Goal: Task Accomplishment & Management: Manage account settings

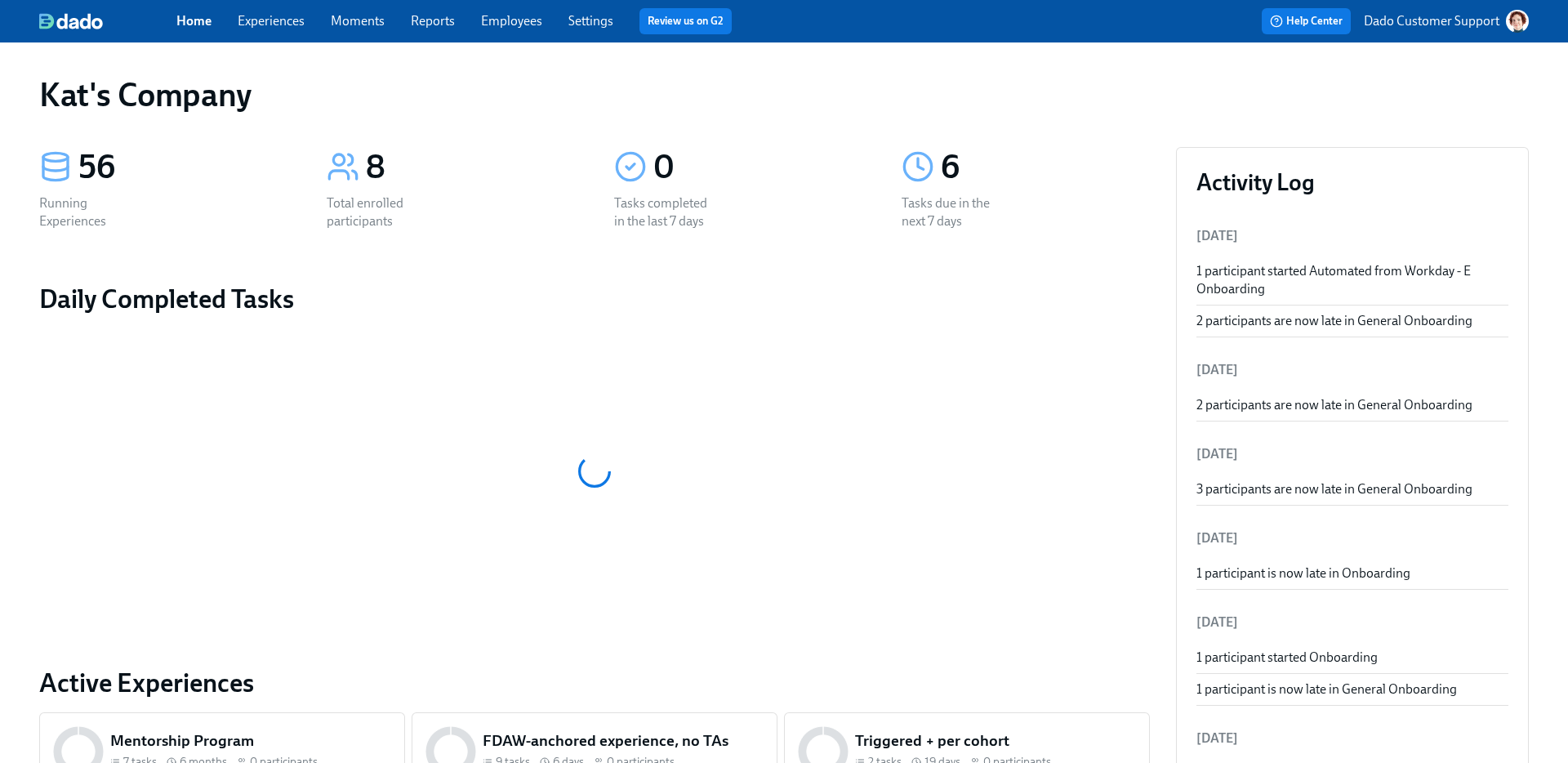
click at [292, 31] on div "Home Experiences Moments Reports Employees Settings Review us on G2 Help Center…" at bounding box center [784, 21] width 1568 height 43
click at [271, 13] on link "Experiences" at bounding box center [271, 20] width 67 height 15
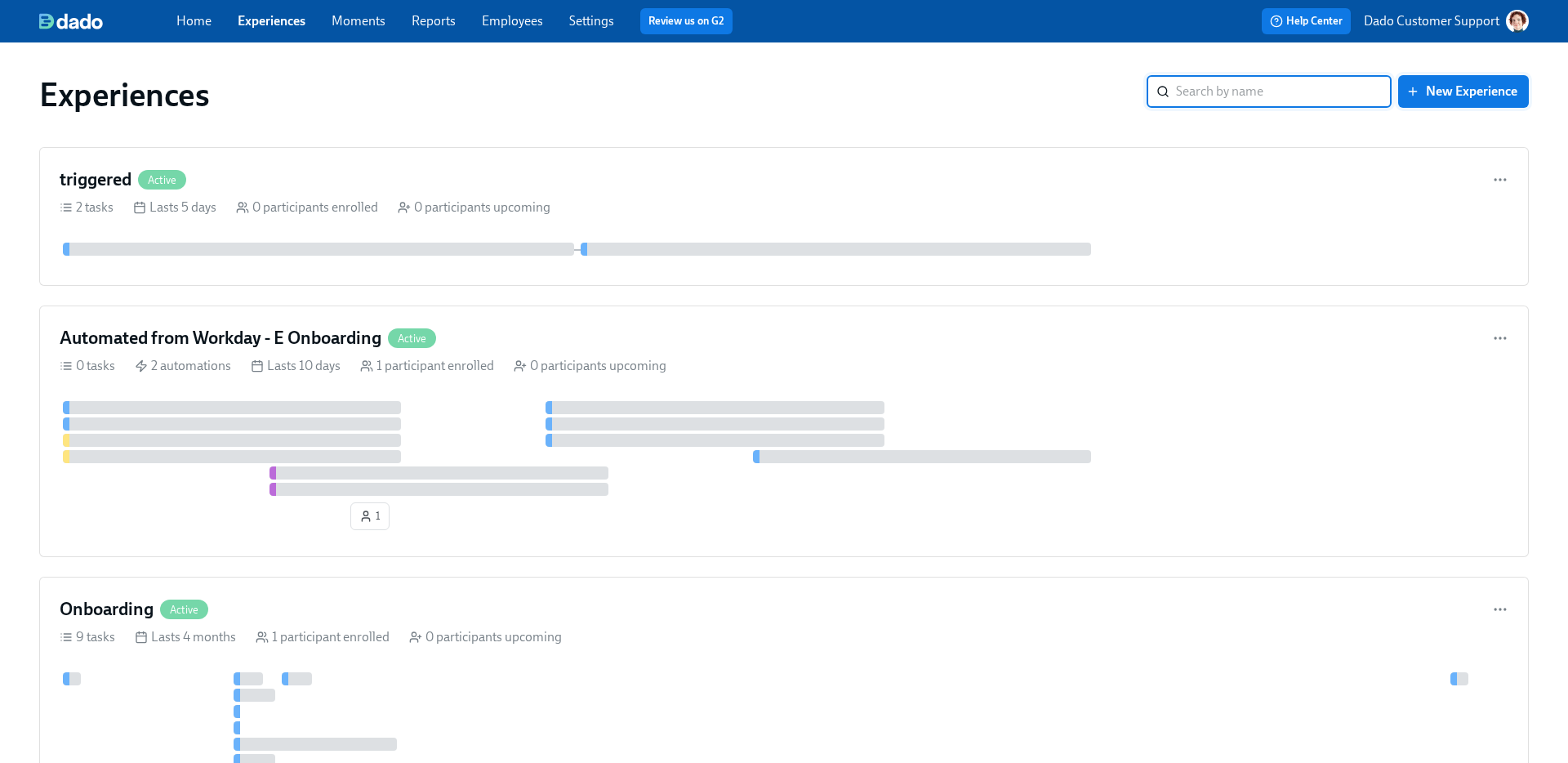
click at [1496, 87] on span "New Experience" at bounding box center [1463, 92] width 108 height 16
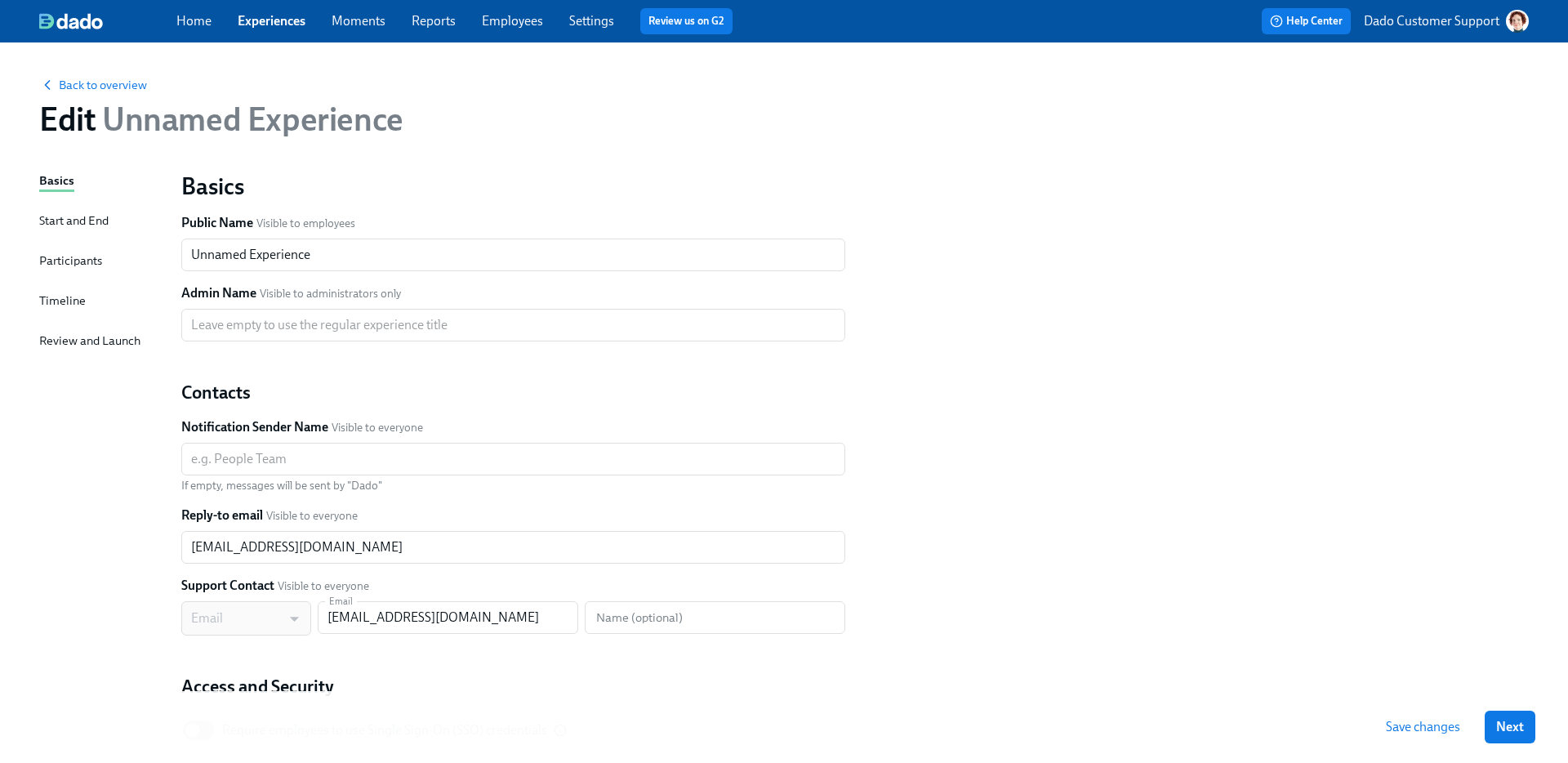
click at [368, 230] on div "Public Name Visible to employees" at bounding box center [513, 223] width 664 height 18
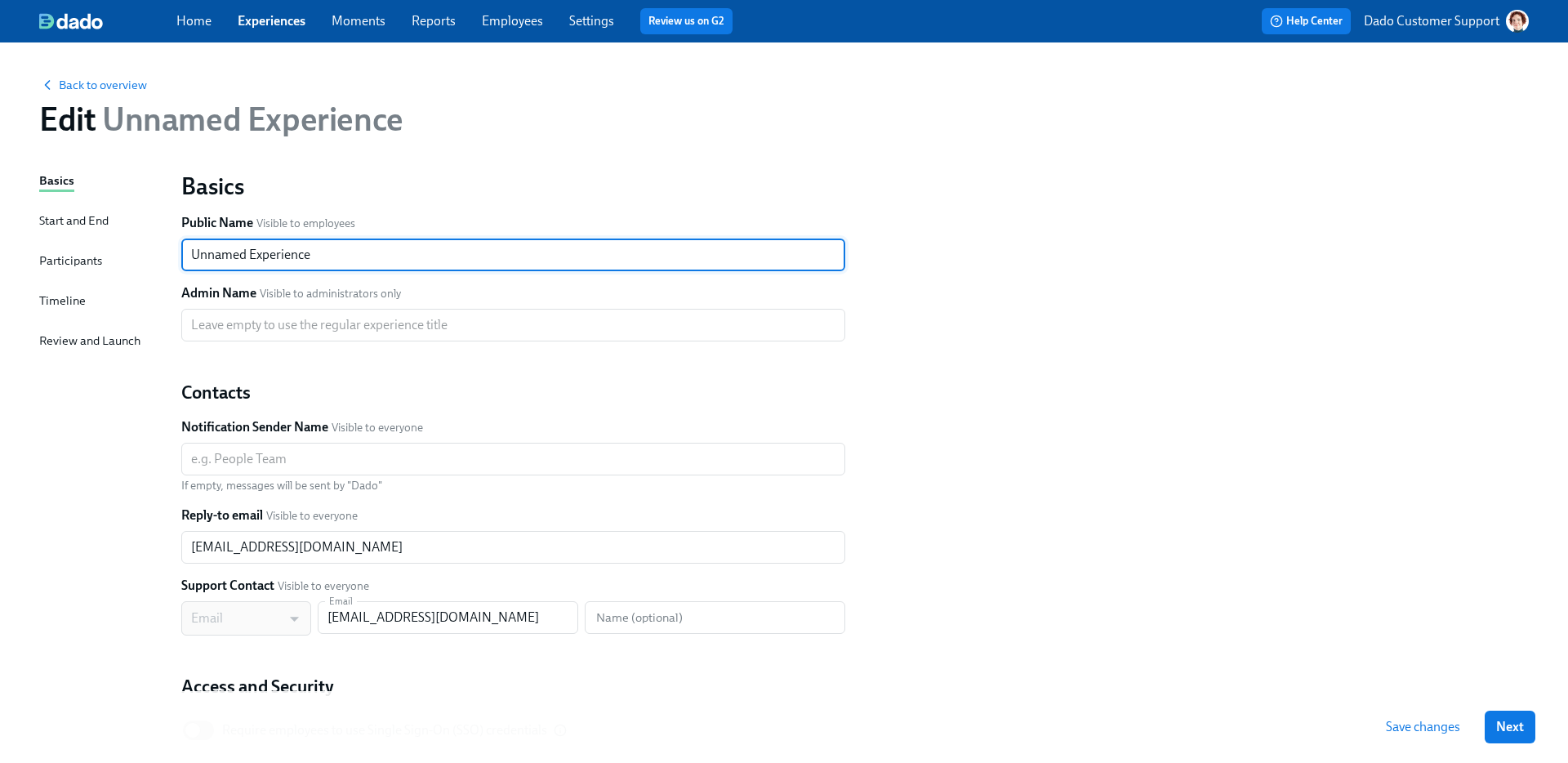
click at [340, 268] on input "Unnamed Experience" at bounding box center [513, 255] width 664 height 33
type input "SA & non-SA messages, no tasks"
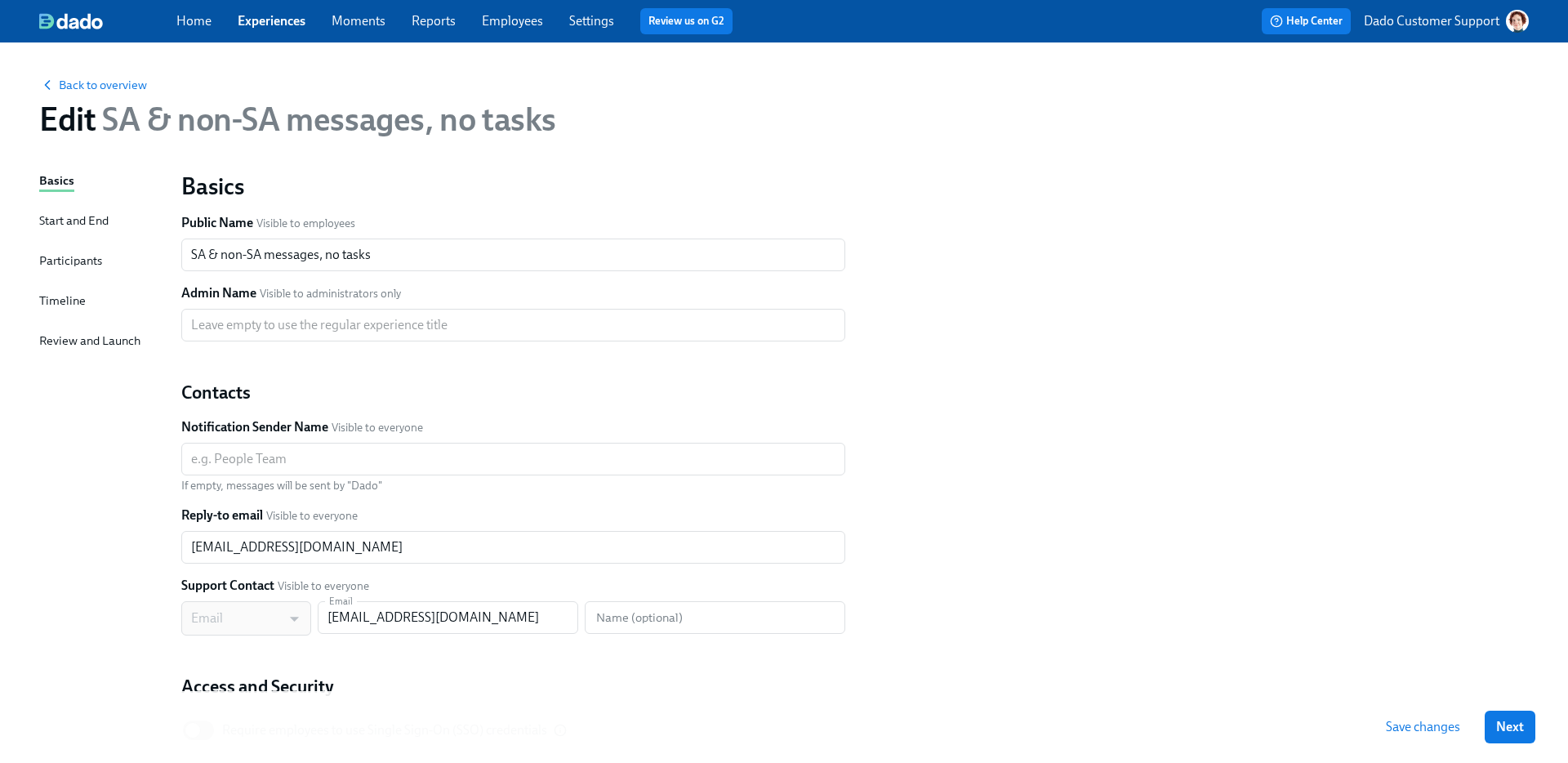
click at [77, 218] on div "Start and End" at bounding box center [74, 221] width 69 height 18
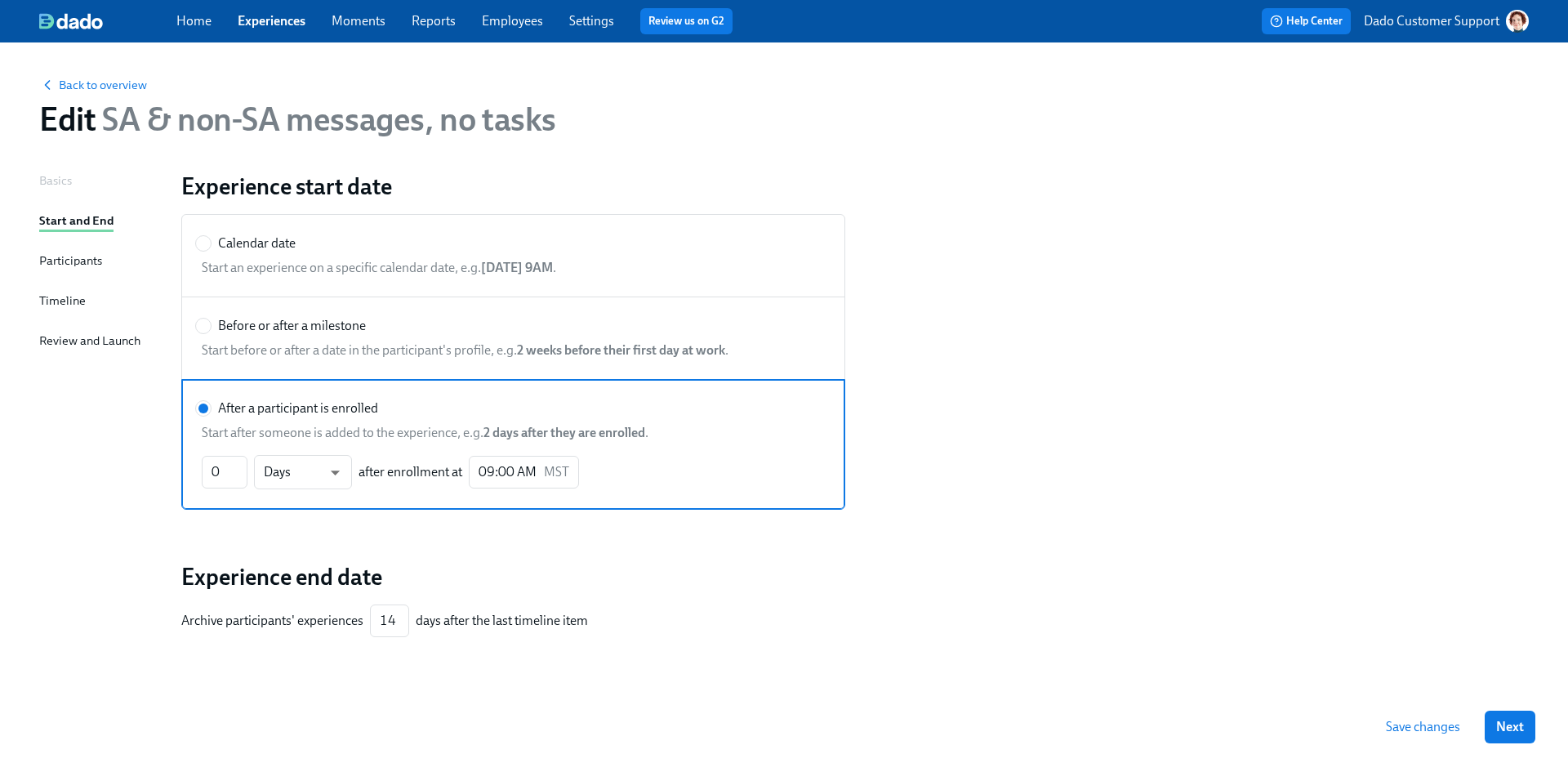
click at [55, 257] on div "Participants" at bounding box center [70, 261] width 63 height 18
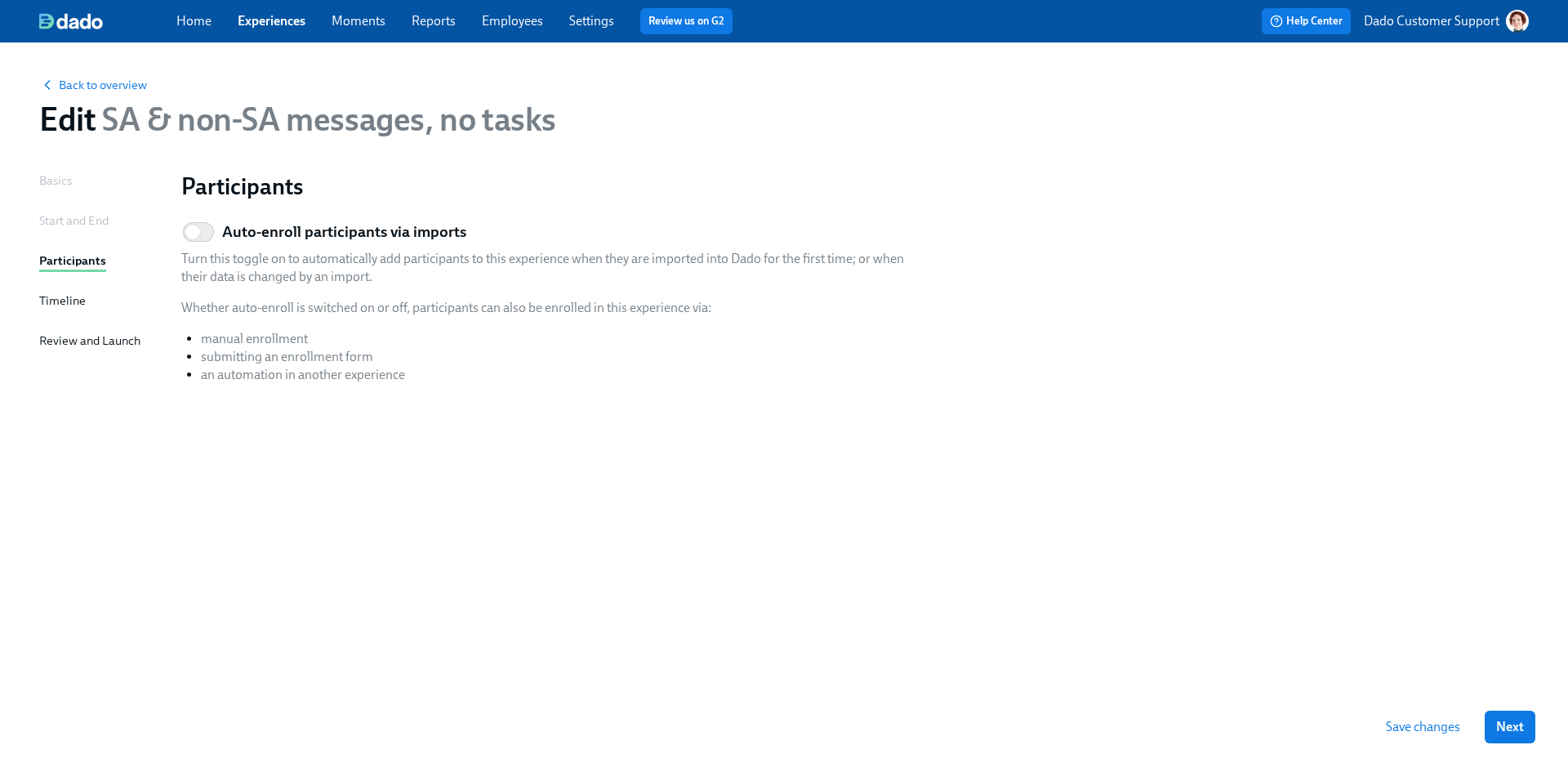
click at [73, 317] on div "Basics Start and End Participants Timeline Review and Launch" at bounding box center [100, 431] width 123 height 519
click at [68, 304] on div "Timeline" at bounding box center [62, 301] width 46 height 18
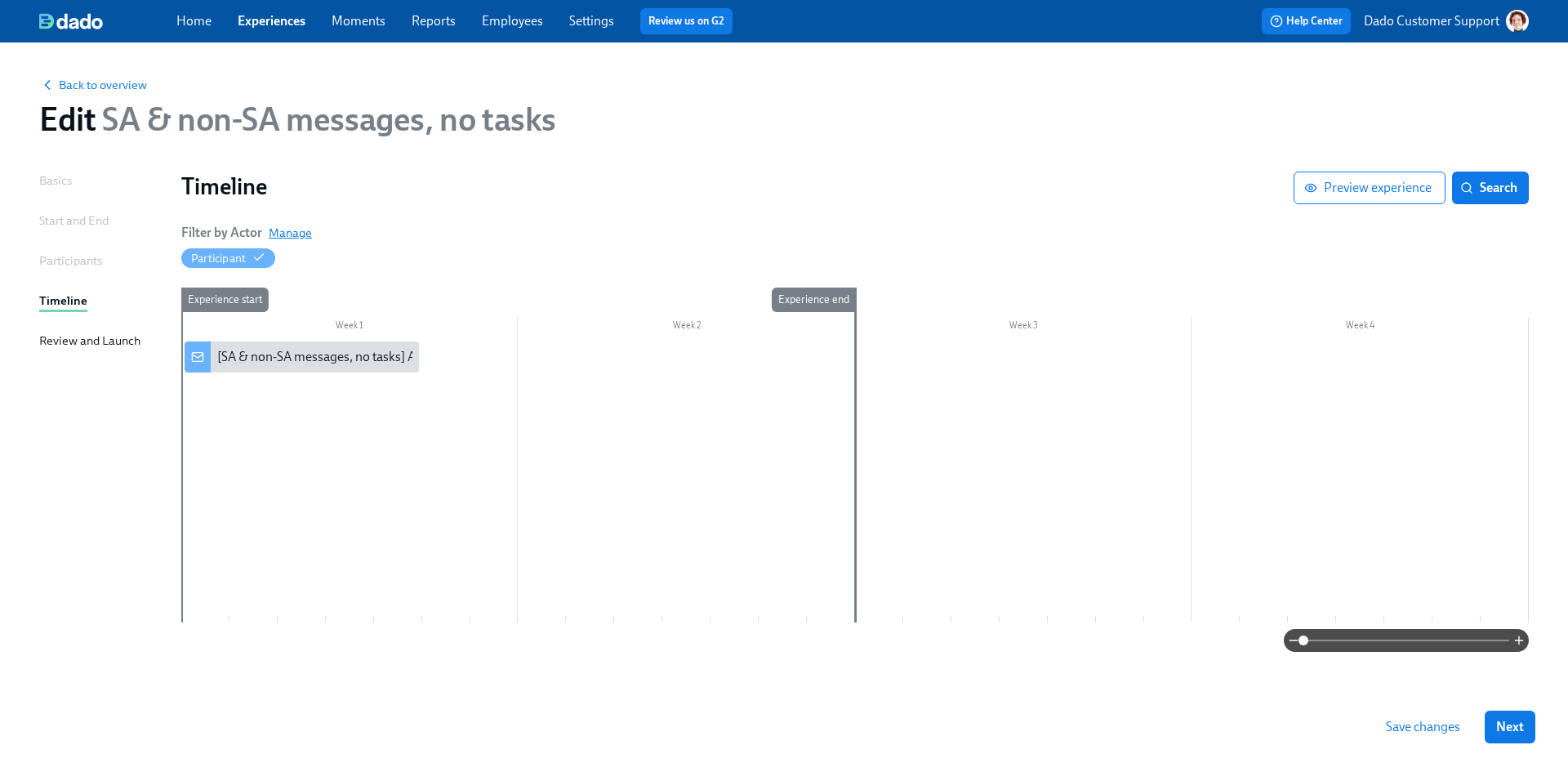
click at [292, 224] on div "Filter by Actor Manage" at bounding box center [246, 233] width 131 height 18
click at [286, 233] on span "Manage" at bounding box center [290, 233] width 44 height 16
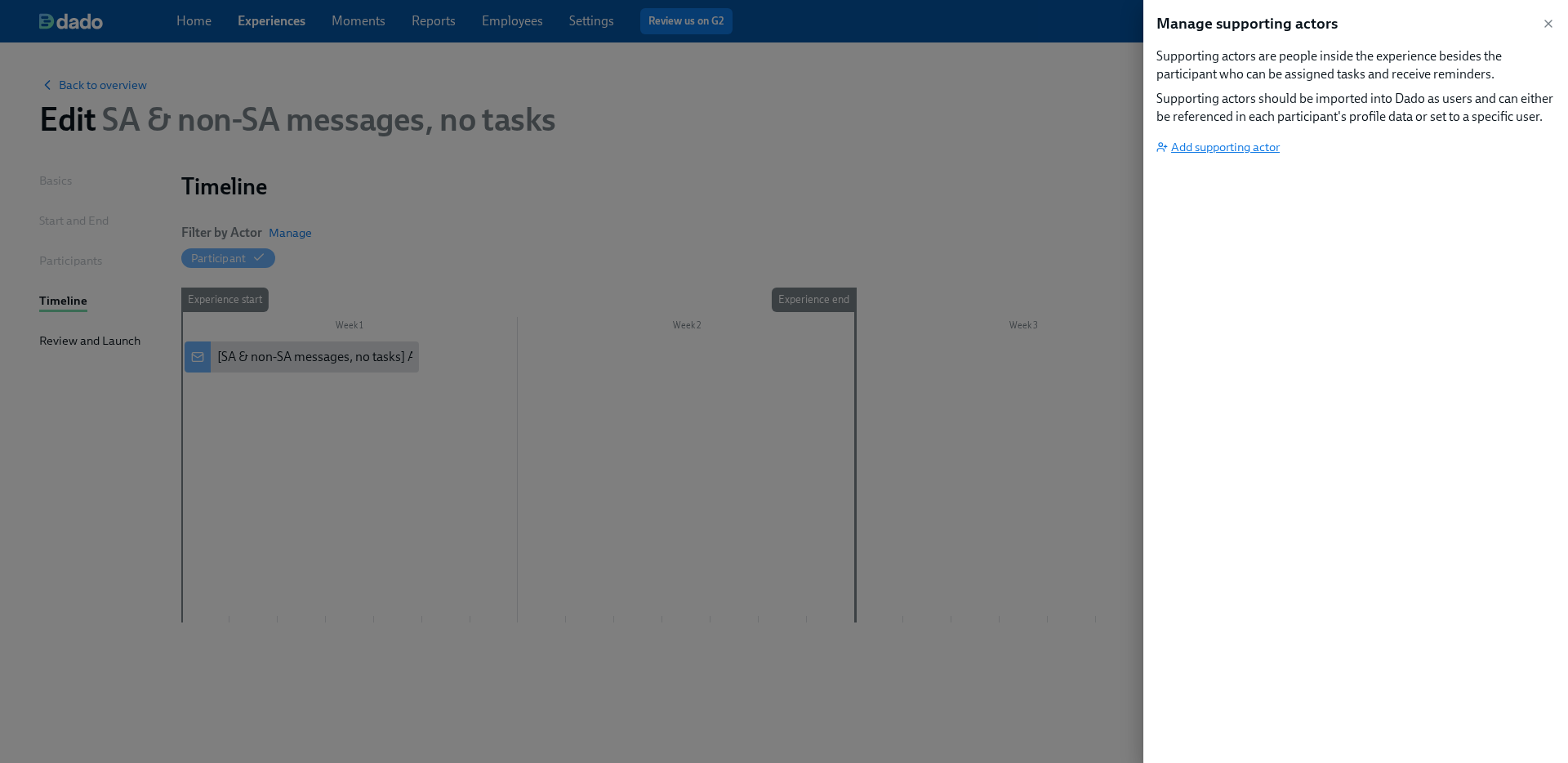
click at [1201, 154] on span "Add supporting actor" at bounding box center [1219, 147] width 124 height 16
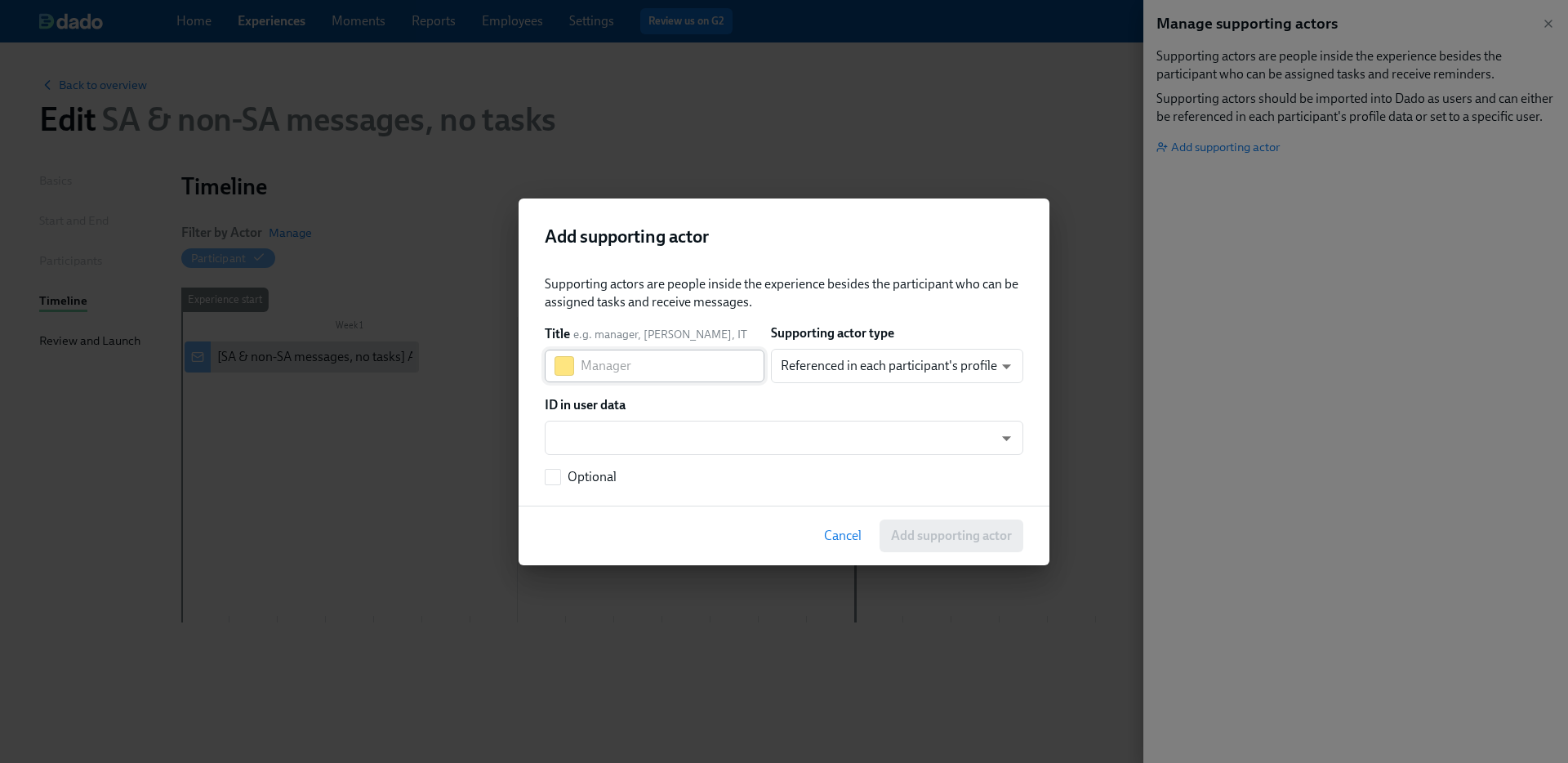
click at [702, 348] on div "Title e.g. manager, buddy, IT ​" at bounding box center [655, 353] width 220 height 57
click at [697, 360] on input "text" at bounding box center [672, 366] width 184 height 33
type input "Manager"
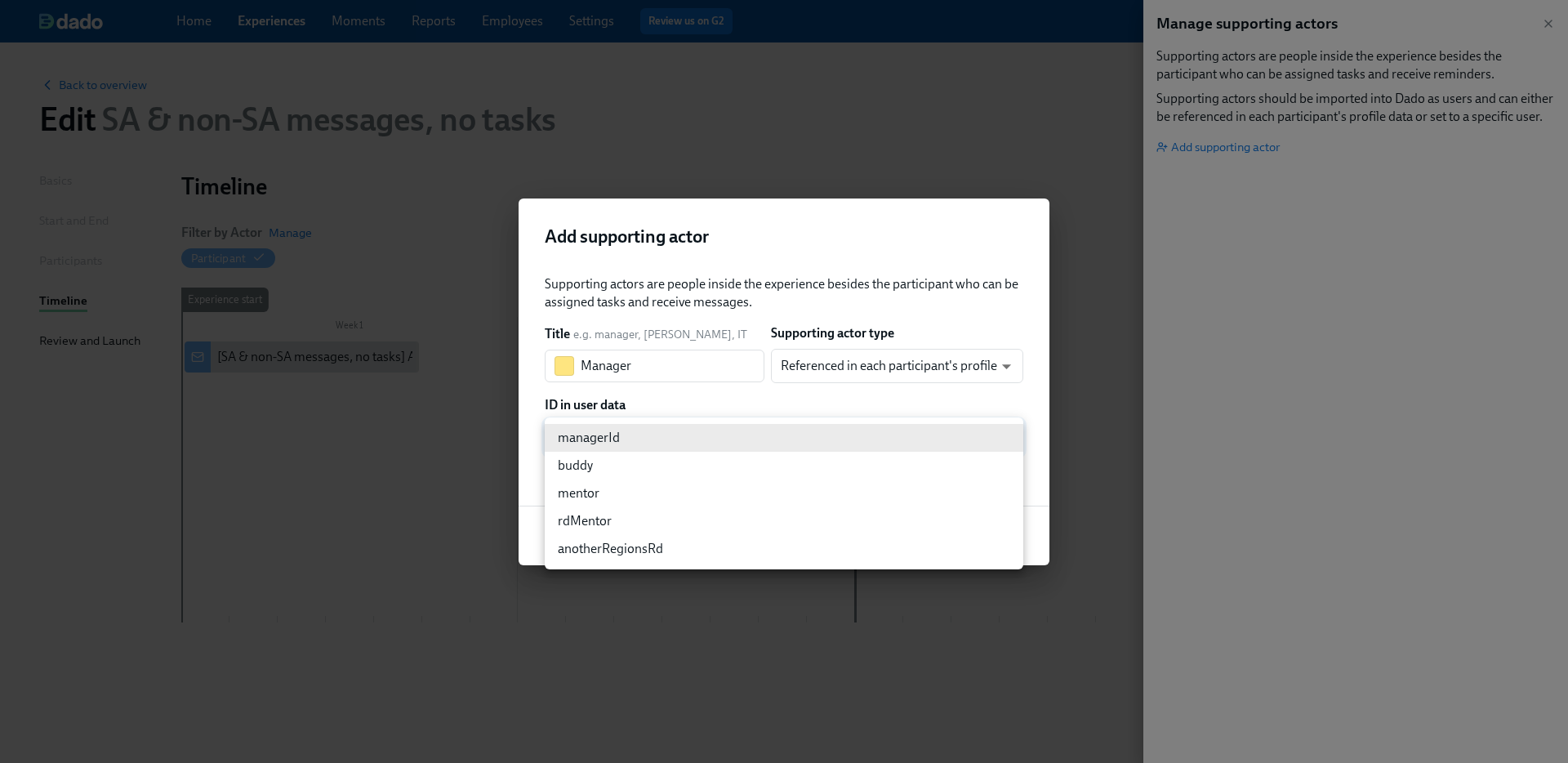
click at [763, 442] on body "Home Experiences Moments Reports Employees Settings Review us on G2 Help Center…" at bounding box center [784, 381] width 1568 height 763
click at [683, 437] on li "managerId" at bounding box center [784, 437] width 478 height 28
type input "managerId"
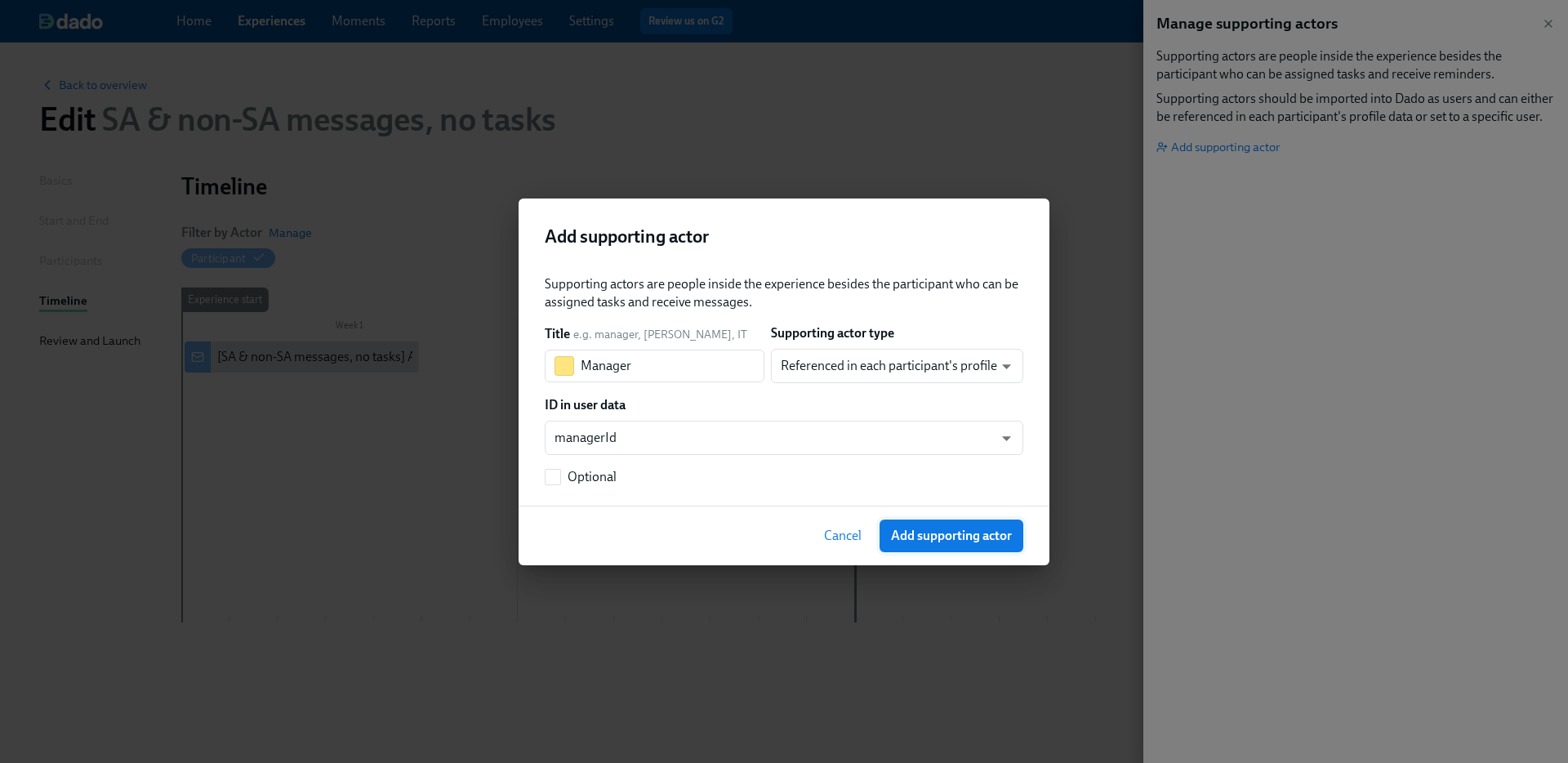
click at [949, 534] on span "Add supporting actor" at bounding box center [951, 536] width 121 height 16
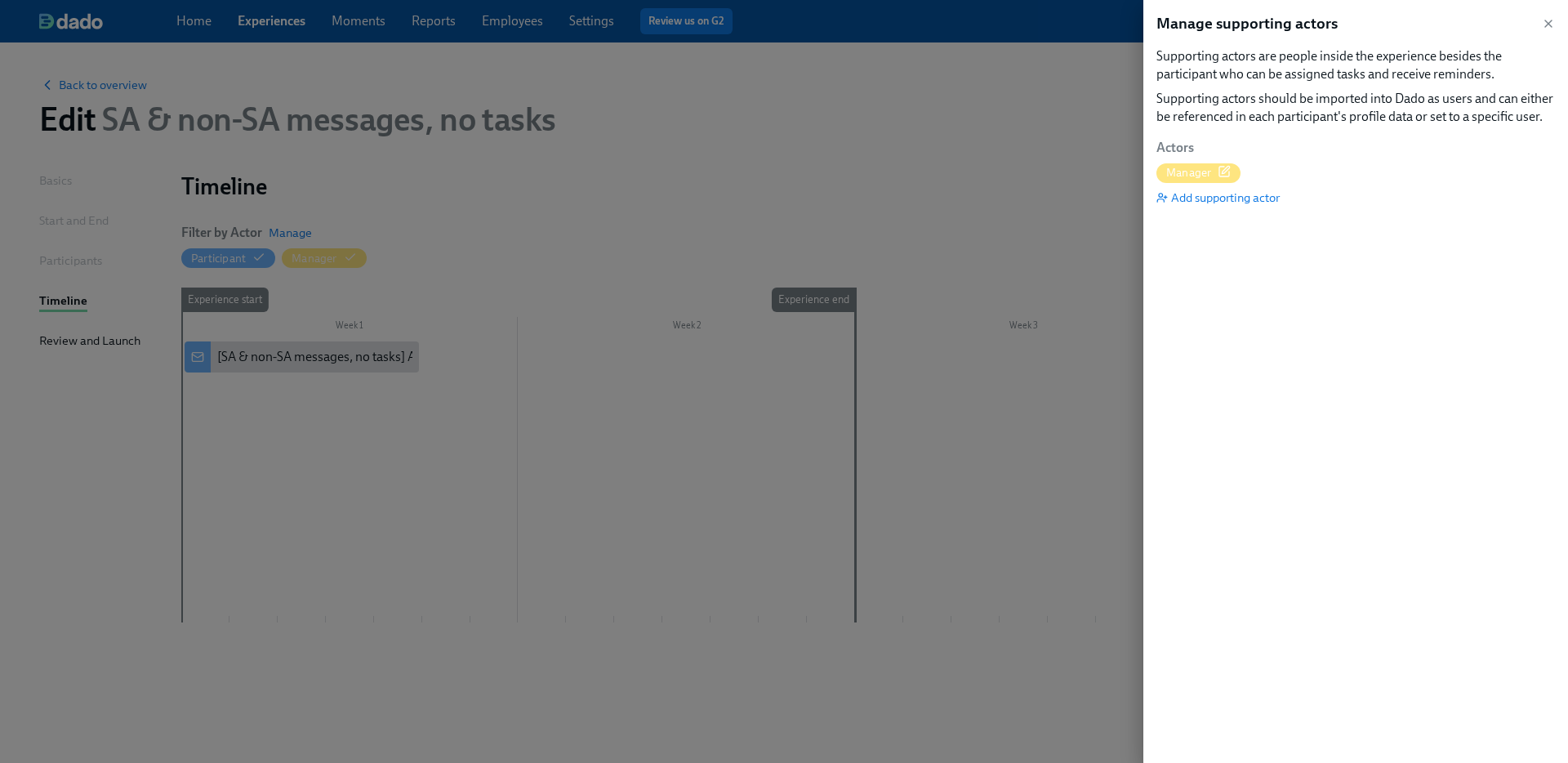
click at [599, 205] on div at bounding box center [784, 381] width 1568 height 763
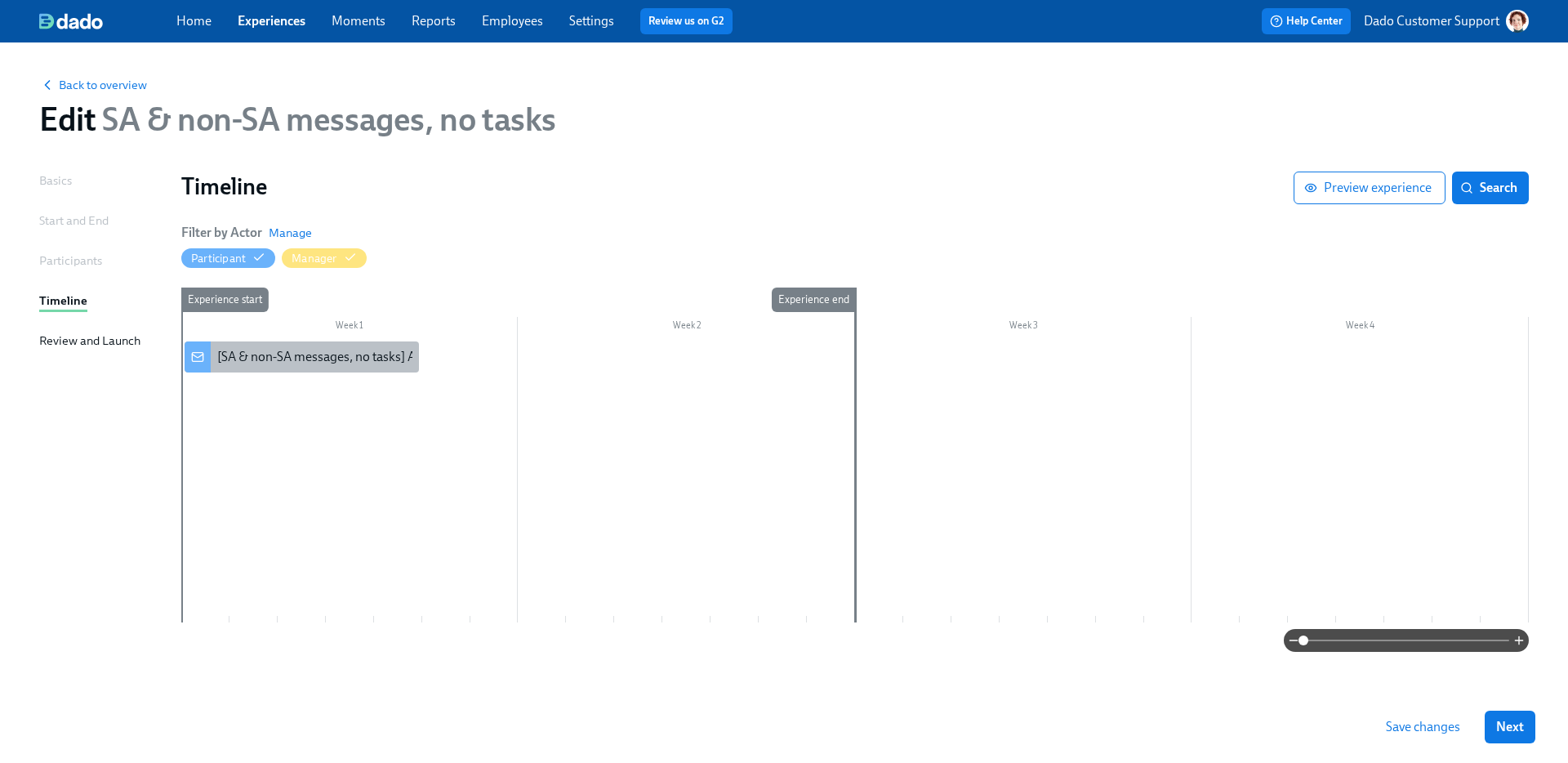
click at [224, 350] on div "[SA & non-SA messages, no tasks] A new experience starts today!" at bounding box center [400, 357] width 367 height 18
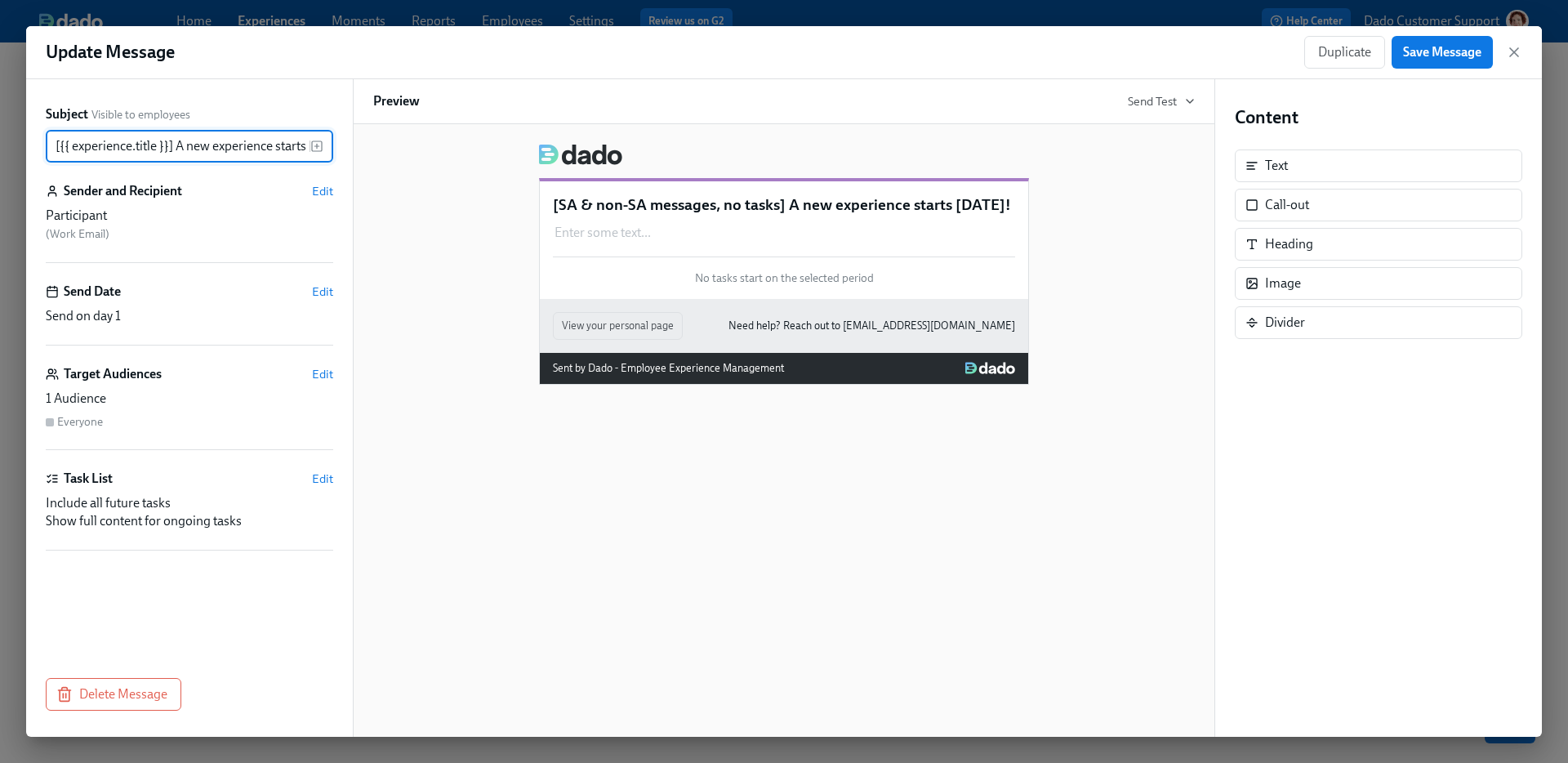
scroll to position [0, 36]
click at [190, 161] on input "[{{ experience.title }}] A new experience starts today!" at bounding box center [177, 146] width 265 height 33
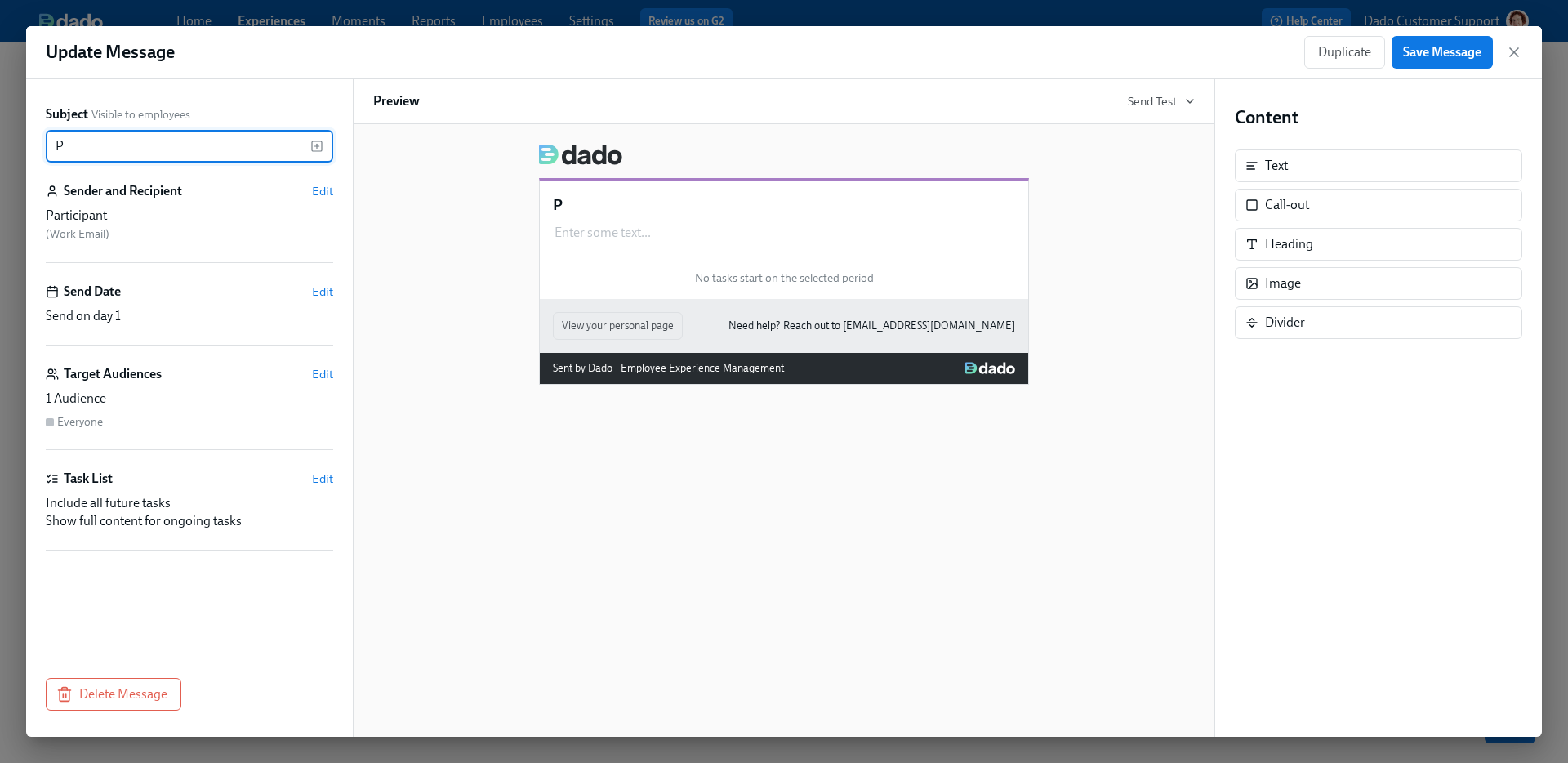
scroll to position [0, 0]
type input "Participant message 1"
click at [1418, 51] on span "Save Message" at bounding box center [1442, 52] width 78 height 16
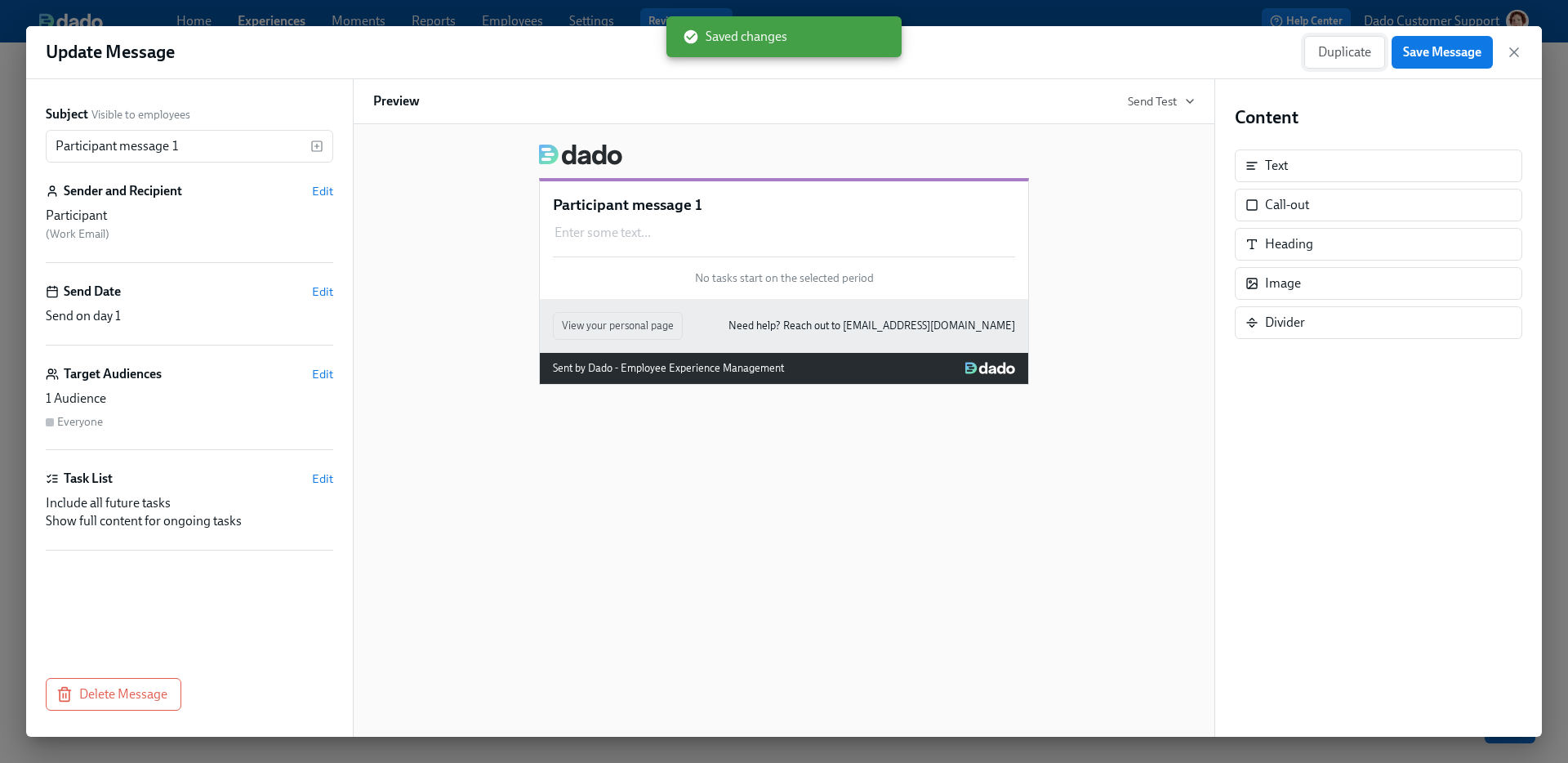
click at [1358, 54] on span "Duplicate" at bounding box center [1344, 52] width 53 height 16
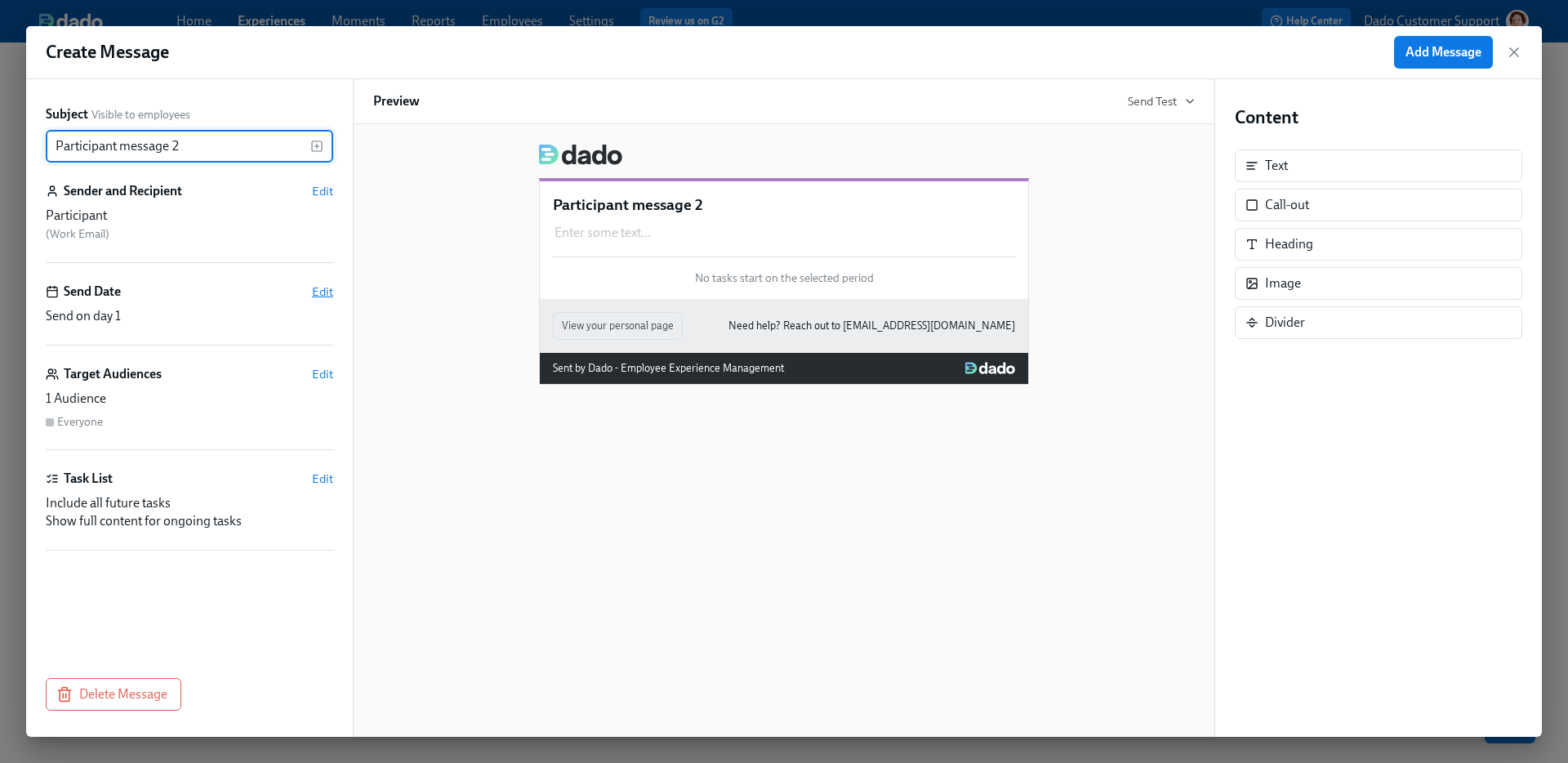
type input "Participant message 2"
click at [312, 294] on span "Edit" at bounding box center [322, 292] width 21 height 16
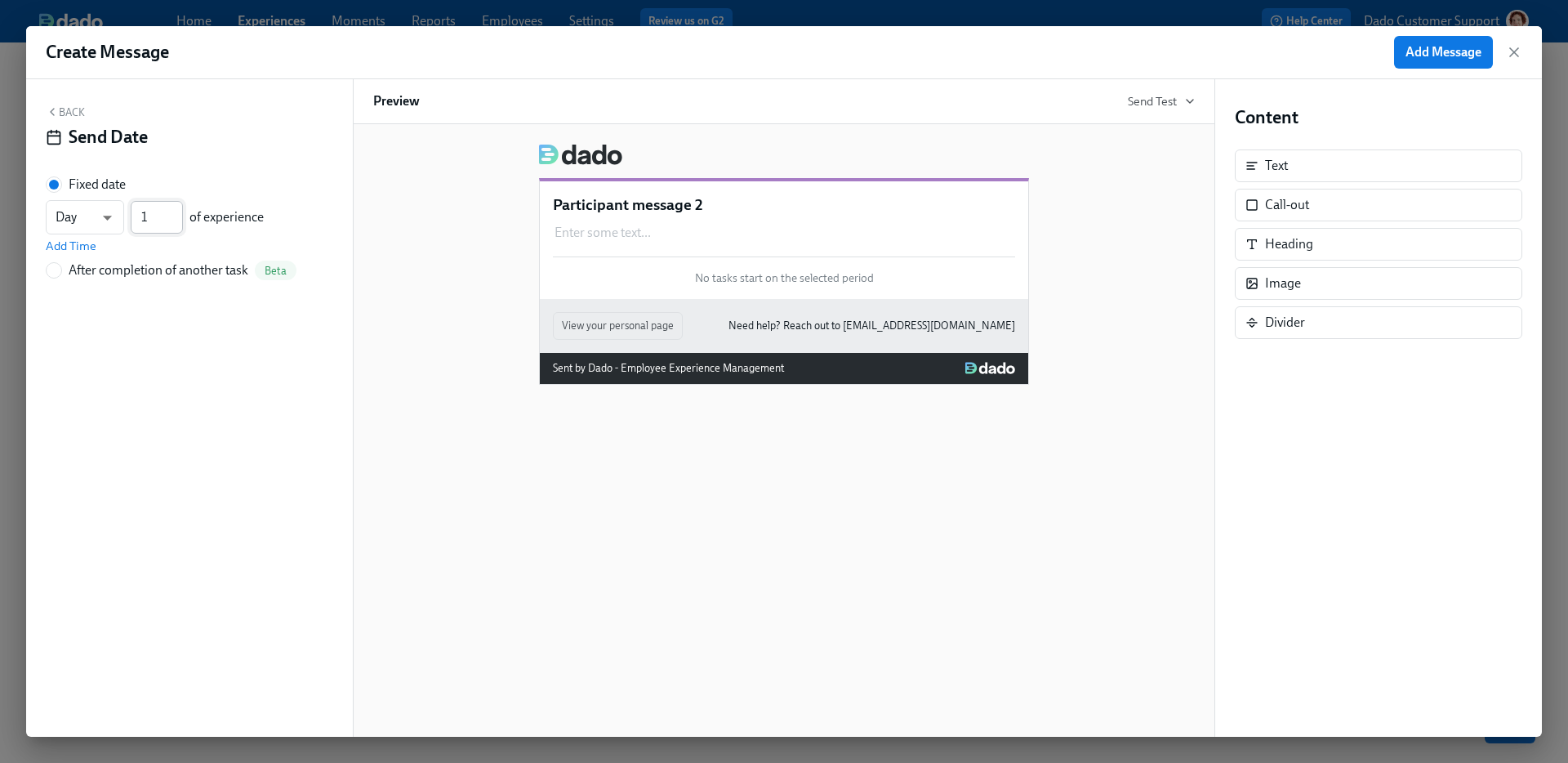
click at [161, 218] on input "1" at bounding box center [156, 217] width 52 height 33
click at [104, 216] on body "Home Experiences Moments Reports Employees Settings Review us on G2 Help Center…" at bounding box center [784, 381] width 1568 height 763
click at [96, 242] on li "Week" at bounding box center [85, 245] width 78 height 28
type input "w"
type input "2"
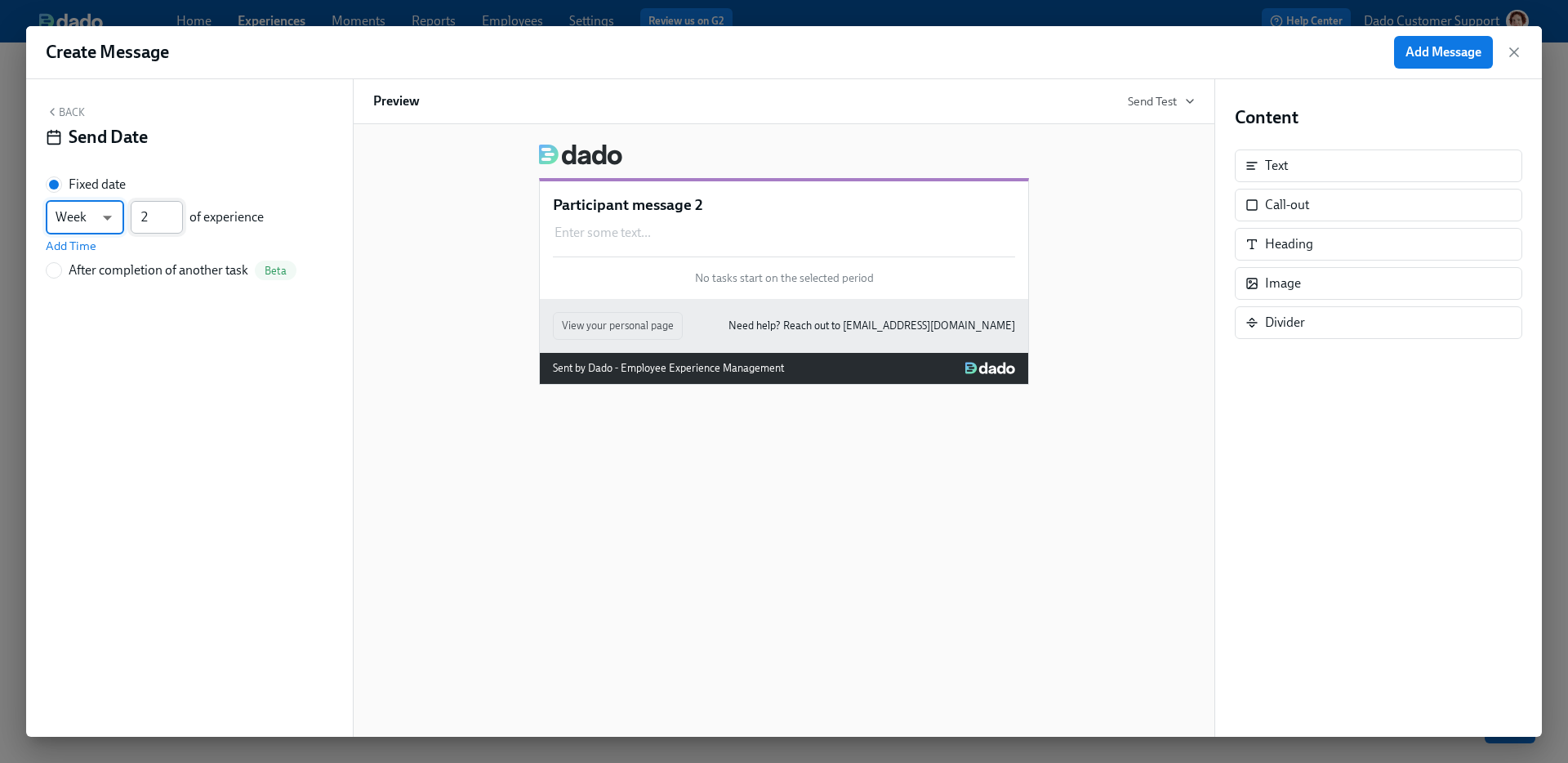
click at [176, 211] on input "2" at bounding box center [156, 217] width 52 height 33
click at [1436, 51] on span "Add Message" at bounding box center [1443, 52] width 76 height 16
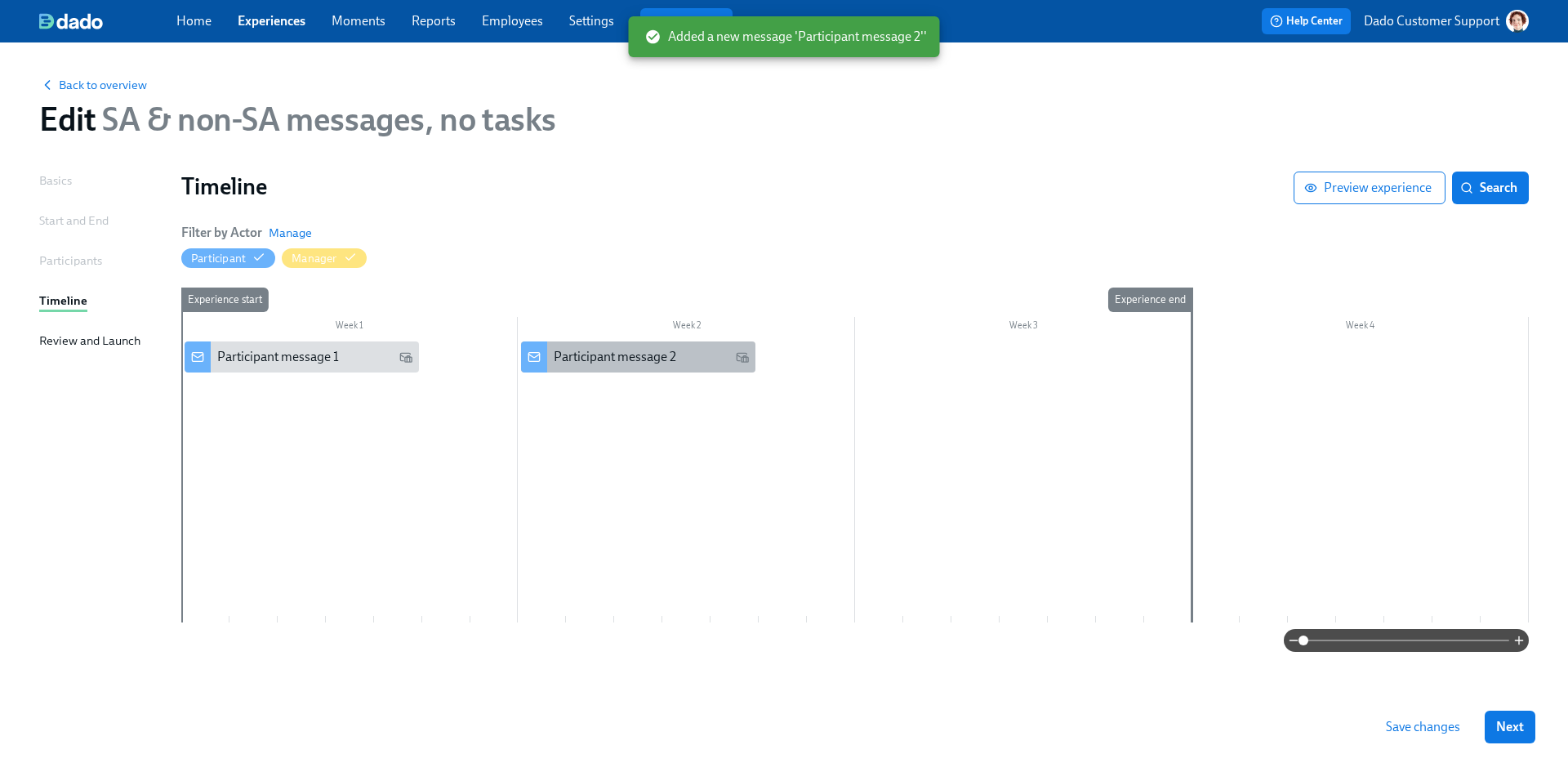
click at [618, 346] on div "Participant message 2" at bounding box center [638, 356] width 235 height 31
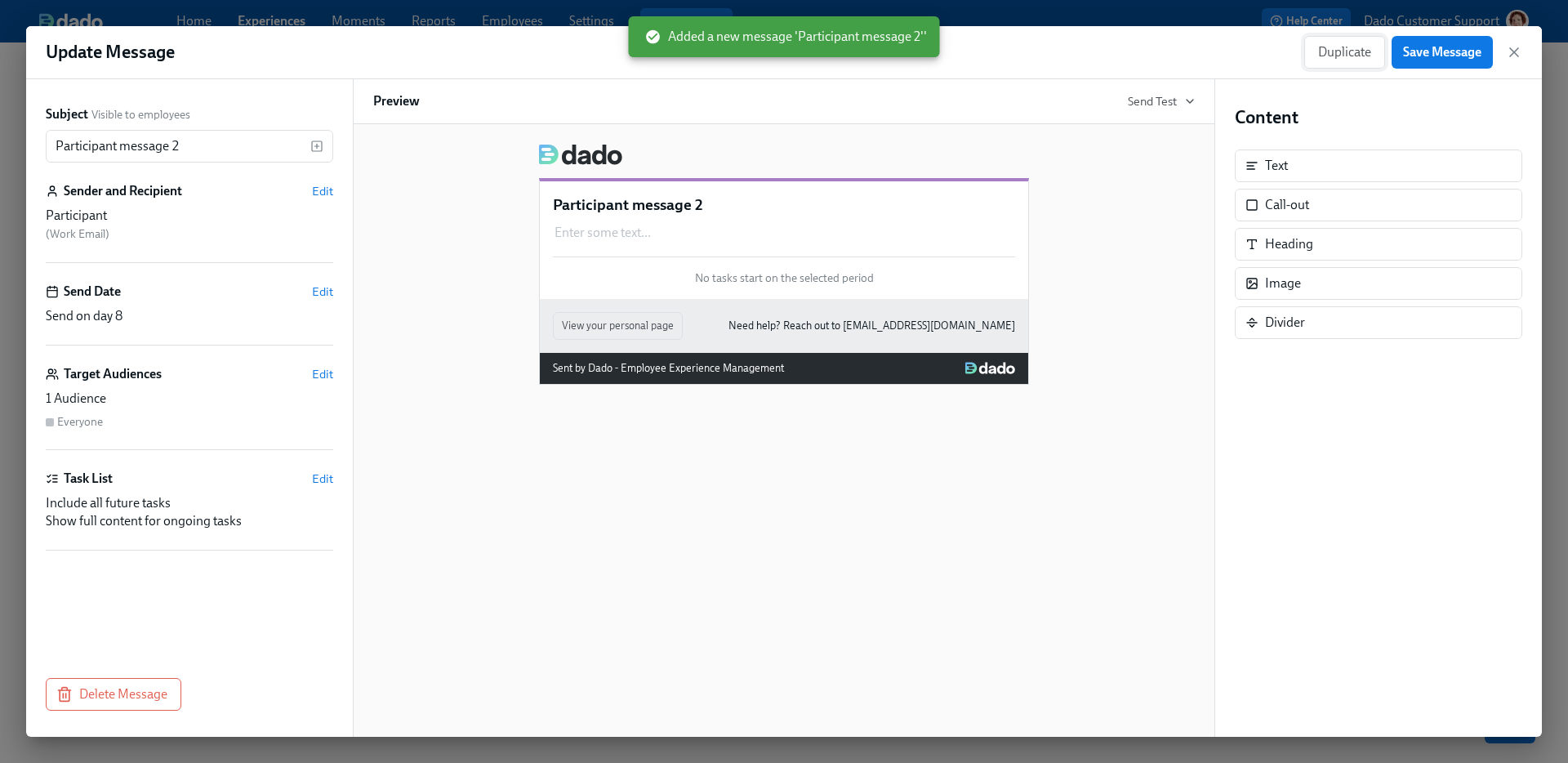
click at [1344, 45] on span "Duplicate" at bounding box center [1344, 52] width 53 height 16
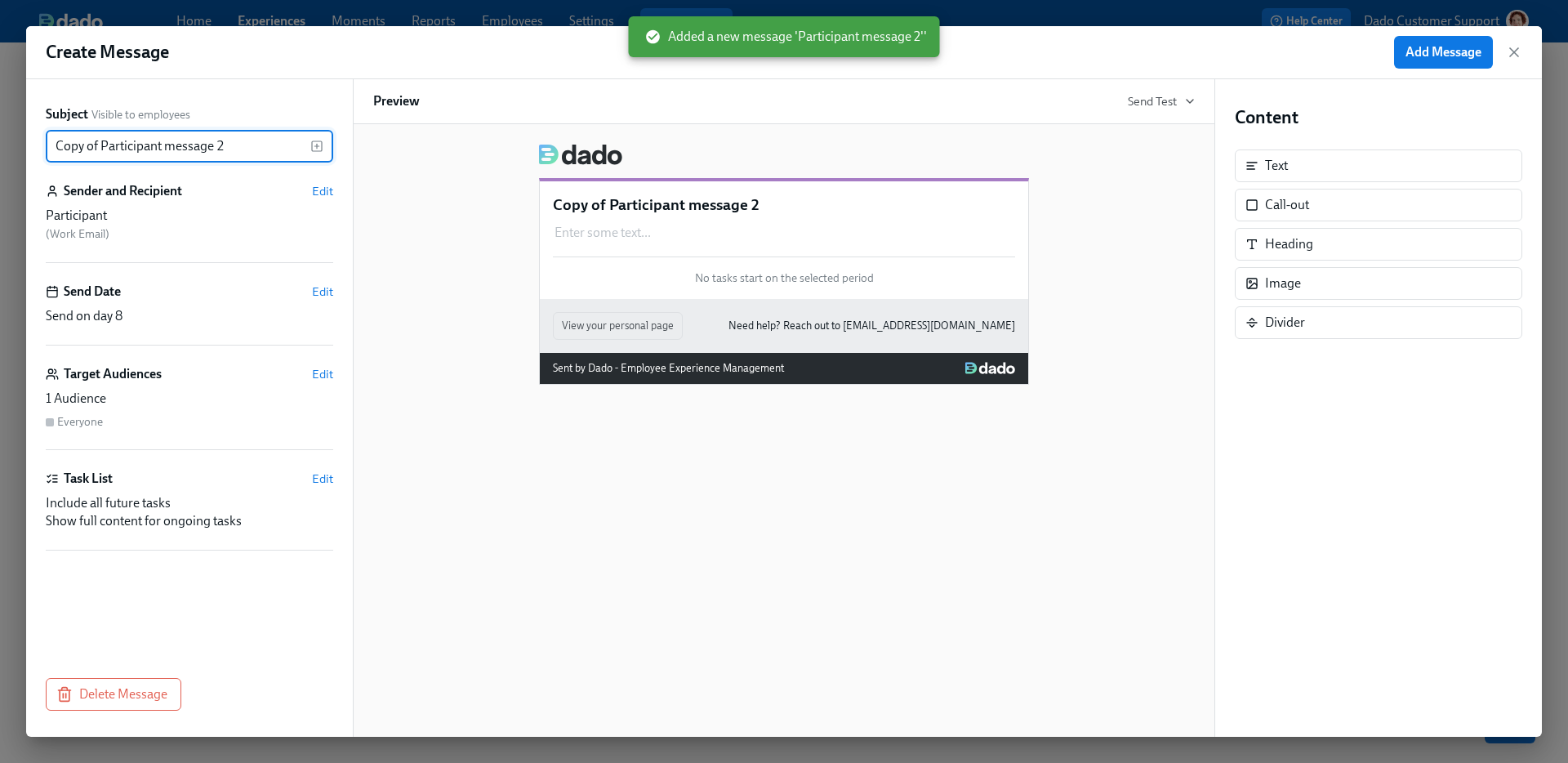
drag, startPoint x: 163, startPoint y: 149, endPoint x: -30, endPoint y: 112, distance: 196.5
click at [0, 112] on html "Home Experiences Moments Reports Employees Settings Review us on G2 Help Center…" at bounding box center [784, 381] width 1568 height 763
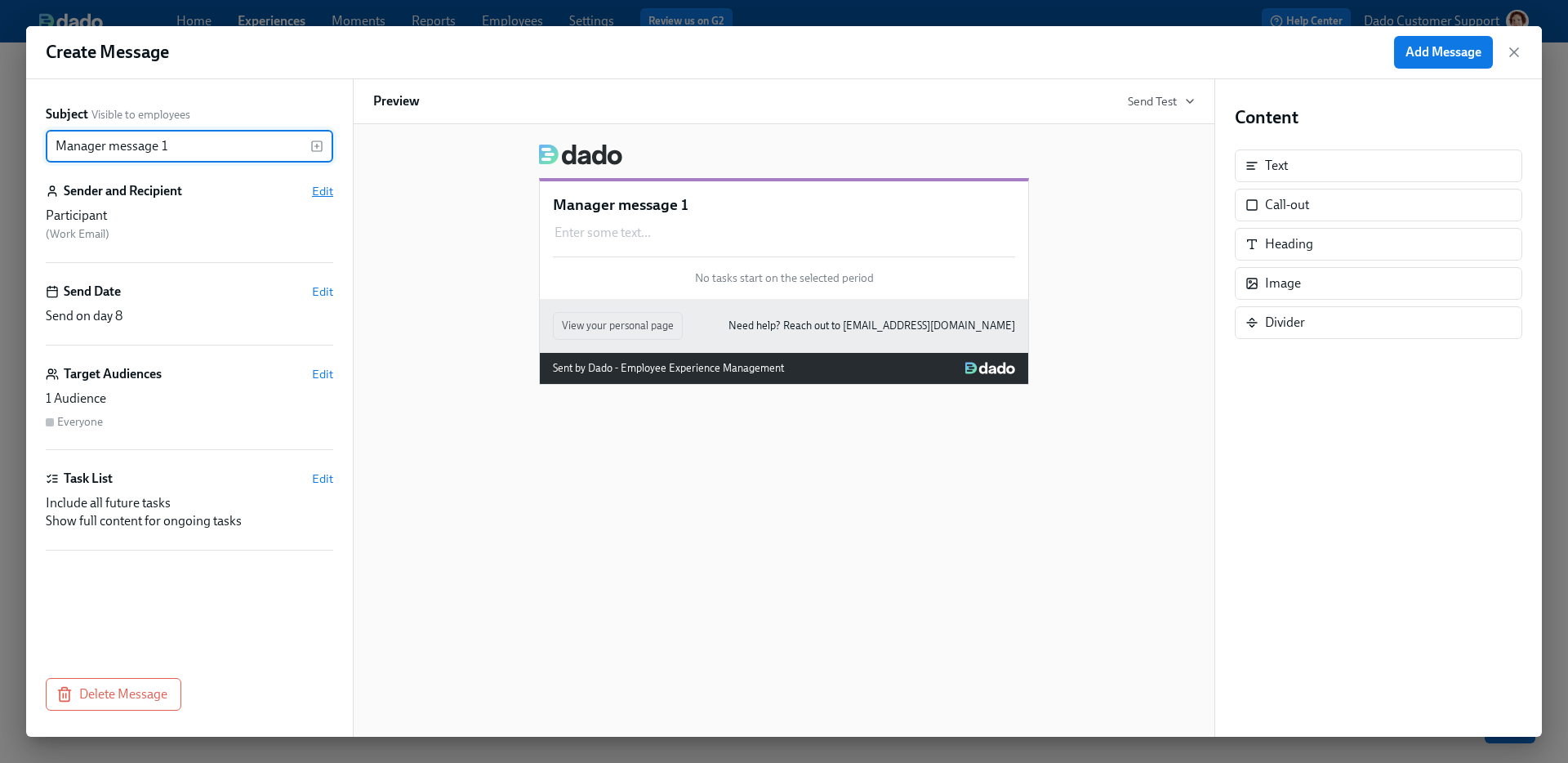
type input "Manager message 1"
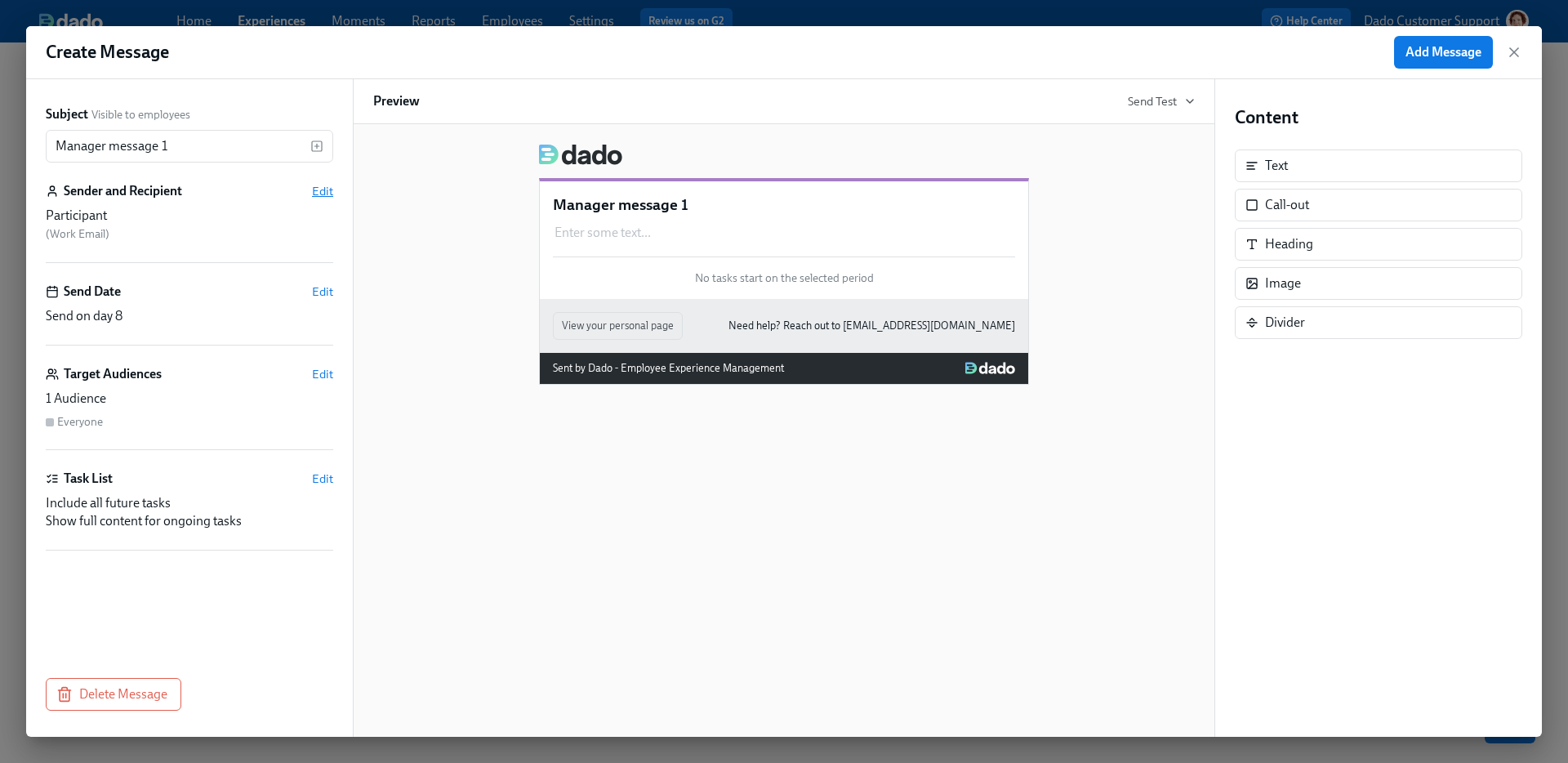
click at [322, 191] on span "Edit" at bounding box center [322, 191] width 21 height 16
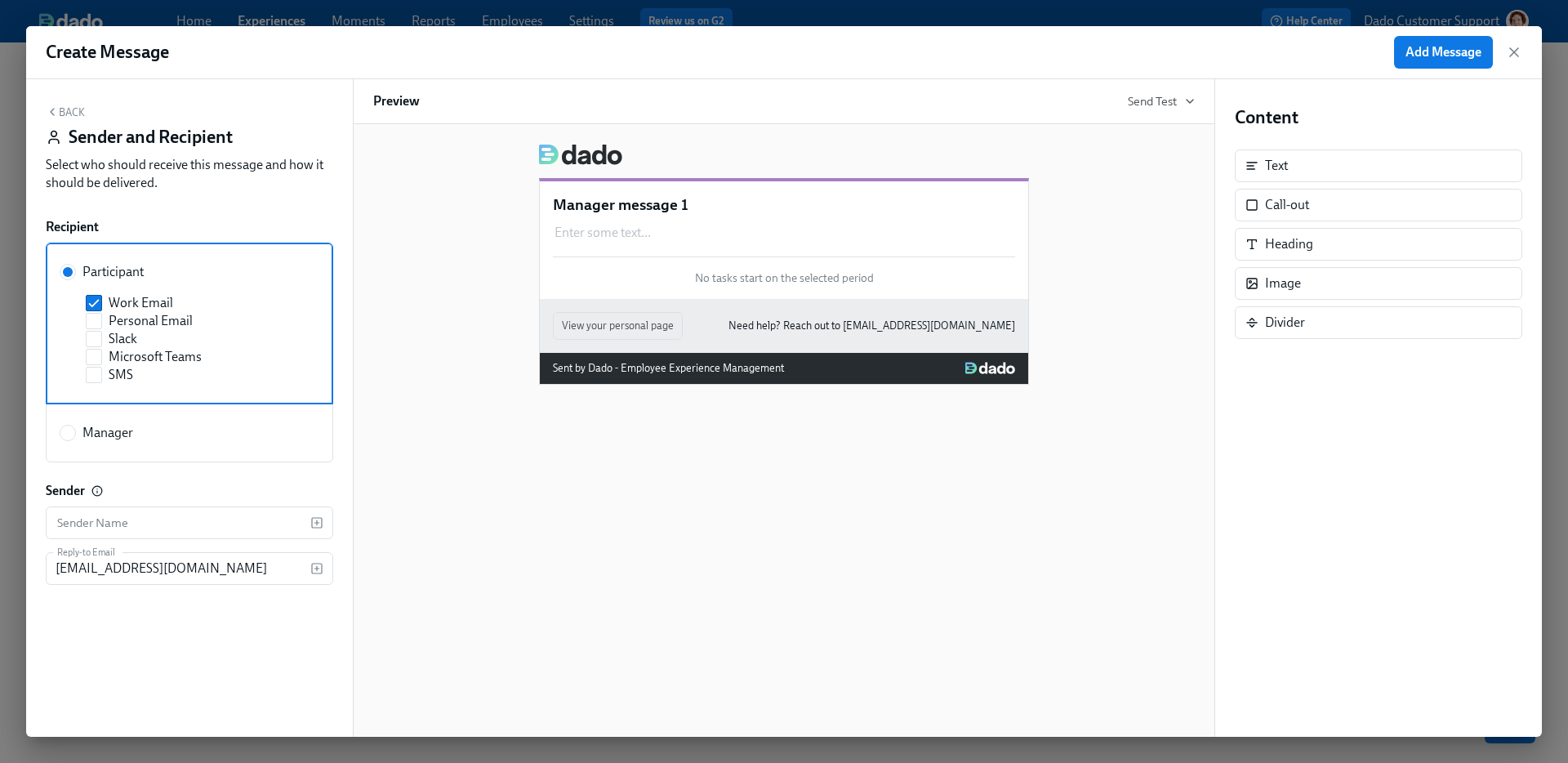
click at [108, 445] on label "Manager" at bounding box center [189, 433] width 287 height 59
click at [75, 440] on input "Manager" at bounding box center [67, 433] width 15 height 15
radio input "true"
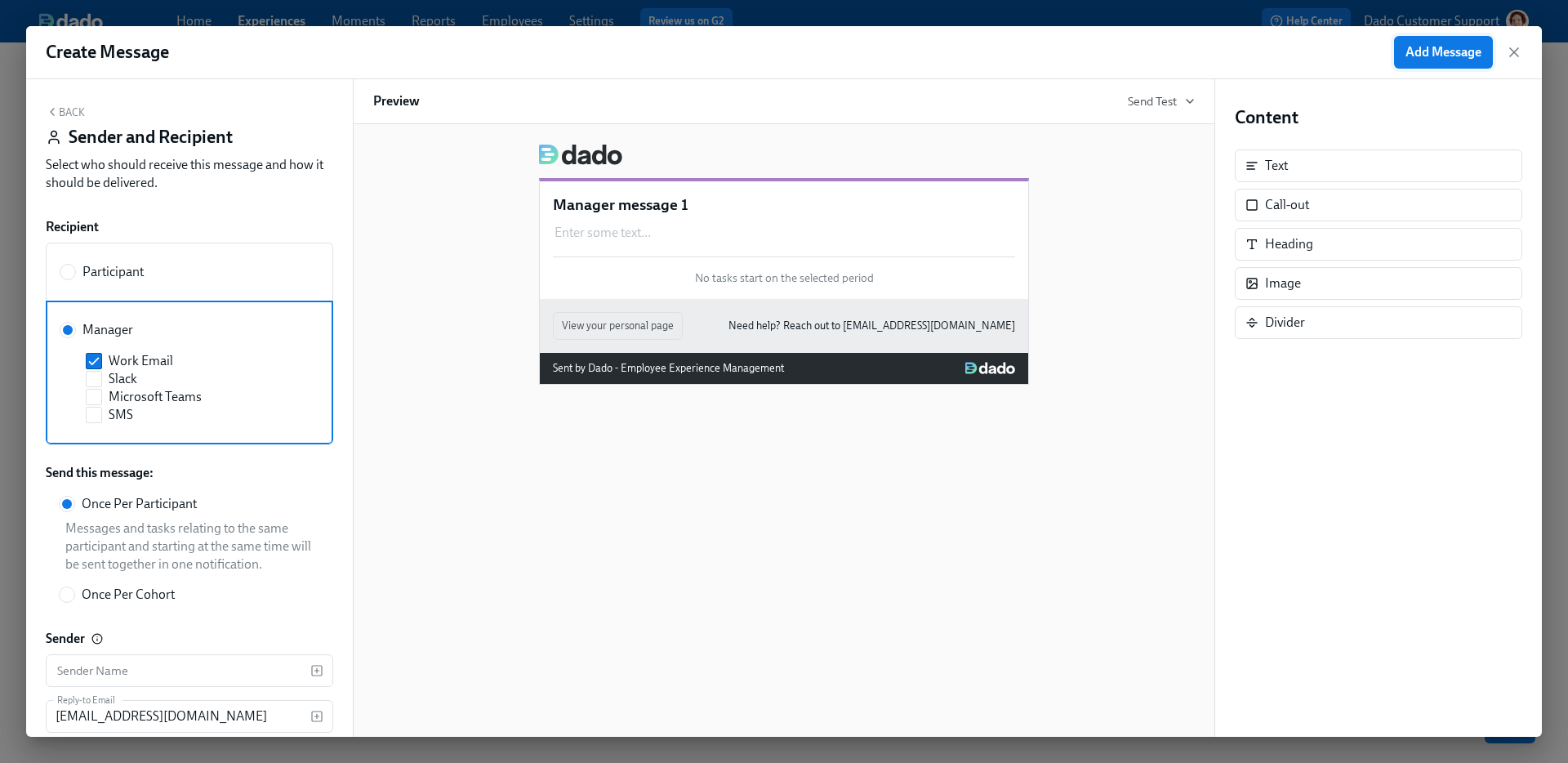
click at [1487, 62] on button "Add Message" at bounding box center [1443, 53] width 99 height 33
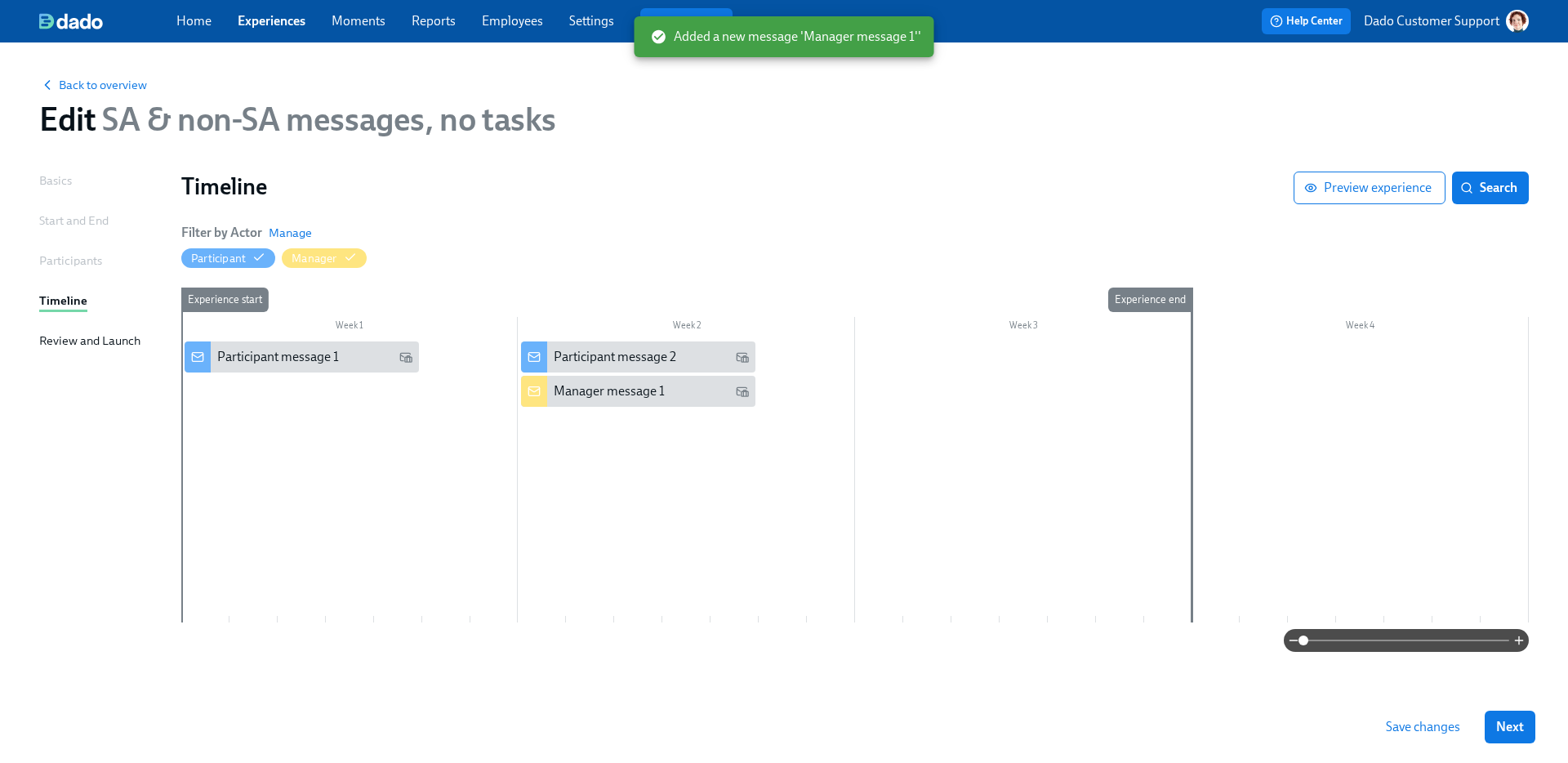
click at [714, 197] on h1 "Timeline" at bounding box center [737, 186] width 1112 height 29
click at [1425, 720] on span "Save changes" at bounding box center [1423, 727] width 75 height 16
click at [108, 340] on div "Review and Launch" at bounding box center [89, 341] width 101 height 18
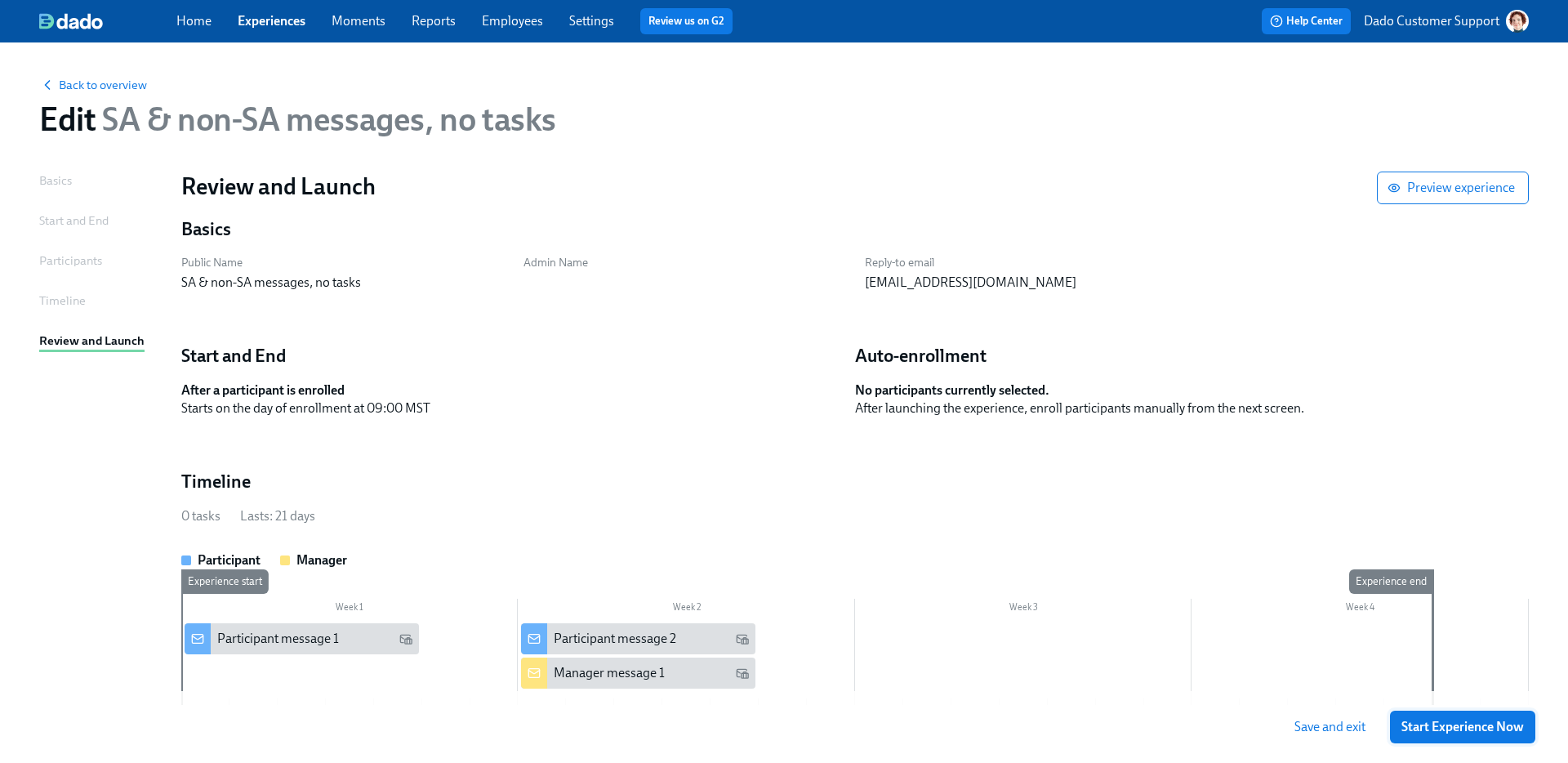
click at [1475, 727] on span "Start Experience Now" at bounding box center [1462, 727] width 123 height 16
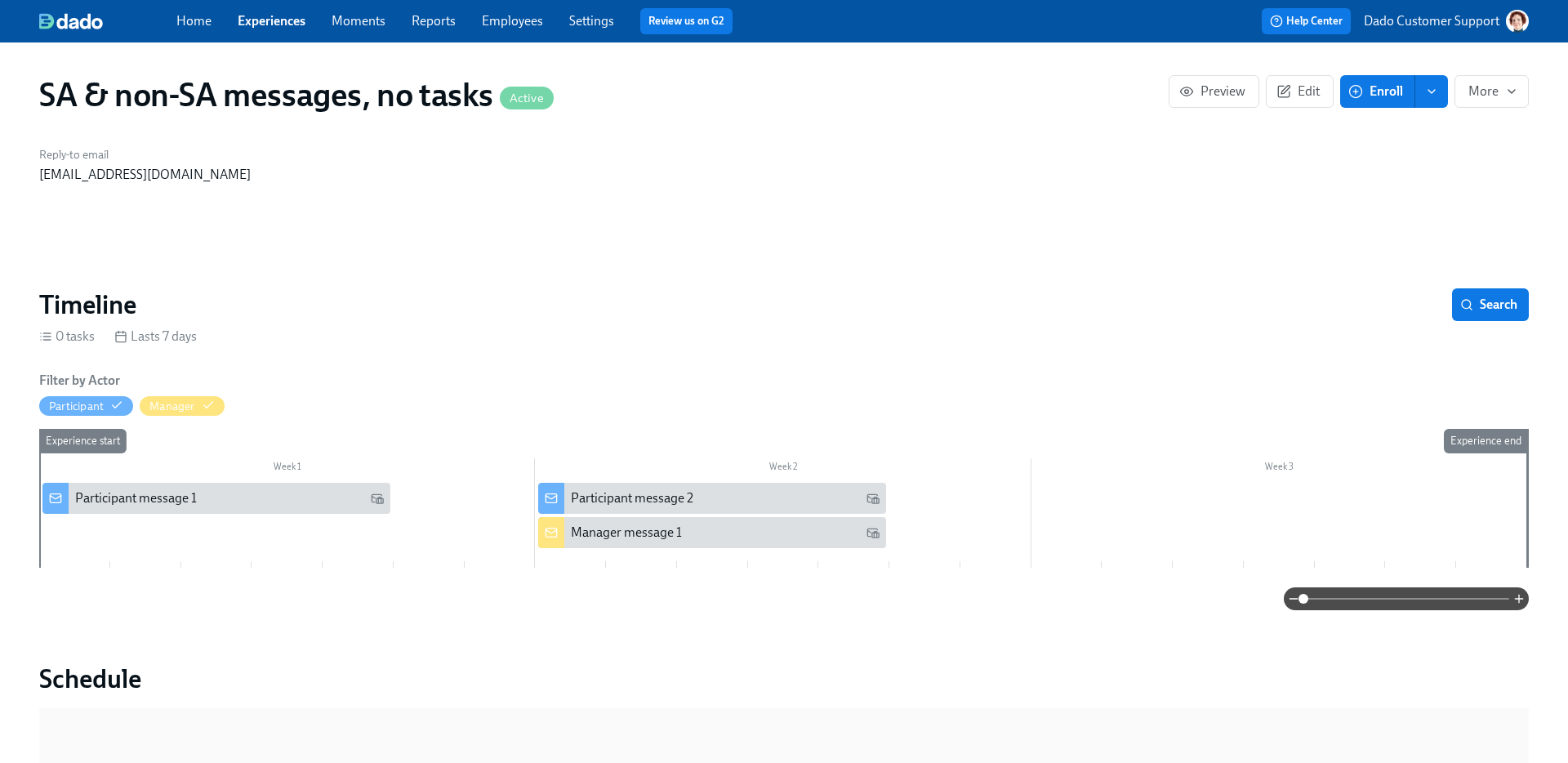
click at [1366, 100] on button "Enroll" at bounding box center [1378, 92] width 75 height 33
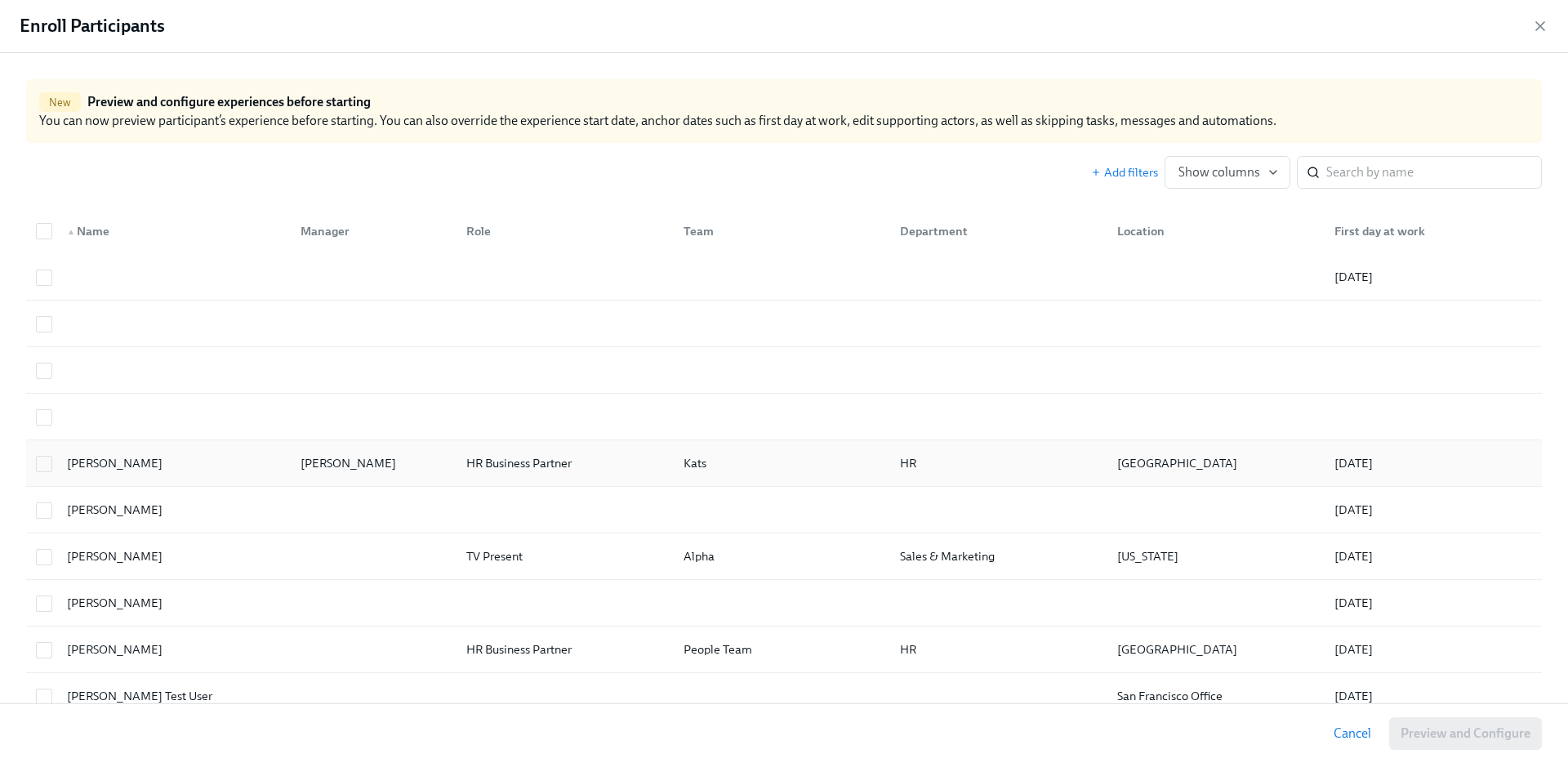
click at [191, 470] on div "Agustin Duarte" at bounding box center [170, 463] width 234 height 33
checkbox input "true"
click at [1502, 752] on div "Cancel Preview and Configure (1)" at bounding box center [784, 733] width 1568 height 60
click at [1502, 732] on span "Preview and Configure (1)" at bounding box center [1456, 733] width 148 height 16
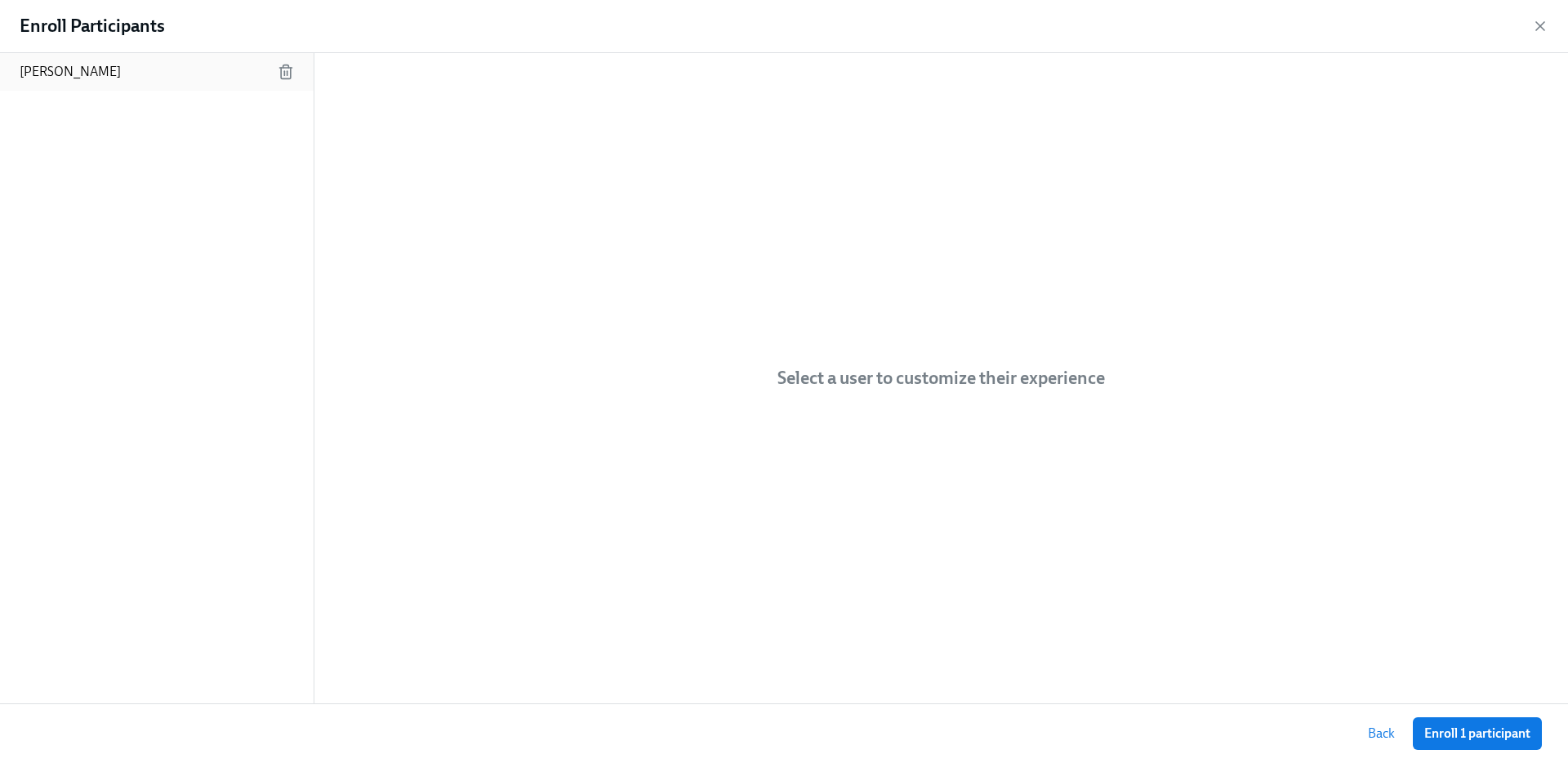
click at [228, 72] on div "Agustin Duarte" at bounding box center [156, 71] width 314 height 37
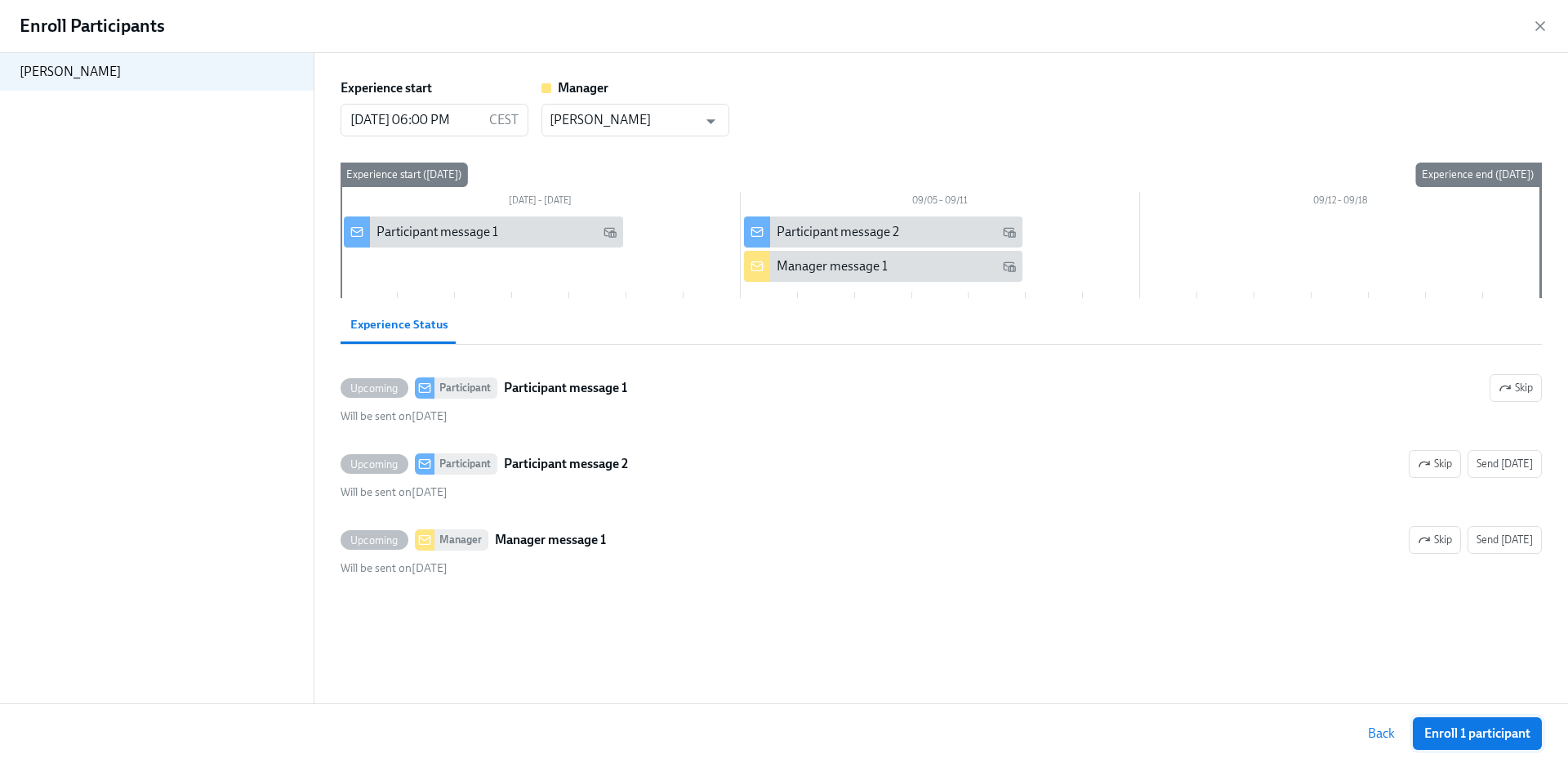
click at [1457, 727] on span "Enroll 1 participant" at bounding box center [1477, 733] width 106 height 16
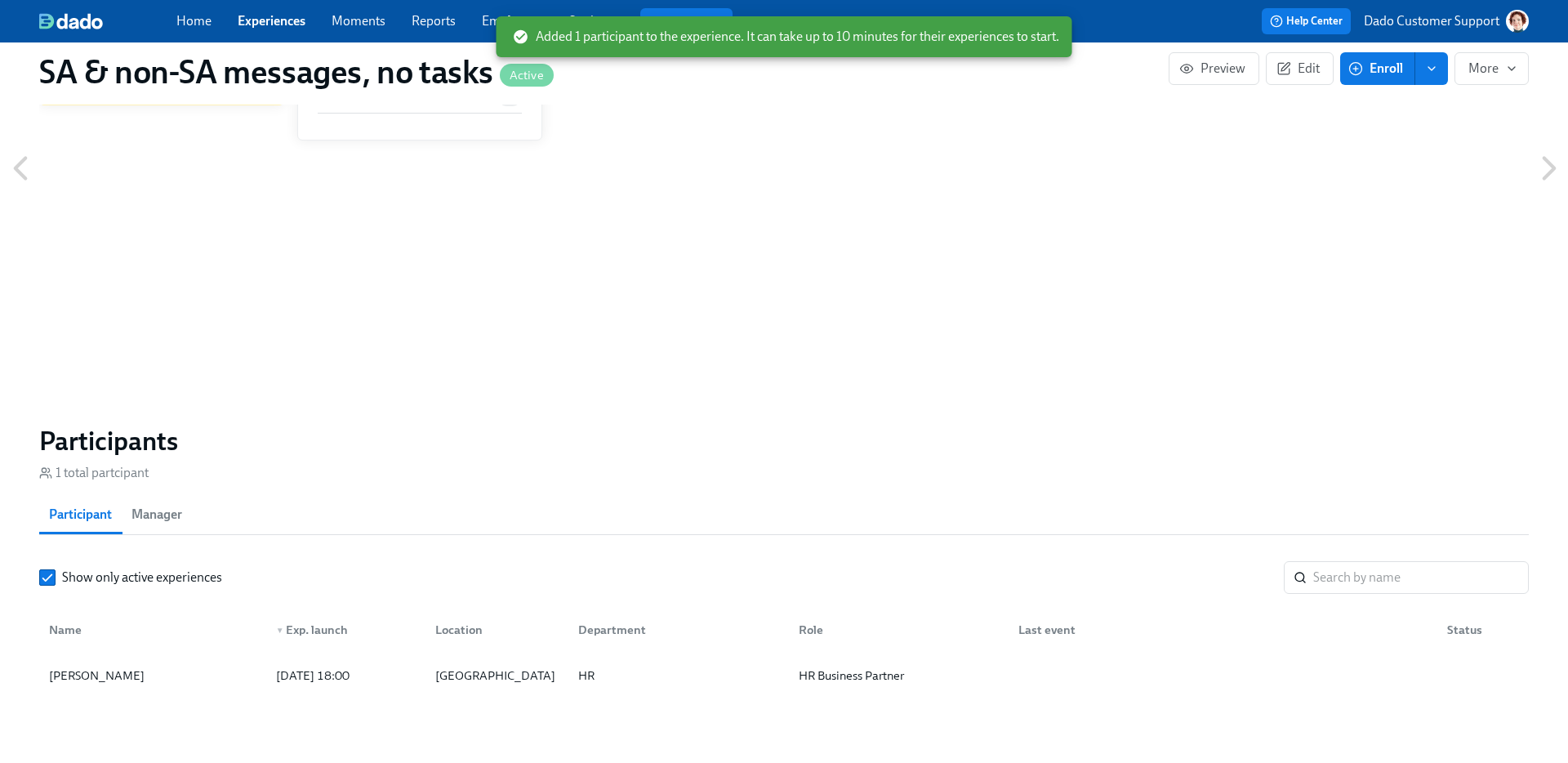
scroll to position [1114, 0]
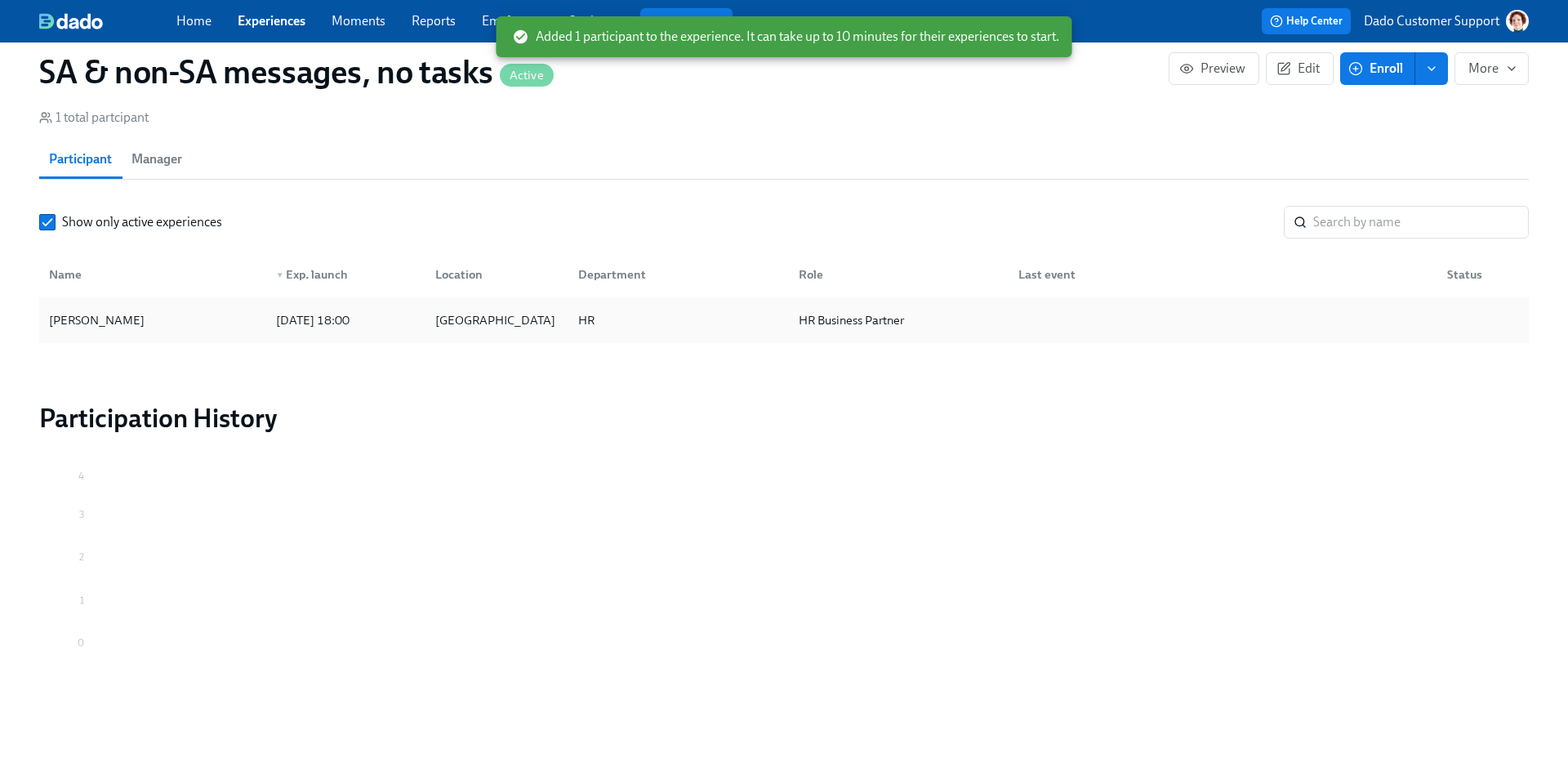
click at [172, 315] on div "Agustin Duarte" at bounding box center [153, 320] width 220 height 33
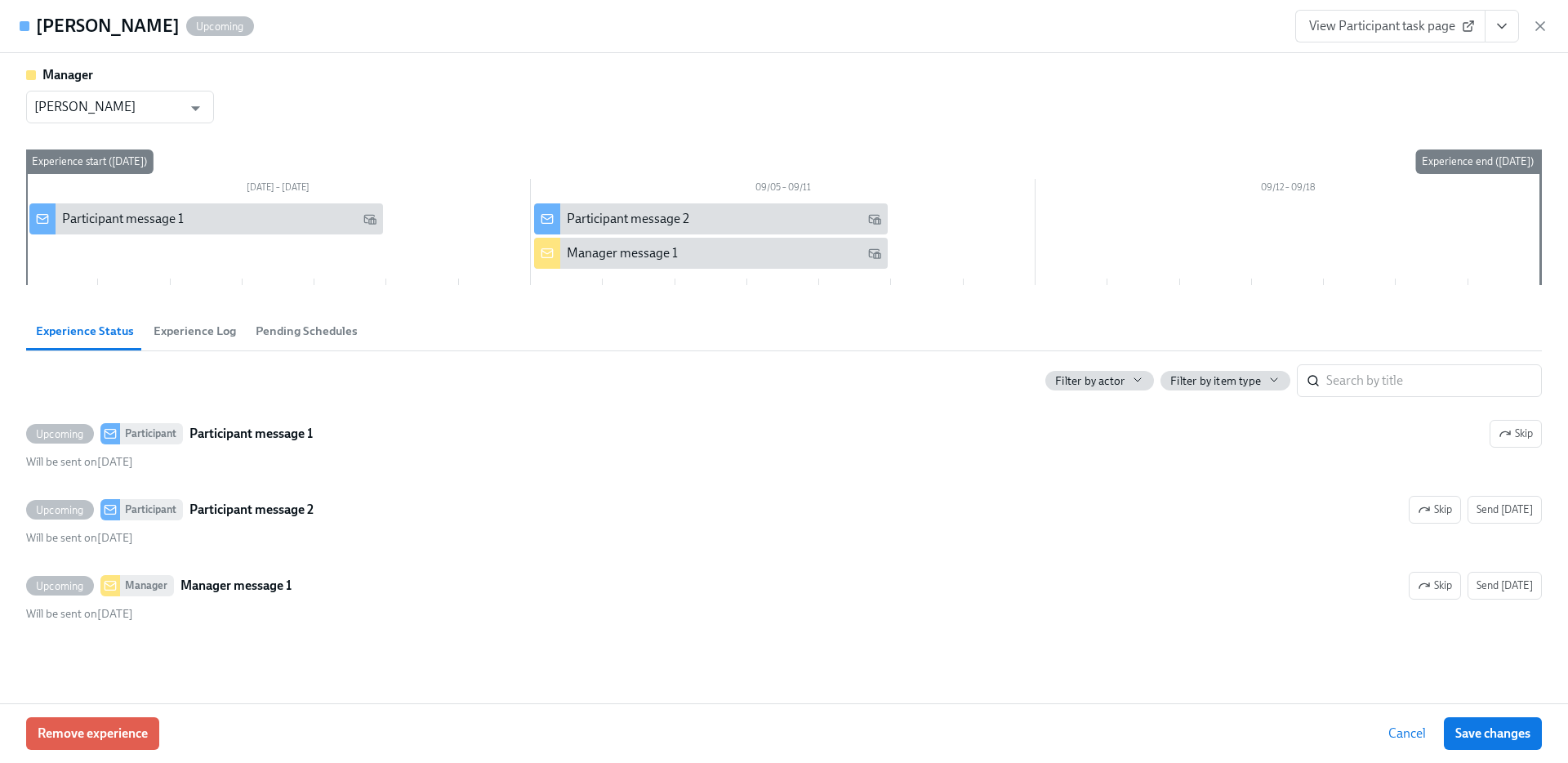
click at [296, 336] on span "Pending Schedules" at bounding box center [307, 331] width 102 height 19
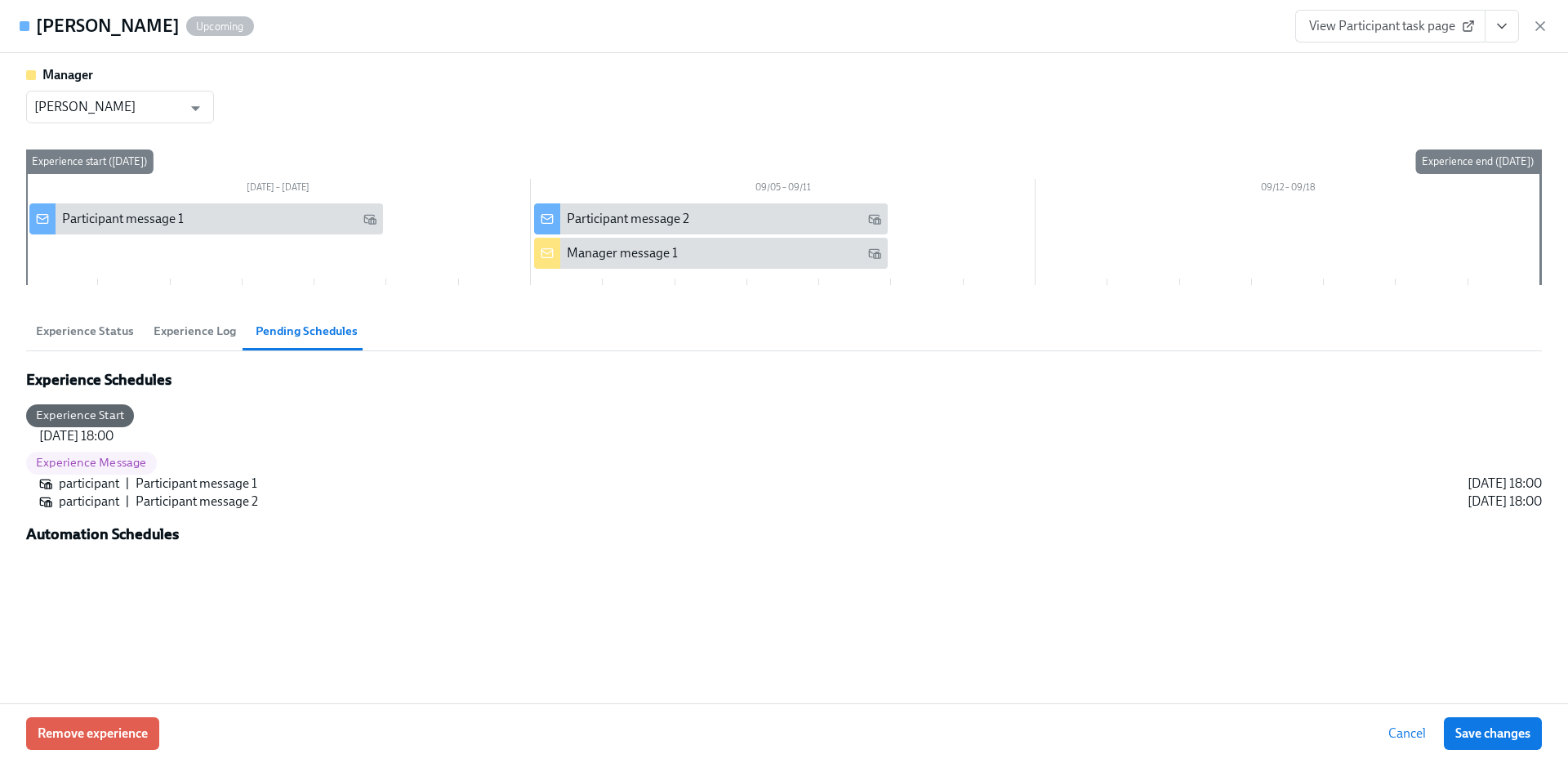
click at [118, 338] on span "Experience Status" at bounding box center [85, 331] width 98 height 19
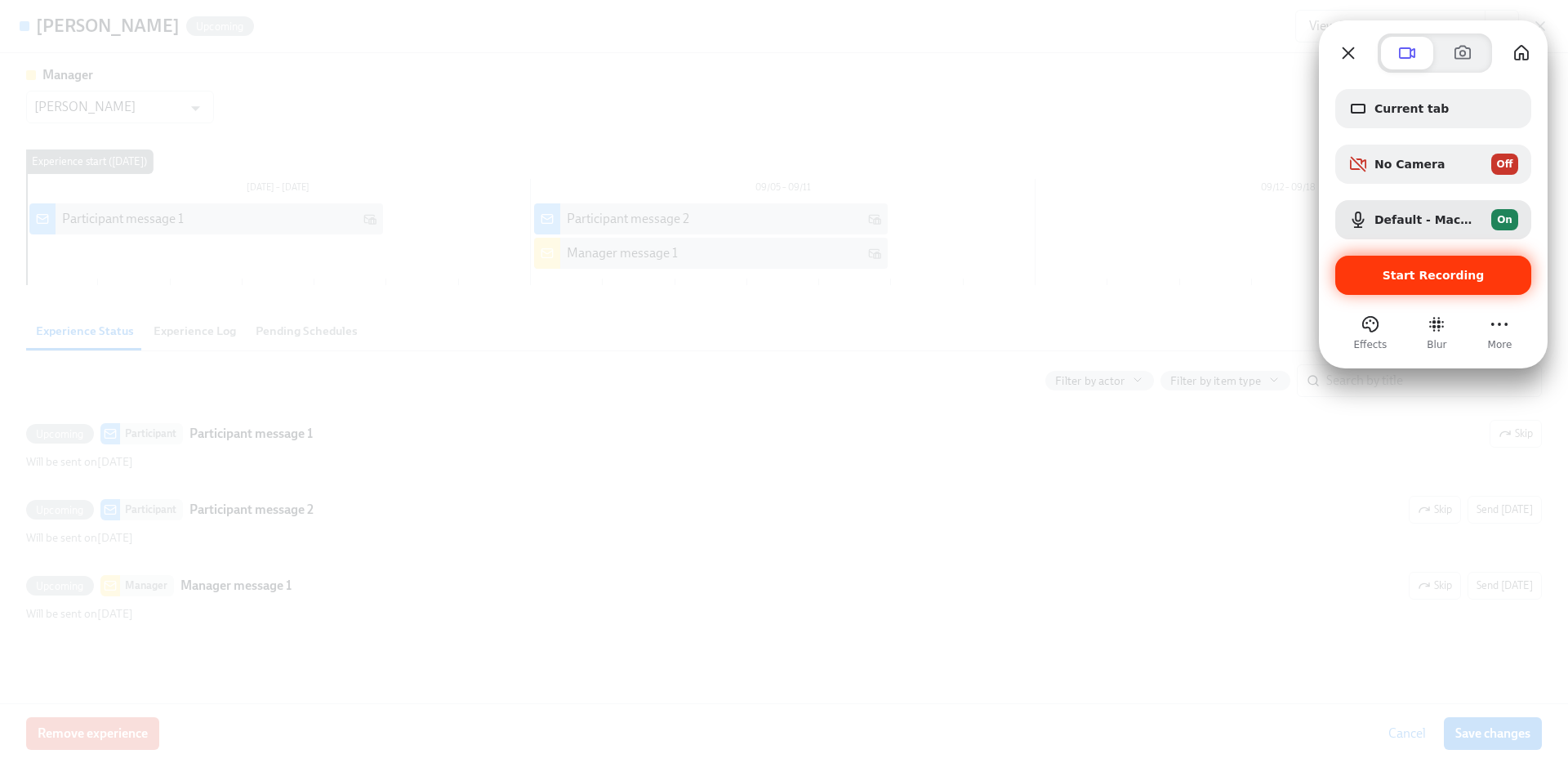
click at [1434, 270] on span "Start Recording" at bounding box center [1433, 275] width 102 height 13
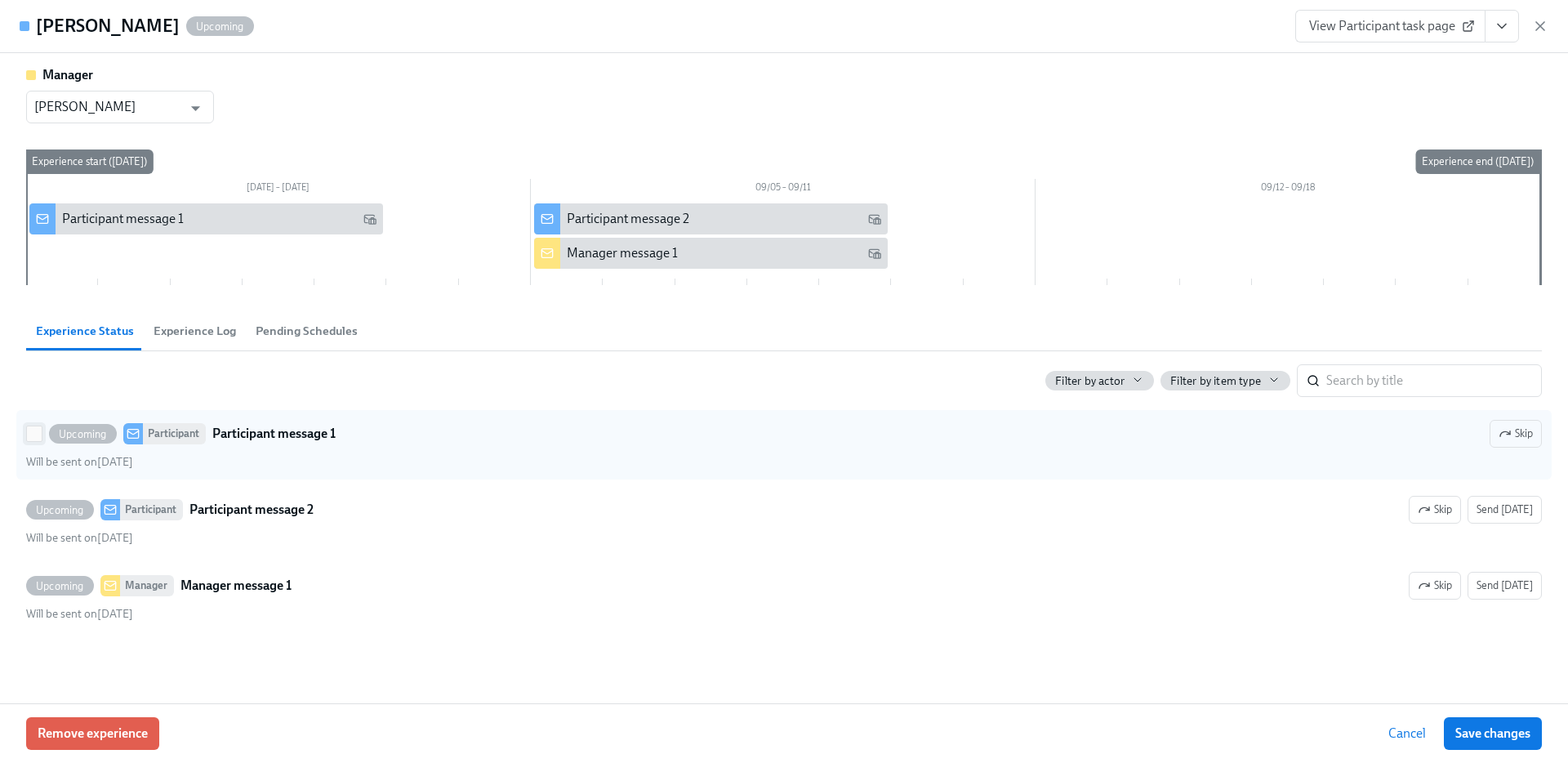
click at [36, 433] on input "Upcoming Participant Participant message 1 Skip Will be sent on August 29th" at bounding box center [35, 434] width 15 height 15
checkbox input "true"
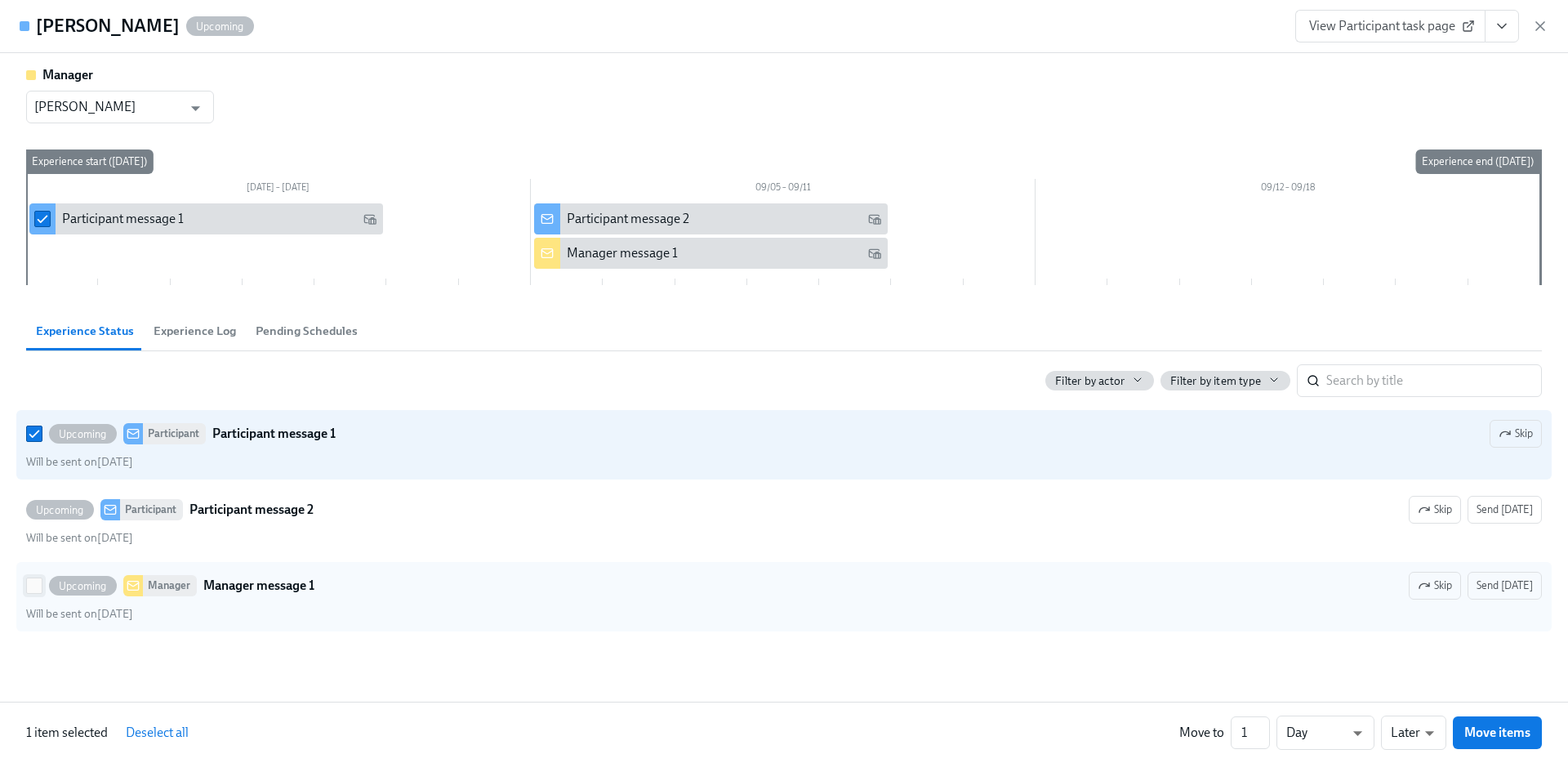
click at [33, 587] on input "Upcoming Manager Manager message 1 Skip Send today Will be sent on September 5th" at bounding box center [35, 586] width 15 height 15
checkbox input "true"
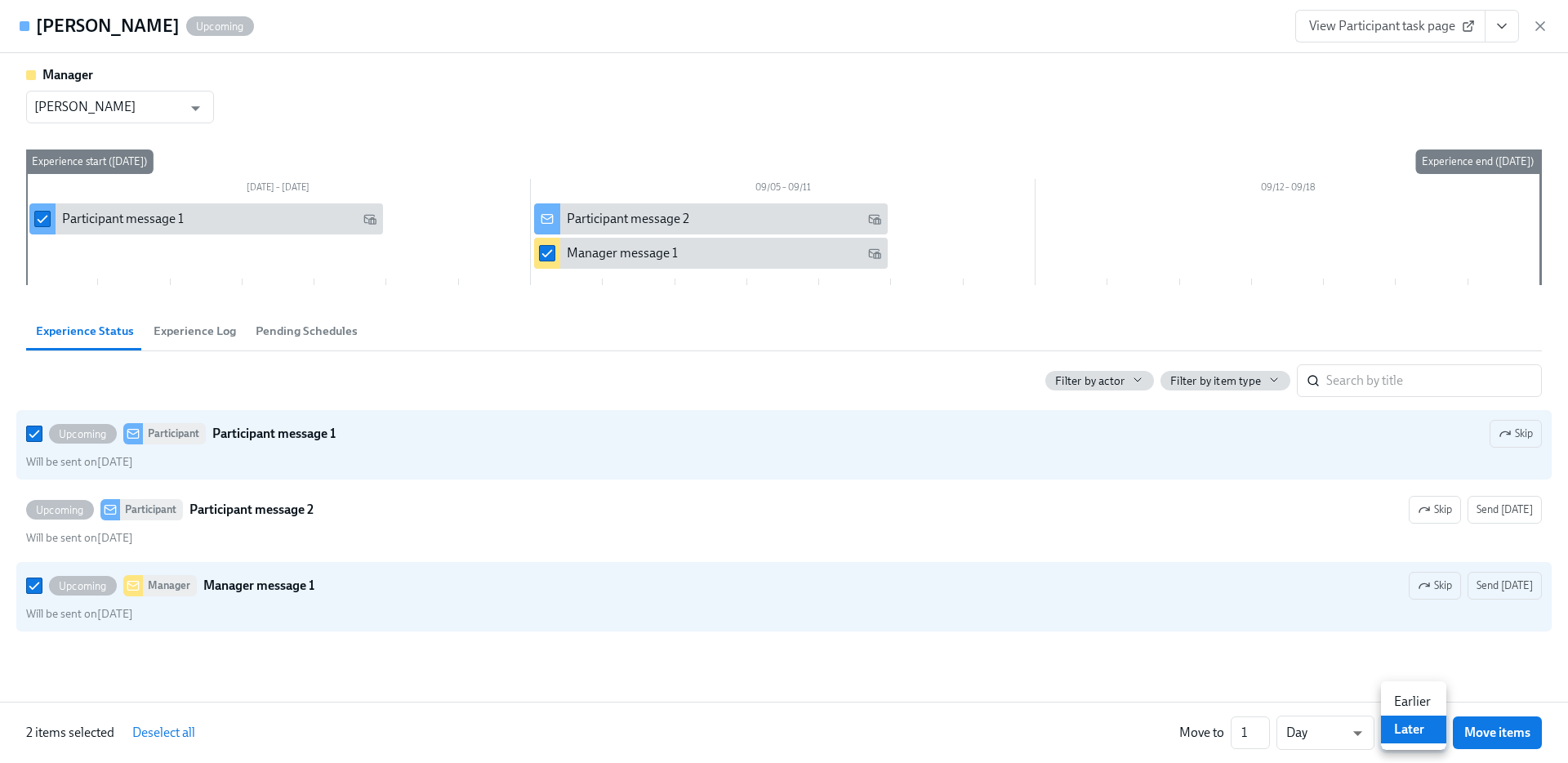
click at [1402, 698] on li "Earlier" at bounding box center [1414, 701] width 65 height 28
type input "earlier"
click at [1504, 728] on span "Move items" at bounding box center [1497, 733] width 66 height 16
checkbox input "false"
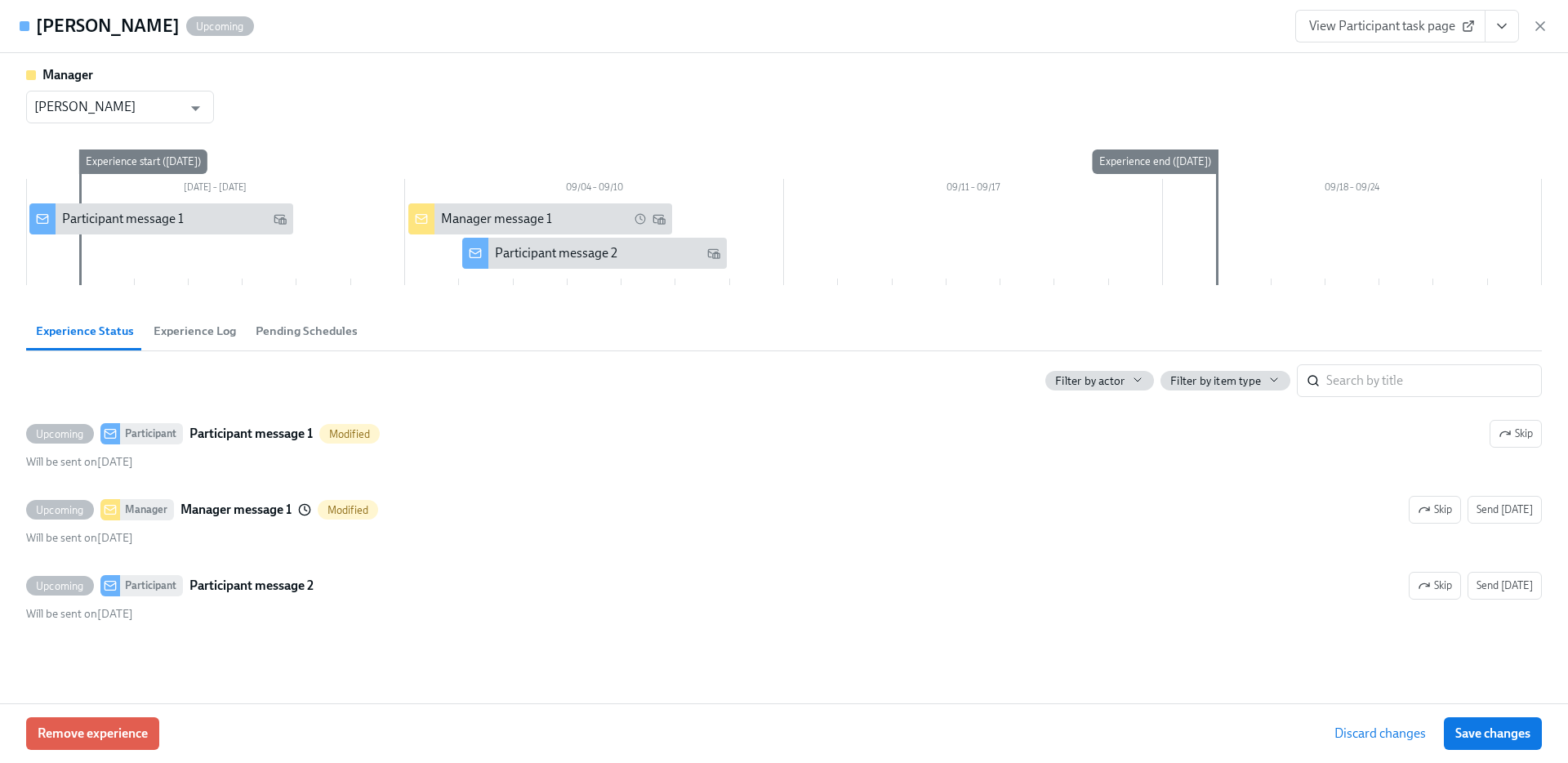
click at [286, 331] on span "Pending Schedules" at bounding box center [307, 331] width 102 height 19
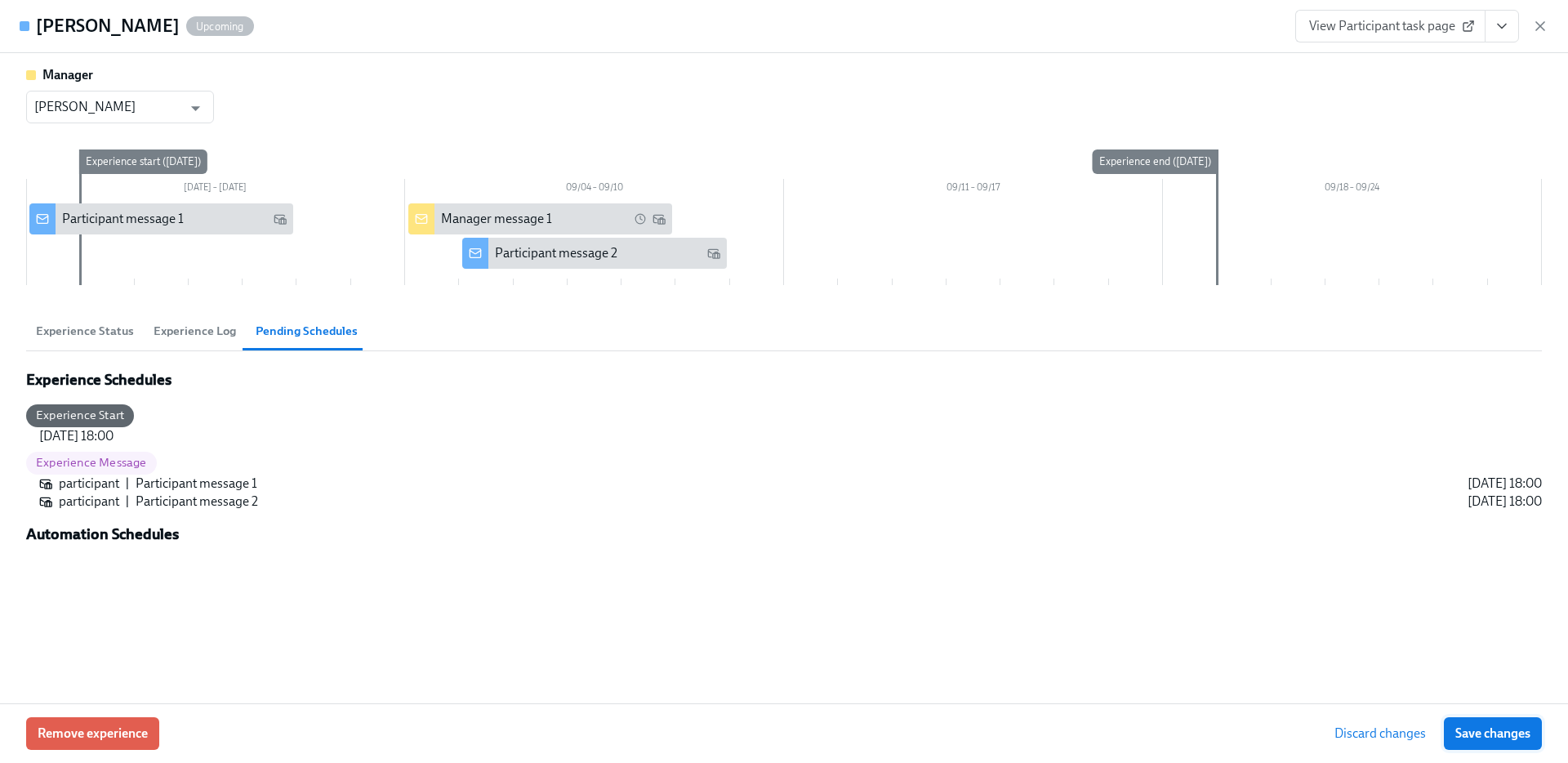
click at [1487, 737] on span "Save changes" at bounding box center [1493, 733] width 75 height 16
click at [97, 327] on span "Experience Status" at bounding box center [85, 331] width 98 height 19
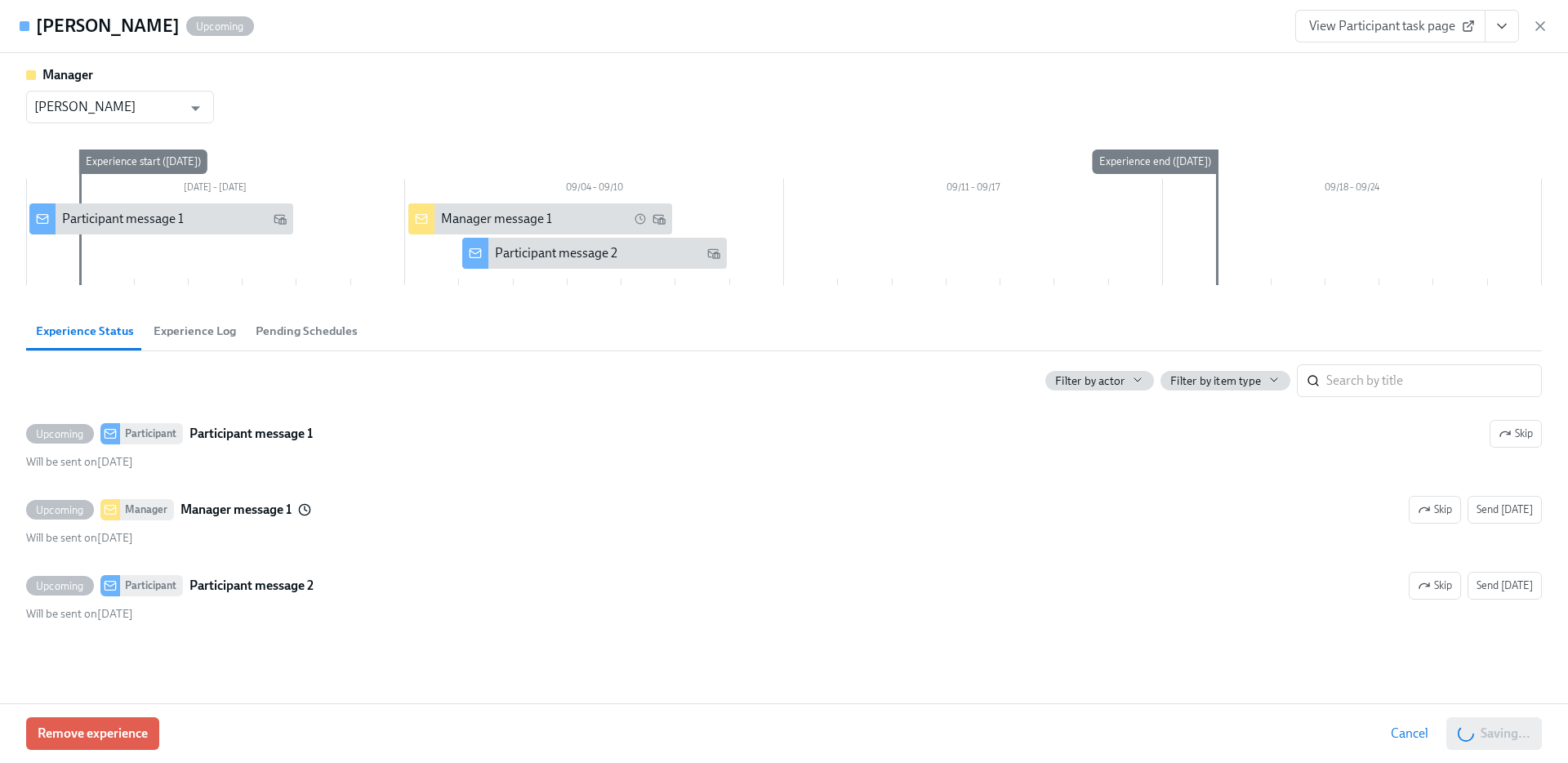
click at [297, 327] on span "Pending Schedules" at bounding box center [307, 331] width 102 height 19
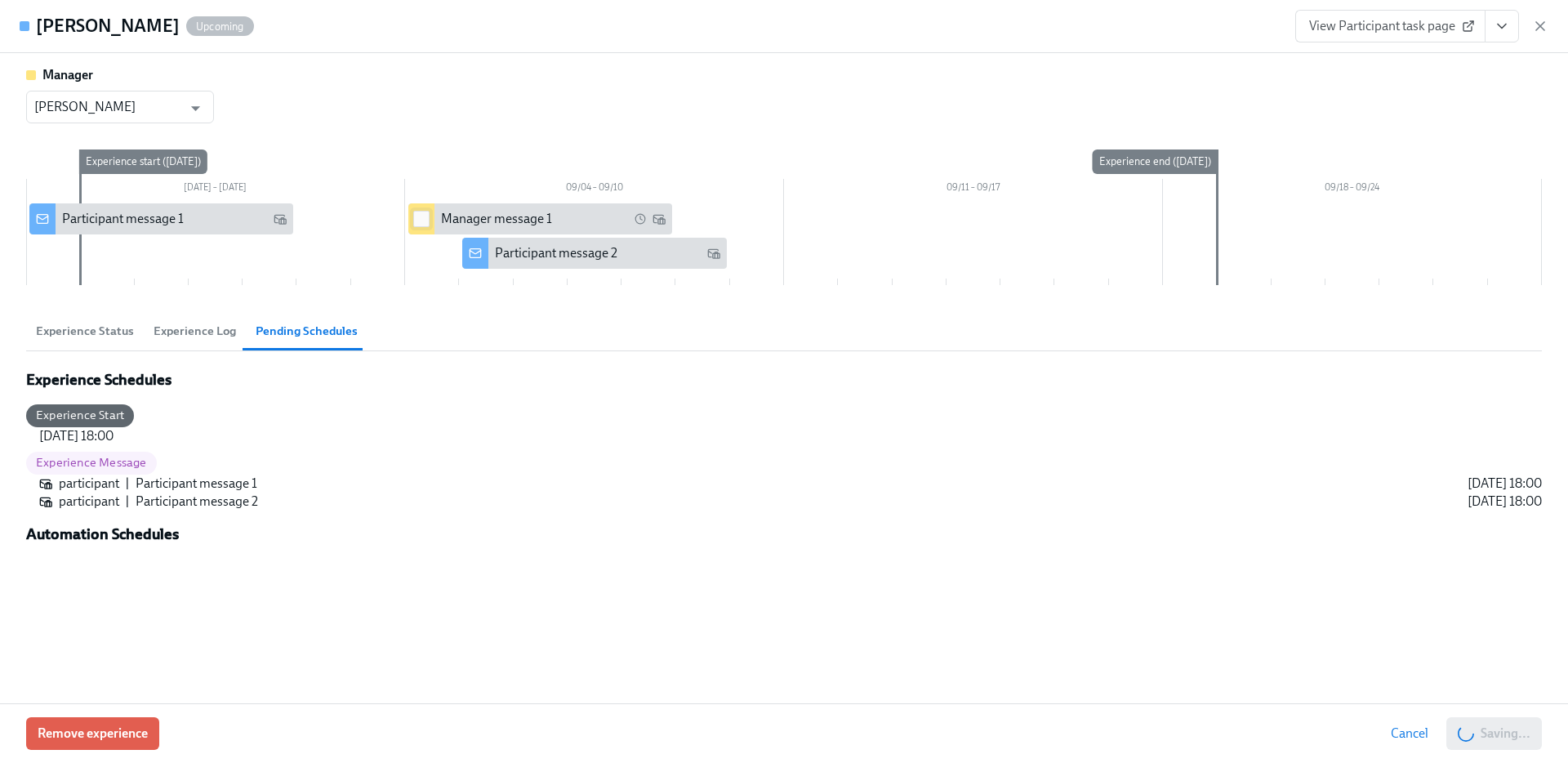
click at [421, 218] on input "checkbox" at bounding box center [421, 219] width 15 height 15
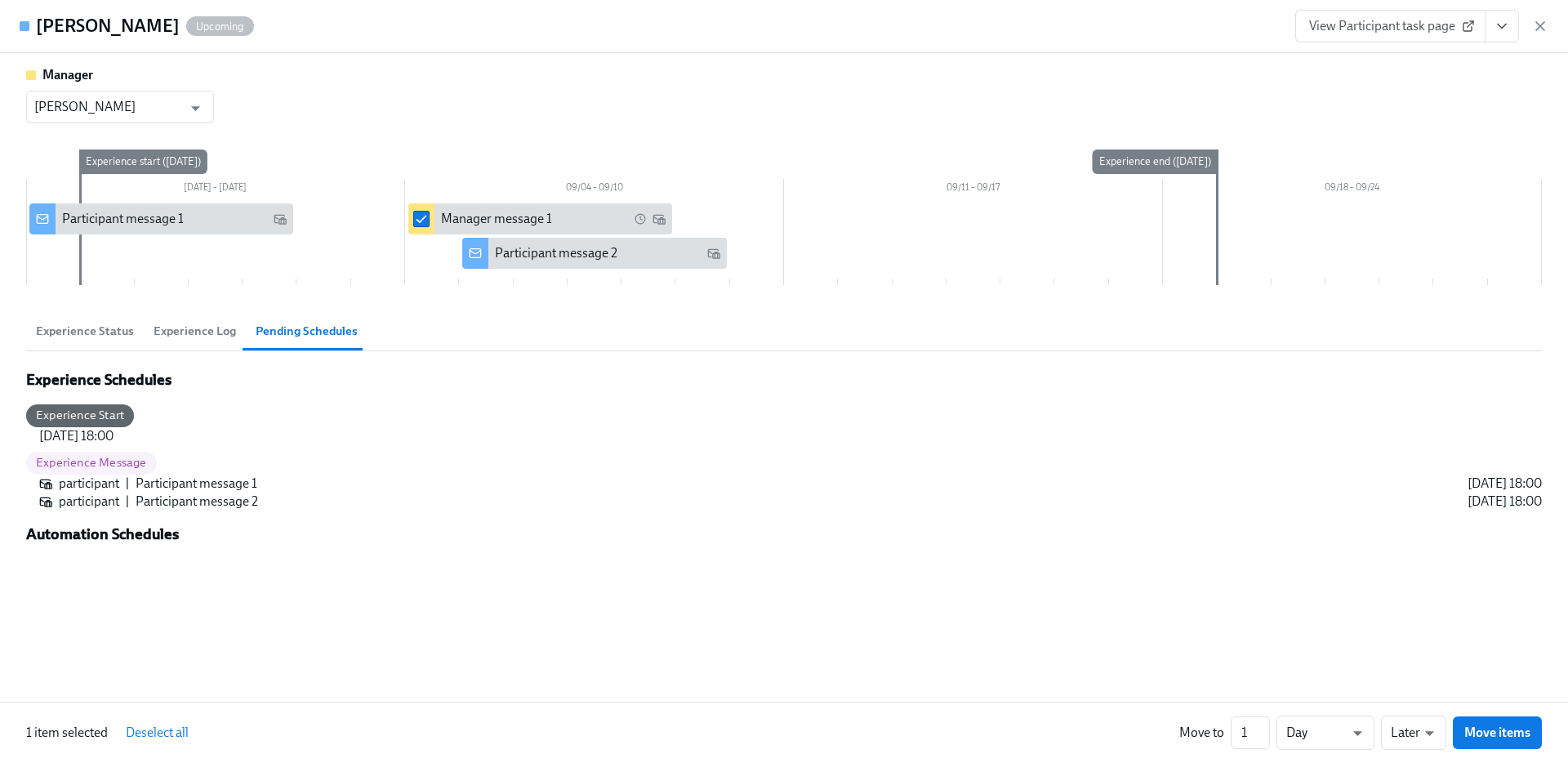
click at [103, 327] on span "Experience Status" at bounding box center [85, 331] width 98 height 19
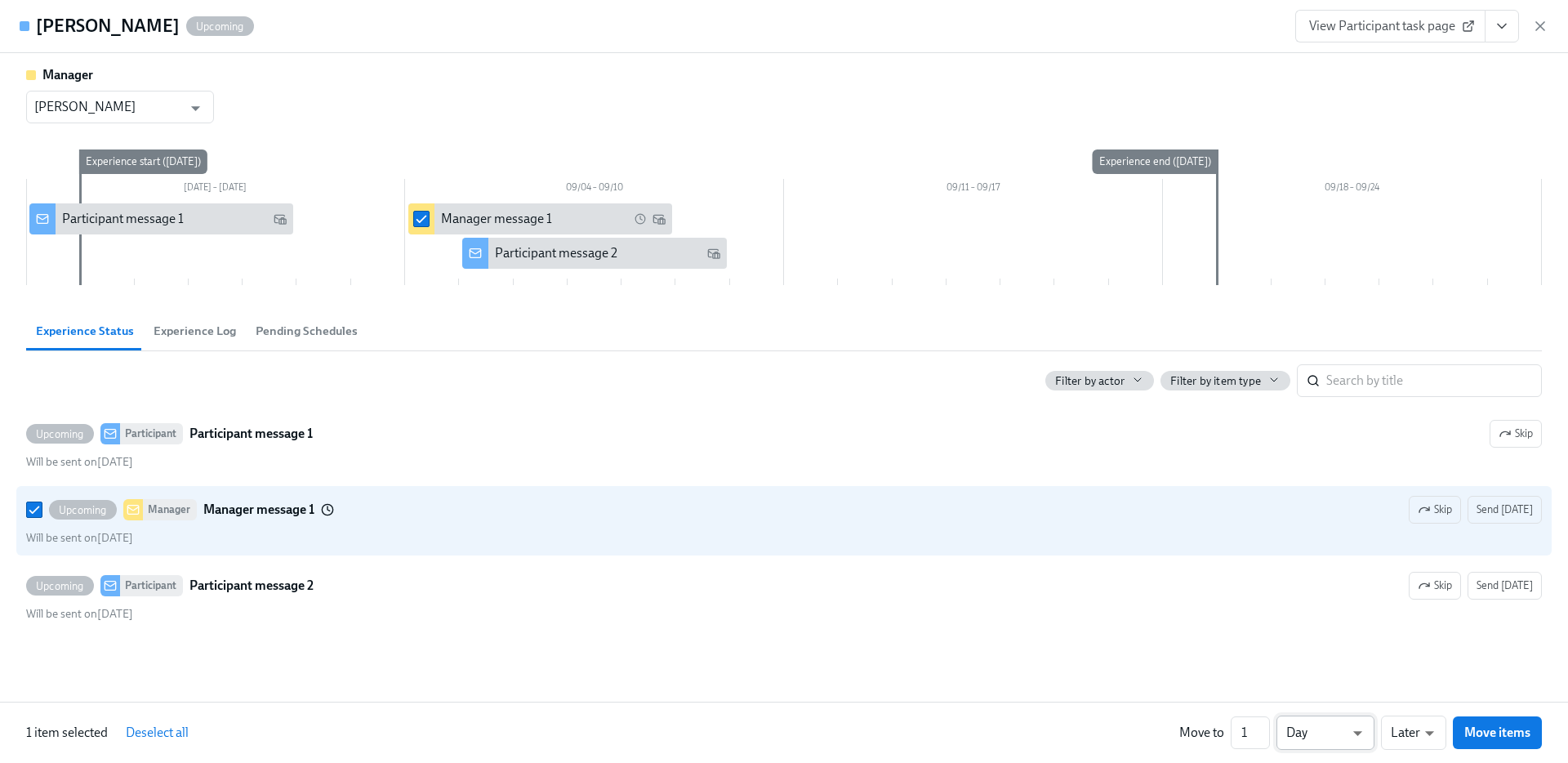
click at [1343, 738] on li "Week" at bounding box center [1326, 729] width 98 height 28
type input "w"
click at [1540, 19] on div at bounding box center [784, 381] width 1568 height 763
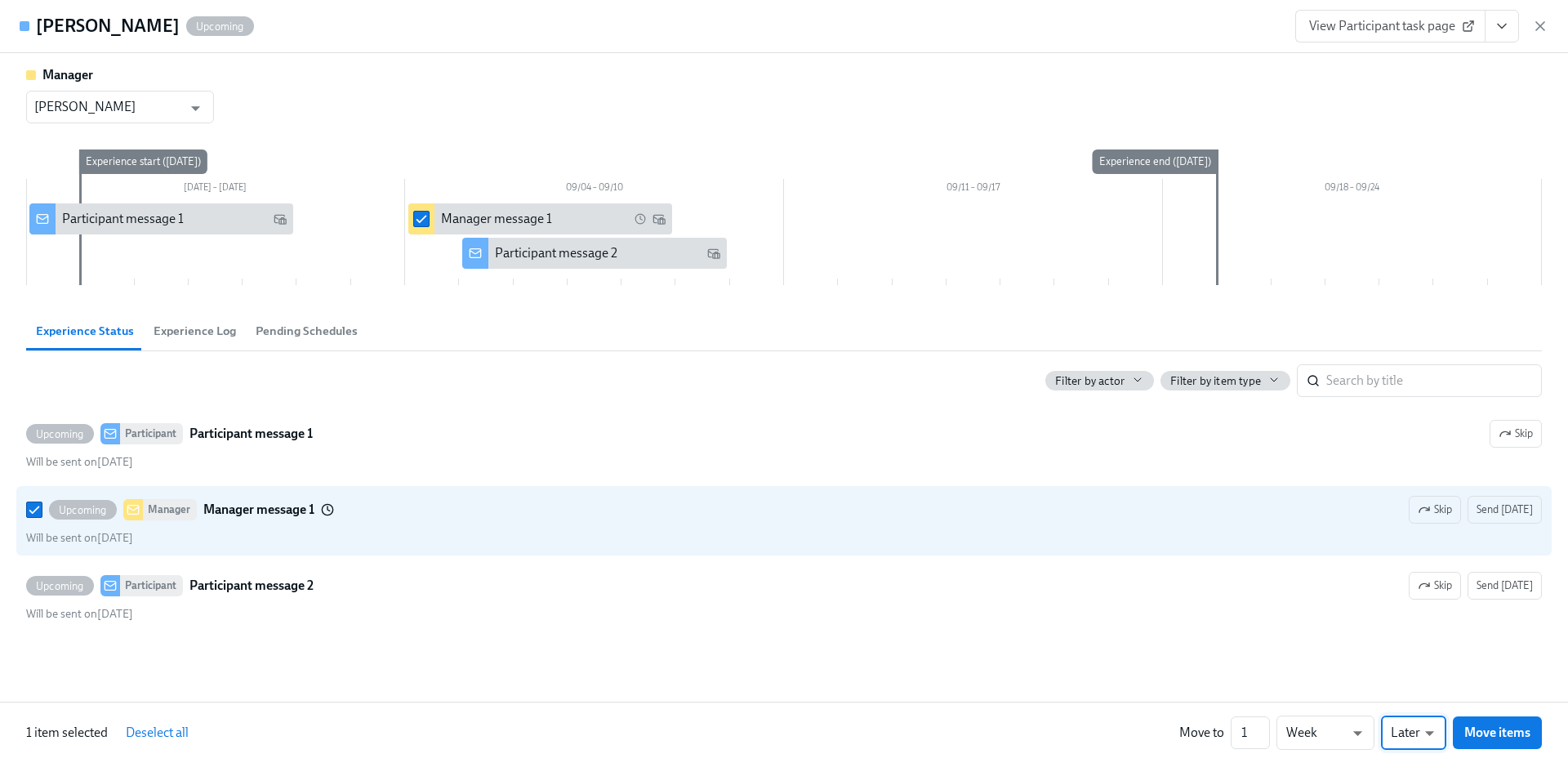
click at [155, 736] on span "Deselect all" at bounding box center [156, 733] width 63 height 16
checkbox input "false"
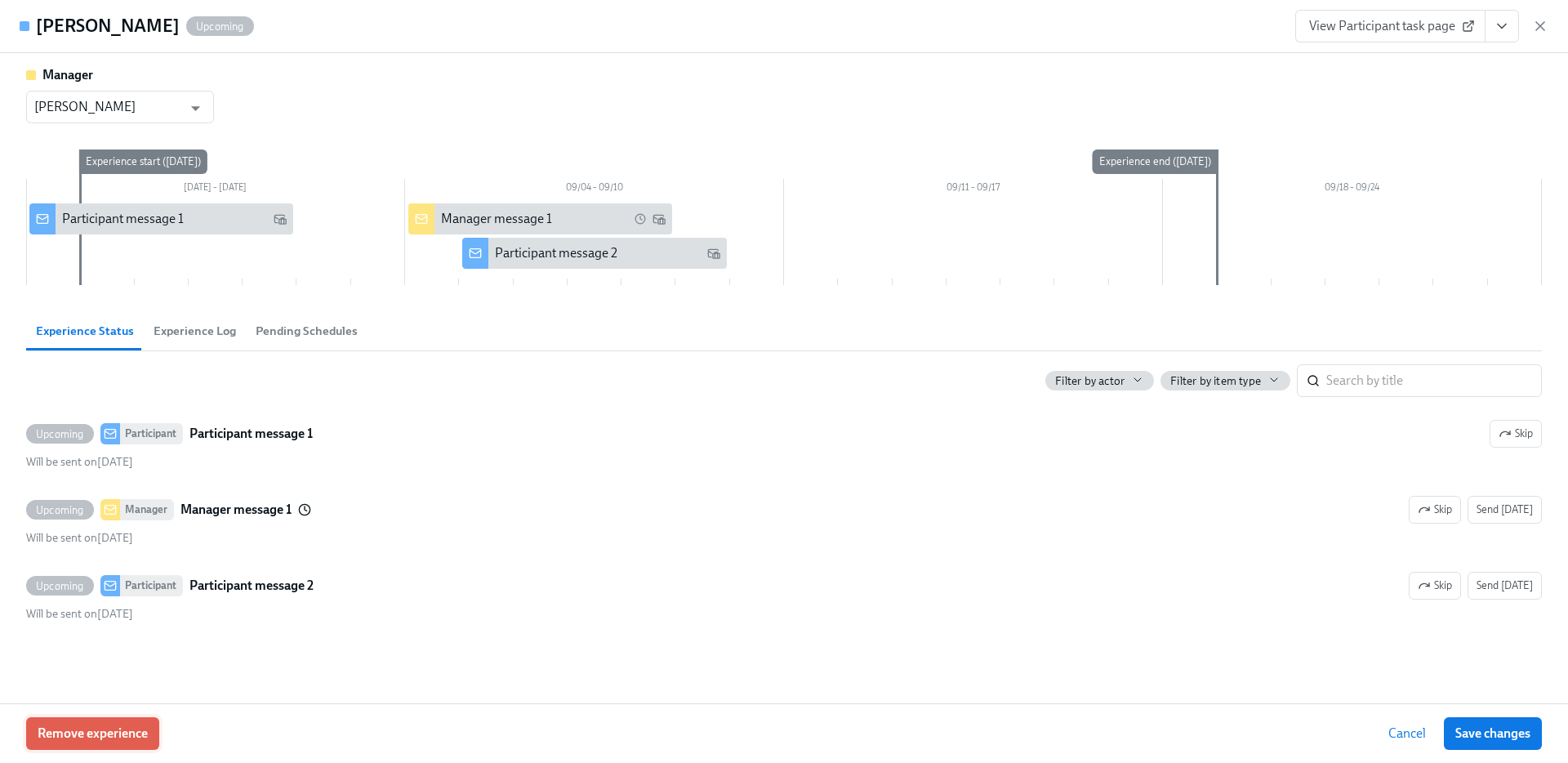
click at [84, 735] on span "Remove experience" at bounding box center [92, 733] width 110 height 16
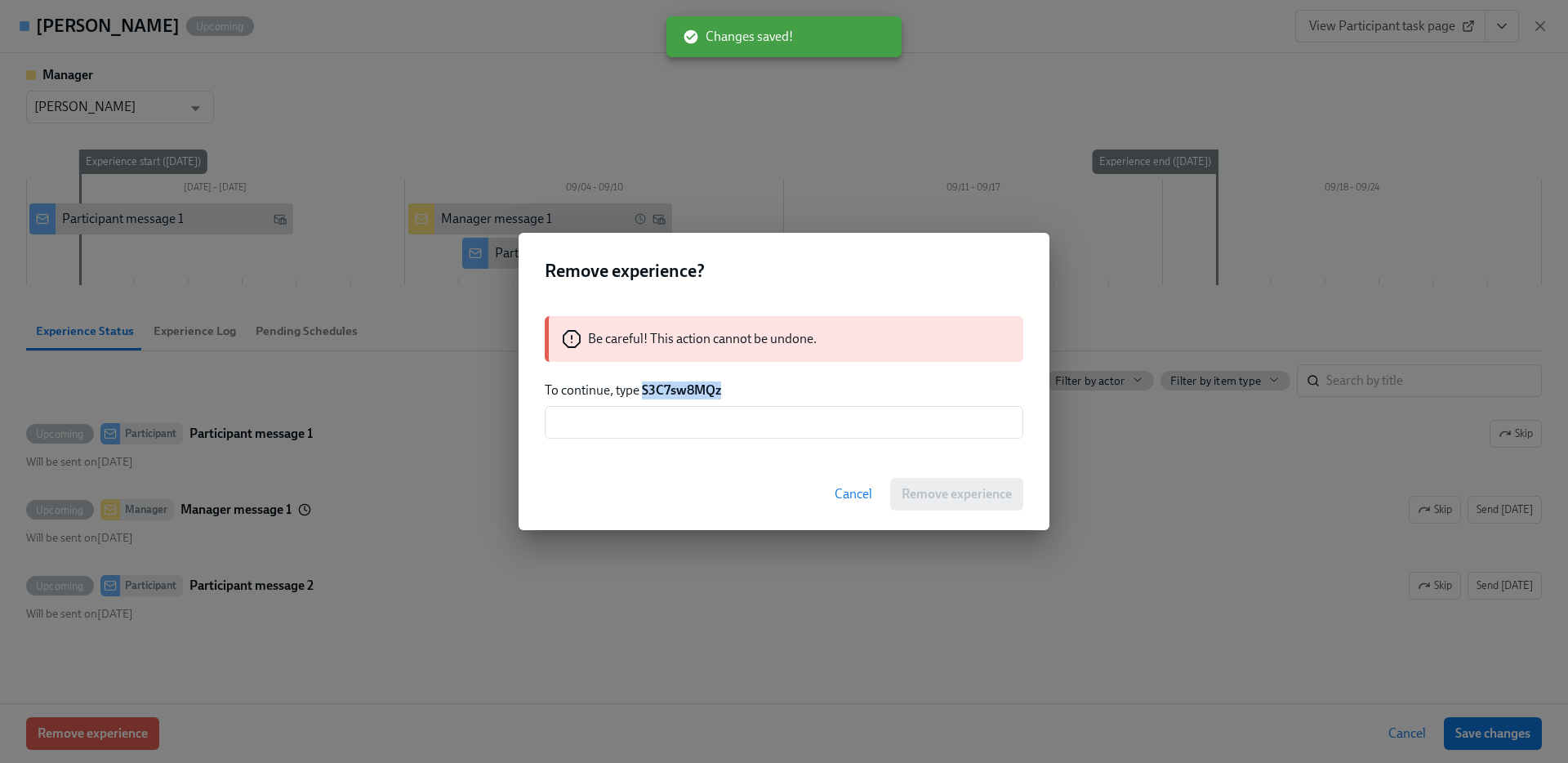
drag, startPoint x: 645, startPoint y: 388, endPoint x: 808, endPoint y: 391, distance: 163.0
click at [808, 391] on p "To continue, type S3C7sw8MQz" at bounding box center [784, 390] width 478 height 18
copy strong "S3C7sw8MQz"
click at [775, 417] on input "text" at bounding box center [784, 422] width 478 height 33
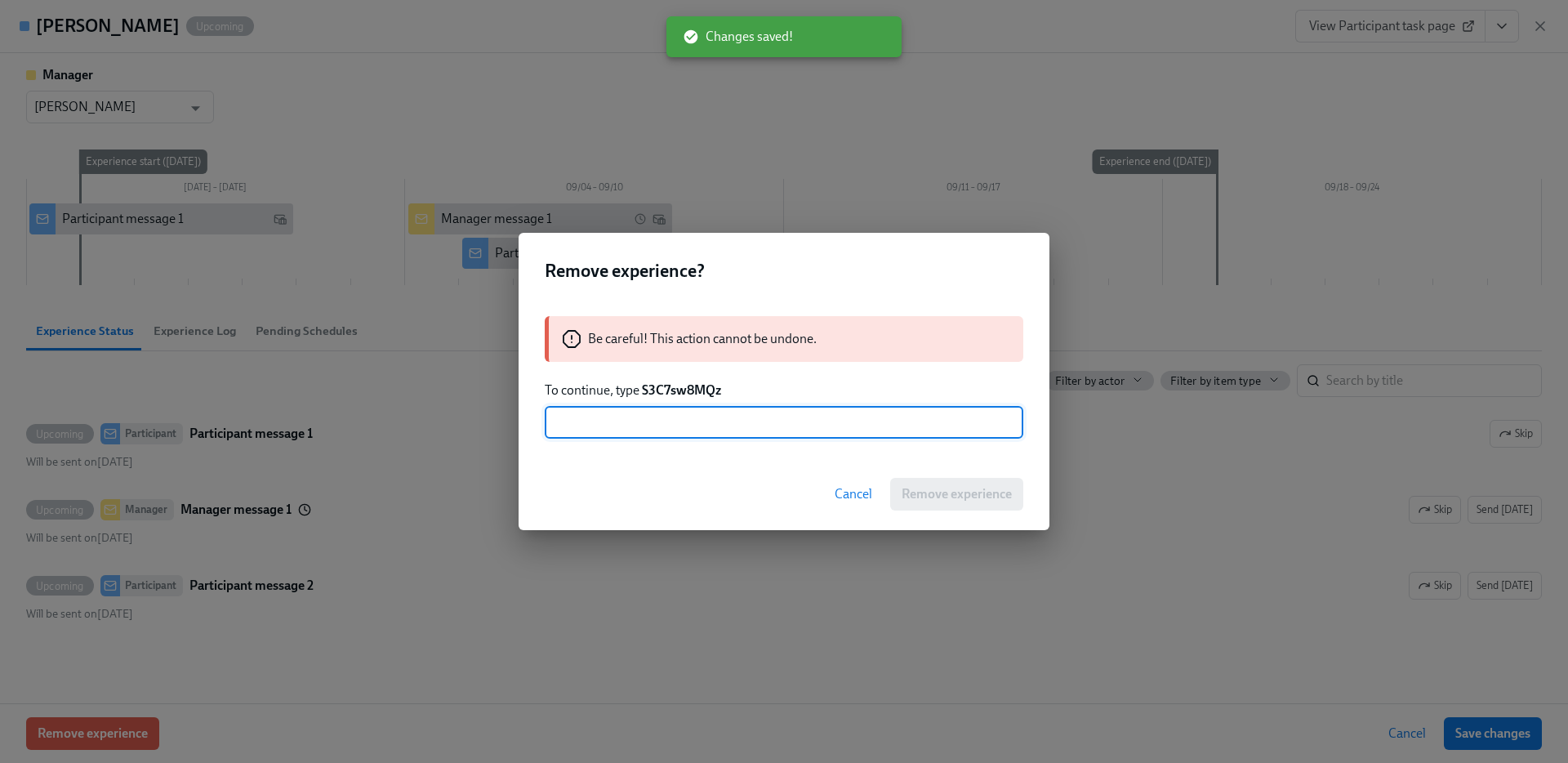
paste input "S3C7sw8MQz"
type input "S3C7sw8MQz"
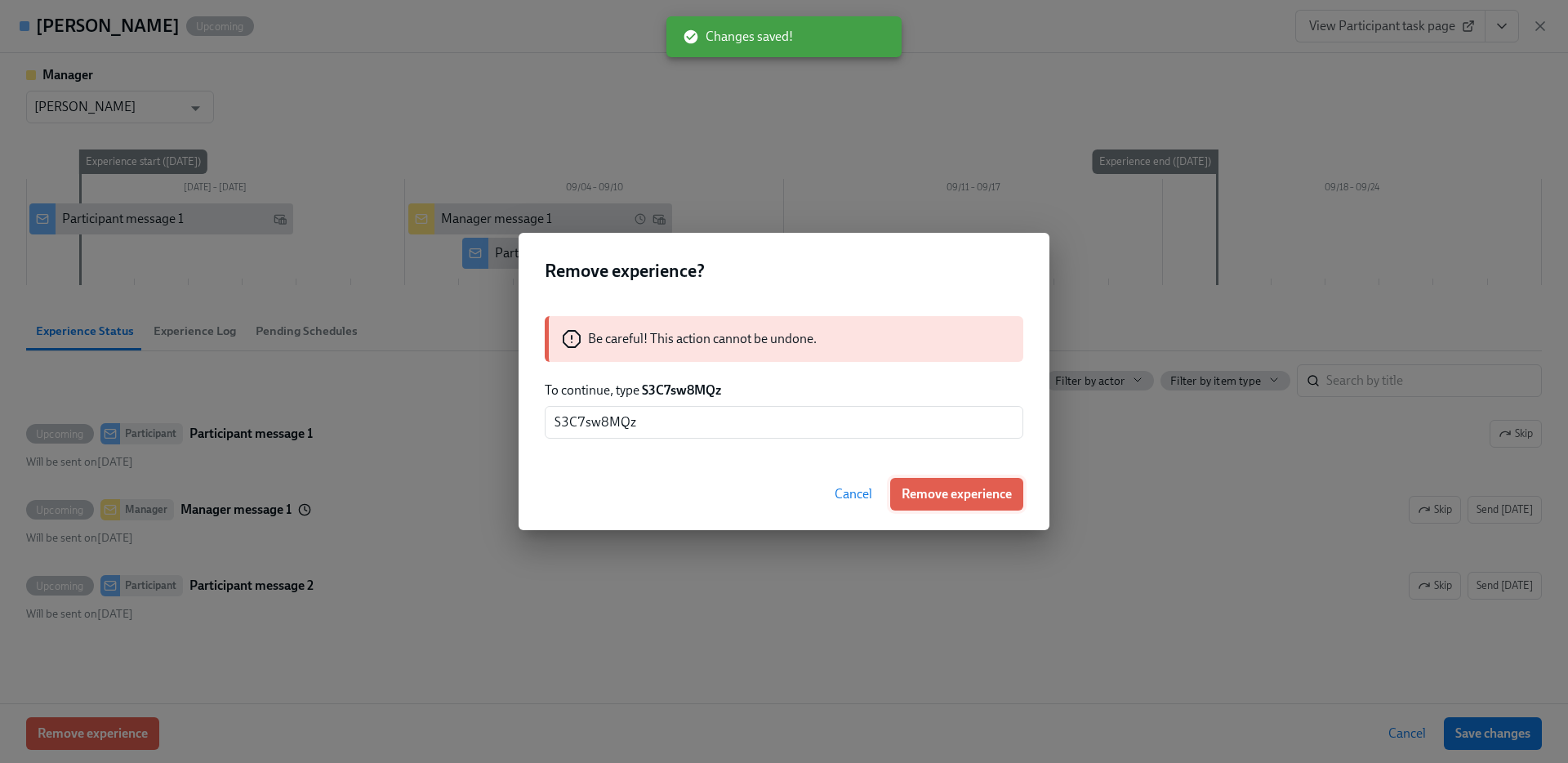
click at [964, 501] on span "Remove experience" at bounding box center [956, 494] width 110 height 16
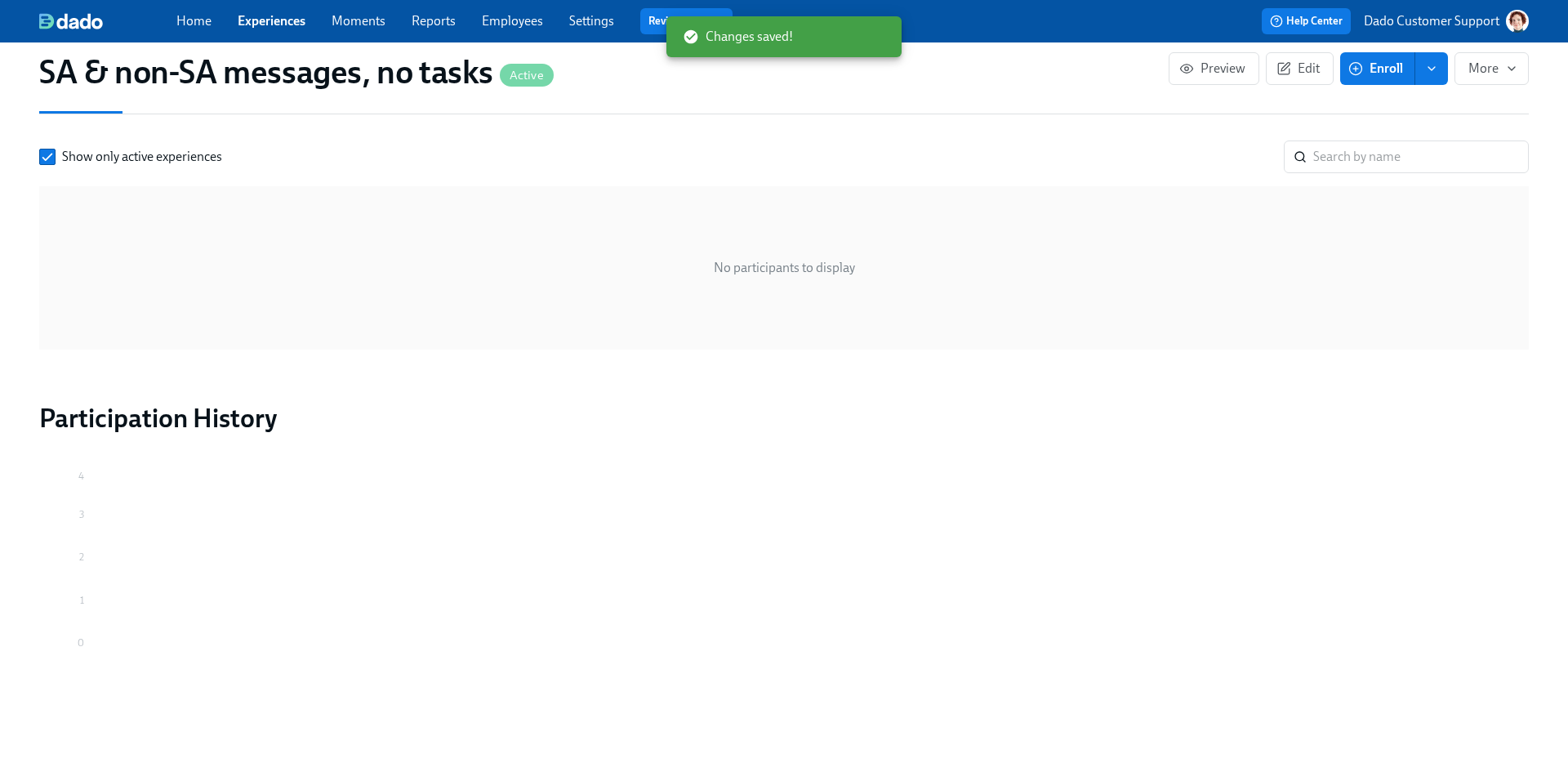
click at [1371, 75] on span "Enroll" at bounding box center [1377, 68] width 52 height 16
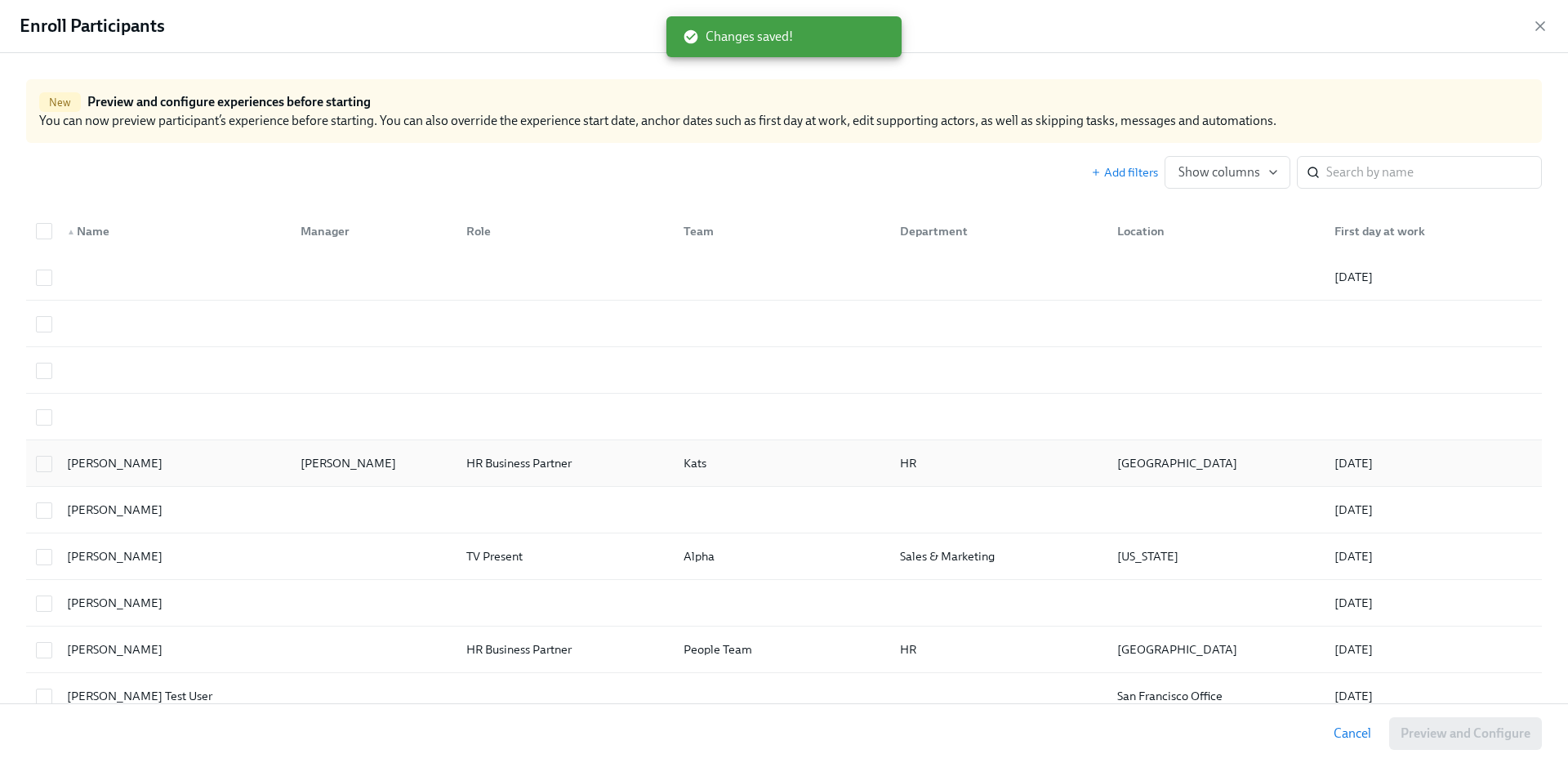
click at [191, 475] on div "Agustin Duarte" at bounding box center [170, 463] width 234 height 33
checkbox input "true"
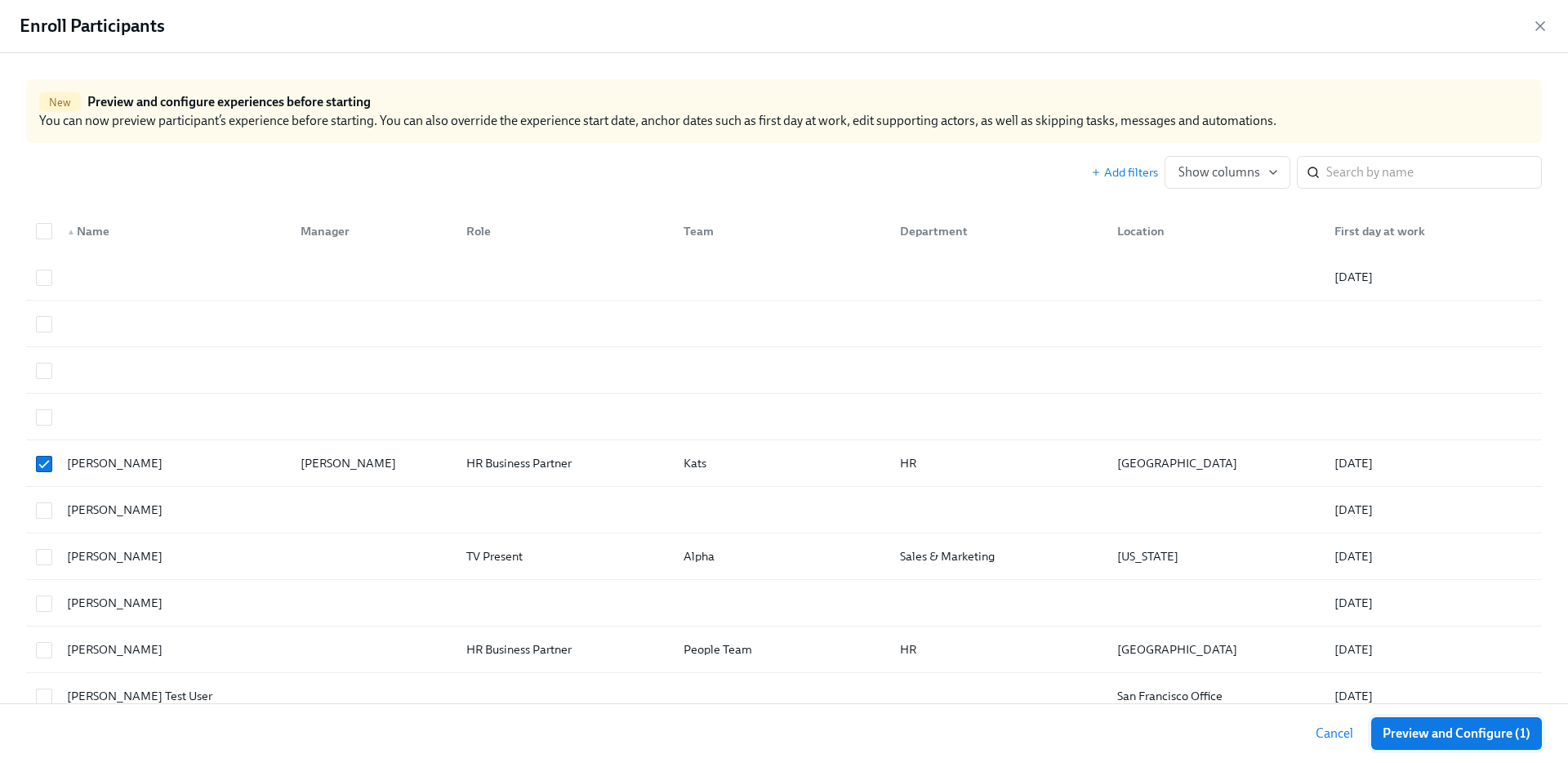
click at [1436, 733] on span "Preview and Configure (1)" at bounding box center [1456, 733] width 148 height 16
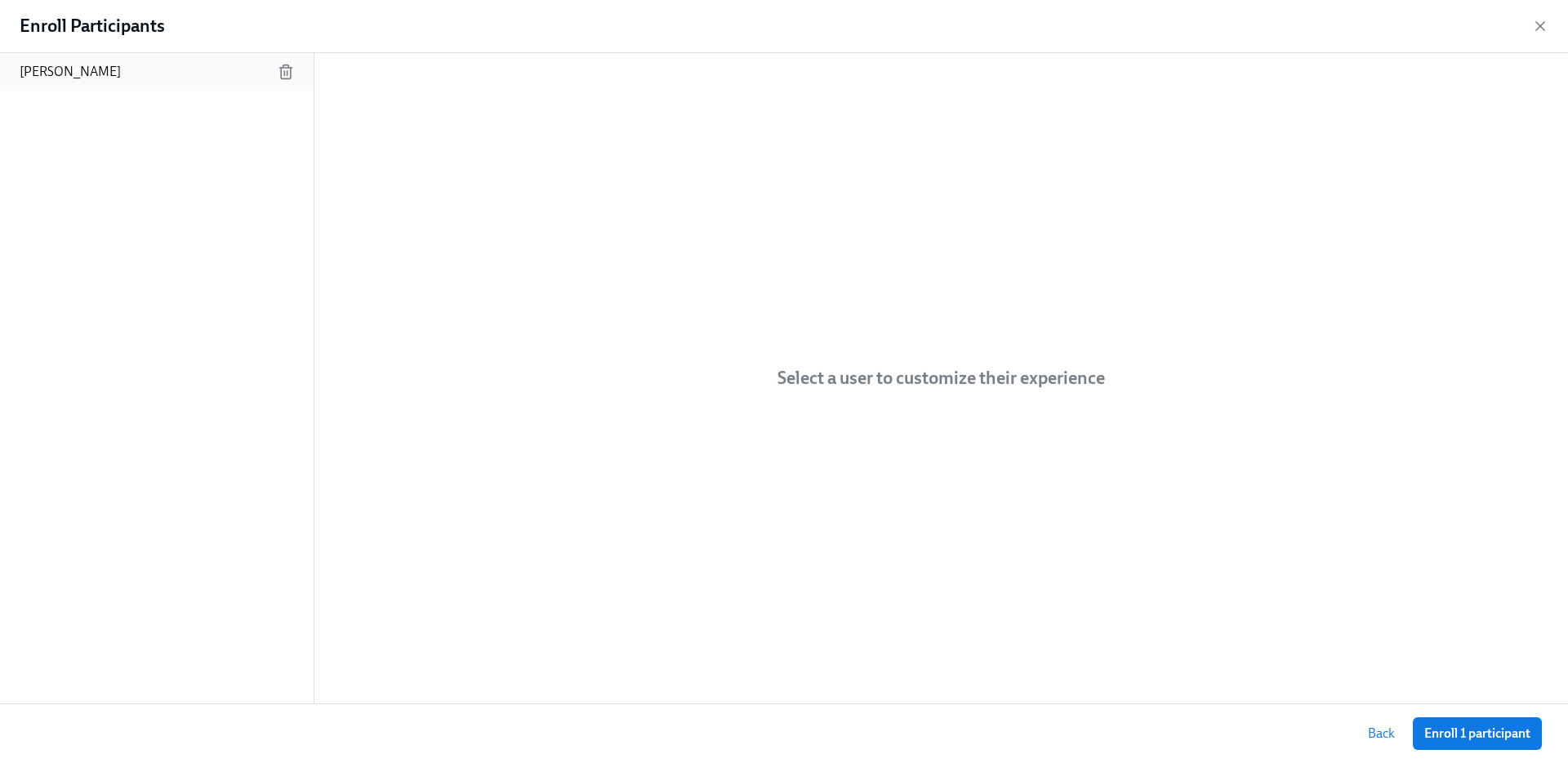
click at [132, 71] on div "Agustin Duarte" at bounding box center [156, 71] width 314 height 37
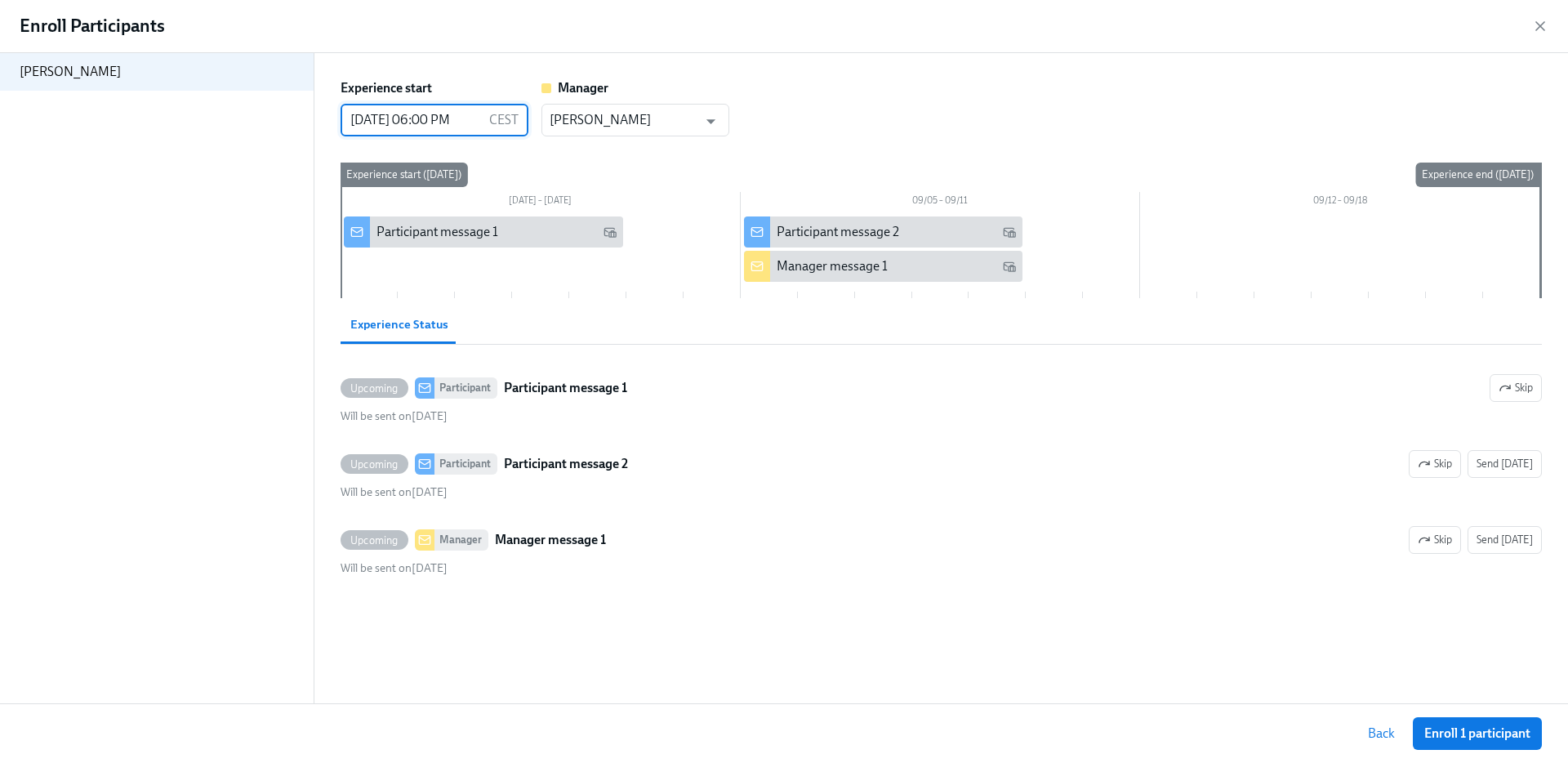
click at [469, 117] on input "08/29/2025 06:00 PM" at bounding box center [411, 120] width 142 height 33
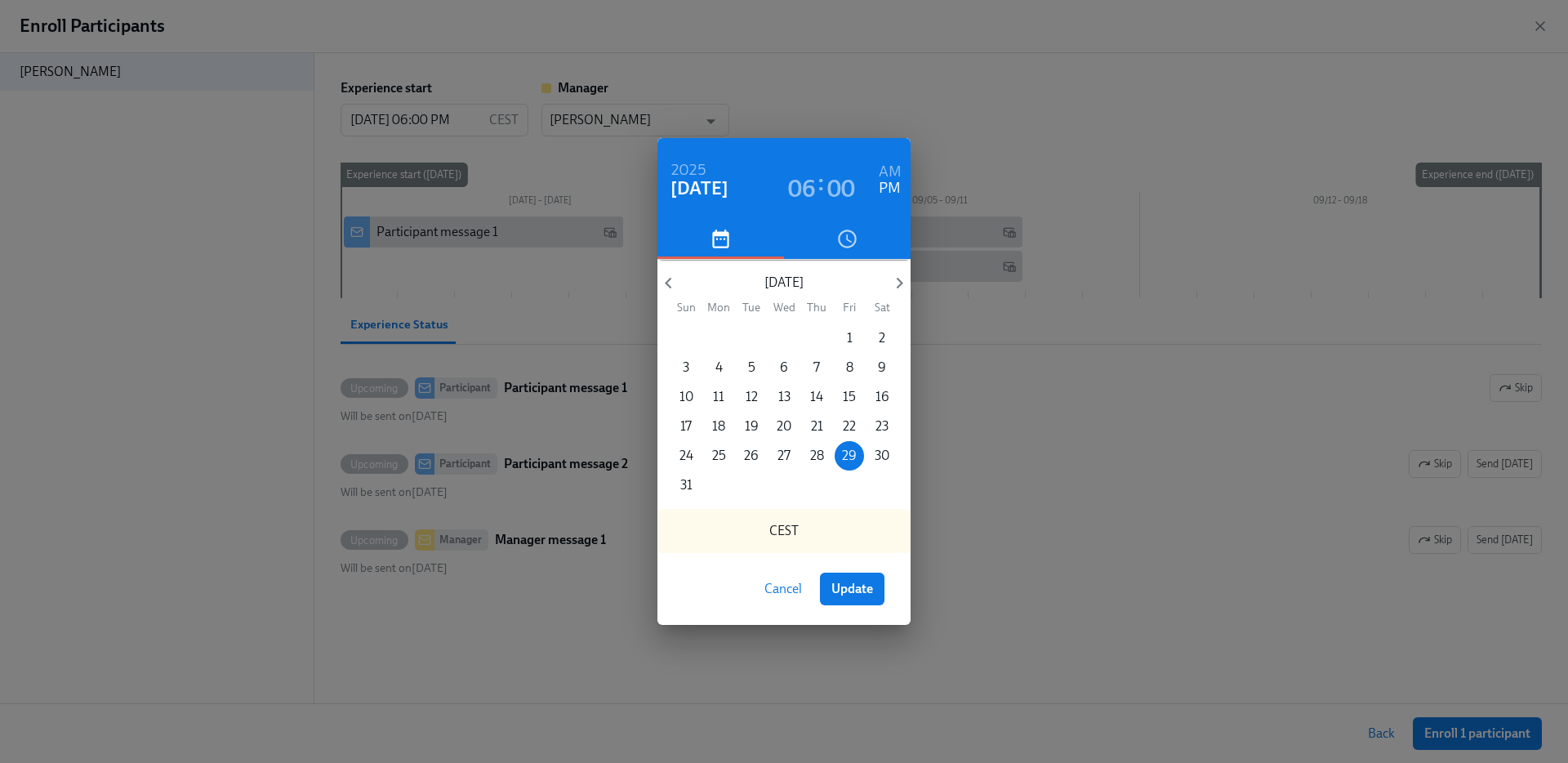
click at [888, 168] on h6 "AM" at bounding box center [890, 172] width 23 height 26
click at [850, 594] on span "Update" at bounding box center [852, 588] width 42 height 16
type input "08/29/2025 06:00 AM"
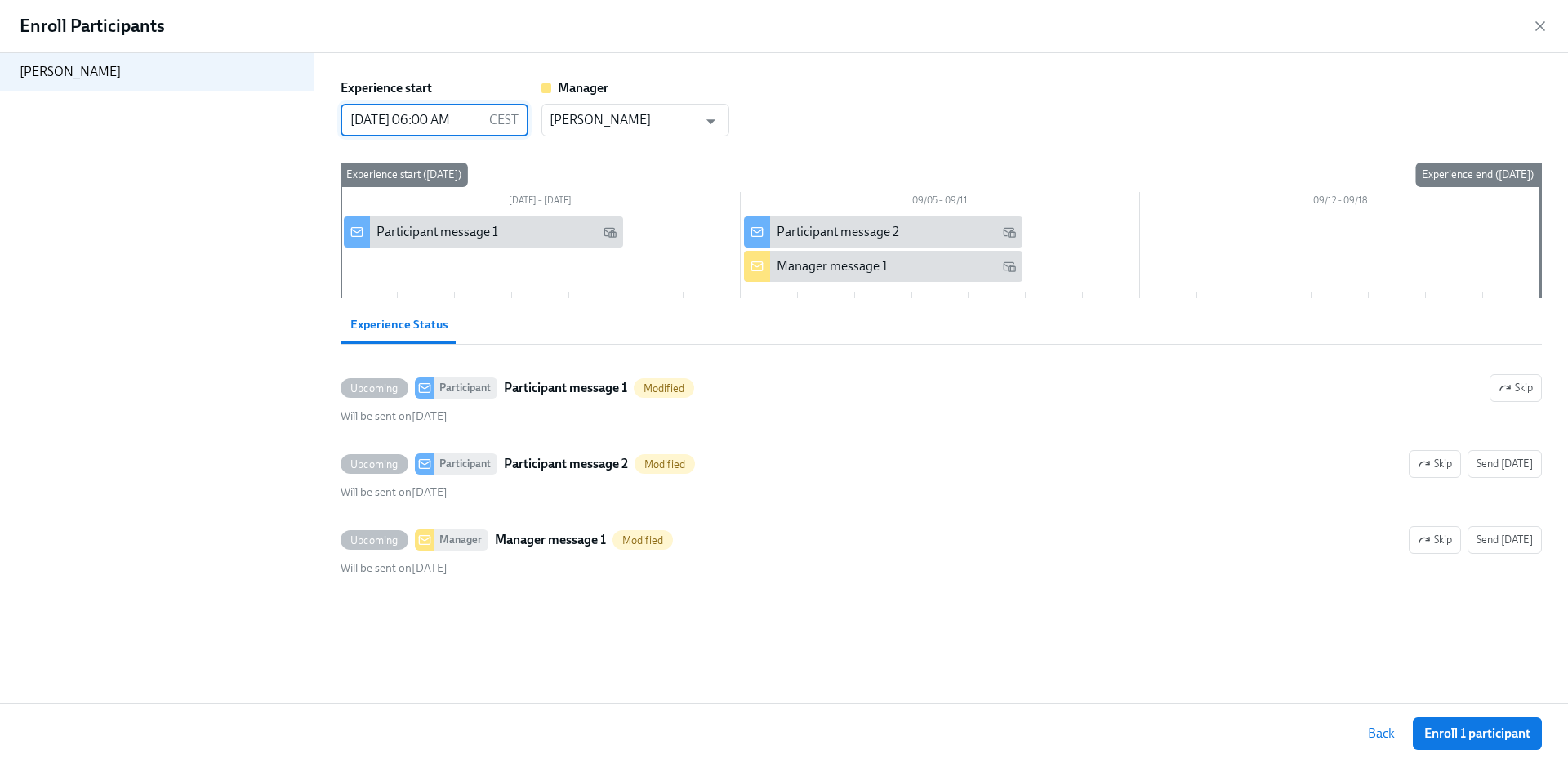
click at [1493, 743] on button "Enroll 1 participant" at bounding box center [1478, 733] width 129 height 33
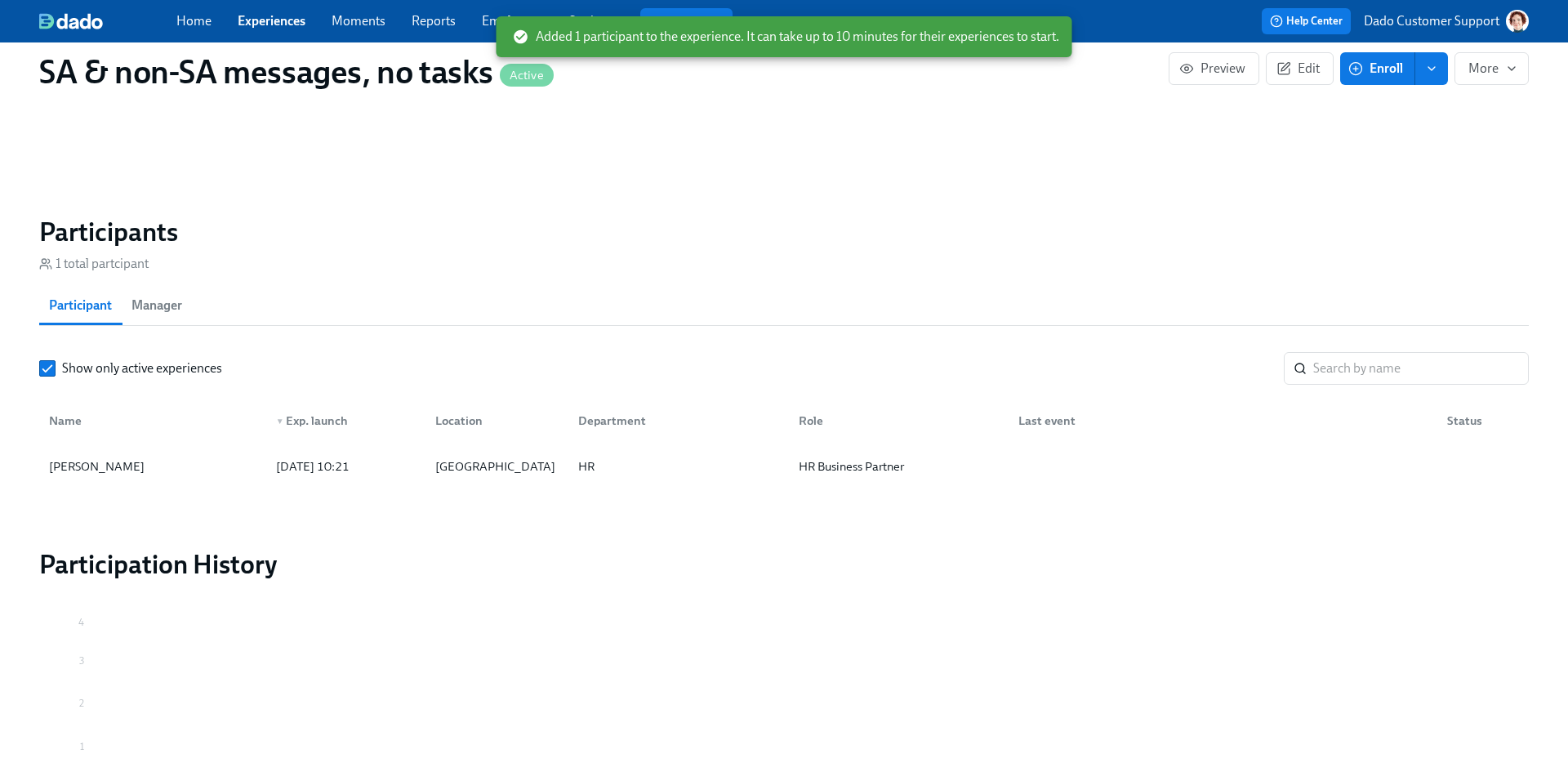
scroll to position [342, 0]
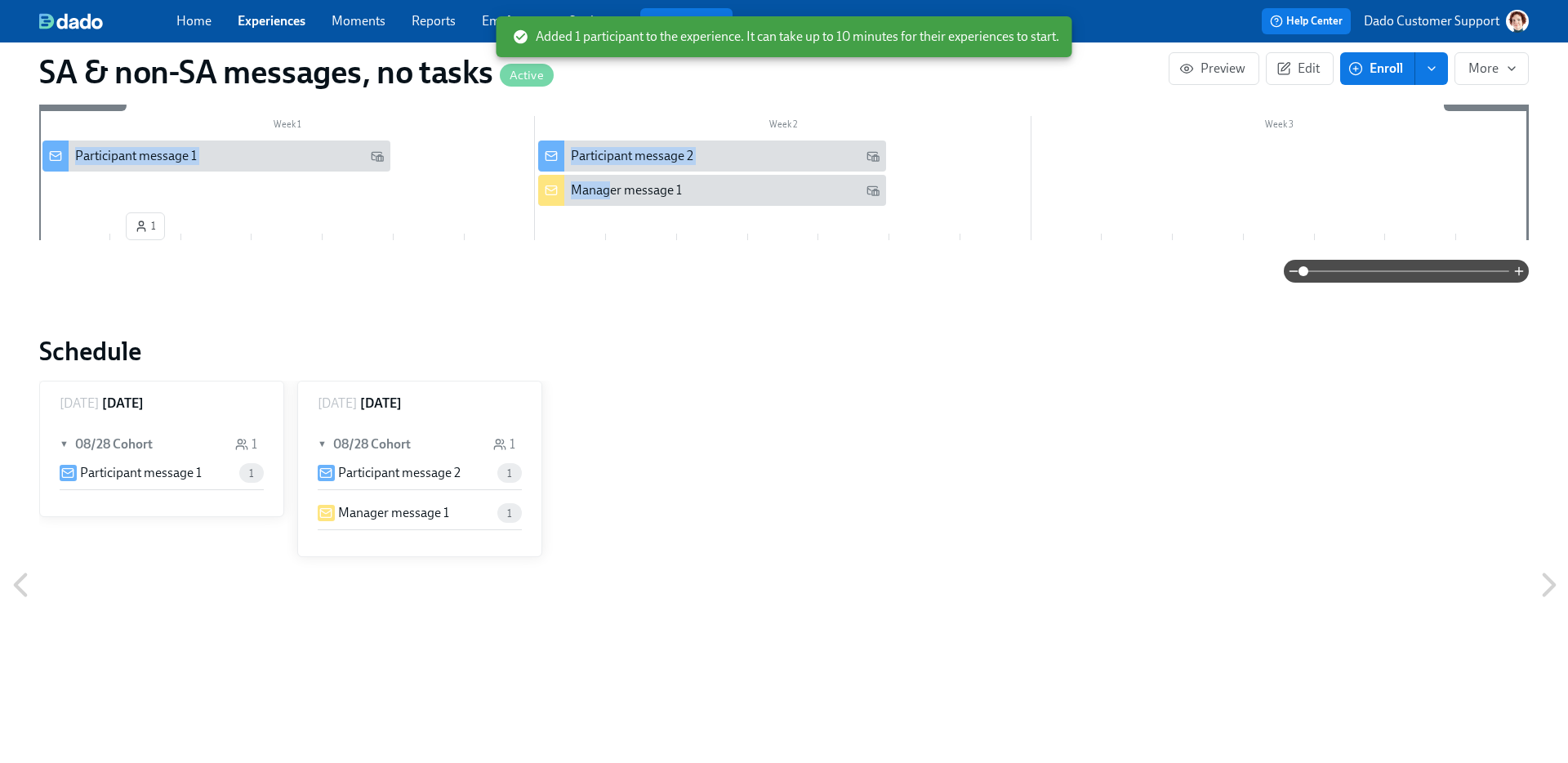
drag, startPoint x: 609, startPoint y: 191, endPoint x: 167, endPoint y: 191, distance: 442.0
click at [167, 191] on div "Week 1 Week 2 Week 3 1 Experience start Experience end Participant message 1 Pa…" at bounding box center [784, 166] width 1490 height 160
click at [584, 192] on div "Manager message 1" at bounding box center [627, 190] width 111 height 18
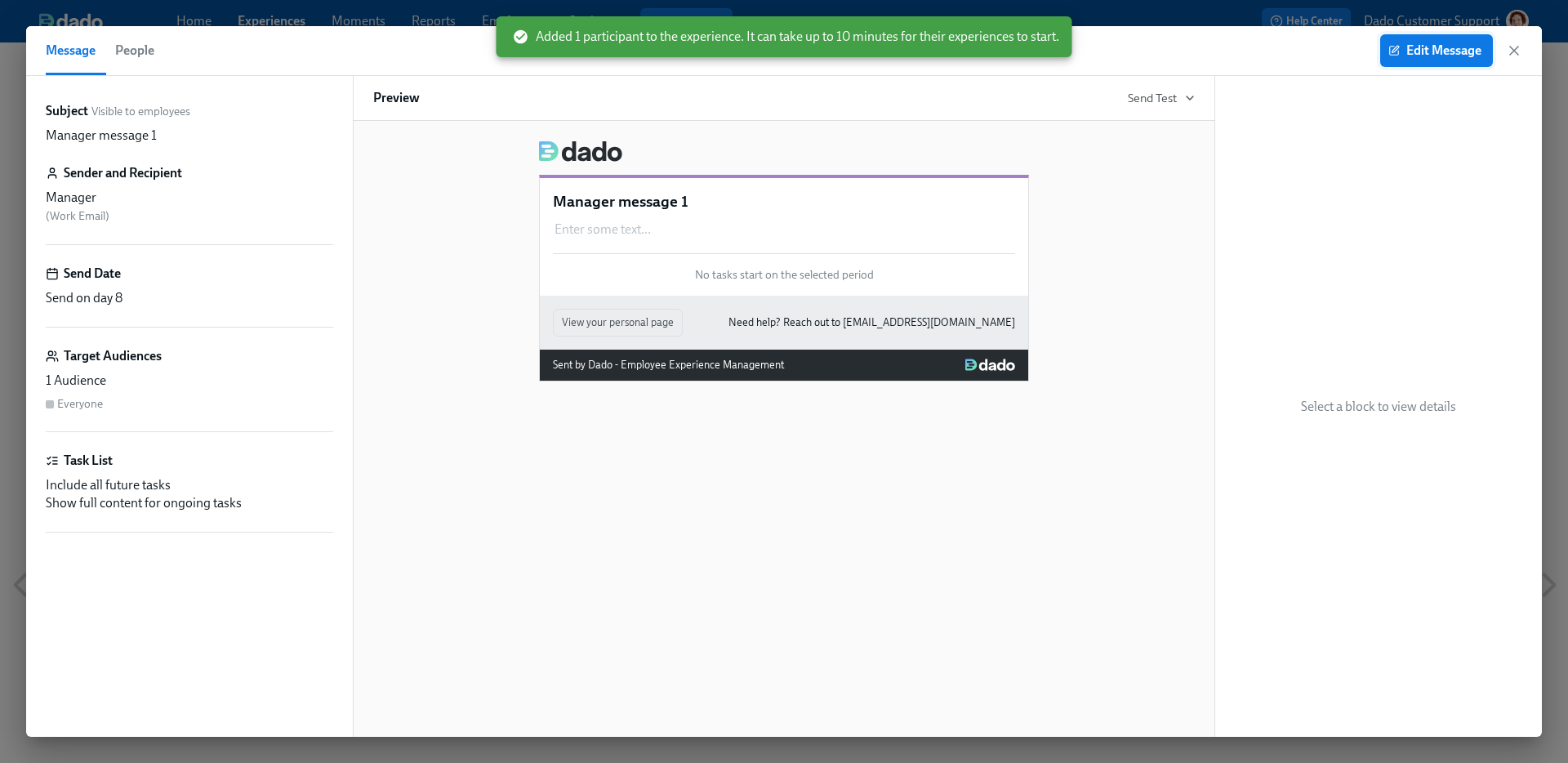
click at [1430, 45] on span "Edit Message" at bounding box center [1436, 51] width 90 height 16
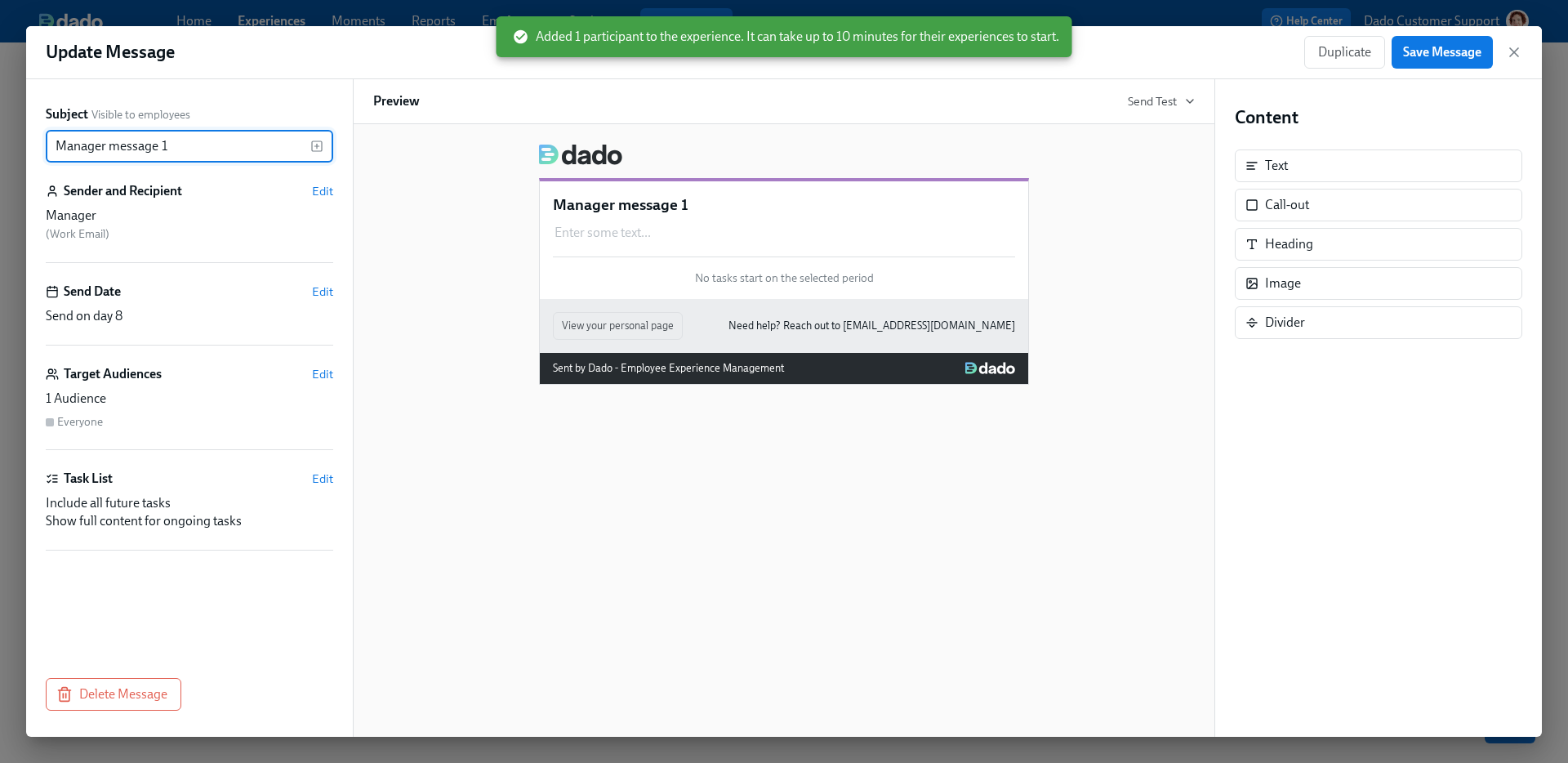
click at [348, 292] on div "Subject Visible to employees Manager message 1 ​ Sender and Recipient Edit Mana…" at bounding box center [189, 407] width 327 height 658
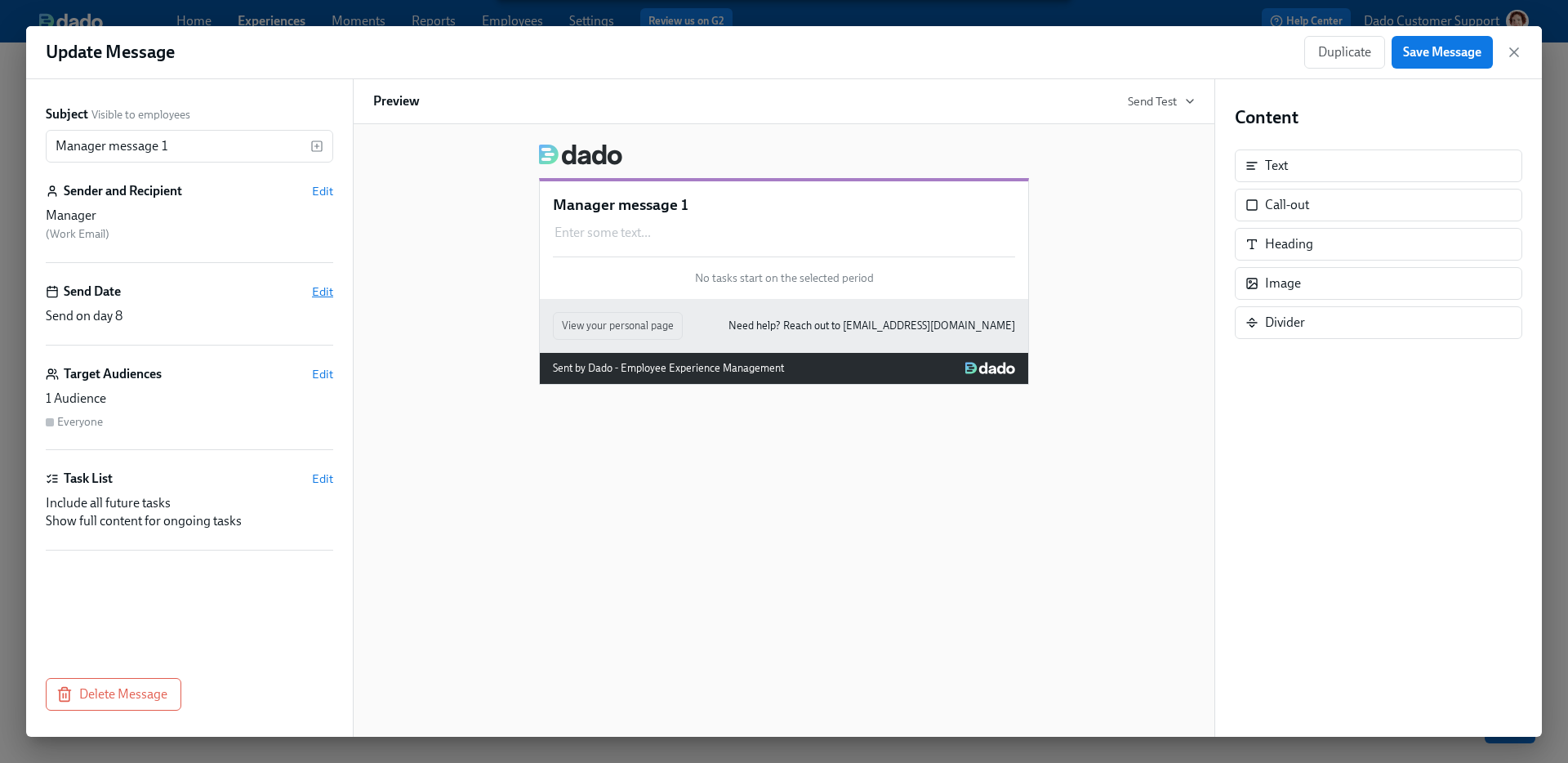
click at [328, 294] on span "Edit" at bounding box center [322, 292] width 21 height 16
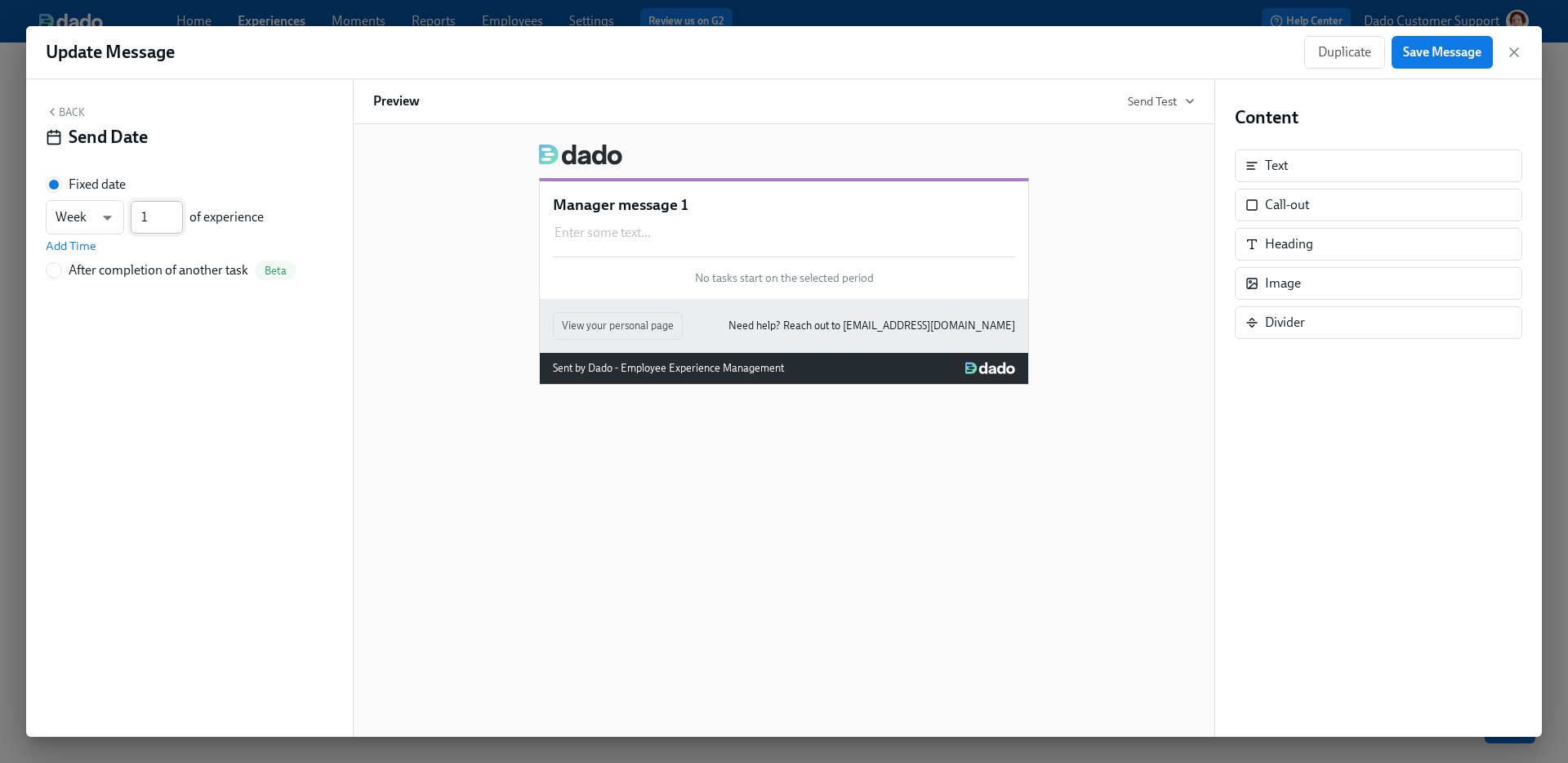
type input "1"
click at [177, 222] on input "1" at bounding box center [156, 217] width 52 height 33
click at [1439, 34] on div "Update Message Duplicate Save Message" at bounding box center [784, 53] width 1516 height 53
click at [1432, 54] on span "Save Message" at bounding box center [1442, 52] width 78 height 16
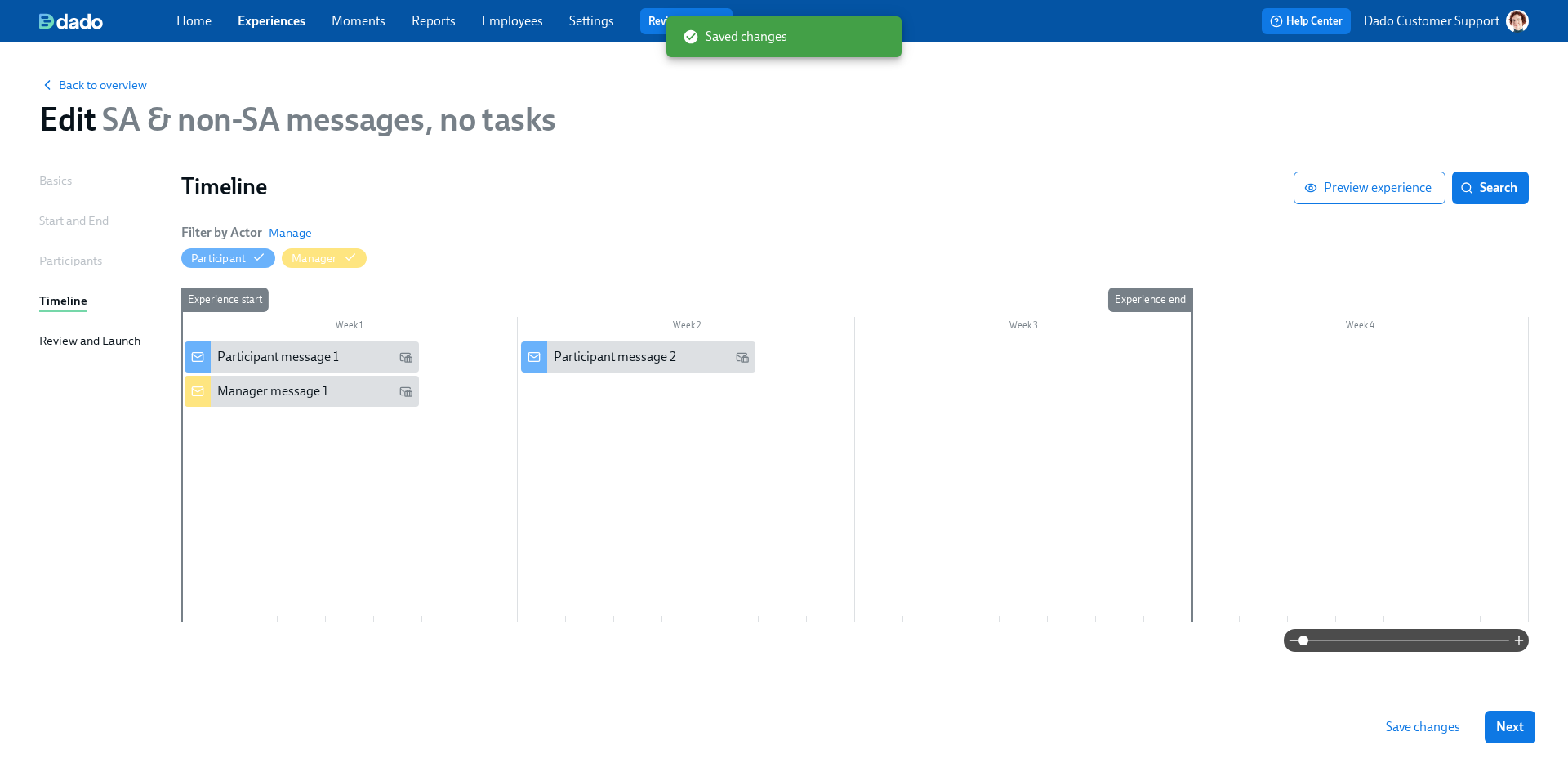
click at [1434, 725] on span "Save changes" at bounding box center [1423, 727] width 75 height 16
click at [107, 92] on span "Back to overview" at bounding box center [93, 85] width 108 height 16
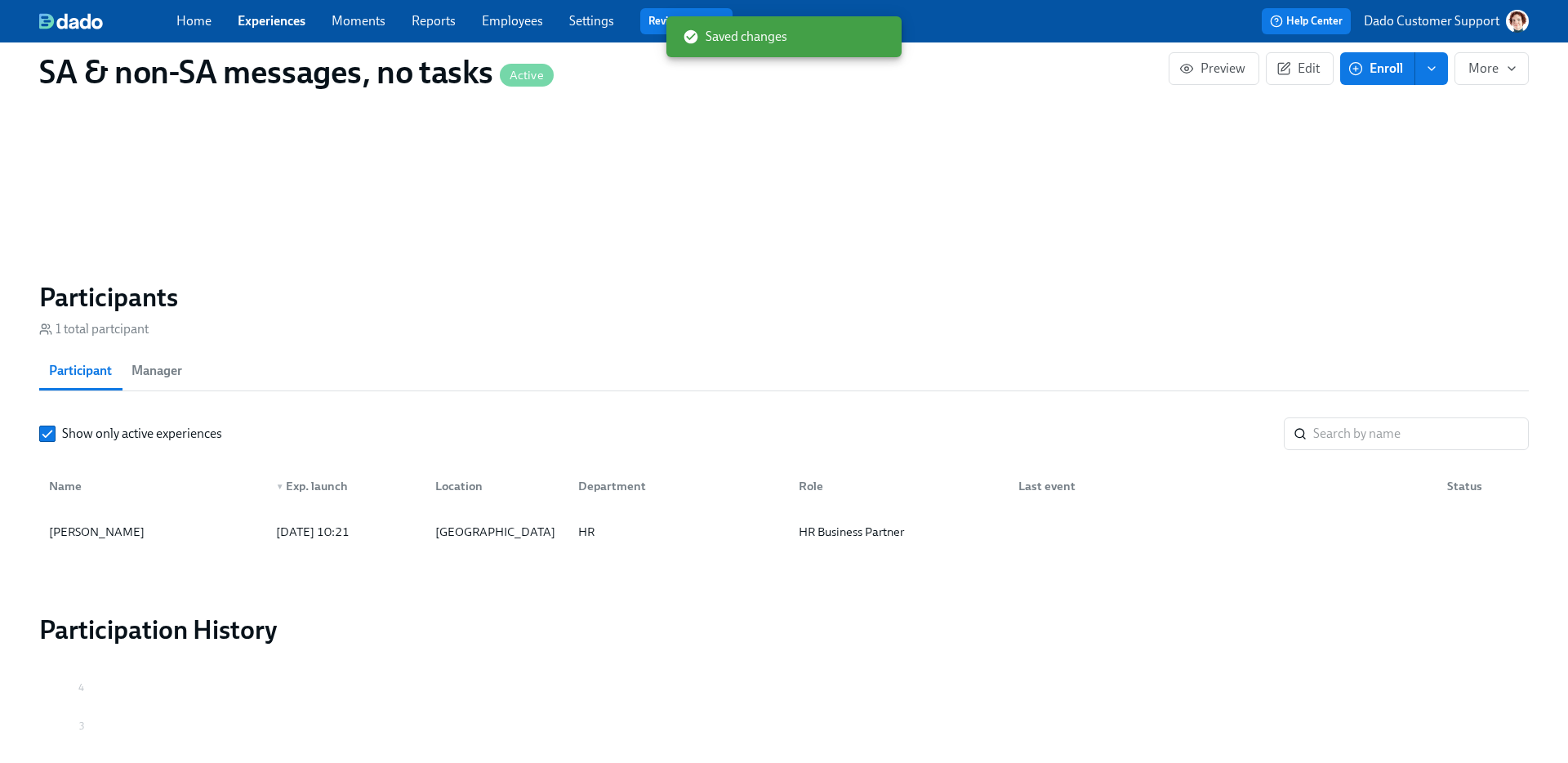
scroll to position [1063, 0]
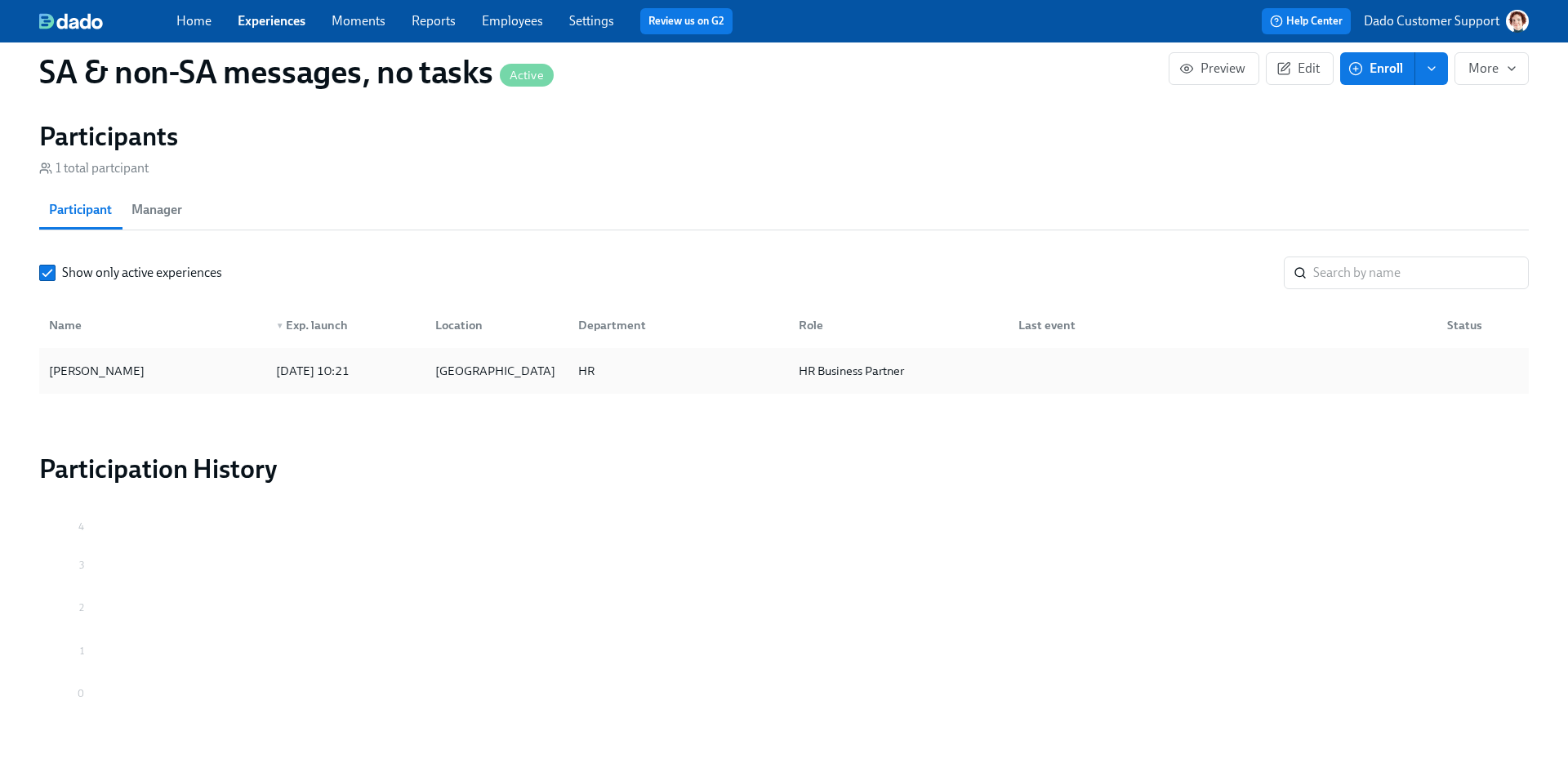
click at [124, 368] on div "Agustin Duarte" at bounding box center [96, 371] width 108 height 20
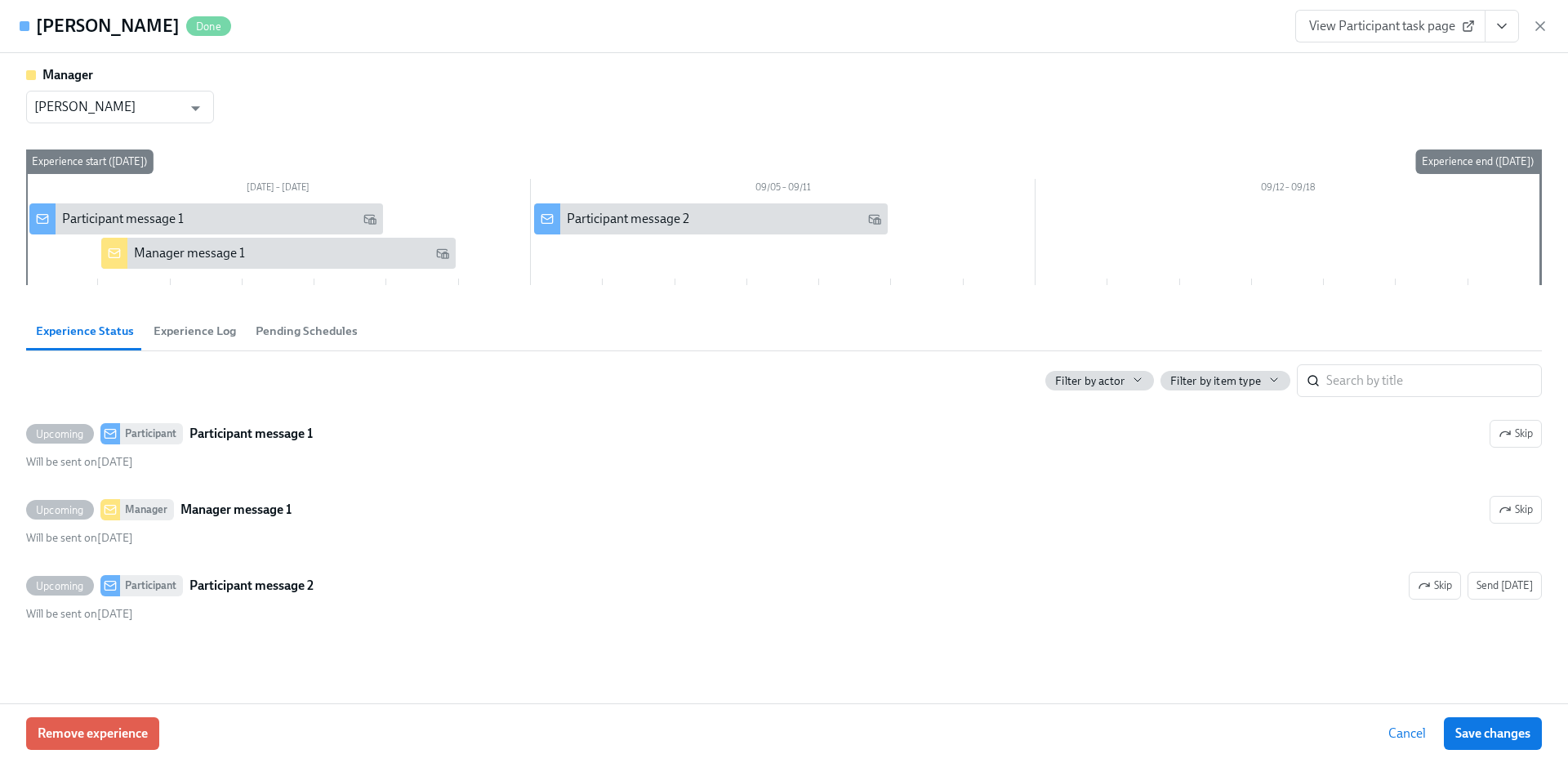
click at [290, 317] on button "Pending Schedules" at bounding box center [307, 330] width 122 height 39
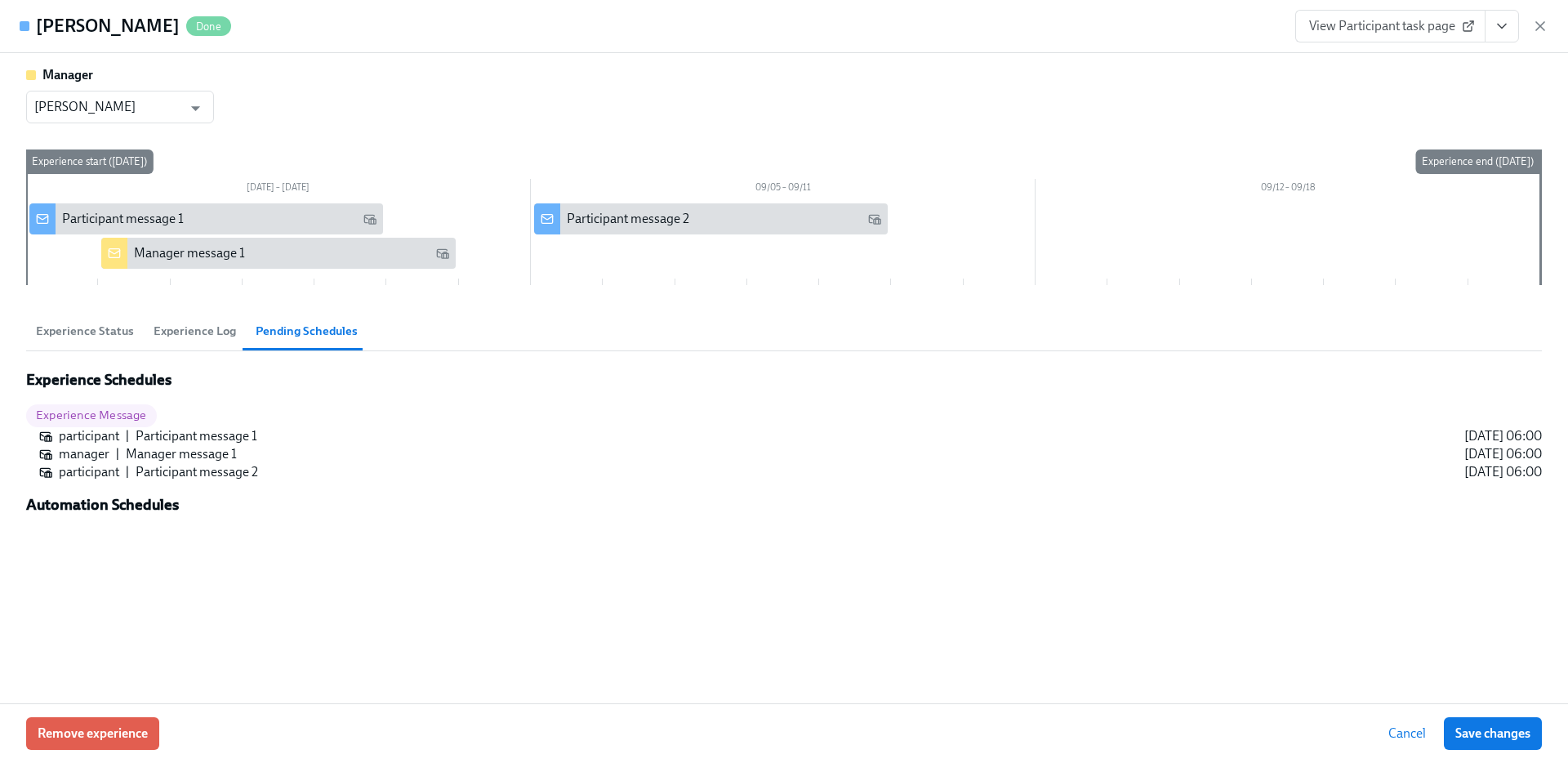
click at [82, 326] on span "Experience Status" at bounding box center [85, 331] width 98 height 19
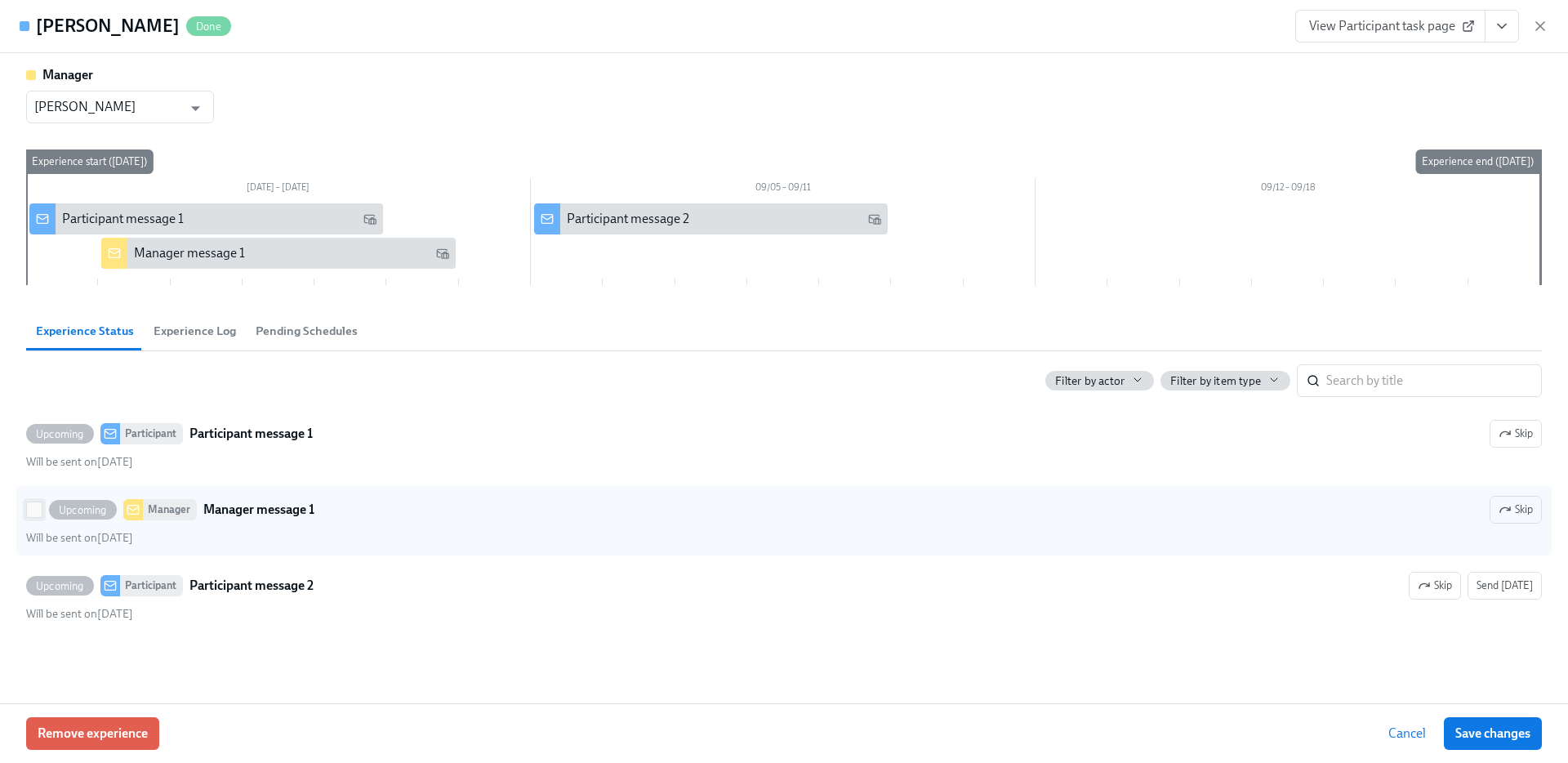
click at [33, 508] on input "Upcoming Manager Manager message 1 Skip Will be sent on August 30th" at bounding box center [35, 509] width 15 height 15
checkbox input "true"
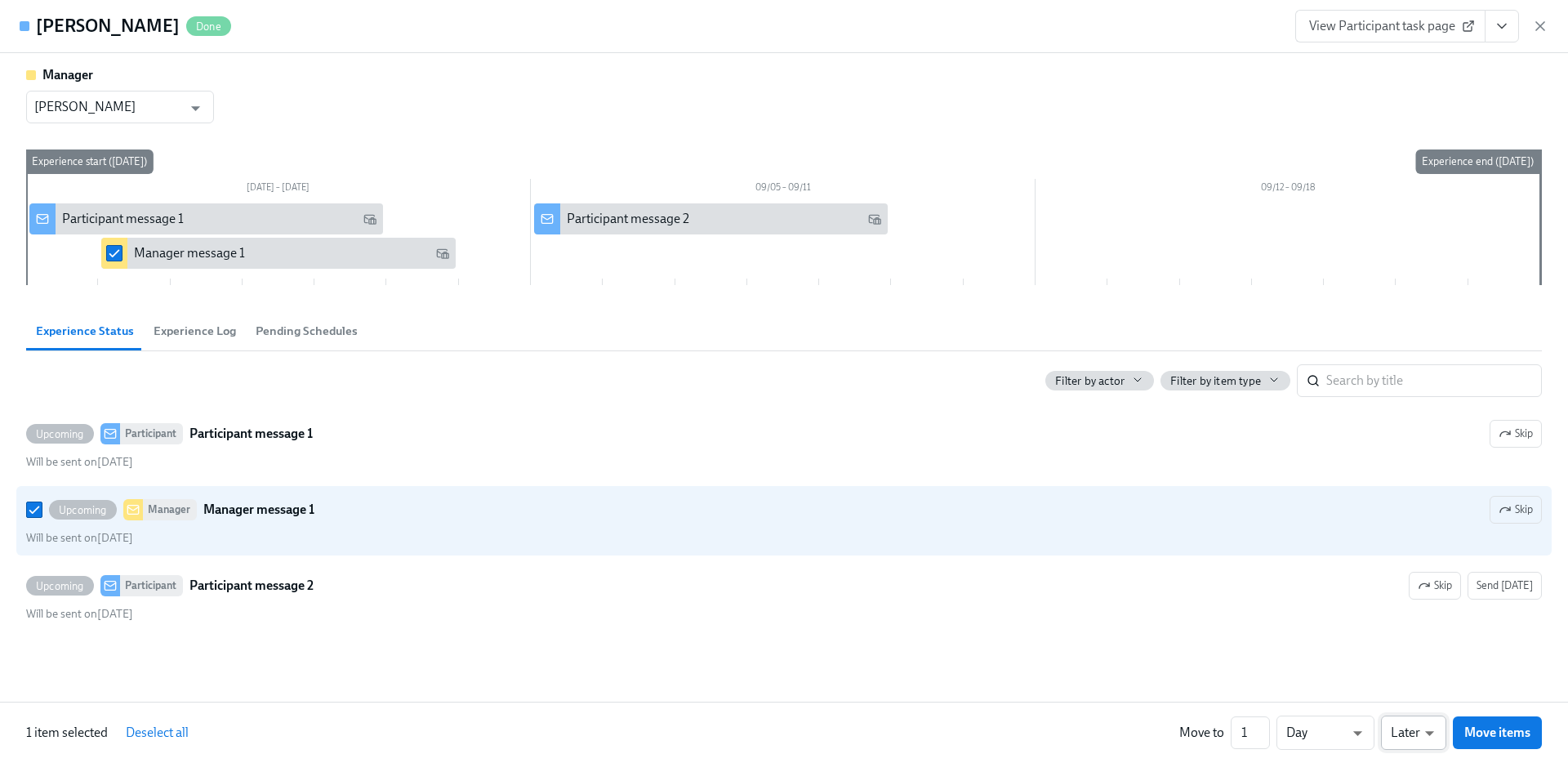
click at [1418, 705] on li "Earlier" at bounding box center [1414, 701] width 65 height 28
type input "earlier"
click at [1494, 733] on span "Move items" at bounding box center [1497, 733] width 66 height 16
checkbox input "false"
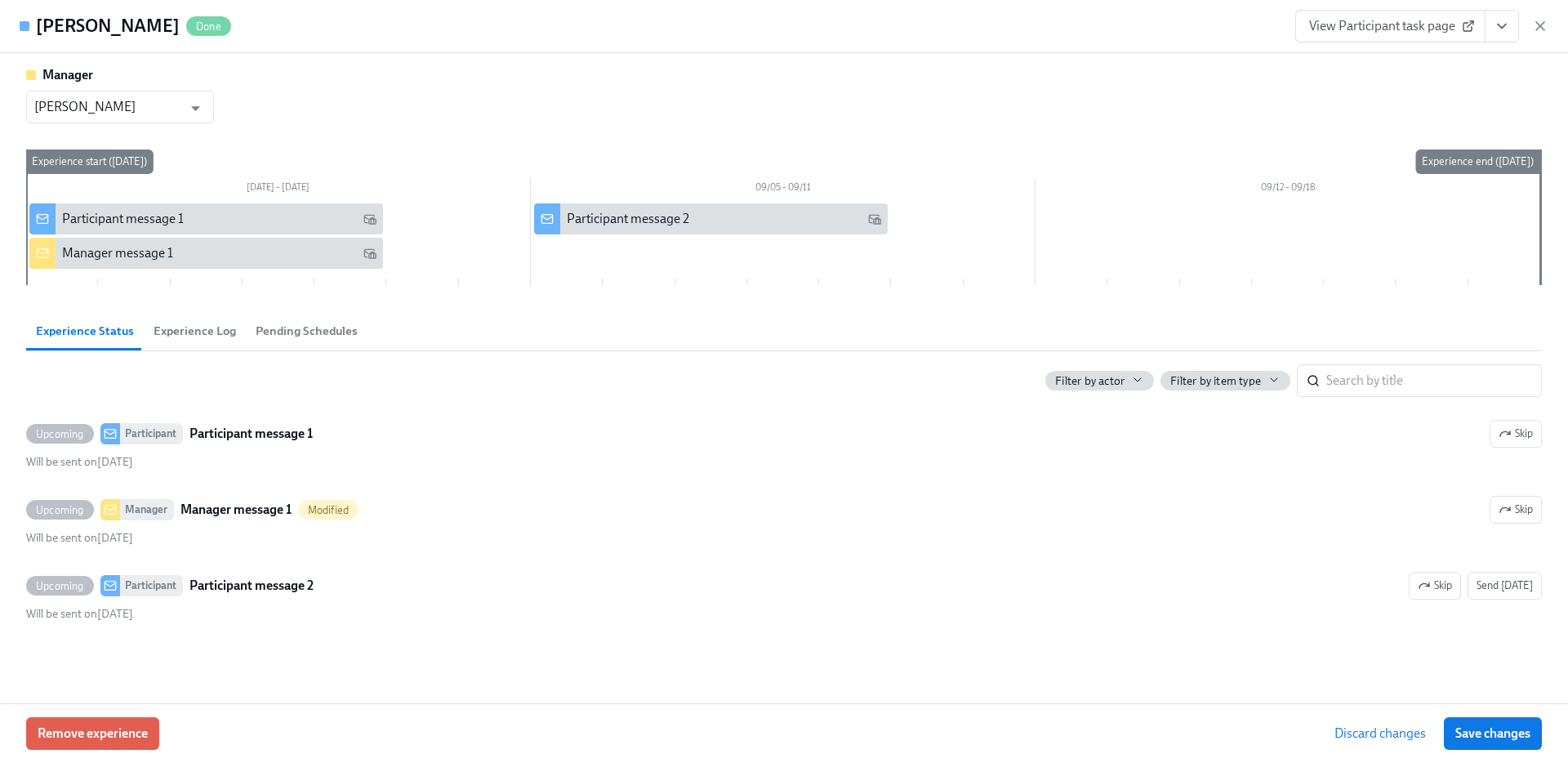
click at [1494, 733] on span "Save changes" at bounding box center [1493, 733] width 75 height 16
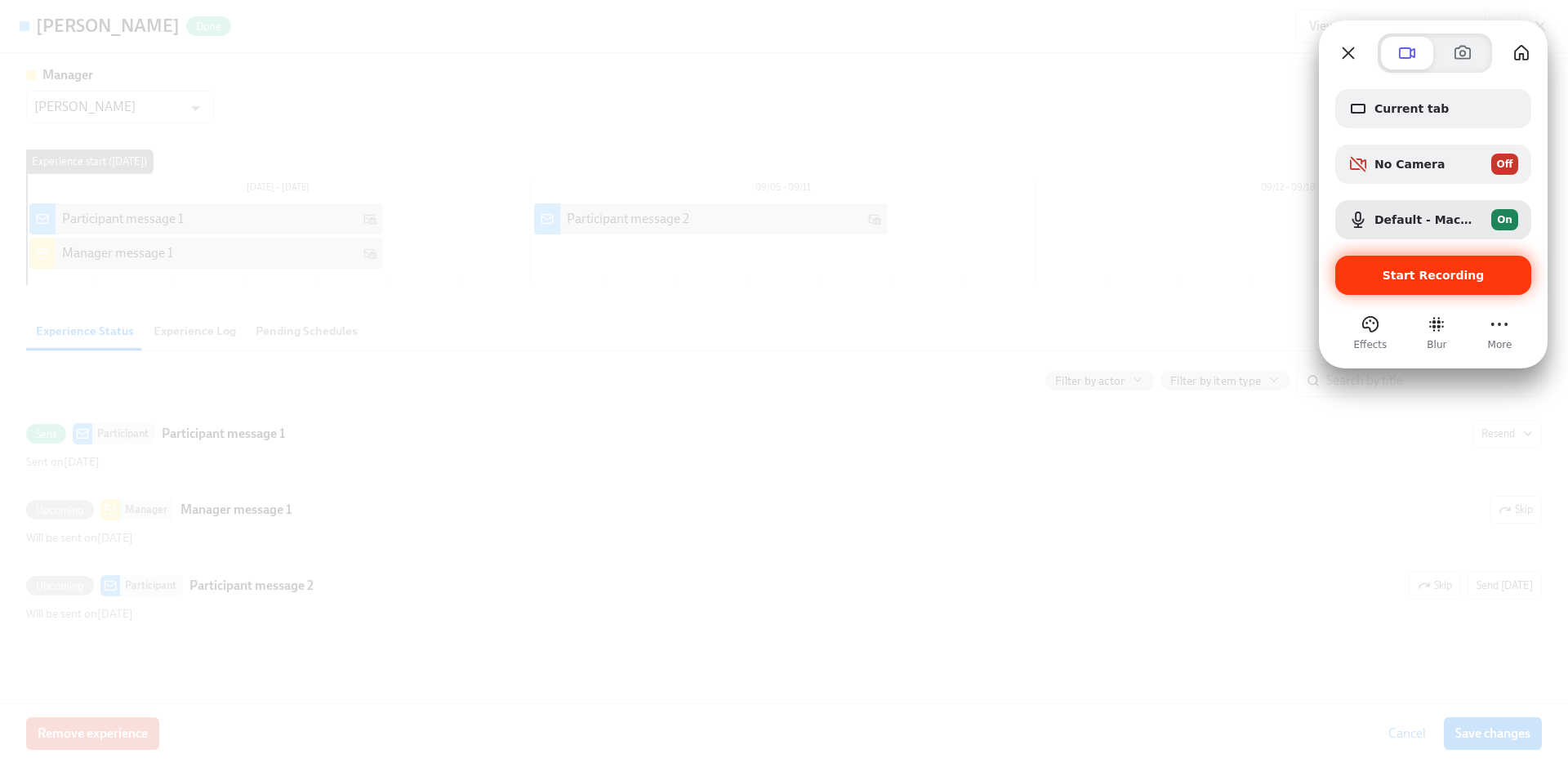
click at [1399, 269] on span "Start Recording" at bounding box center [1433, 275] width 102 height 13
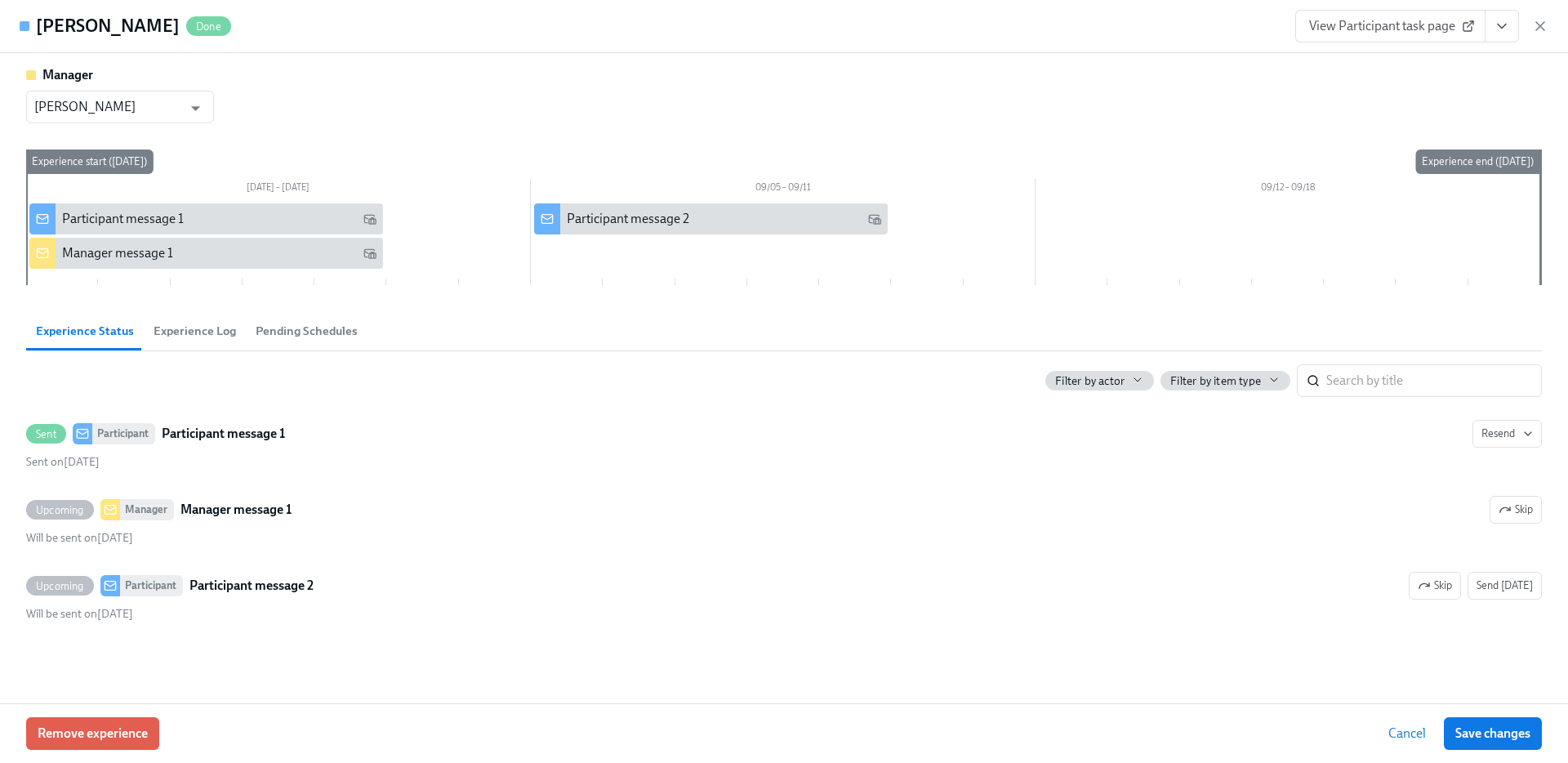
click at [286, 329] on span "Pending Schedules" at bounding box center [307, 331] width 102 height 19
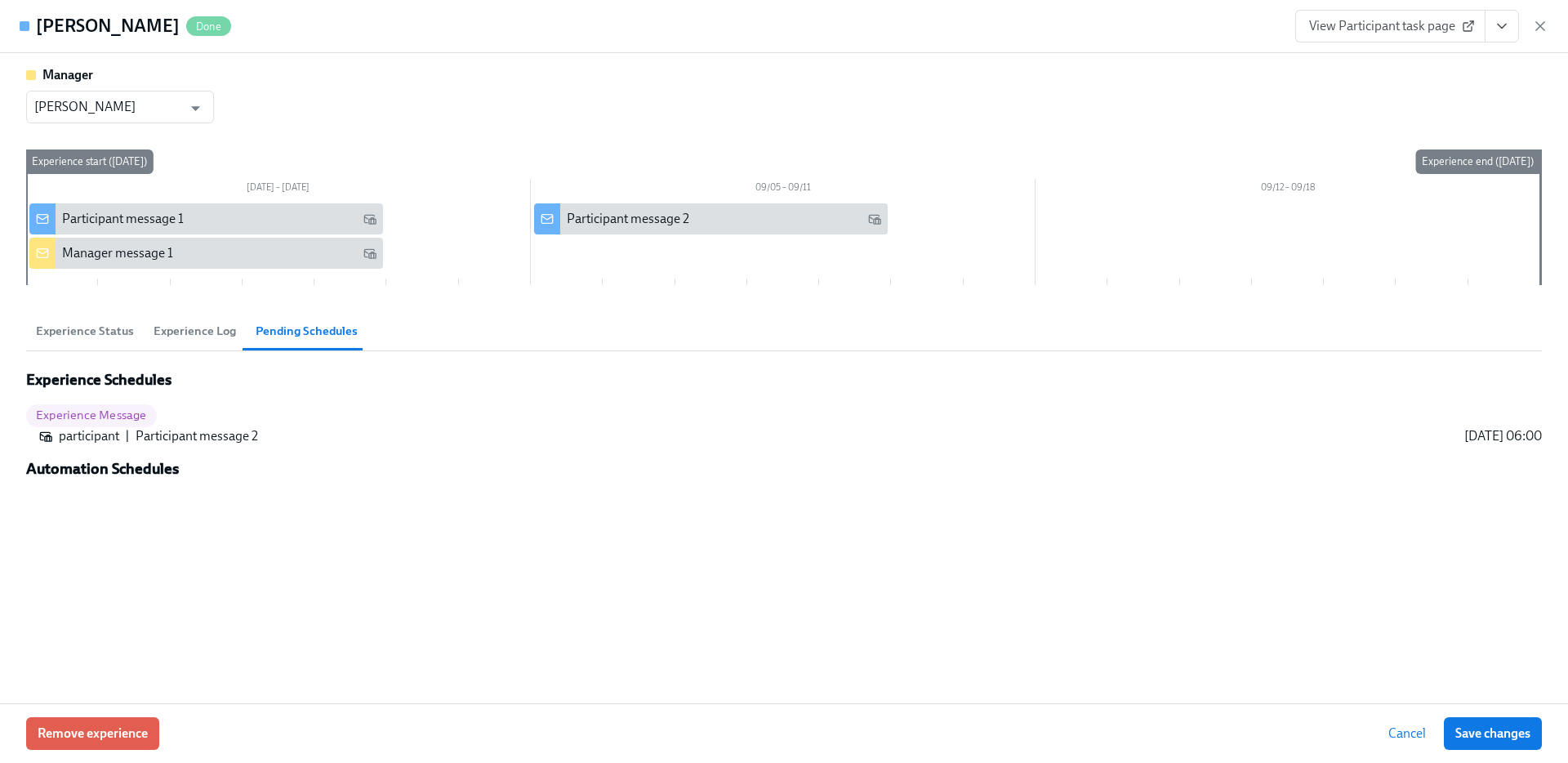
click at [95, 321] on button "Experience Status" at bounding box center [85, 330] width 117 height 39
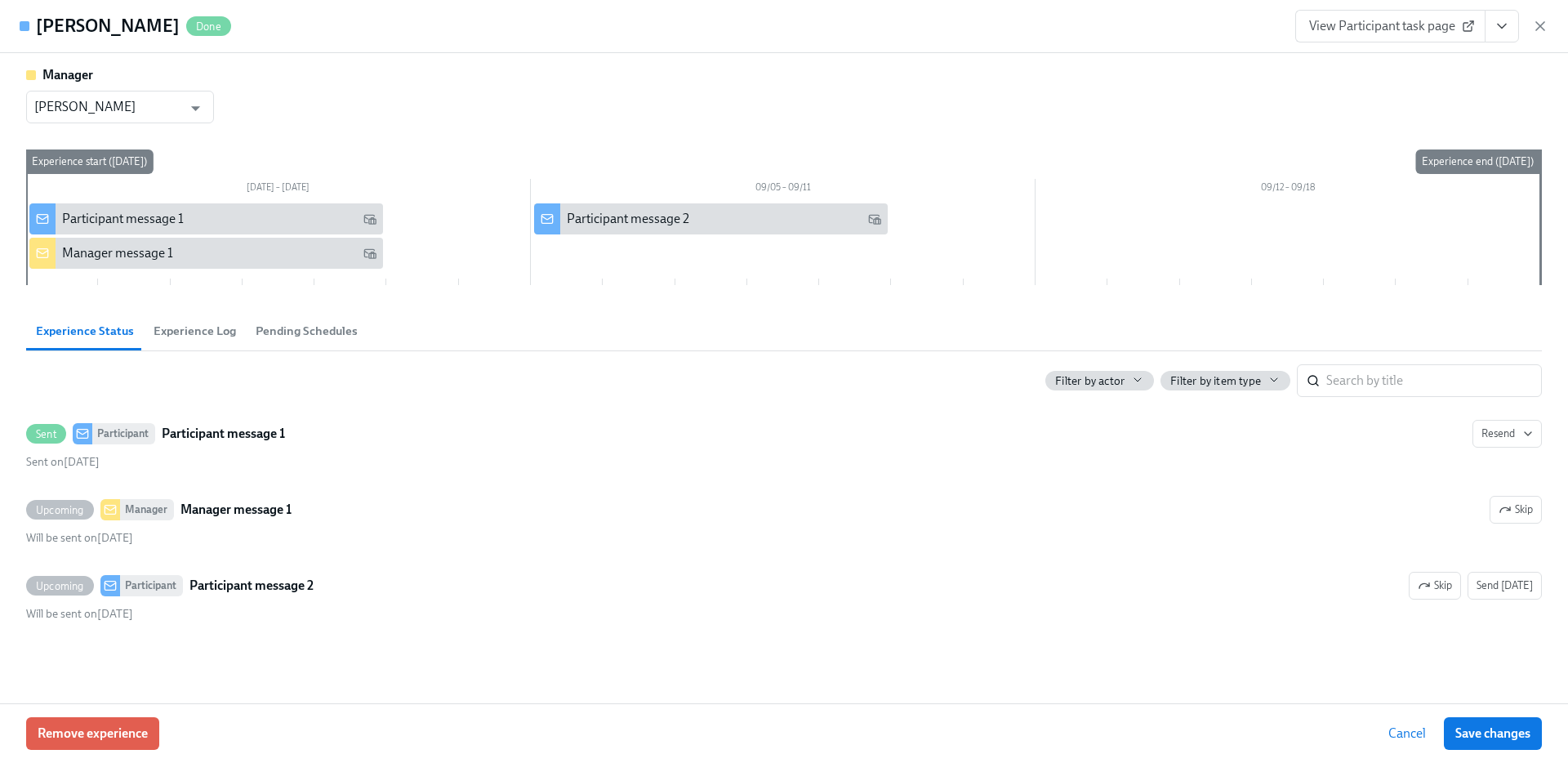
click at [289, 333] on span "Pending Schedules" at bounding box center [307, 331] width 102 height 19
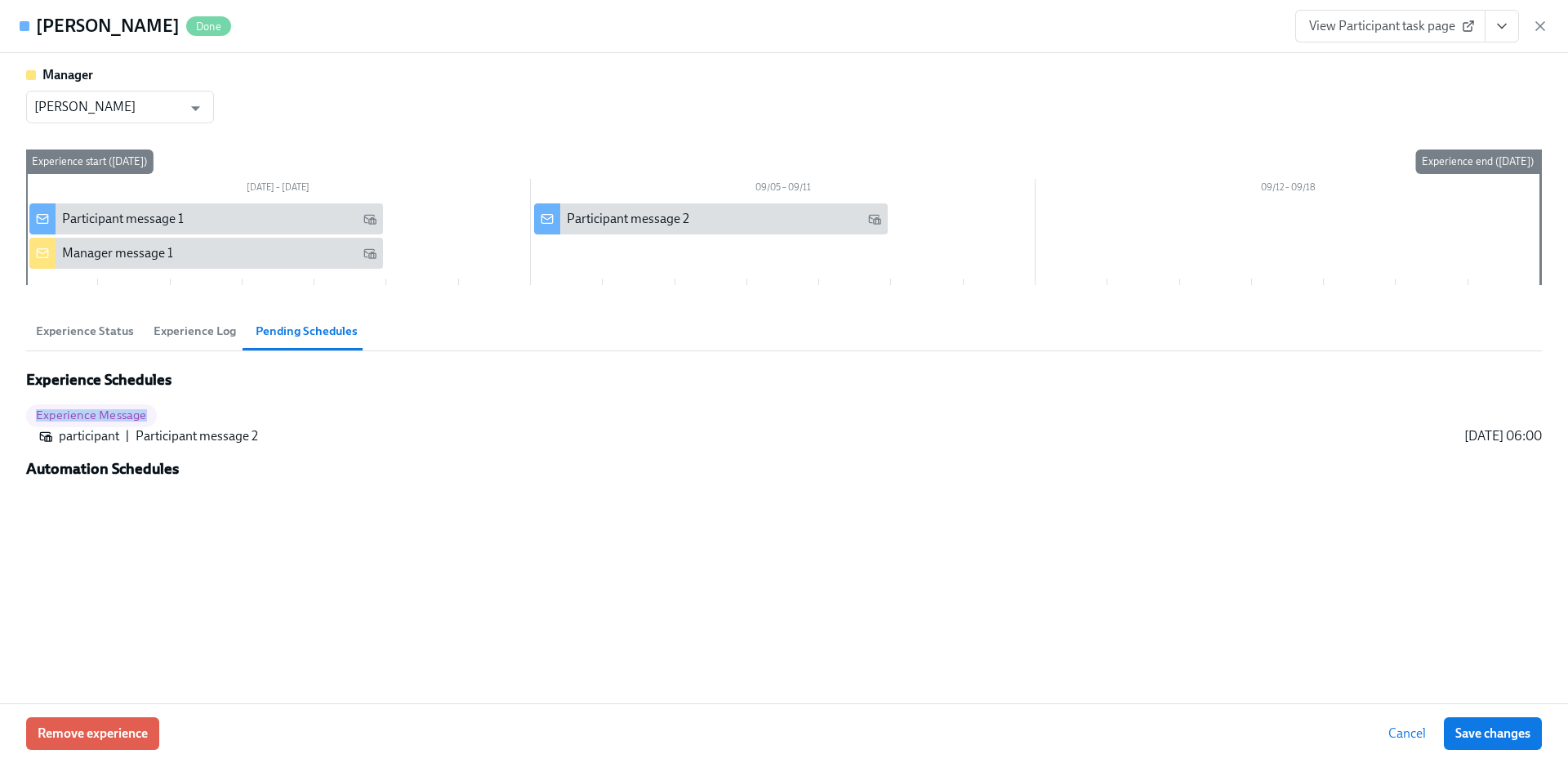
drag, startPoint x: 33, startPoint y: 412, endPoint x: 176, endPoint y: 412, distance: 143.0
click at [176, 412] on div "Experience Message" at bounding box center [784, 416] width 1516 height 23
click at [171, 412] on div "Experience Message" at bounding box center [784, 416] width 1516 height 23
click at [1535, 20] on icon "button" at bounding box center [1541, 26] width 16 height 16
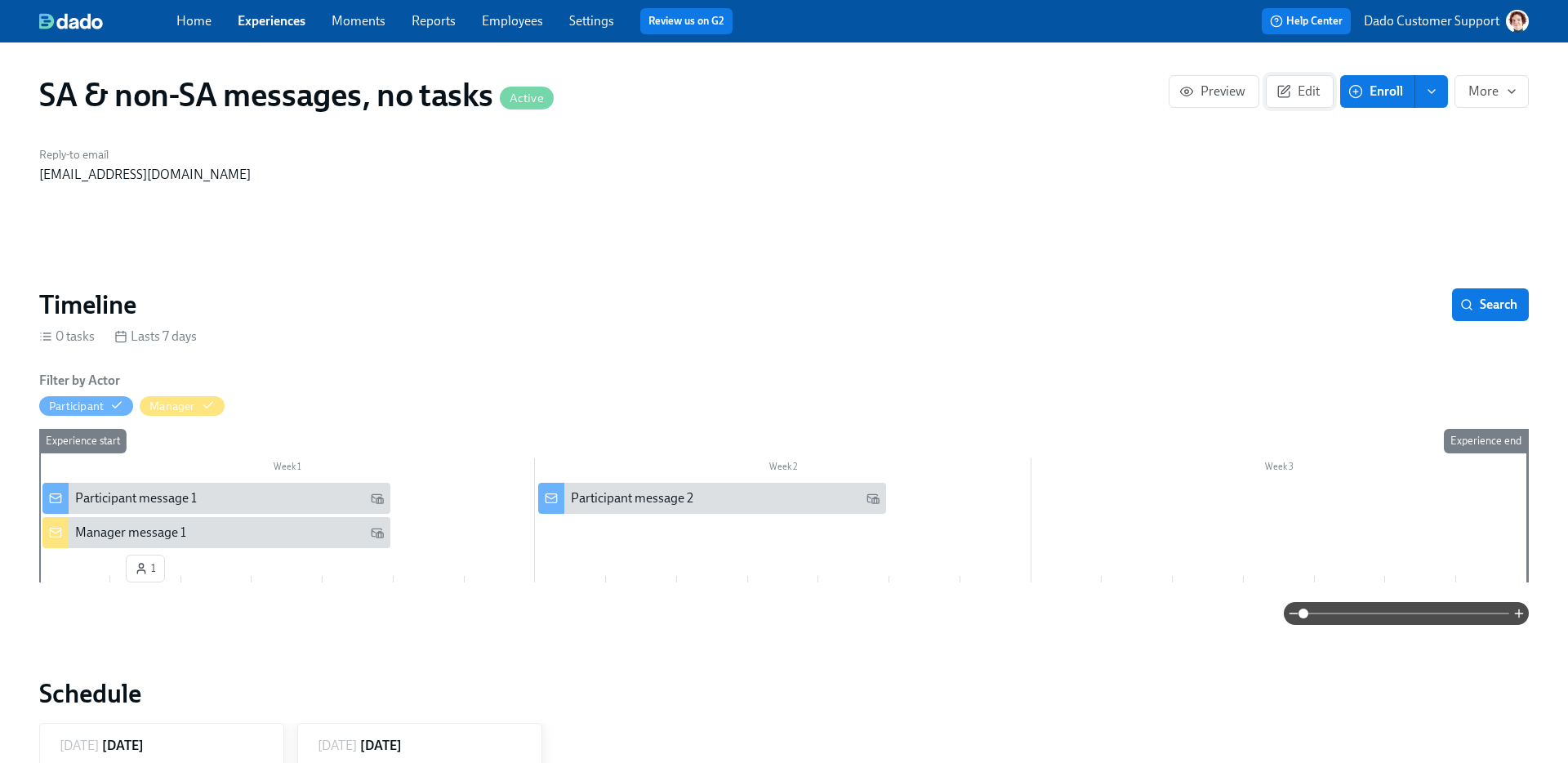
click at [1292, 92] on span "Edit" at bounding box center [1300, 92] width 40 height 16
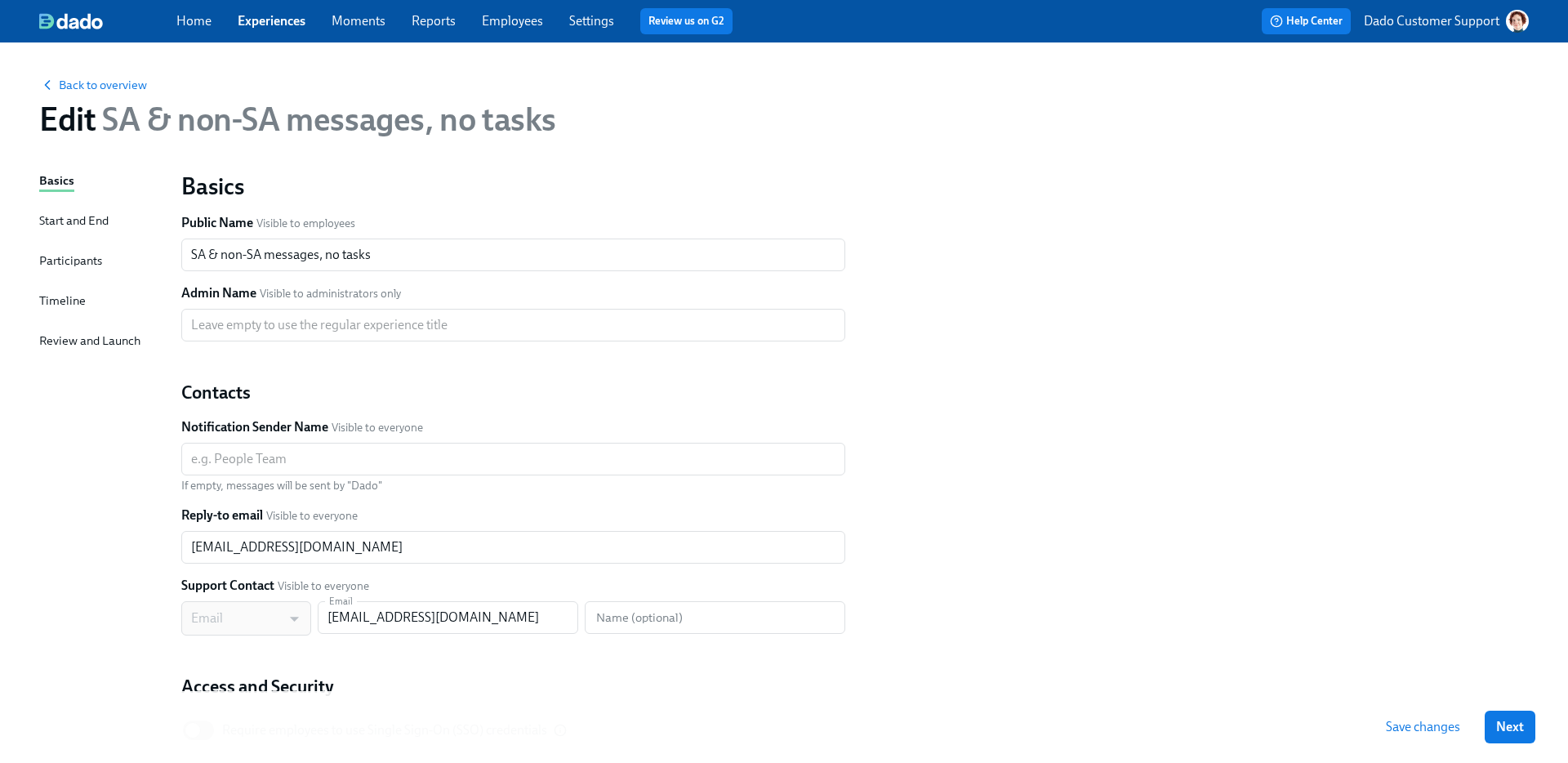
click at [1413, 722] on span "Save changes" at bounding box center [1423, 727] width 75 height 16
click at [120, 91] on span "Back to overview" at bounding box center [93, 85] width 108 height 16
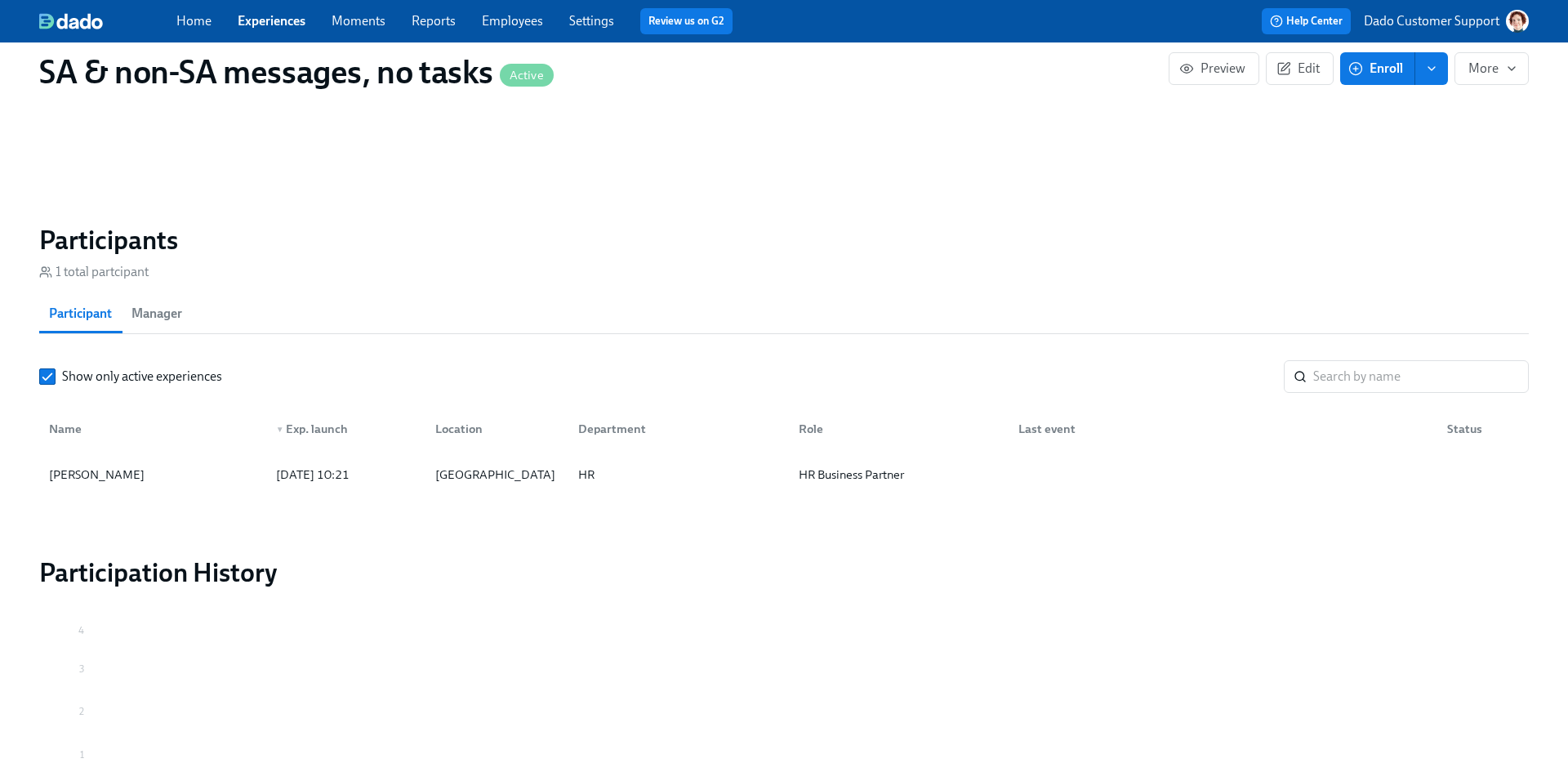
scroll to position [972, 0]
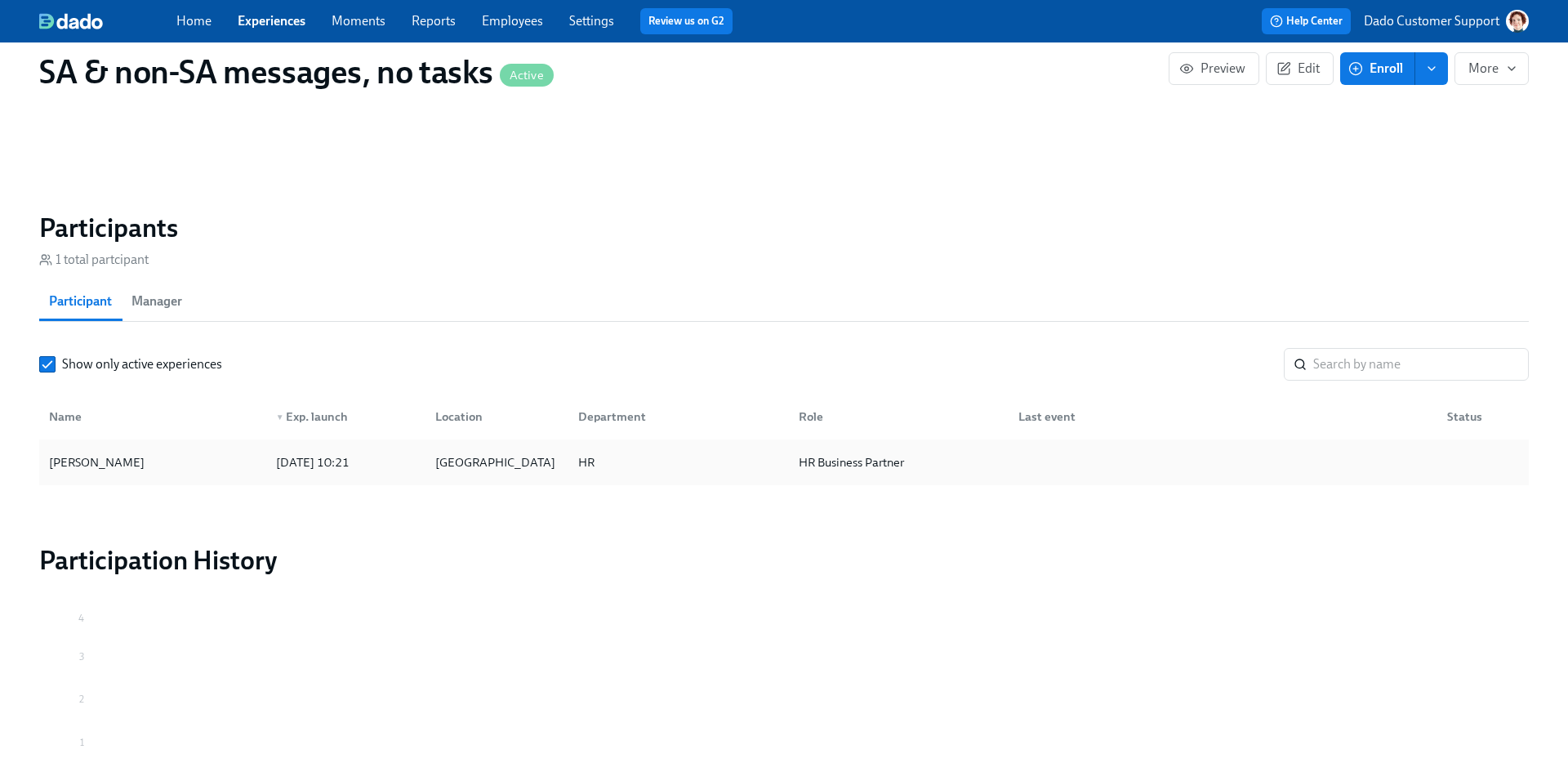
click at [137, 462] on div "Agustin Duarte" at bounding box center [153, 462] width 220 height 33
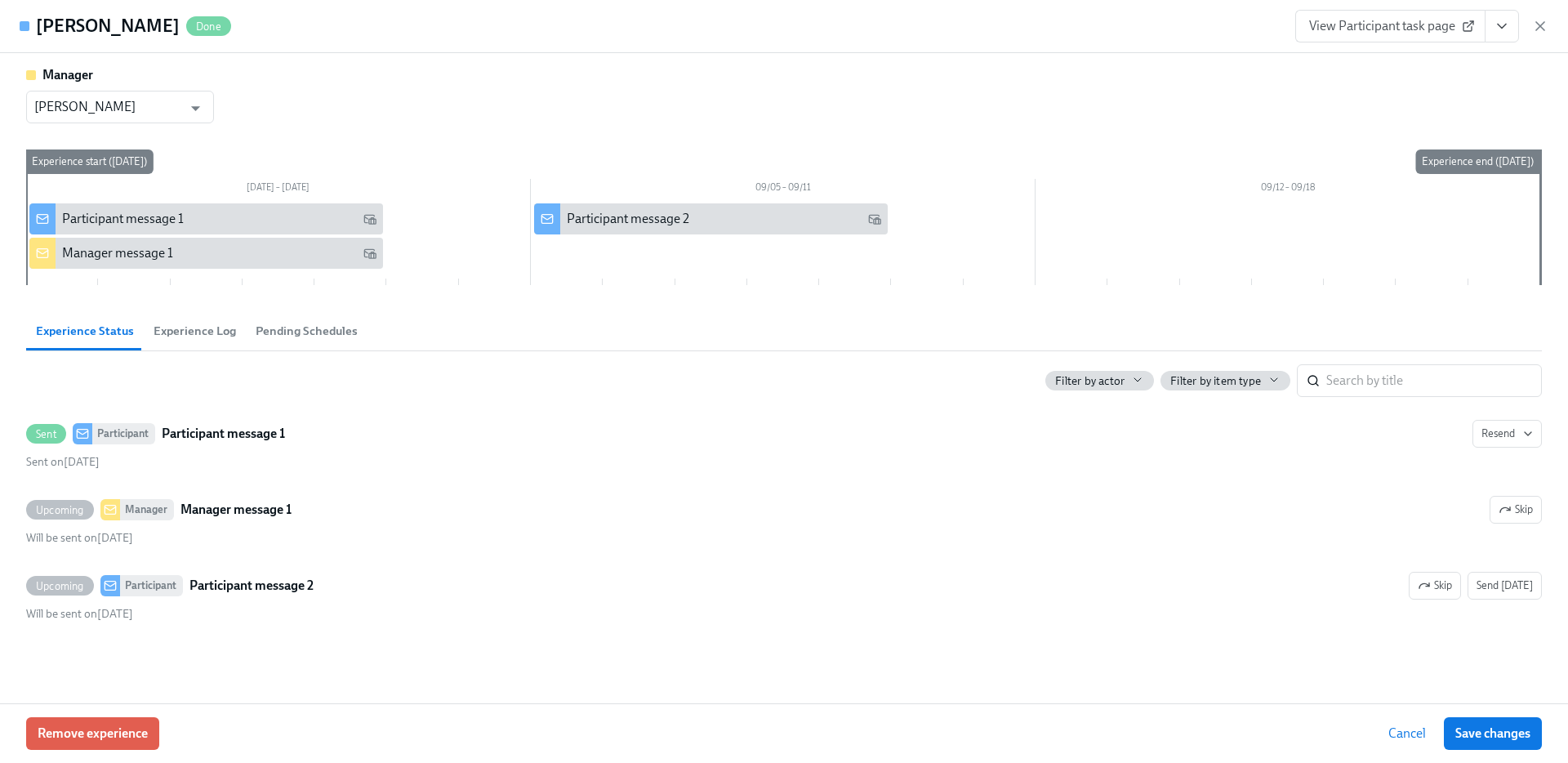
click at [300, 326] on span "Pending Schedules" at bounding box center [307, 331] width 102 height 19
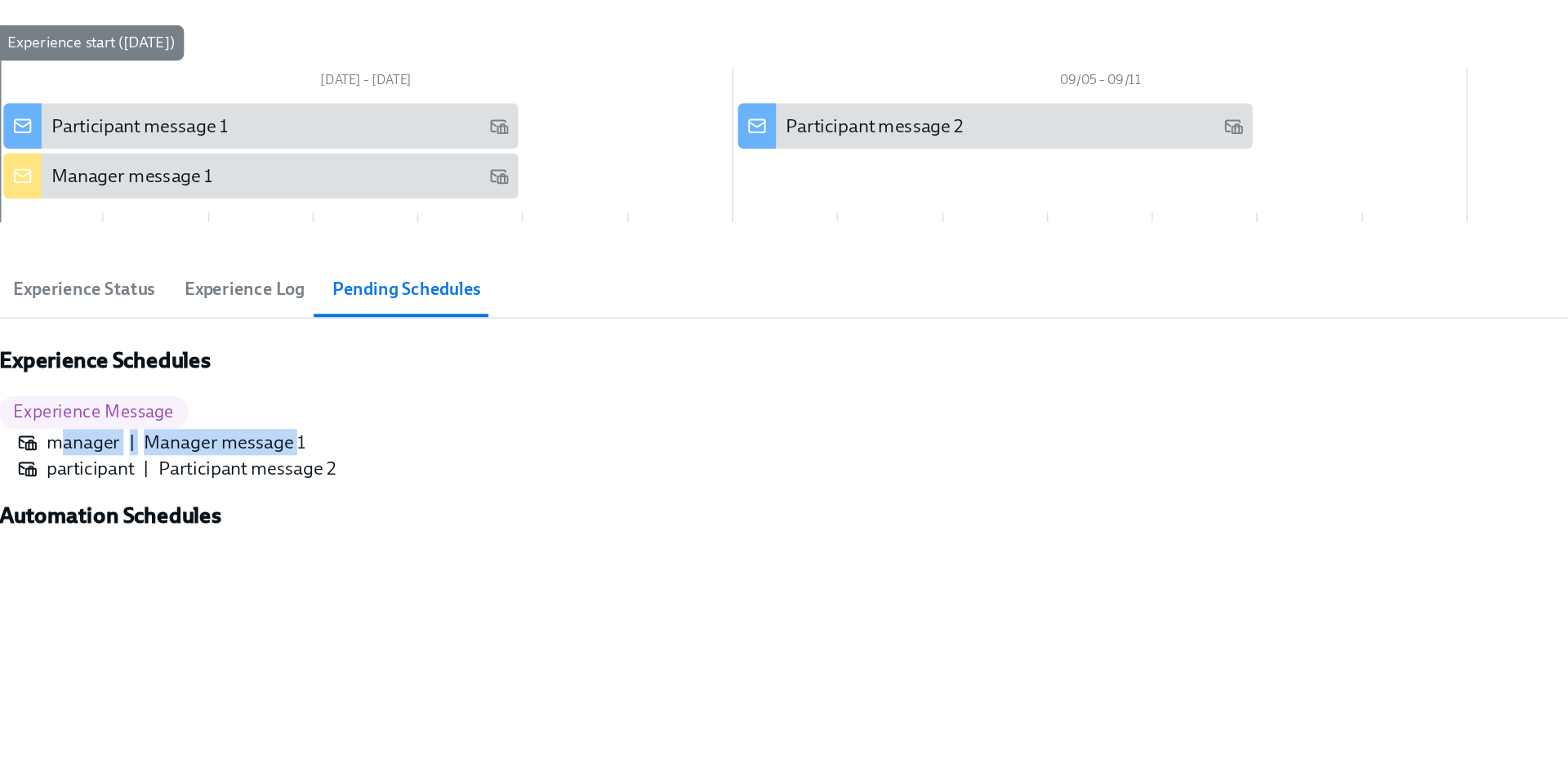
drag, startPoint x: 66, startPoint y: 437, endPoint x: 230, endPoint y: 436, distance: 164.0
click at [230, 436] on div "manager | Manager message 1 2025/08/29 06:00" at bounding box center [790, 437] width 1503 height 18
click at [199, 435] on div "Manager message 1" at bounding box center [791, 437] width 1332 height 18
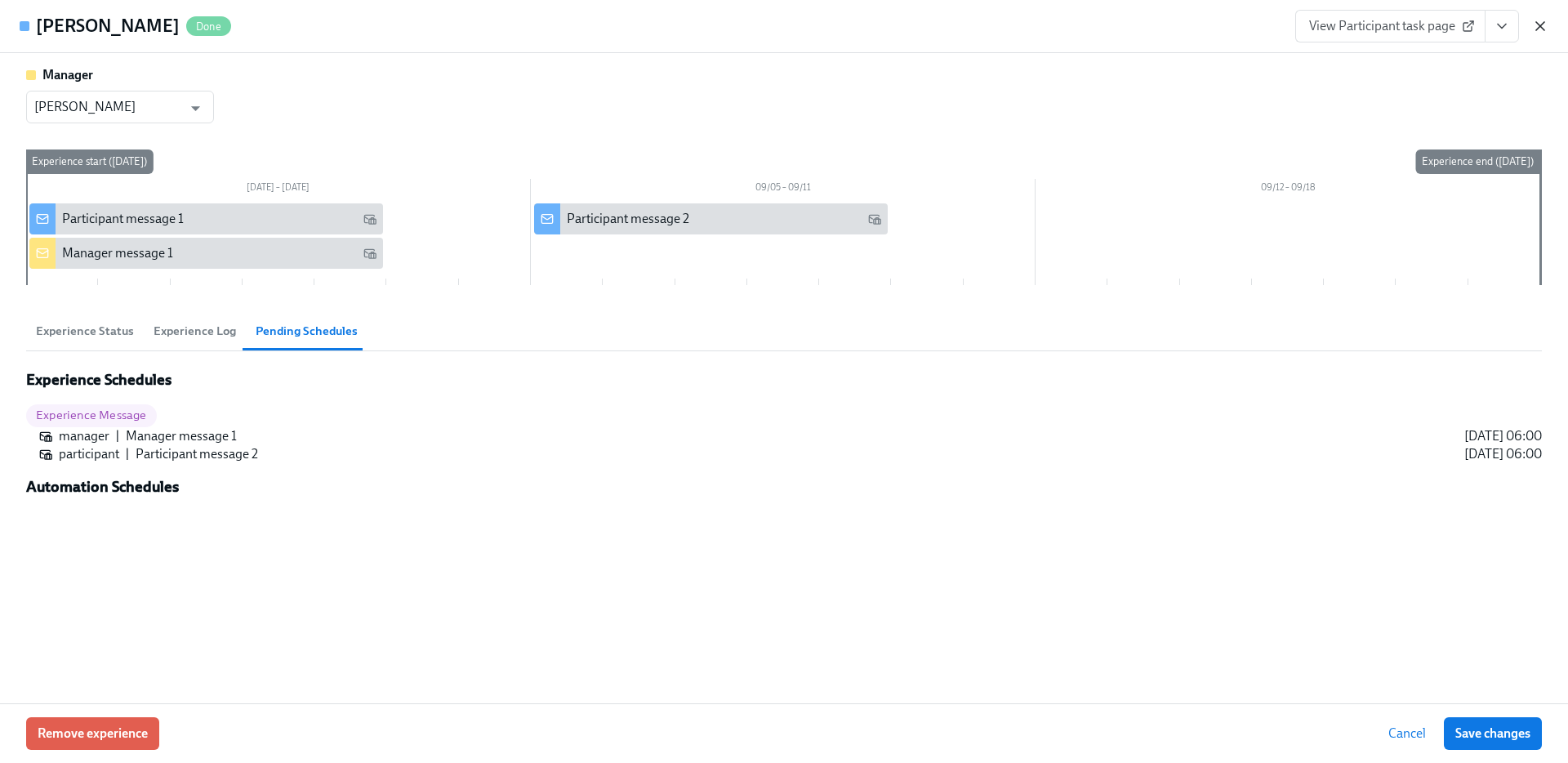
click at [1547, 27] on icon "button" at bounding box center [1541, 26] width 16 height 16
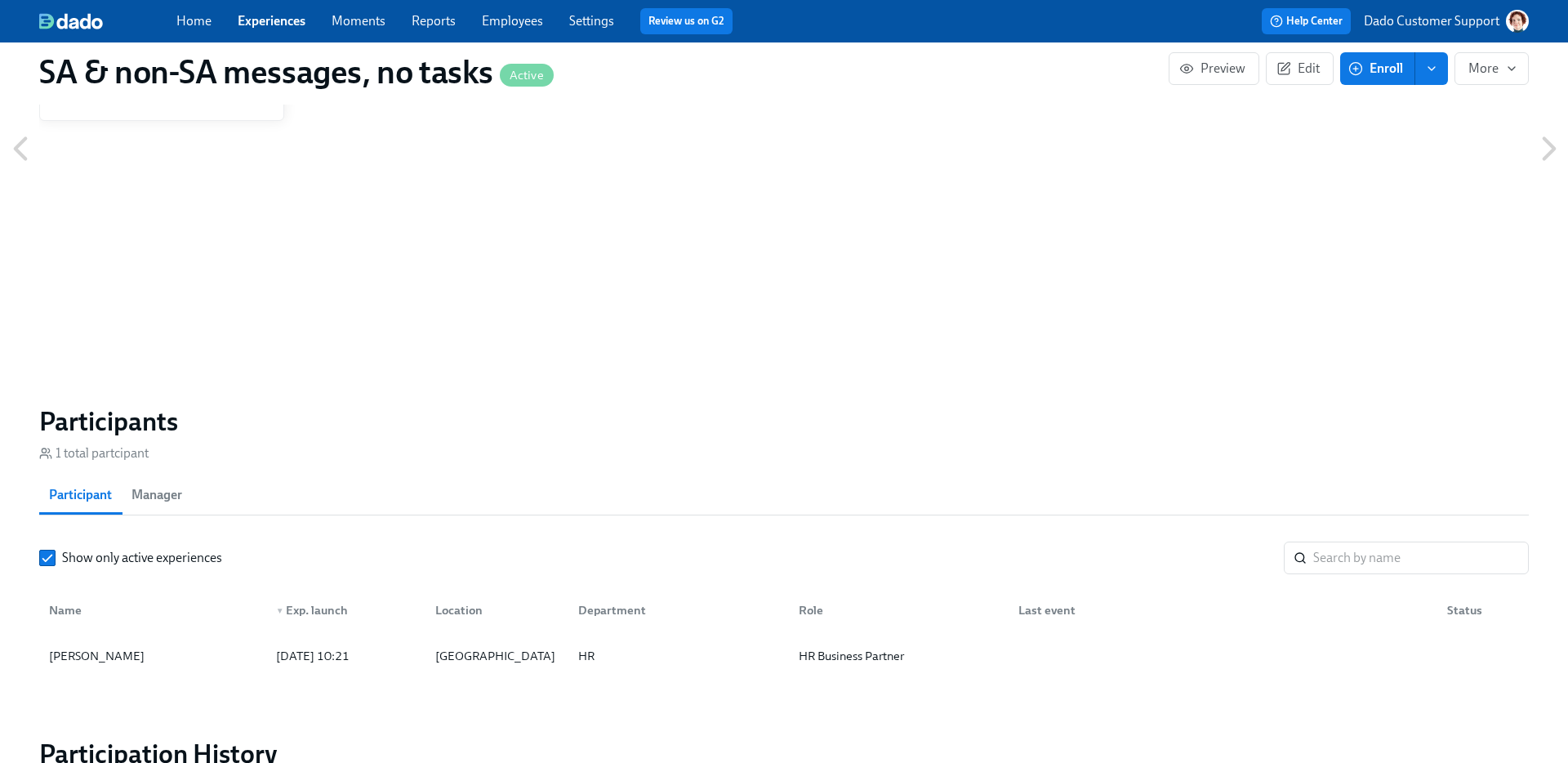
scroll to position [918, 0]
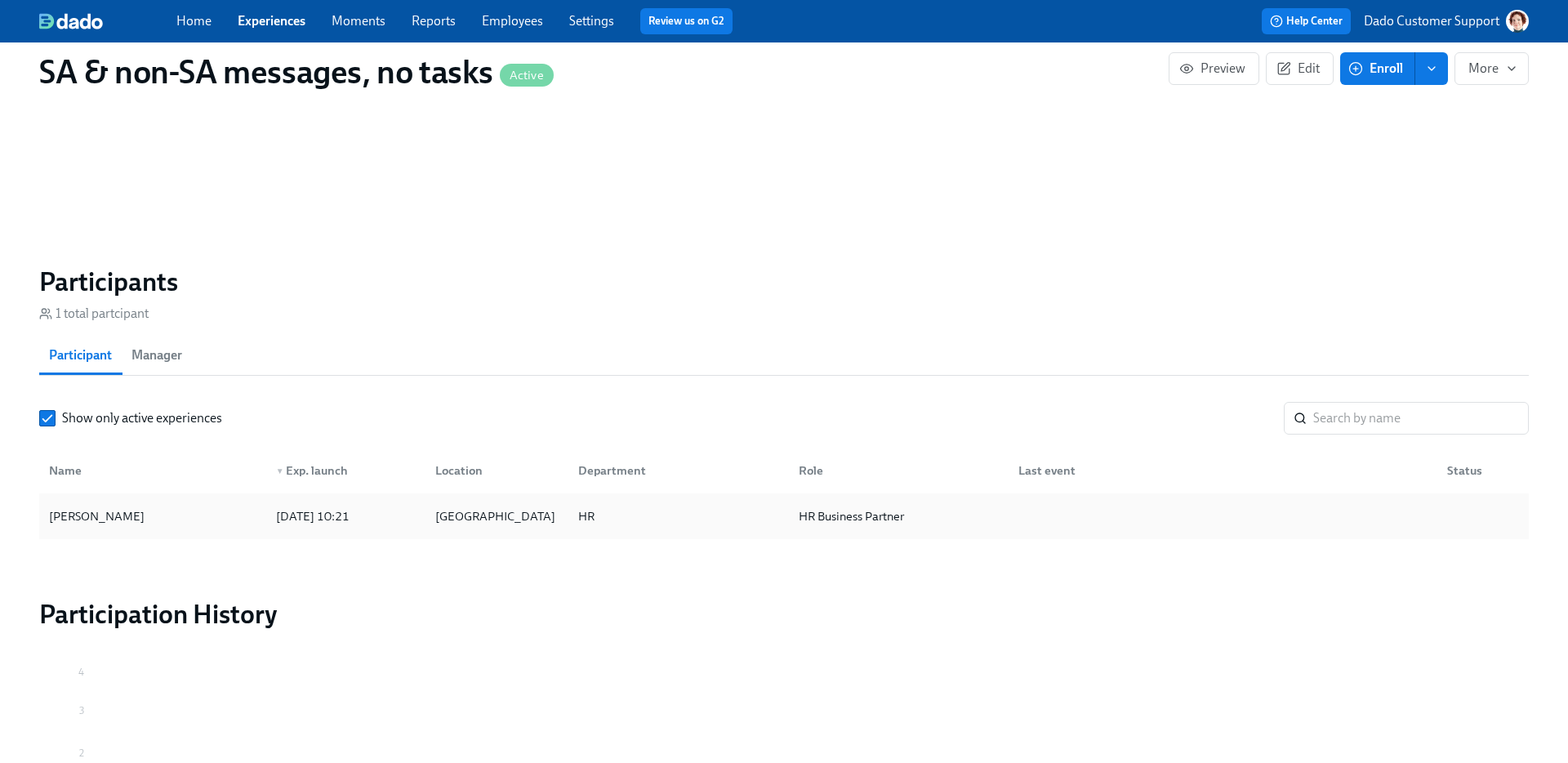
click at [75, 522] on div "Agustin Duarte" at bounding box center [96, 517] width 108 height 20
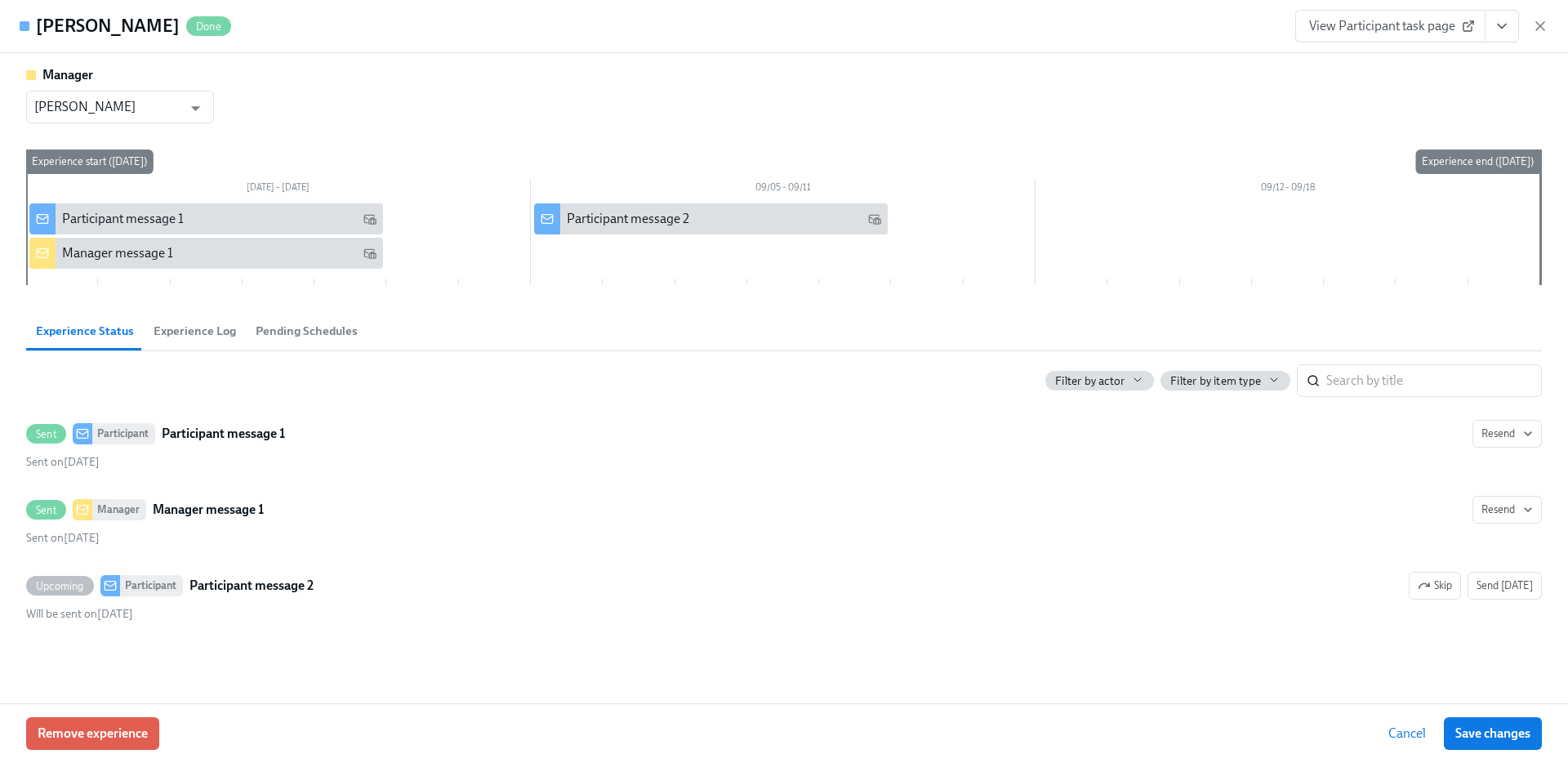
click at [306, 322] on span "Pending Schedules" at bounding box center [307, 331] width 102 height 19
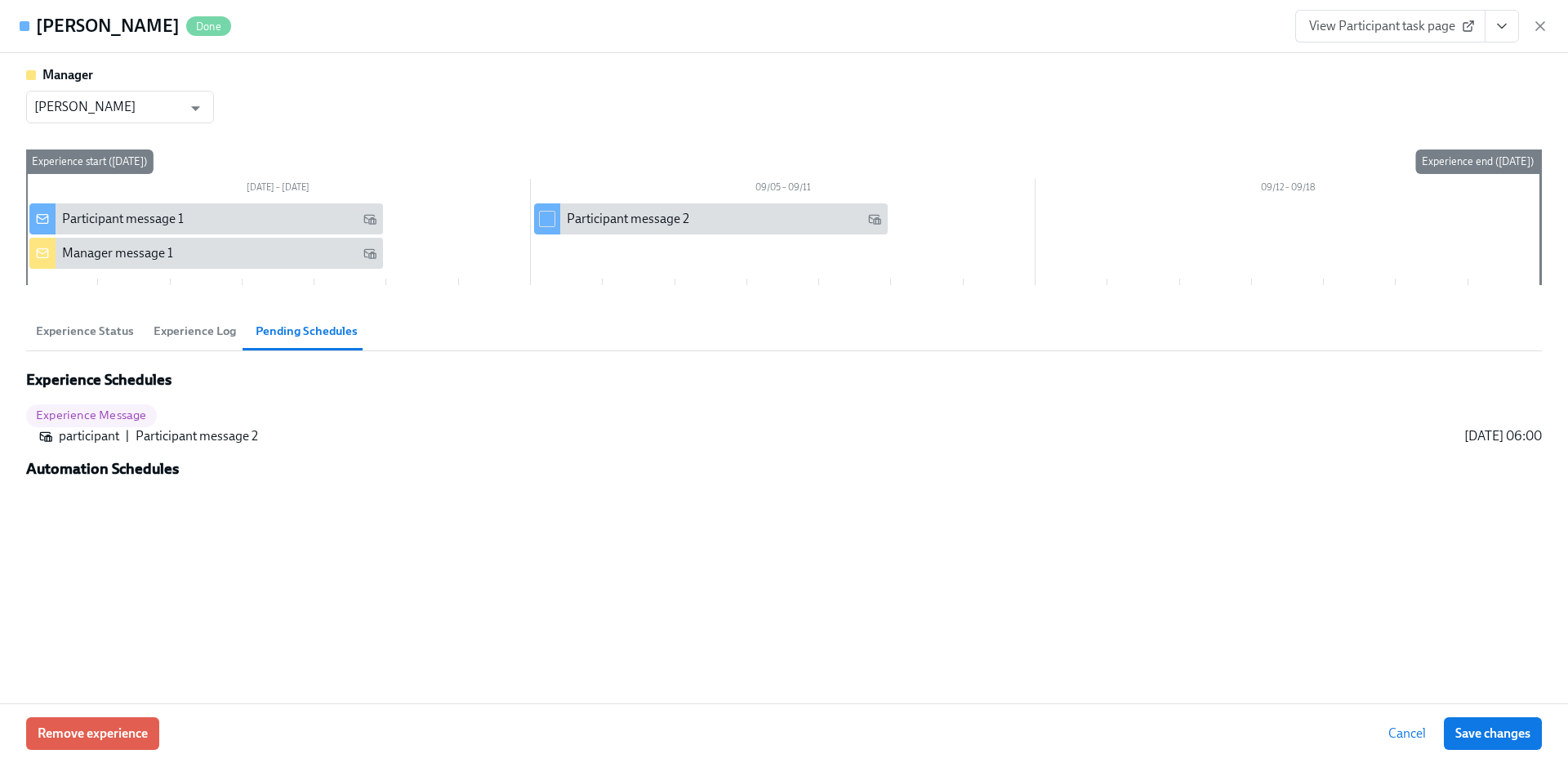
click at [67, 332] on span "Experience Status" at bounding box center [85, 331] width 98 height 19
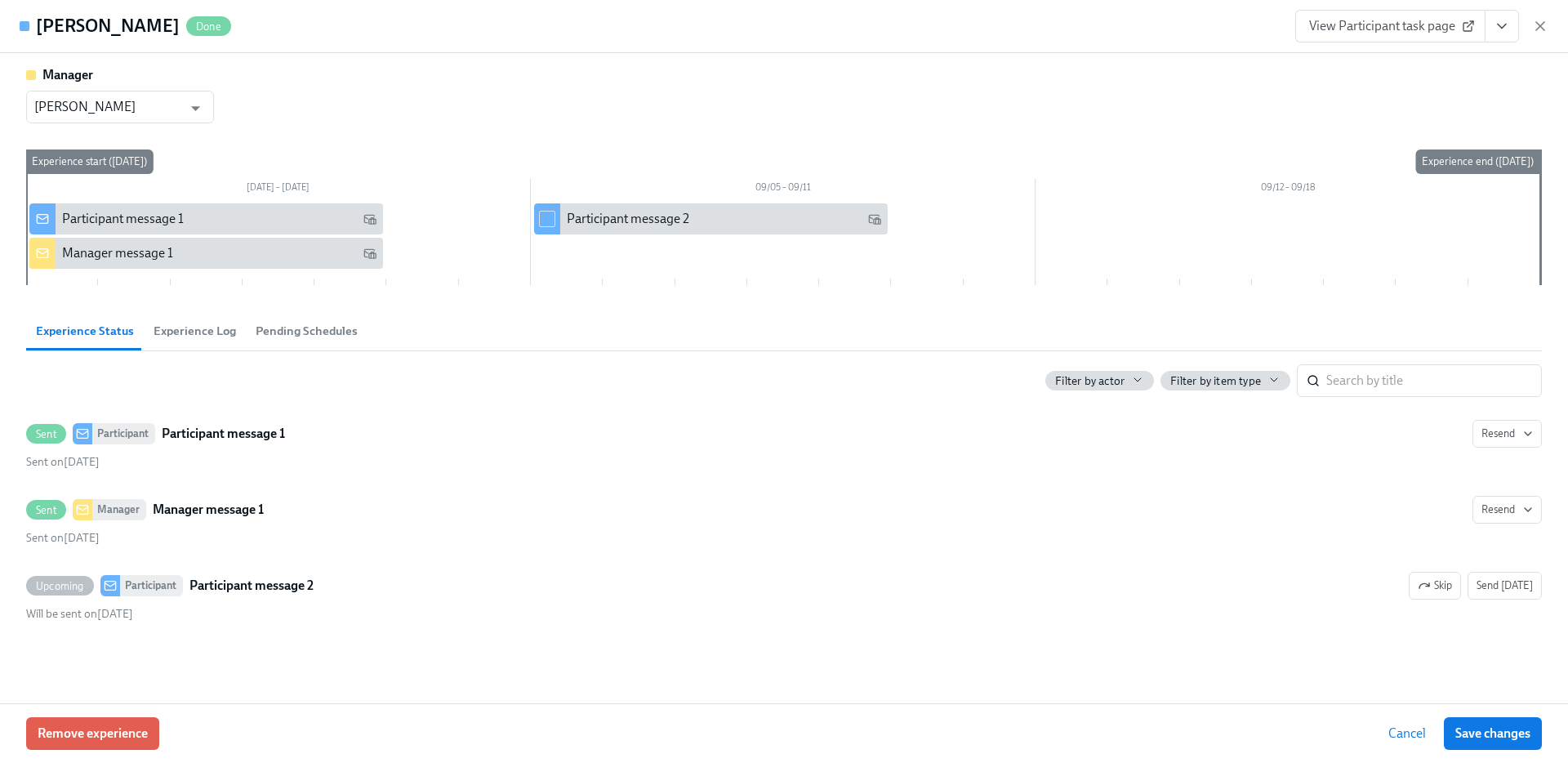
click at [273, 344] on button "Pending Schedules" at bounding box center [307, 330] width 122 height 39
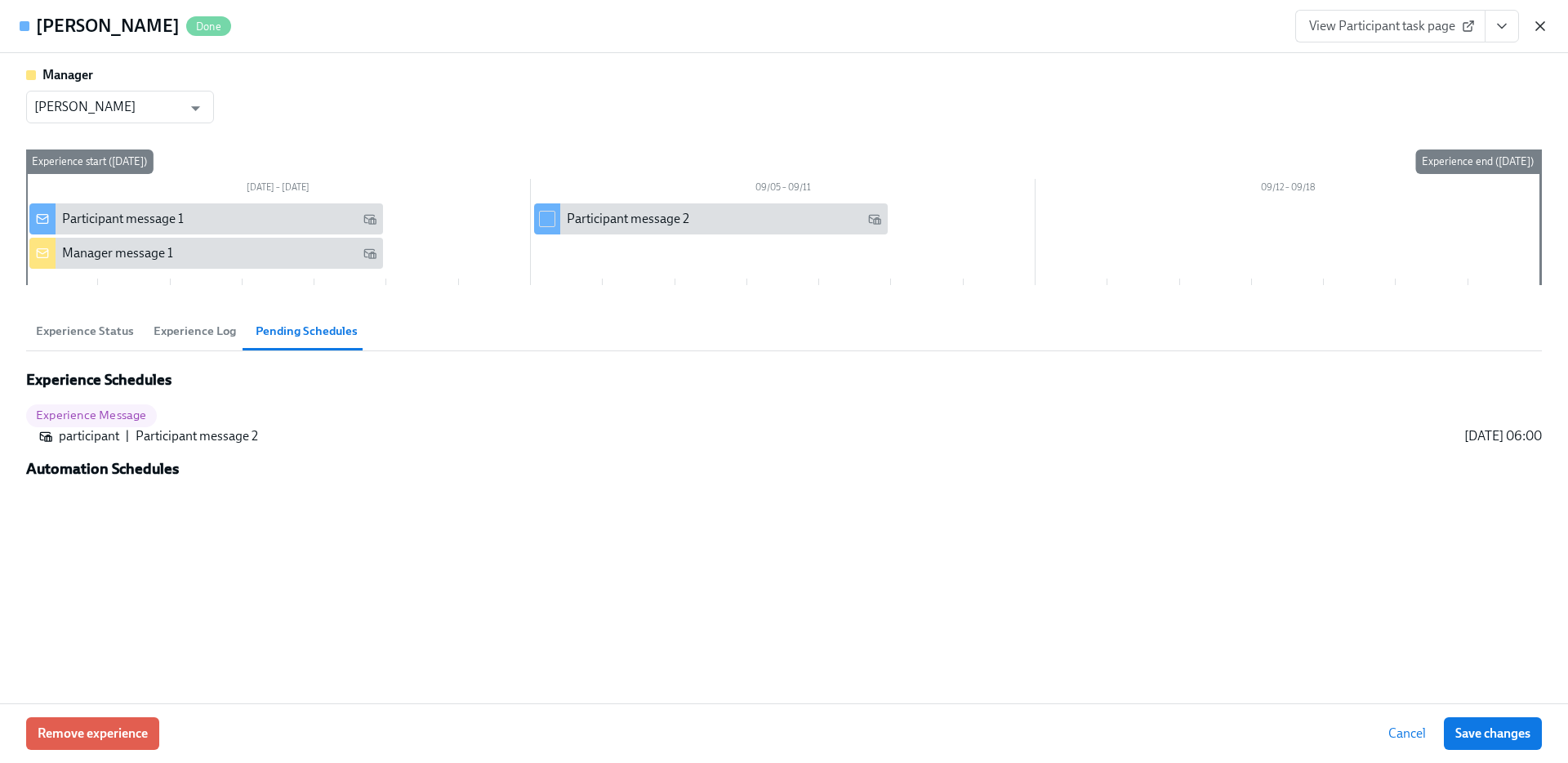
click at [1538, 20] on icon "button" at bounding box center [1541, 26] width 16 height 16
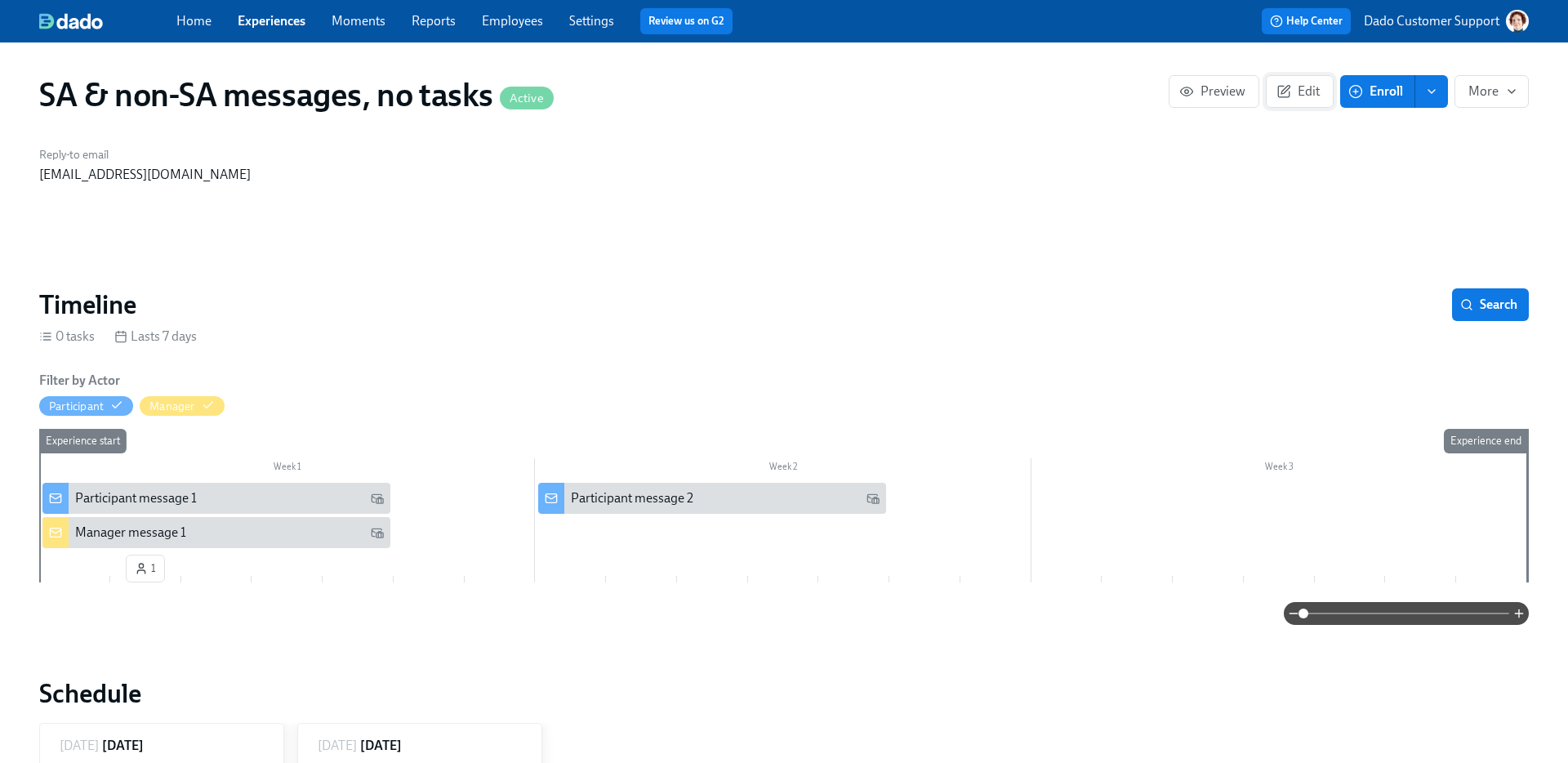
click at [1302, 98] on span "Edit" at bounding box center [1300, 92] width 40 height 16
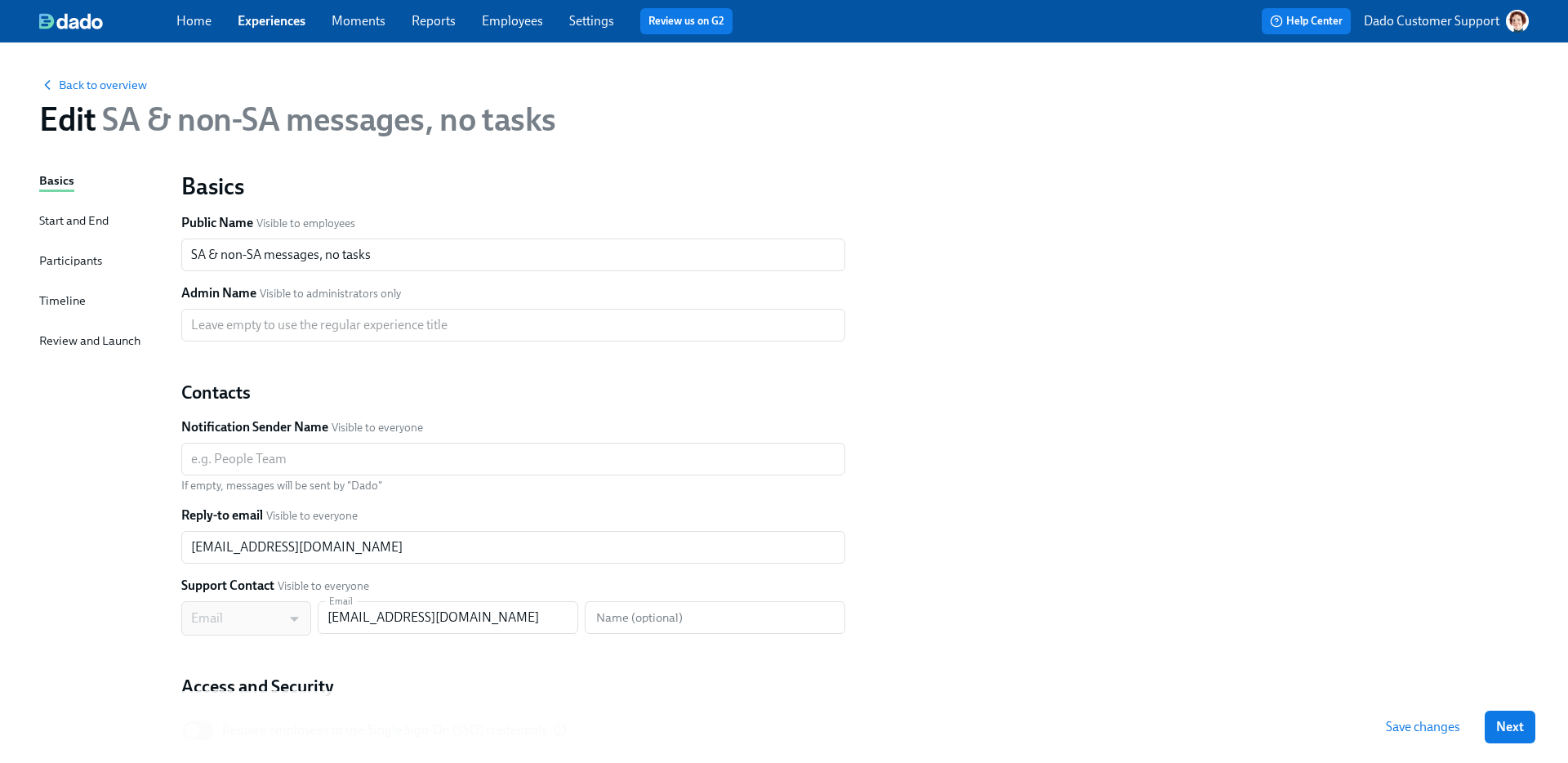
click at [1416, 727] on span "Save changes" at bounding box center [1423, 727] width 75 height 16
click at [76, 83] on span "Back to overview" at bounding box center [93, 85] width 108 height 16
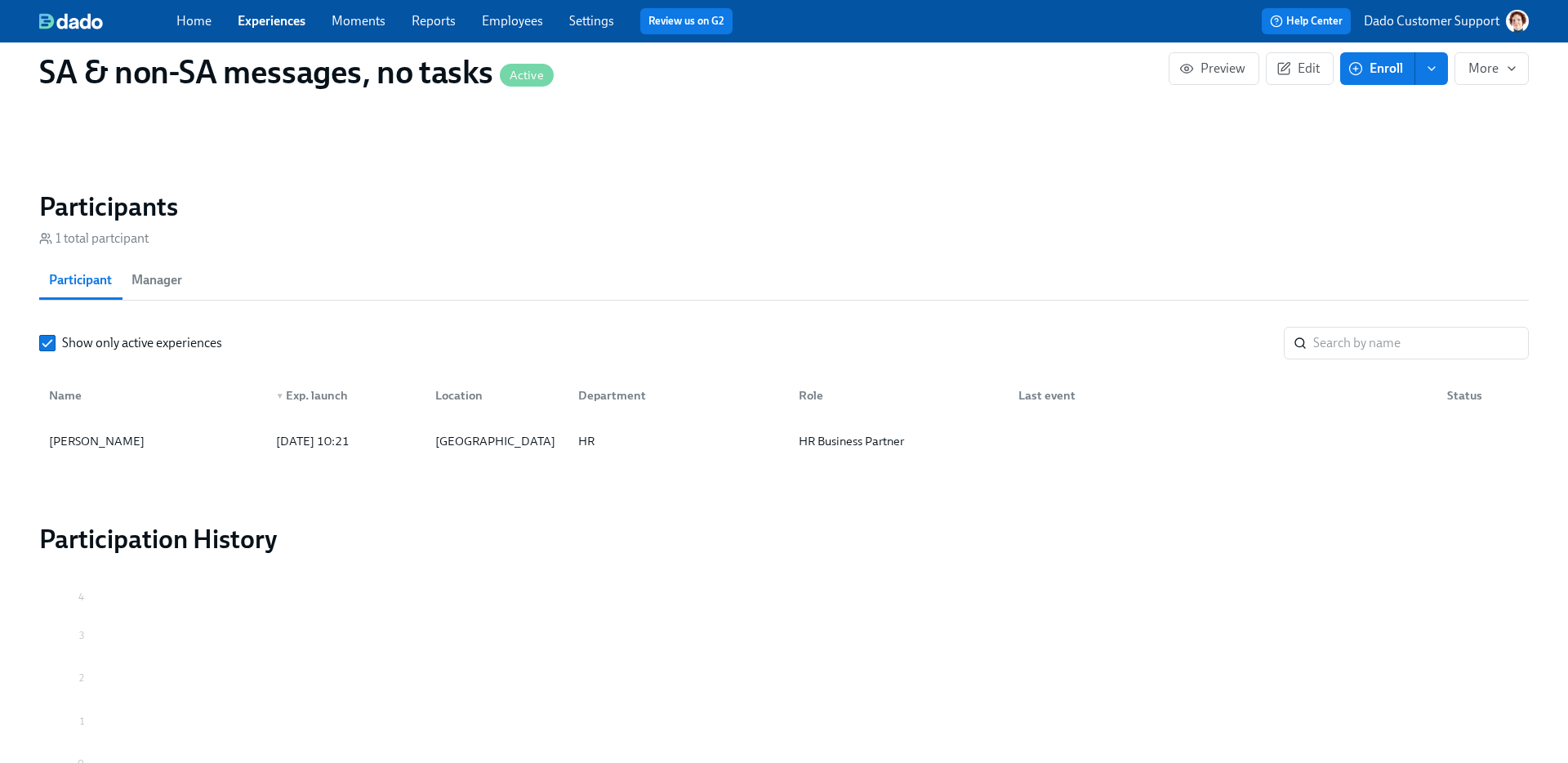
scroll to position [1022, 0]
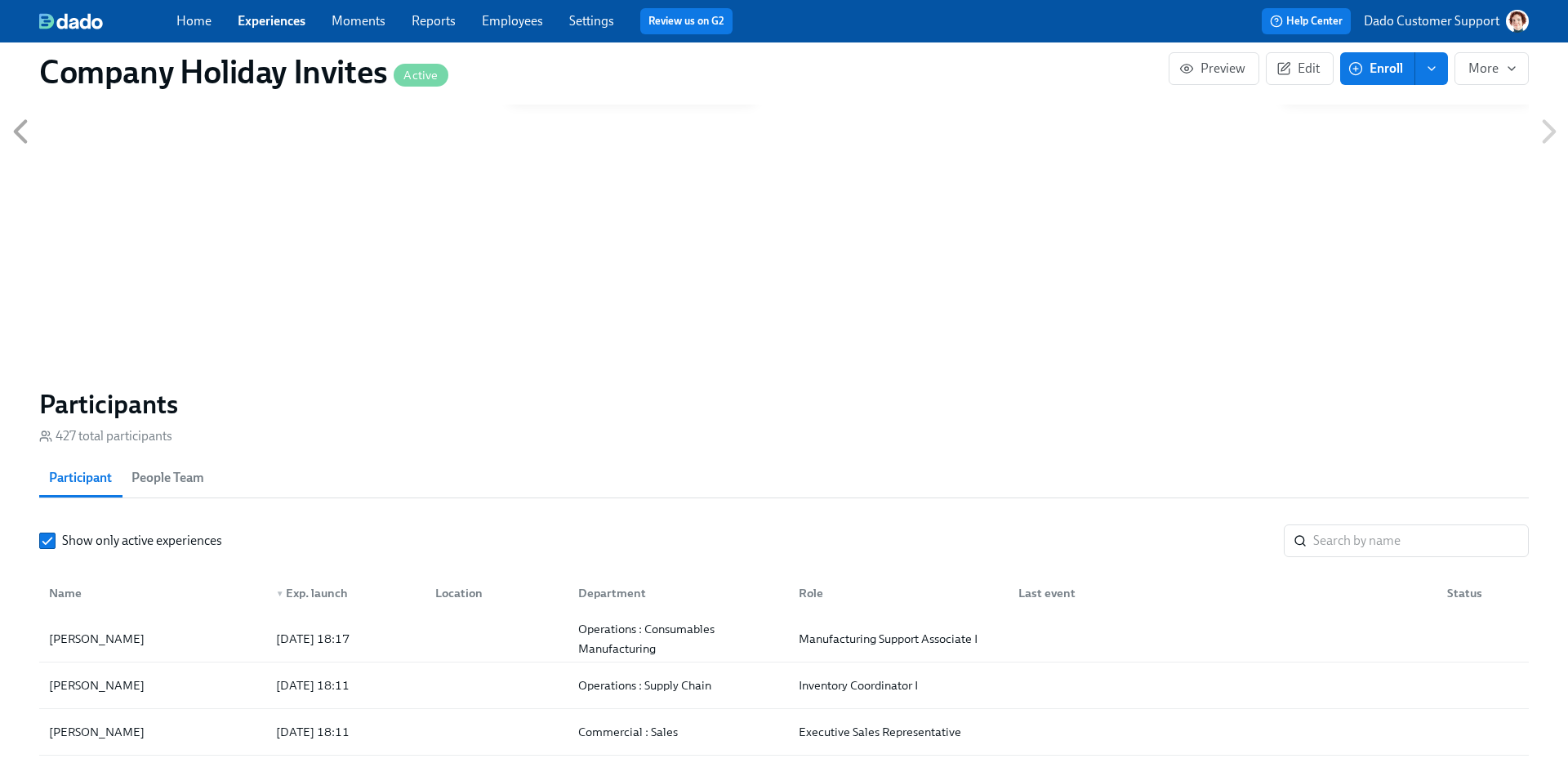
scroll to position [795, 0]
click at [189, 670] on div "Danny Moreno 2025/08/25 18:11 Operations : Supply Chain Inventory Coordinator I" at bounding box center [784, 686] width 1490 height 46
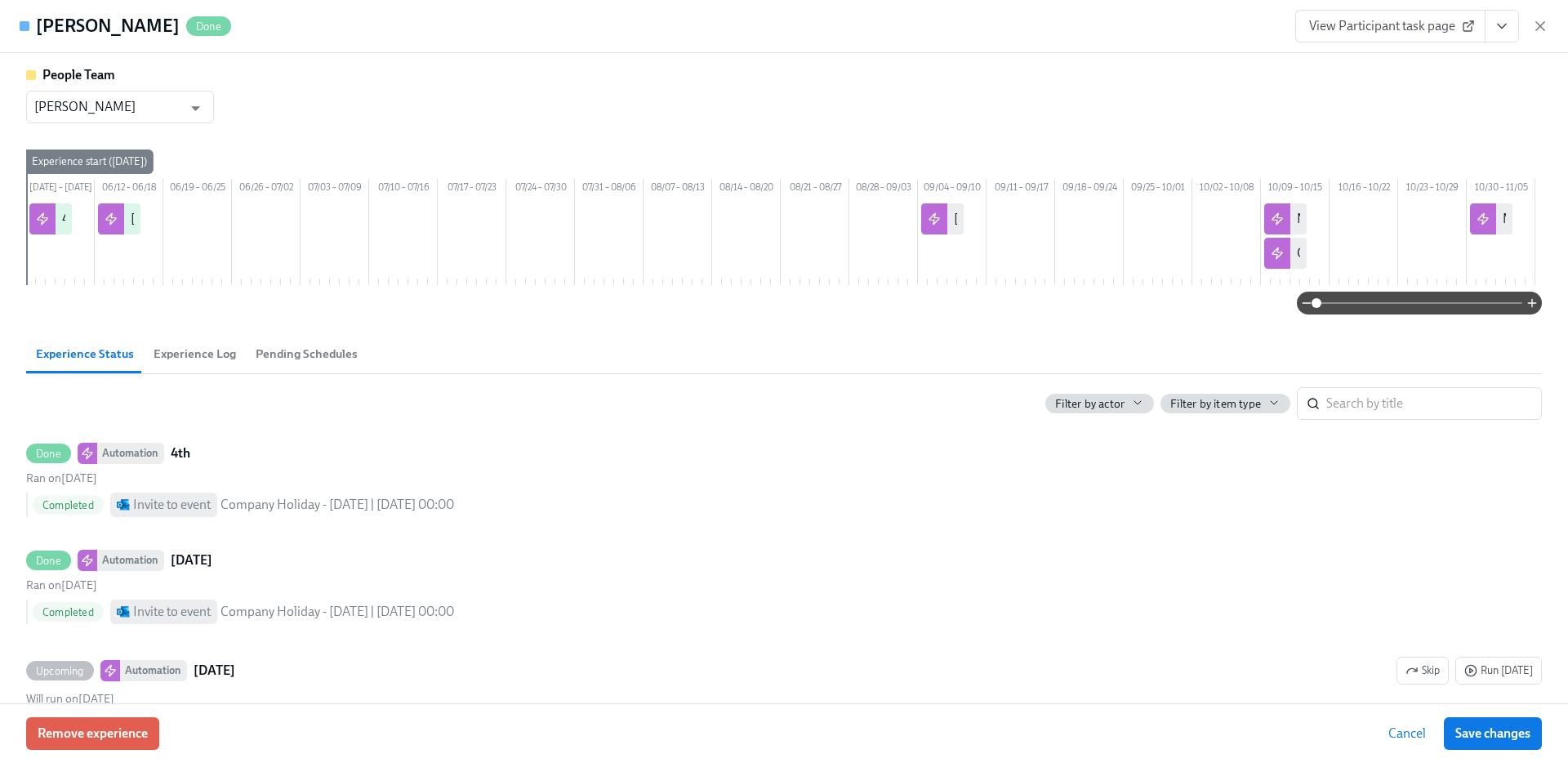
click at [286, 366] on button "Pending Schedules" at bounding box center [307, 353] width 122 height 39
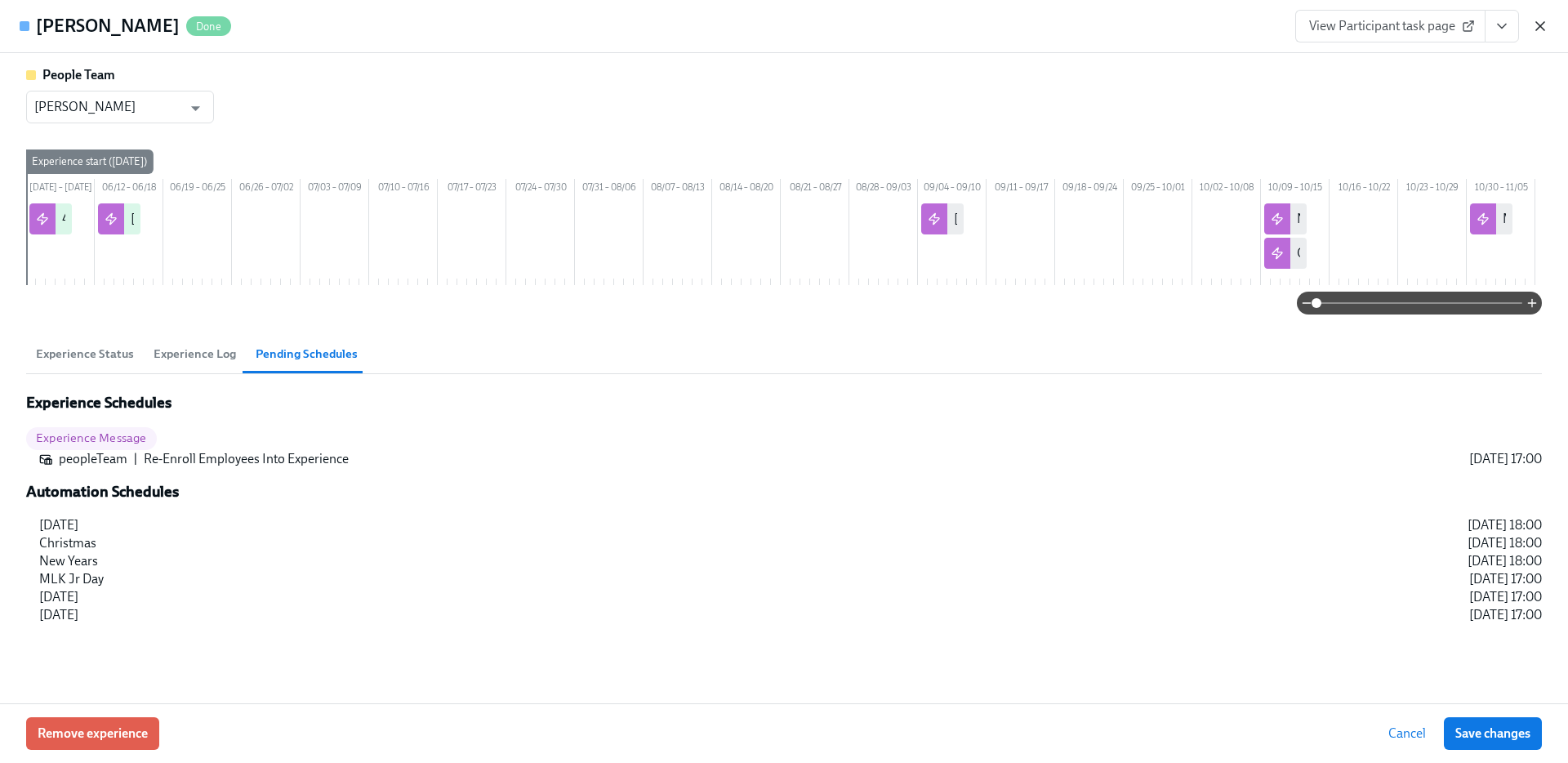
click at [1543, 28] on icon "button" at bounding box center [1541, 26] width 16 height 16
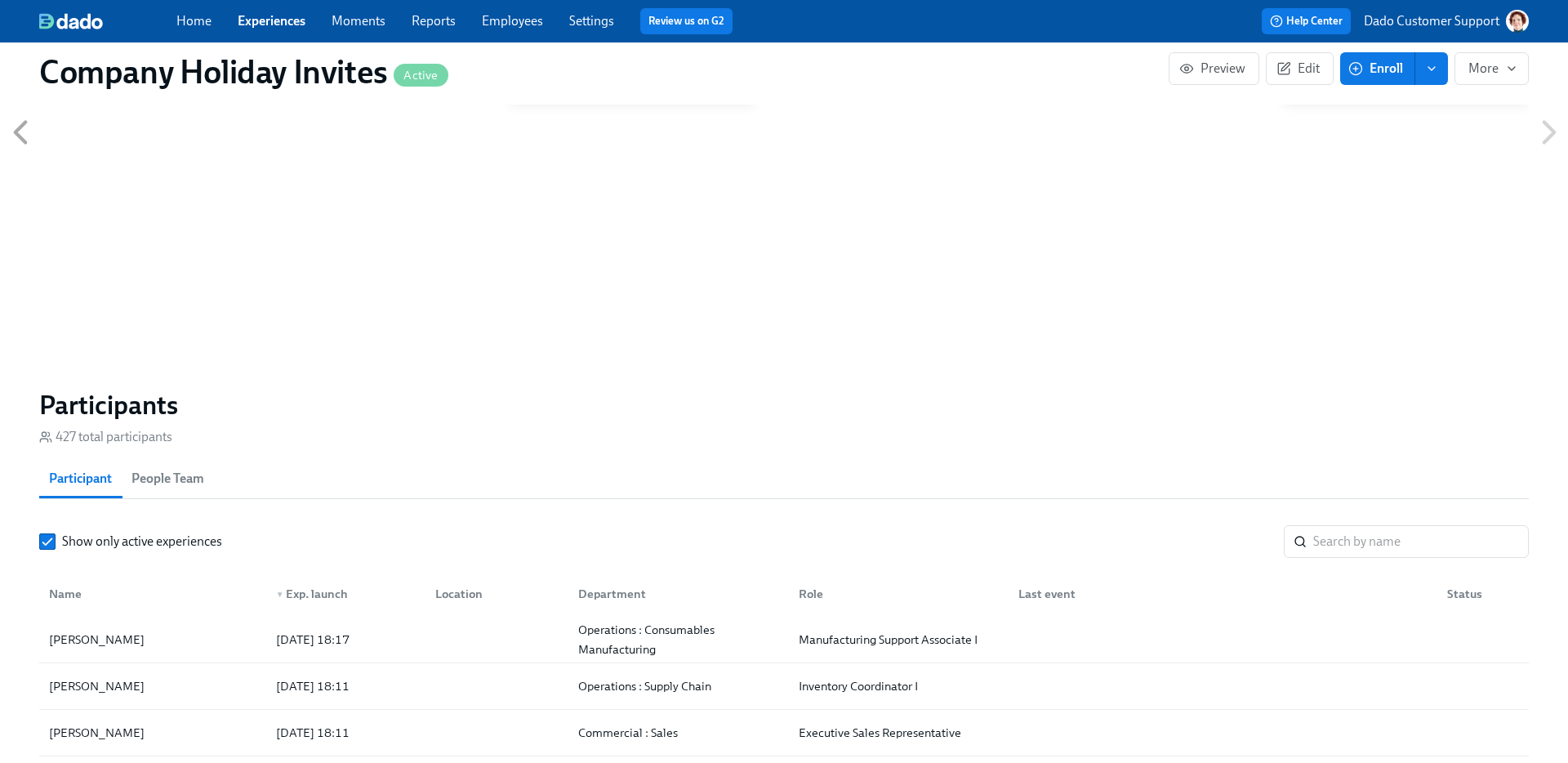
click at [256, 20] on link "Experiences" at bounding box center [271, 20] width 68 height 15
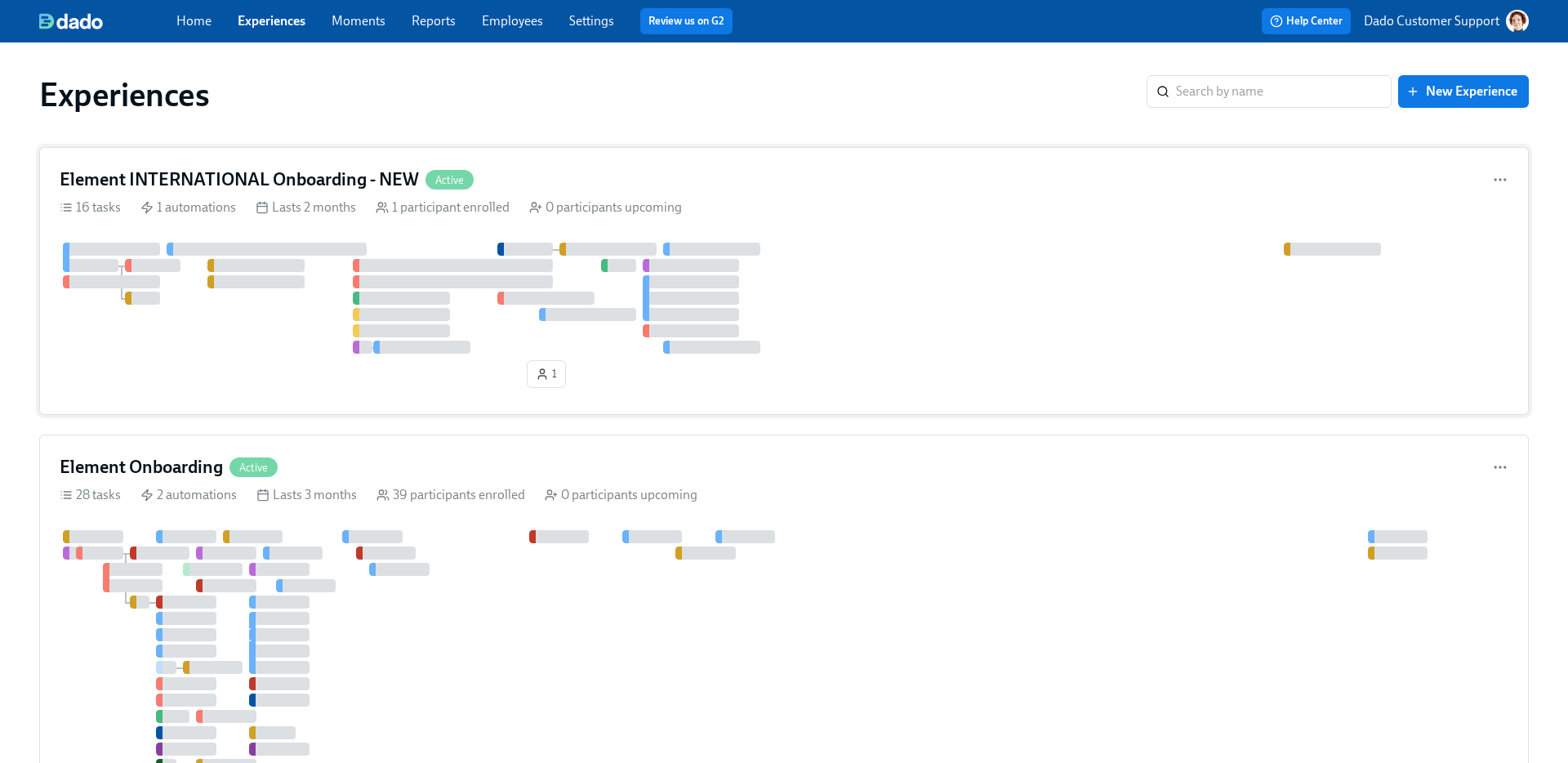
click at [317, 350] on div at bounding box center [784, 298] width 1449 height 111
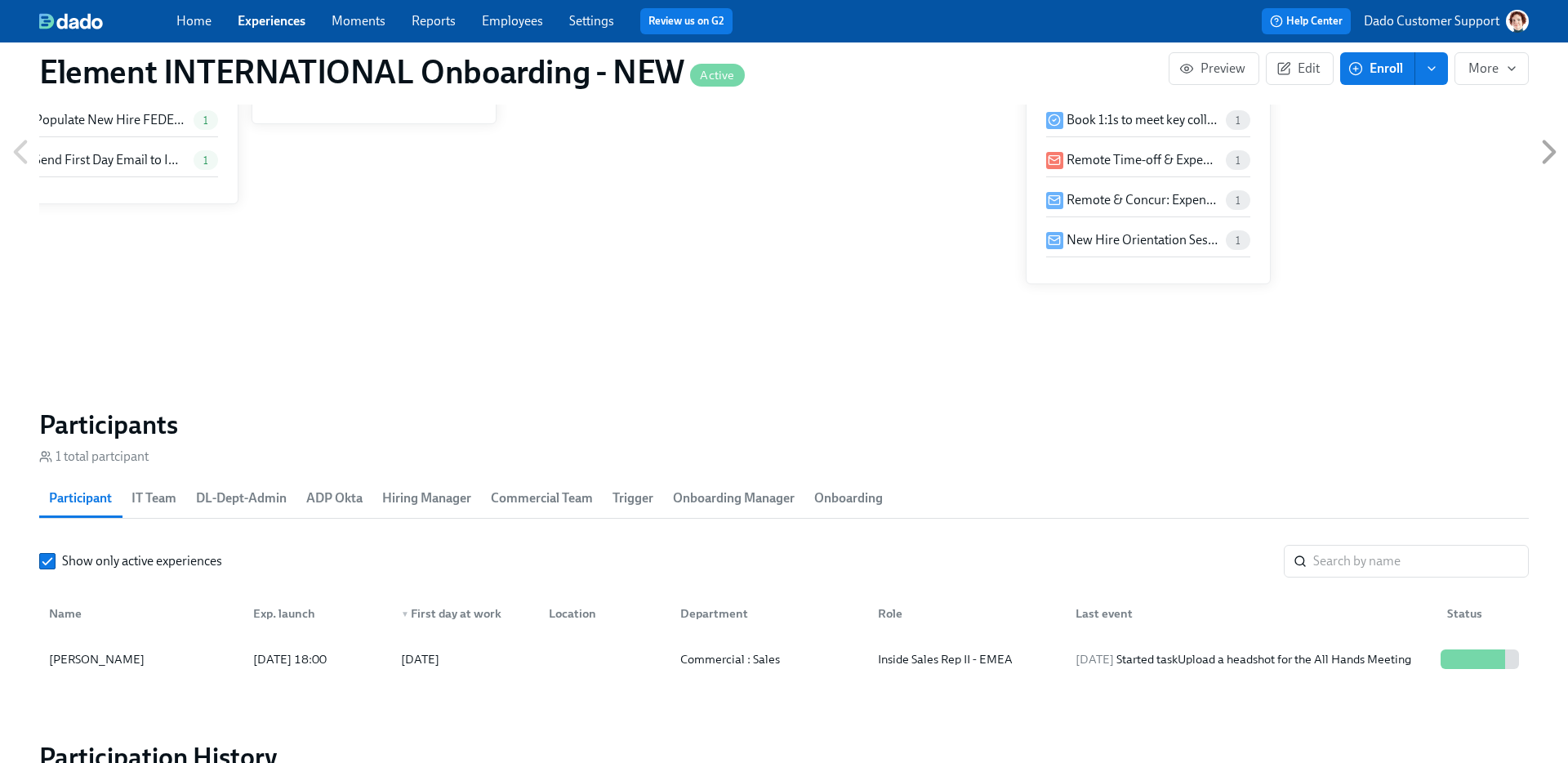
scroll to position [1186, 0]
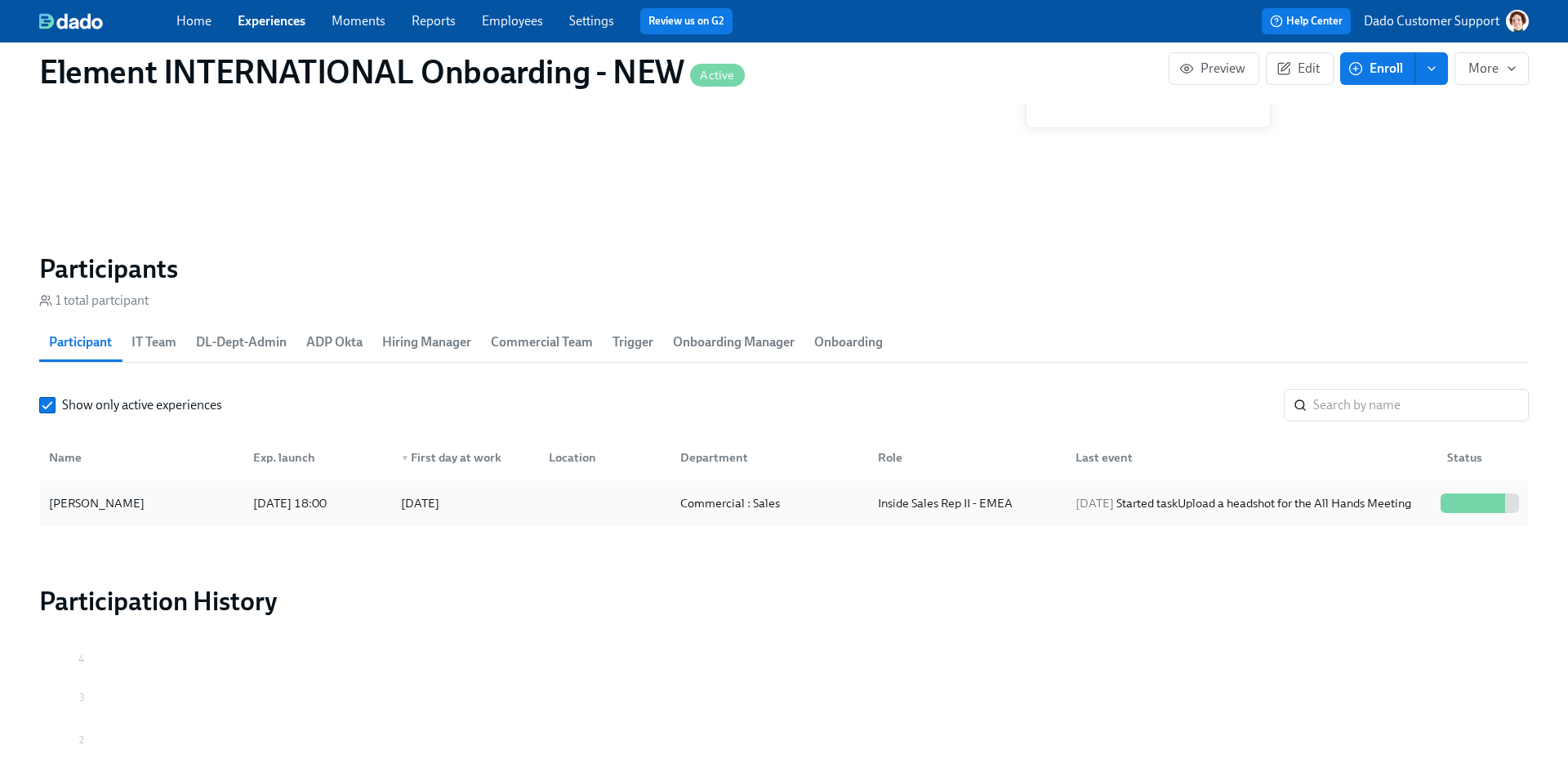
click at [126, 503] on div "Tanja Ivanovska" at bounding box center [96, 503] width 108 height 20
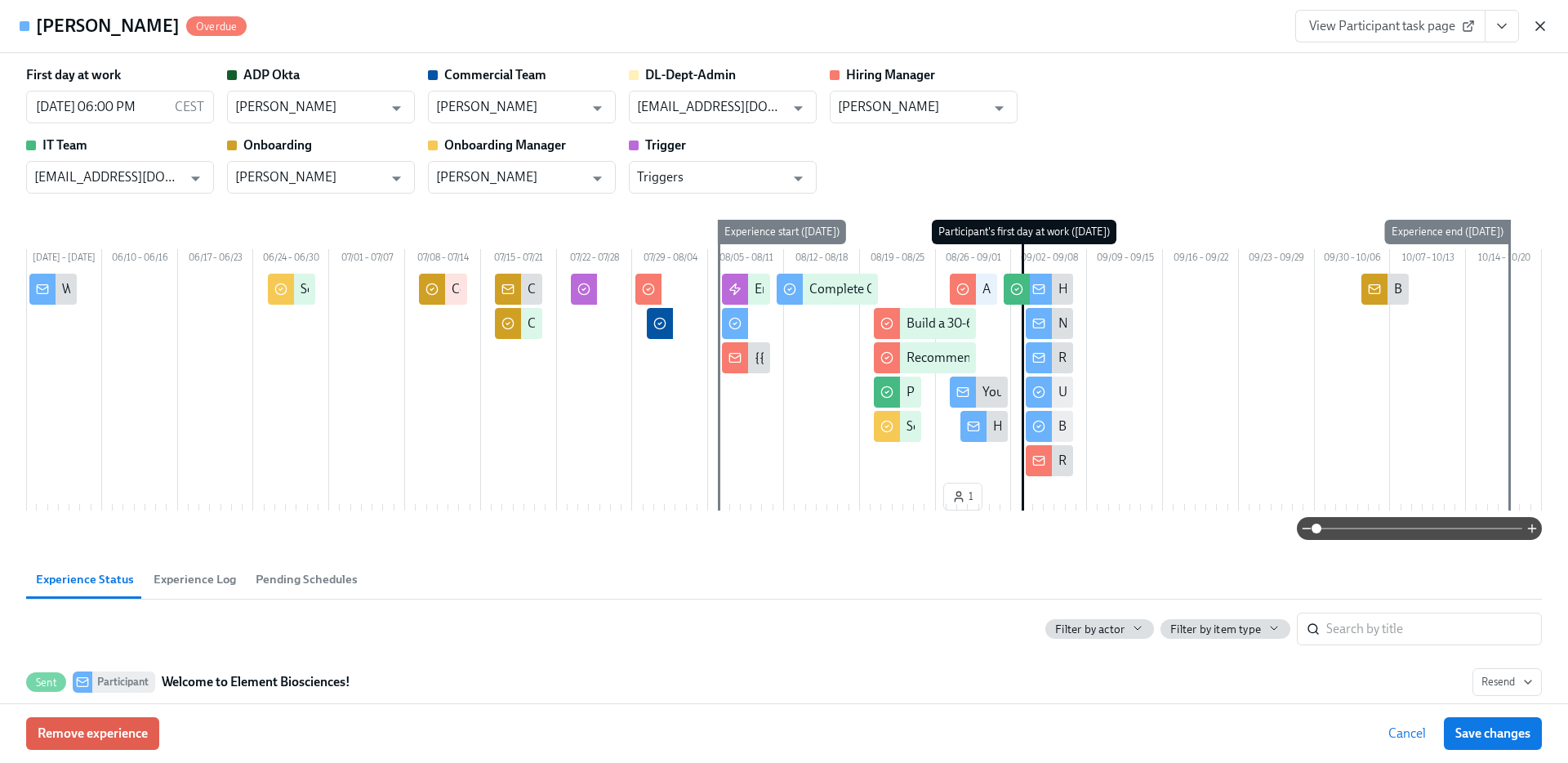
click at [1544, 23] on icon "button" at bounding box center [1541, 26] width 16 height 16
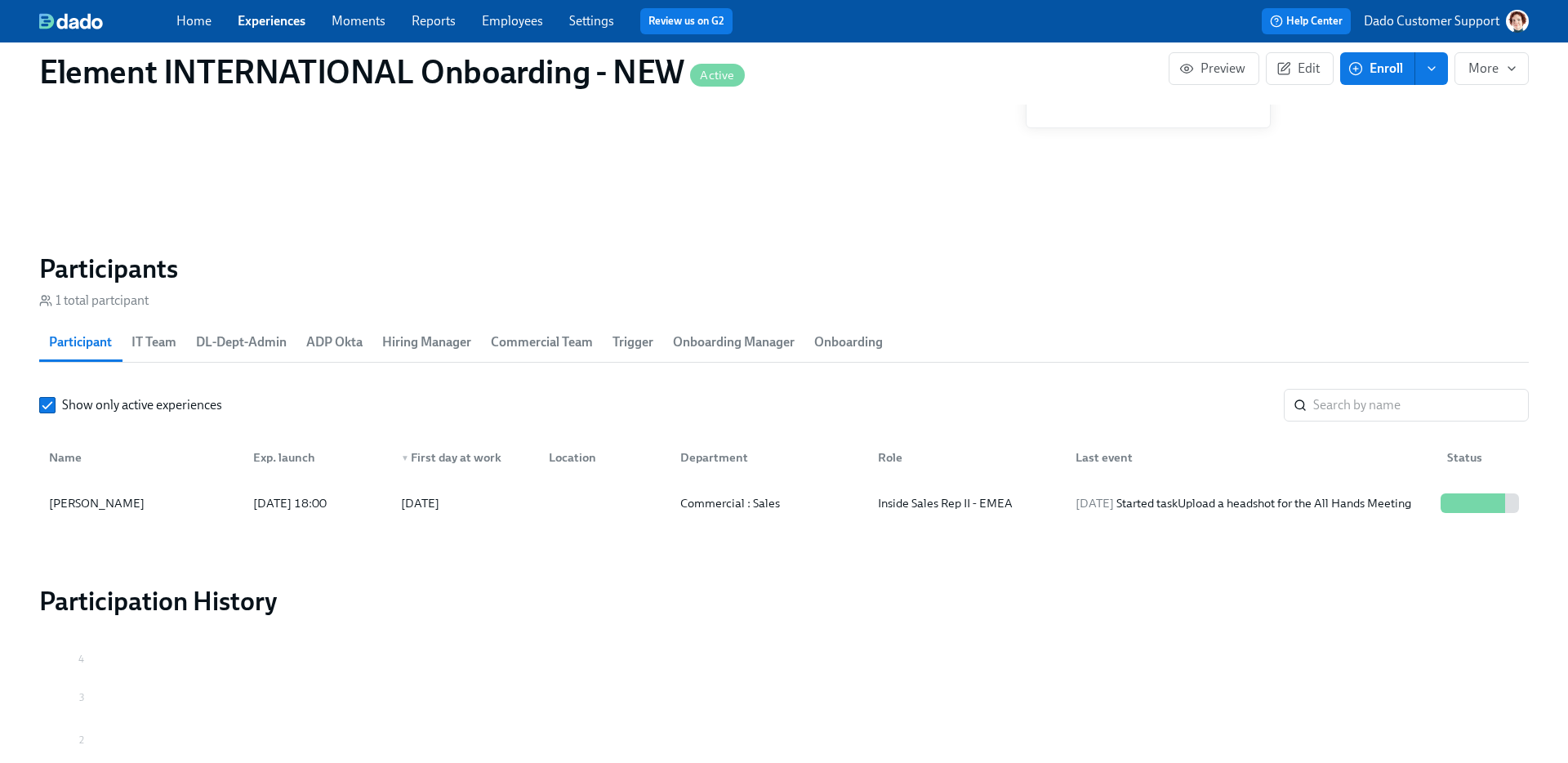
click at [268, 13] on link "Experiences" at bounding box center [271, 20] width 68 height 15
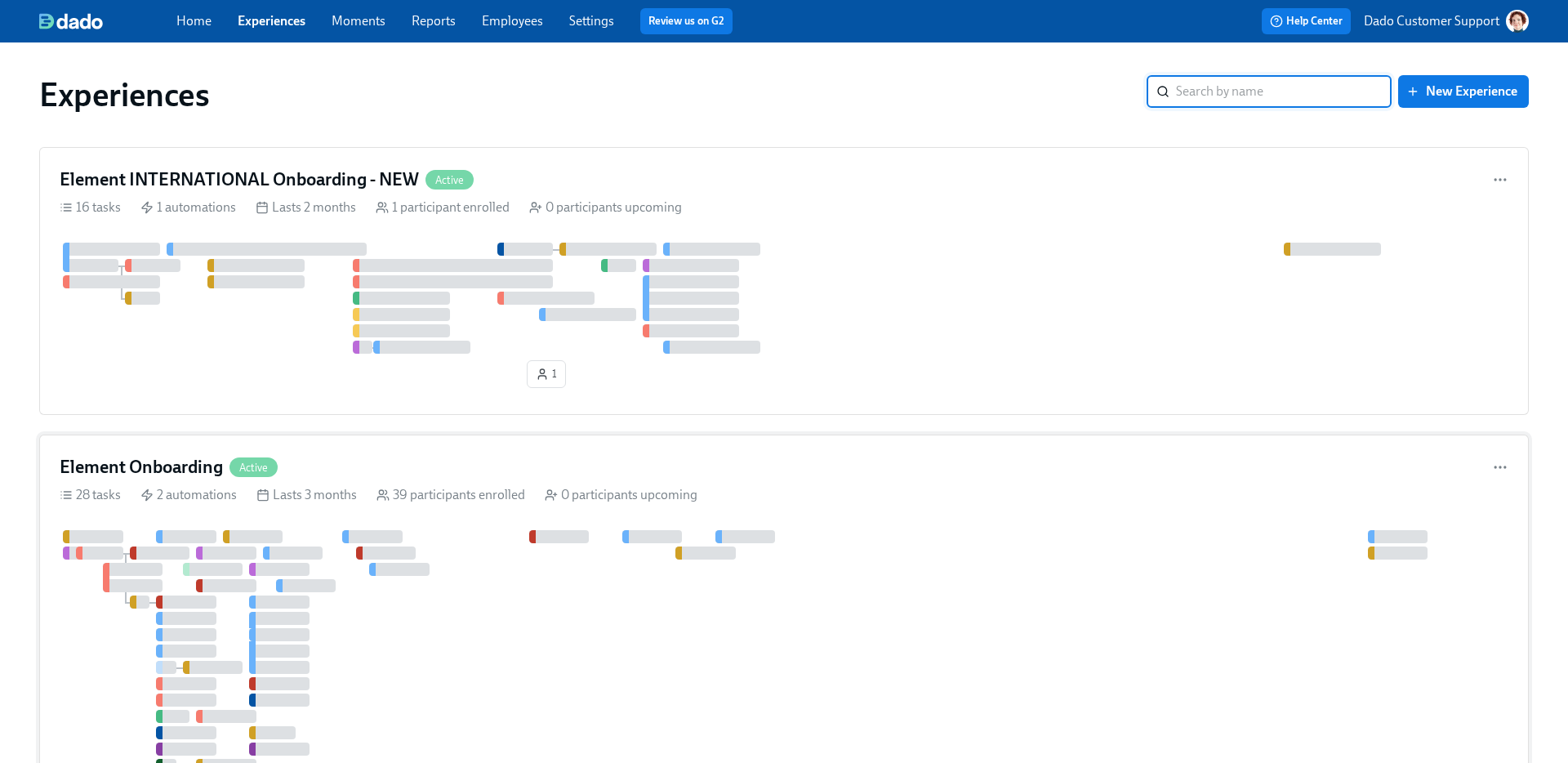
click at [327, 569] on div at bounding box center [759, 692] width 1398 height 324
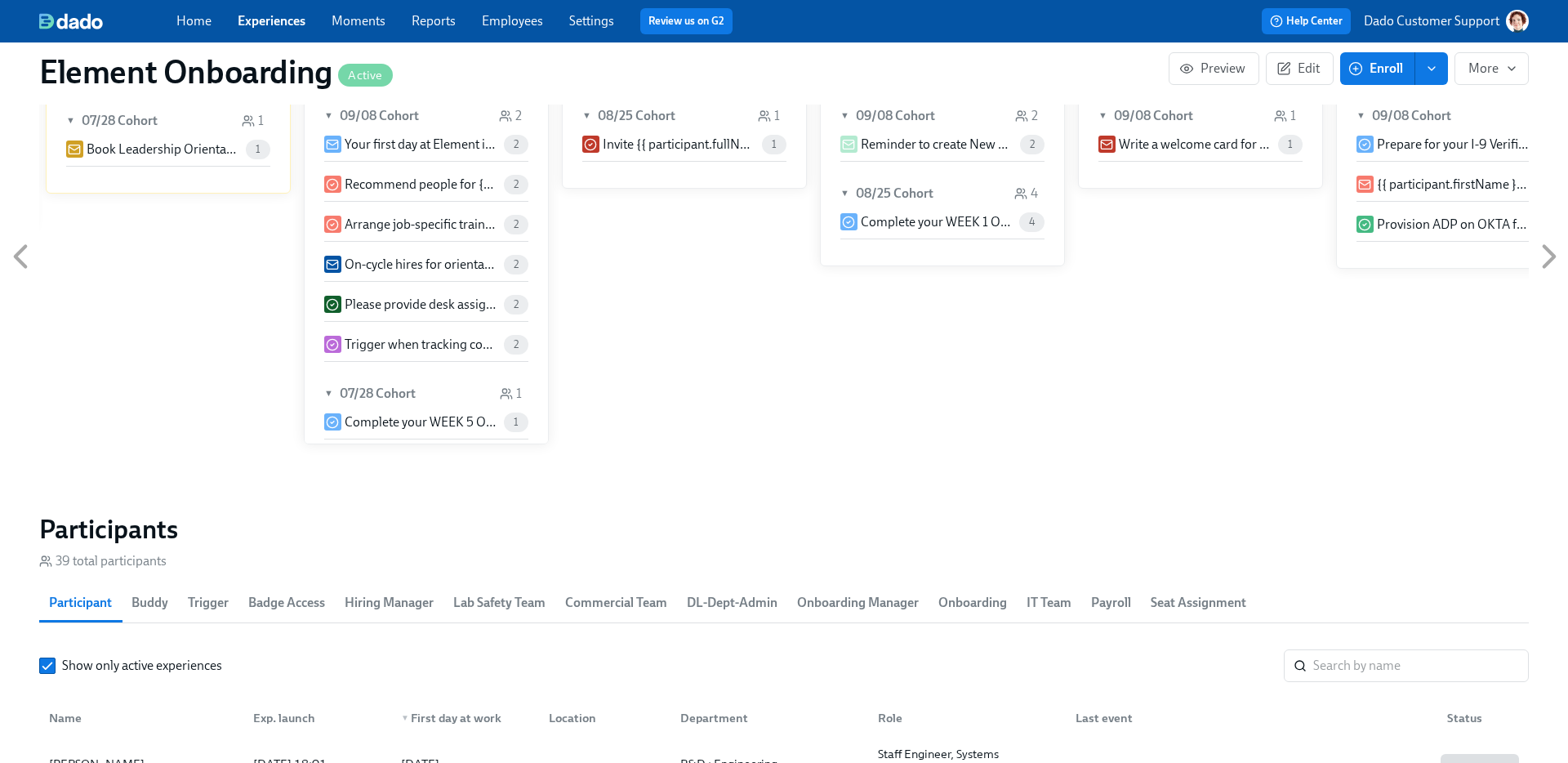
scroll to position [1728, 0]
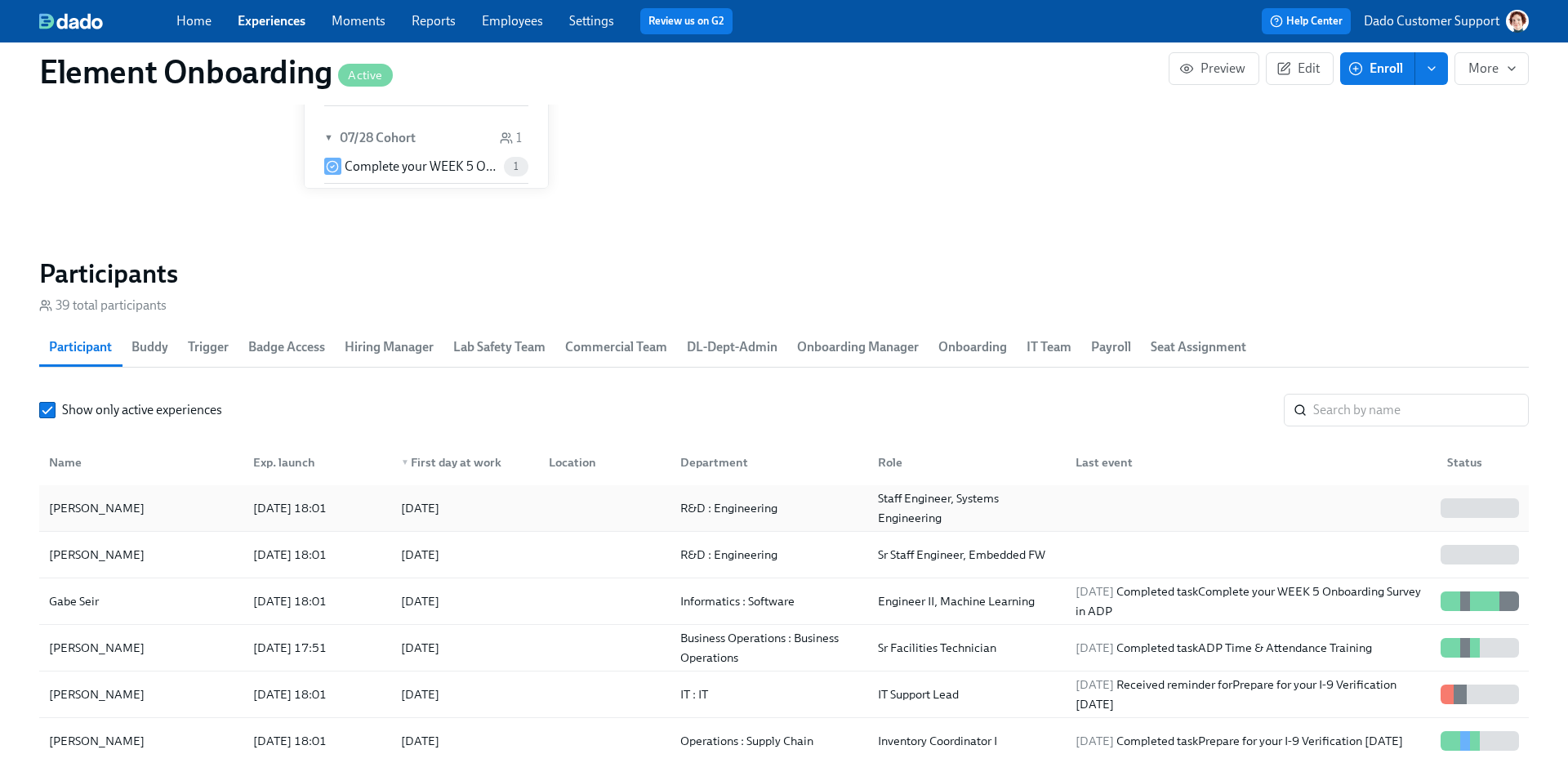
click at [115, 485] on div "Tejas Khire 2025/08/25 18:01 2025/09/08 R&D : Engineering Staff Engineer, Syste…" at bounding box center [784, 507] width 1490 height 46
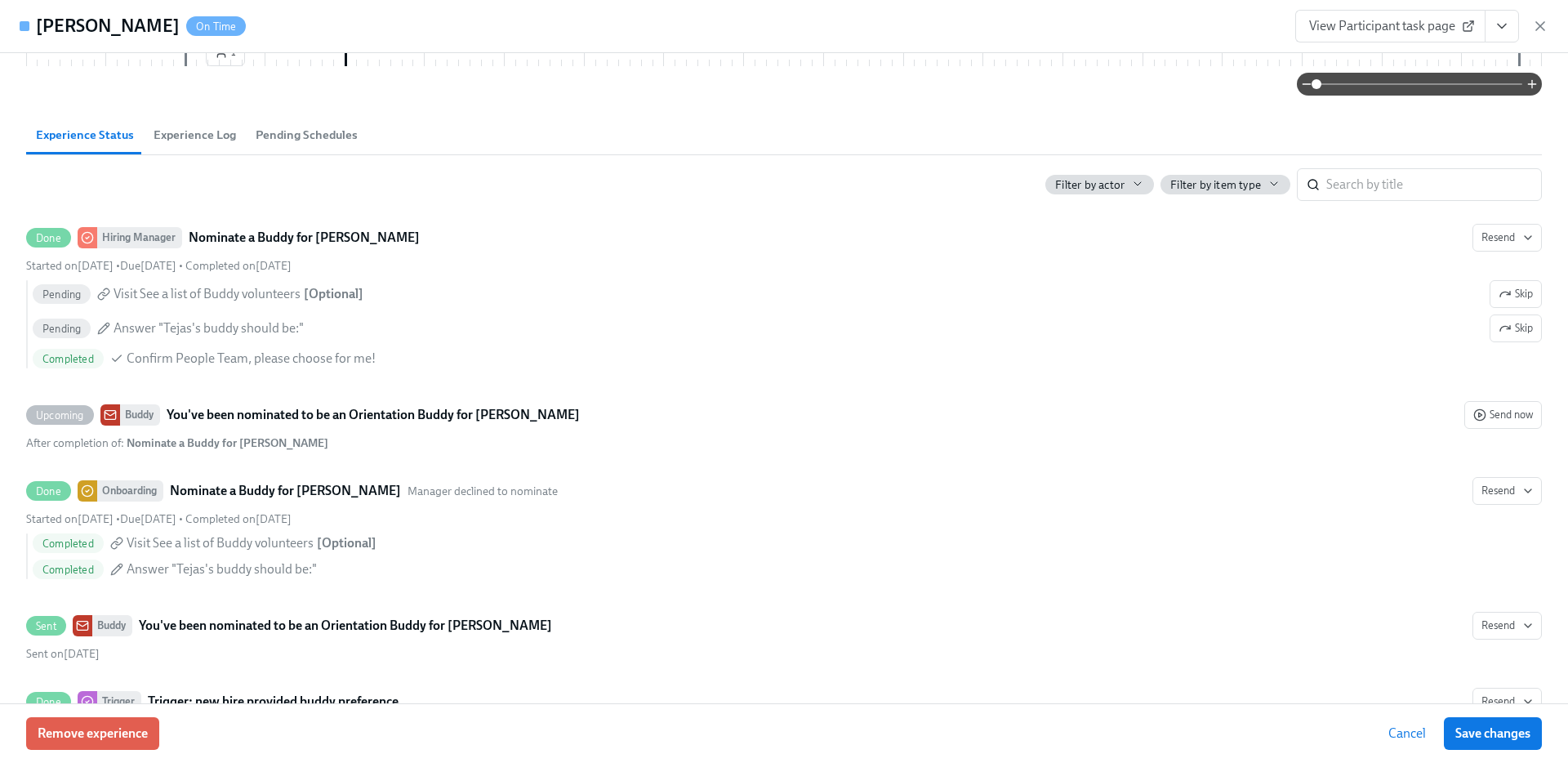
click at [297, 141] on button "Pending Schedules" at bounding box center [307, 135] width 122 height 39
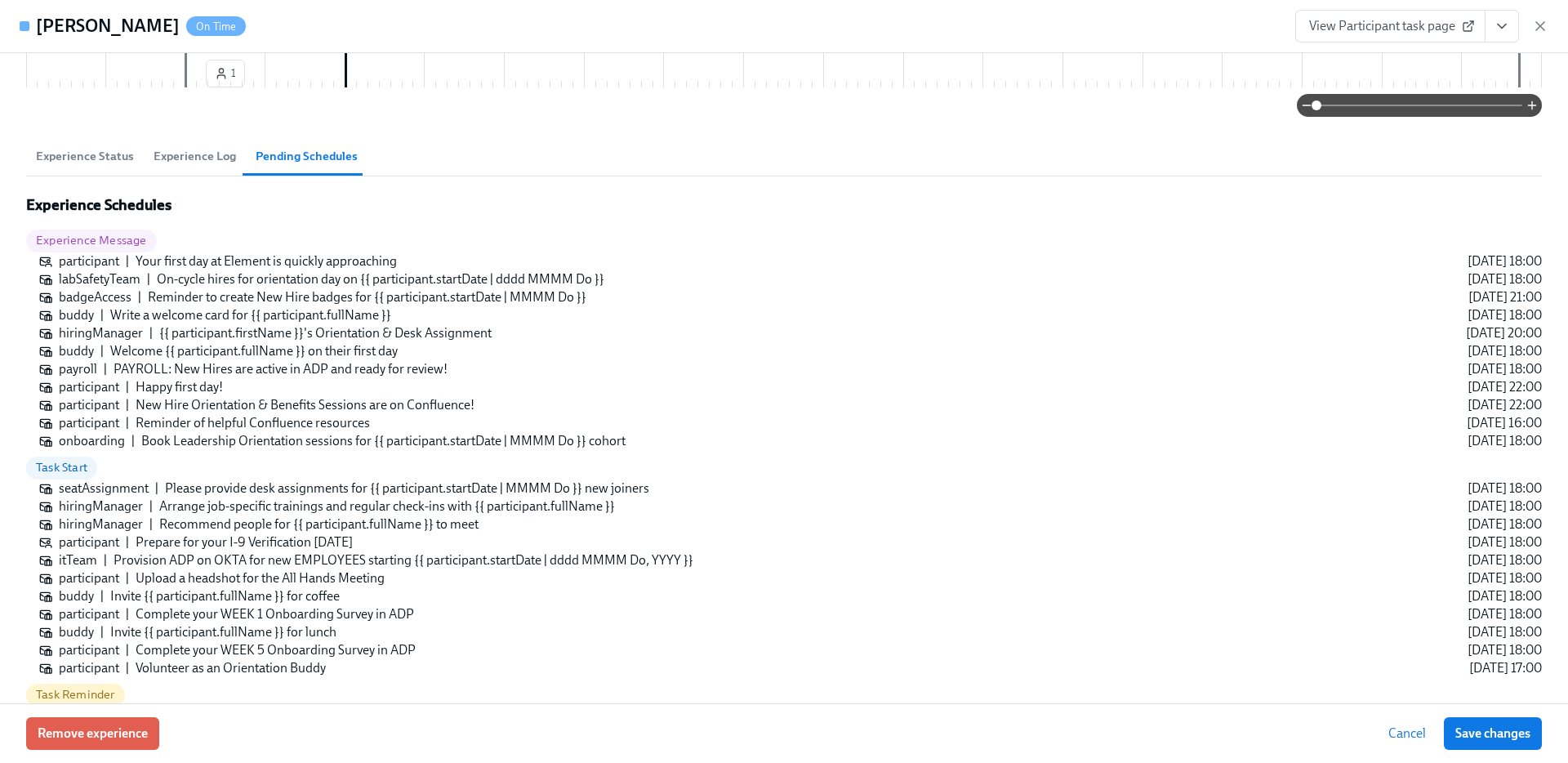
scroll to position [601, 0]
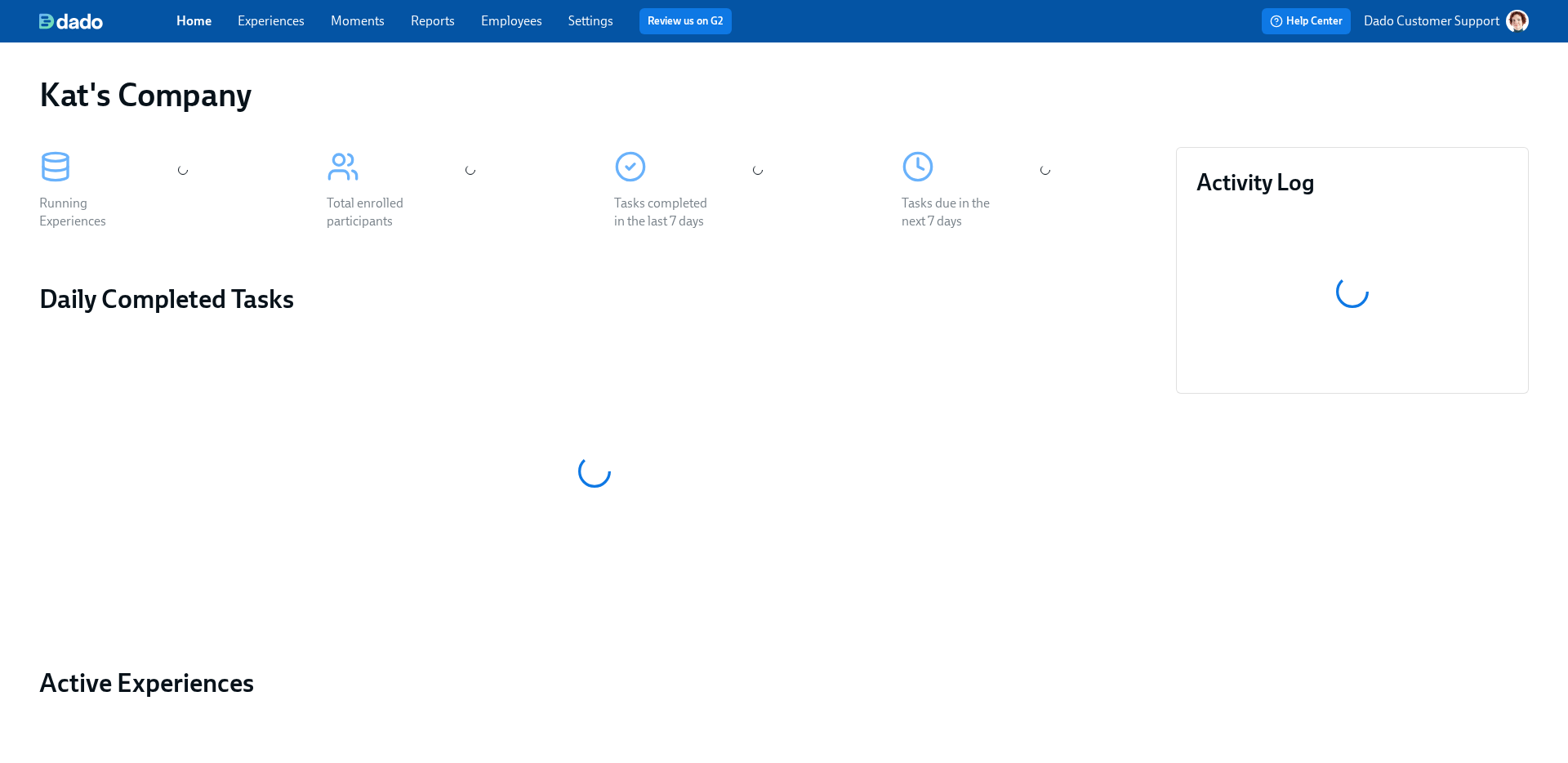
click at [262, 19] on link "Experiences" at bounding box center [271, 20] width 67 height 15
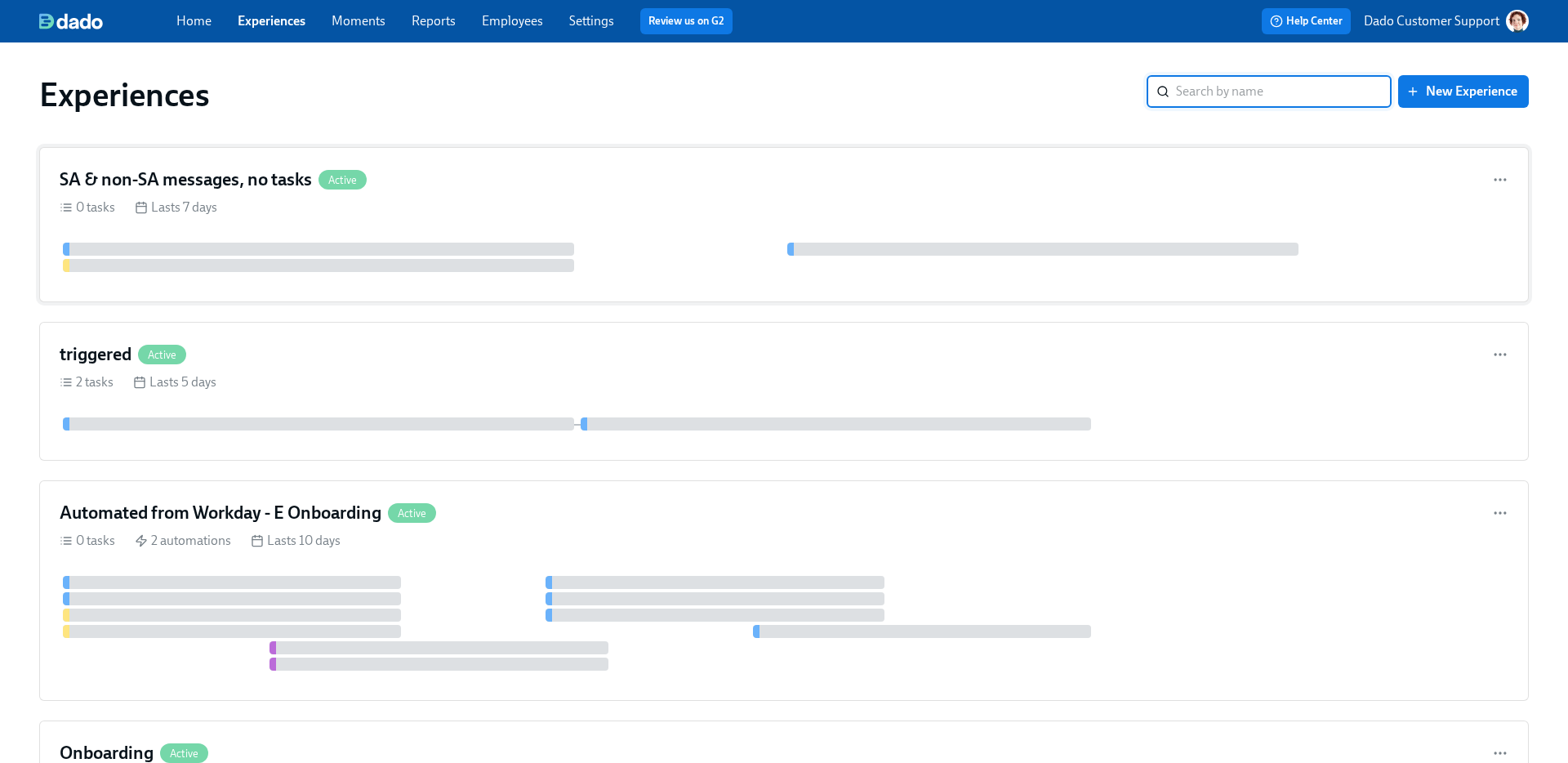
click at [271, 200] on div "0 tasks Lasts 7 days" at bounding box center [784, 207] width 1449 height 18
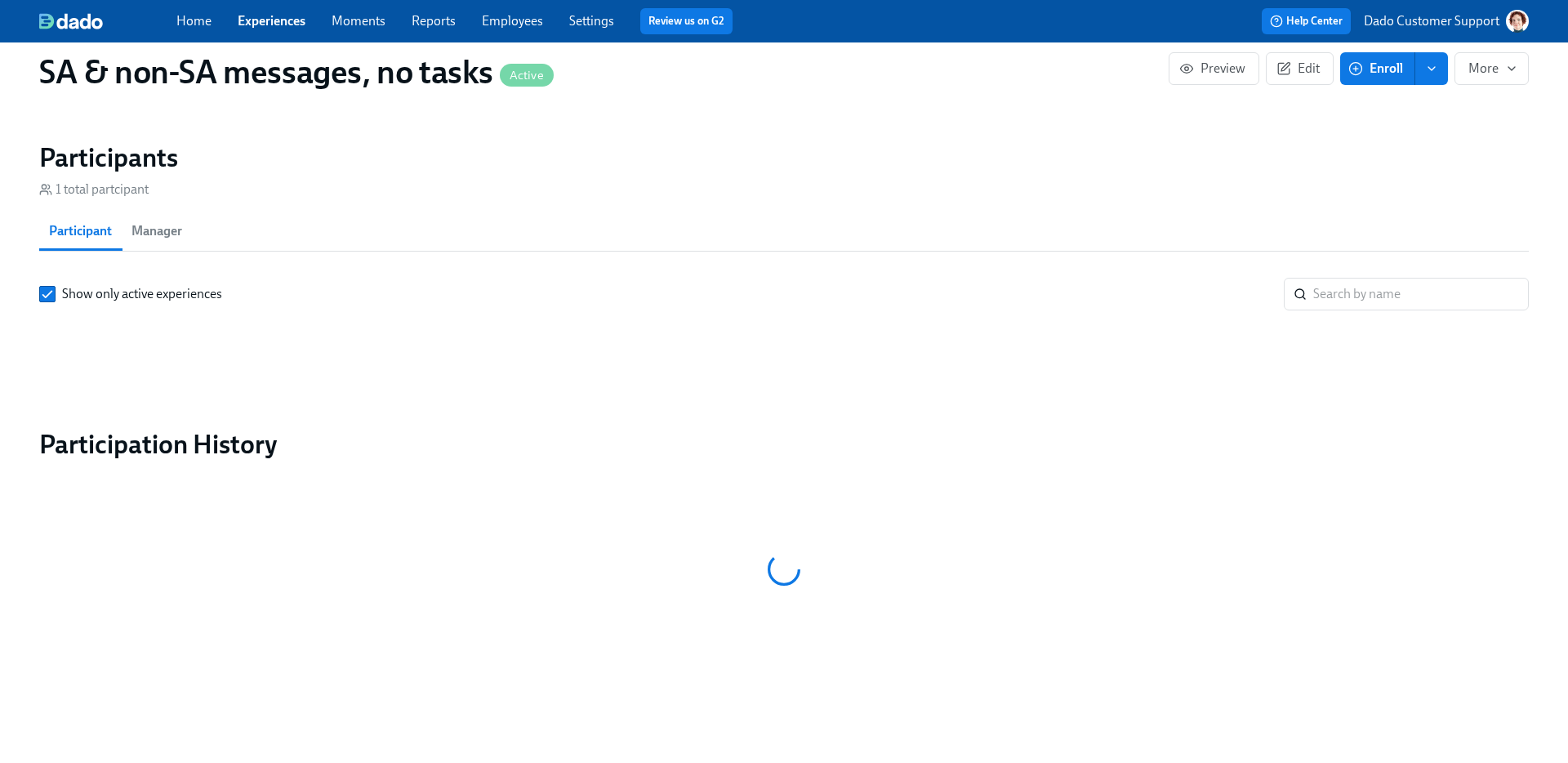
scroll to position [1088, 0]
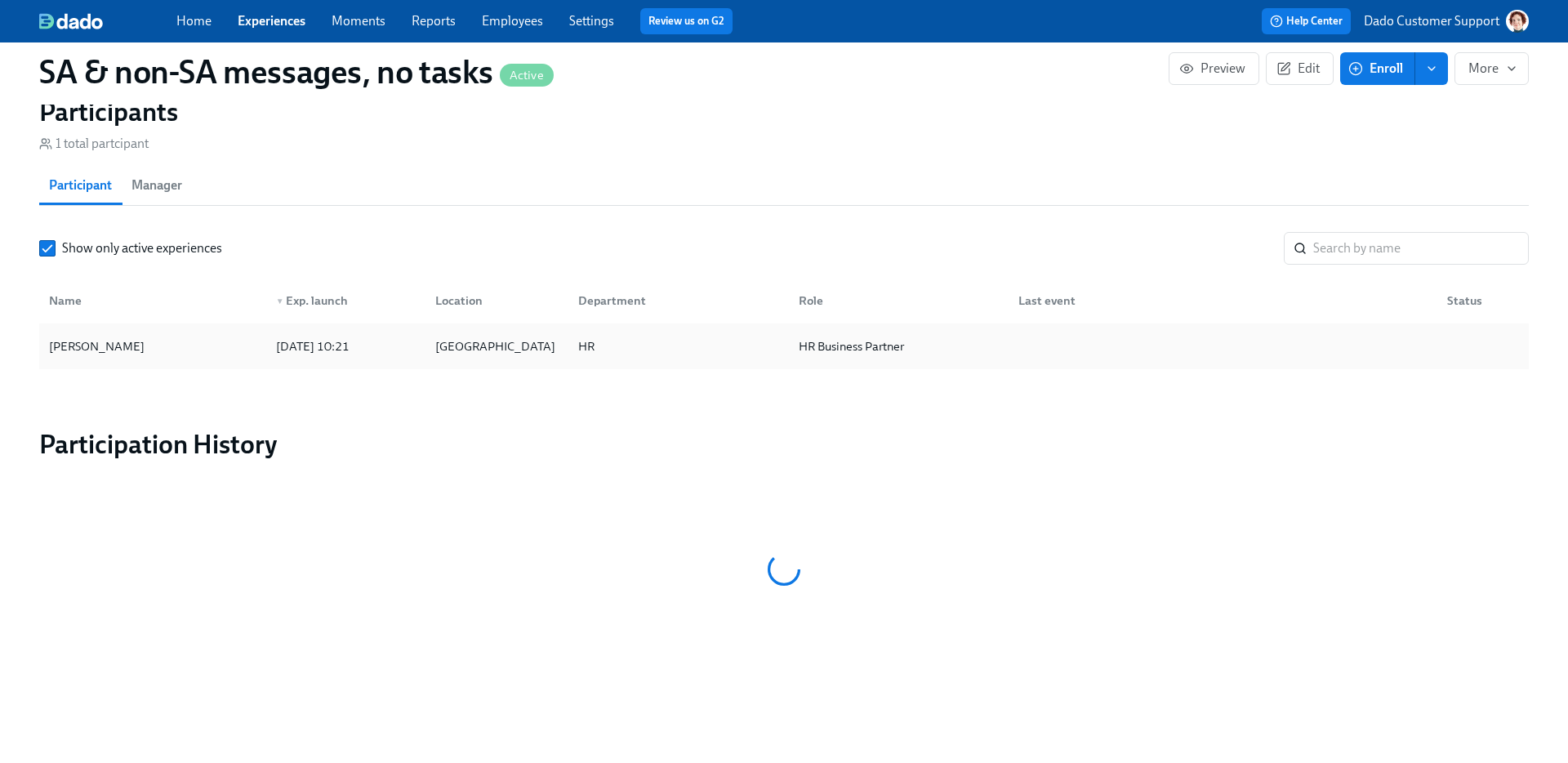
click at [227, 324] on div "Agustin Duarte 2025/08/29 10:21 San Francisco HR HR Business Partner" at bounding box center [784, 346] width 1490 height 45
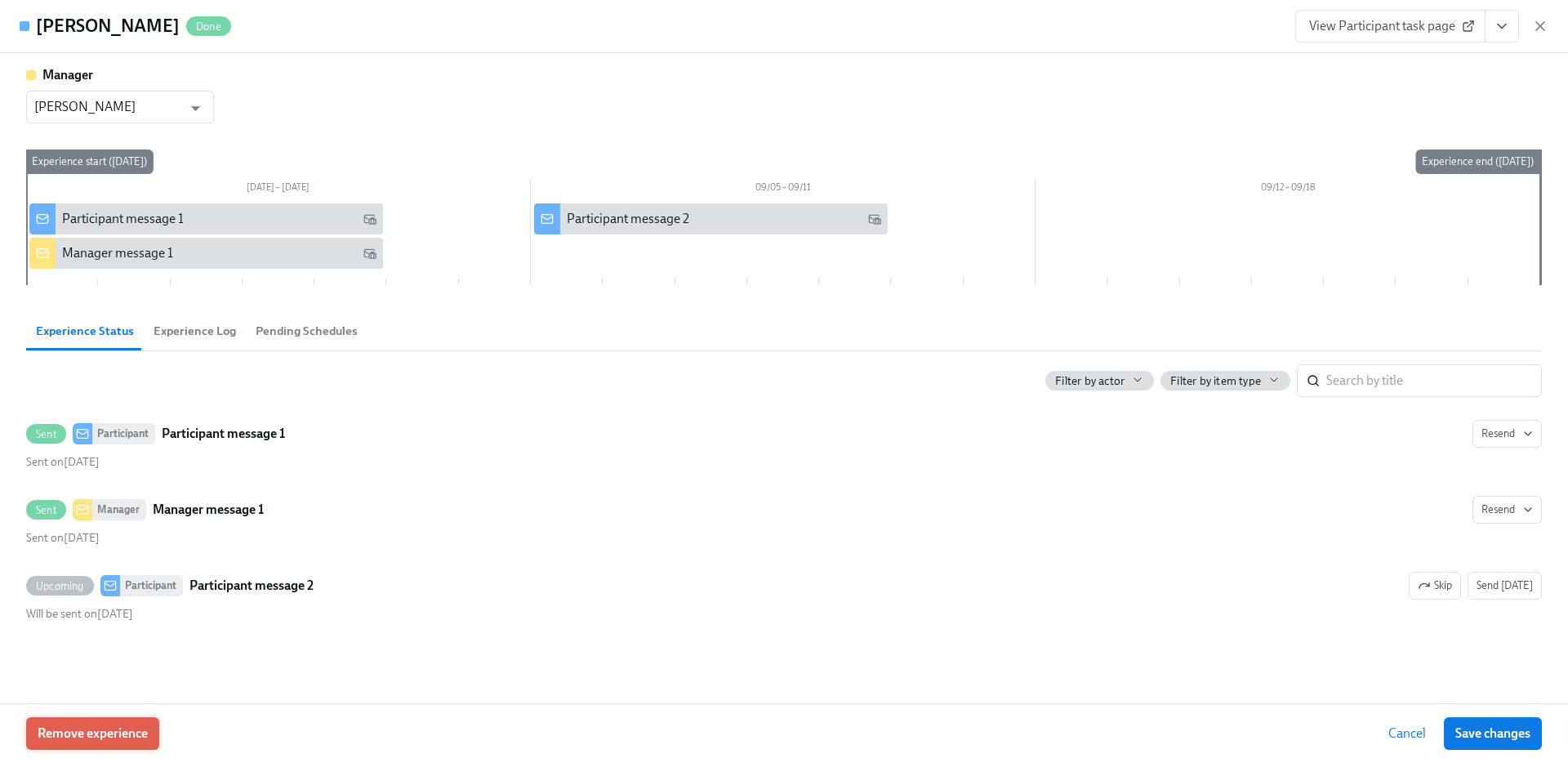
click at [70, 738] on span "Remove experience" at bounding box center [92, 733] width 110 height 16
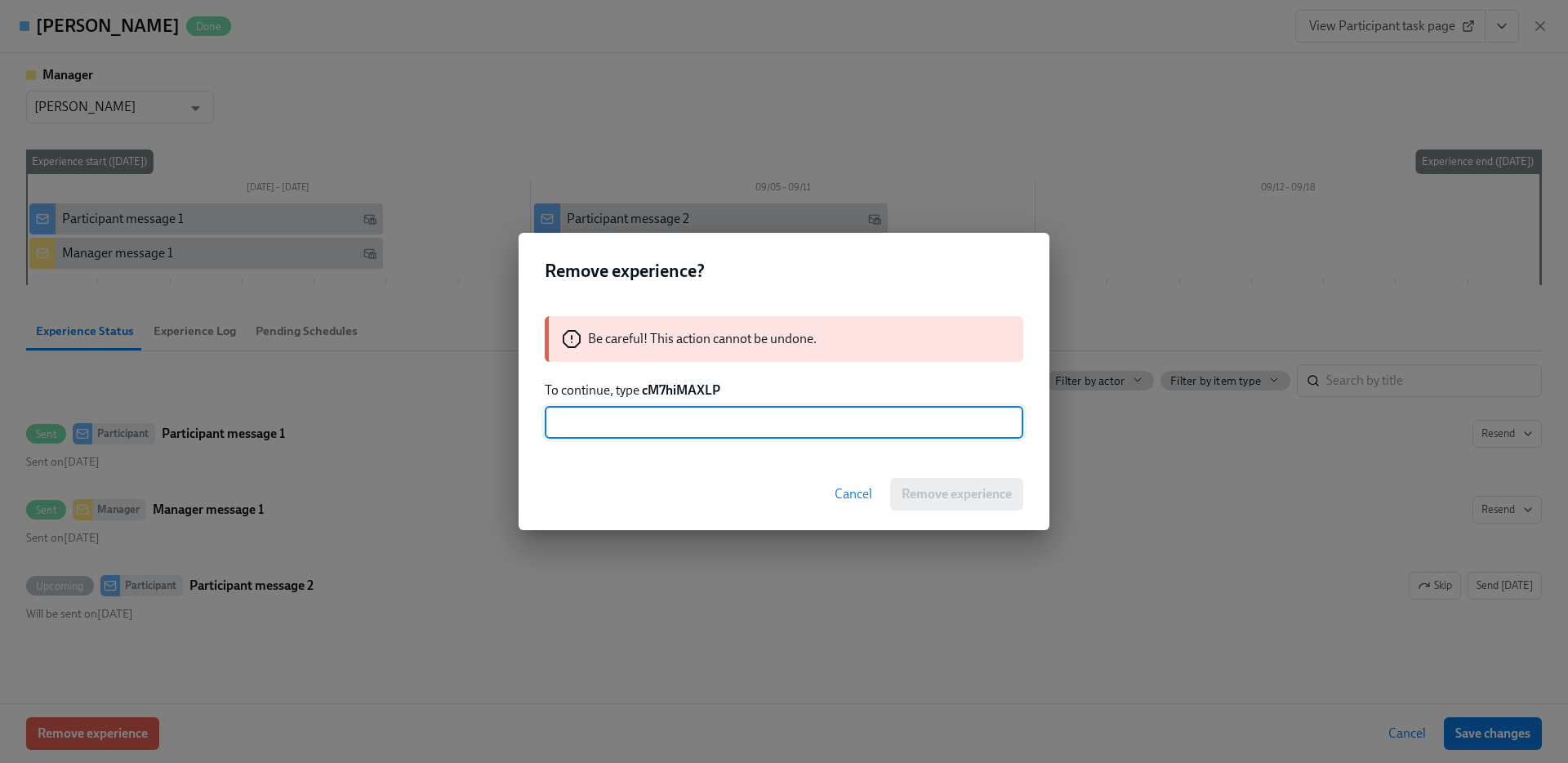
click at [689, 393] on strong "cM7hiMAXLP" at bounding box center [681, 389] width 78 height 15
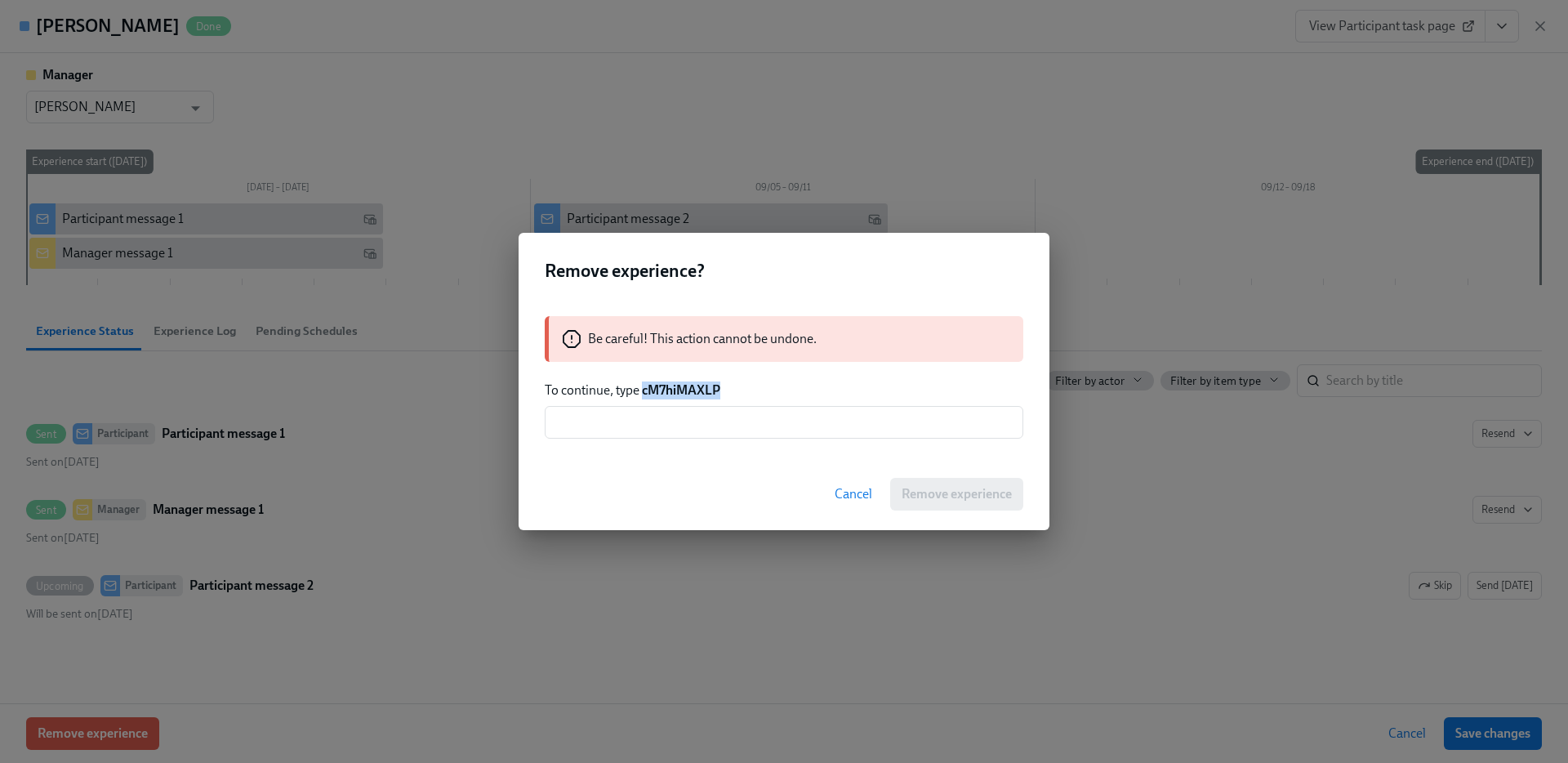
click at [689, 393] on strong "cM7hiMAXLP" at bounding box center [681, 389] width 78 height 15
copy strong "cM7hiMAXLP"
click at [670, 413] on input "text" at bounding box center [784, 422] width 478 height 33
paste input "cM7hiMAXLP"
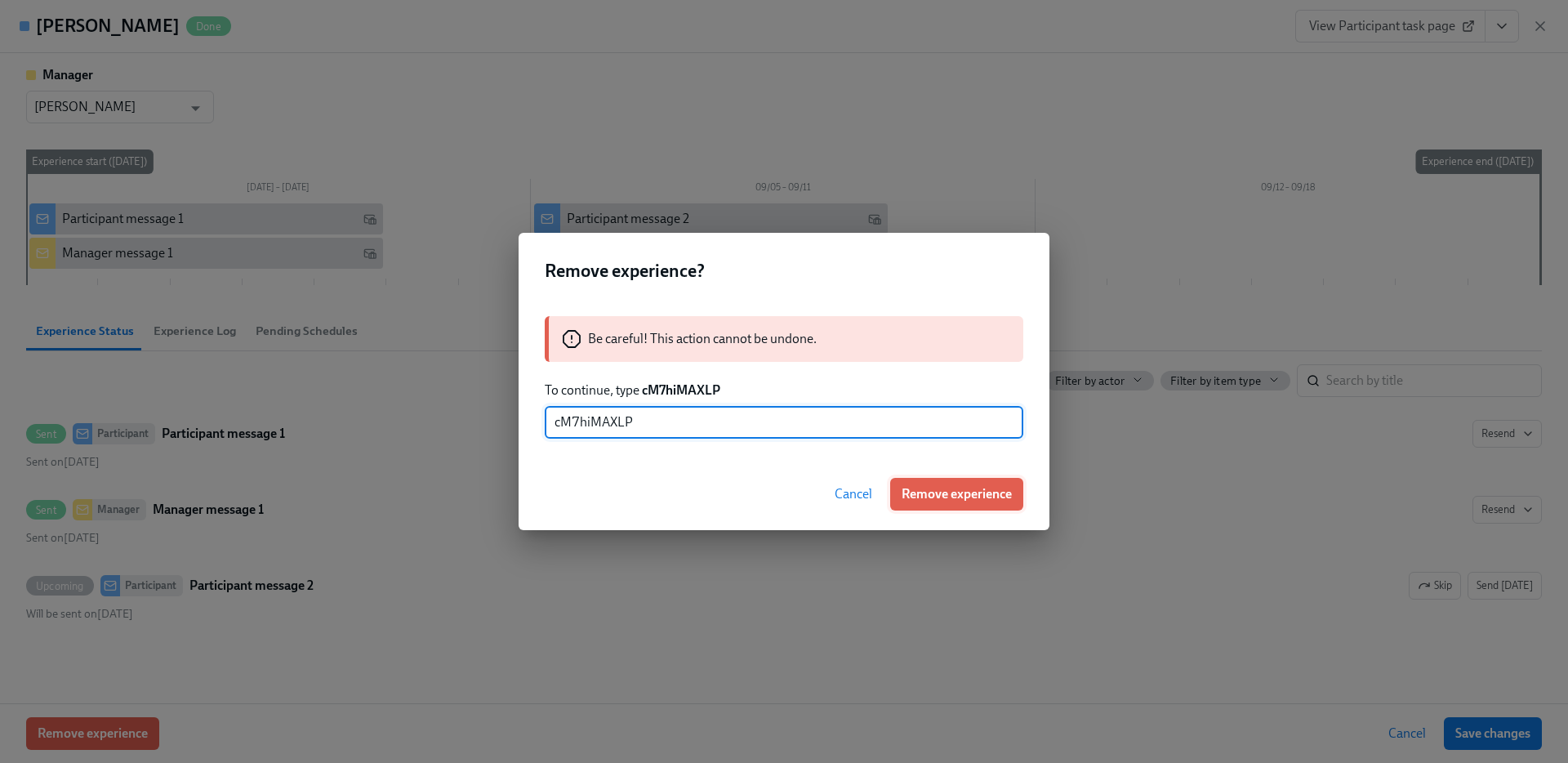
type input "cM7hiMAXLP"
click at [954, 477] on div "Cancel Remove experience" at bounding box center [784, 494] width 531 height 72
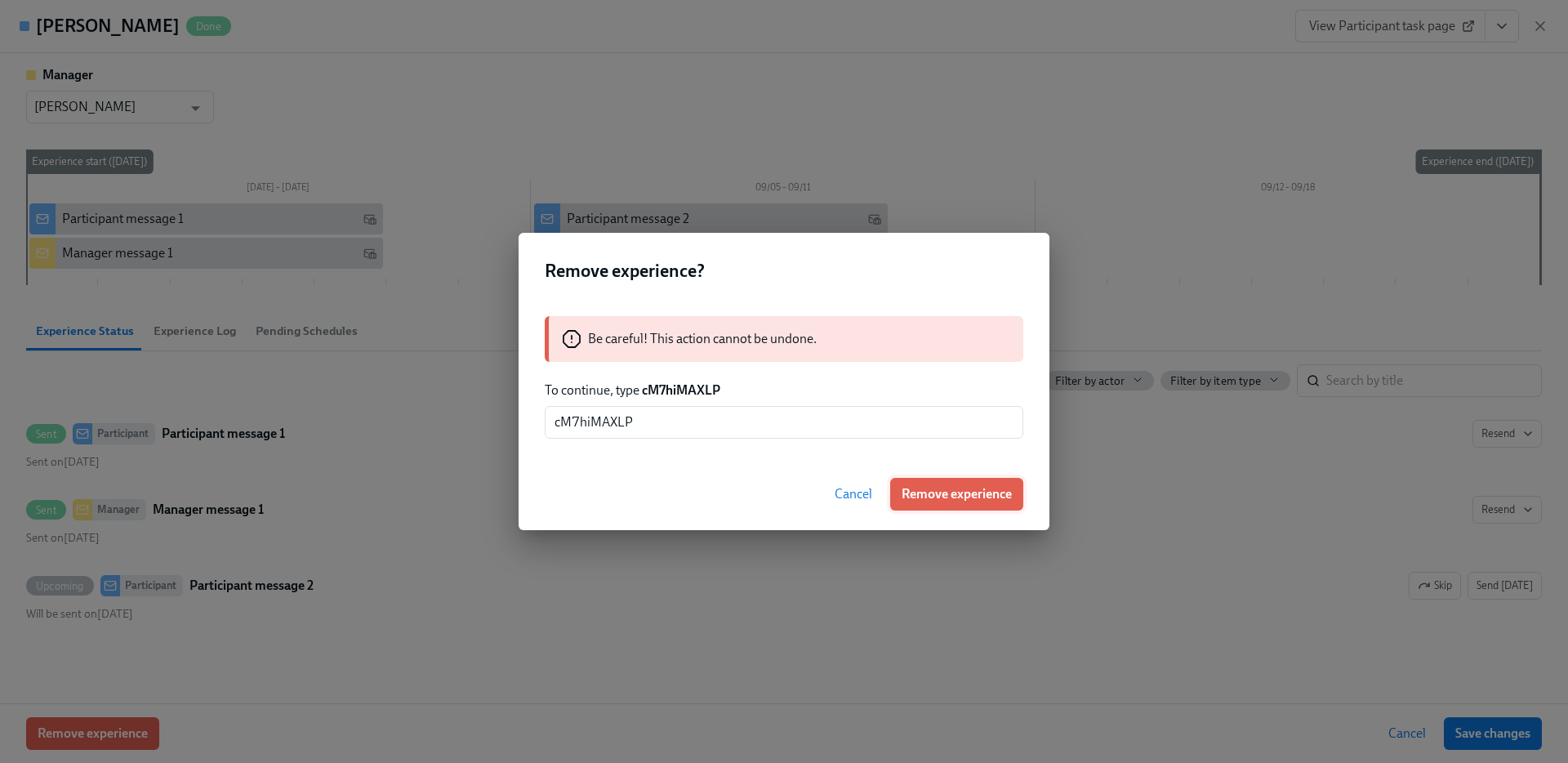
click at [954, 478] on button "Remove experience" at bounding box center [957, 494] width 133 height 33
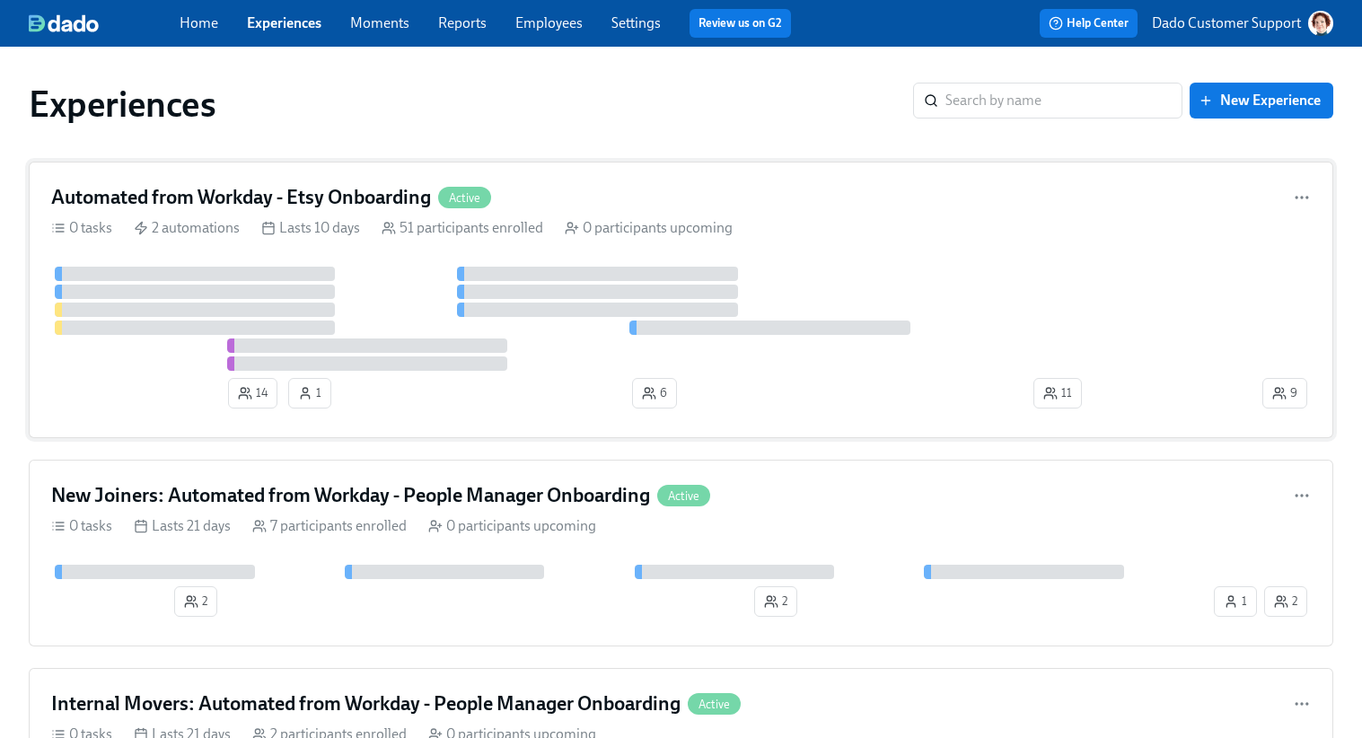
click at [584, 242] on div "Automated from Workday - Etsy Onboarding Active 0 tasks 2 automations Lasts 10 …" at bounding box center [681, 300] width 1305 height 277
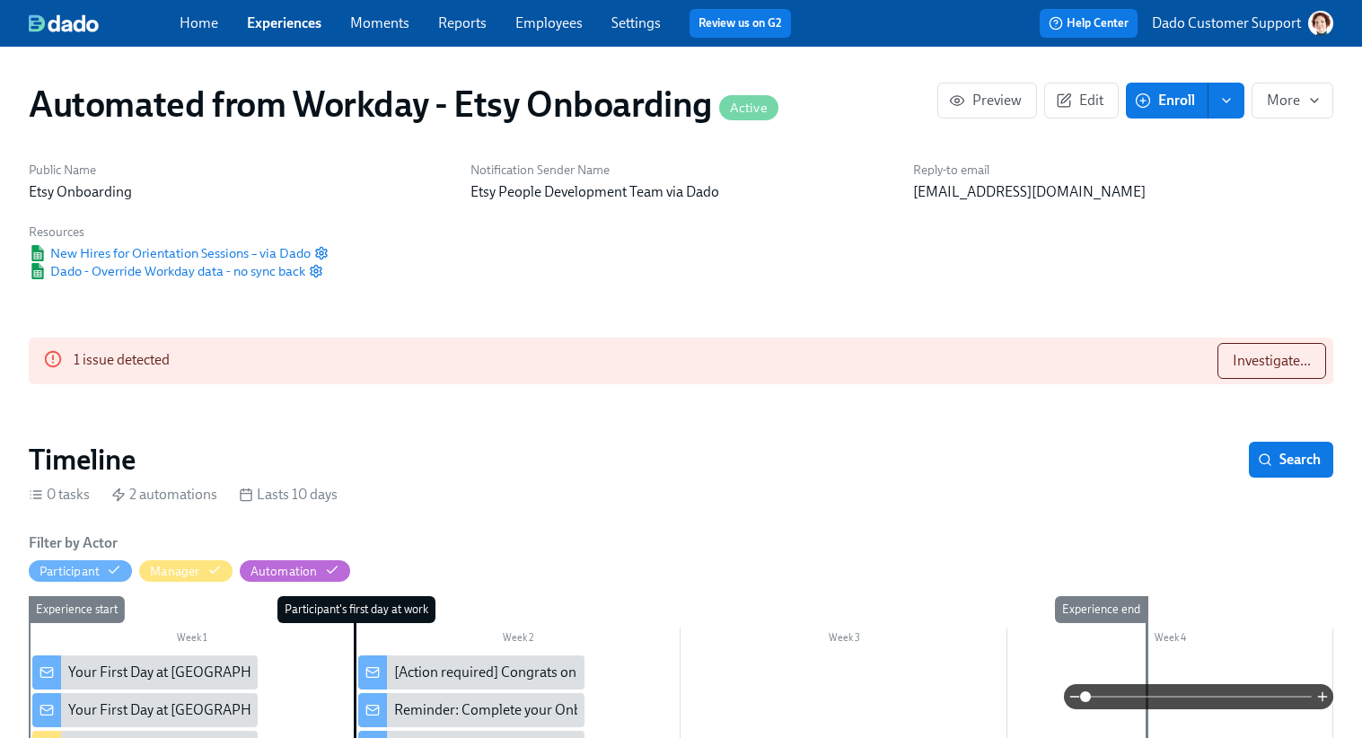
scroll to position [0, 2831]
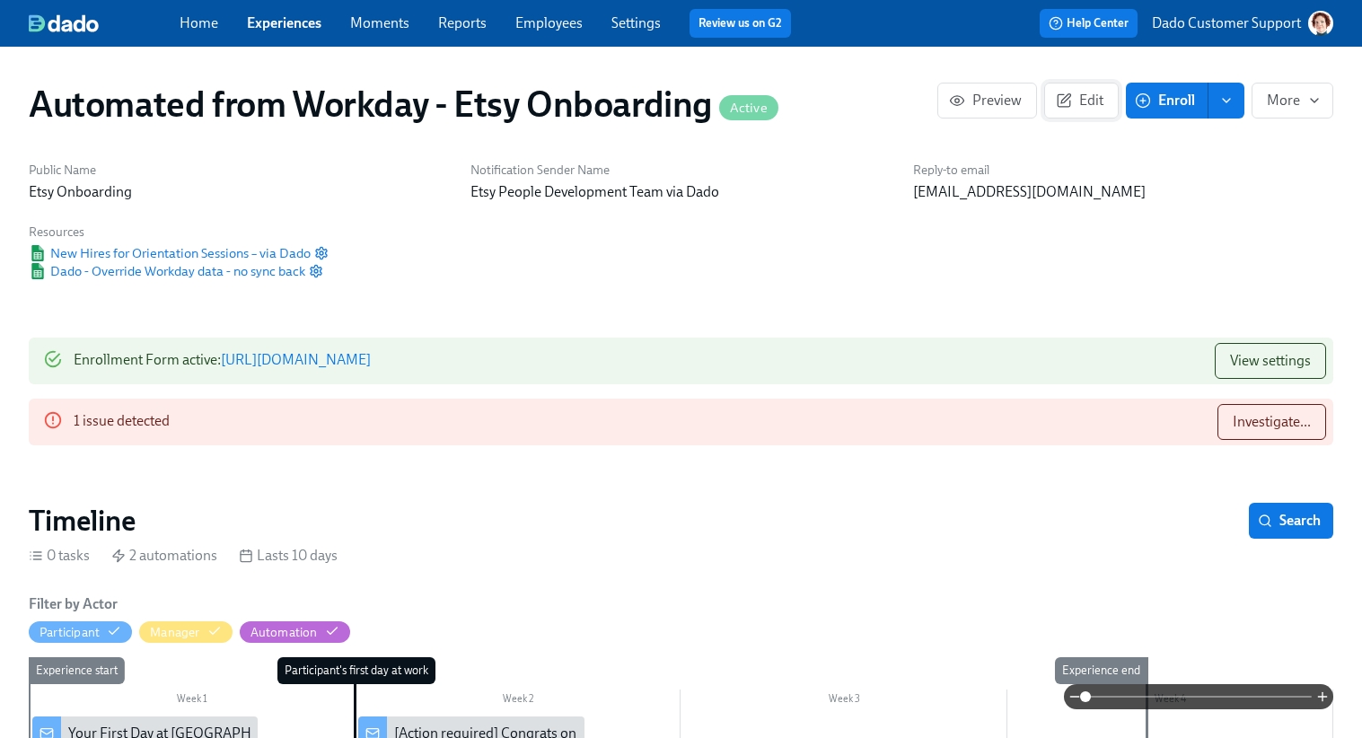
click at [1079, 100] on span "Edit" at bounding box center [1082, 101] width 44 height 18
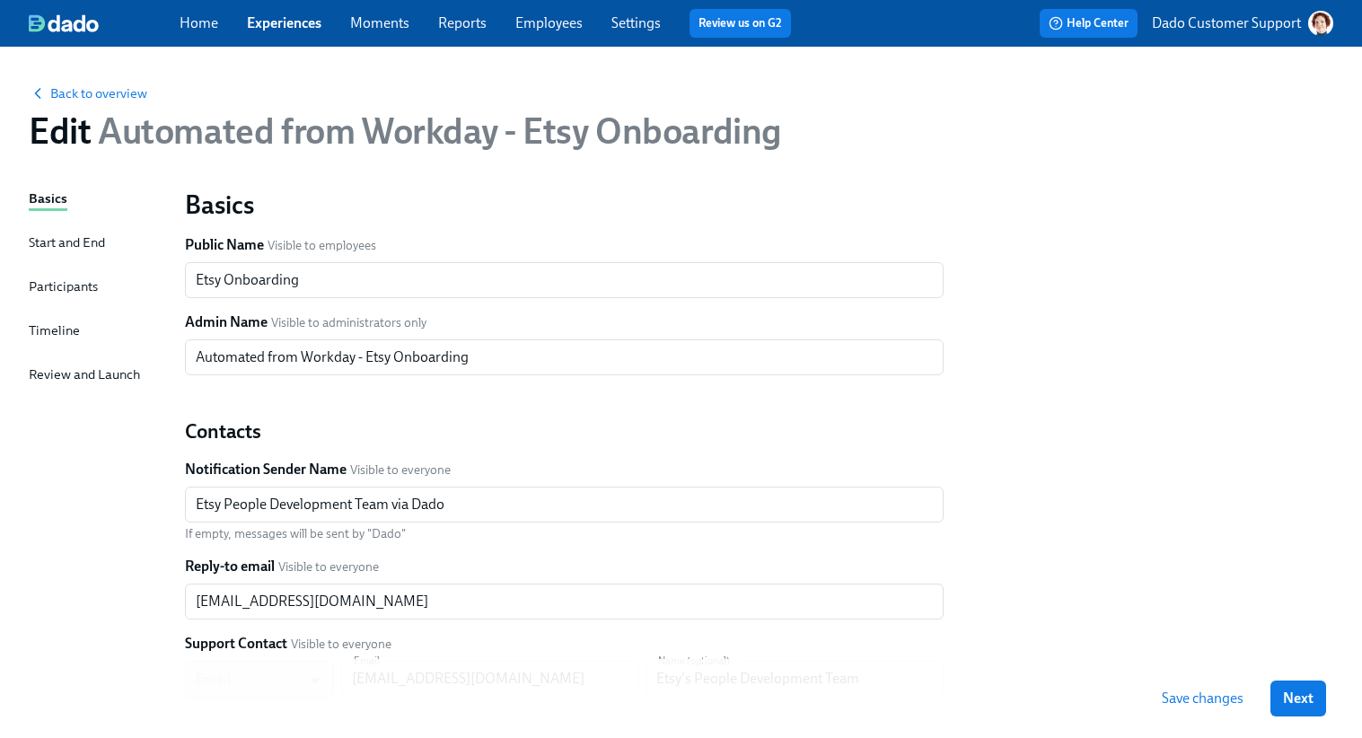
click at [84, 284] on div "Participants" at bounding box center [63, 287] width 69 height 20
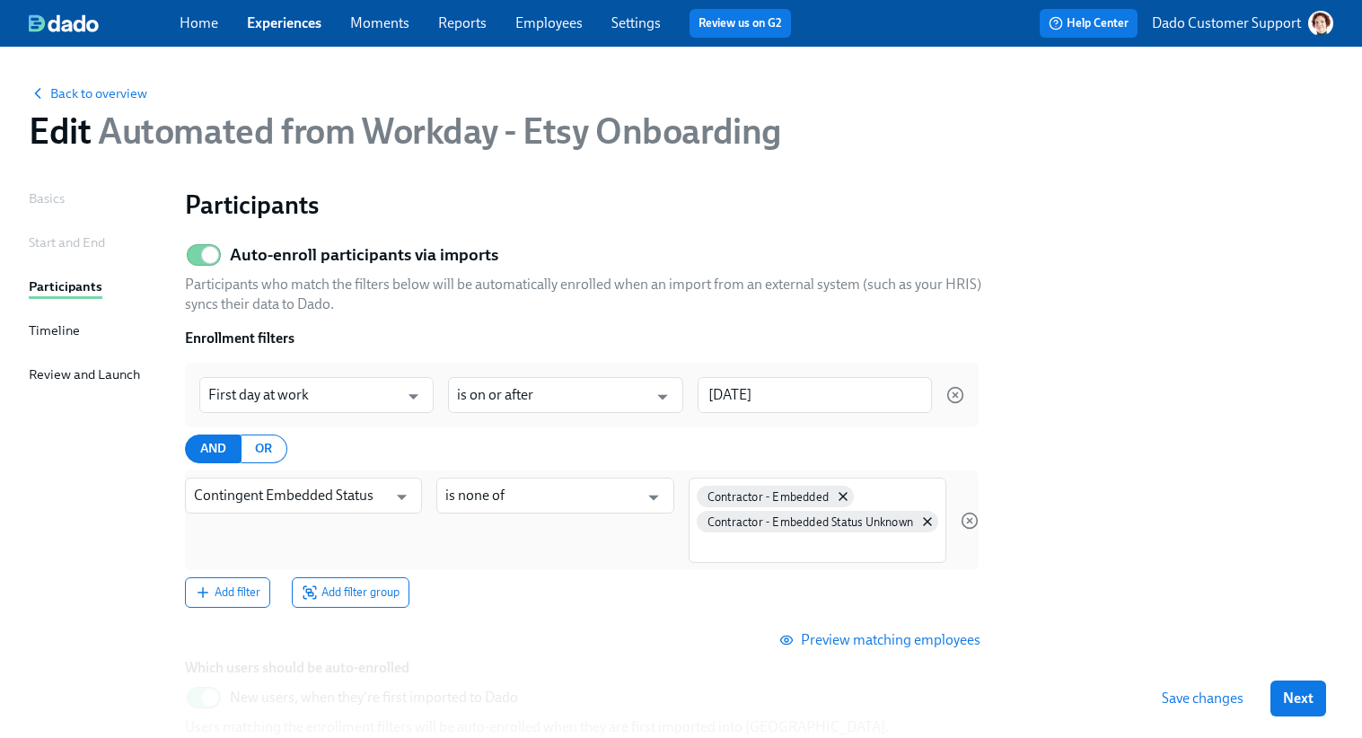
click at [904, 648] on span "Preview matching employees" at bounding box center [882, 640] width 198 height 18
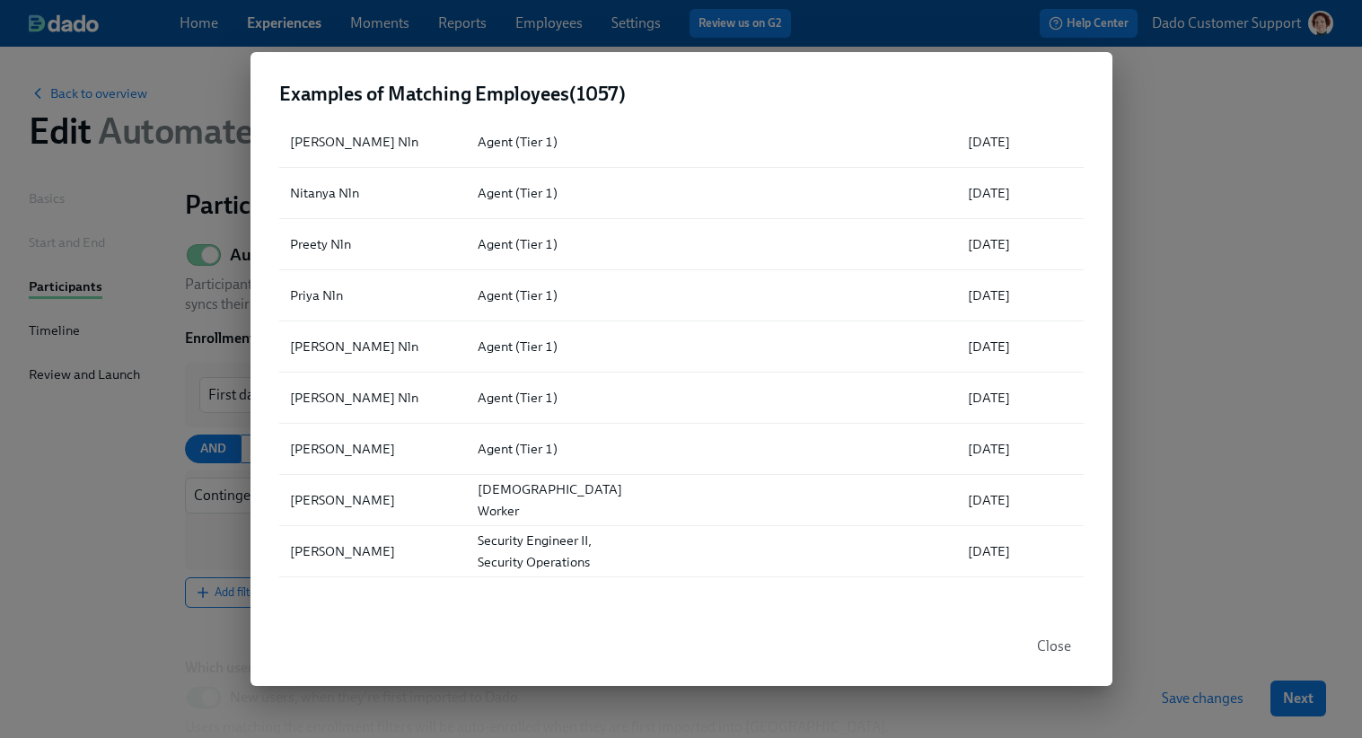
scroll to position [24094, 0]
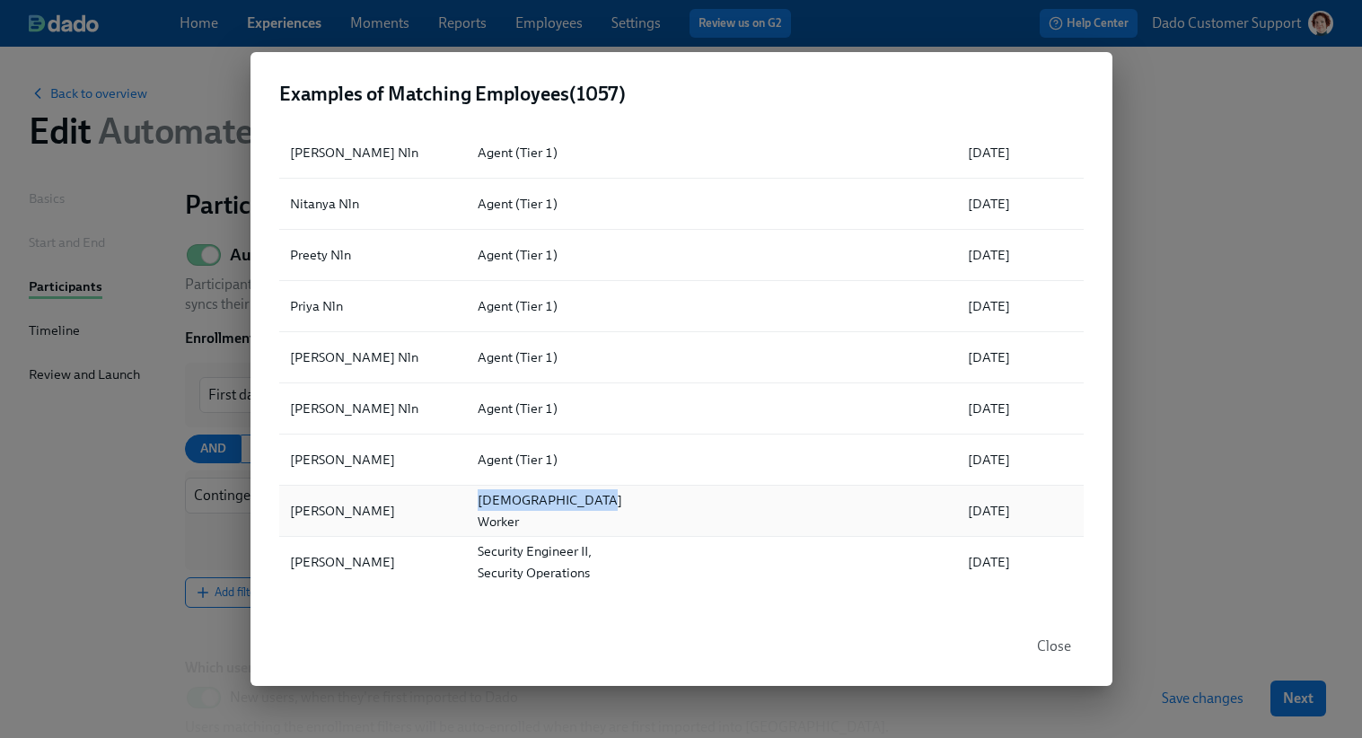
drag, startPoint x: 471, startPoint y: 513, endPoint x: 620, endPoint y: 513, distance: 149.1
click at [620, 513] on div "Contingent Worker" at bounding box center [544, 511] width 163 height 36
click at [1169, 375] on div "Examples of Matching Employees ( 1057 ) ▲ Full Name Role Location Department Fi…" at bounding box center [681, 369] width 1362 height 738
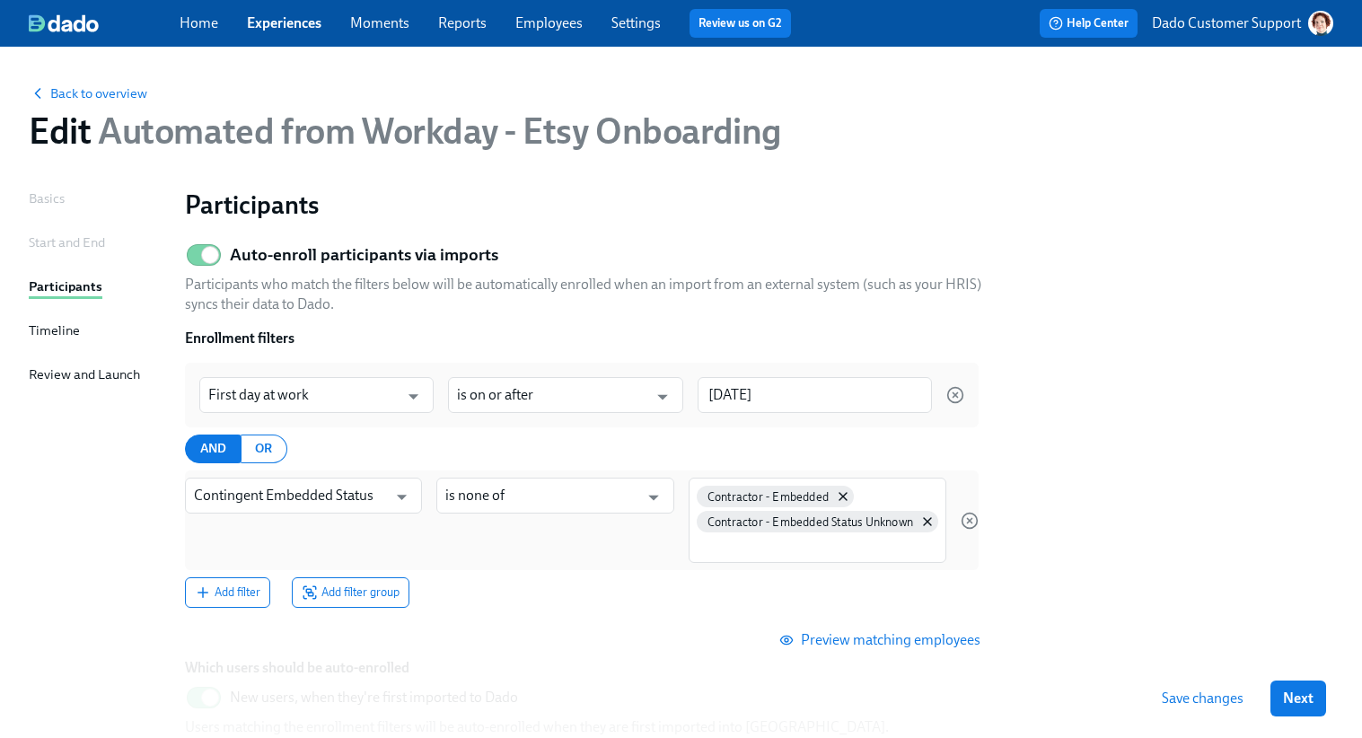
click at [548, 22] on link "Employees" at bounding box center [548, 22] width 67 height 17
click at [760, 538] on input at bounding box center [817, 546] width 242 height 19
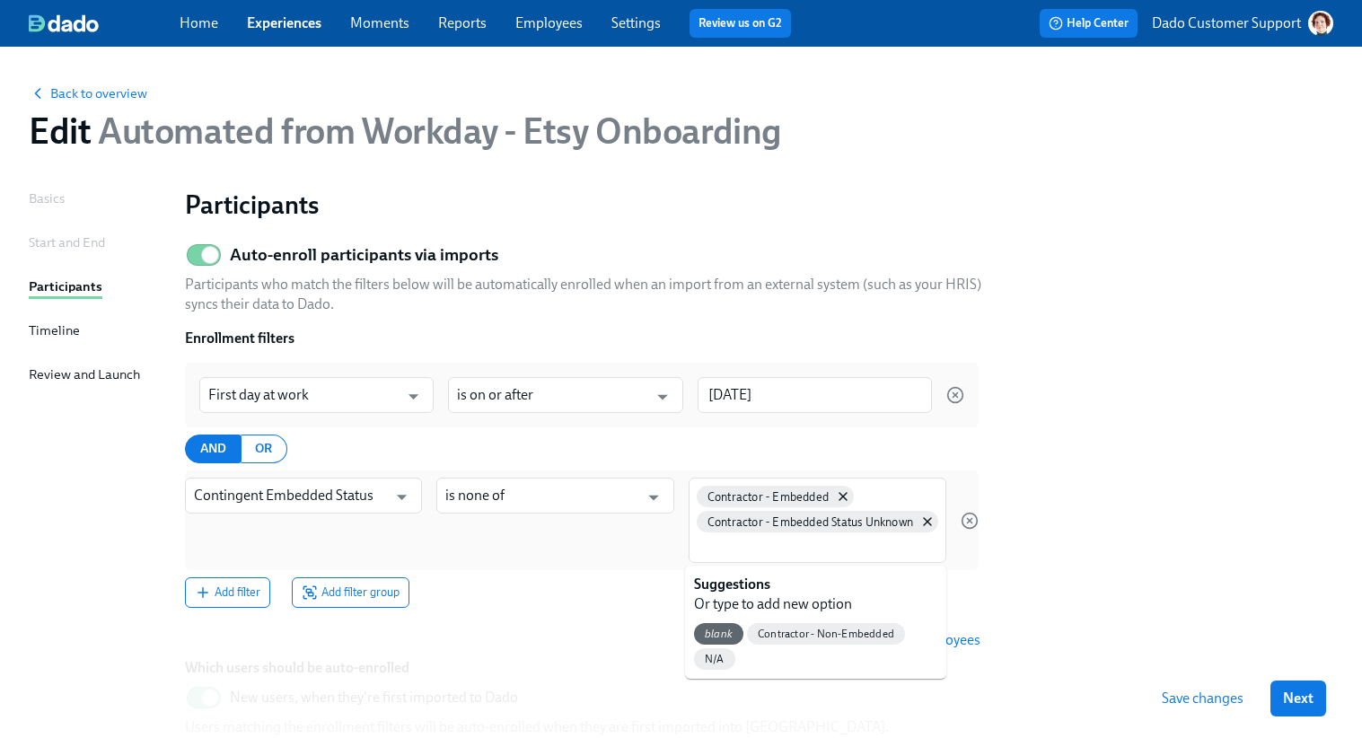
click at [1291, 471] on section "Auto-enroll participants via imports Participants who match the filters below w…" at bounding box center [759, 530] width 1149 height 590
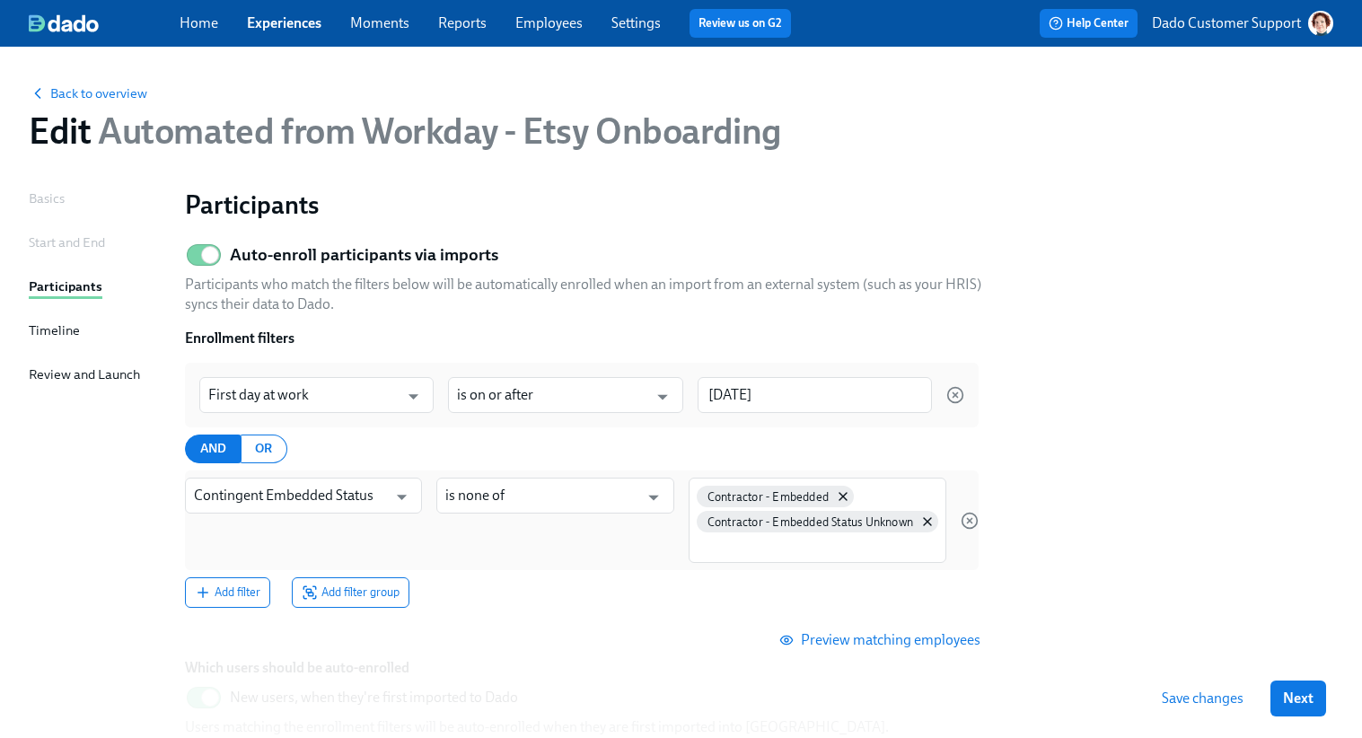
click at [286, 18] on link "Experiences" at bounding box center [284, 22] width 75 height 17
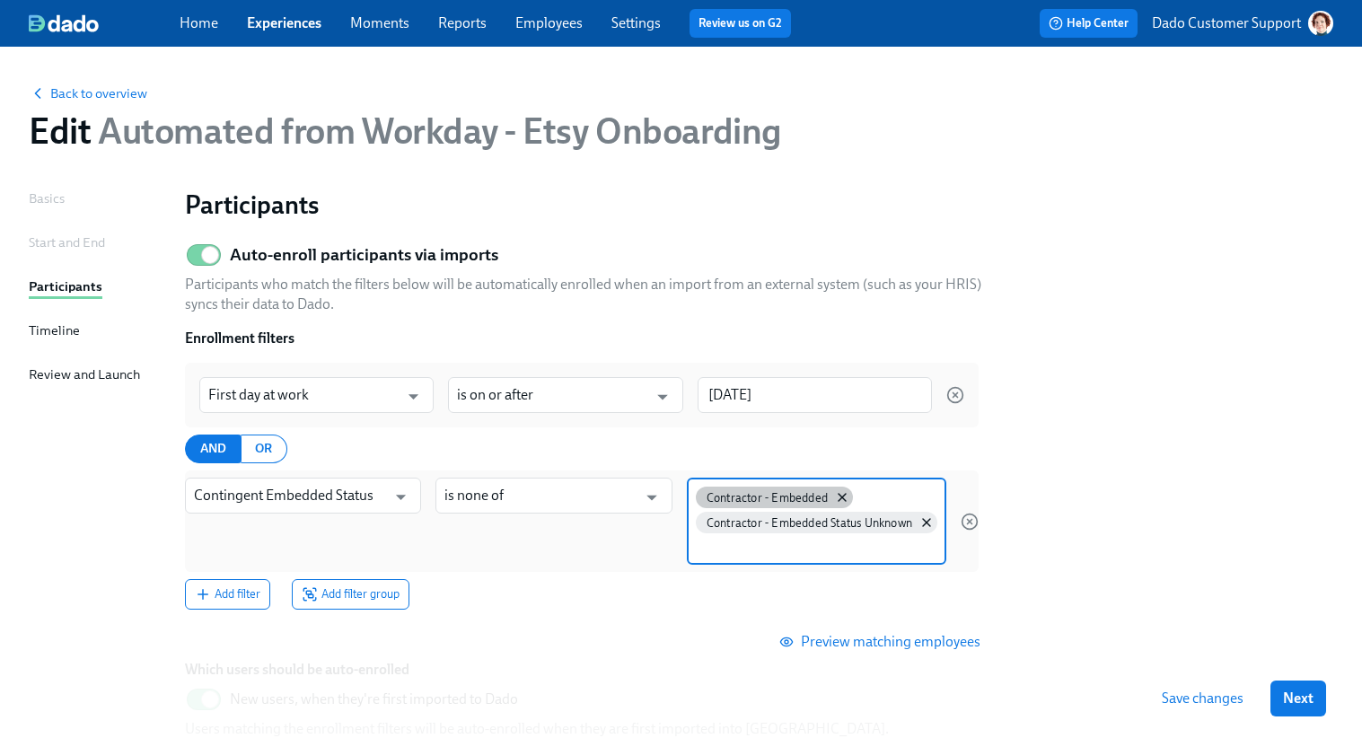
click at [849, 496] on div "Contractor - Embedded" at bounding box center [774, 498] width 157 height 22
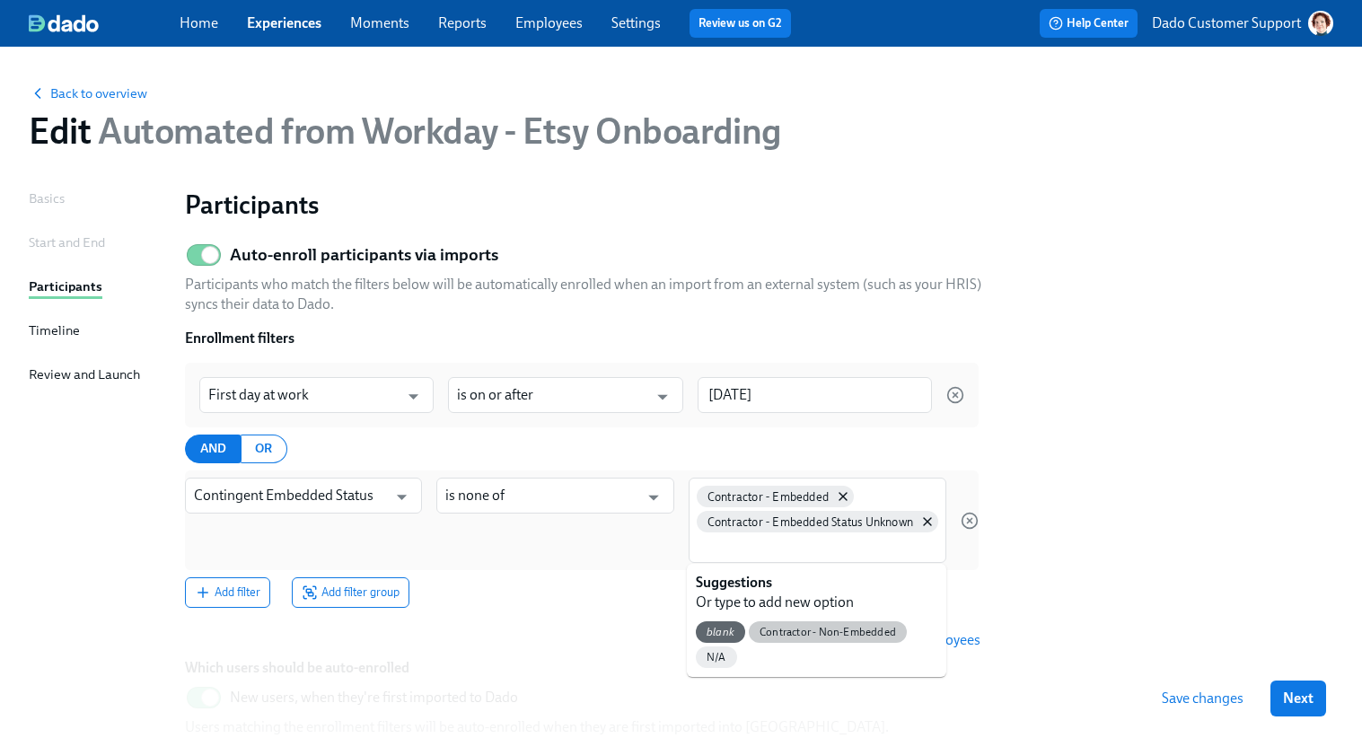
click at [830, 621] on div "blank Contractor - Non-Embedded N/A" at bounding box center [817, 644] width 260 height 65
click at [824, 627] on span "Contractor - Non-Embedded" at bounding box center [828, 632] width 158 height 13
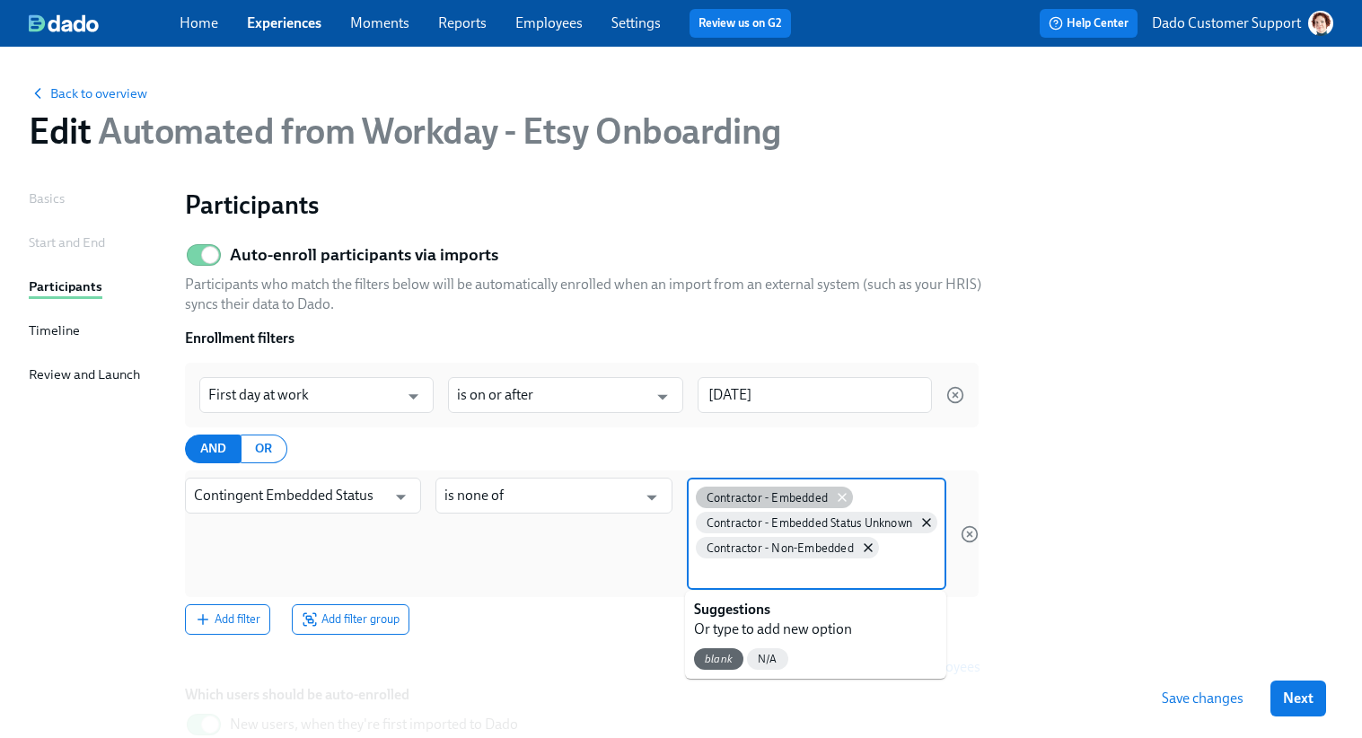
click at [840, 493] on icon at bounding box center [842, 497] width 14 height 14
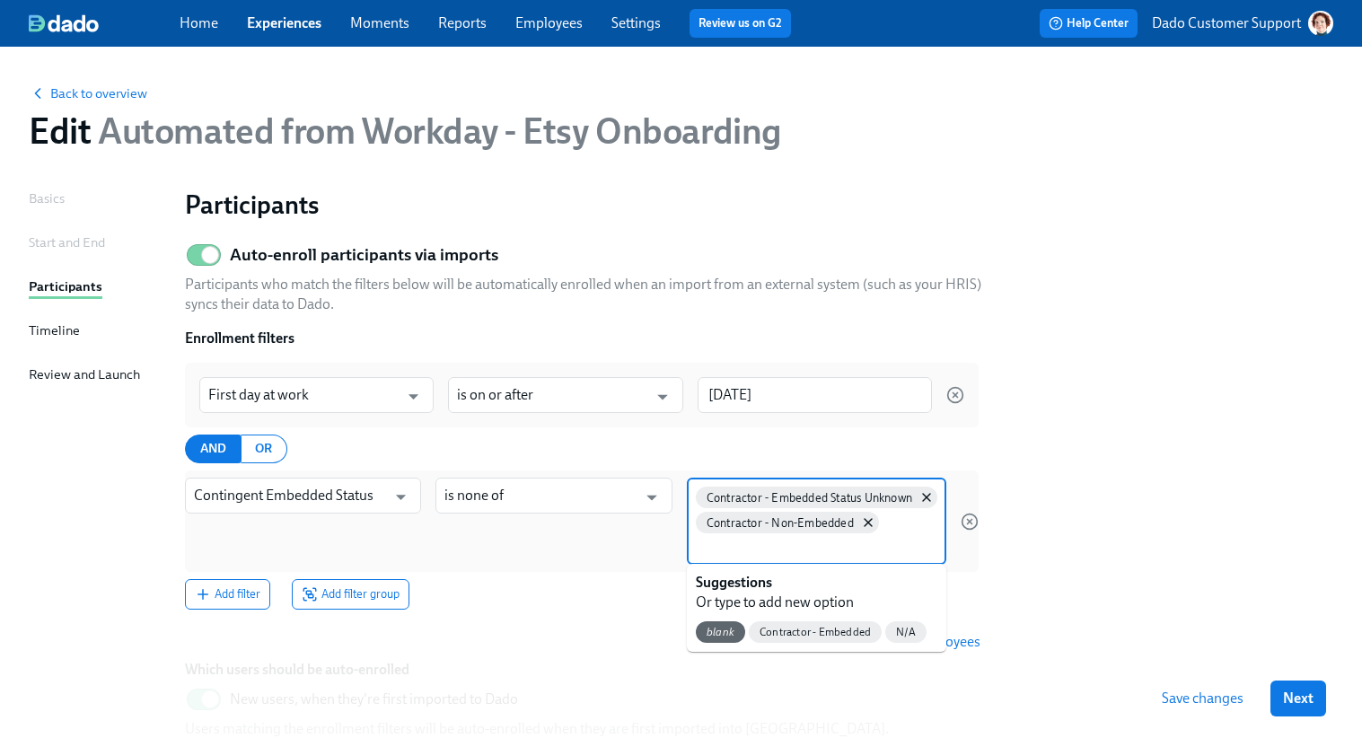
click at [1246, 635] on section "Auto-enroll participants via imports Participants who match the filters below w…" at bounding box center [759, 531] width 1149 height 592
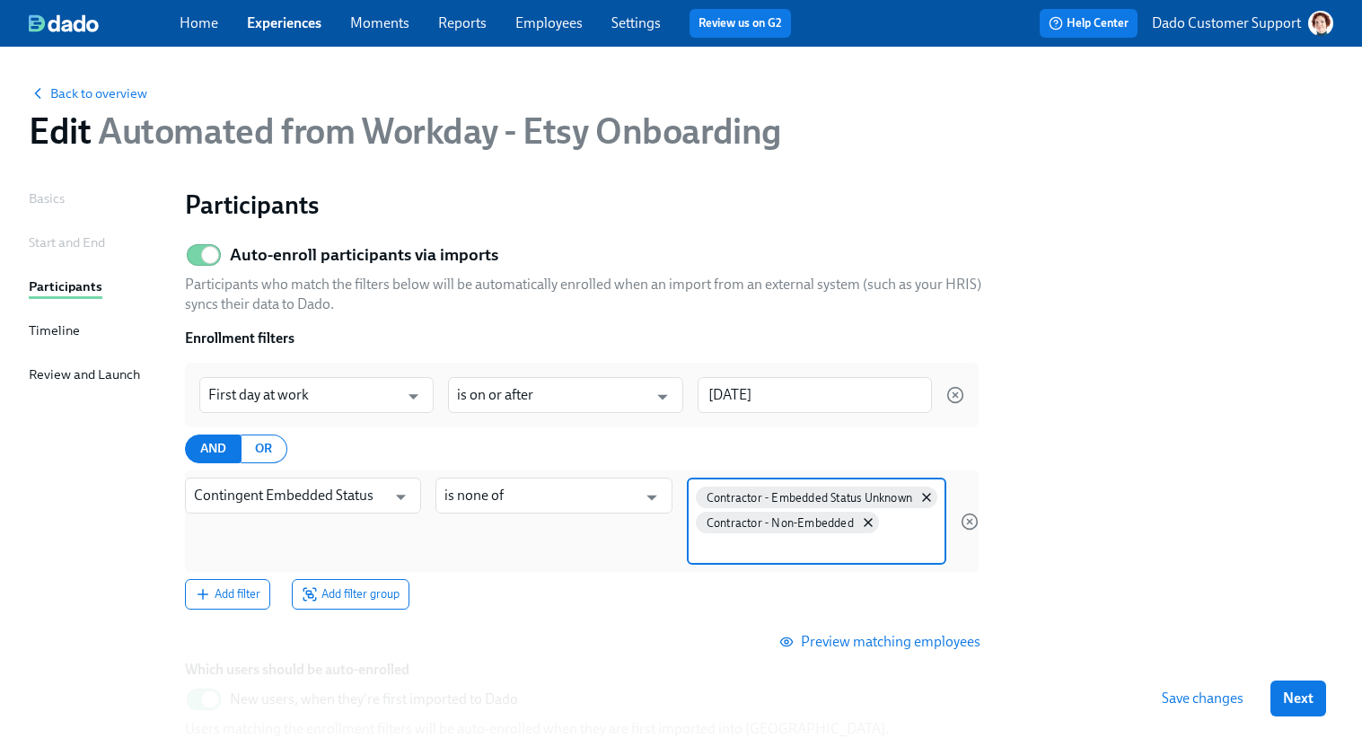
click at [1236, 711] on button "Save changes" at bounding box center [1202, 699] width 107 height 36
click at [537, 21] on link "Employees" at bounding box center [548, 22] width 67 height 17
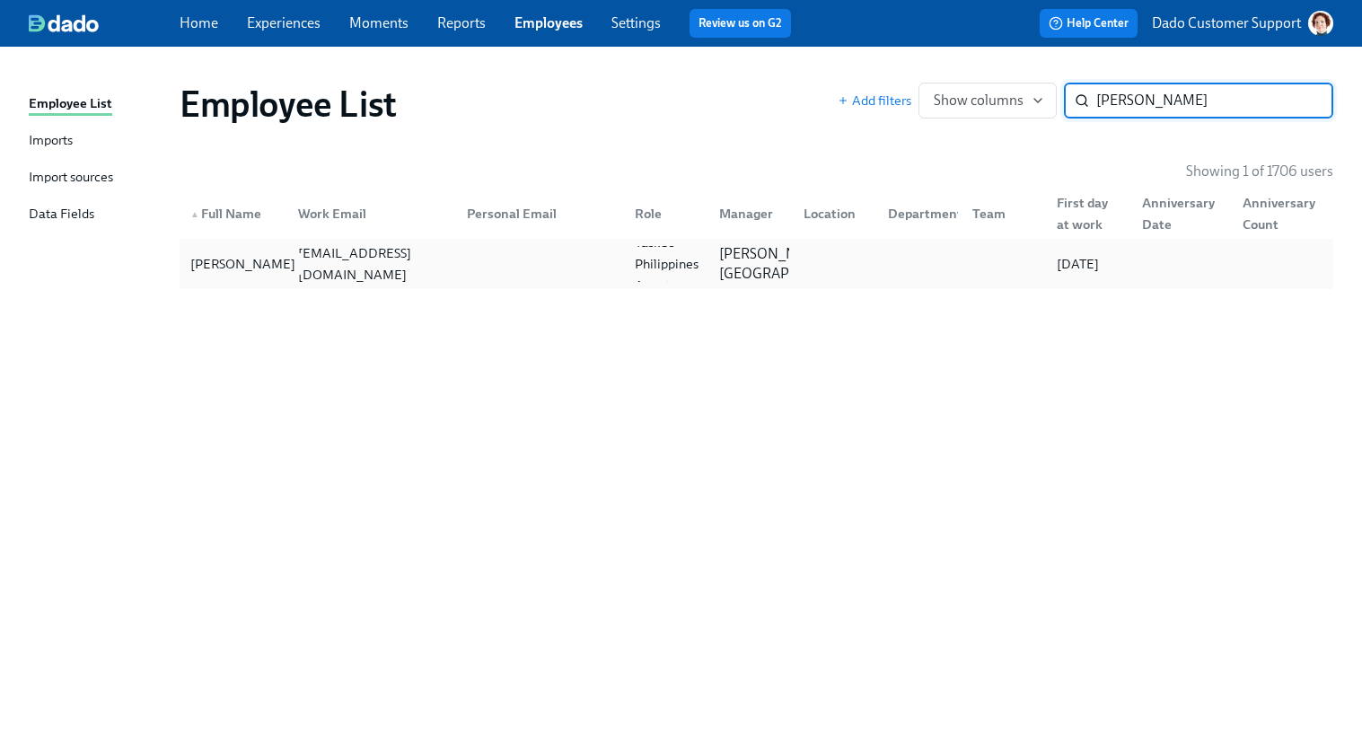
type input "Roxan Aznar"
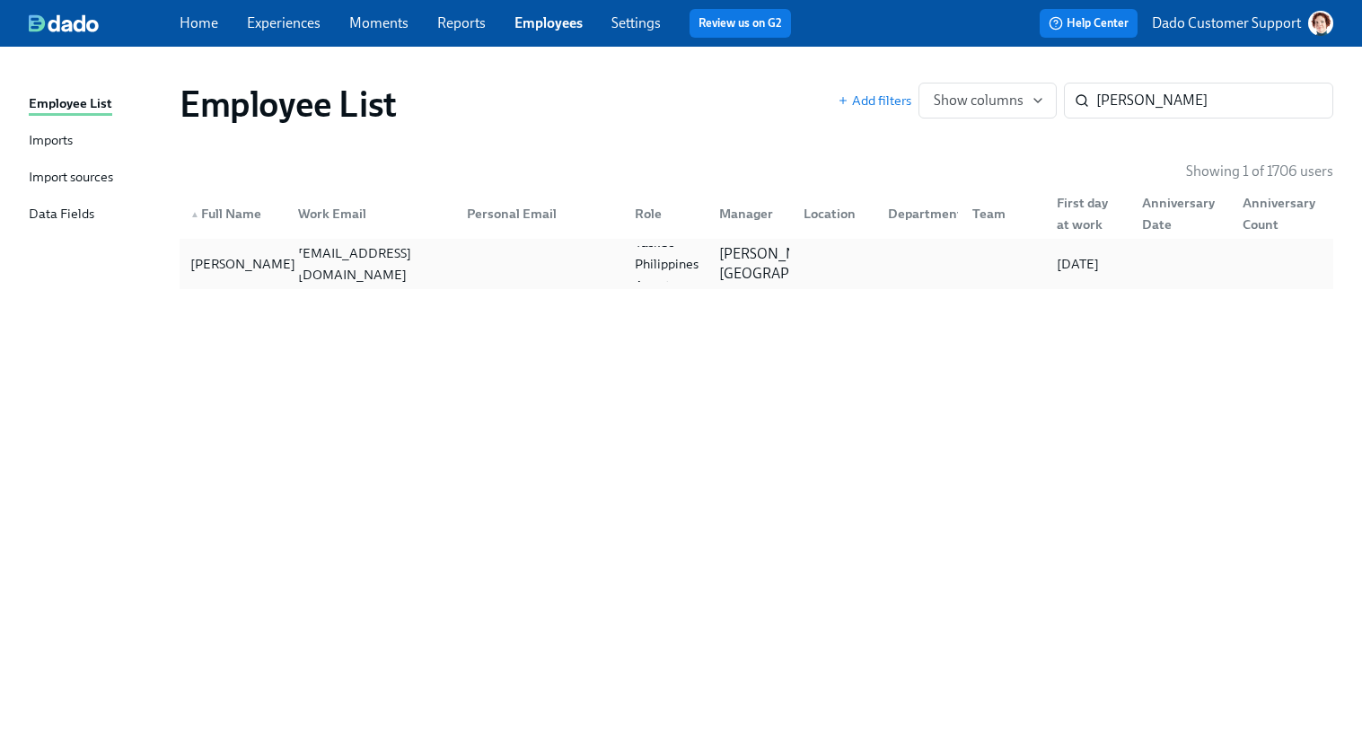
click at [249, 254] on div "Roxan Aznar" at bounding box center [242, 264] width 119 height 22
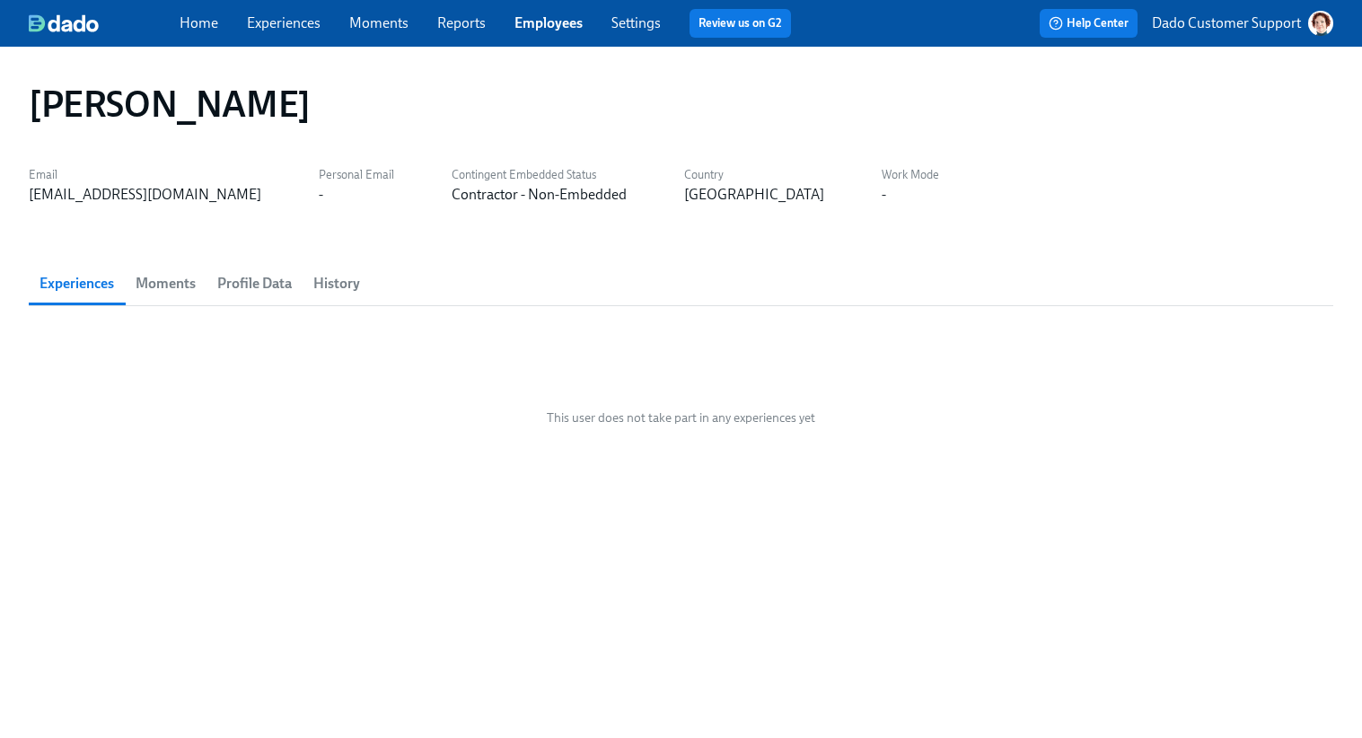
click at [263, 281] on span "Profile Data" at bounding box center [254, 283] width 75 height 25
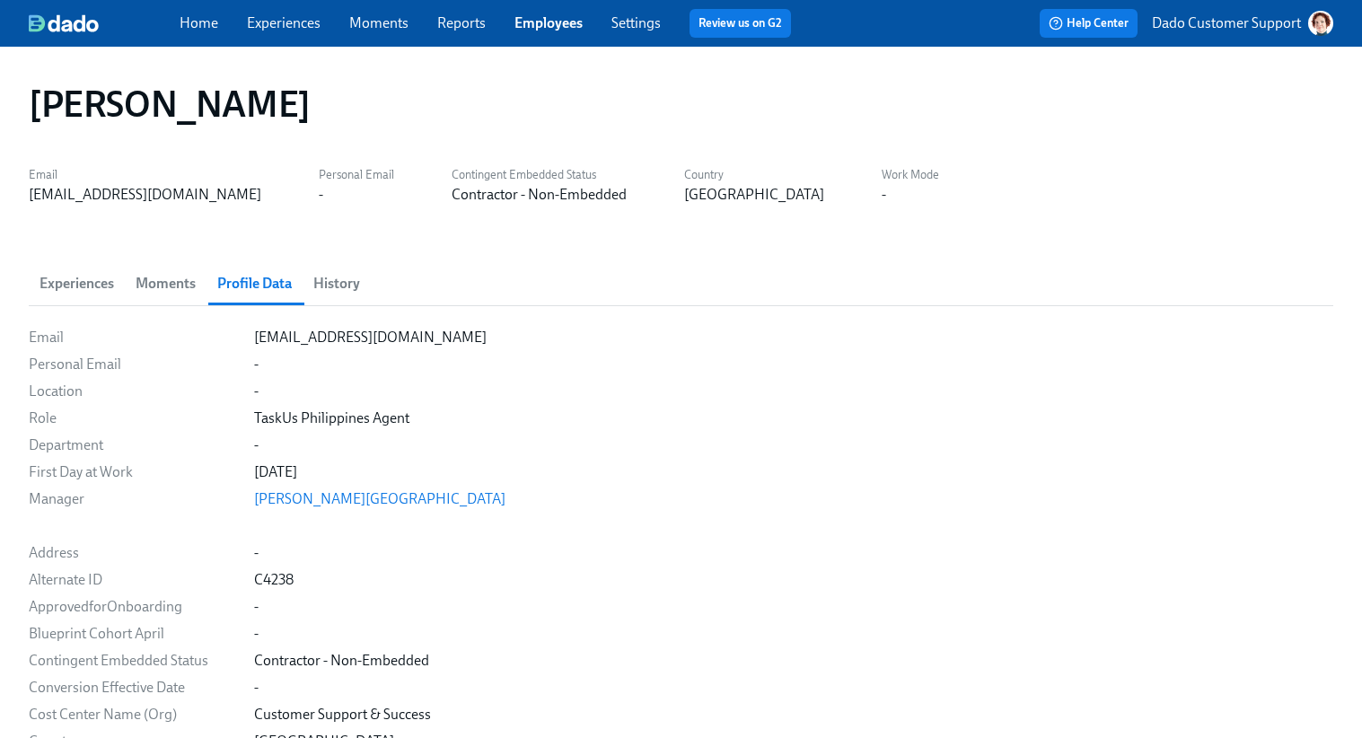
click at [266, 22] on link "Experiences" at bounding box center [284, 22] width 74 height 17
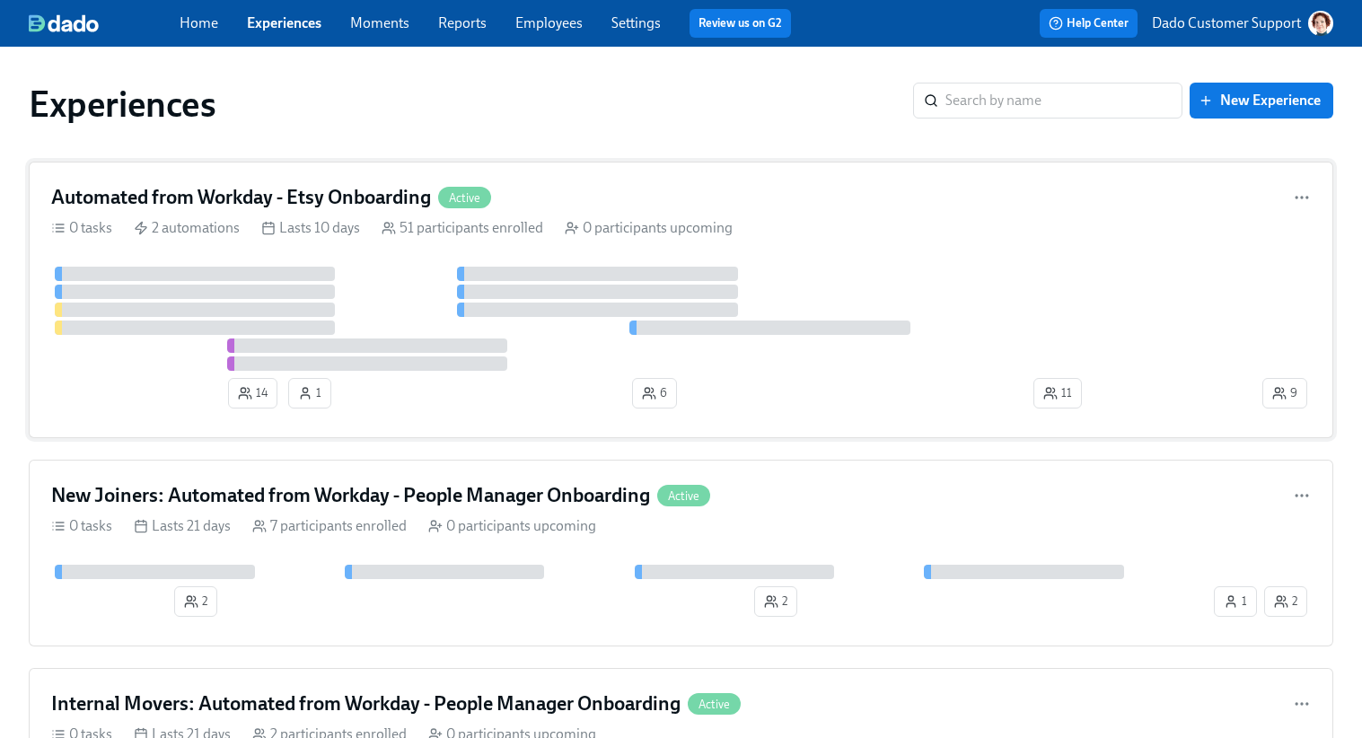
click at [372, 275] on div at bounding box center [655, 319] width 1208 height 104
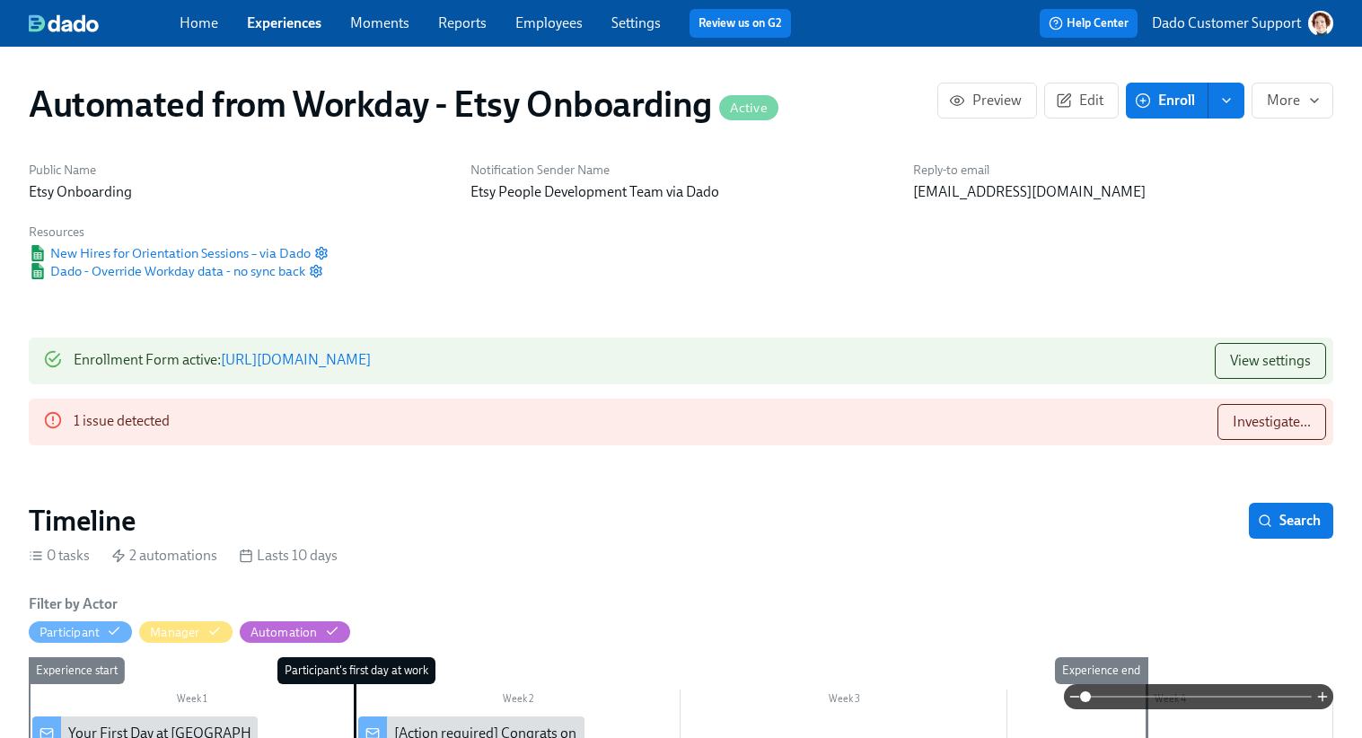
scroll to position [0, 2831]
click at [1101, 86] on button "Edit" at bounding box center [1081, 101] width 75 height 36
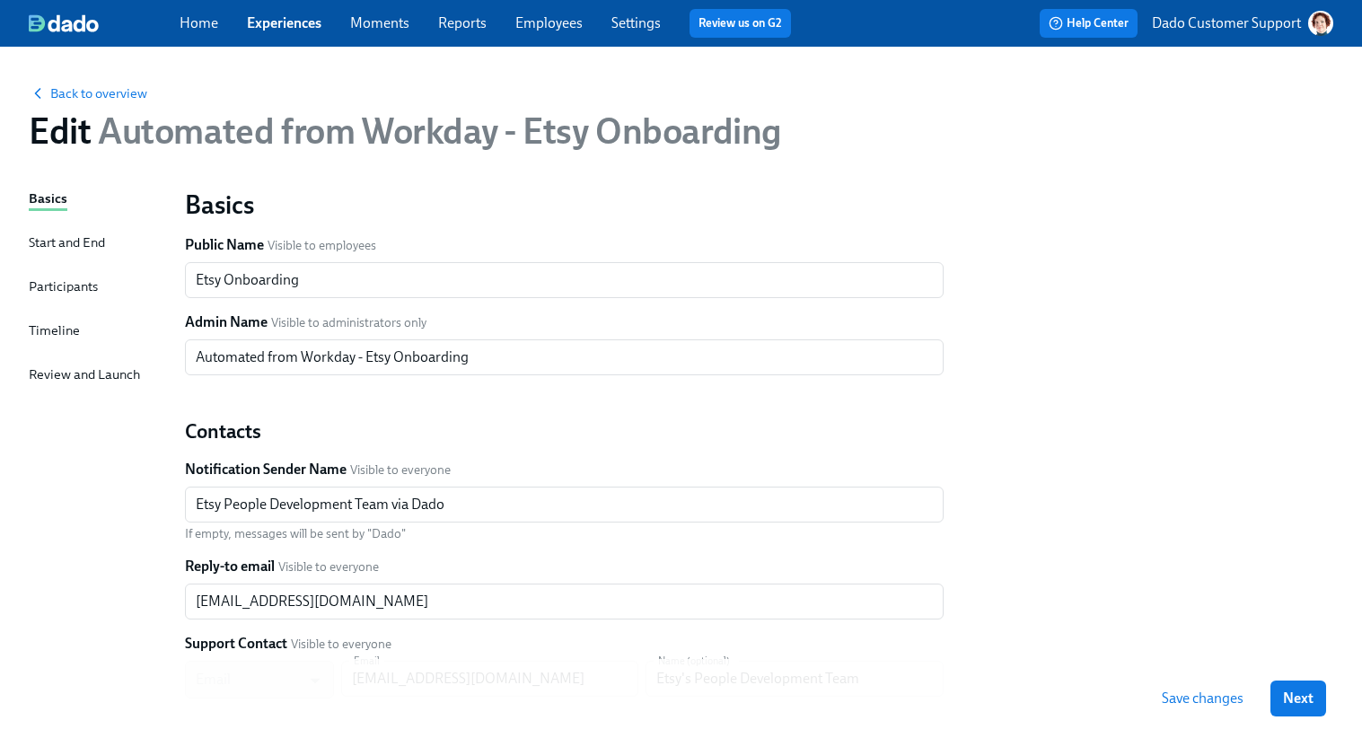
click at [43, 329] on div "Timeline" at bounding box center [54, 331] width 51 height 20
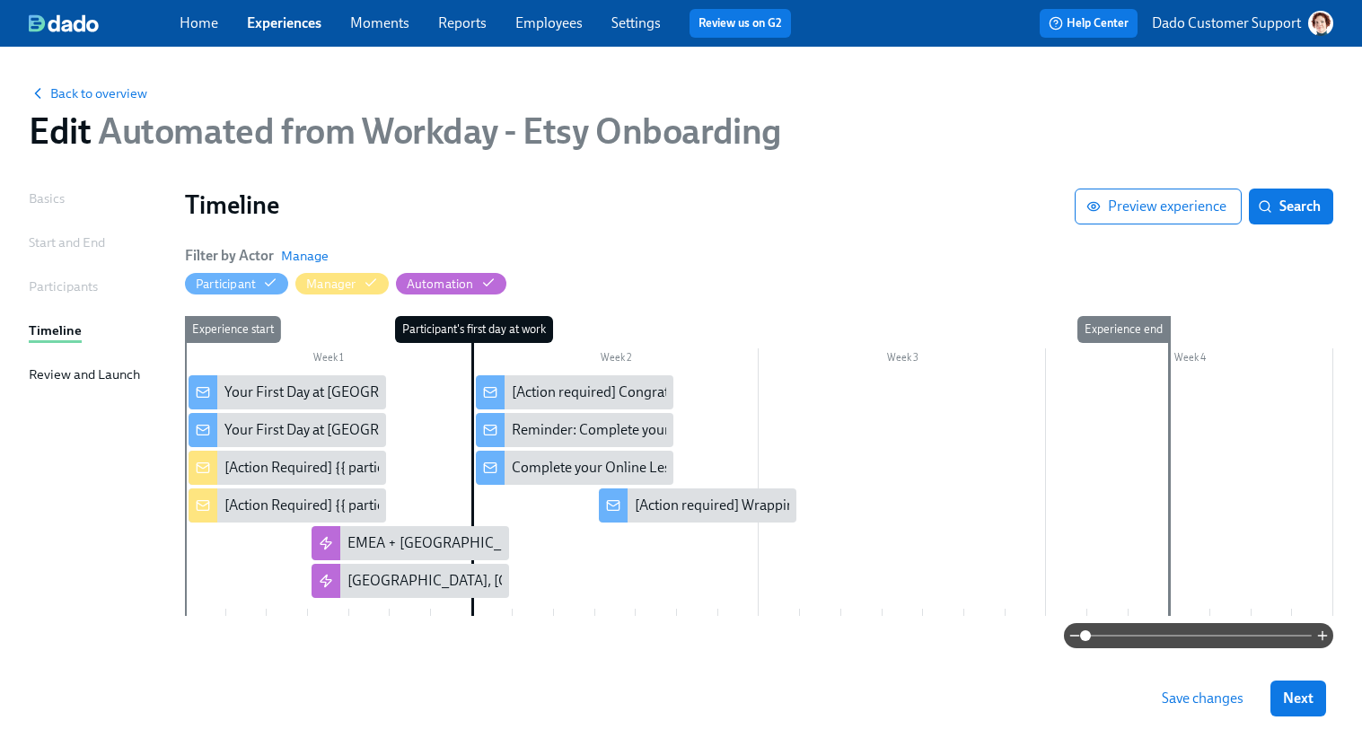
click at [227, 366] on div "Week 1" at bounding box center [328, 359] width 287 height 23
click at [225, 383] on div "Your First Day at Etsy!" at bounding box center [288, 392] width 198 height 34
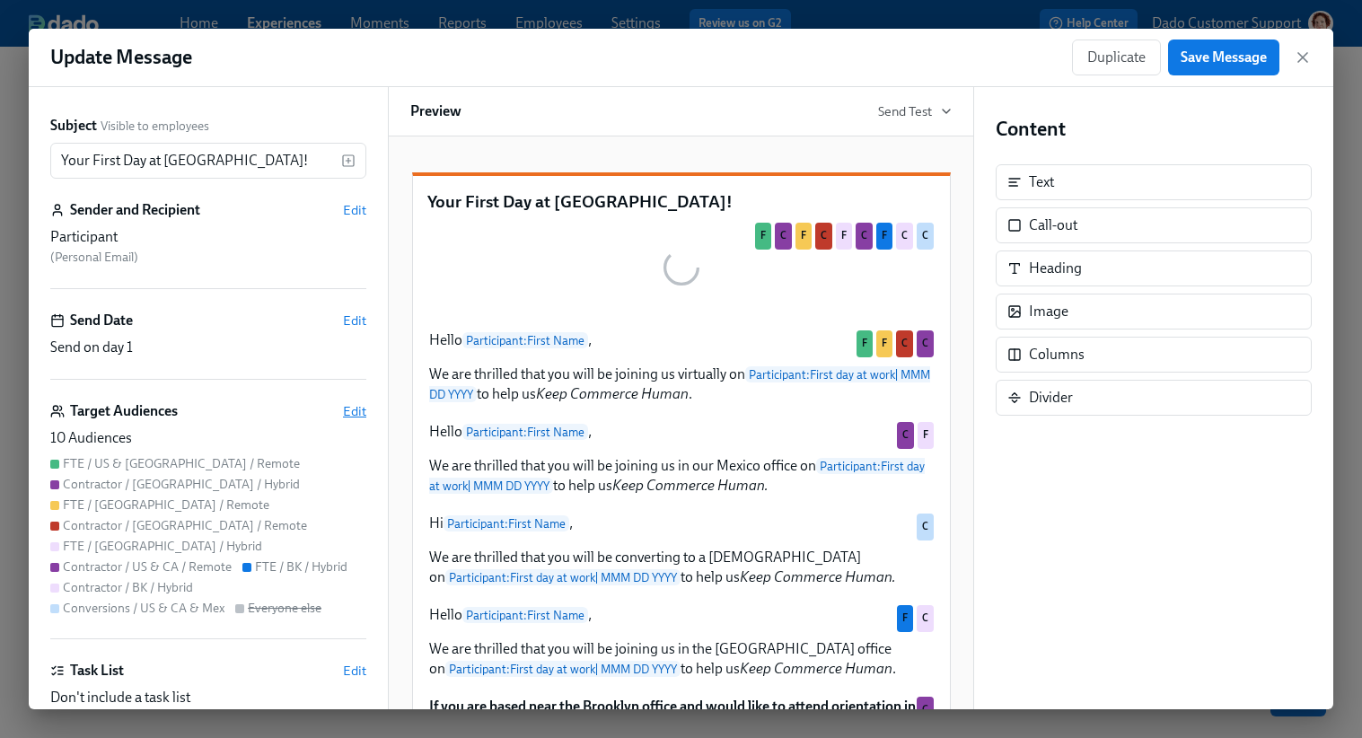
click at [356, 410] on span "Edit" at bounding box center [354, 411] width 23 height 18
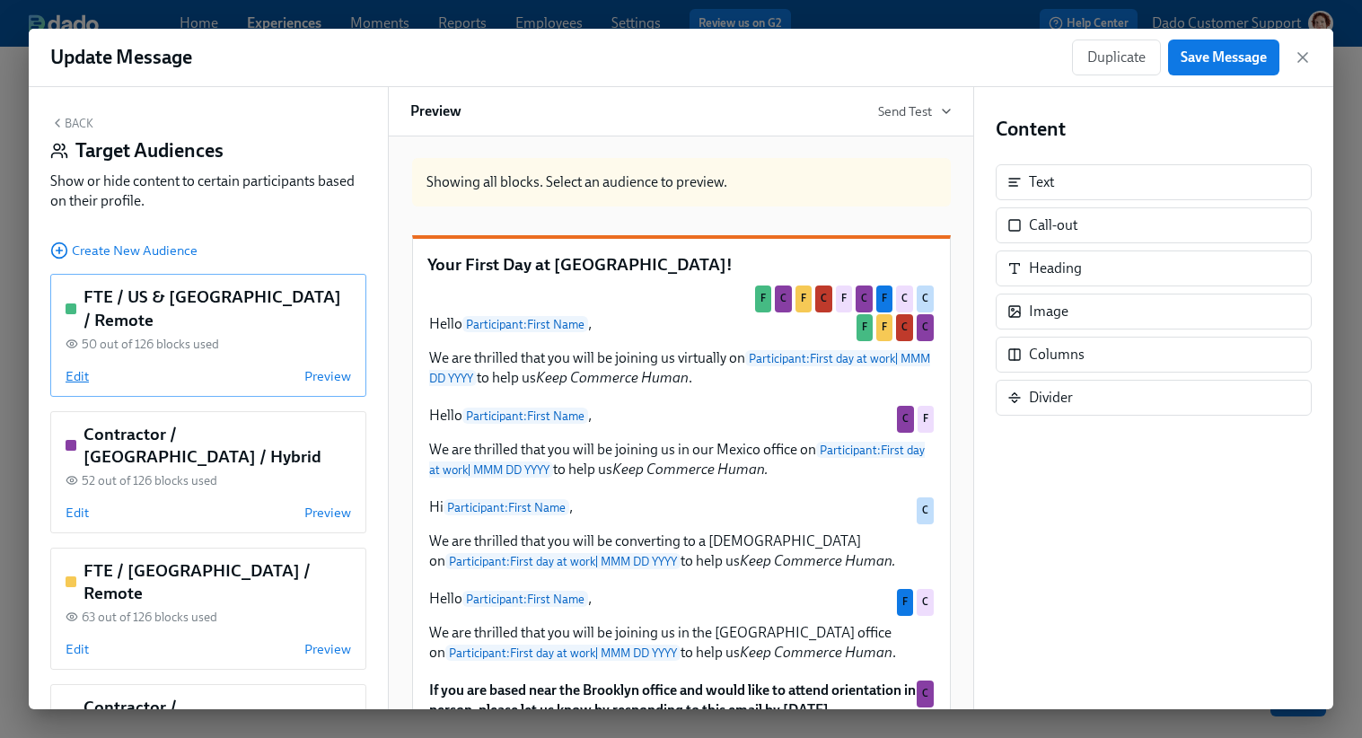
click at [74, 367] on span "Edit" at bounding box center [77, 376] width 23 height 18
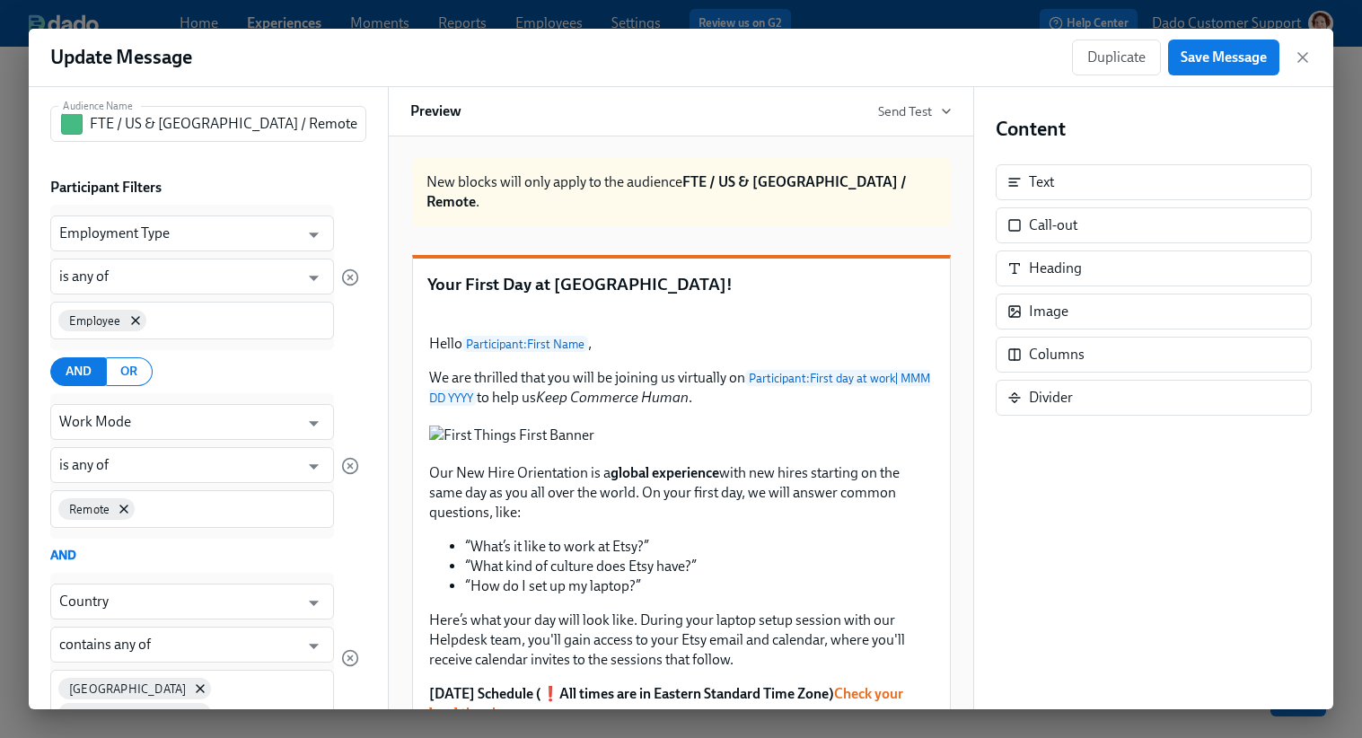
scroll to position [55, 0]
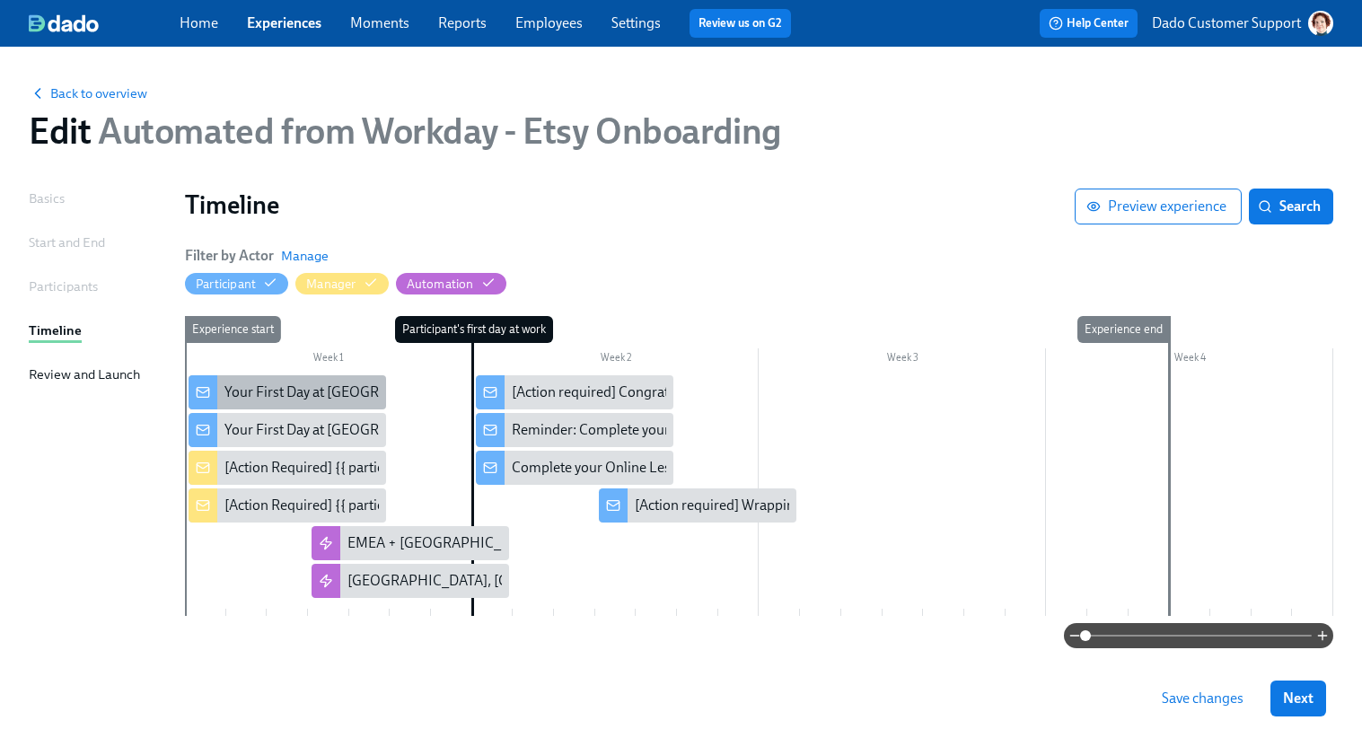
click at [287, 399] on div "Your First Day at Etsy!" at bounding box center [348, 393] width 247 height 20
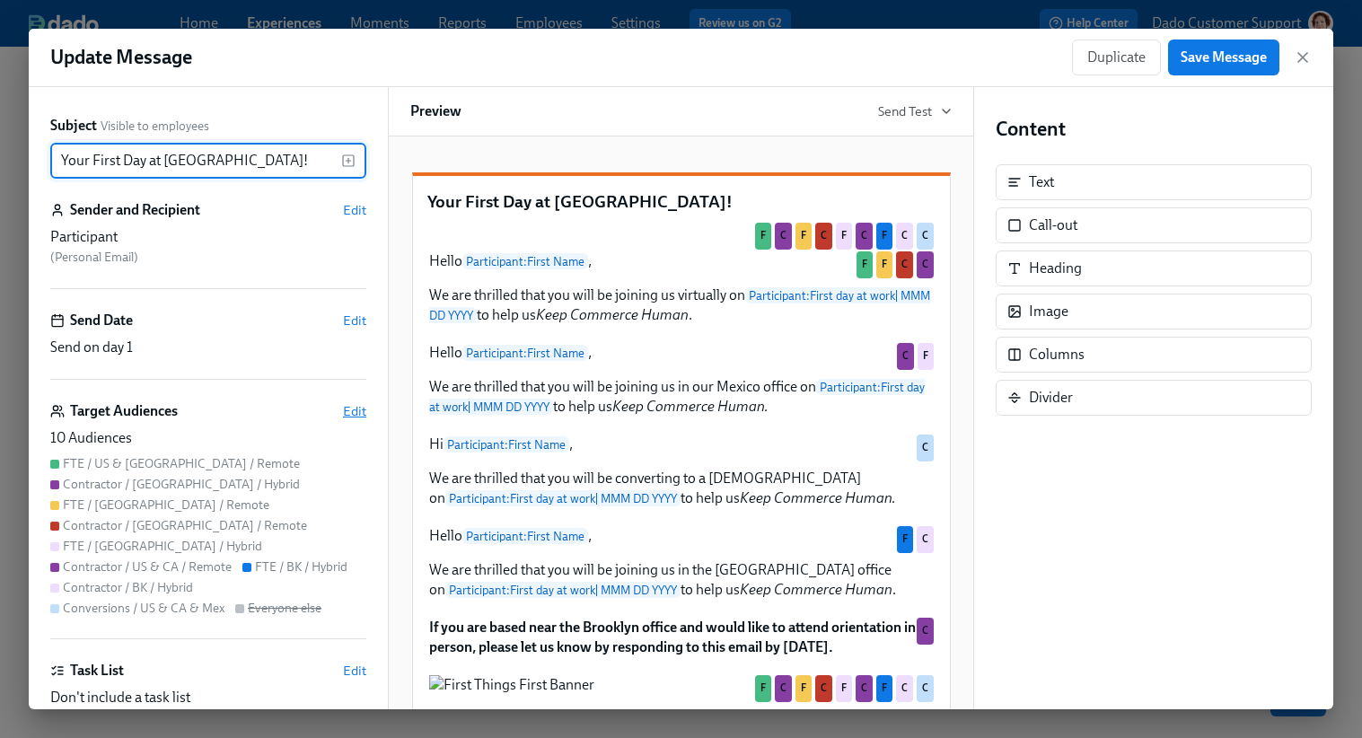
click at [359, 409] on span "Edit" at bounding box center [354, 411] width 23 height 18
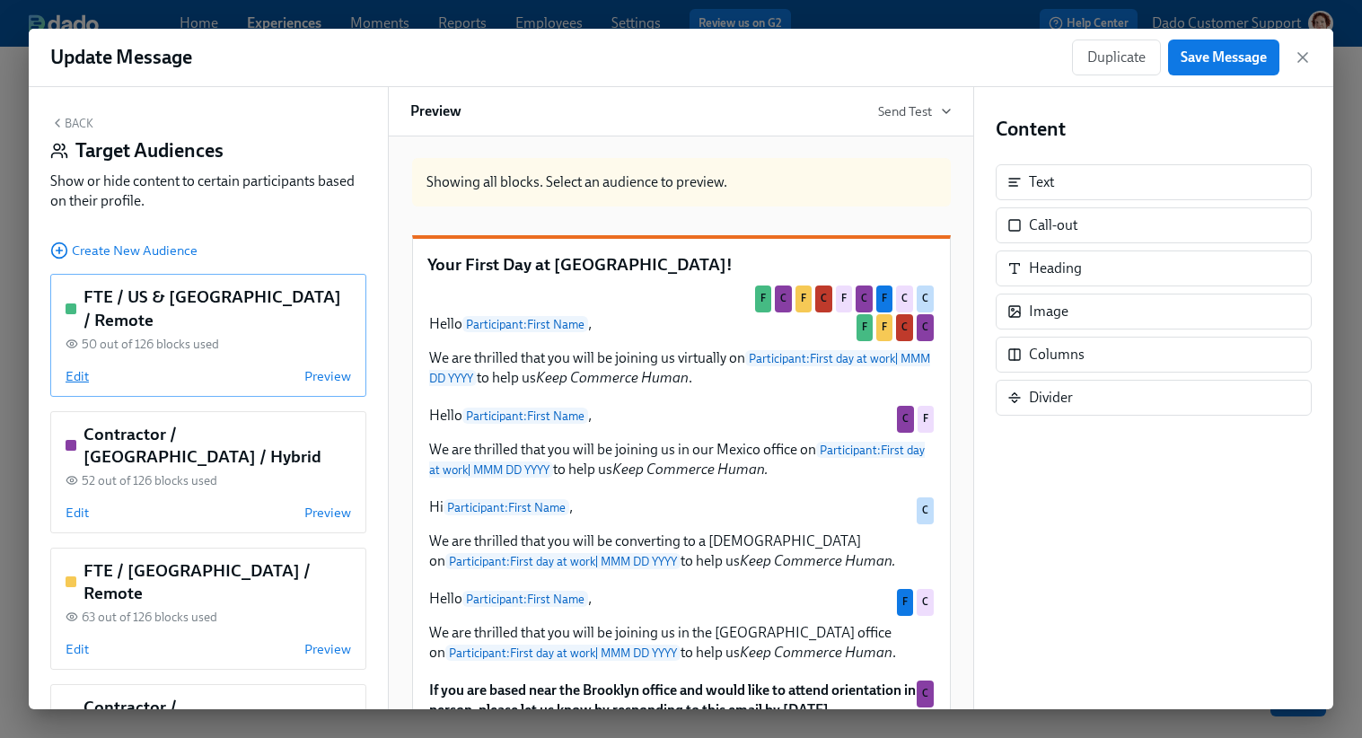
click at [73, 367] on span "Edit" at bounding box center [77, 376] width 23 height 18
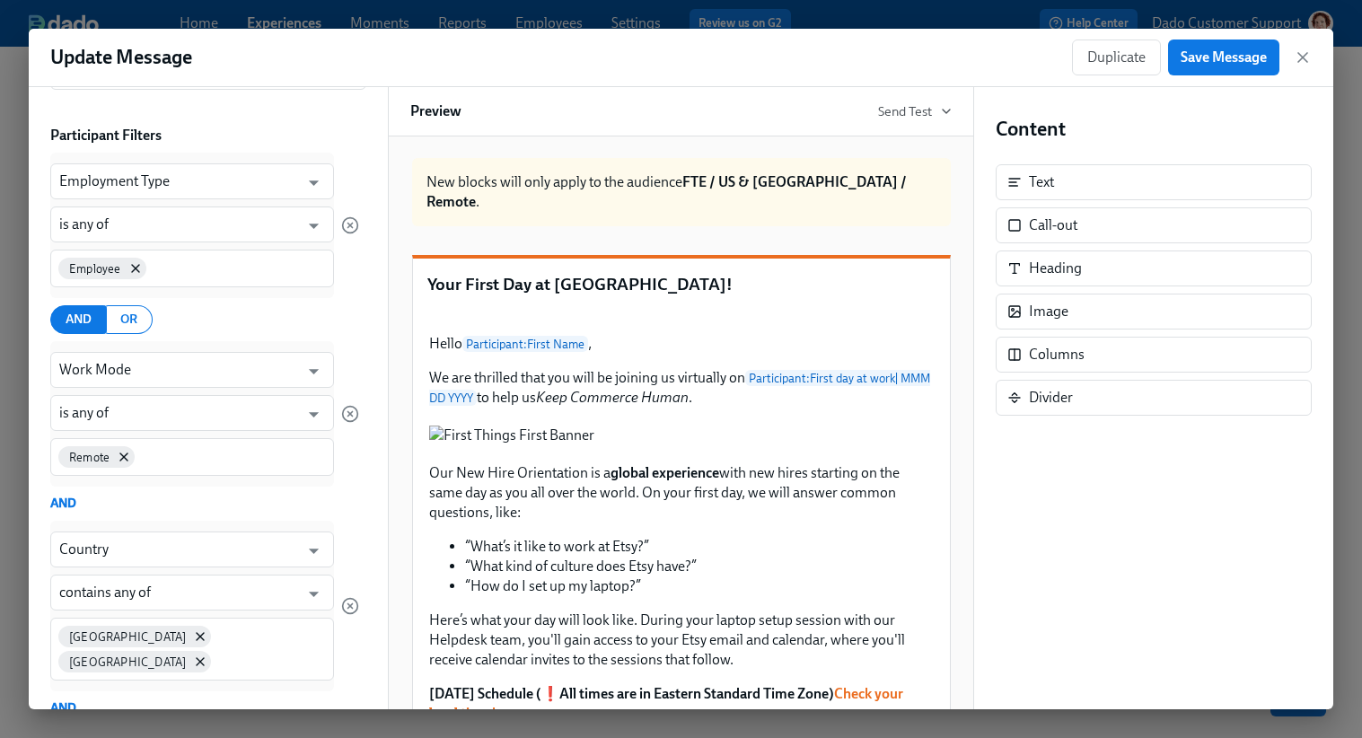
scroll to position [137, 0]
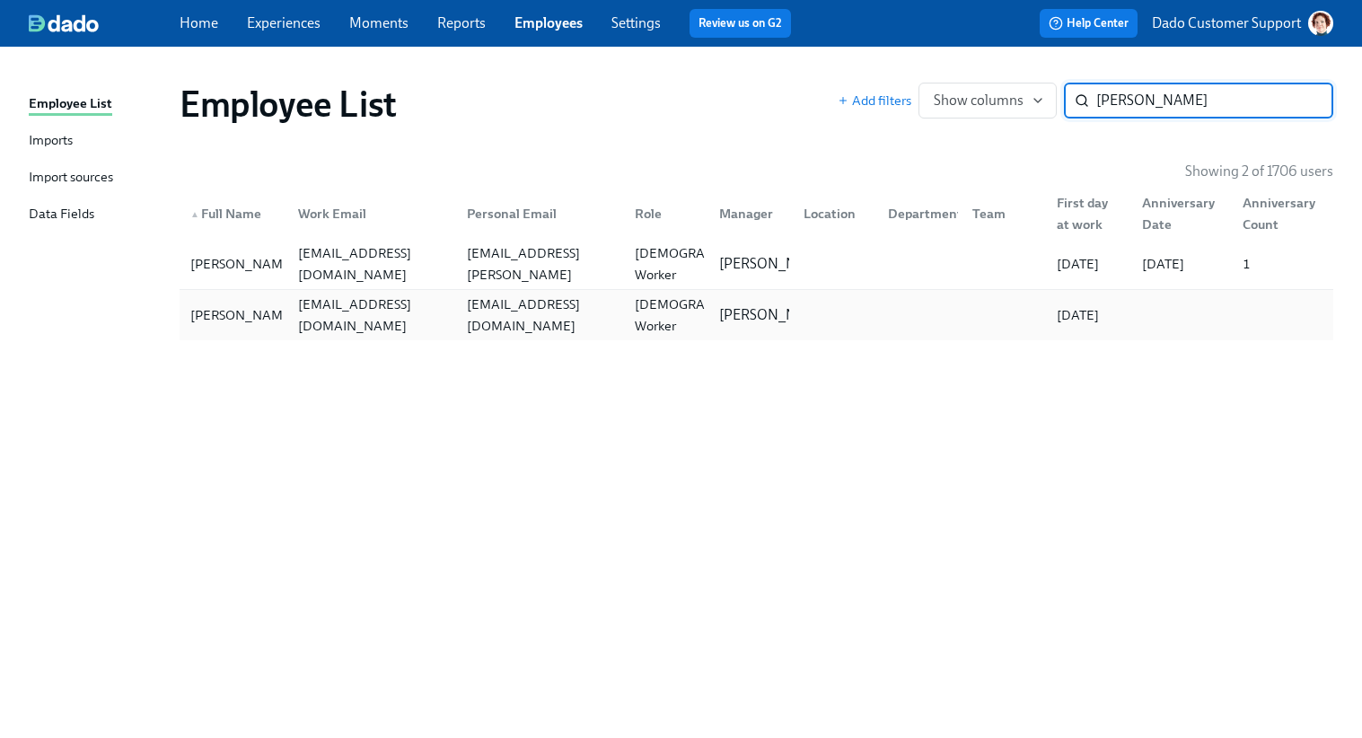
type input "[PERSON_NAME]"
click at [295, 317] on div "[EMAIL_ADDRESS][DOMAIN_NAME]" at bounding box center [372, 315] width 162 height 43
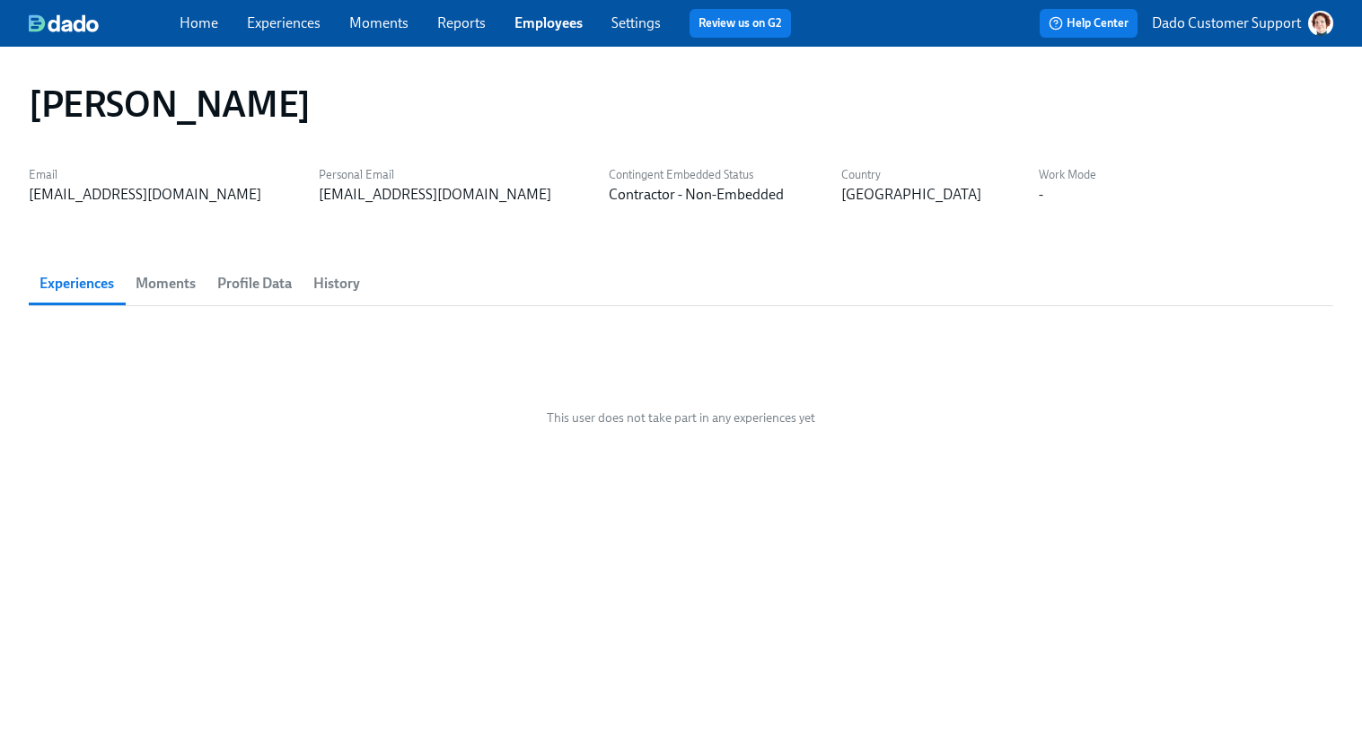
click at [263, 280] on span "Profile Data" at bounding box center [254, 283] width 75 height 25
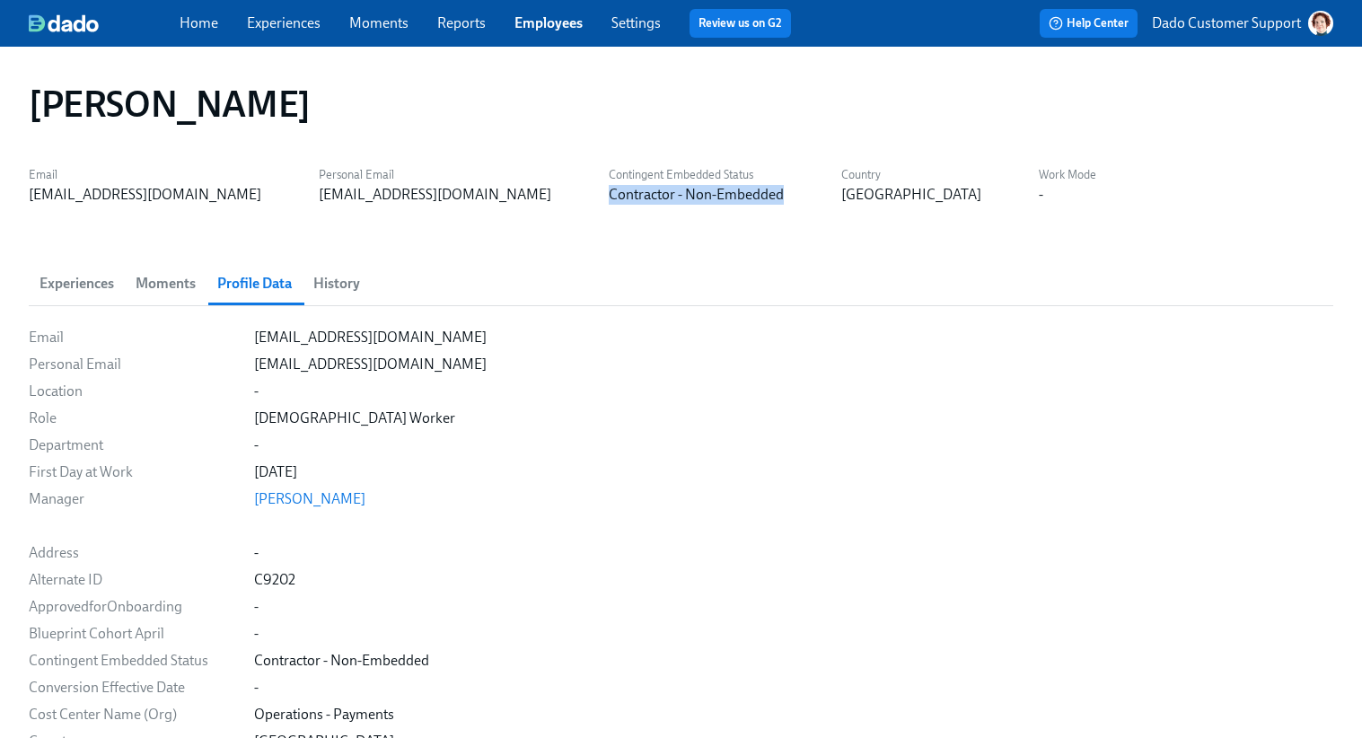
drag, startPoint x: 399, startPoint y: 195, endPoint x: 603, endPoint y: 195, distance: 203.8
click at [603, 195] on div "Email [EMAIL_ADDRESS][DOMAIN_NAME] Personal Email [EMAIL_ADDRESS][DOMAIN_NAME] …" at bounding box center [681, 183] width 1305 height 43
copy div "Contractor - Non-Embedded"
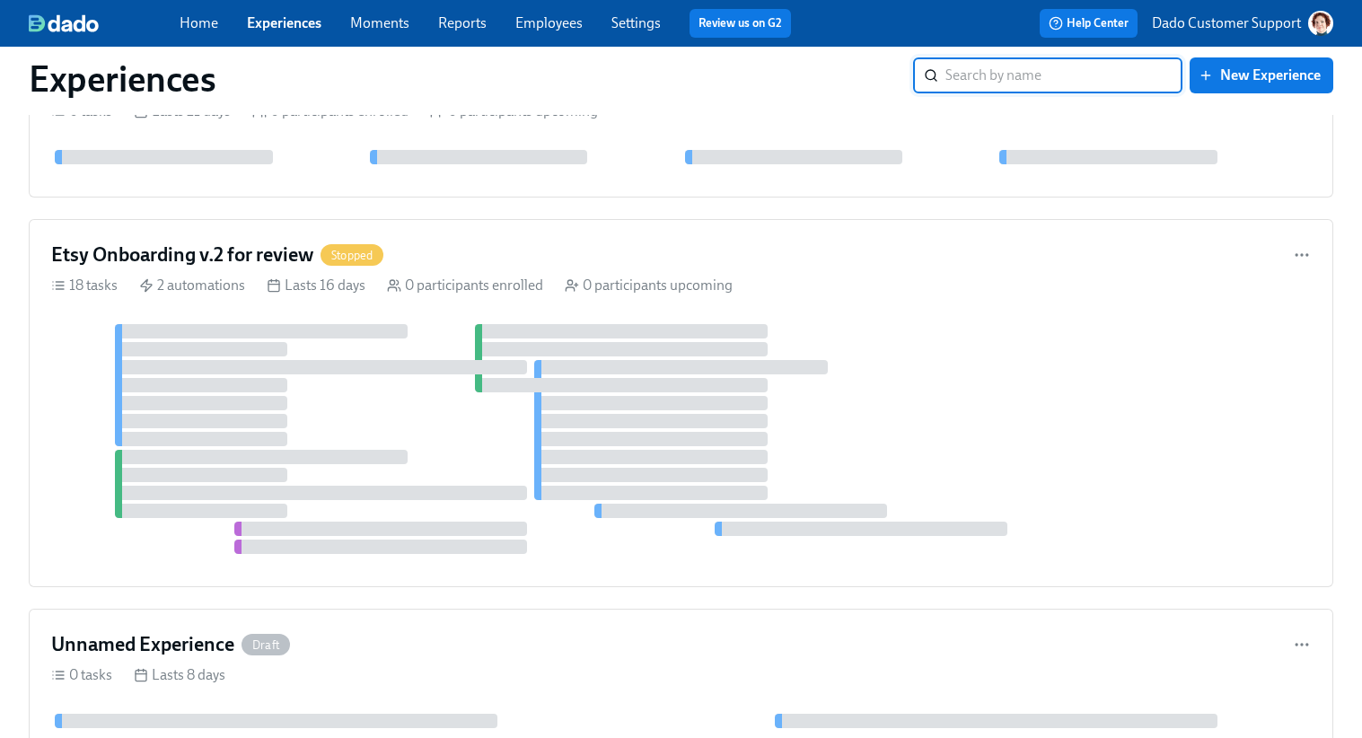
scroll to position [1740, 0]
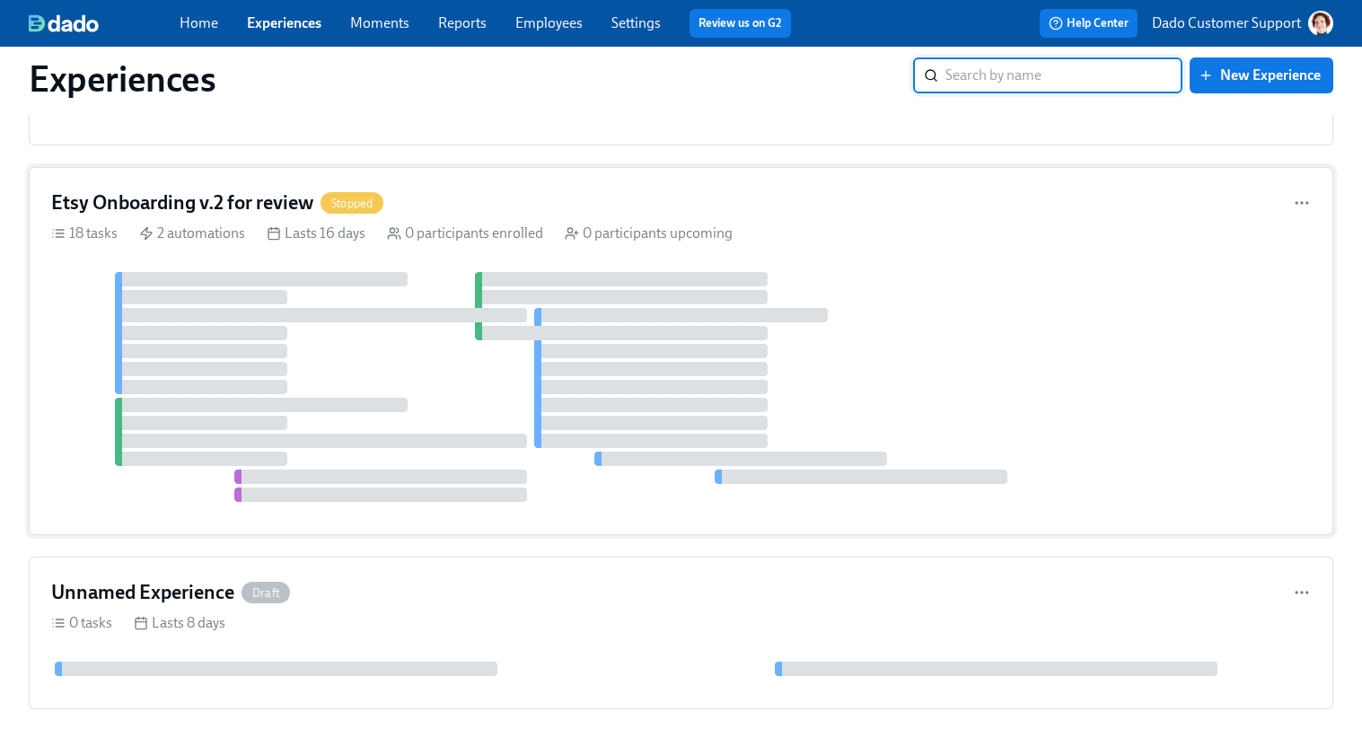
click at [383, 327] on div at bounding box center [681, 387] width 1260 height 230
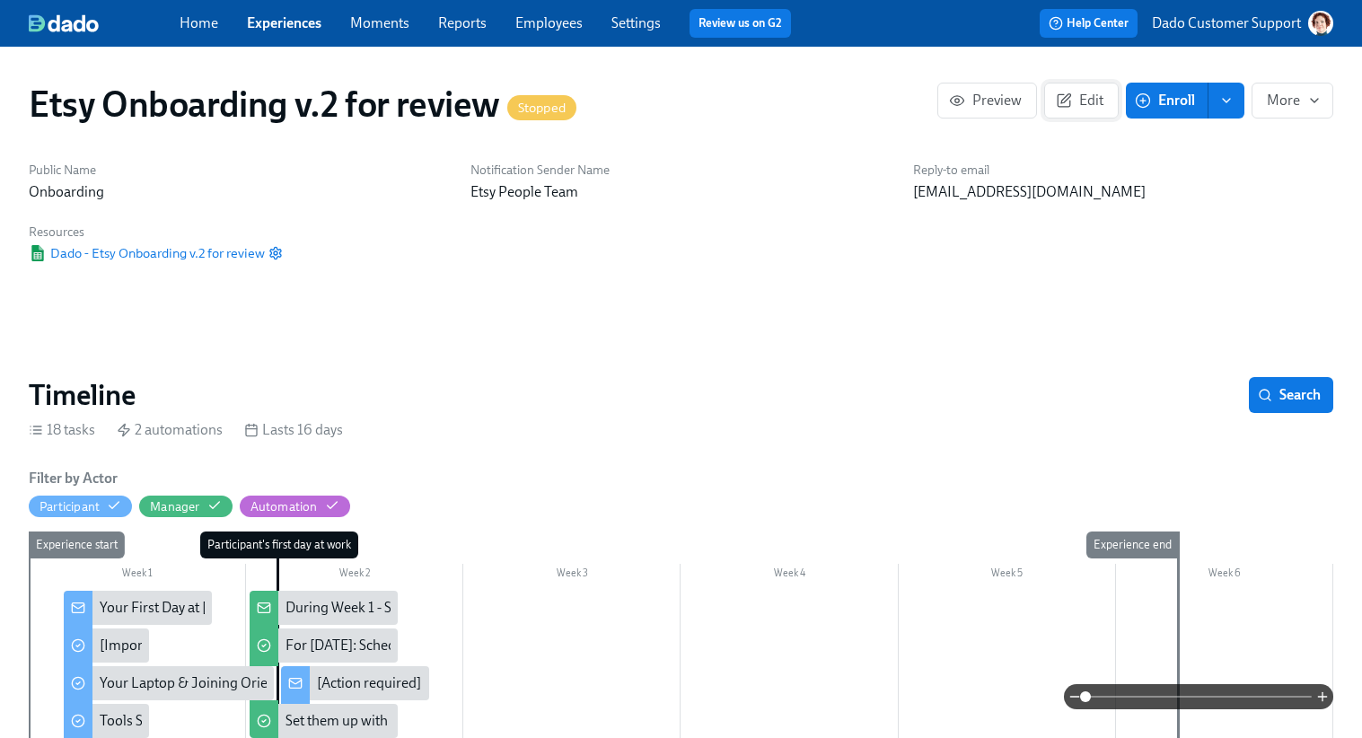
click at [1082, 101] on span "Edit" at bounding box center [1082, 101] width 44 height 18
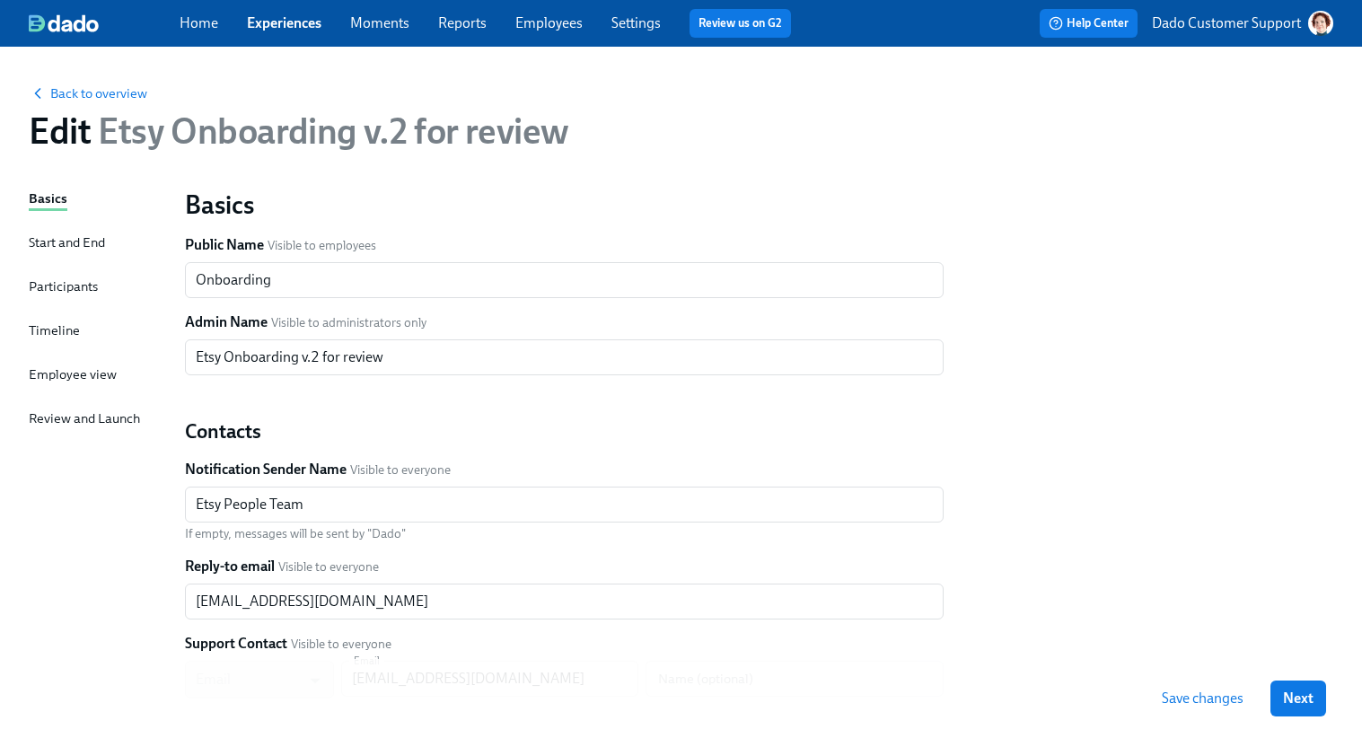
click at [74, 284] on div "Participants" at bounding box center [63, 287] width 69 height 20
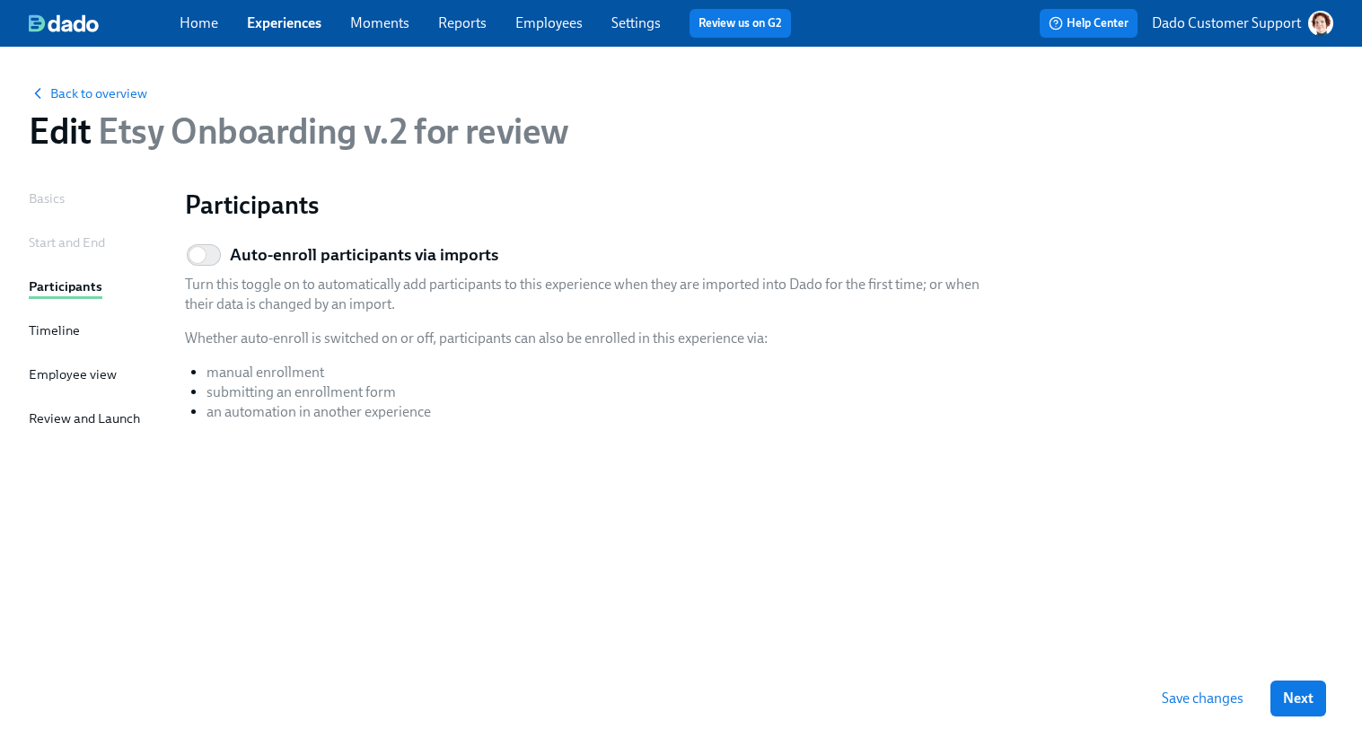
click at [304, 25] on link "Experiences" at bounding box center [284, 22] width 75 height 17
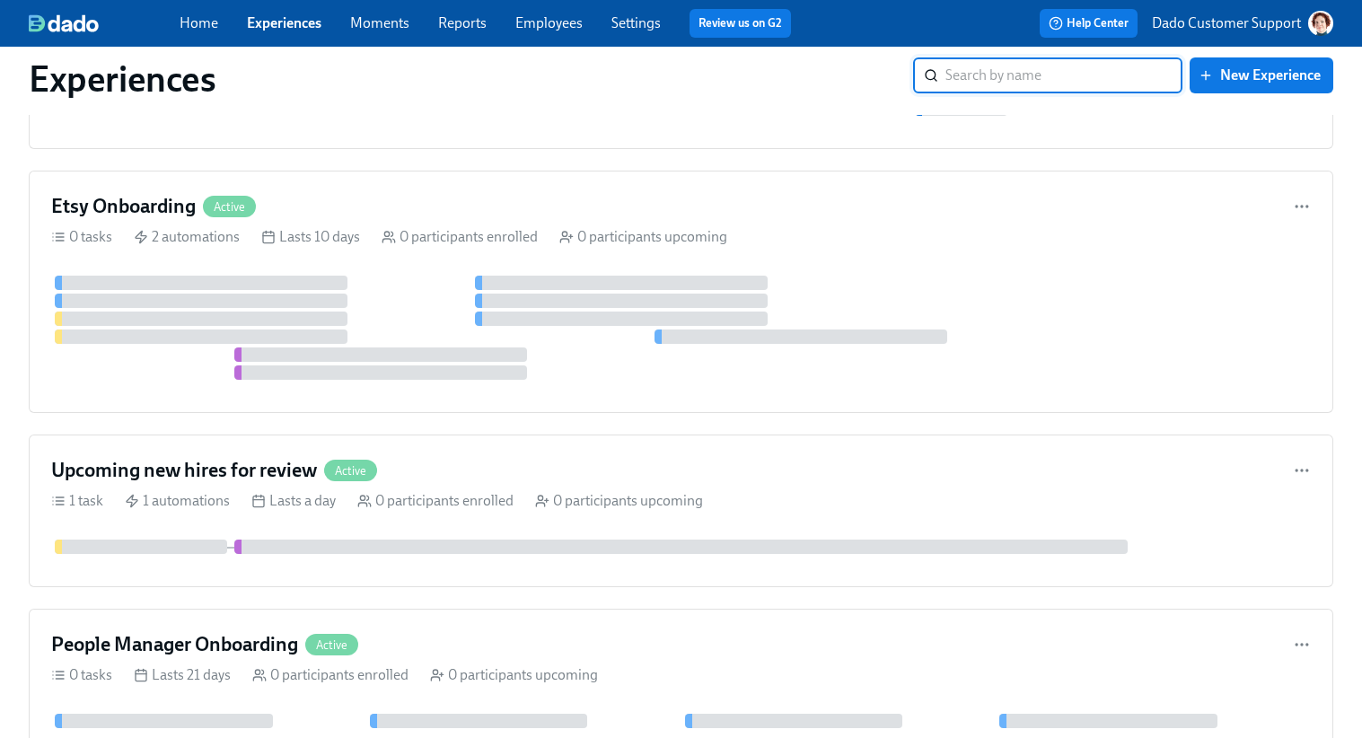
scroll to position [1195, 0]
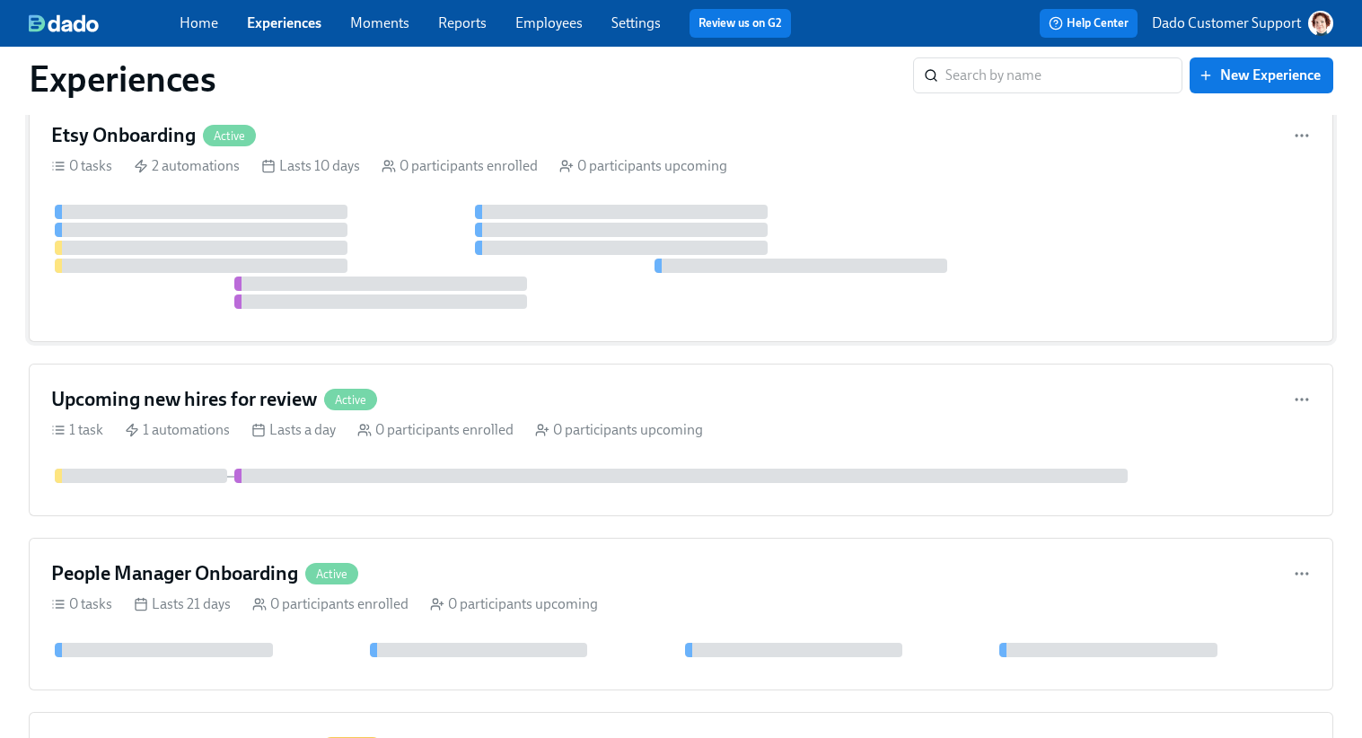
click at [252, 234] on div at bounding box center [201, 230] width 293 height 14
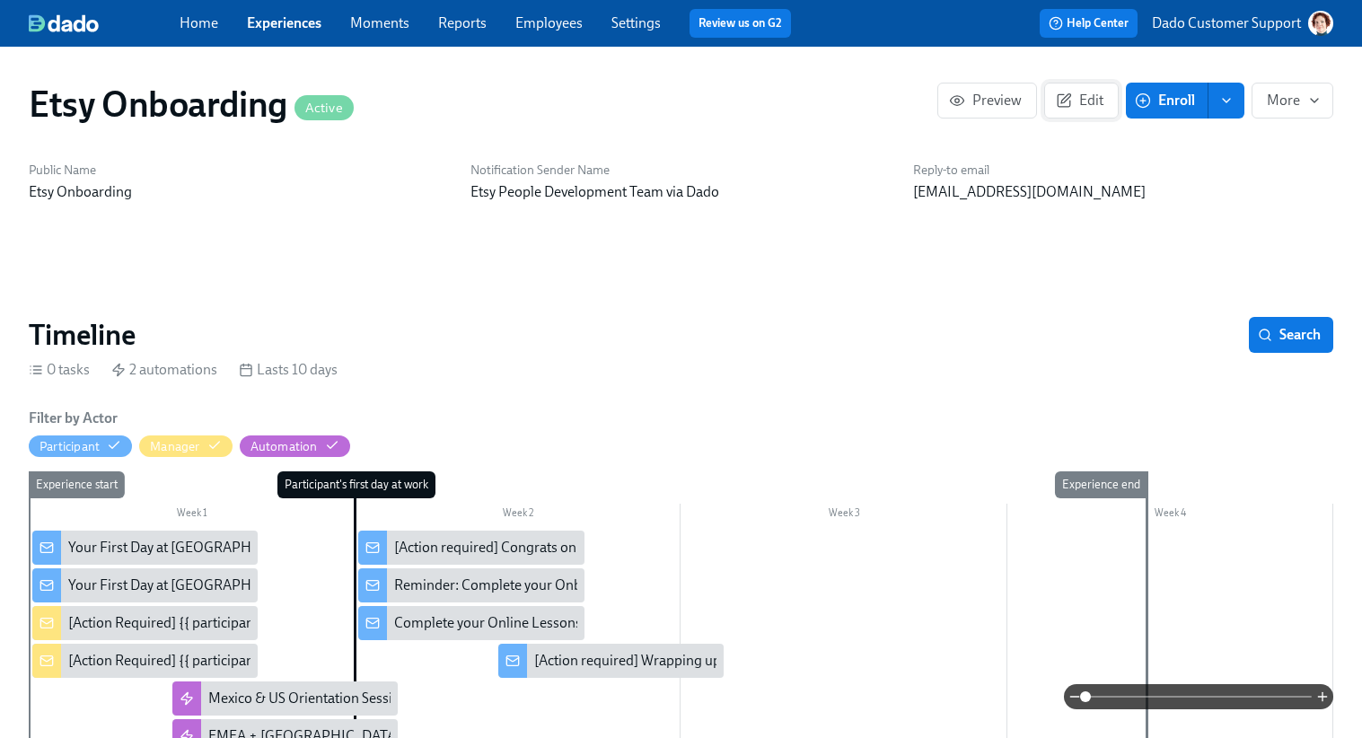
click at [1080, 106] on span "Edit" at bounding box center [1082, 101] width 44 height 18
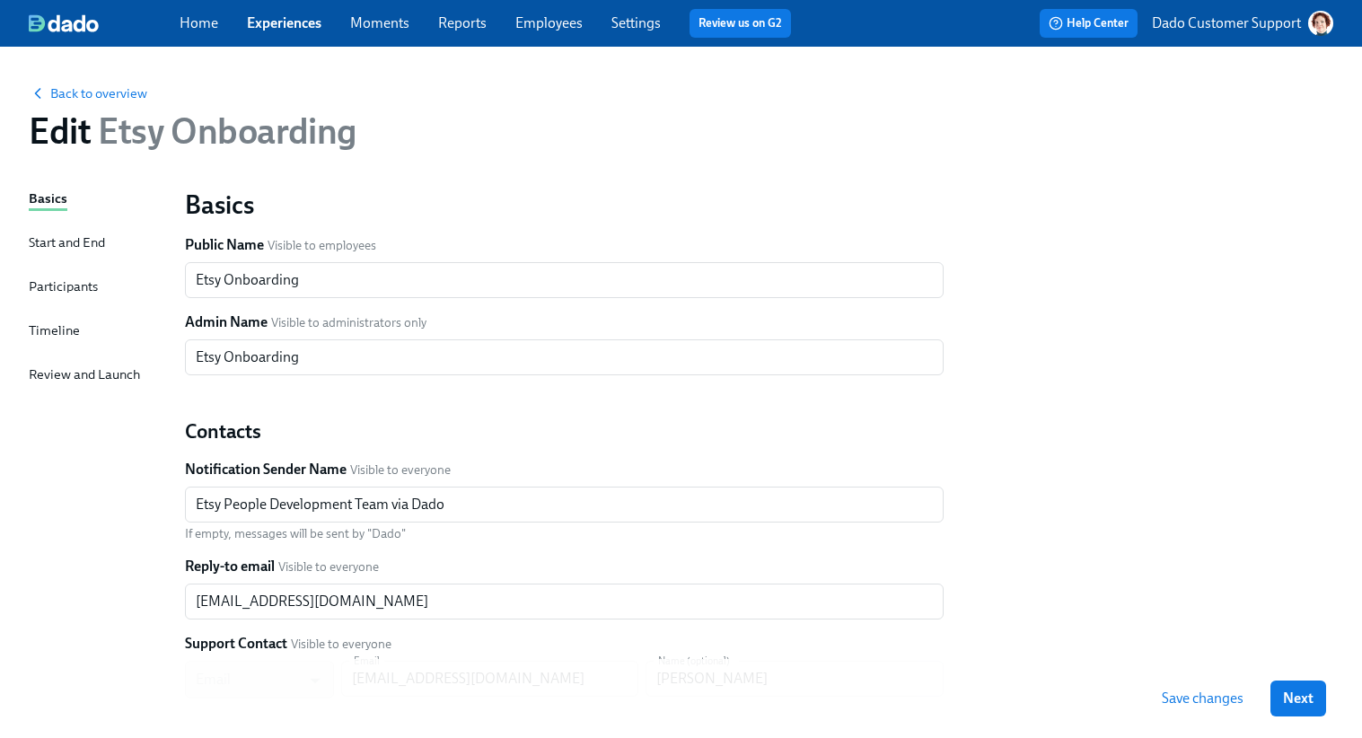
click at [51, 291] on div "Participants" at bounding box center [63, 287] width 69 height 20
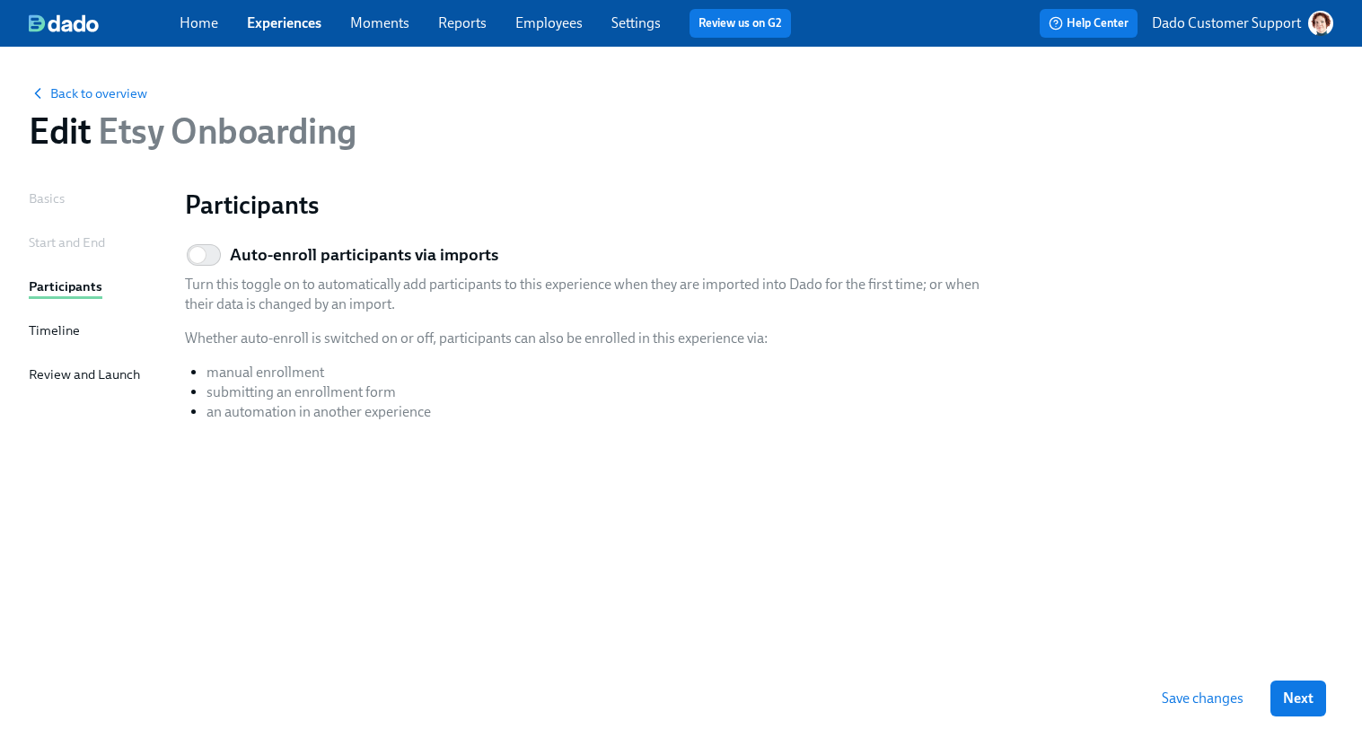
click at [268, 23] on link "Experiences" at bounding box center [284, 22] width 75 height 17
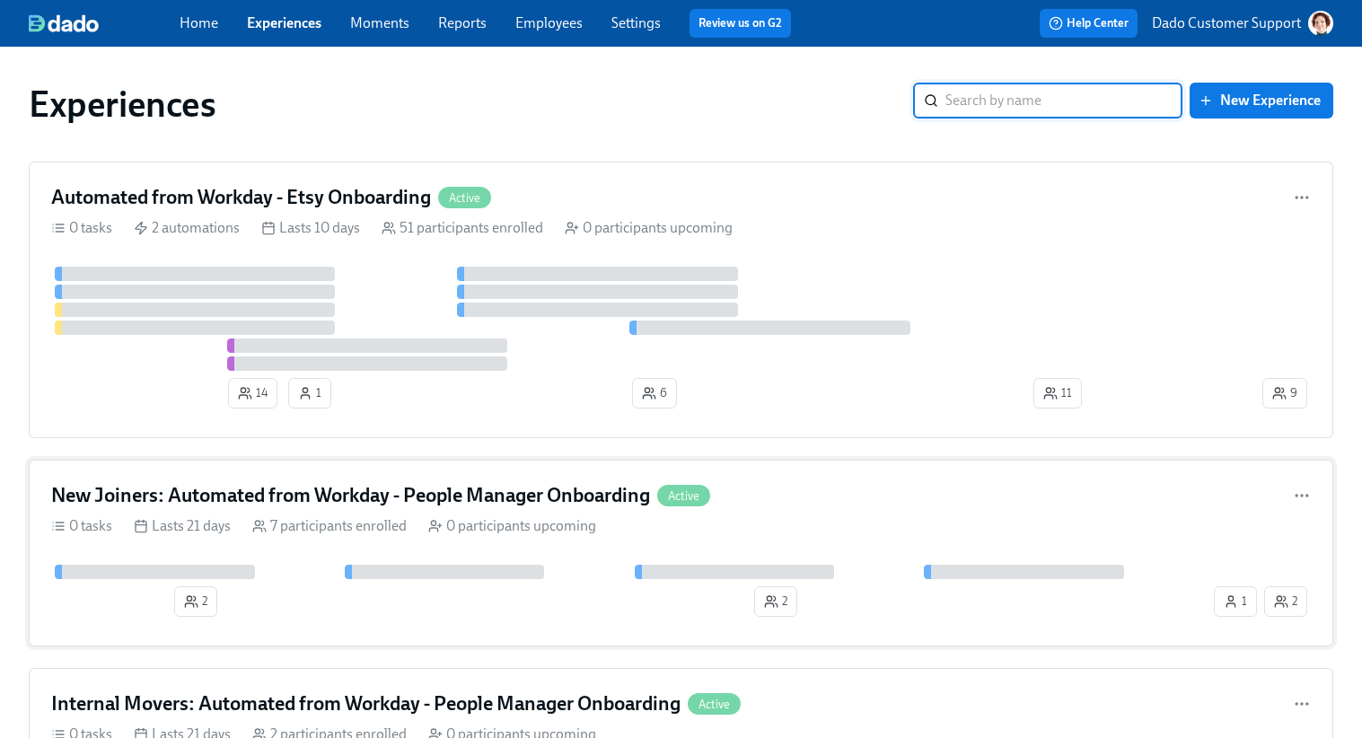
click at [212, 520] on div "Lasts 21 days" at bounding box center [182, 526] width 97 height 20
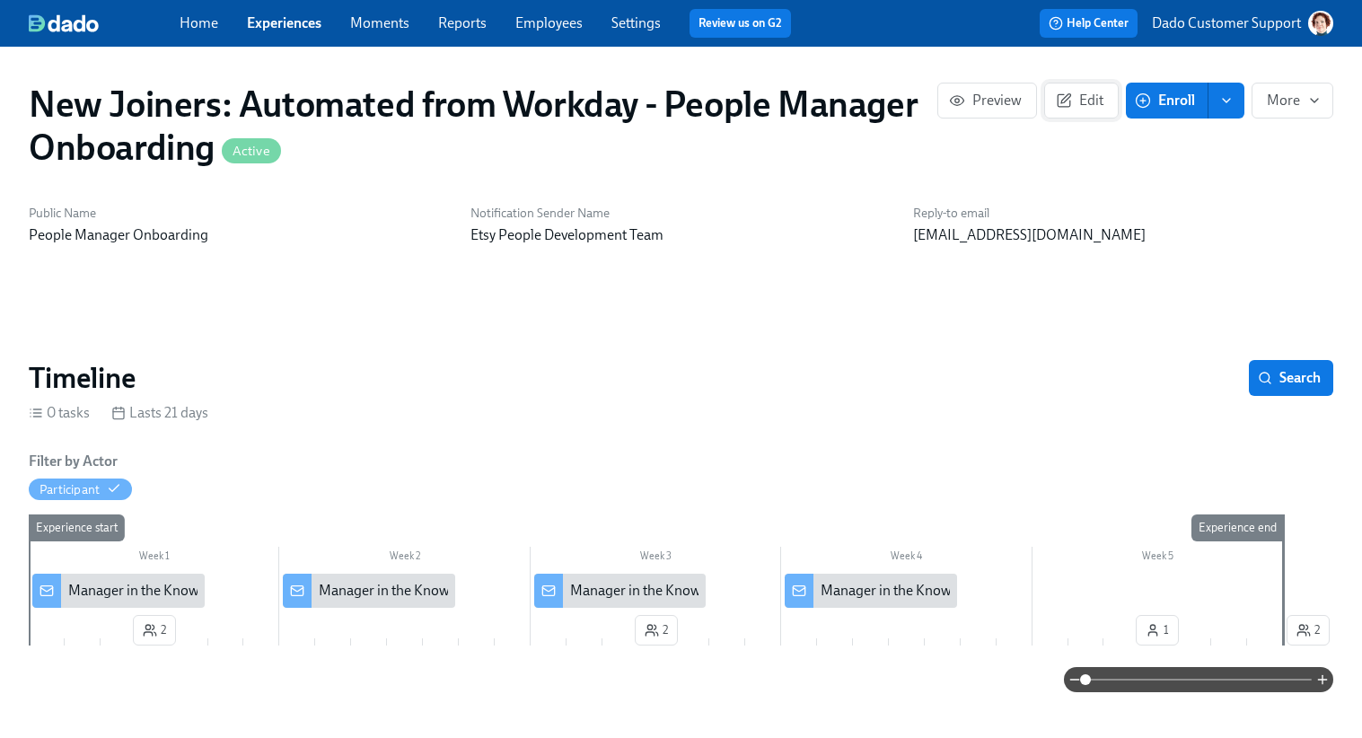
scroll to position [0, 2086]
click at [1096, 99] on span "Edit" at bounding box center [1082, 101] width 44 height 18
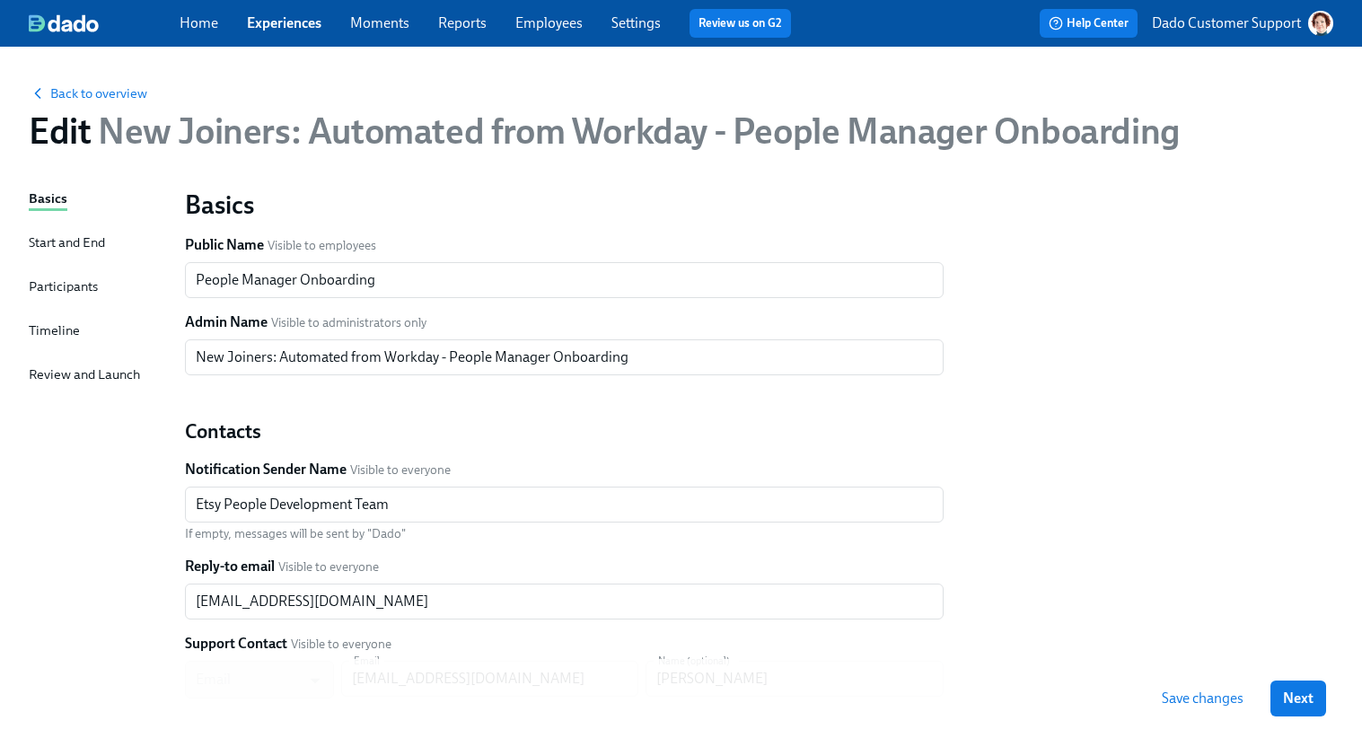
click at [58, 278] on div "Participants" at bounding box center [63, 287] width 69 height 20
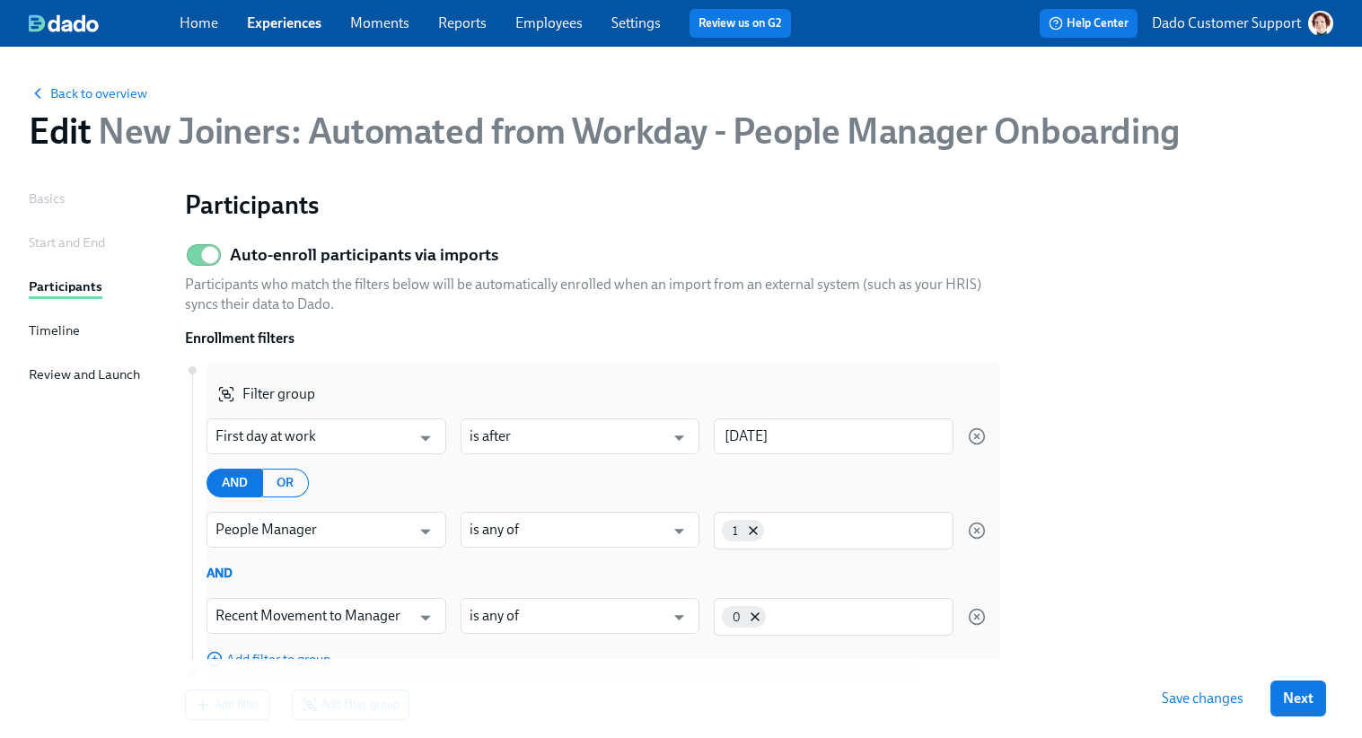
click at [289, 10] on div "Home Experiences Moments Reports Employees Settings Review us on G2" at bounding box center [493, 23] width 626 height 29
click at [282, 19] on link "Experiences" at bounding box center [284, 22] width 75 height 17
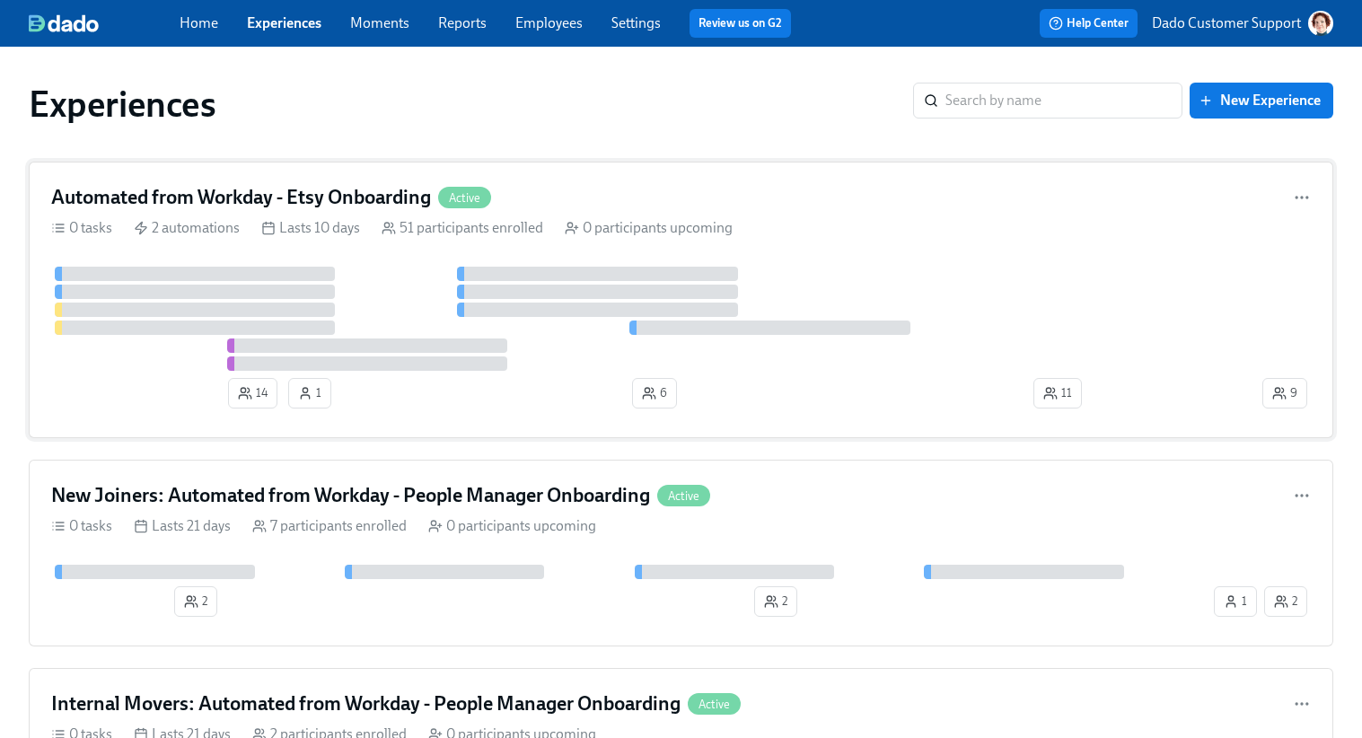
click at [339, 216] on div "Automated from Workday - Etsy Onboarding Active 0 tasks 2 automations Lasts 10 …" at bounding box center [681, 300] width 1305 height 277
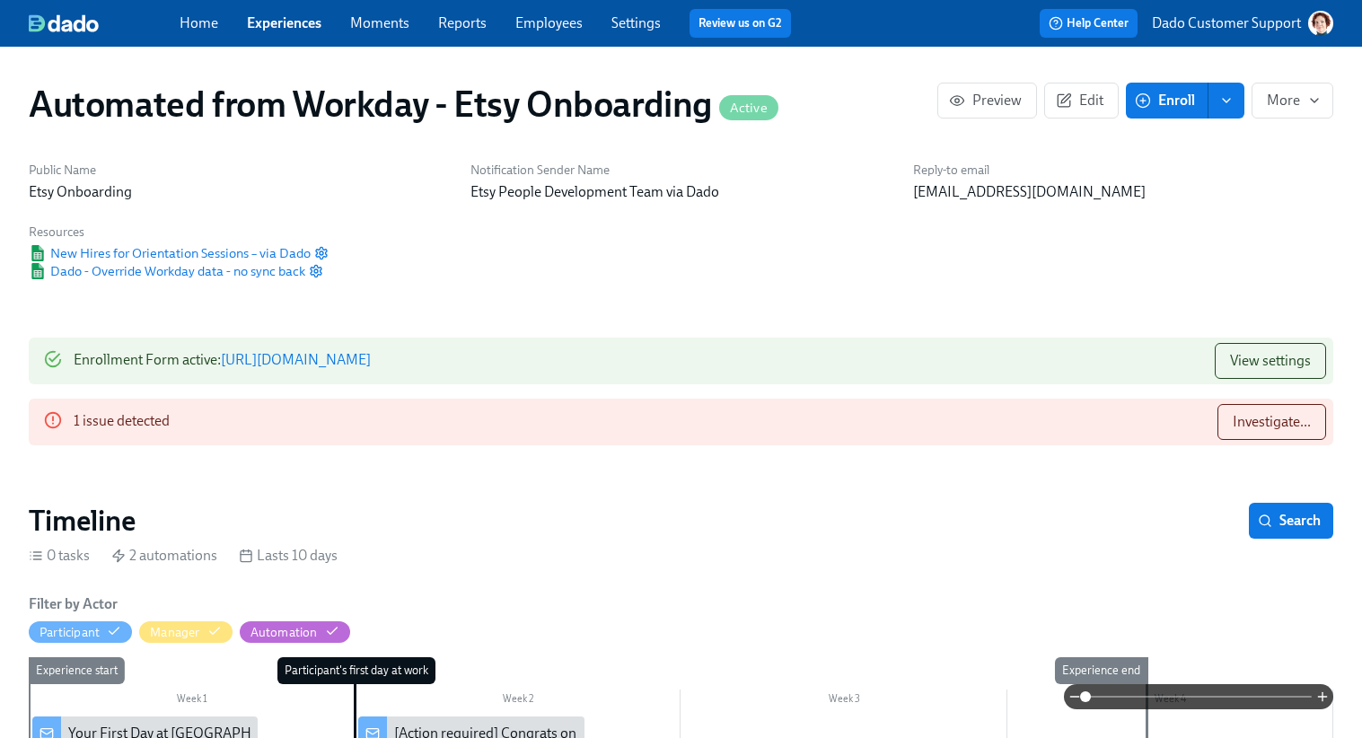
scroll to position [0, 2831]
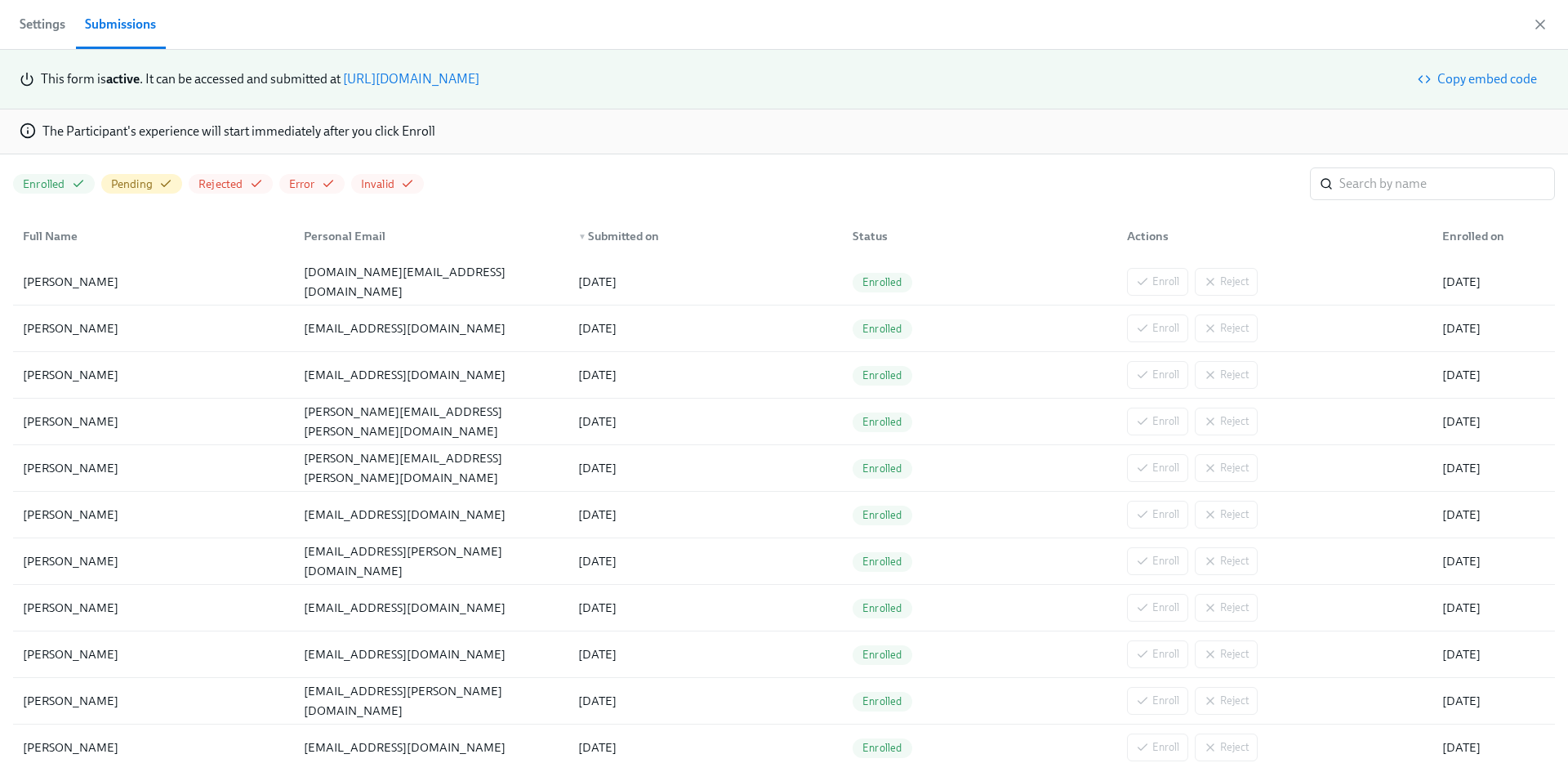
scroll to position [0, 2832]
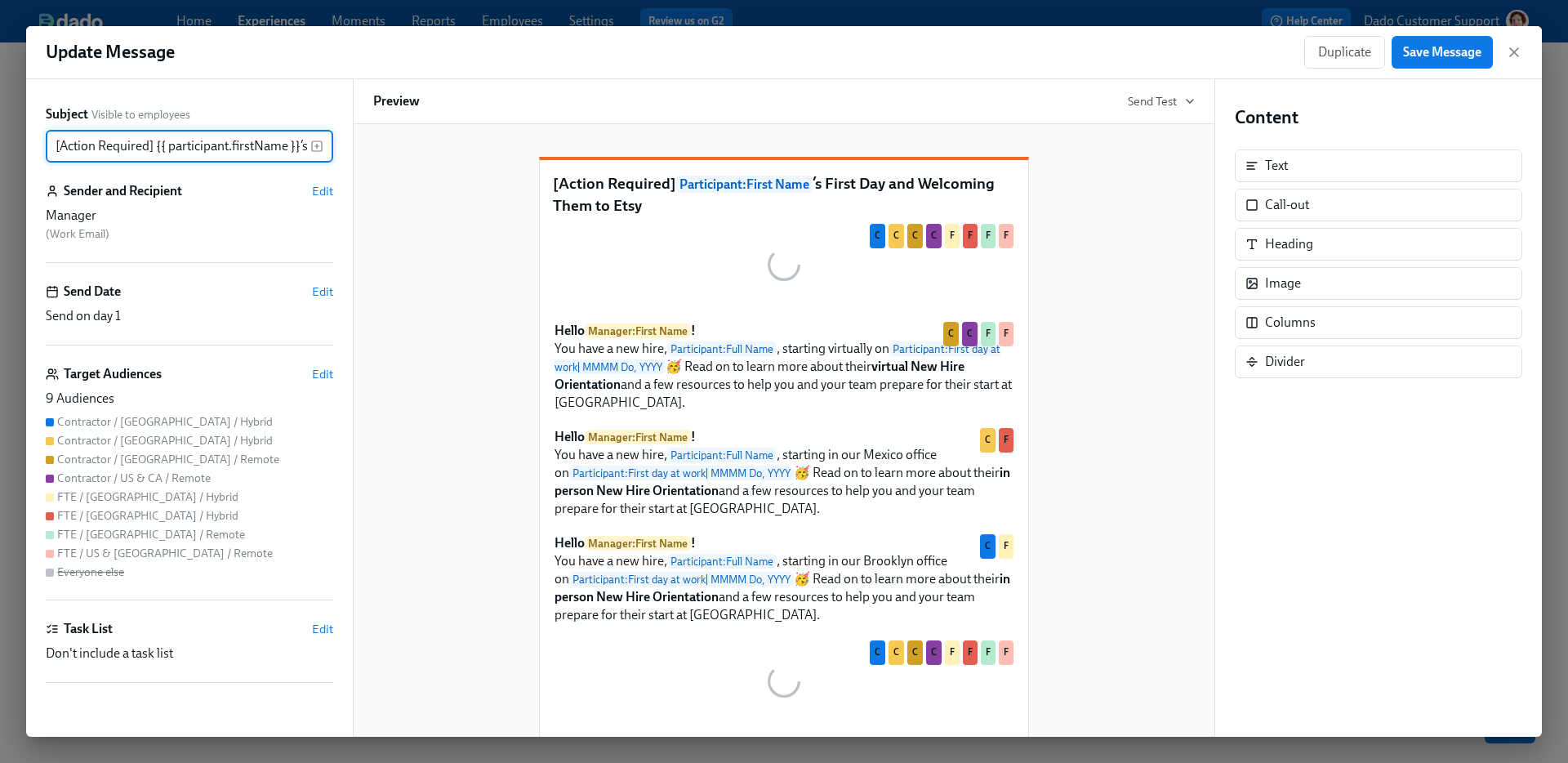
scroll to position [0, 214]
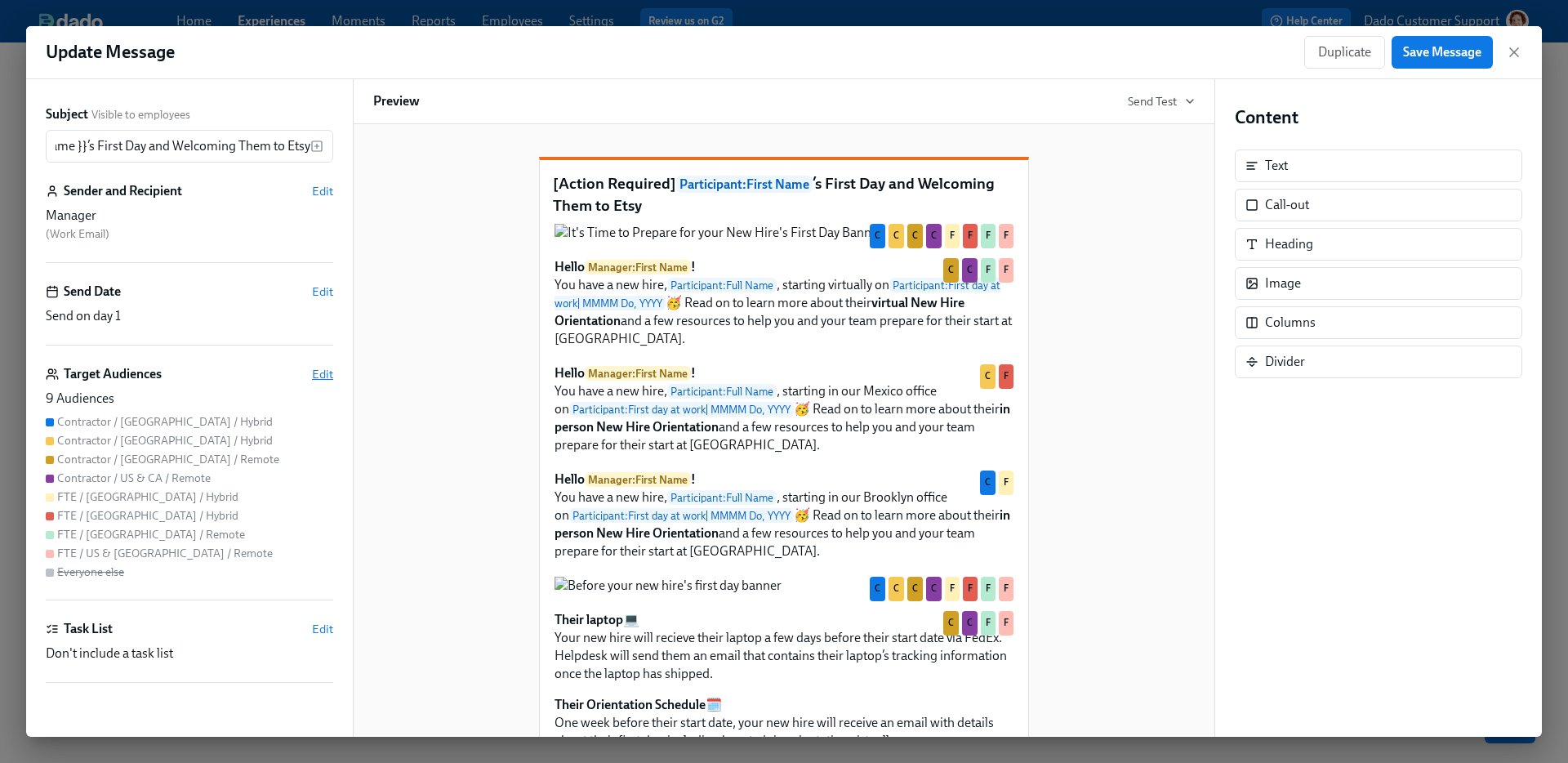
click at [318, 376] on span "Edit" at bounding box center [322, 374] width 21 height 16
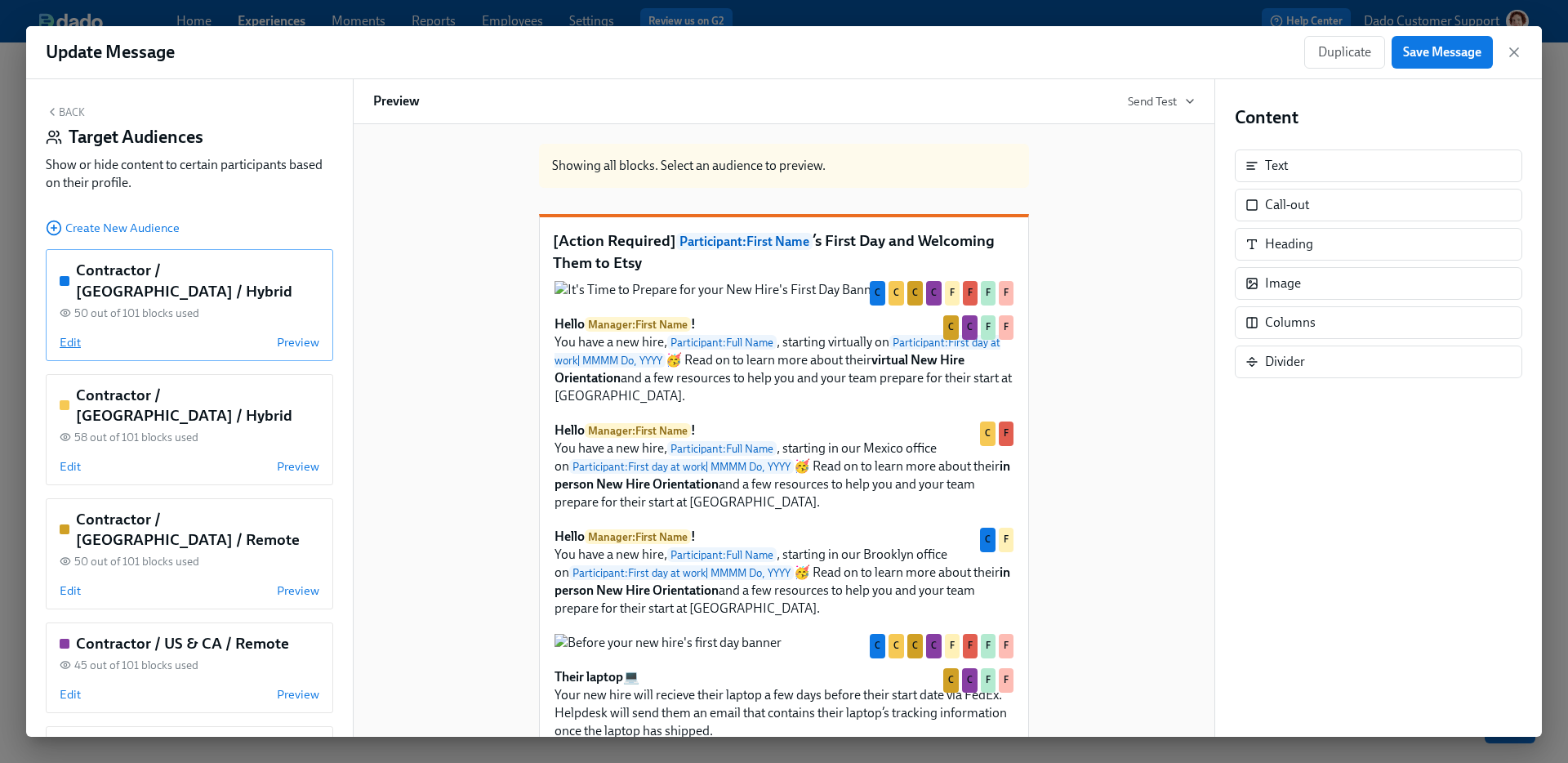
click at [73, 334] on span "Edit" at bounding box center [70, 342] width 21 height 16
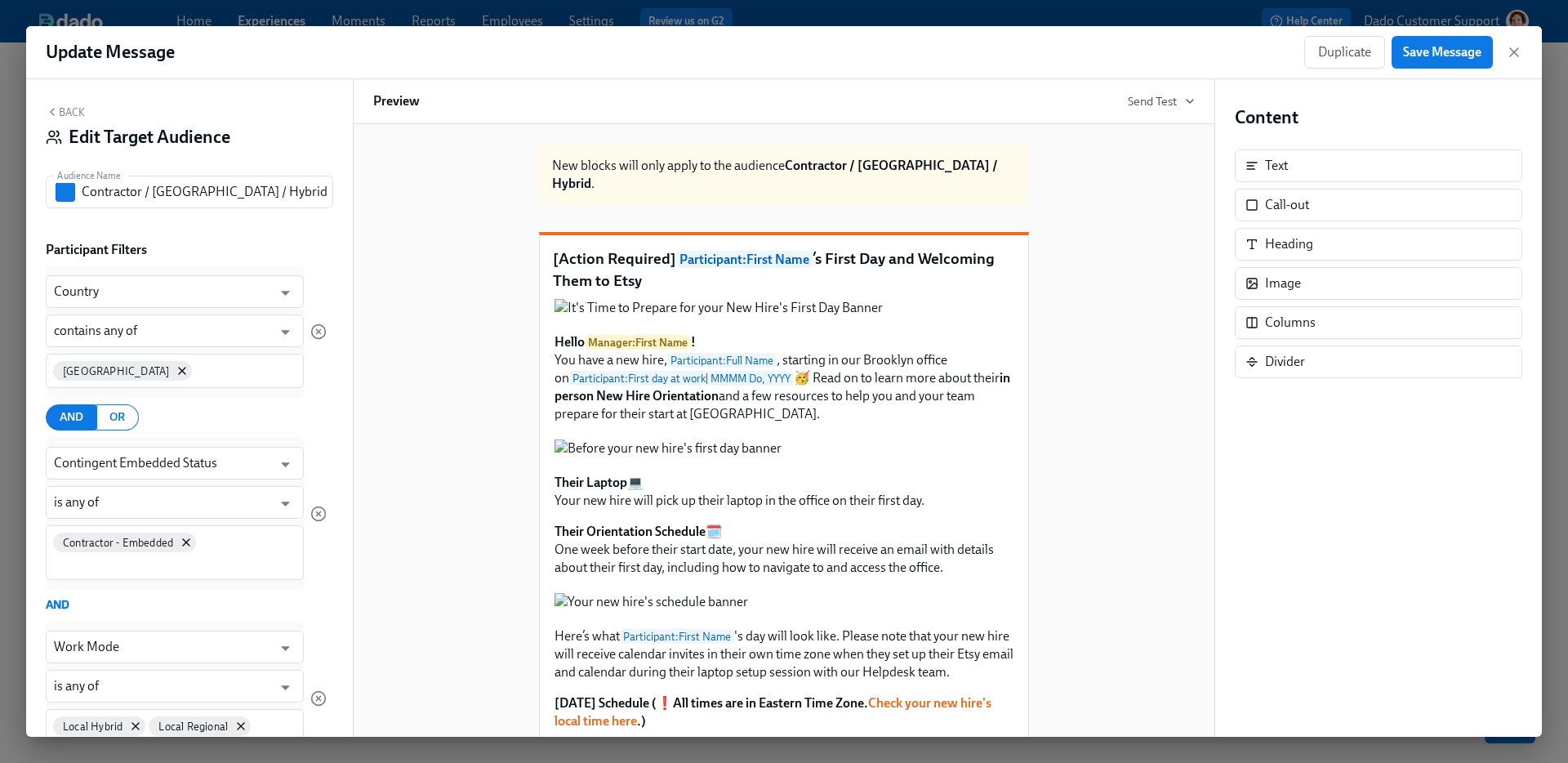
click at [65, 111] on button "Back" at bounding box center [65, 112] width 39 height 13
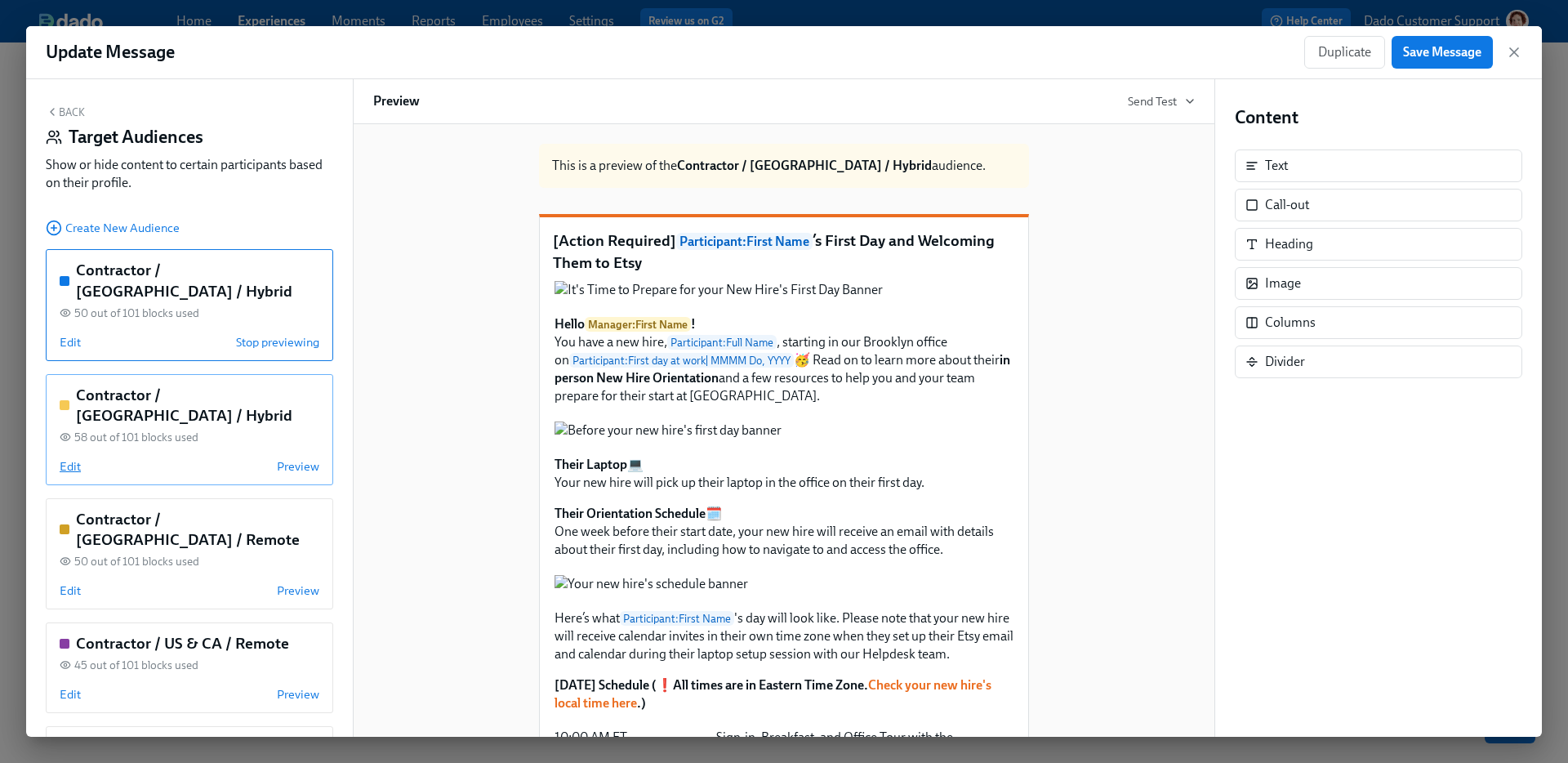
click at [61, 458] on span "Edit" at bounding box center [70, 467] width 21 height 16
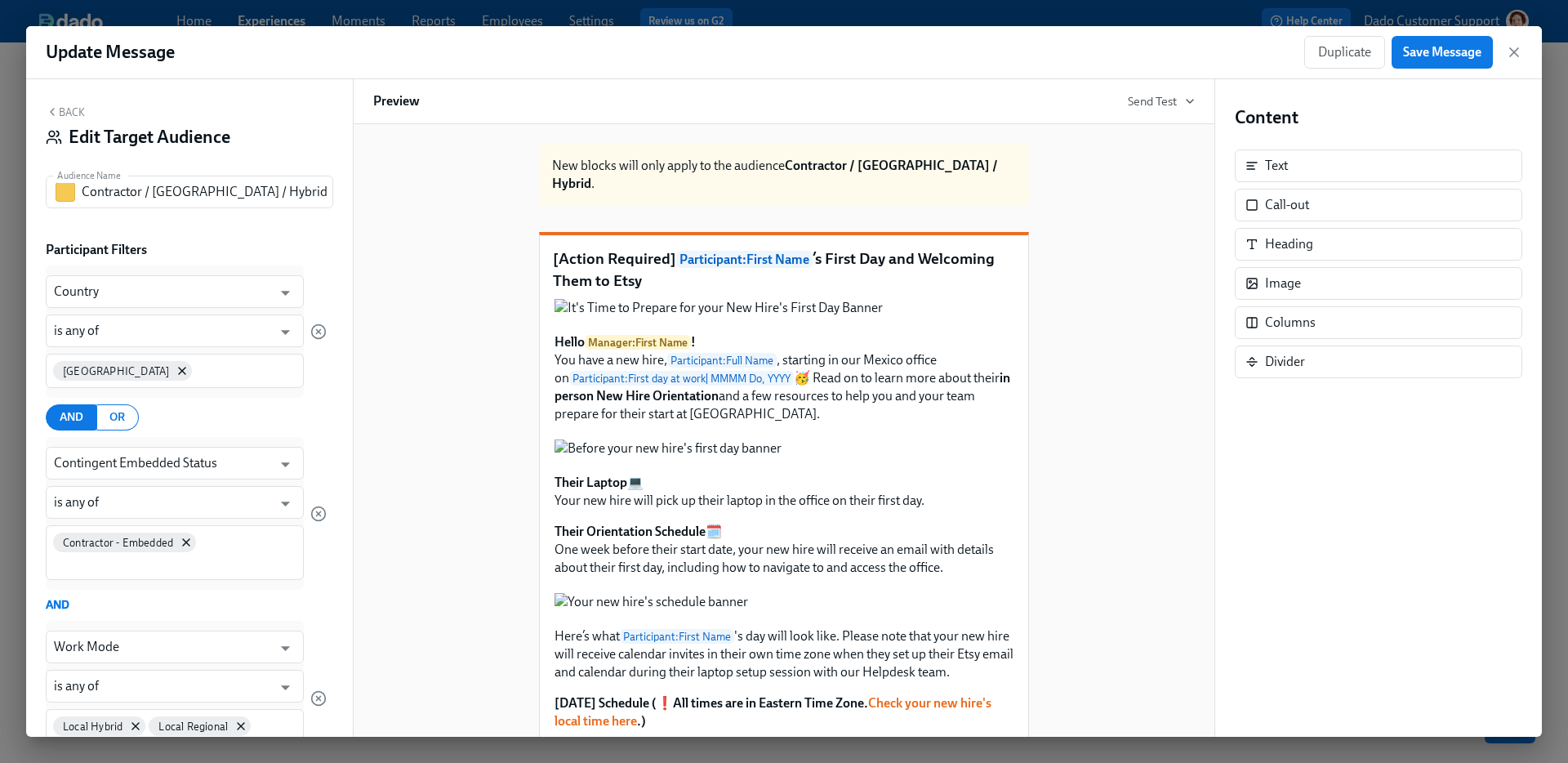
click at [65, 118] on div "Back Edit Target Audience" at bounding box center [189, 131] width 287 height 51
click at [65, 110] on button "Back" at bounding box center [65, 112] width 39 height 13
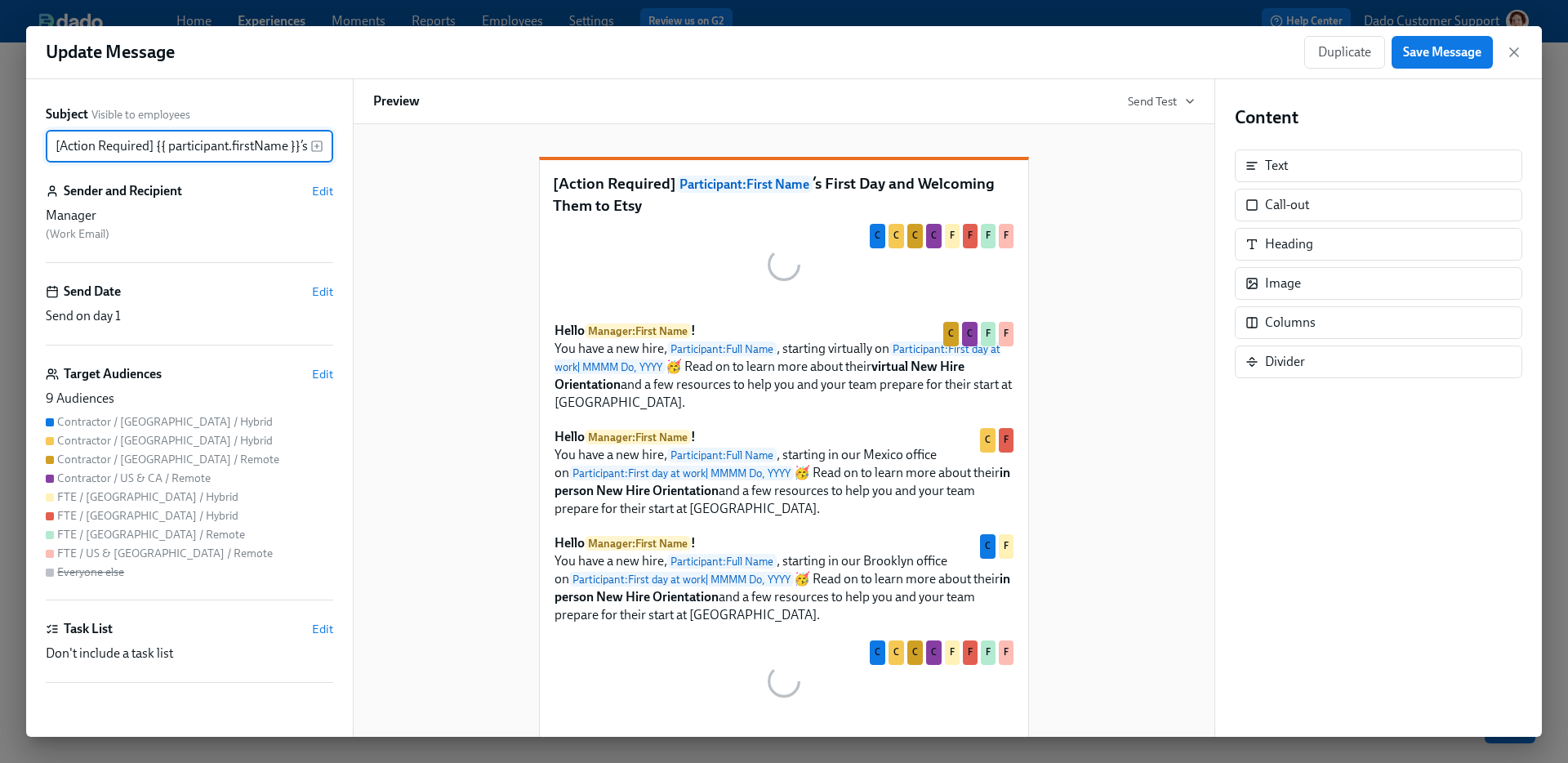
scroll to position [0, 214]
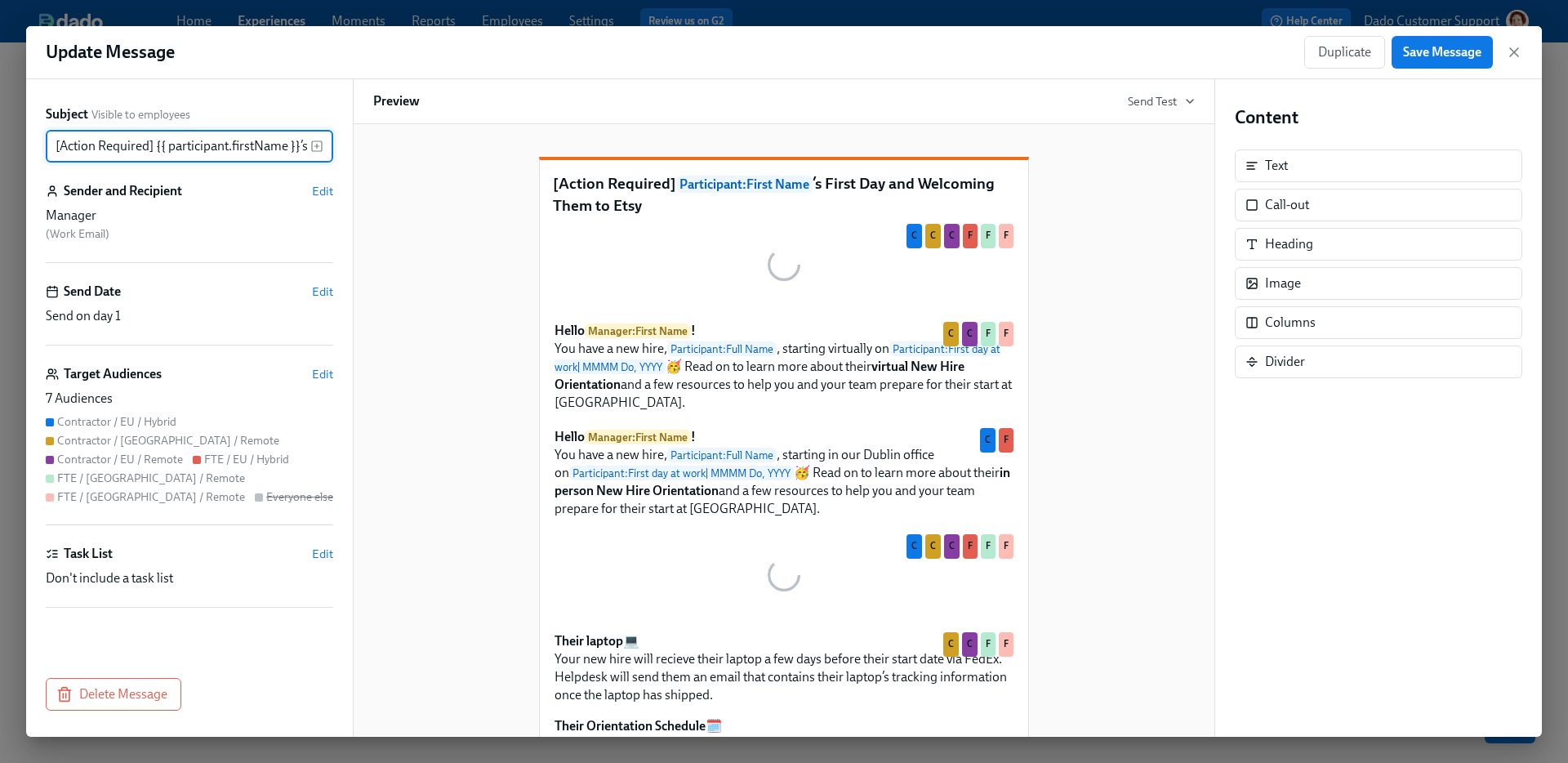
scroll to position [0, 214]
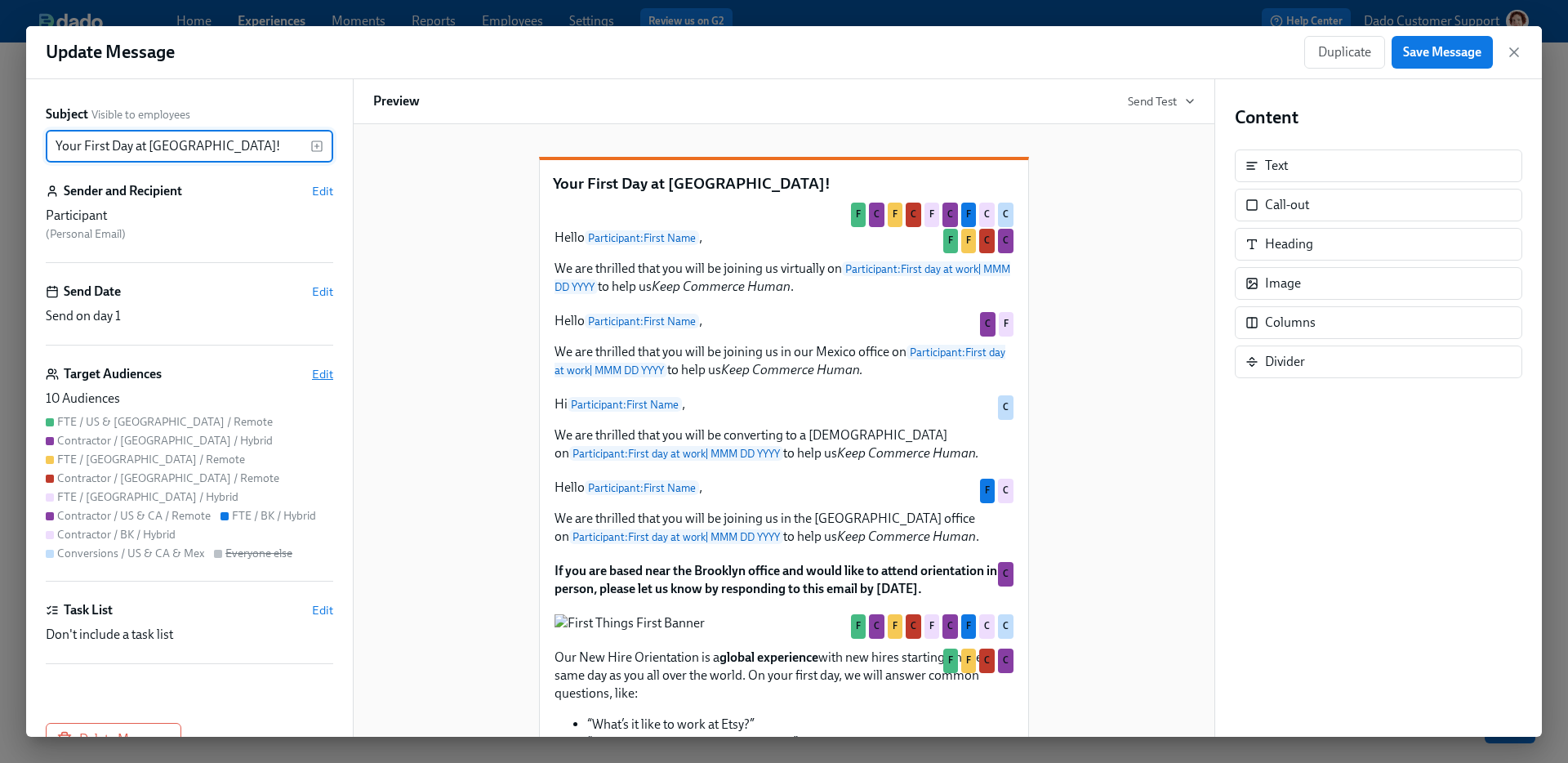
click at [322, 372] on span "Edit" at bounding box center [322, 374] width 21 height 16
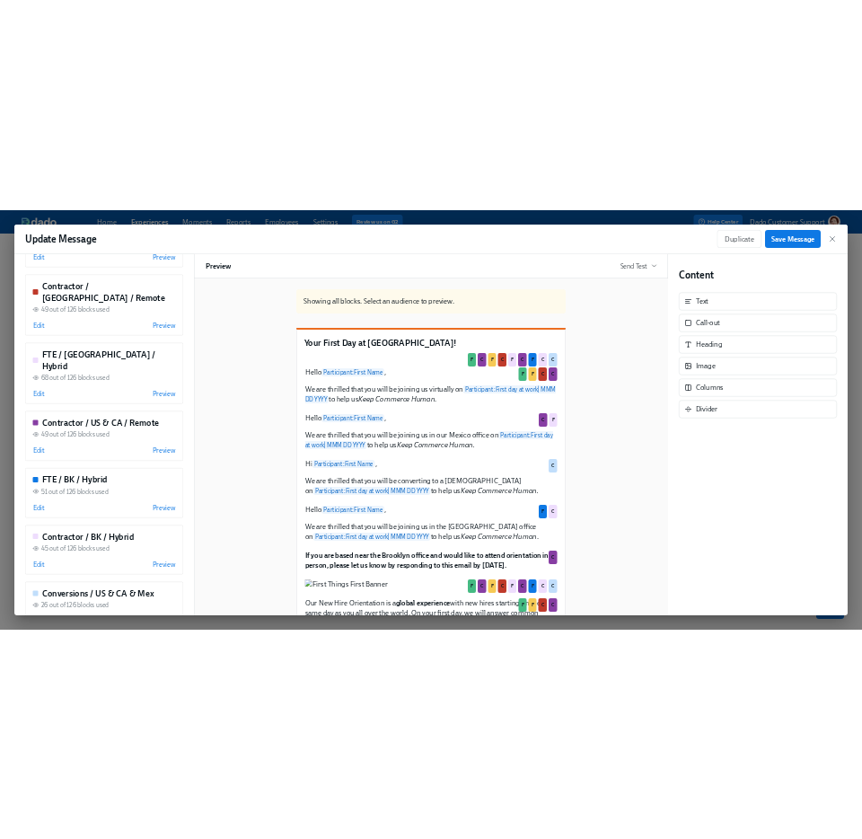
scroll to position [553, 0]
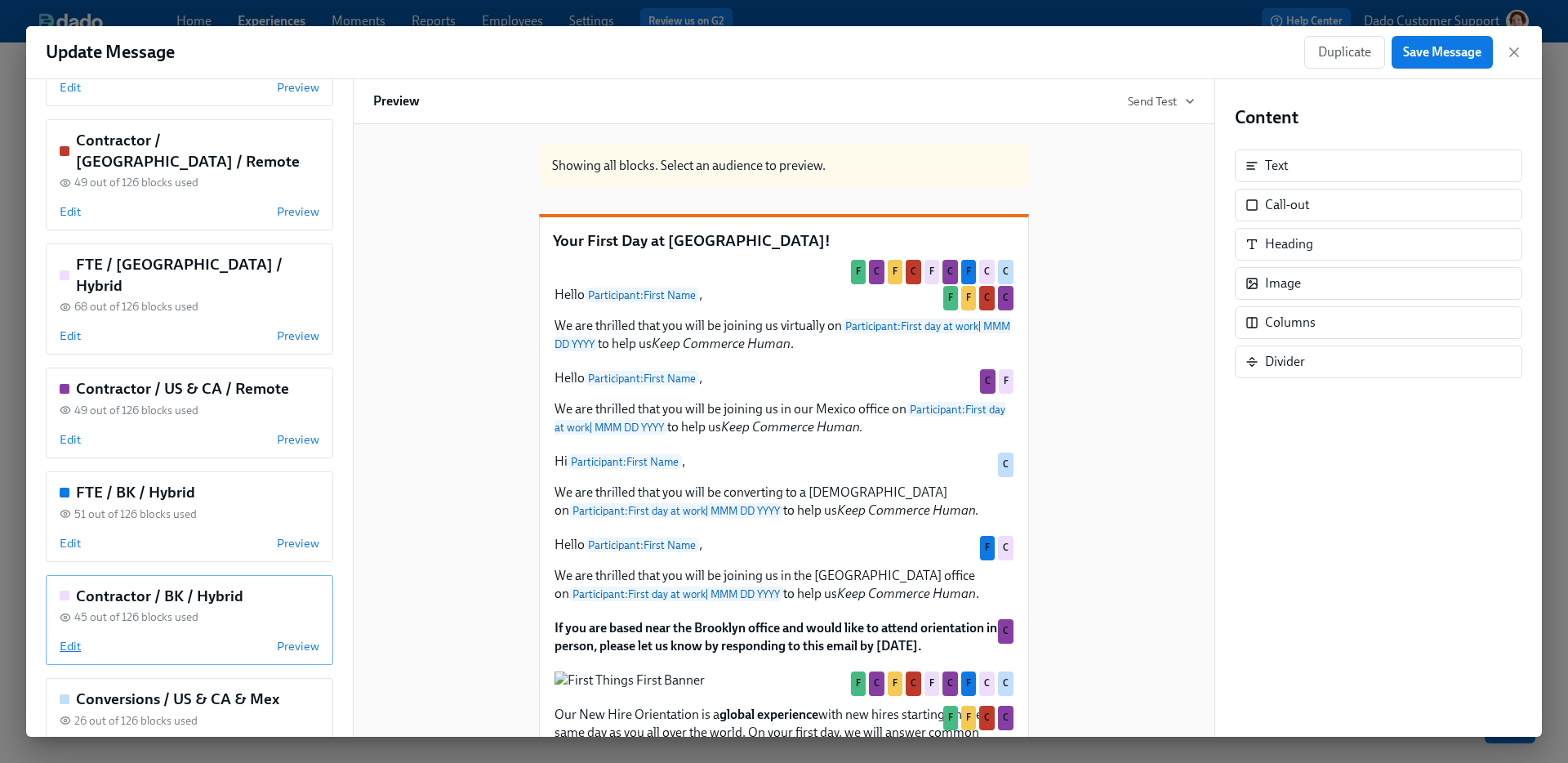
click at [66, 638] on span "Edit" at bounding box center [70, 646] width 21 height 16
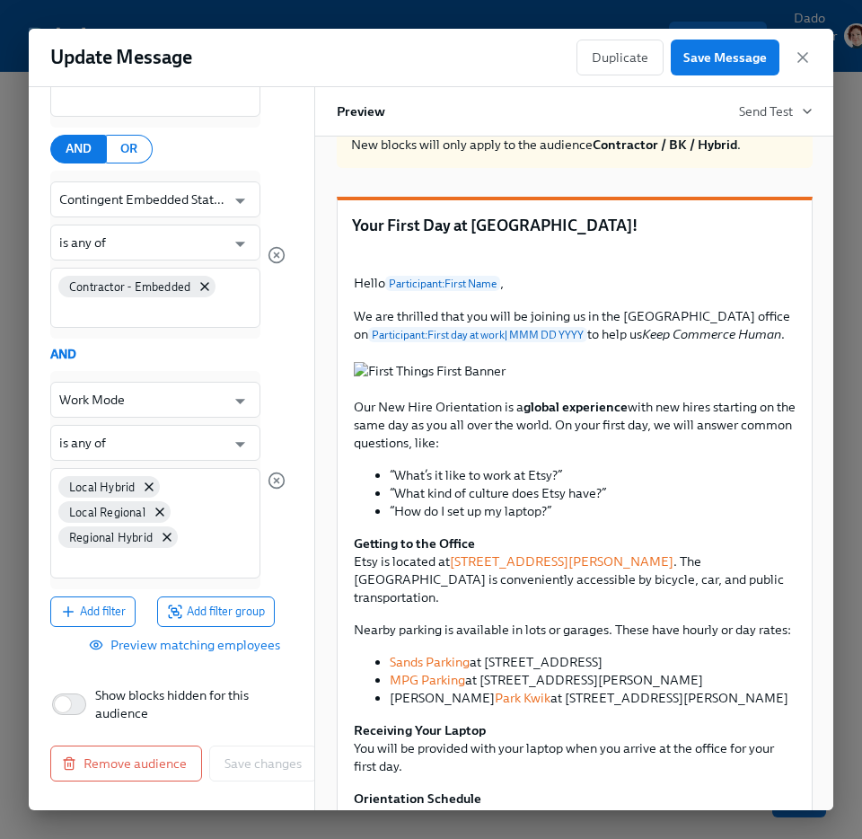
scroll to position [0, 0]
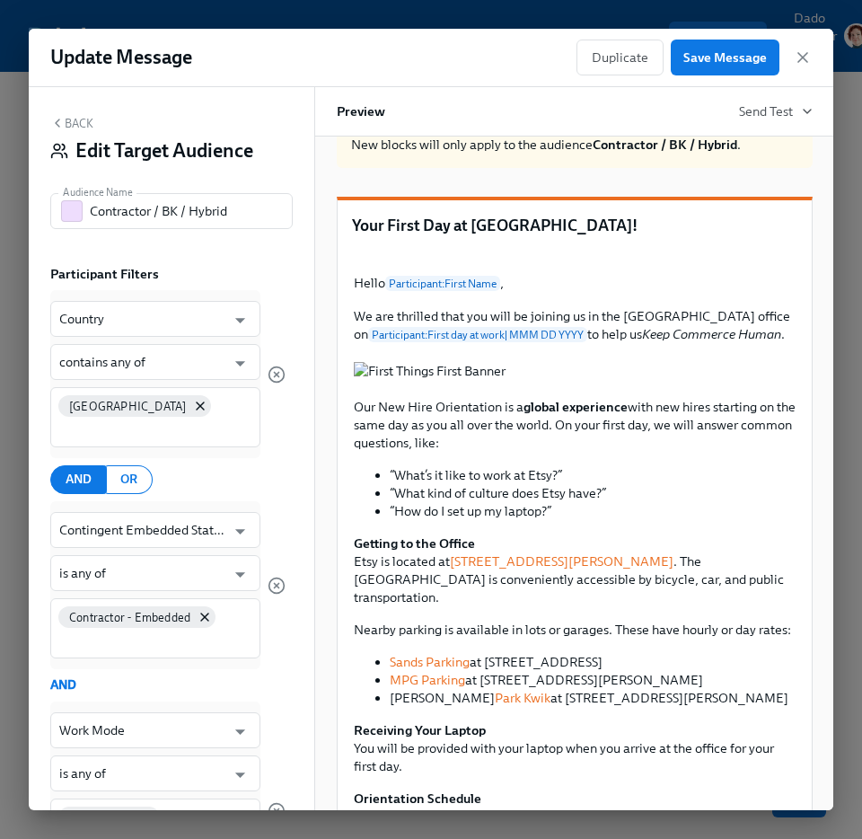
click at [59, 127] on icon "button" at bounding box center [57, 123] width 14 height 14
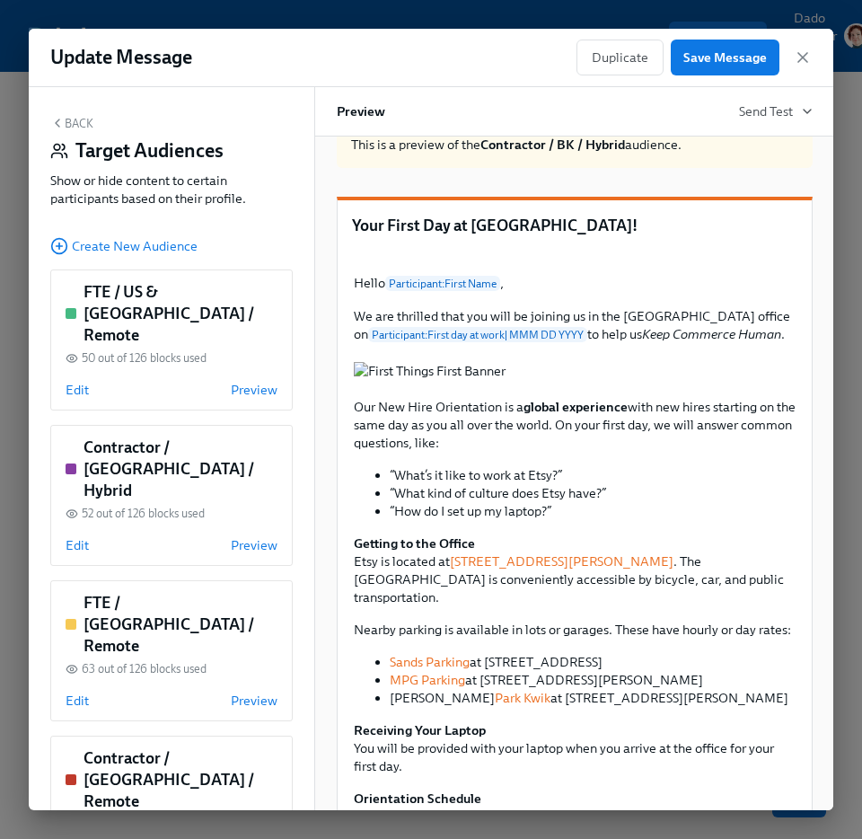
click at [71, 123] on button "Back" at bounding box center [71, 123] width 43 height 14
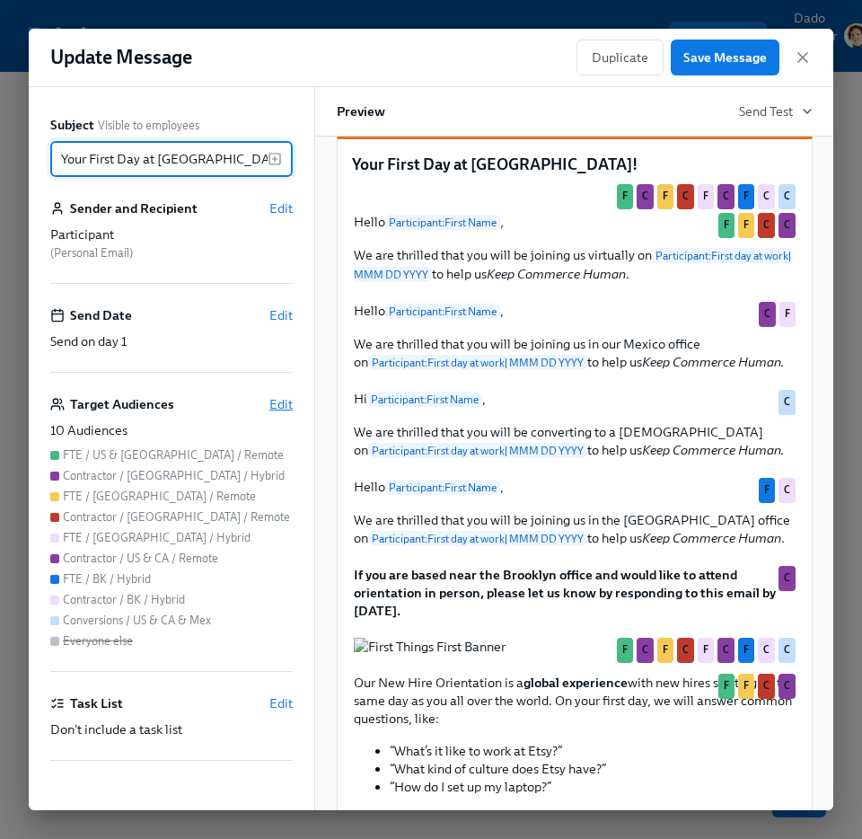
click at [273, 398] on span "Edit" at bounding box center [280, 404] width 23 height 18
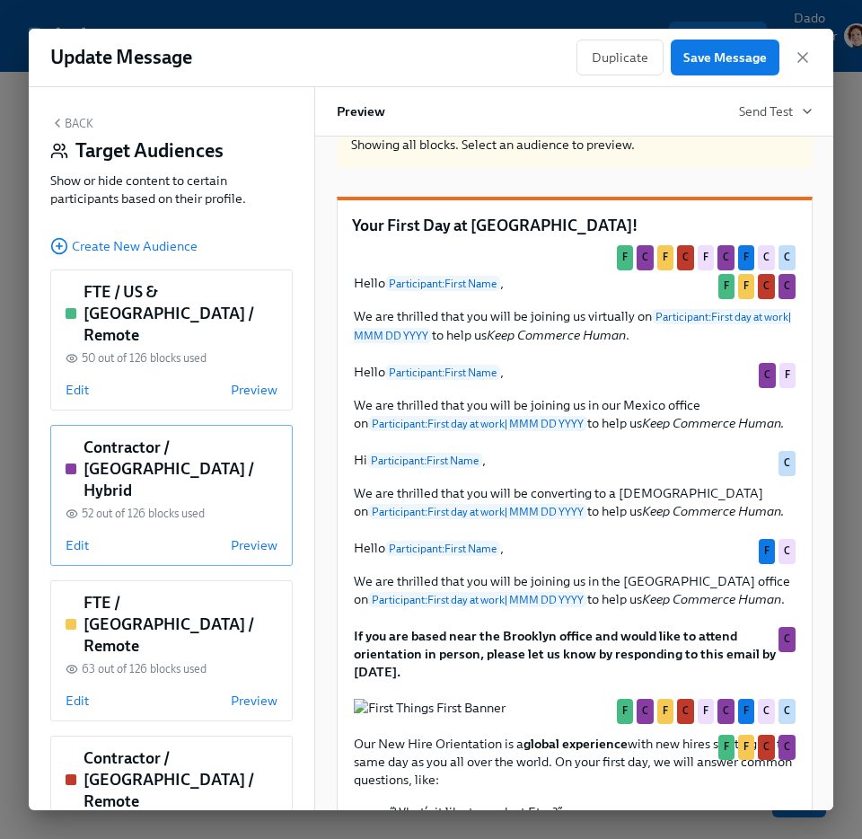
click at [62, 471] on div "Contractor / Mexico / Hybrid 52 out of 126 blocks used Edit Preview" at bounding box center [171, 495] width 242 height 141
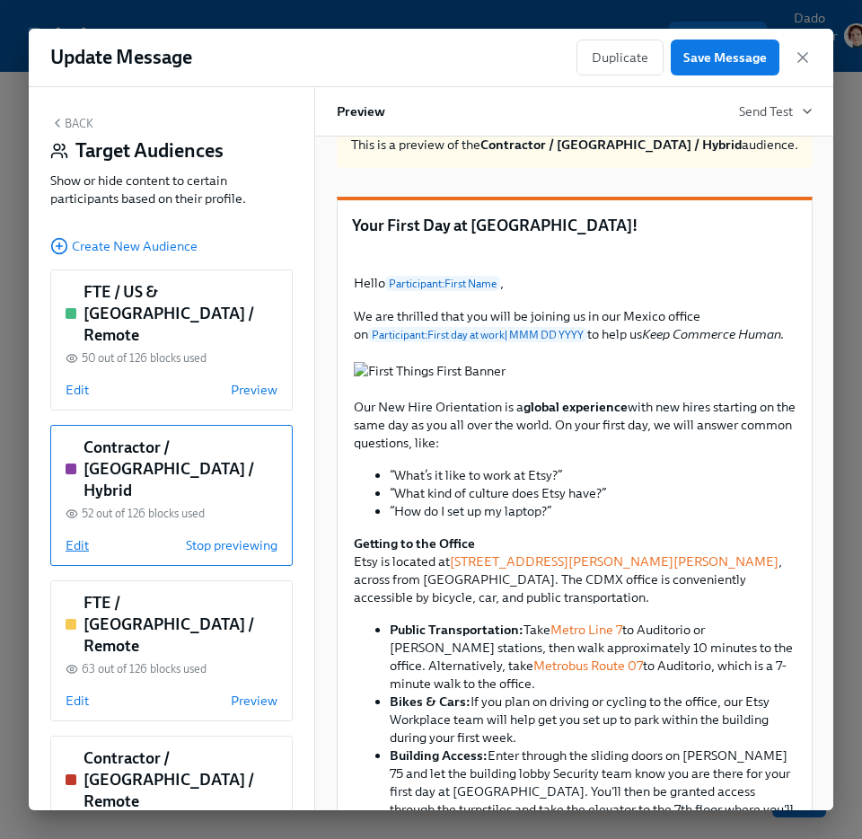
click at [80, 536] on span "Edit" at bounding box center [77, 545] width 23 height 18
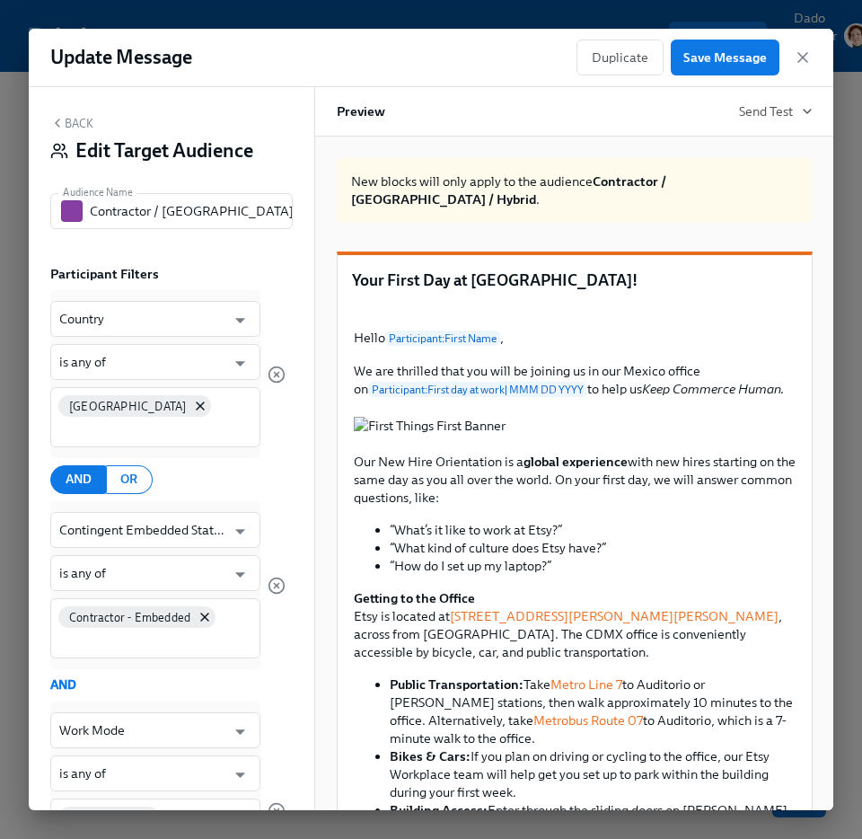
click at [70, 121] on button "Back" at bounding box center [71, 123] width 43 height 14
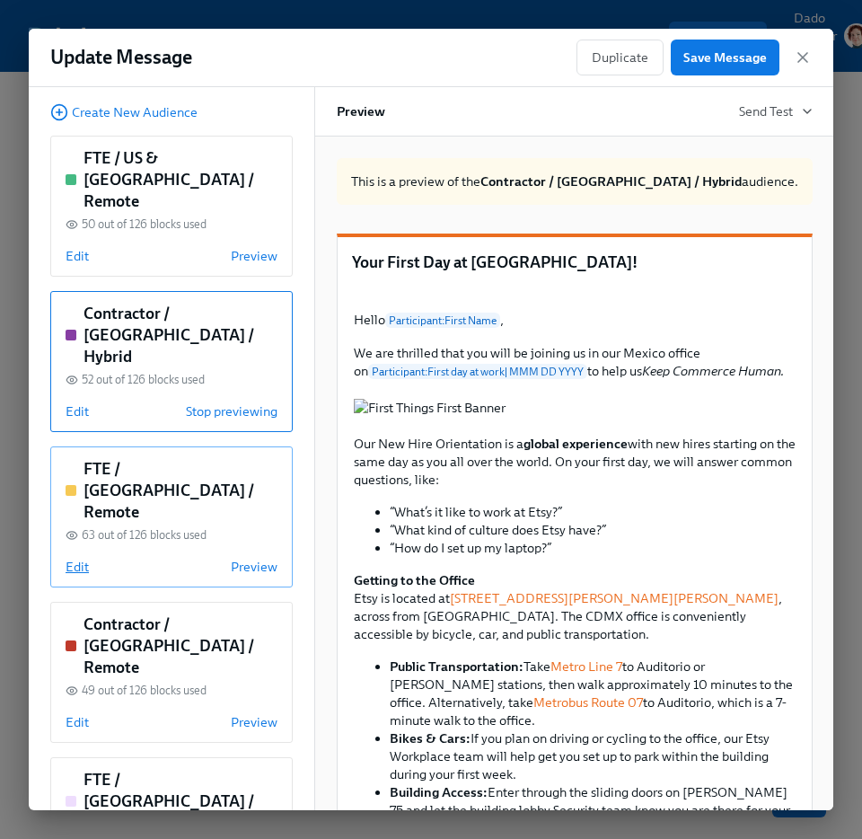
scroll to position [206, 0]
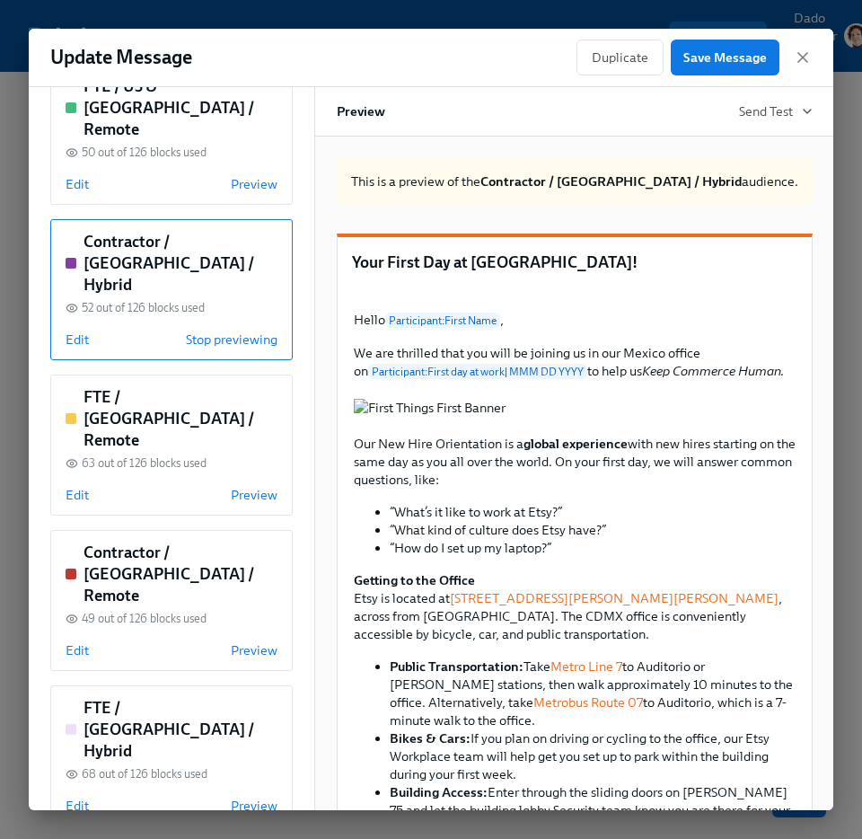
click at [75, 542] on div "Back Target Audiences Show or hide content to certain participants based on the…" at bounding box center [172, 448] width 286 height 723
click at [75, 641] on span "Edit" at bounding box center [77, 650] width 23 height 18
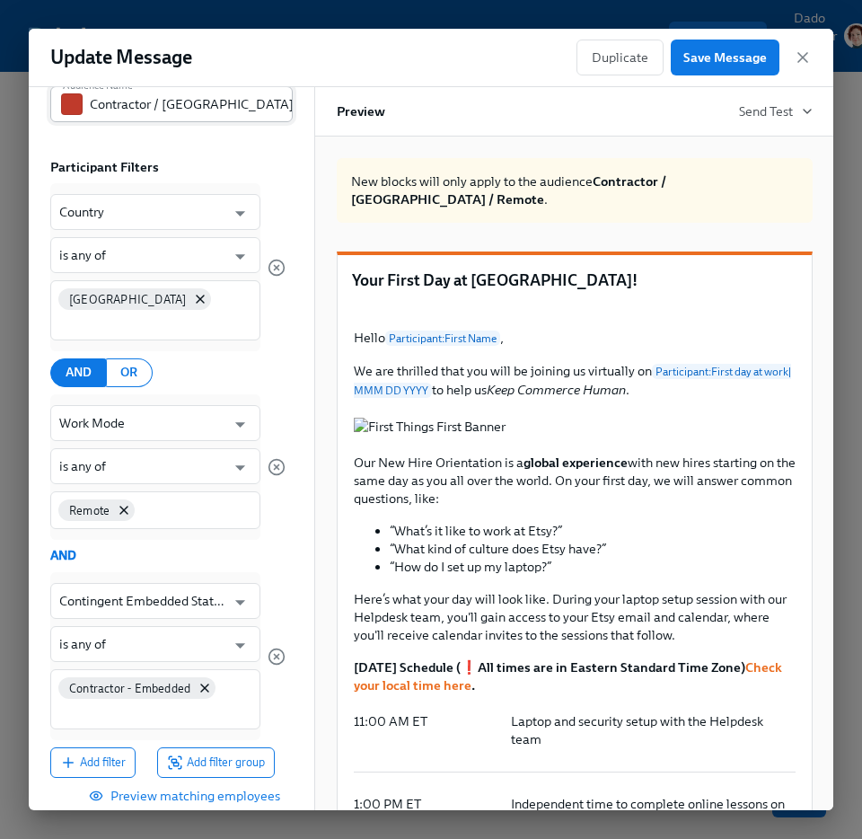
scroll to position [0, 0]
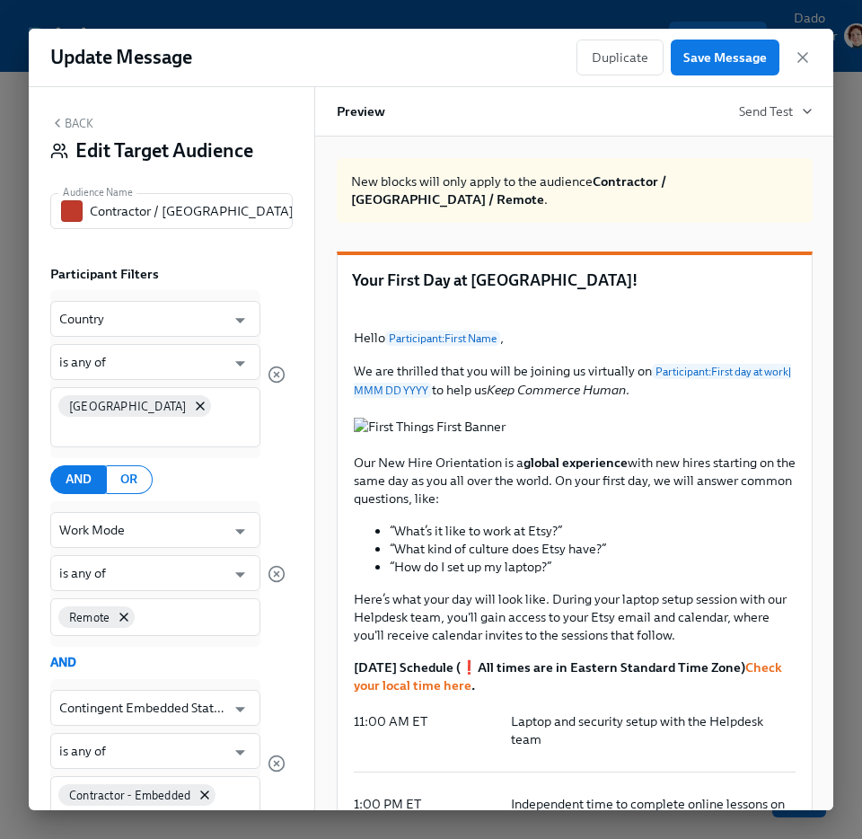
click at [76, 114] on div "Back Edit Target Audience Audience Name Contractor / Mexico / Remote Audience N…" at bounding box center [172, 448] width 286 height 723
click at [71, 122] on button "Back" at bounding box center [71, 123] width 43 height 14
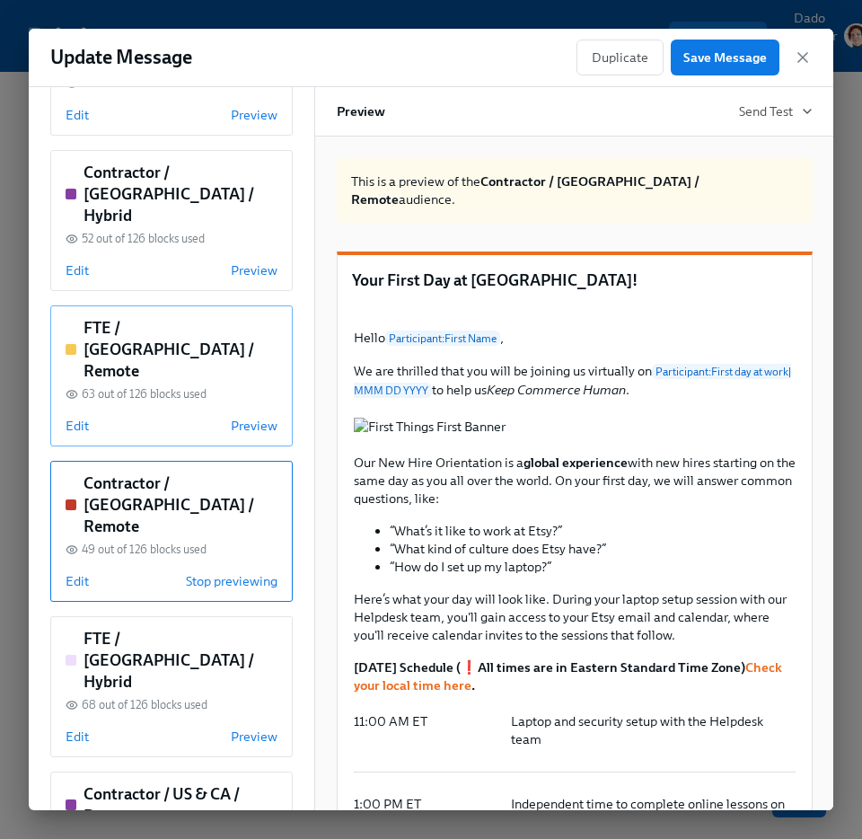
scroll to position [287, 0]
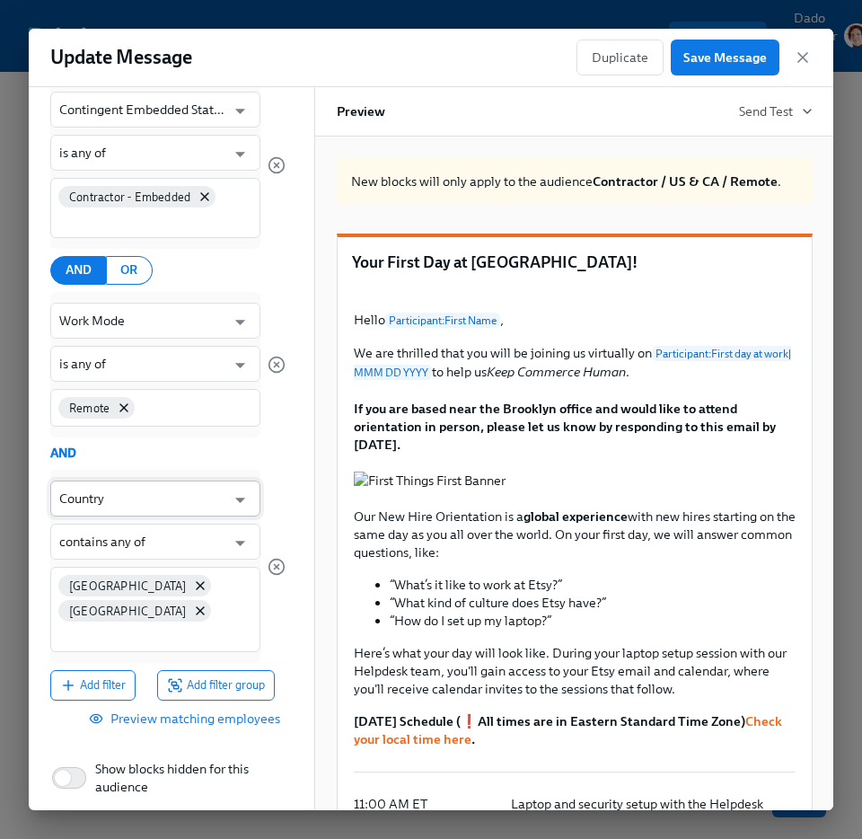
scroll to position [0, 0]
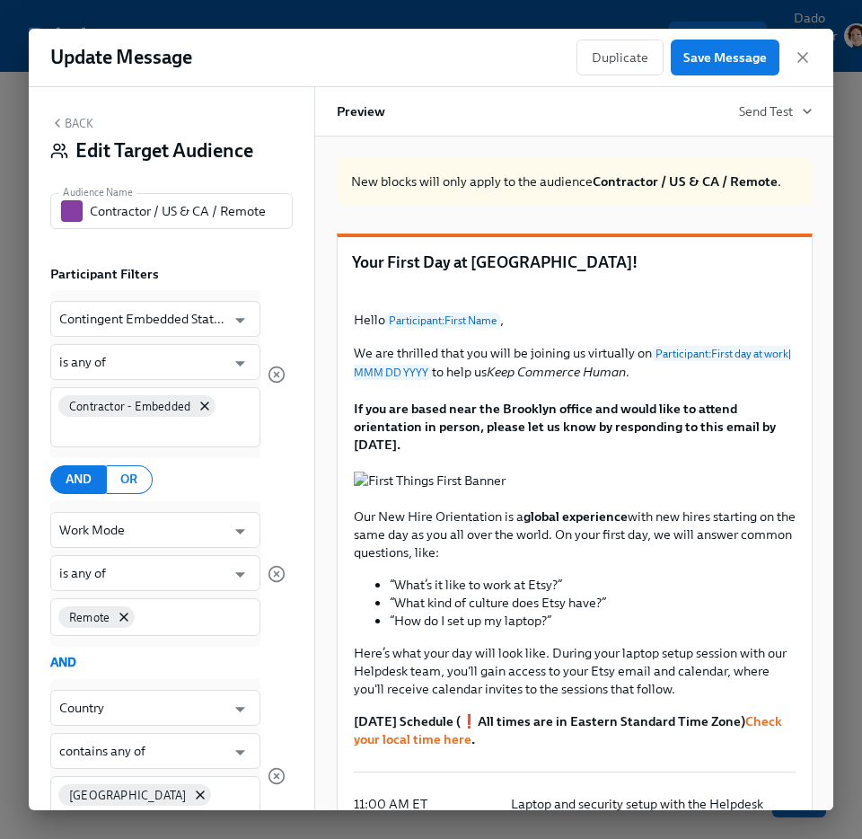
click at [79, 117] on button "Back" at bounding box center [71, 123] width 43 height 14
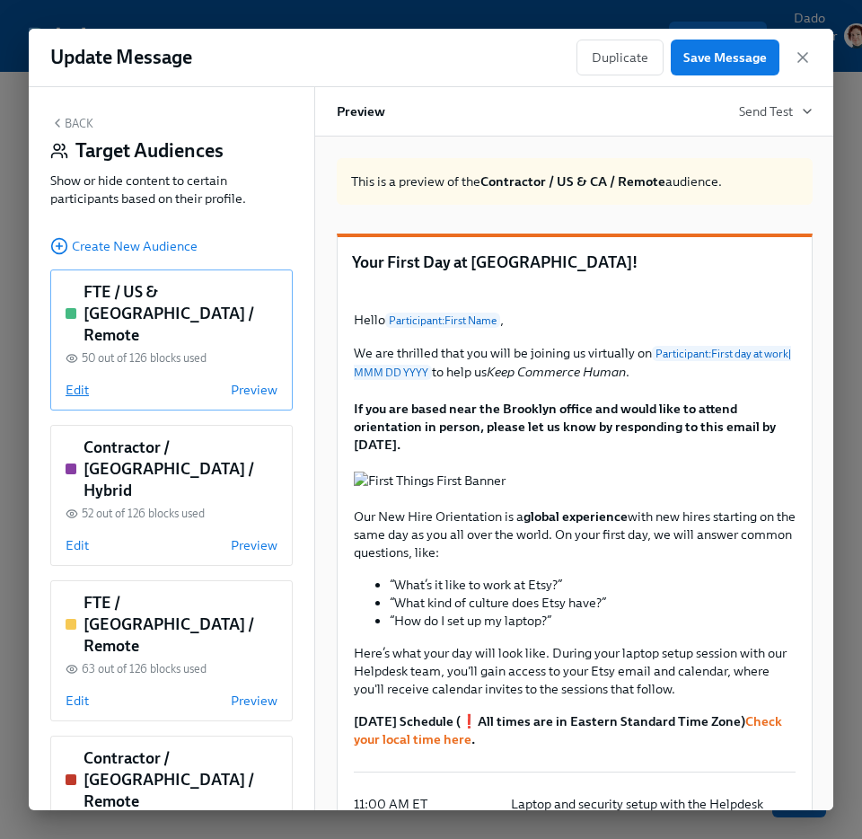
click at [80, 381] on span "Edit" at bounding box center [77, 390] width 23 height 18
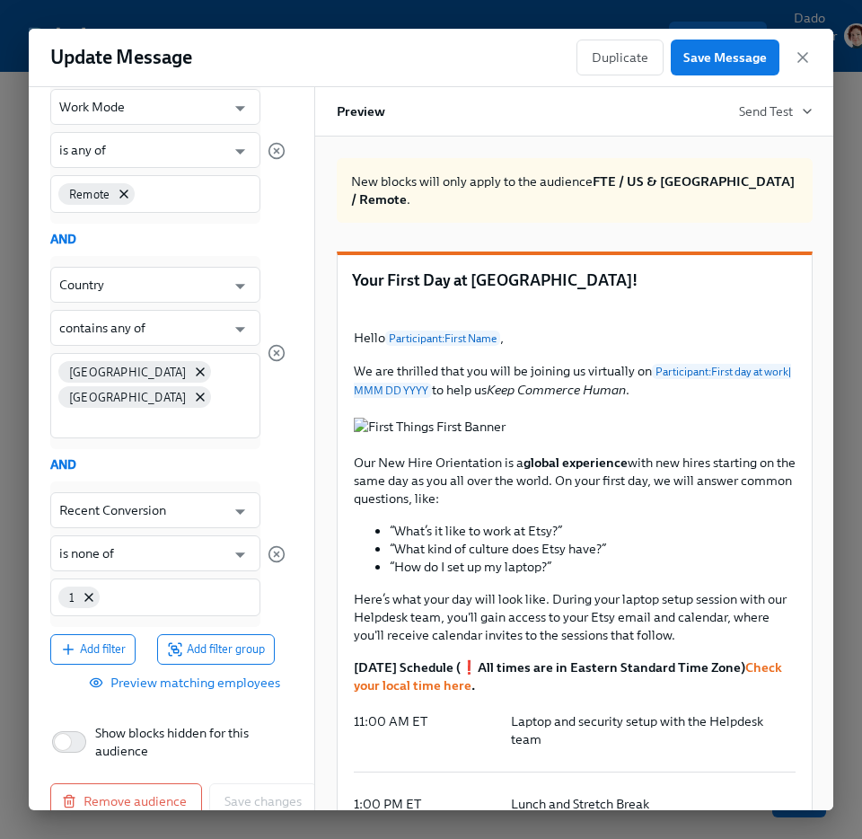
scroll to position [436, 0]
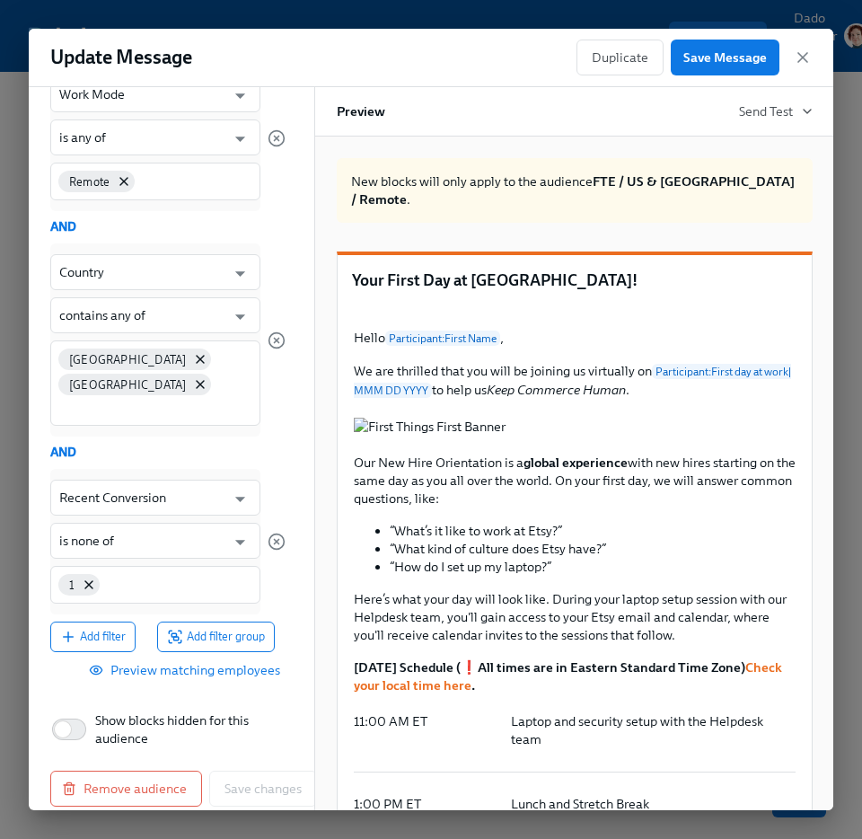
click at [145, 661] on span "Preview matching employees" at bounding box center [186, 670] width 188 height 18
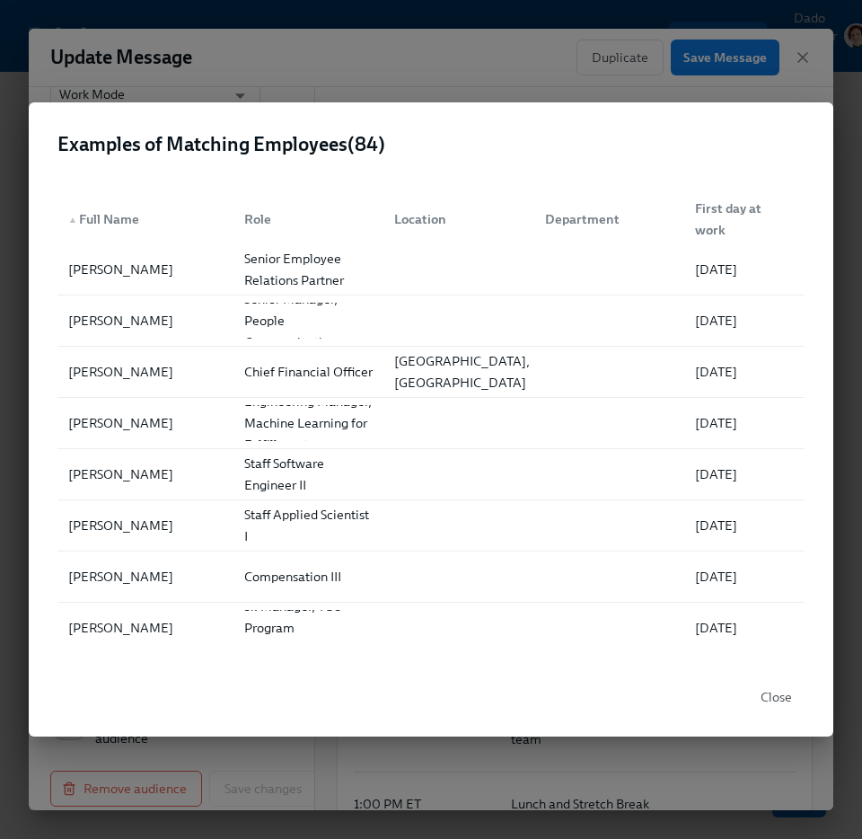
click at [363, 72] on div "Examples of Matching Employees ( 84 ) ▲ Full Name Role Location Department Firs…" at bounding box center [431, 419] width 862 height 839
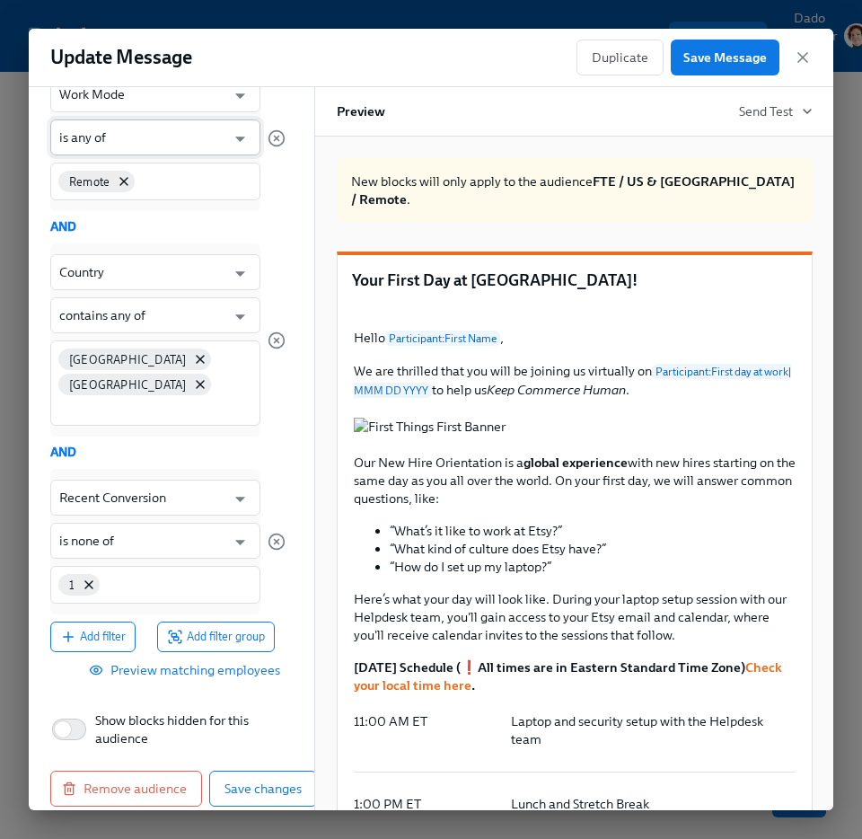
scroll to position [0, 0]
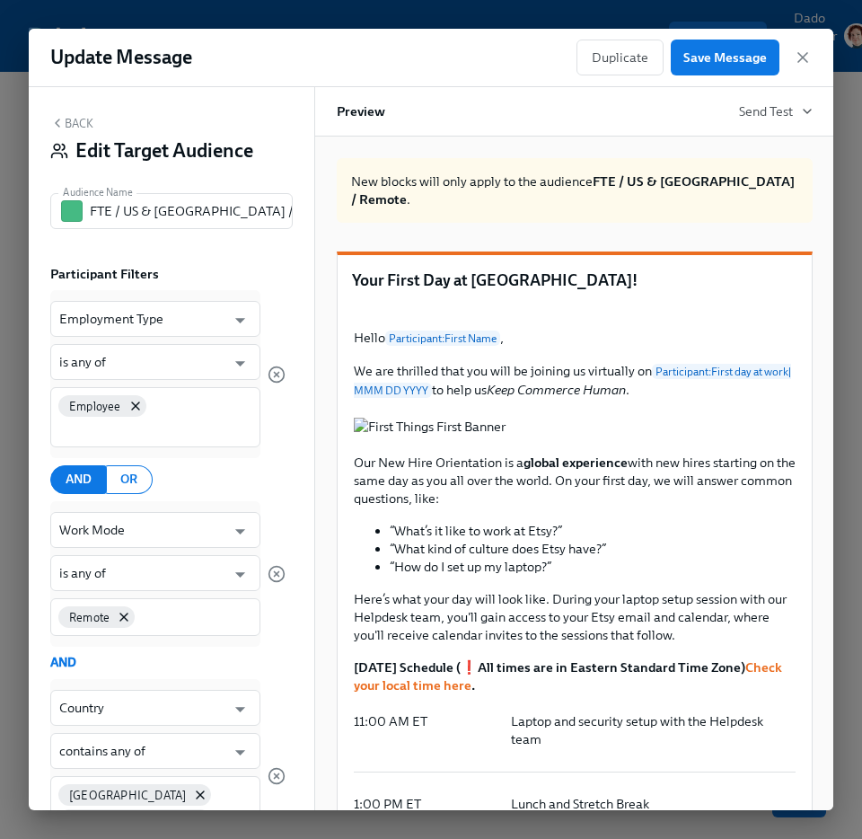
click at [76, 125] on button "Back" at bounding box center [71, 123] width 43 height 14
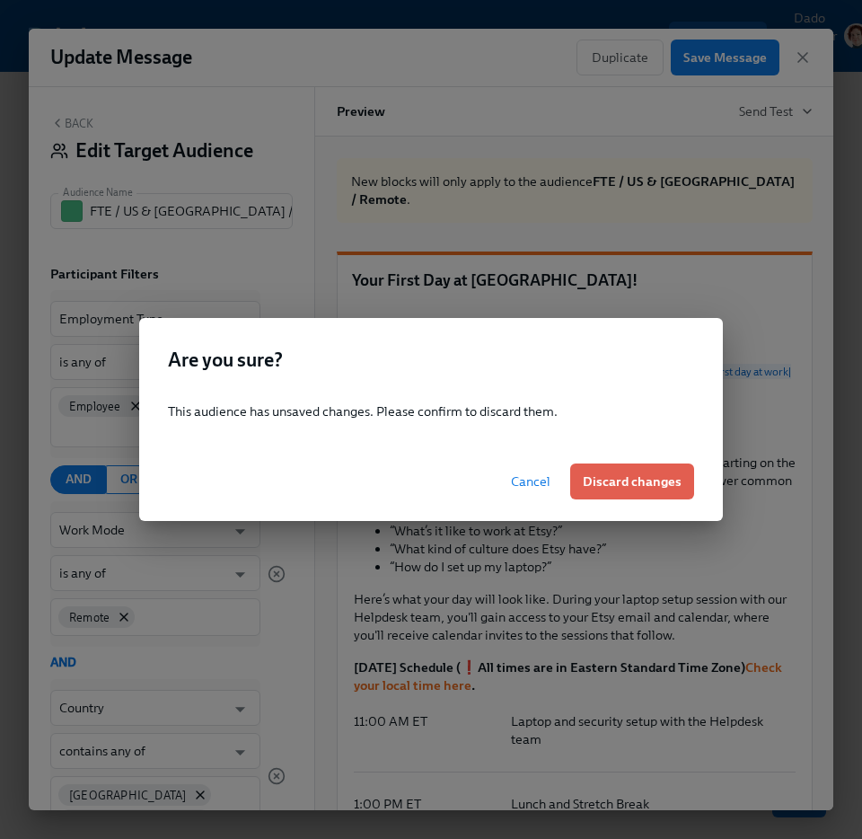
click at [537, 486] on span "Cancel" at bounding box center [531, 481] width 40 height 18
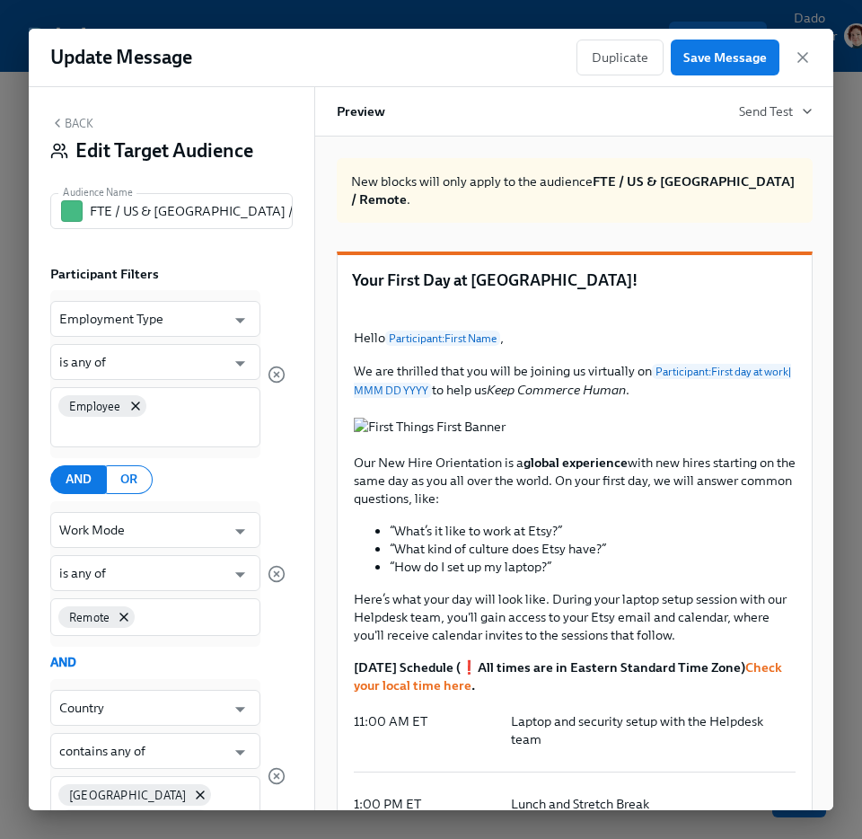
click at [64, 121] on button "Back" at bounding box center [71, 123] width 43 height 14
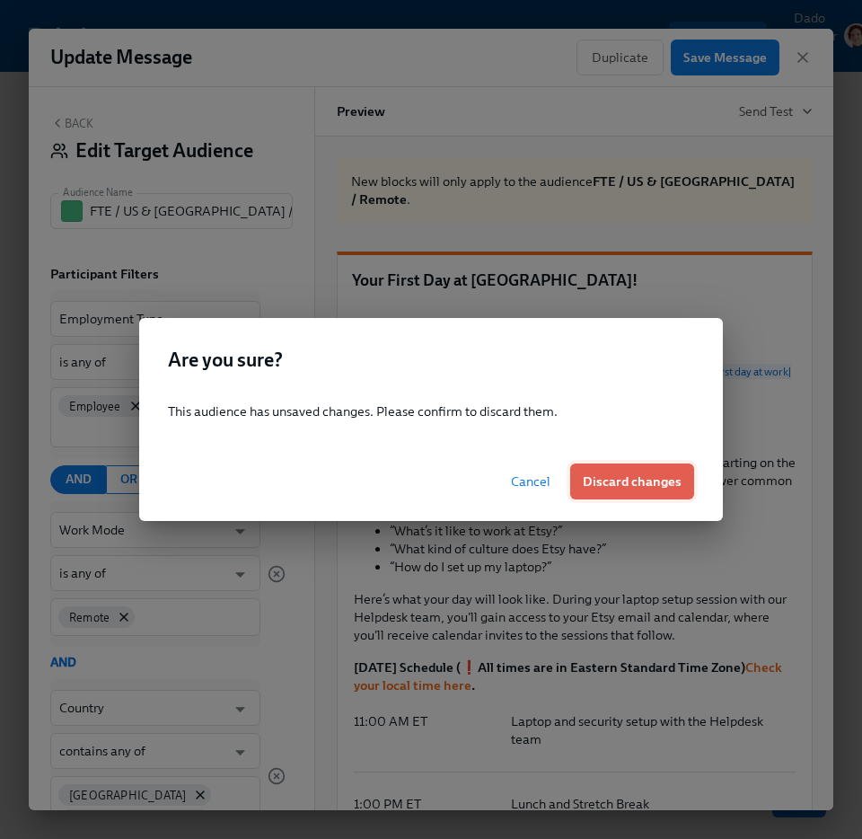
click at [600, 487] on span "Discard changes" at bounding box center [632, 481] width 99 height 18
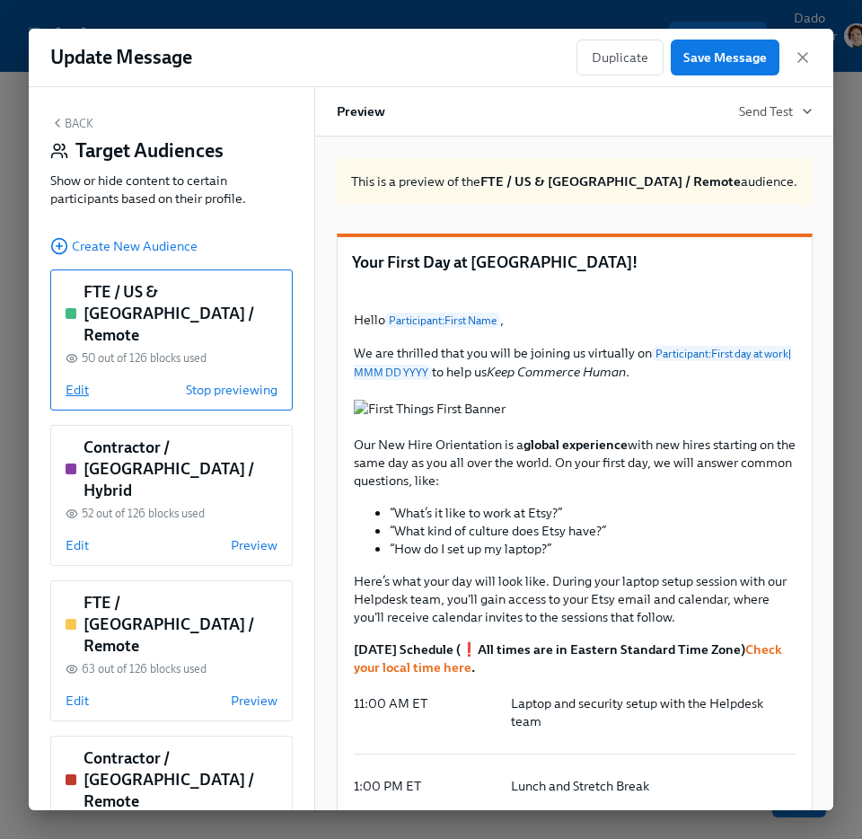
click at [71, 381] on span "Edit" at bounding box center [77, 390] width 23 height 18
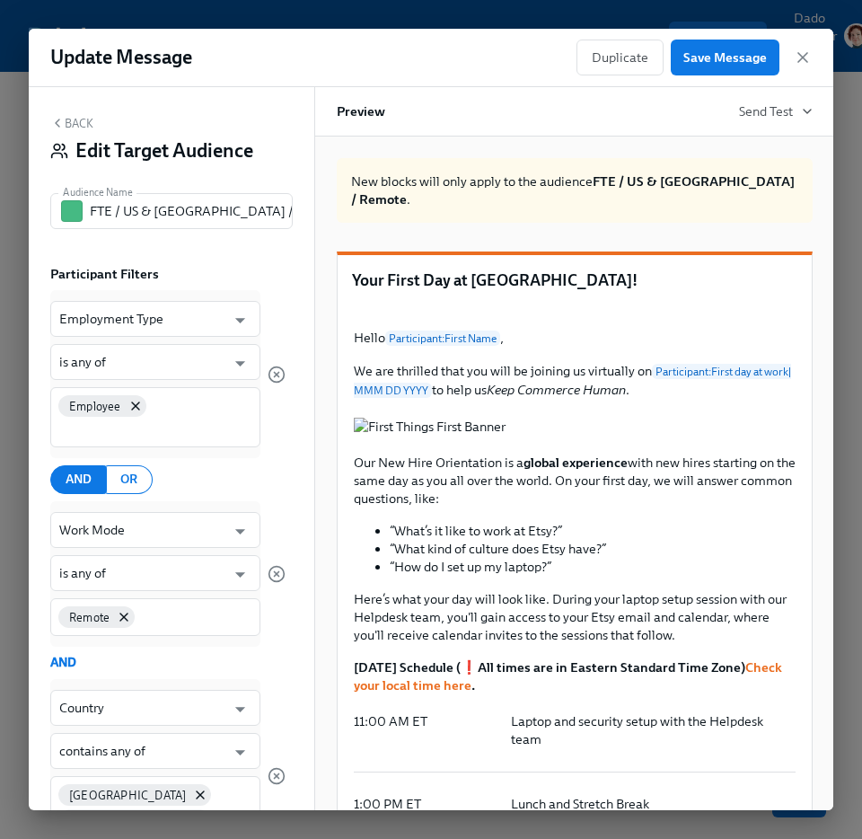
click at [70, 118] on button "Back" at bounding box center [71, 123] width 43 height 14
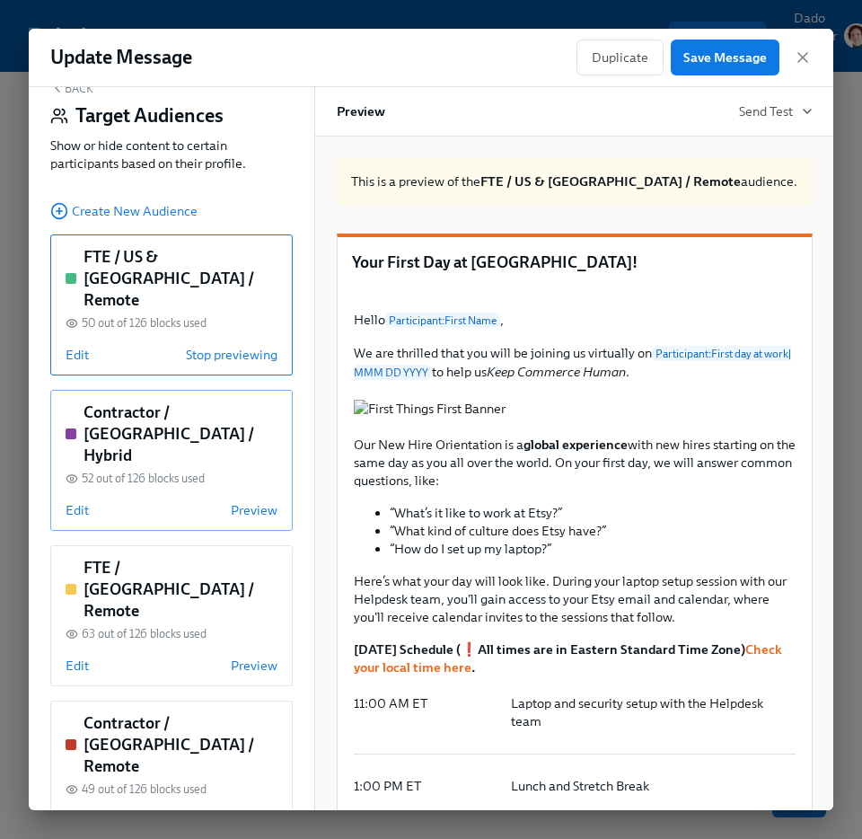
scroll to position [37, 0]
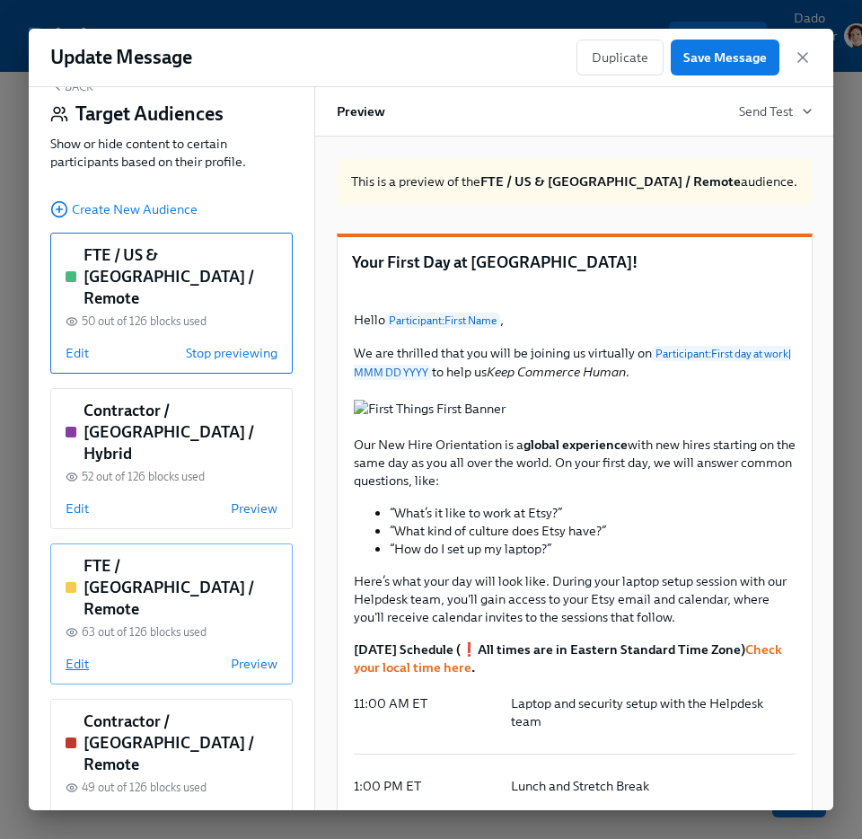
click at [75, 655] on span "Edit" at bounding box center [77, 664] width 23 height 18
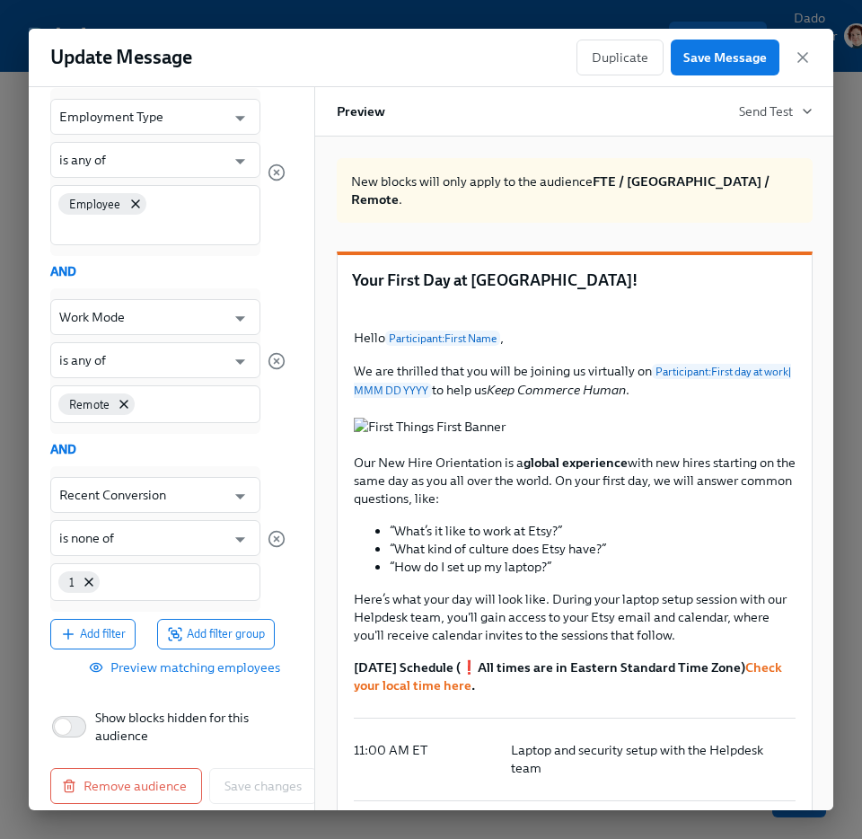
scroll to position [0, 0]
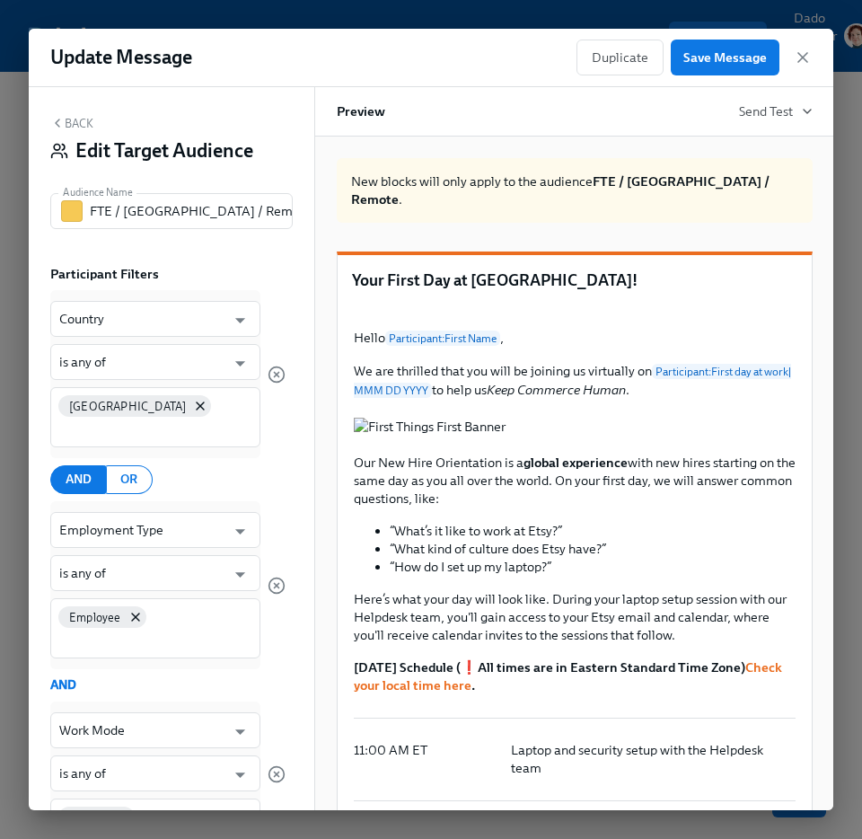
click at [71, 123] on button "Back" at bounding box center [71, 123] width 43 height 14
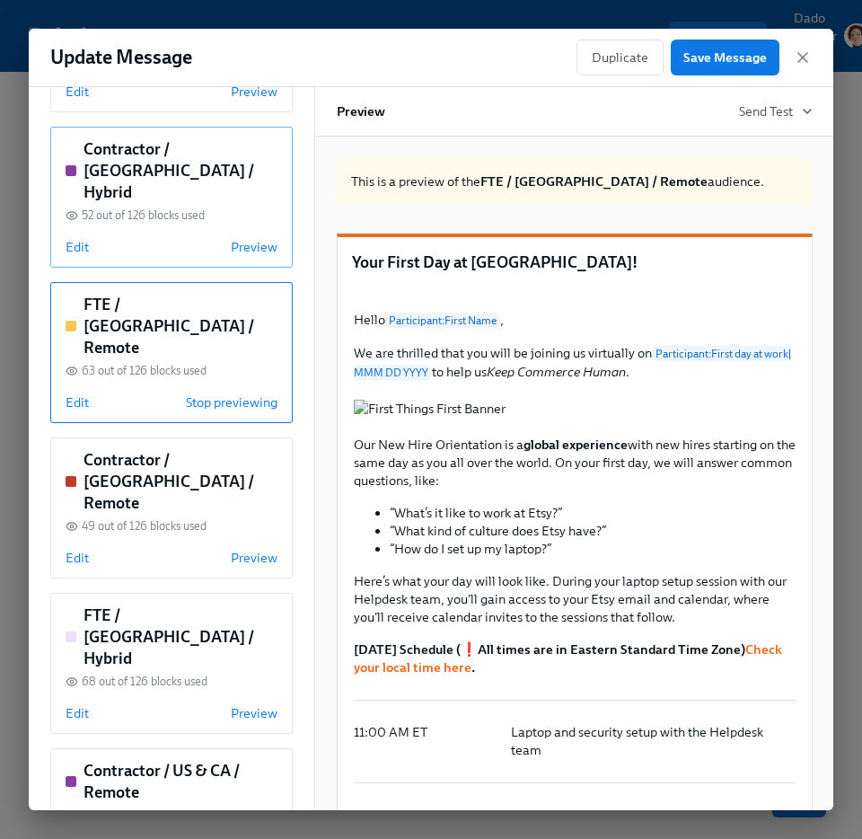
scroll to position [363, 0]
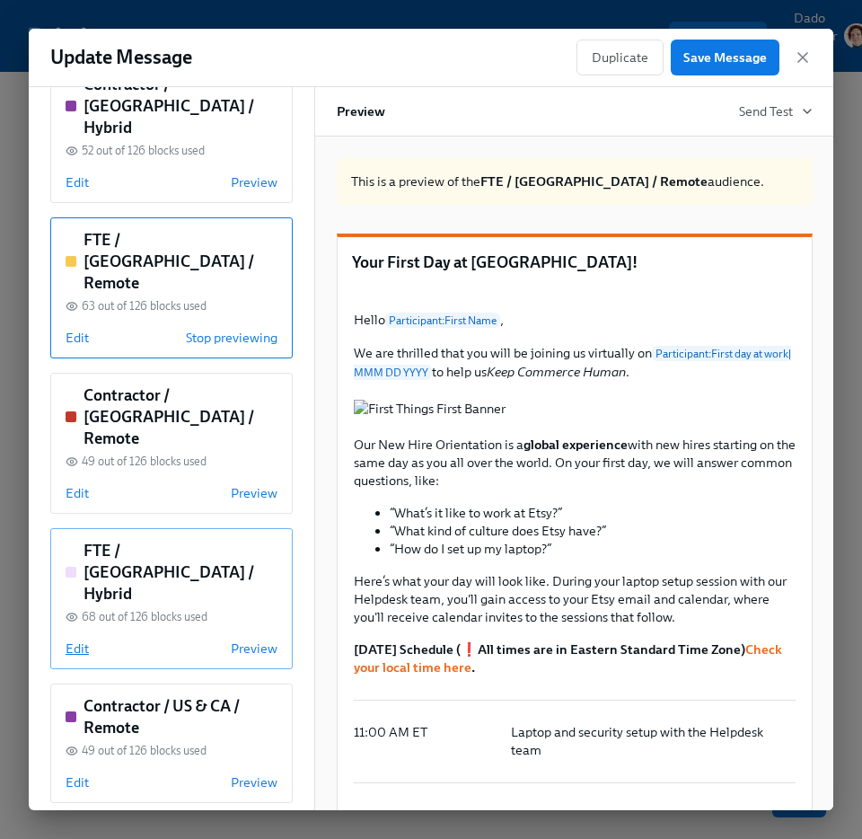
click at [70, 639] on span "Edit" at bounding box center [77, 648] width 23 height 18
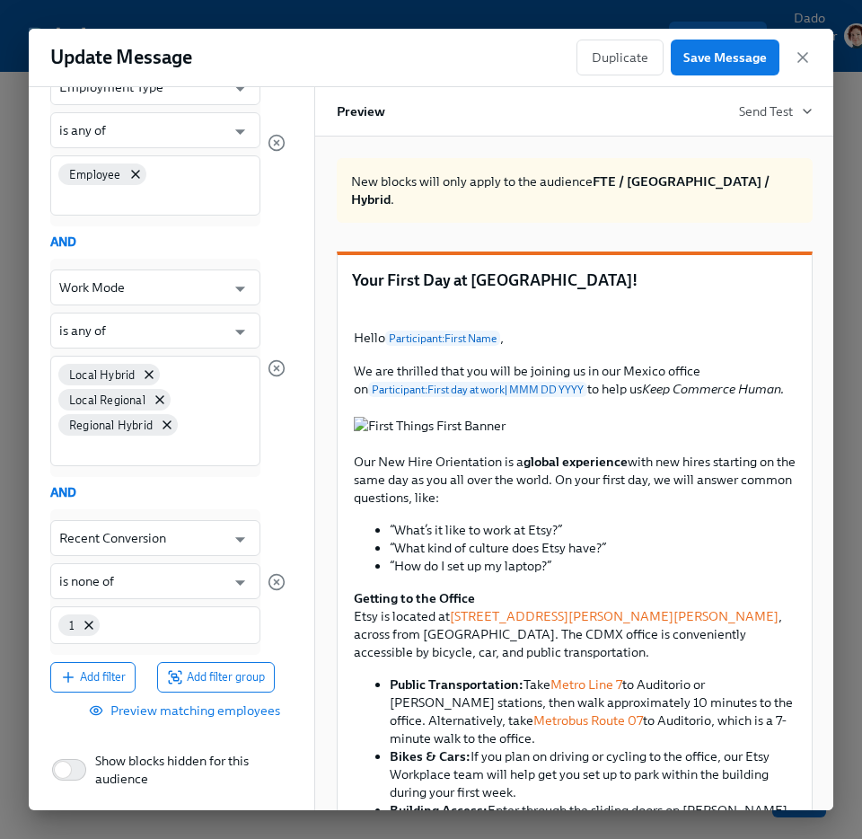
scroll to position [0, 0]
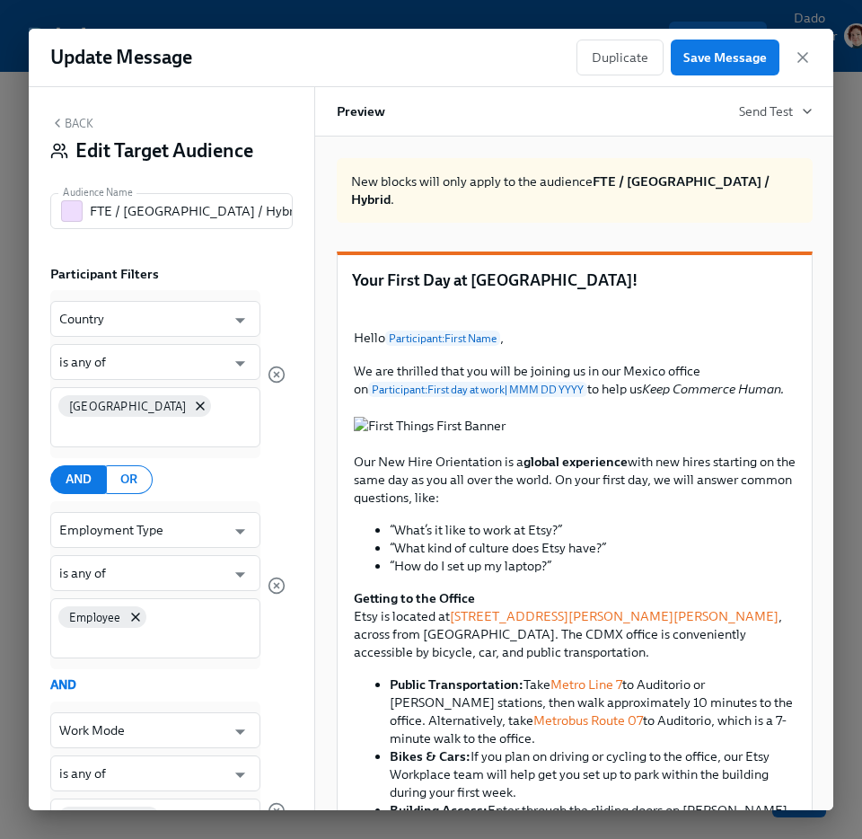
click at [75, 114] on div "Back Edit Target Audience Audience Name FTE / Mexico / Hybrid Audience Name Par…" at bounding box center [172, 448] width 286 height 723
click at [72, 121] on button "Back" at bounding box center [71, 123] width 43 height 14
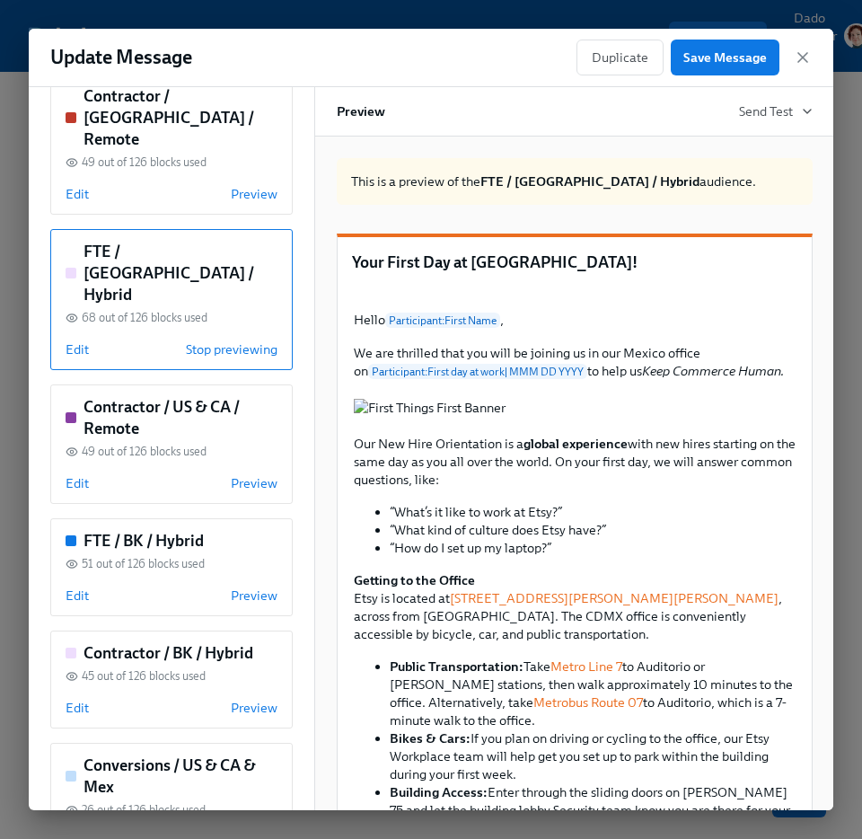
scroll to position [682, 0]
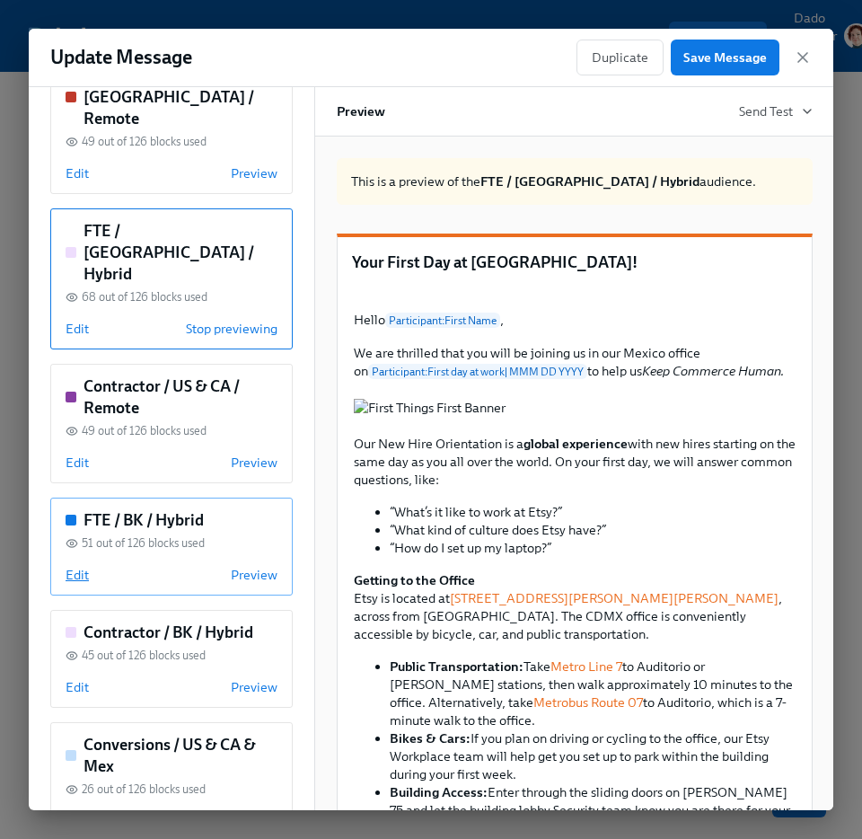
click at [75, 566] on span "Edit" at bounding box center [77, 575] width 23 height 18
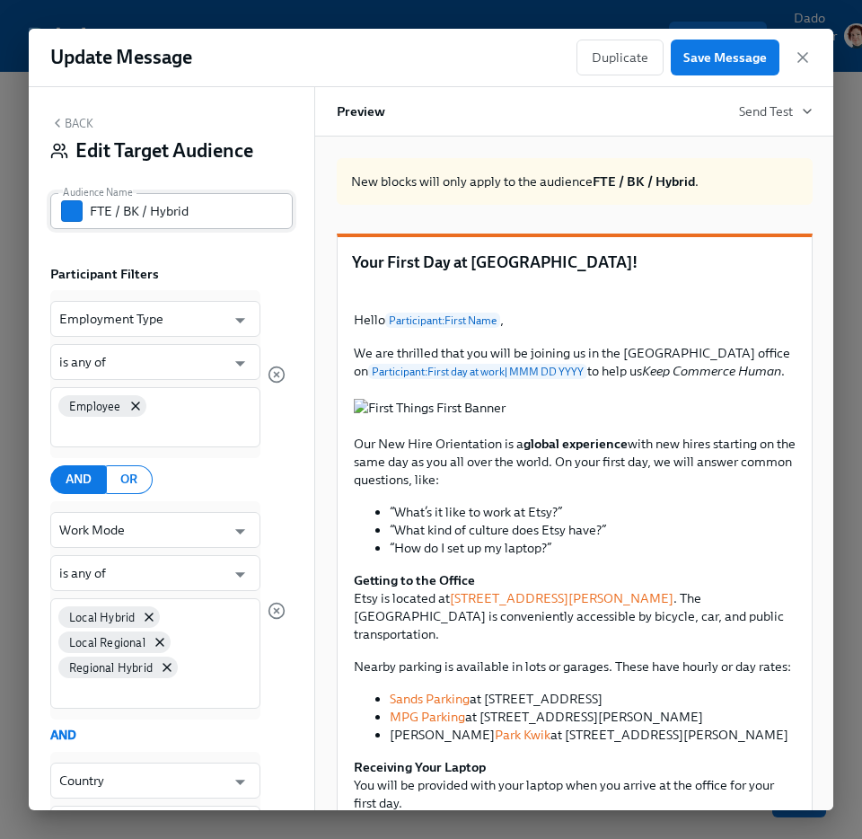
click at [134, 212] on input "FTE / BK / Hybrid" at bounding box center [191, 211] width 203 height 36
paste input "rooklyn"
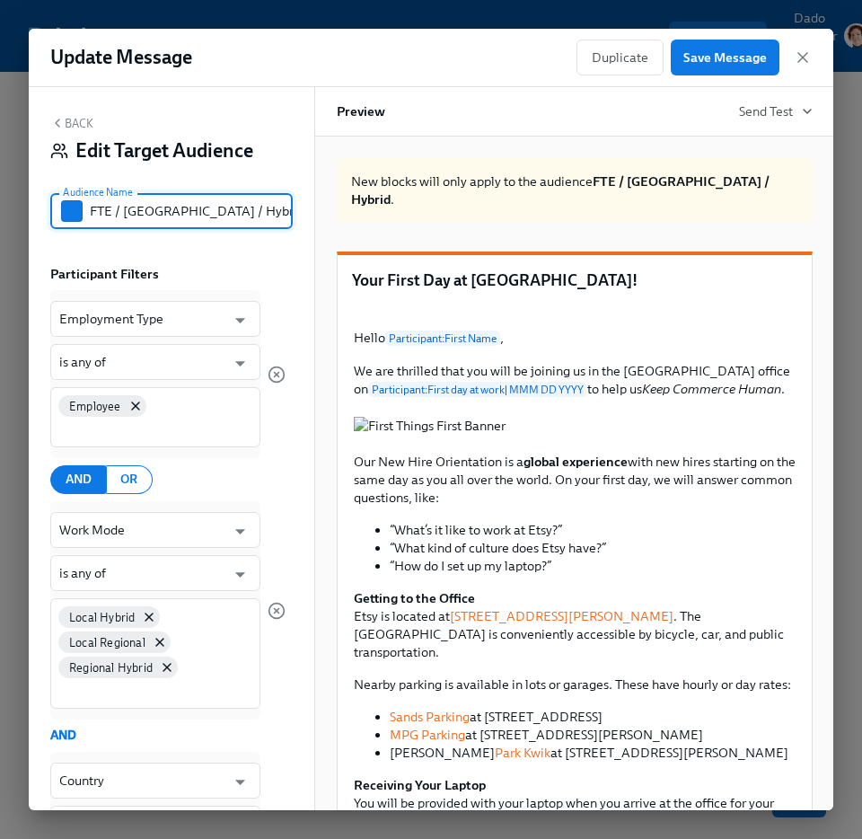
type input "FTE / [GEOGRAPHIC_DATA] / Hybrid"
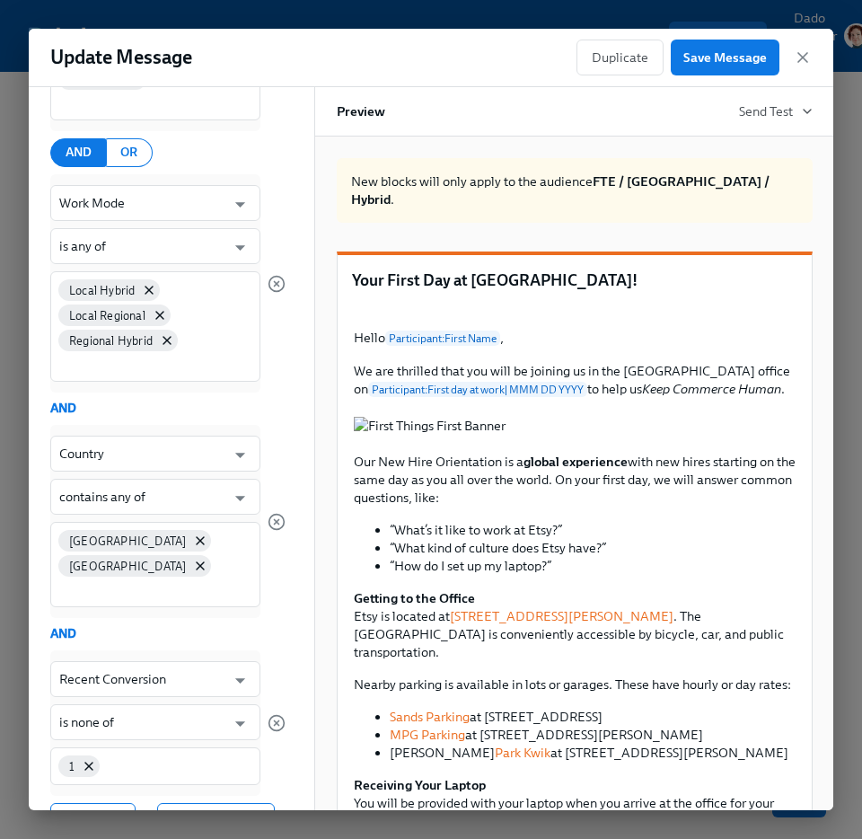
scroll to position [508, 0]
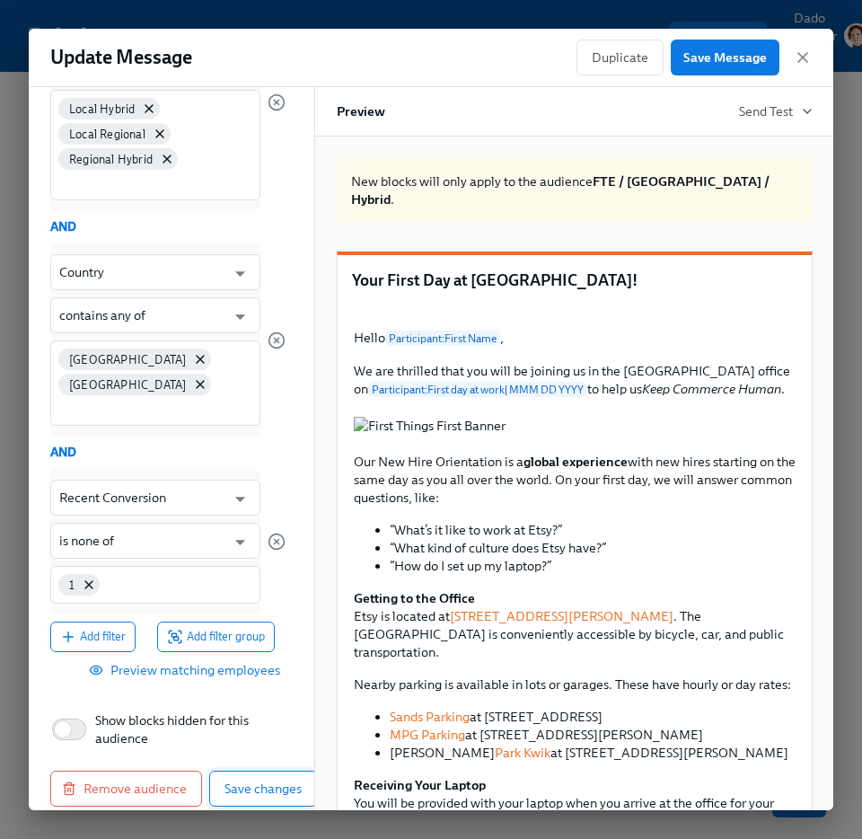
click at [260, 779] on span "Save changes" at bounding box center [263, 788] width 77 height 18
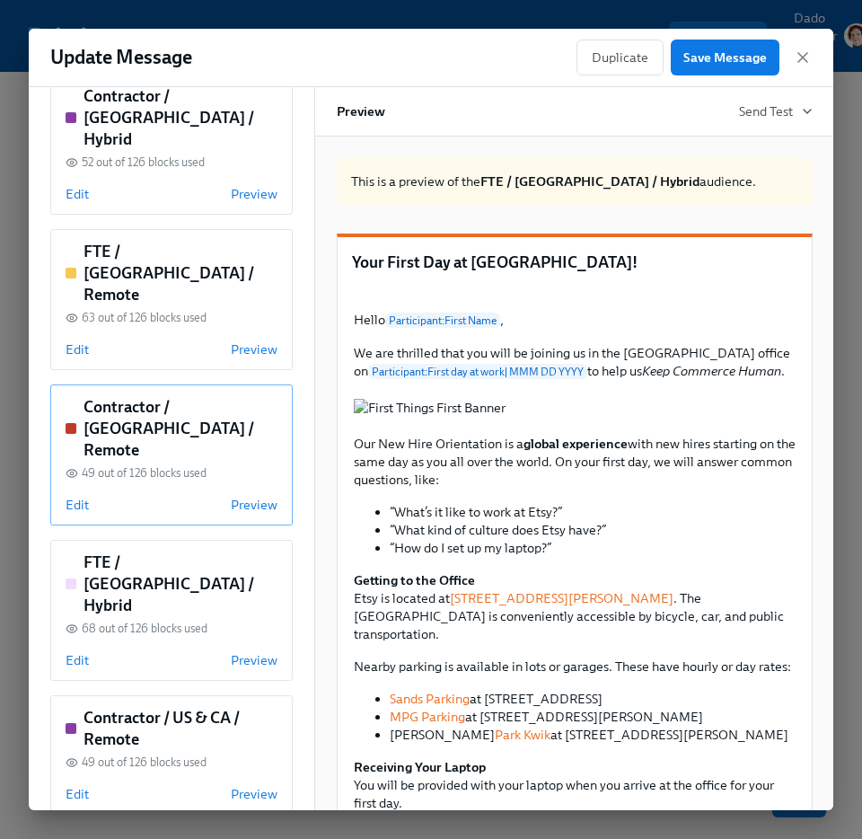
scroll to position [401, 0]
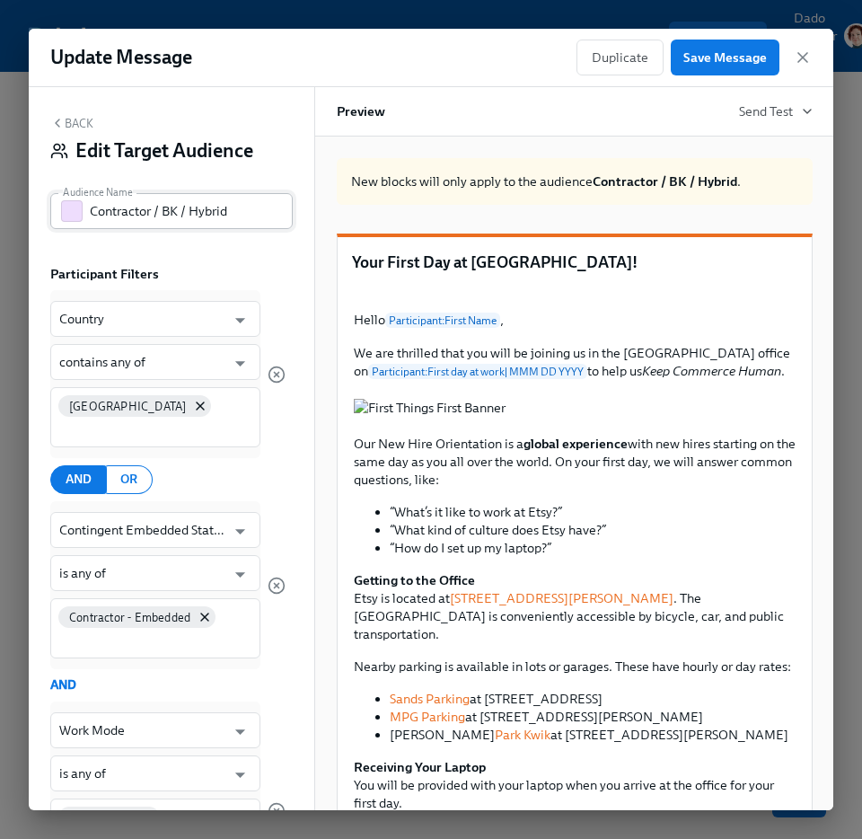
click at [169, 213] on input "Contractor / BK / Hybrid" at bounding box center [191, 211] width 203 height 36
paste input "rooklyn"
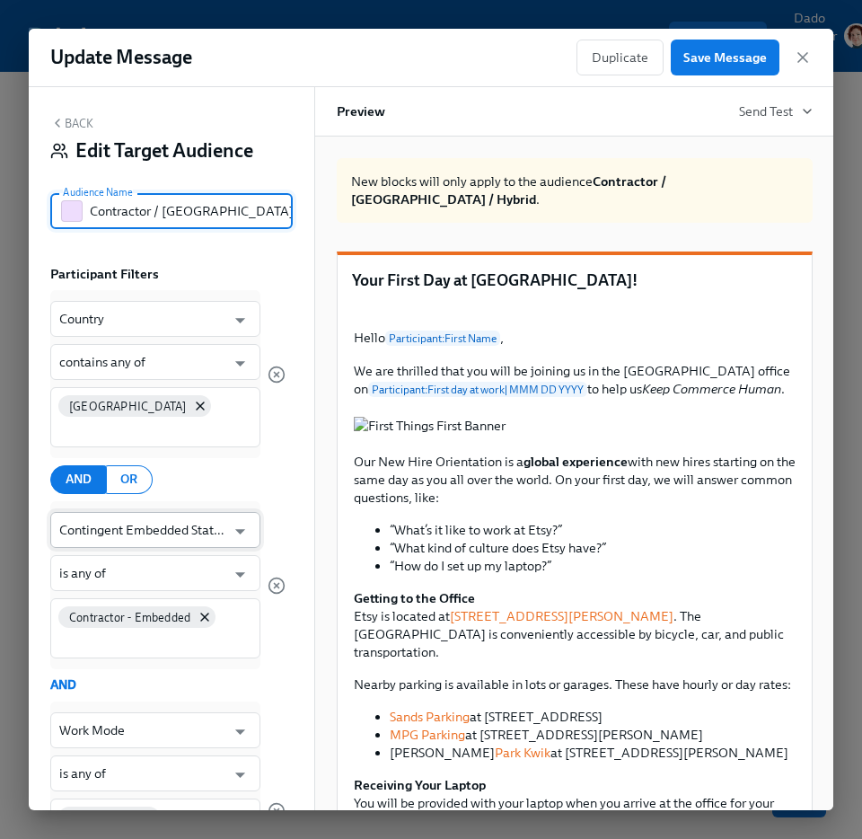
scroll to position [330, 0]
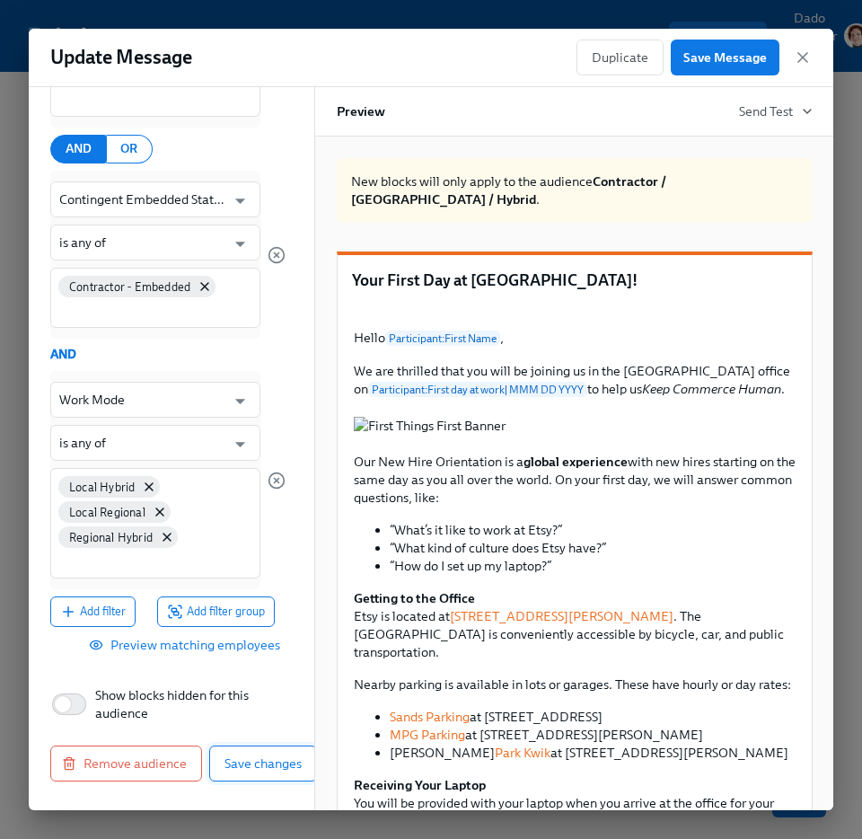
type input "Contractor / [GEOGRAPHIC_DATA] / Hybrid"
click at [256, 766] on span "Save changes" at bounding box center [263, 763] width 77 height 18
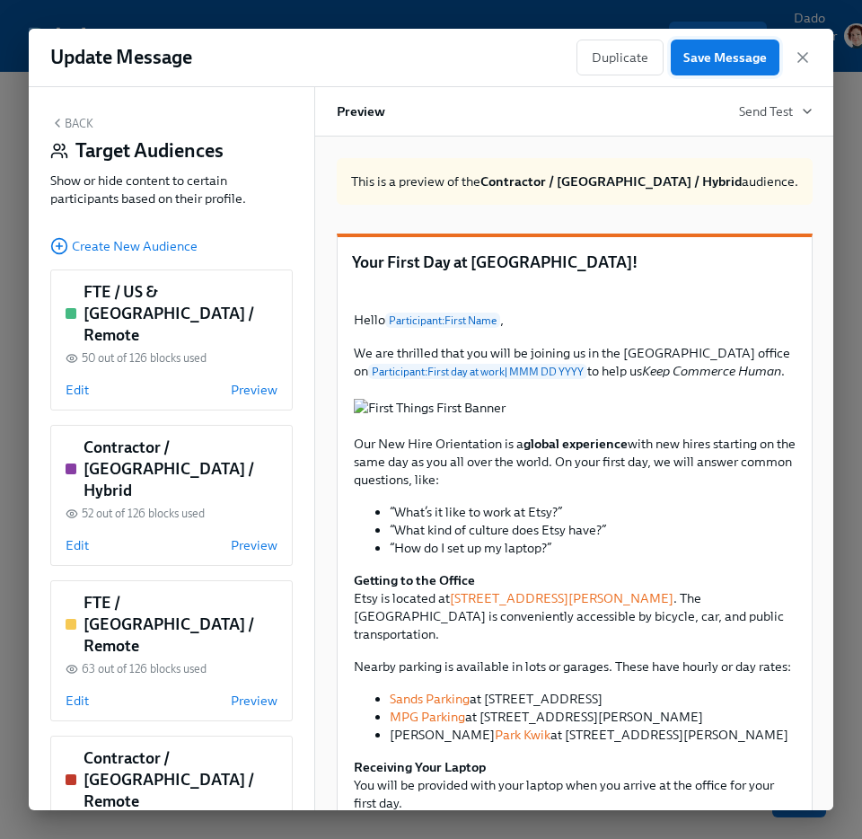
click at [726, 60] on span "Save Message" at bounding box center [725, 57] width 84 height 18
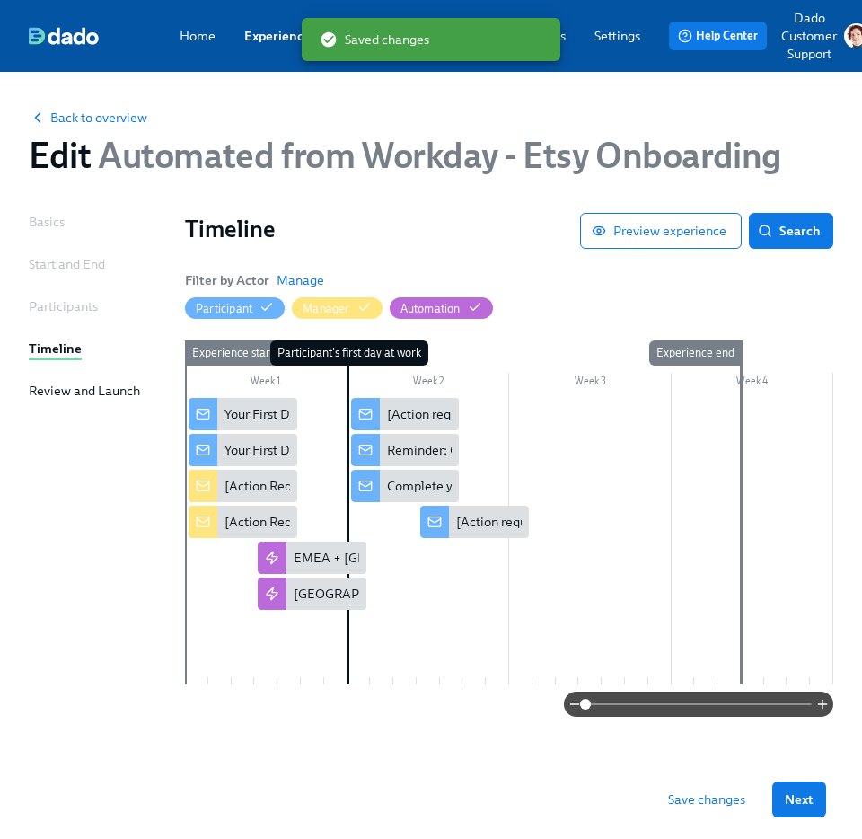
click at [715, 799] on span "Save changes" at bounding box center [706, 799] width 77 height 18
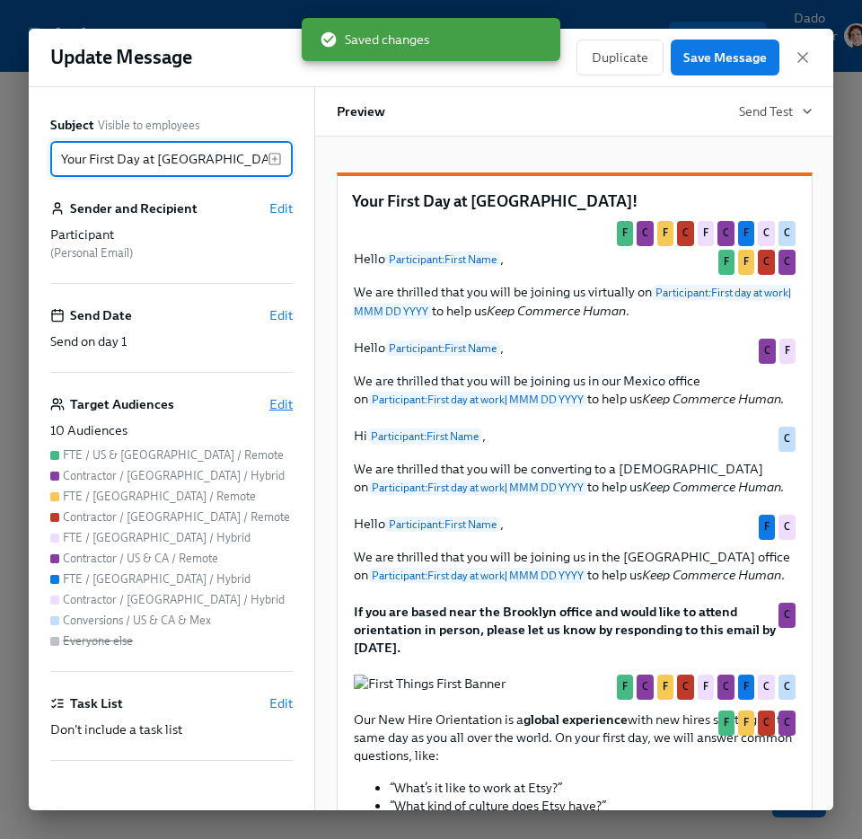
click at [278, 403] on span "Edit" at bounding box center [280, 404] width 23 height 18
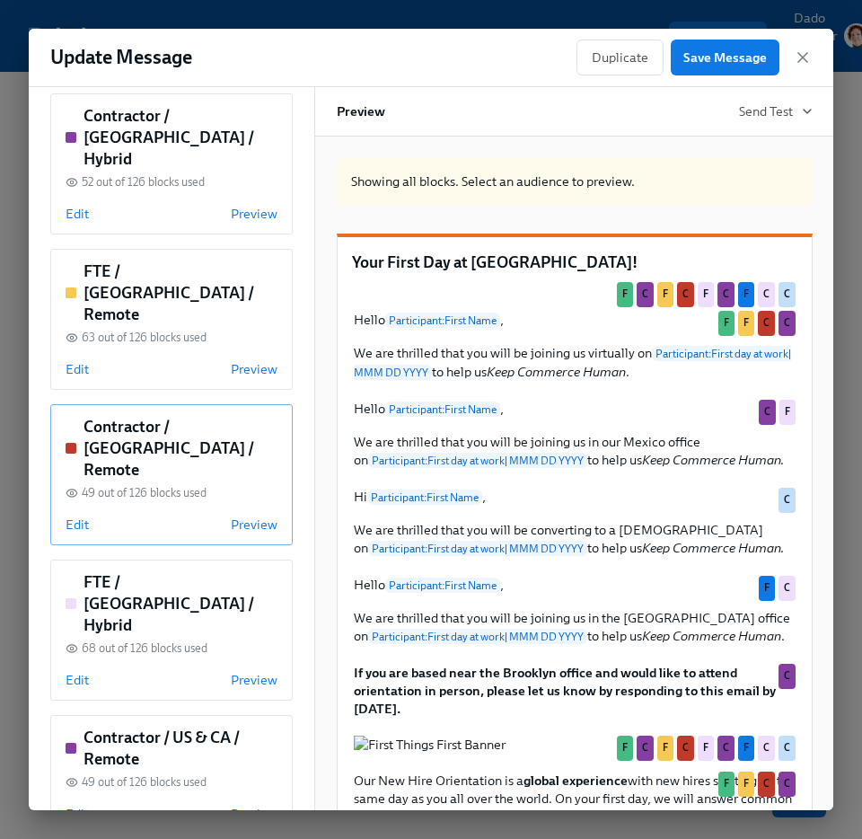
scroll to position [469, 0]
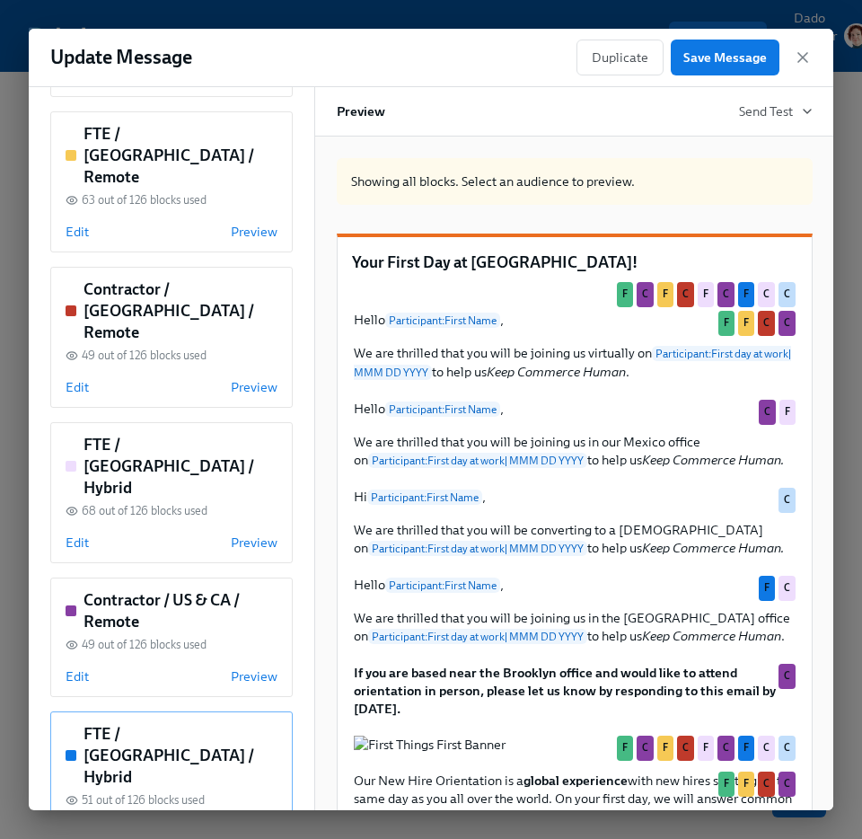
click at [71, 823] on span "Edit" at bounding box center [77, 832] width 23 height 18
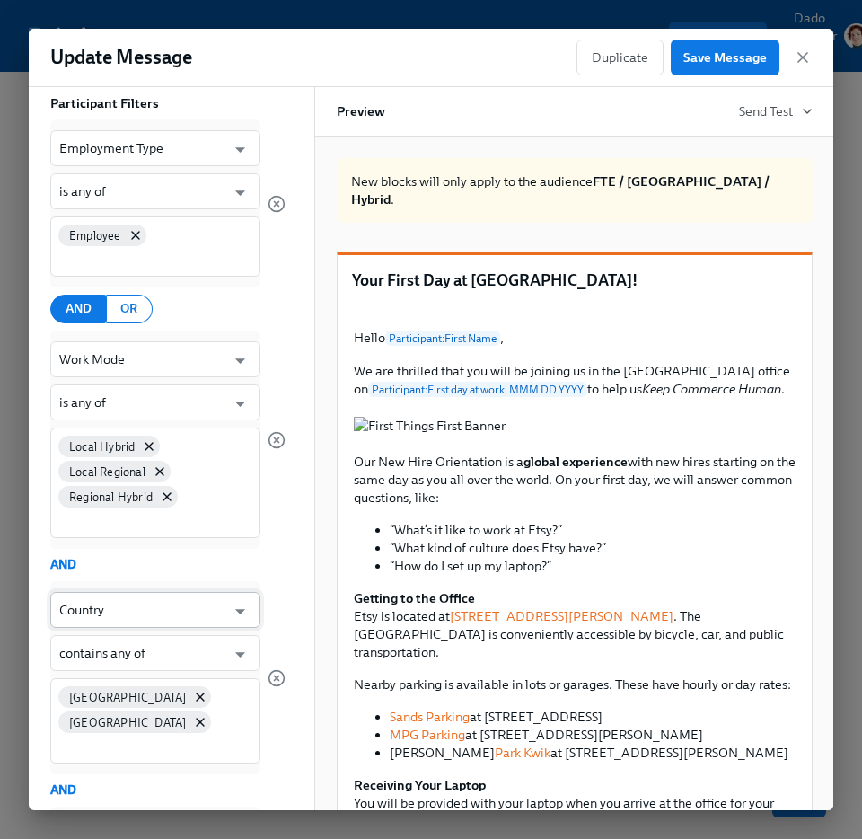
scroll to position [0, 0]
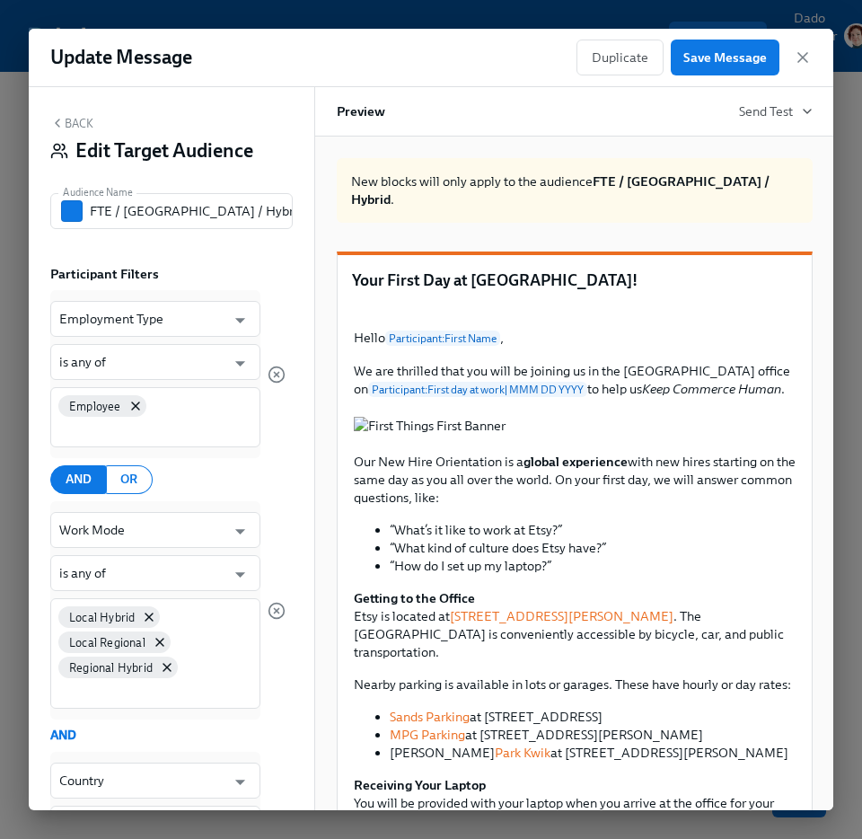
click at [74, 118] on button "Back" at bounding box center [71, 123] width 43 height 14
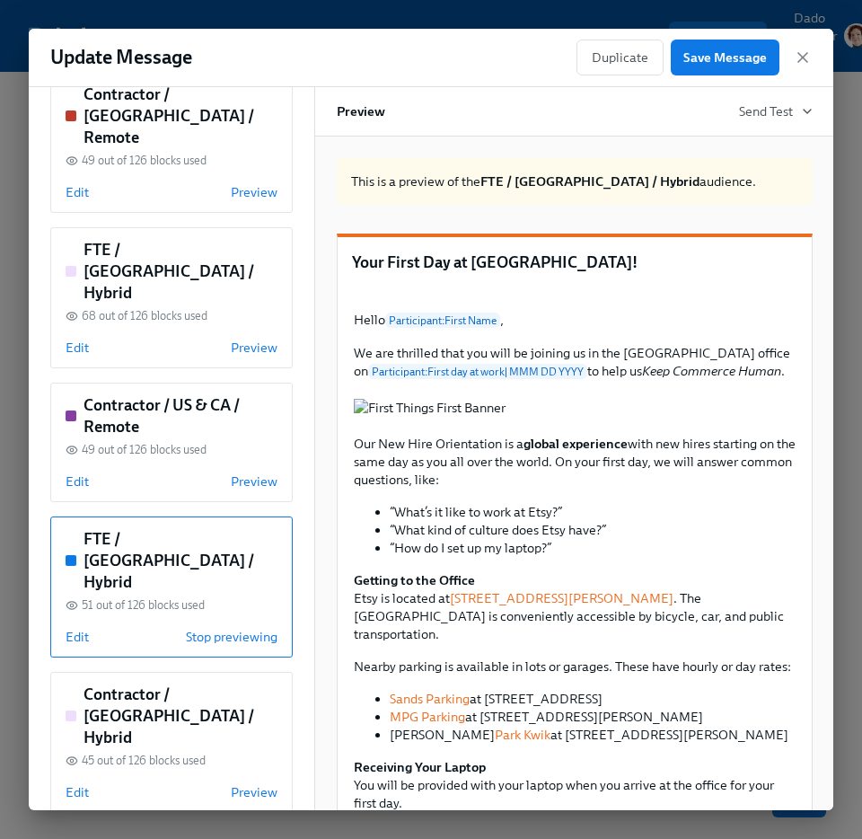
scroll to position [704, 0]
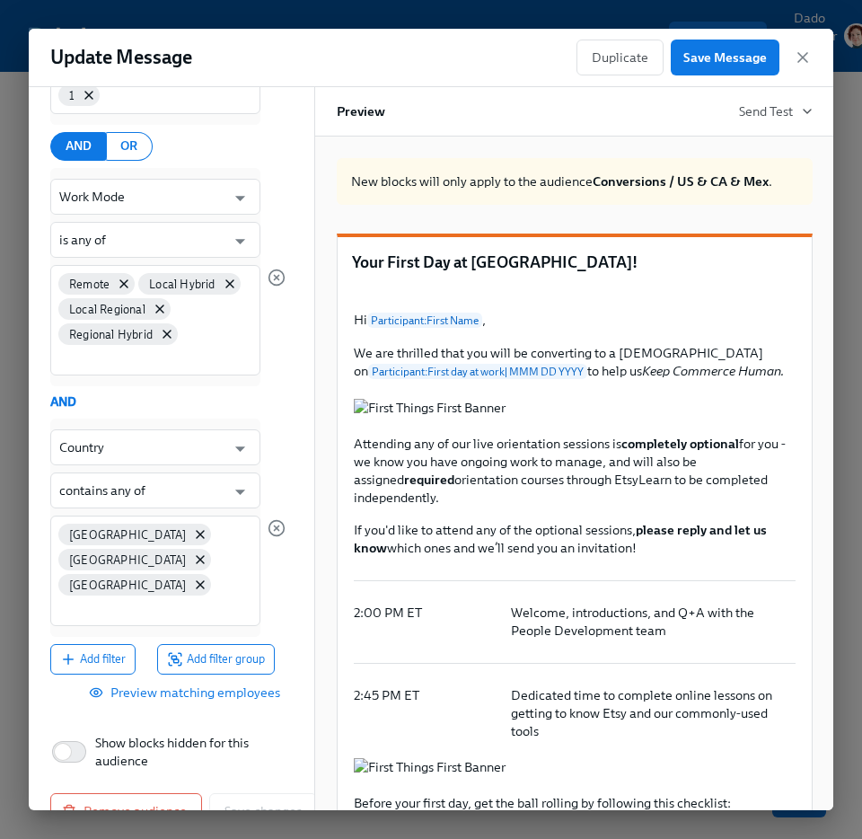
scroll to position [0, 0]
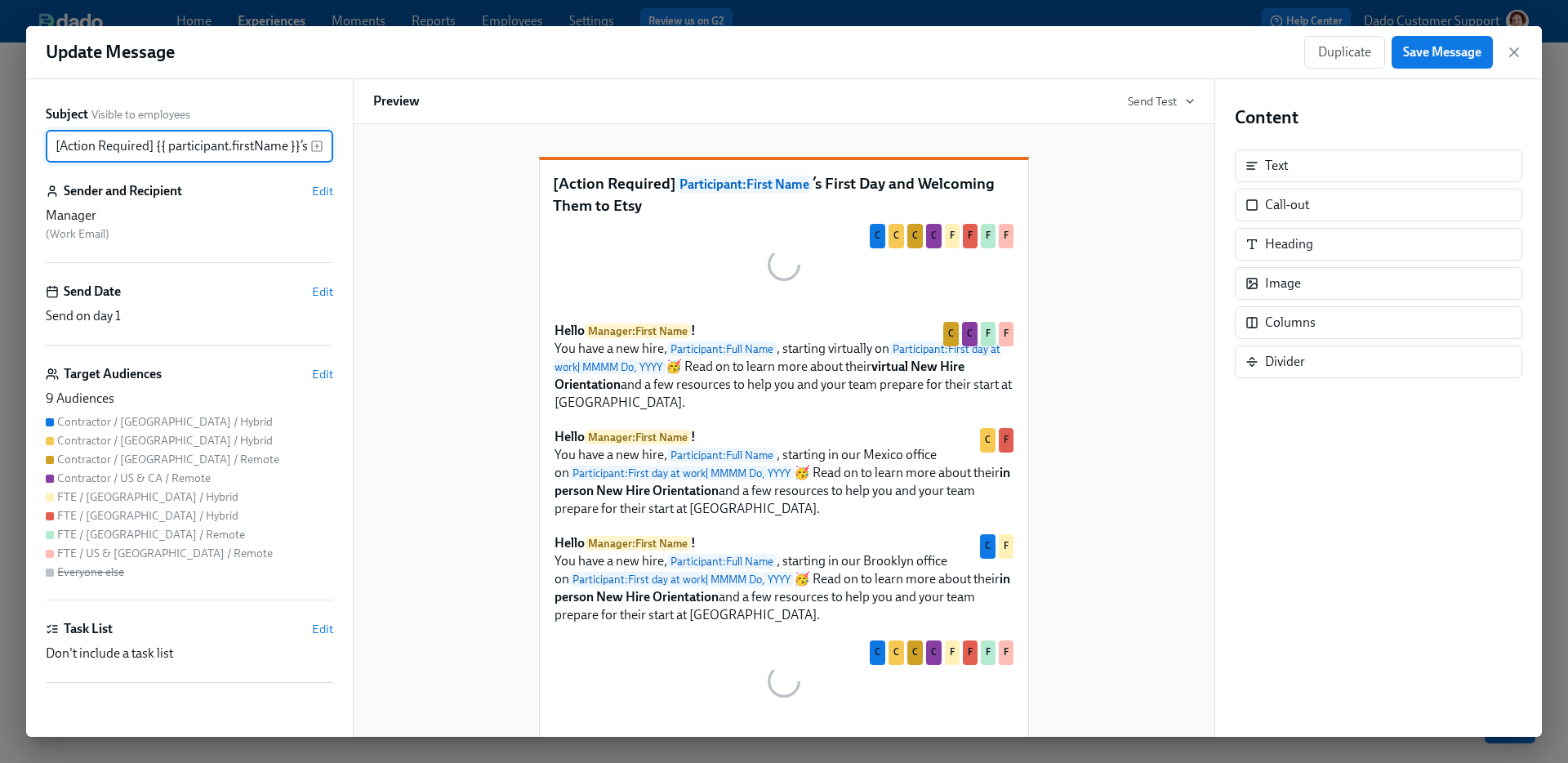
scroll to position [0, 214]
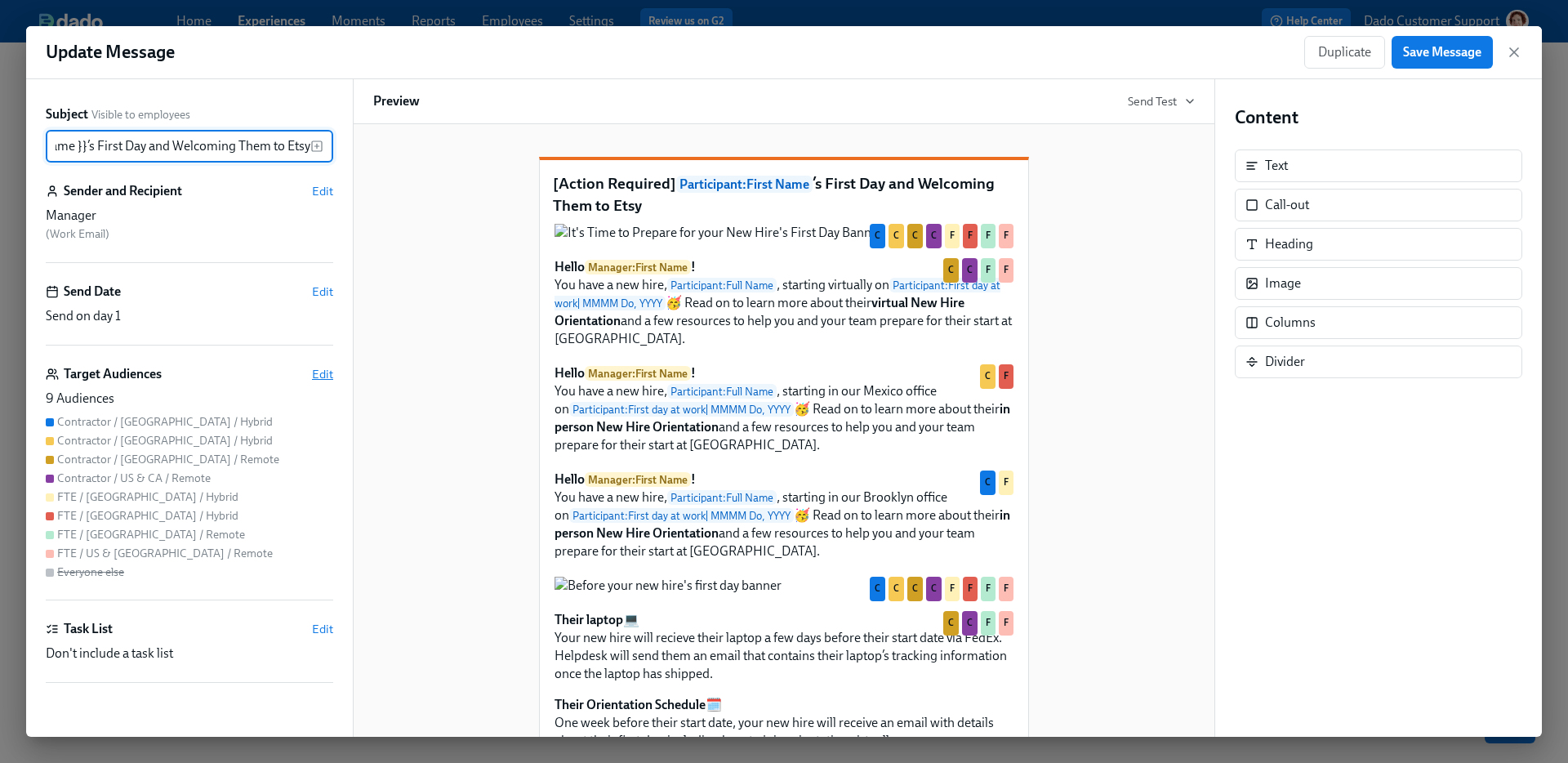
click at [330, 374] on span "Edit" at bounding box center [322, 374] width 21 height 16
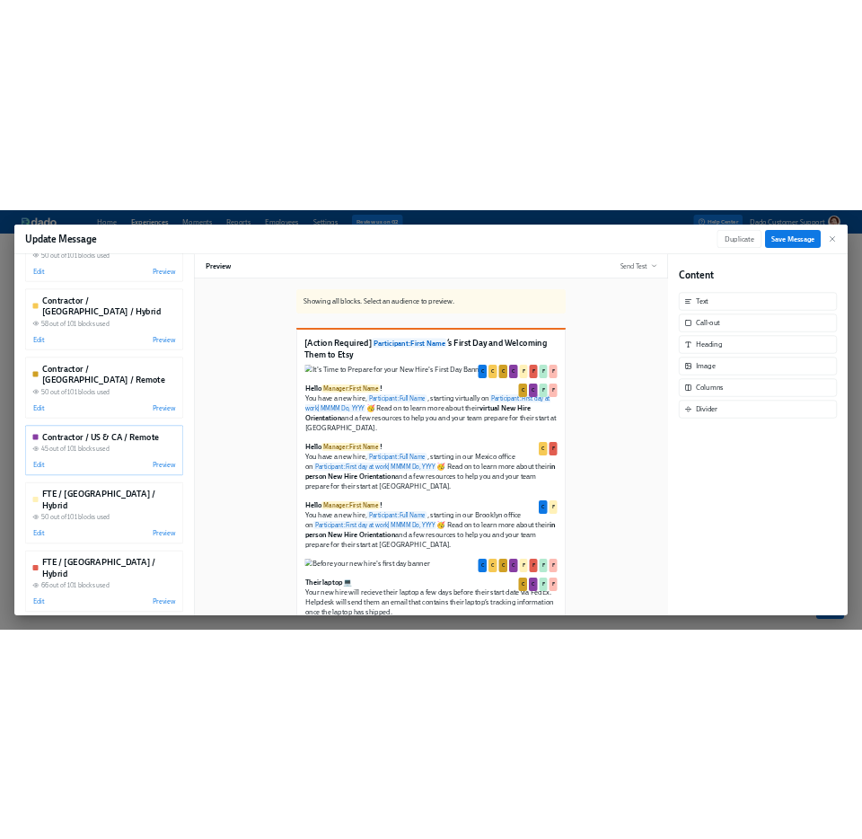
scroll to position [0, 0]
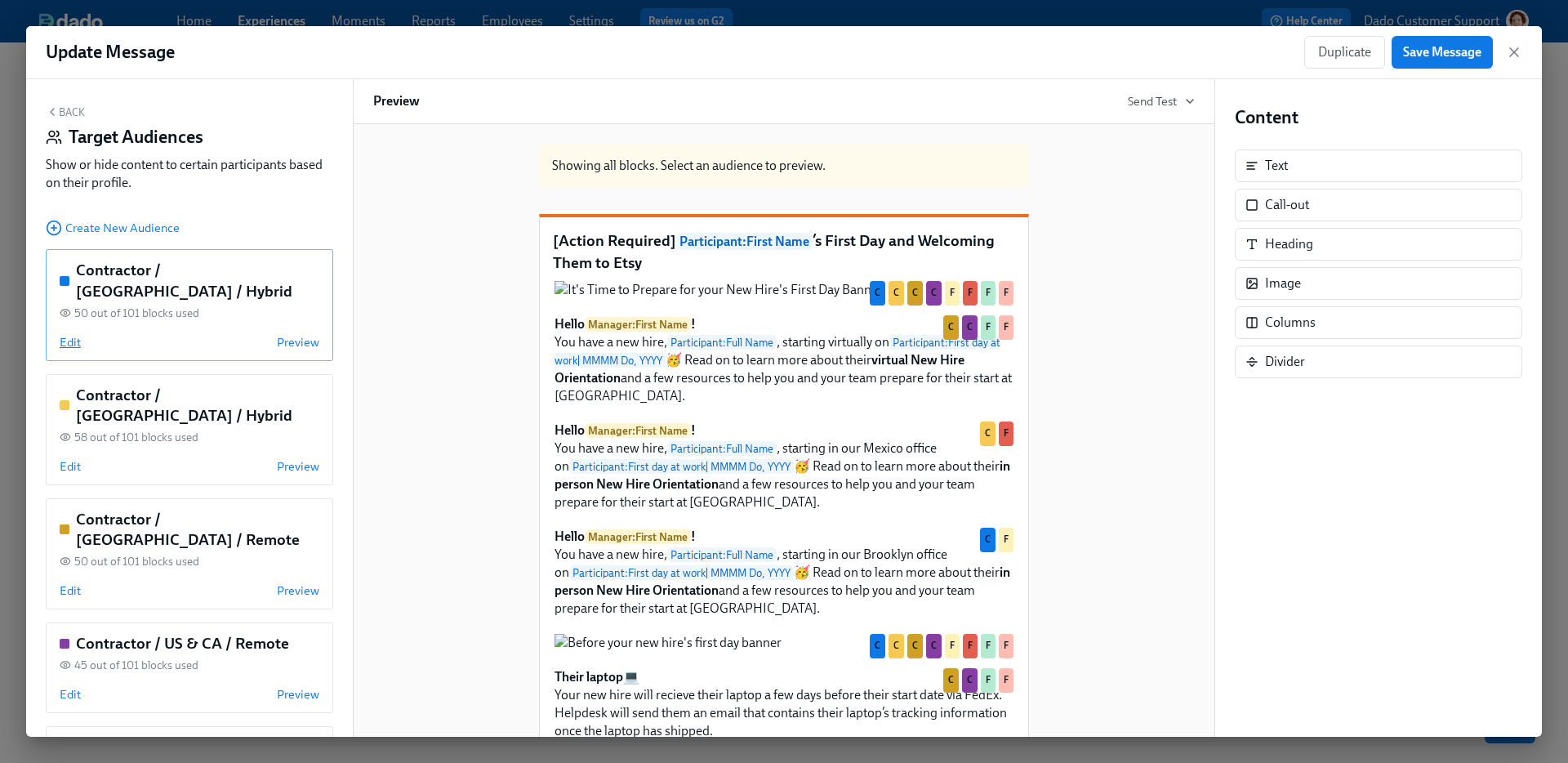
click at [69, 334] on span "Edit" at bounding box center [70, 342] width 21 height 16
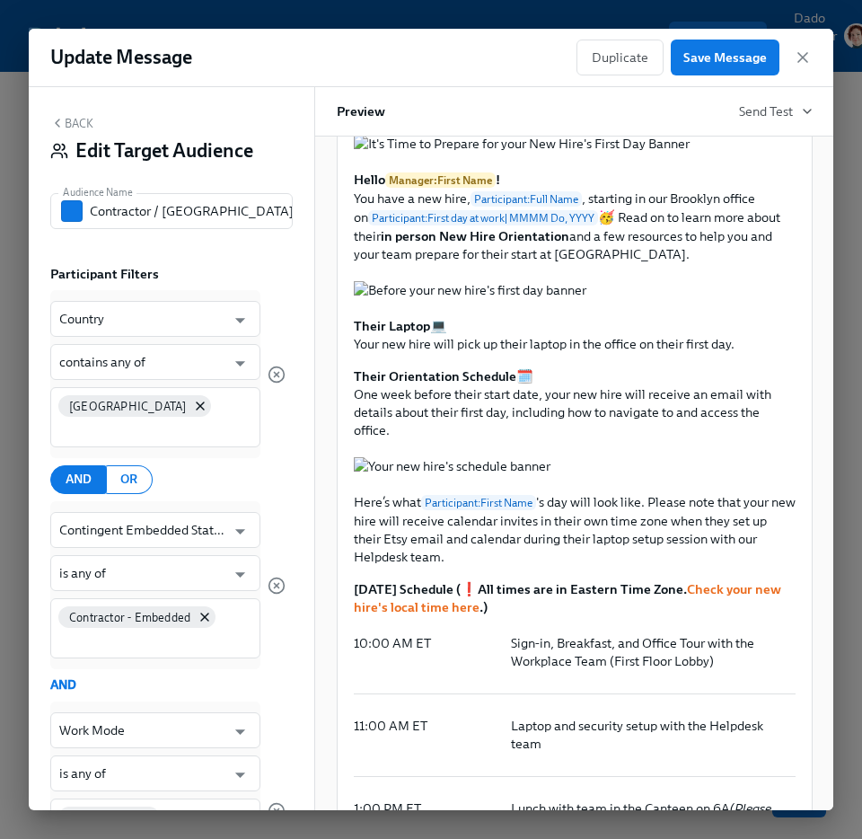
click at [87, 124] on button "Back" at bounding box center [71, 123] width 43 height 14
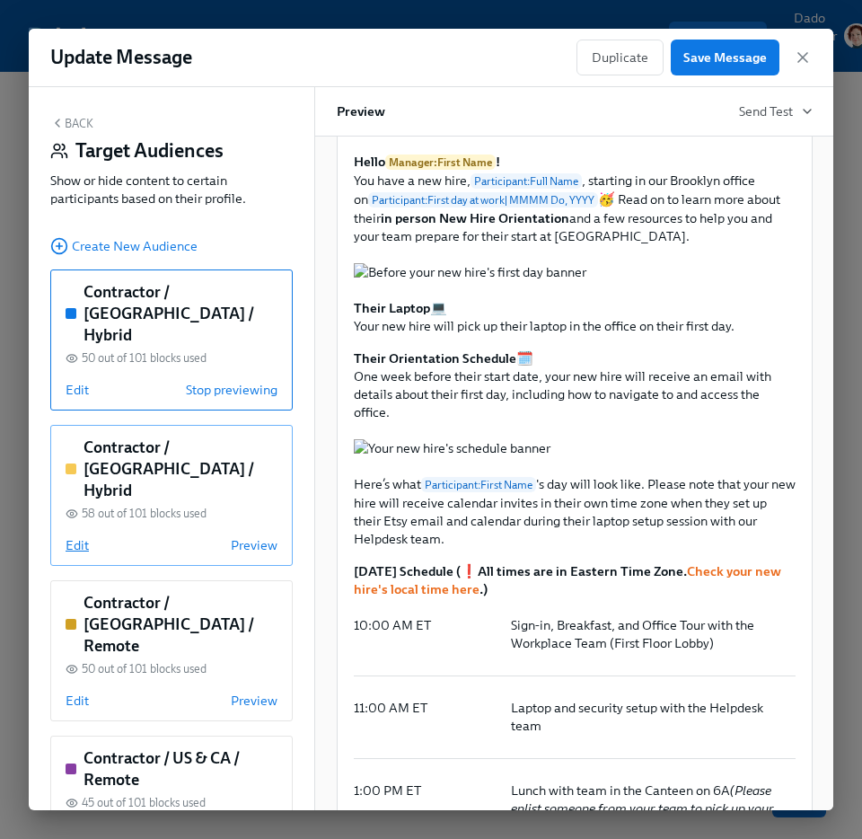
click at [76, 536] on span "Edit" at bounding box center [77, 545] width 23 height 18
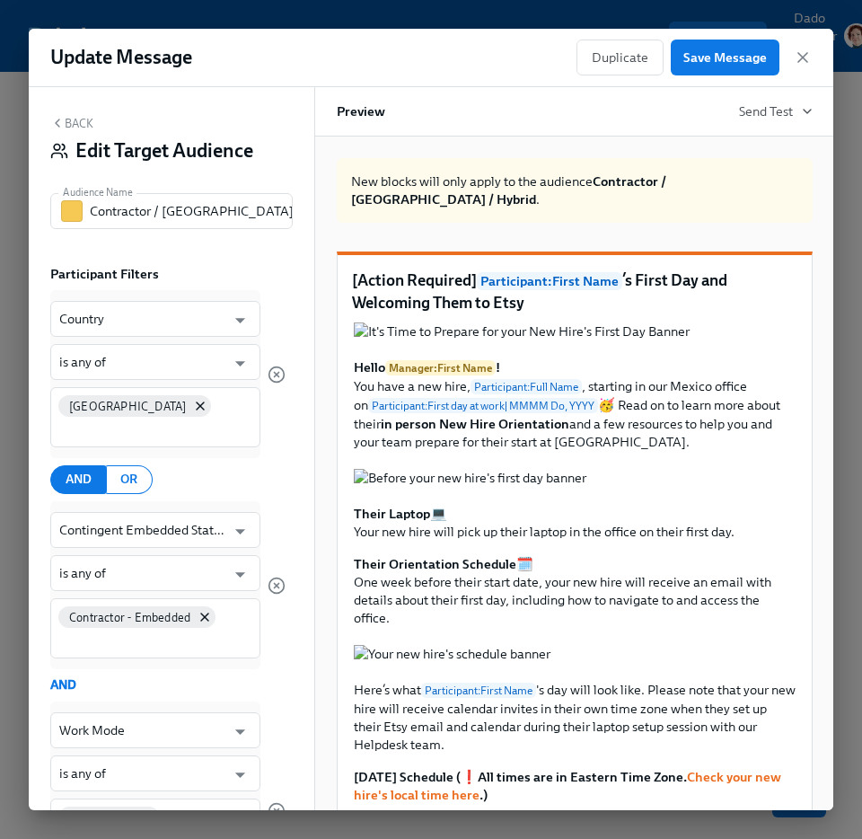
click at [68, 118] on button "Back" at bounding box center [71, 123] width 43 height 14
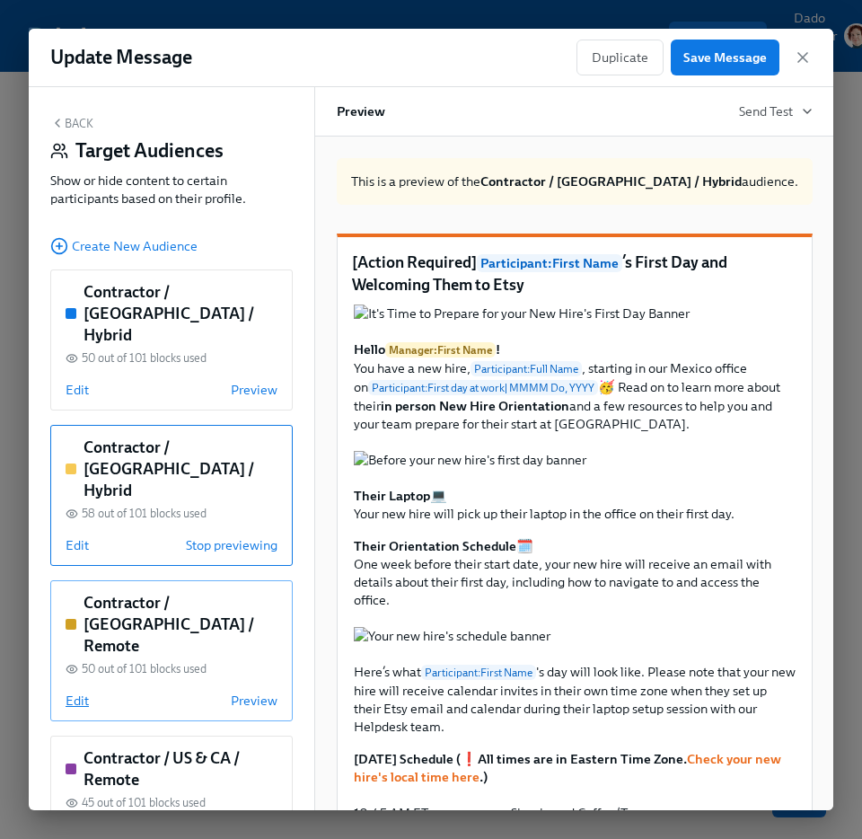
click at [75, 691] on span "Edit" at bounding box center [77, 700] width 23 height 18
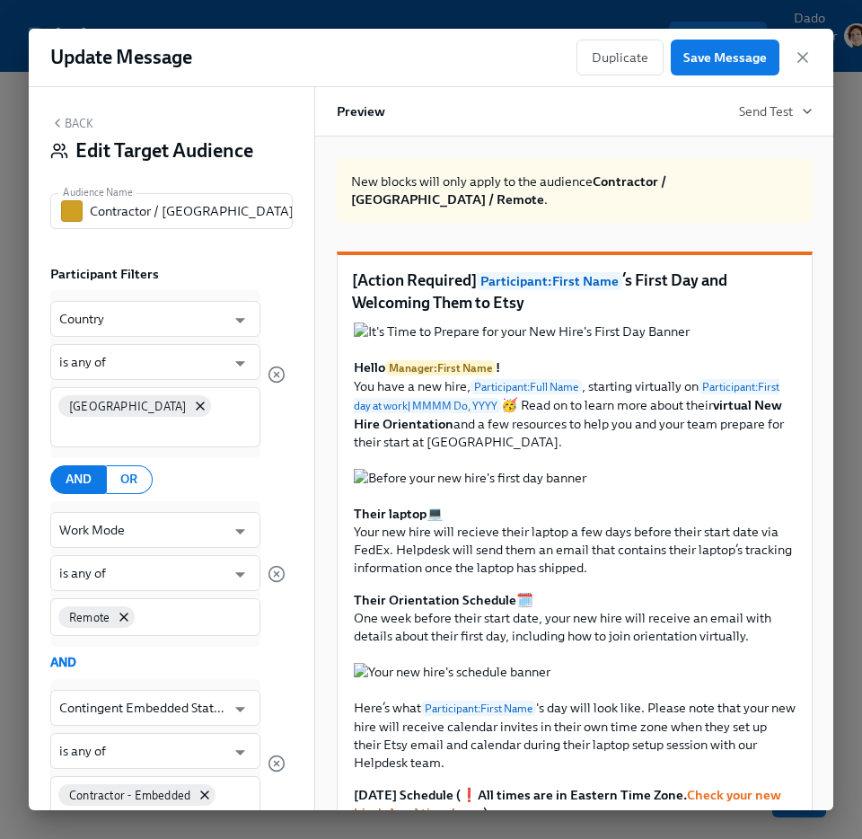
click at [76, 121] on button "Back" at bounding box center [71, 123] width 43 height 14
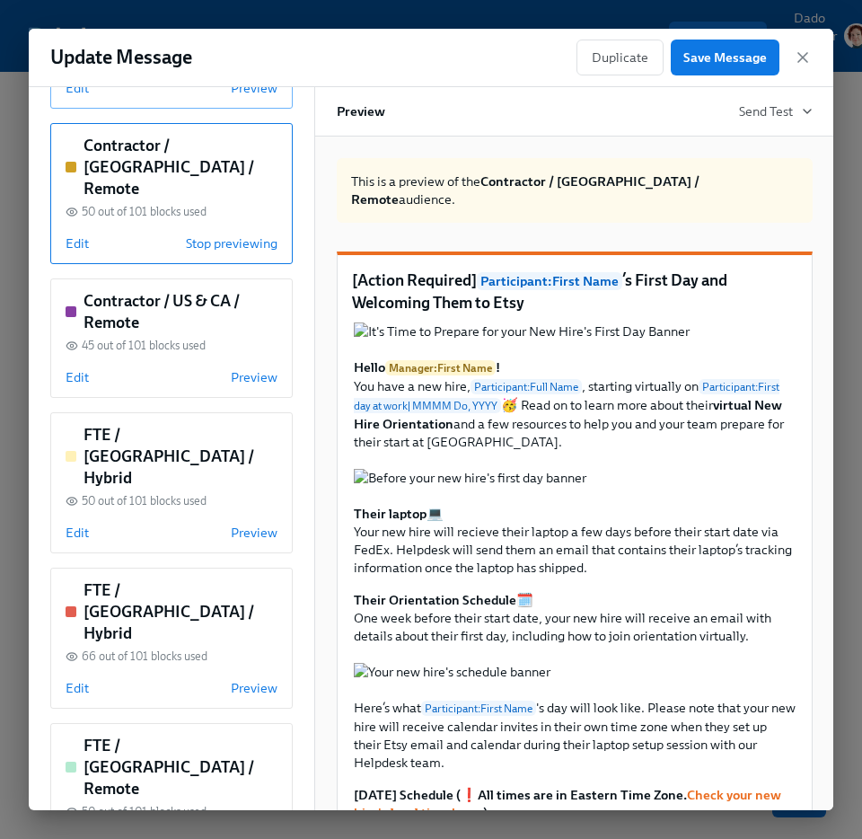
scroll to position [561, 0]
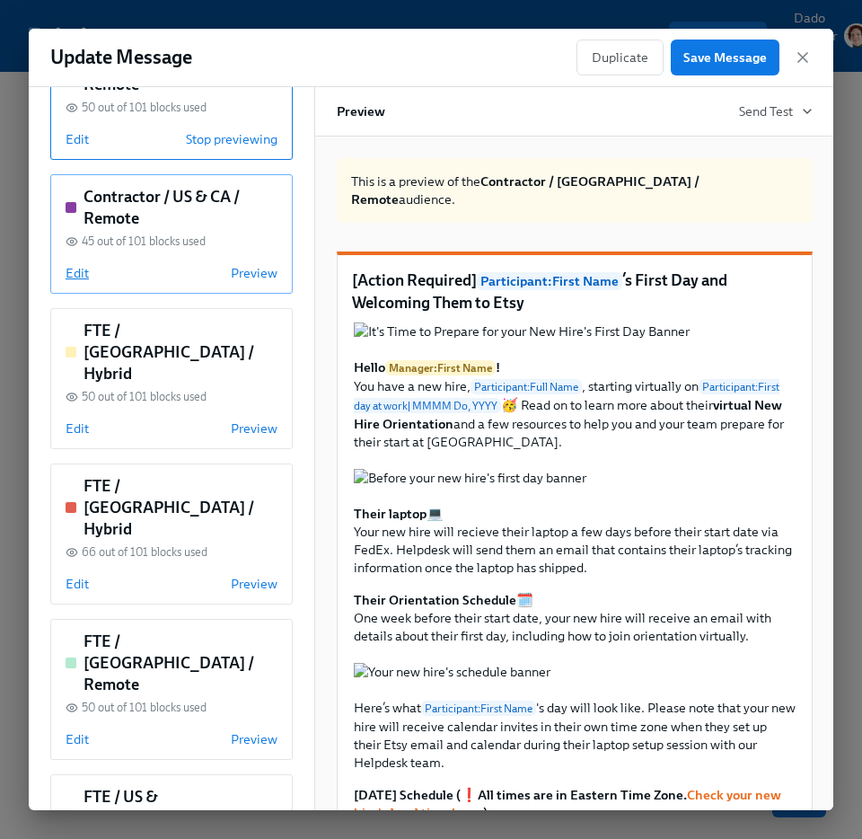
click at [78, 264] on span "Edit" at bounding box center [77, 273] width 23 height 18
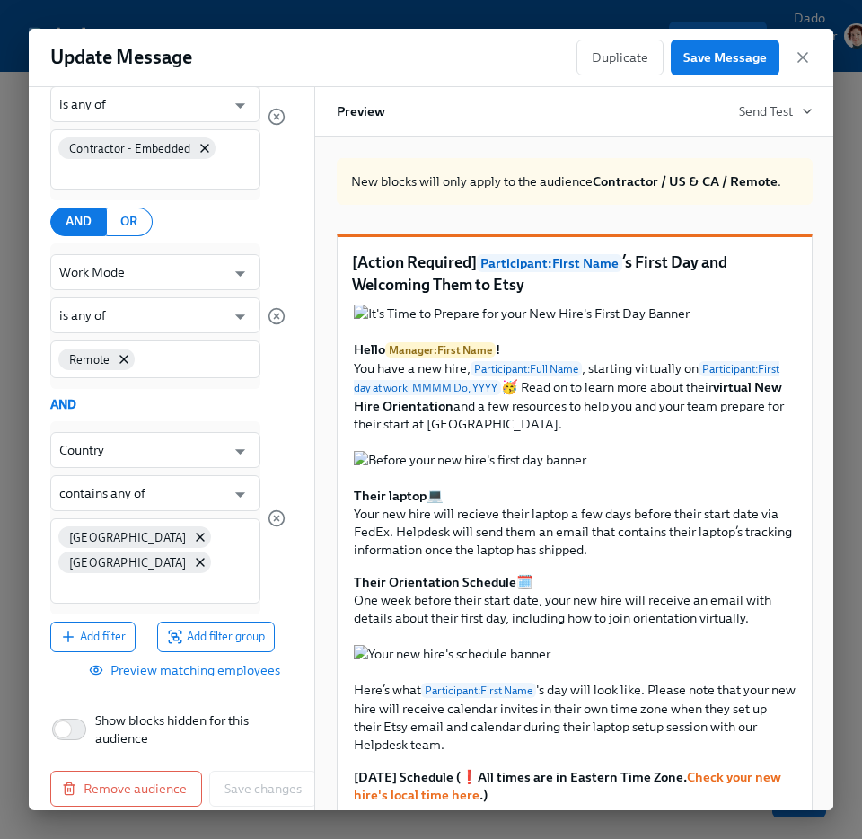
scroll to position [0, 0]
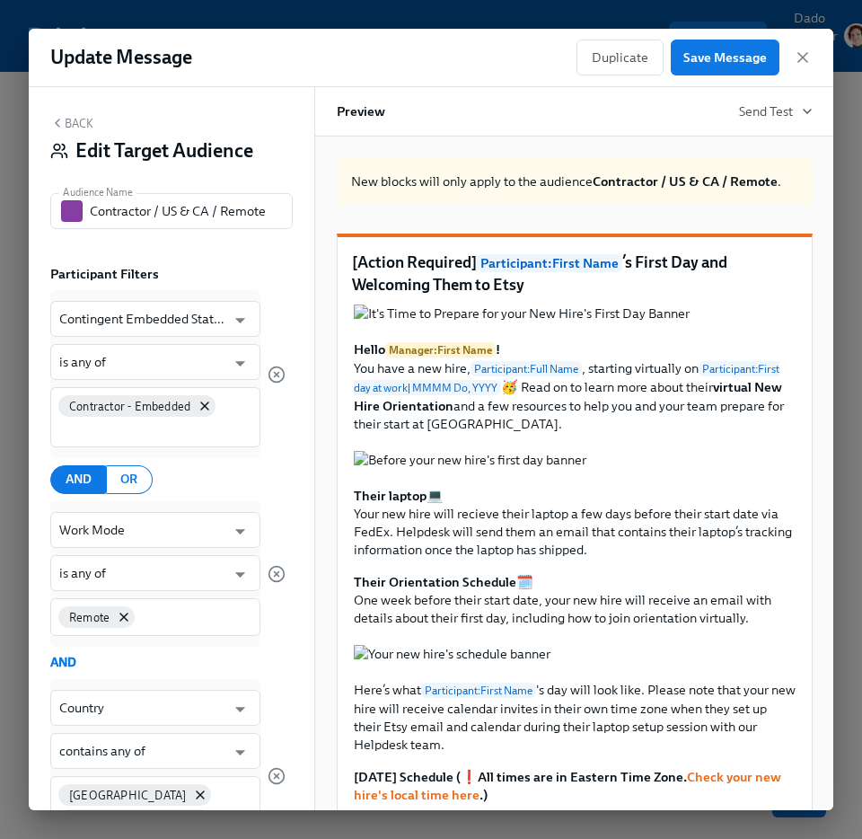
click at [74, 124] on button "Back" at bounding box center [71, 123] width 43 height 14
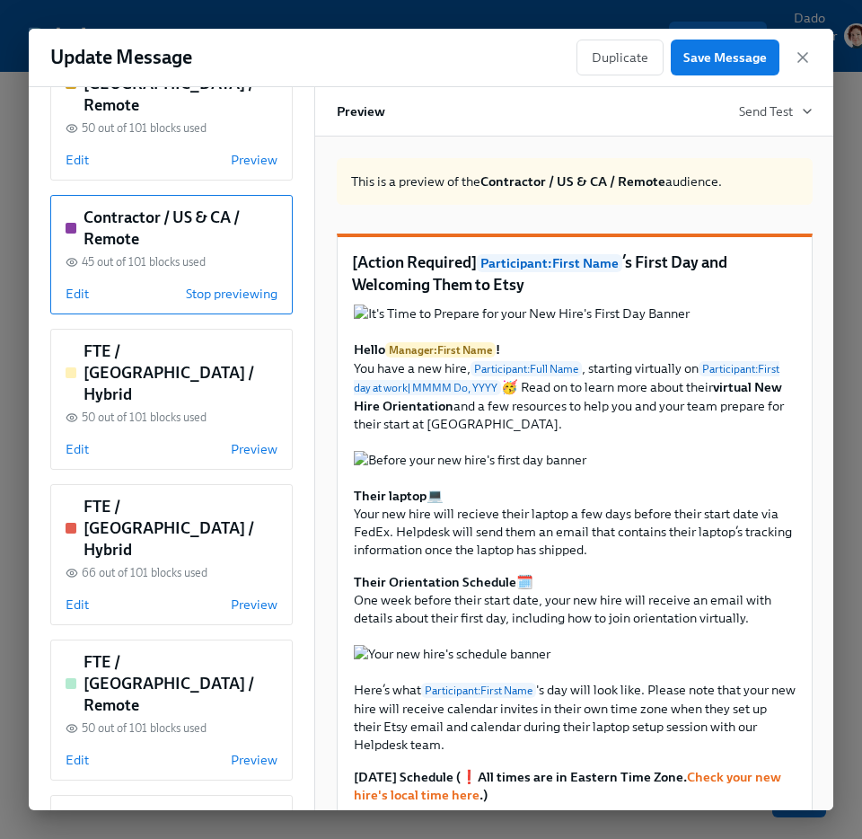
scroll to position [570, 0]
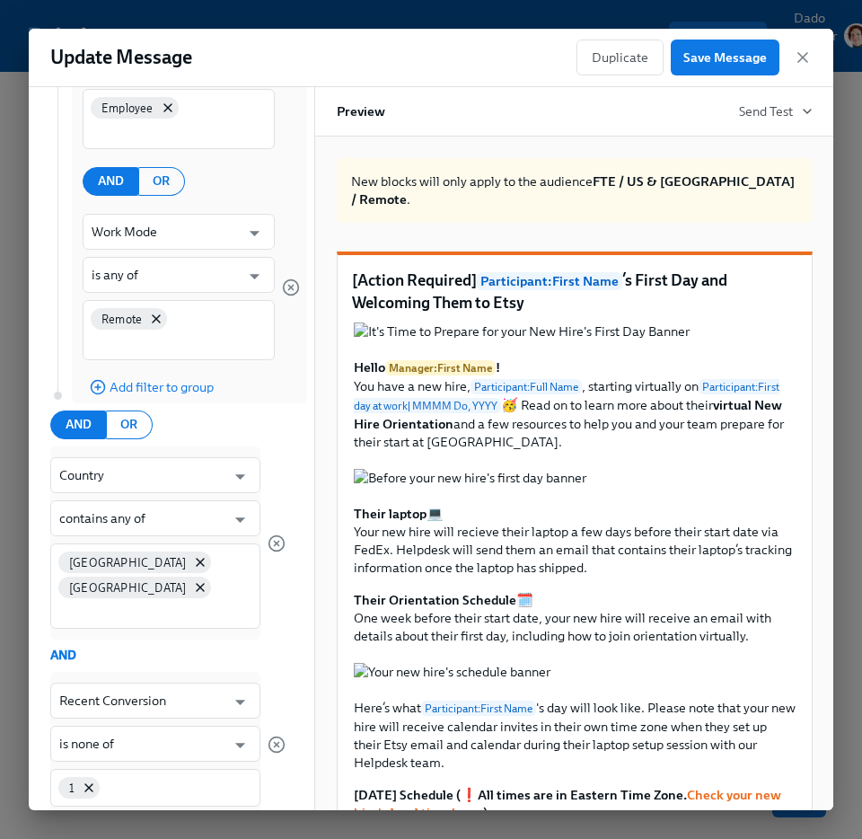
scroll to position [533, 0]
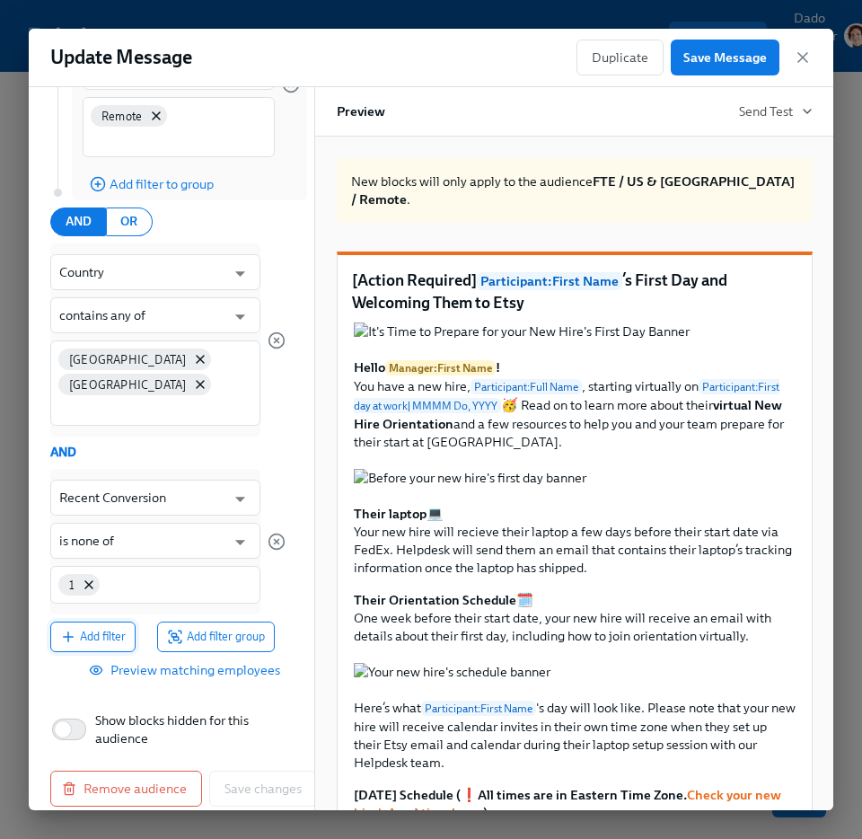
click at [82, 628] on span "Add filter" at bounding box center [93, 637] width 66 height 18
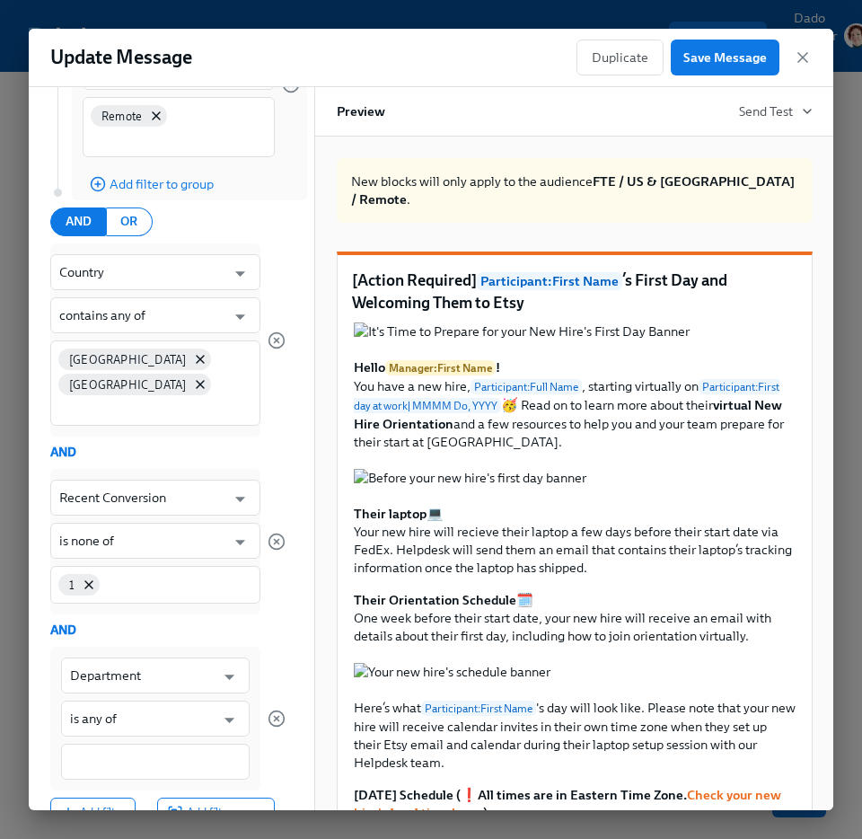
scroll to position [709, 0]
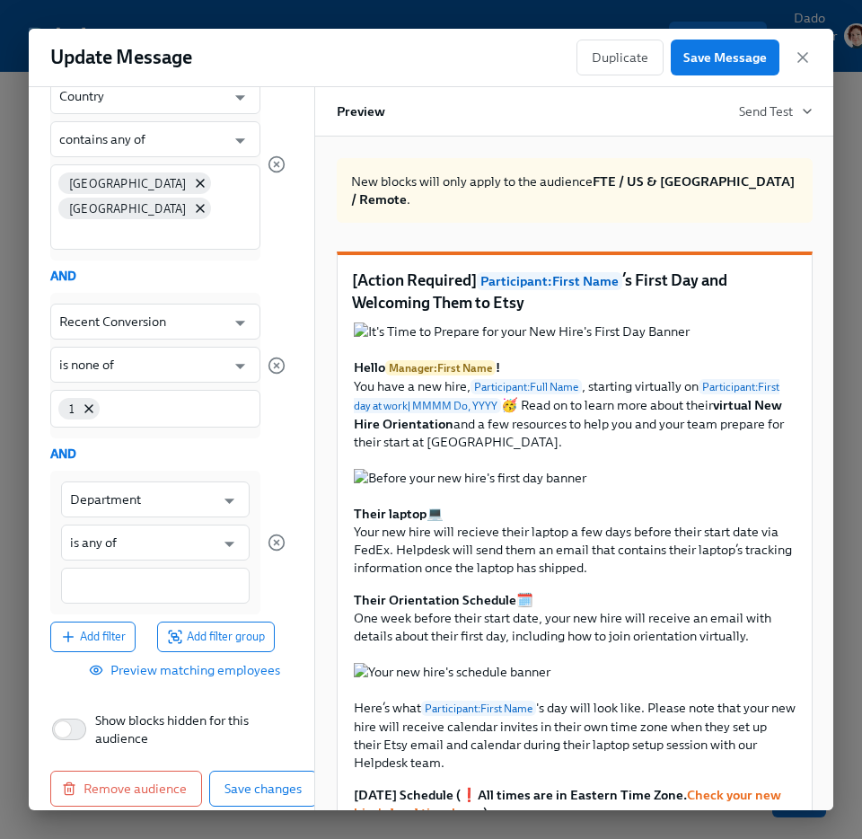
click at [98, 652] on button "Preview matching employees" at bounding box center [186, 670] width 213 height 36
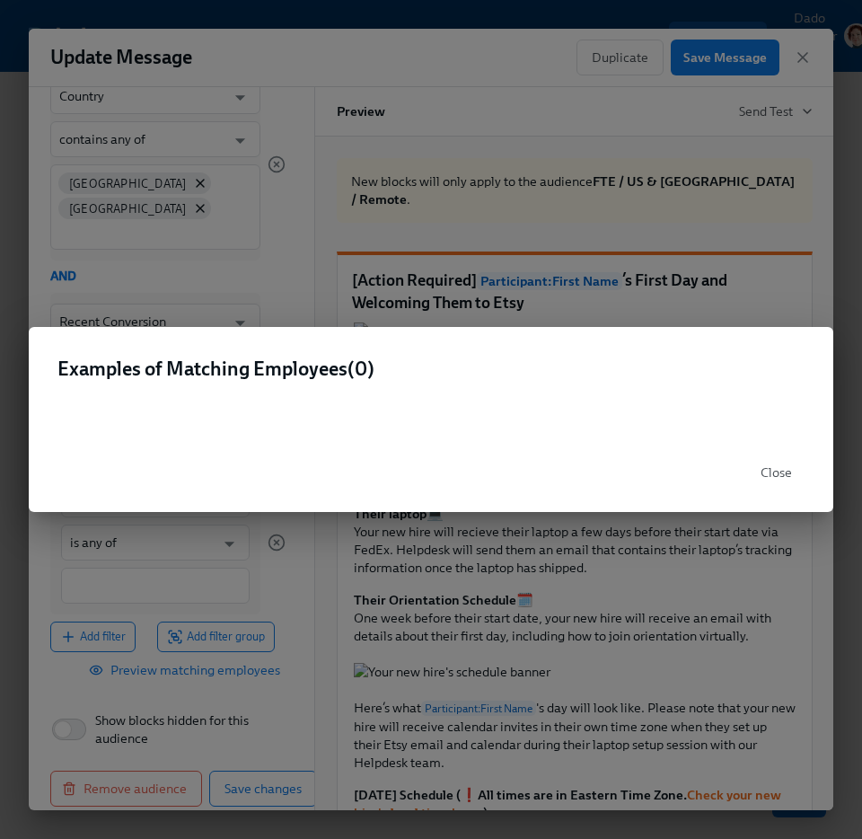
click at [71, 648] on div "Examples of Matching Employees ( 0 ) Close" at bounding box center [431, 419] width 862 height 839
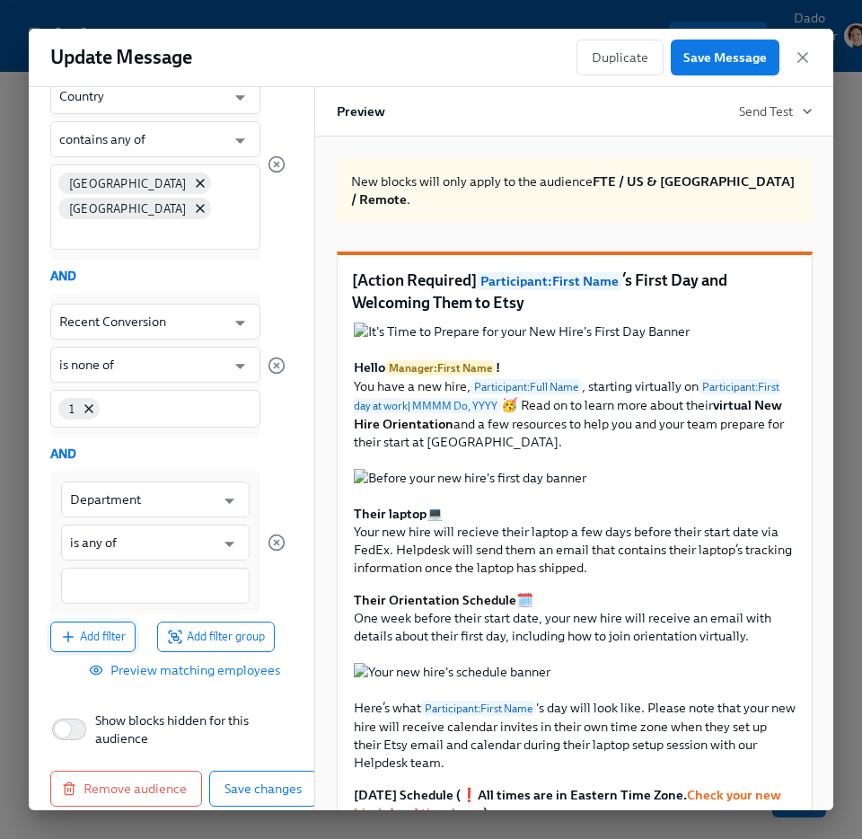
click at [71, 621] on button "Add filter" at bounding box center [92, 636] width 85 height 31
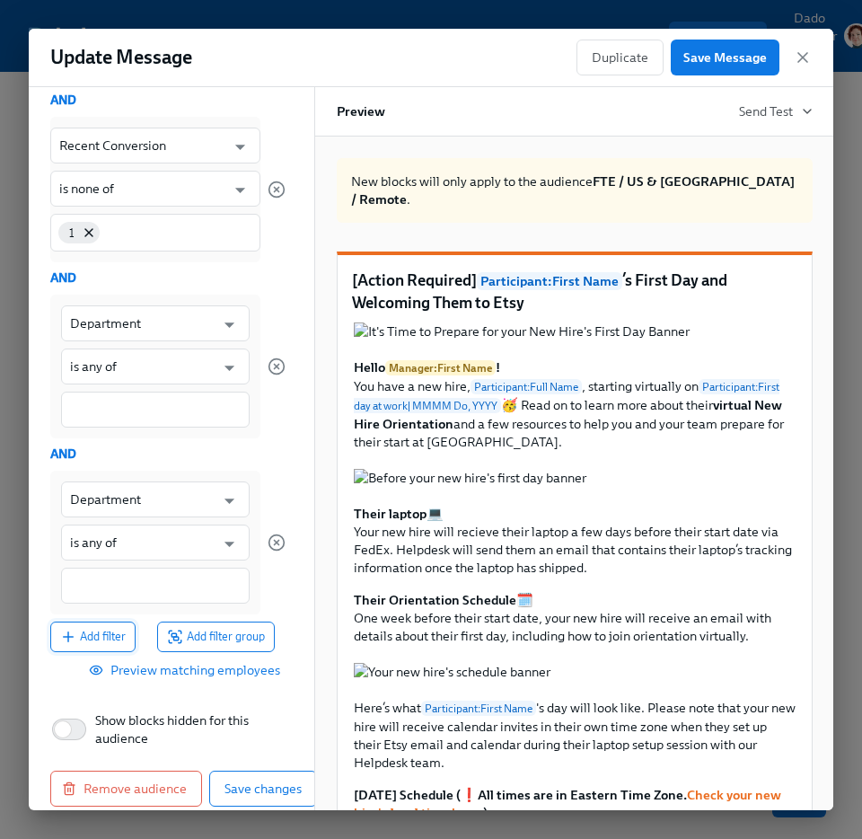
click at [71, 621] on button "Add filter" at bounding box center [92, 636] width 85 height 31
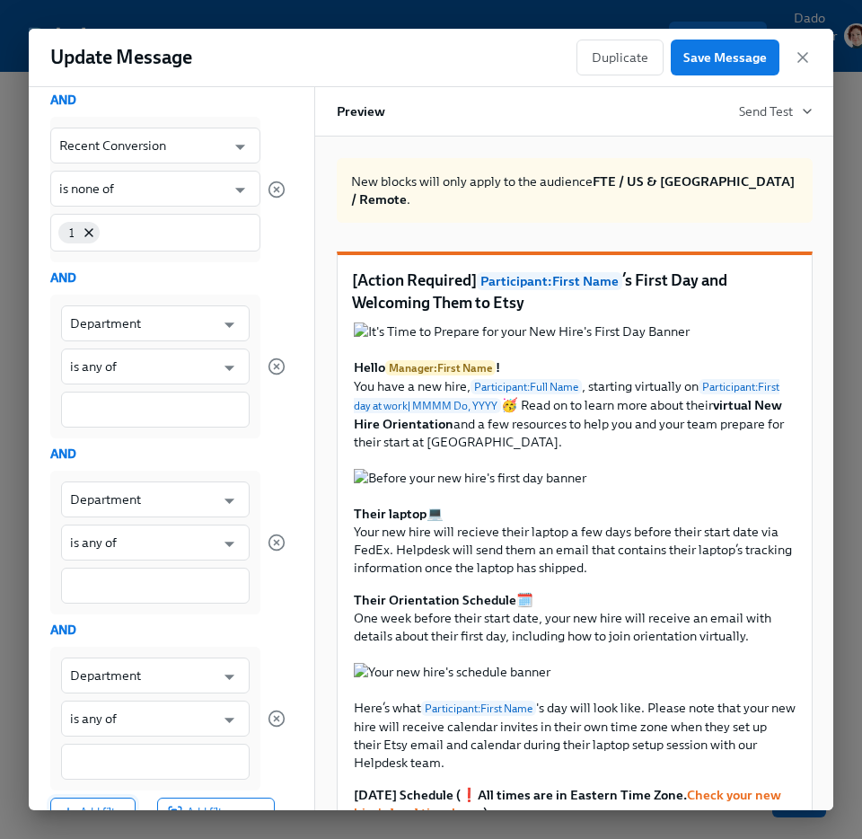
scroll to position [1061, 0]
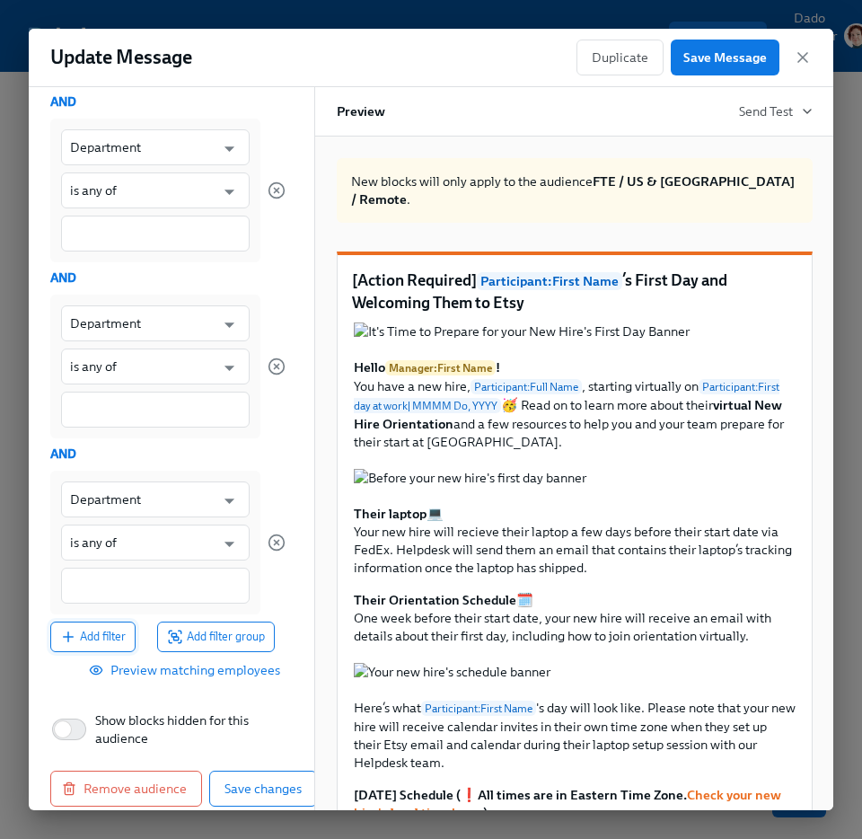
click at [74, 629] on icon "button" at bounding box center [68, 637] width 16 height 16
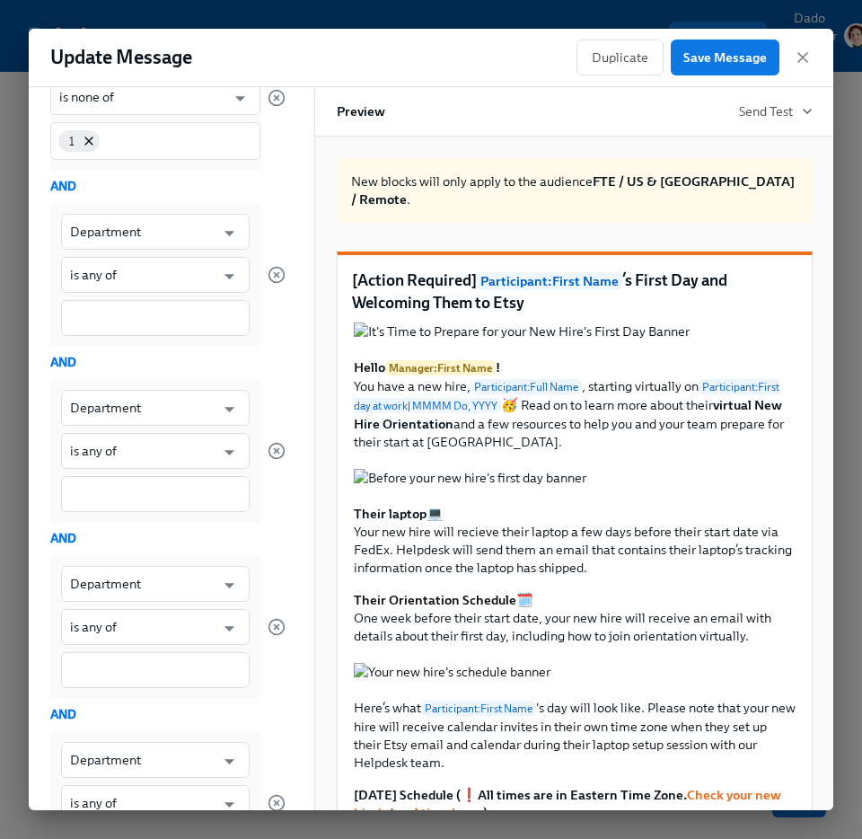
scroll to position [956, 0]
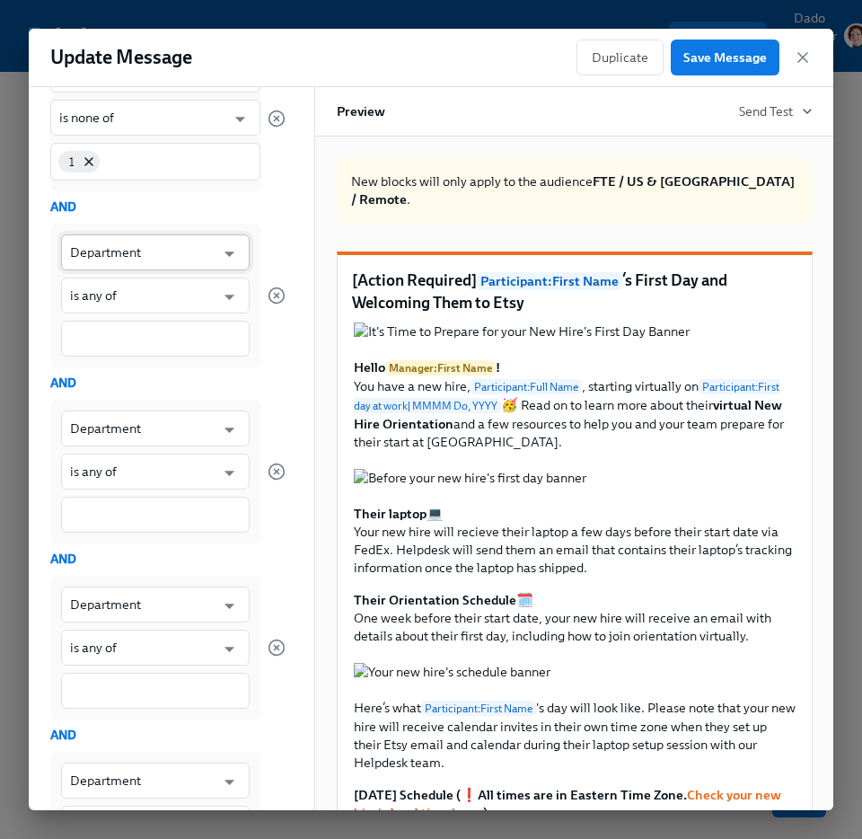
click at [110, 234] on input "Department" at bounding box center [142, 252] width 145 height 36
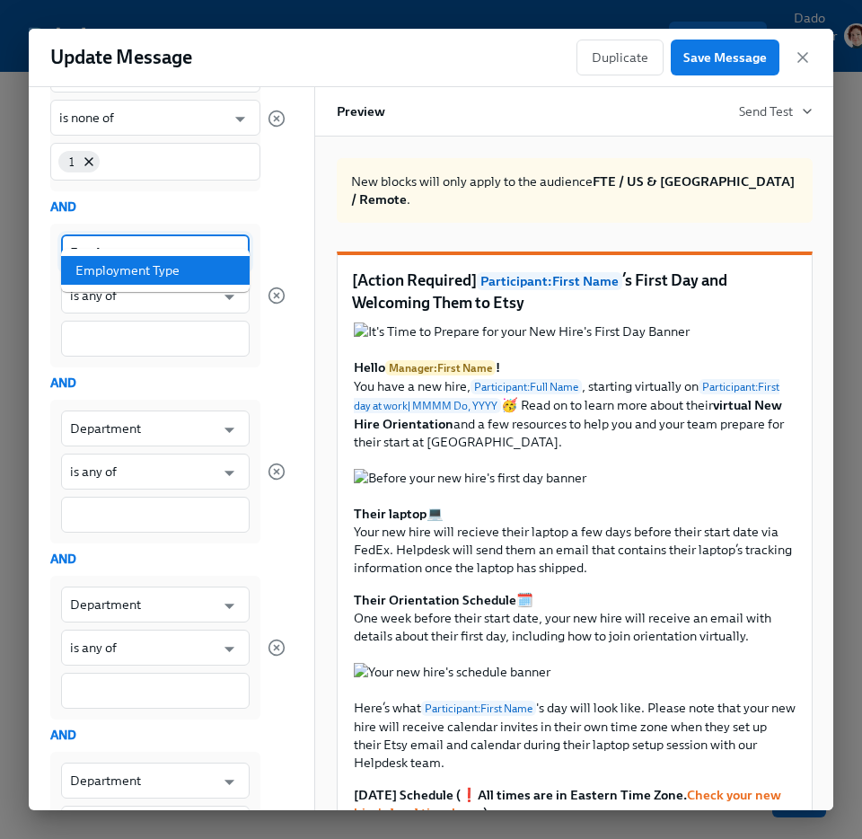
click at [175, 270] on li "Employment Type" at bounding box center [155, 270] width 189 height 29
type input "Employment Type"
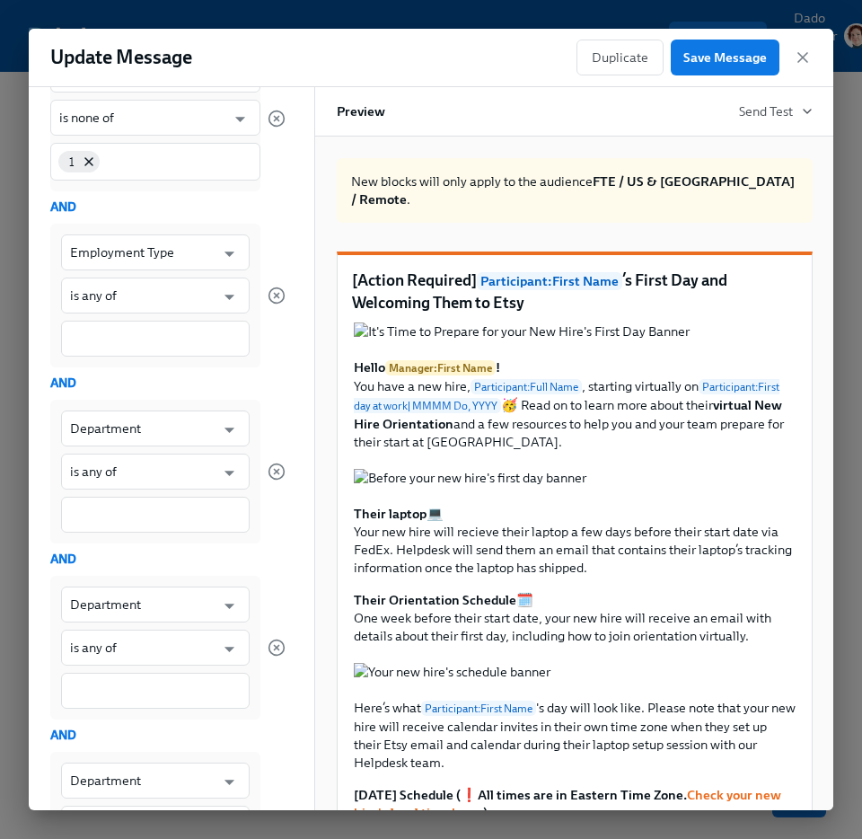
click at [136, 321] on div at bounding box center [155, 339] width 189 height 36
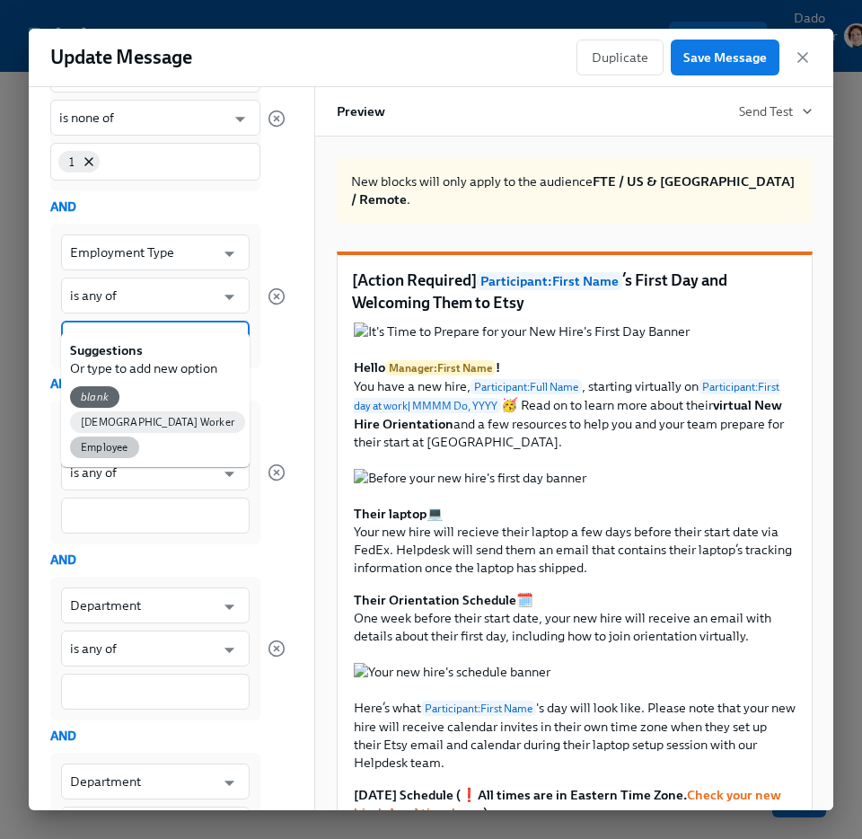
click at [100, 441] on span "Employee" at bounding box center [104, 447] width 69 height 13
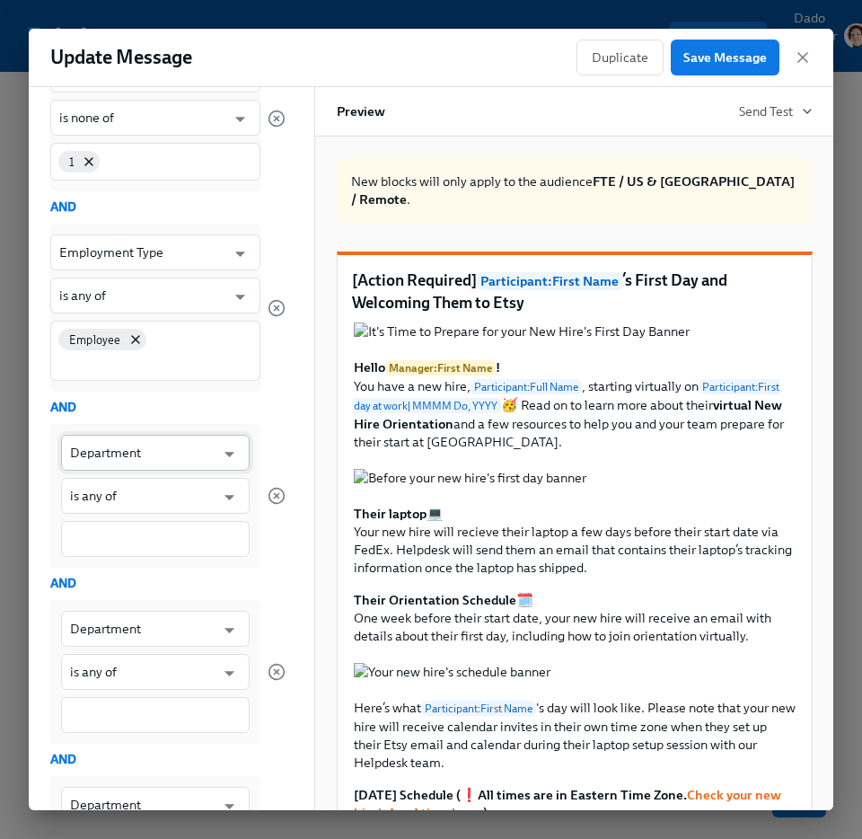
click at [94, 435] on input "Department" at bounding box center [142, 453] width 145 height 36
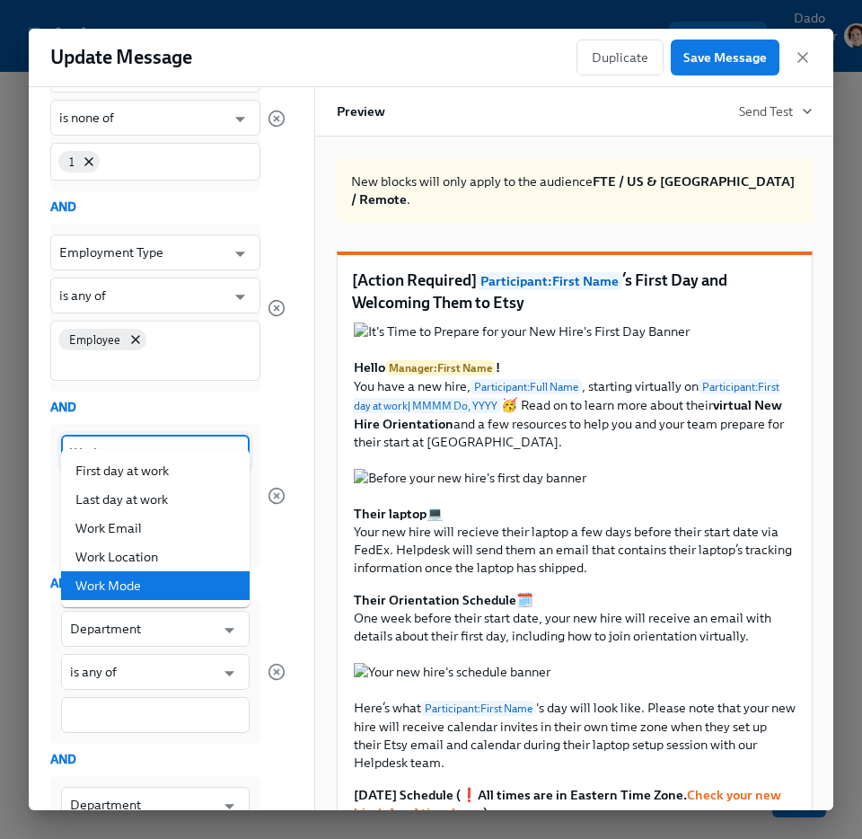
click at [122, 586] on li "Work Mode" at bounding box center [155, 585] width 189 height 29
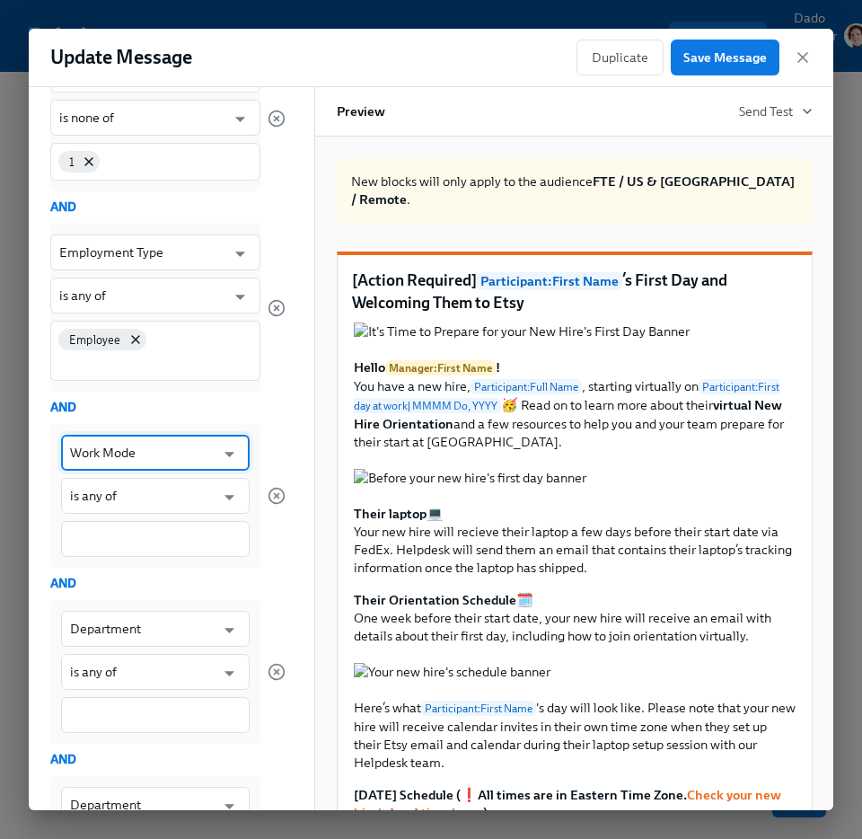
type input "Work Mode"
click at [106, 526] on div at bounding box center [155, 539] width 189 height 36
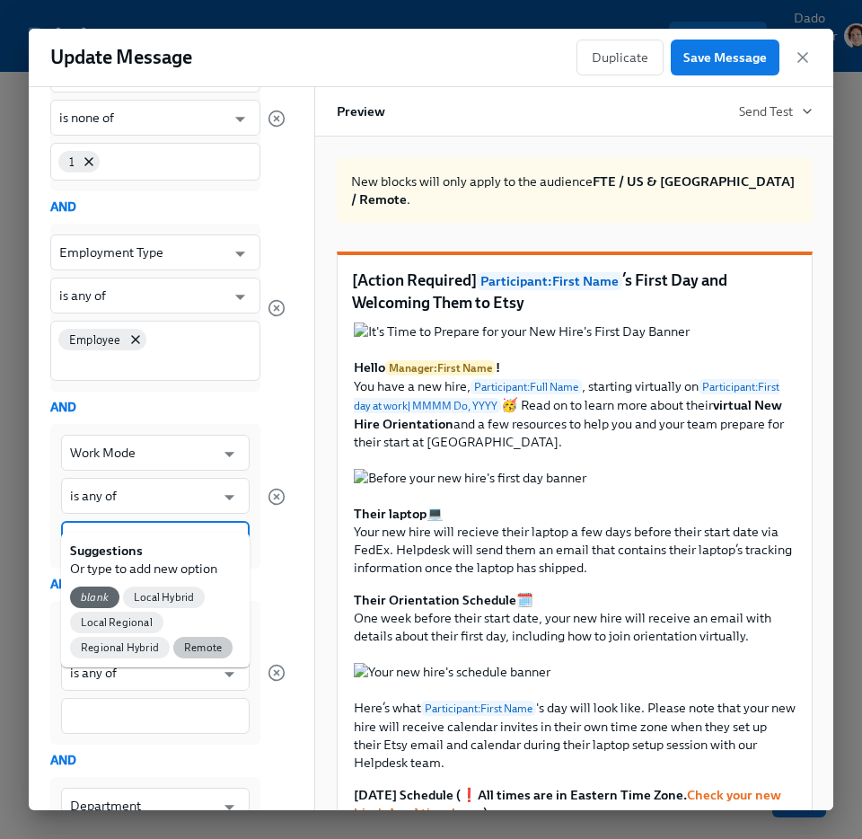
click at [198, 649] on span "Remote" at bounding box center [202, 647] width 59 height 13
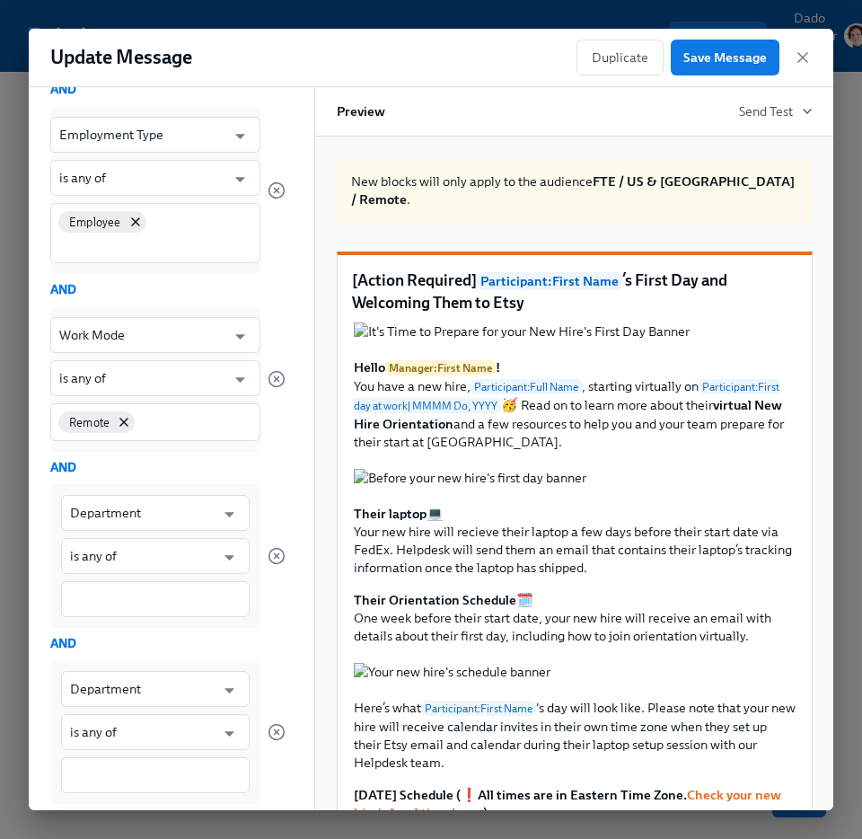
scroll to position [1080, 0]
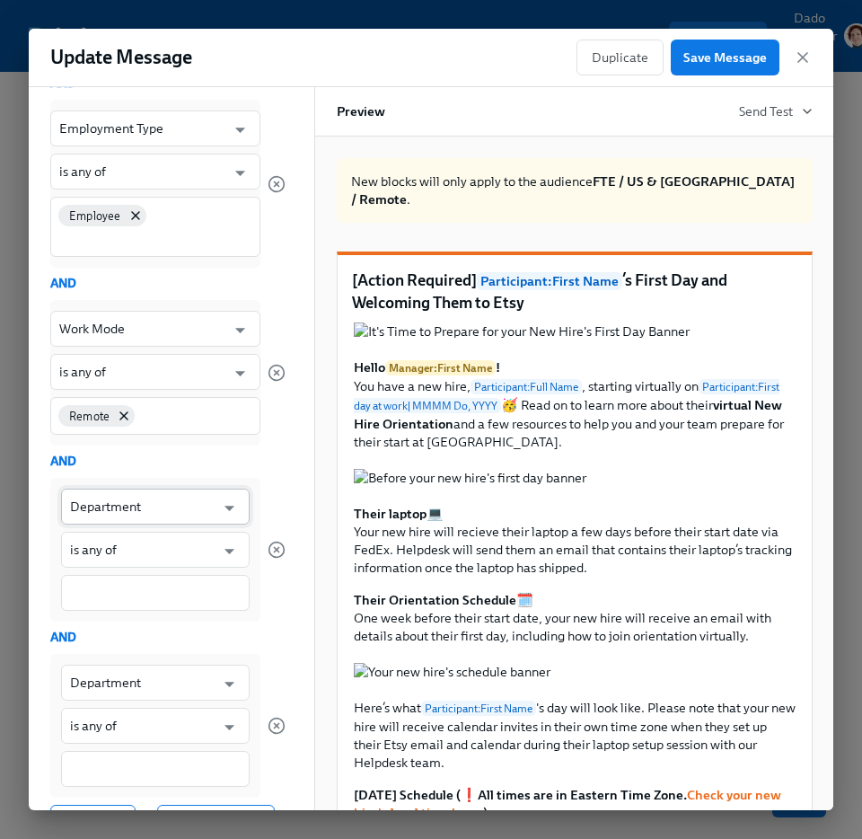
click at [116, 489] on input "Department" at bounding box center [142, 507] width 145 height 36
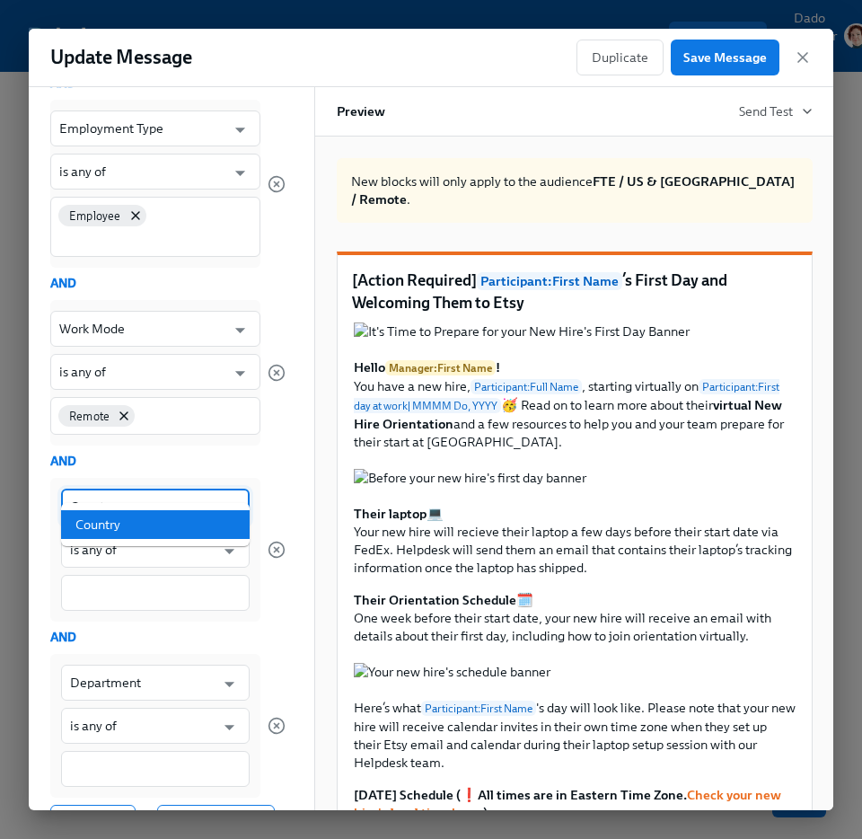
click at [96, 522] on li "Country" at bounding box center [155, 524] width 189 height 29
type input "Country"
click at [96, 532] on input "is any of" at bounding box center [142, 550] width 145 height 36
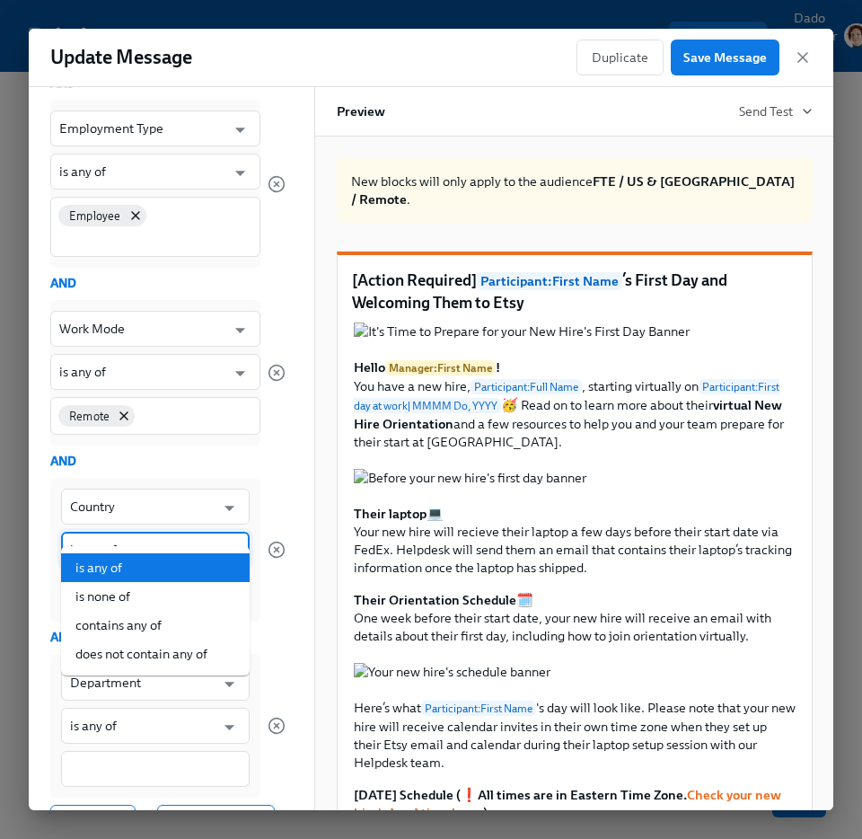
click at [104, 568] on li "is any of" at bounding box center [155, 567] width 189 height 29
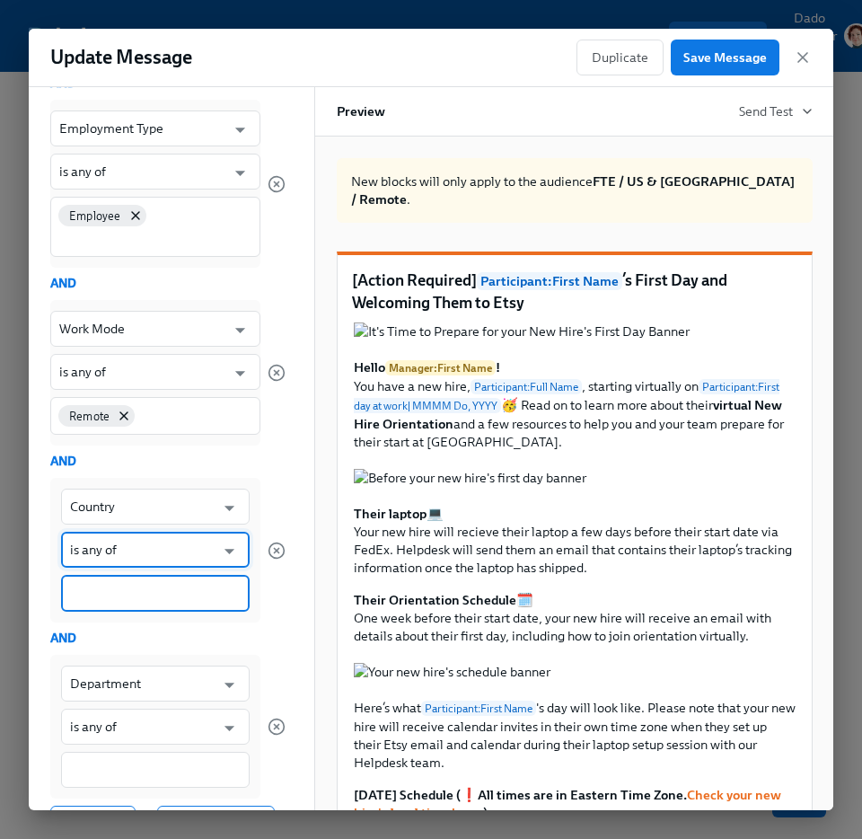
click at [95, 584] on input at bounding box center [155, 593] width 171 height 19
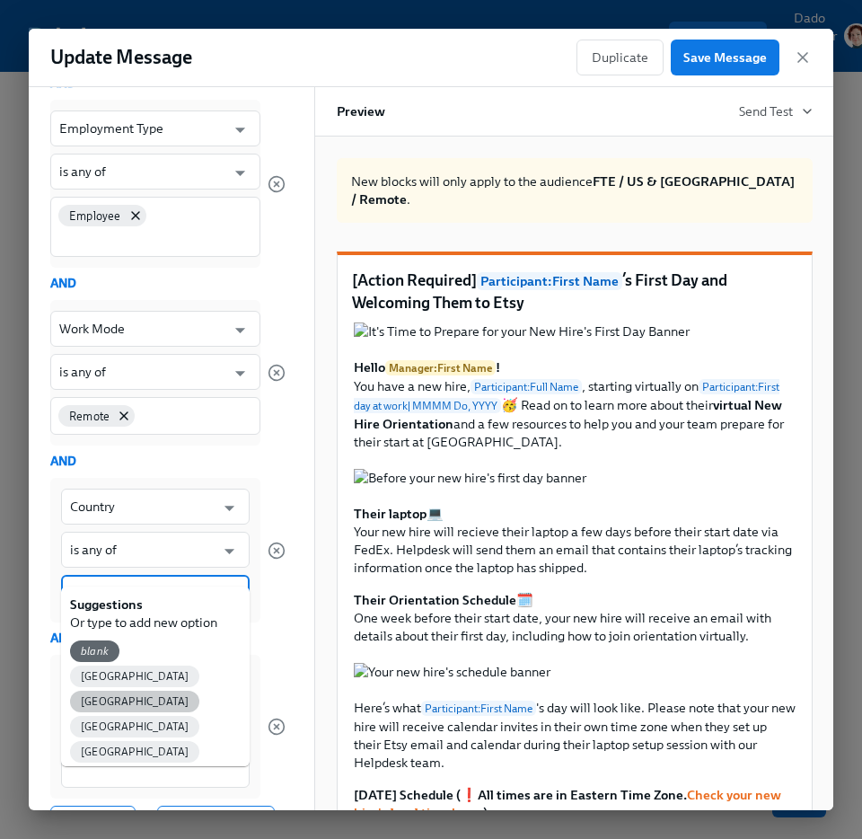
scroll to position [56, 0]
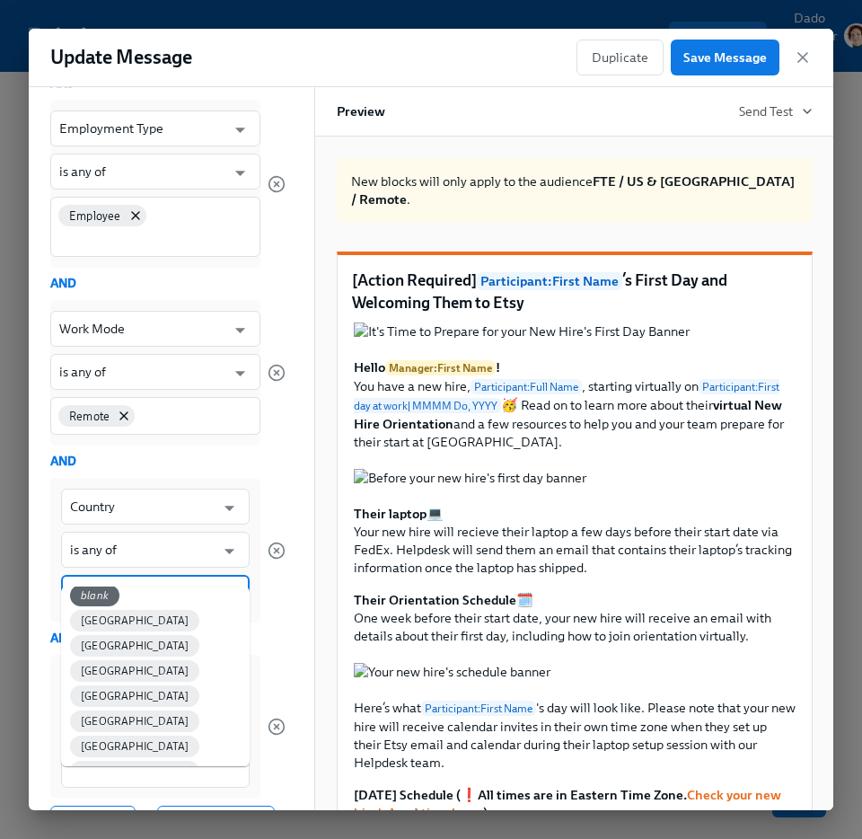
click at [96, 838] on span "[GEOGRAPHIC_DATA]" at bounding box center [134, 847] width 129 height 13
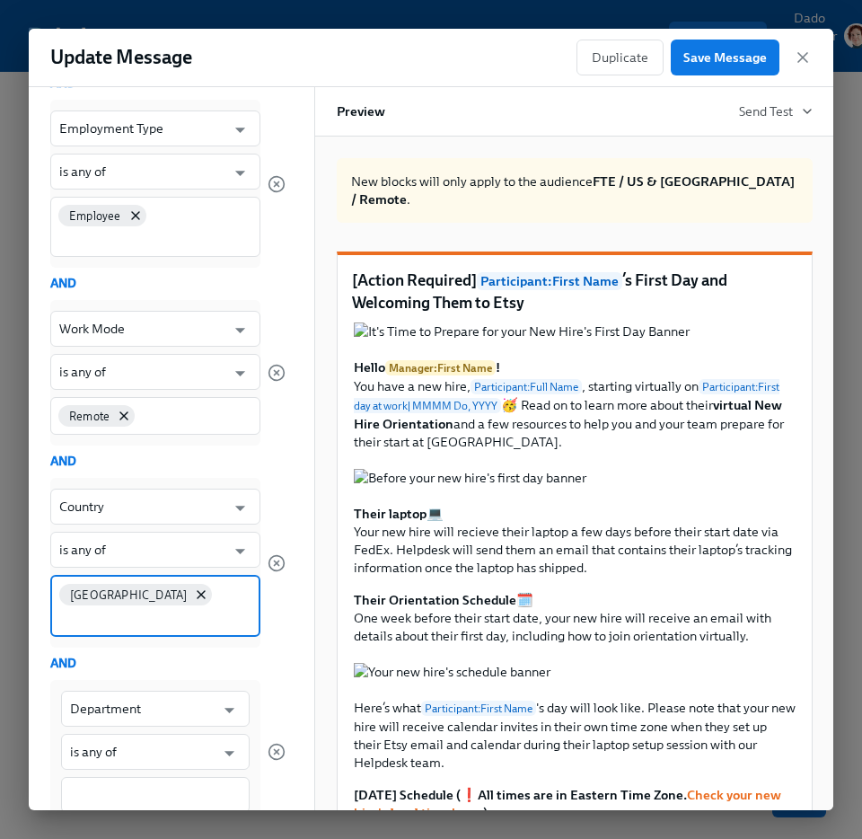
click at [163, 609] on input at bounding box center [155, 618] width 192 height 19
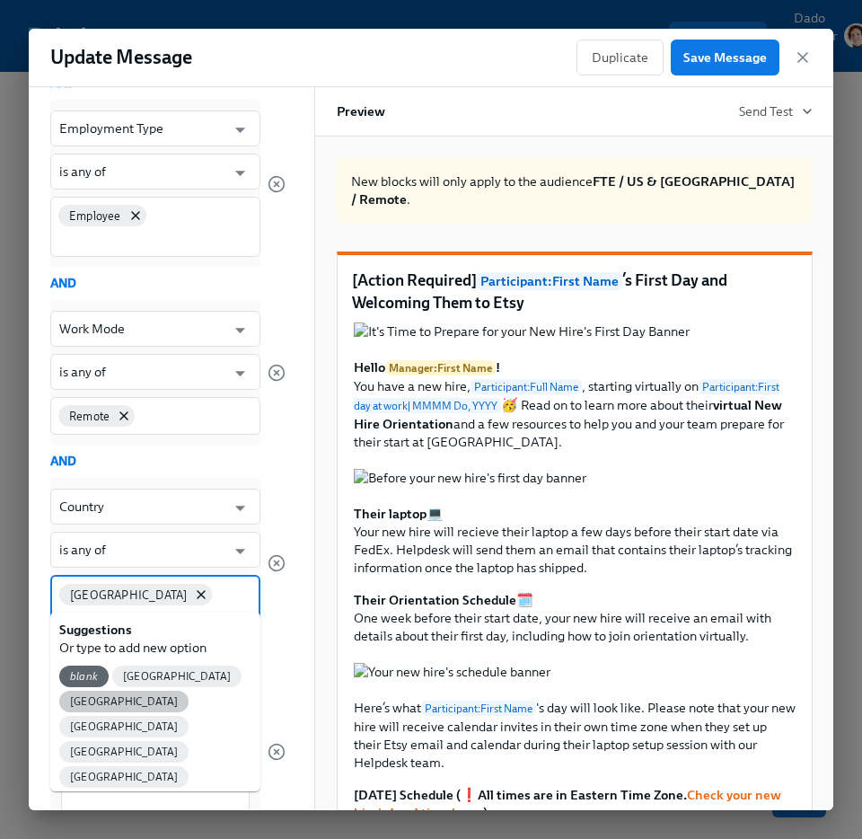
click at [189, 695] on span "[GEOGRAPHIC_DATA]" at bounding box center [123, 701] width 129 height 13
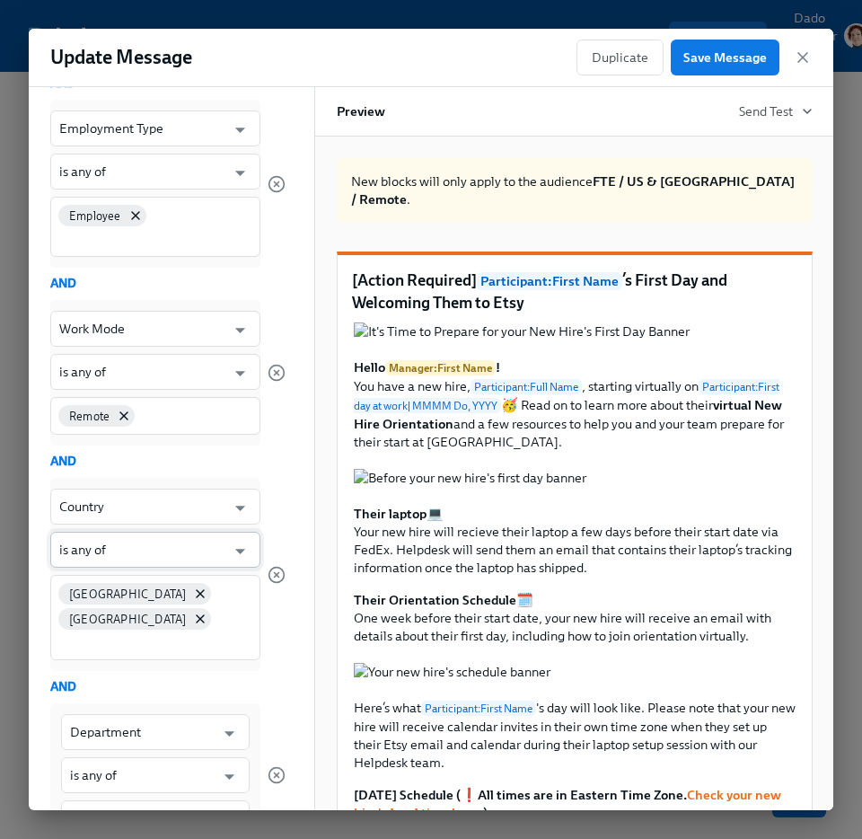
click at [131, 532] on input "is any of" at bounding box center [142, 550] width 166 height 36
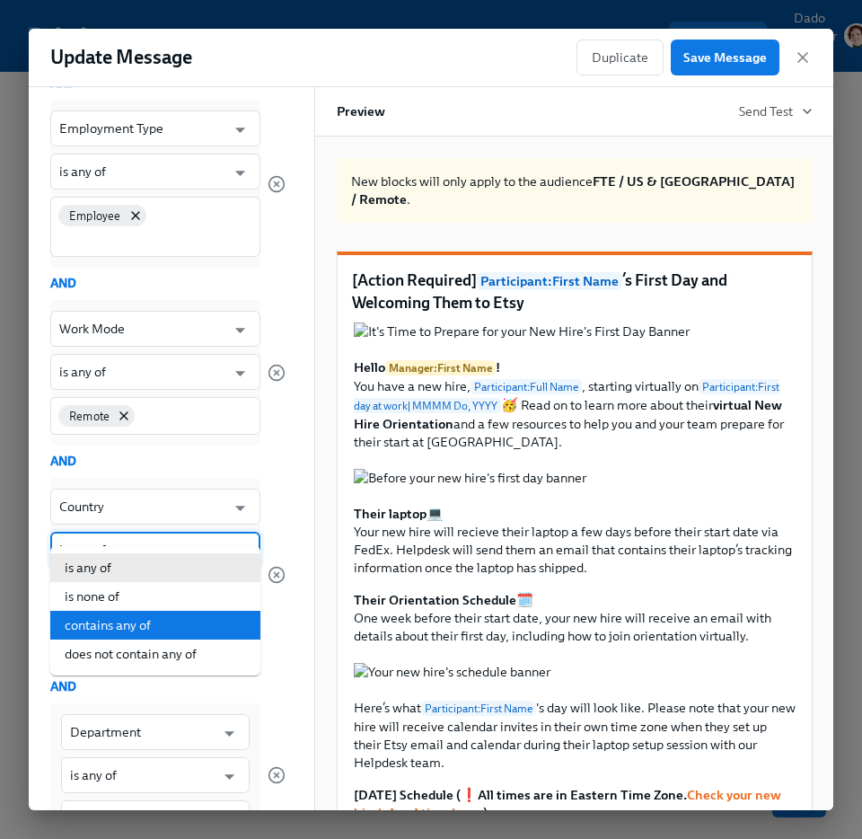
click at [128, 621] on li "contains any of" at bounding box center [155, 625] width 210 height 29
type input "contains any of"
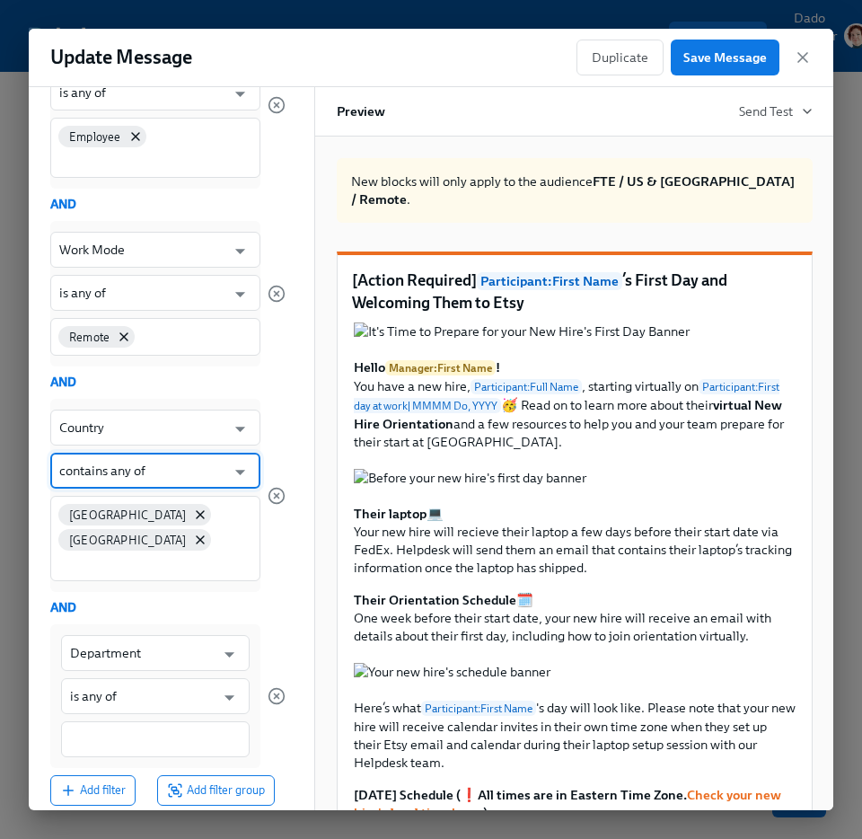
scroll to position [1288, 0]
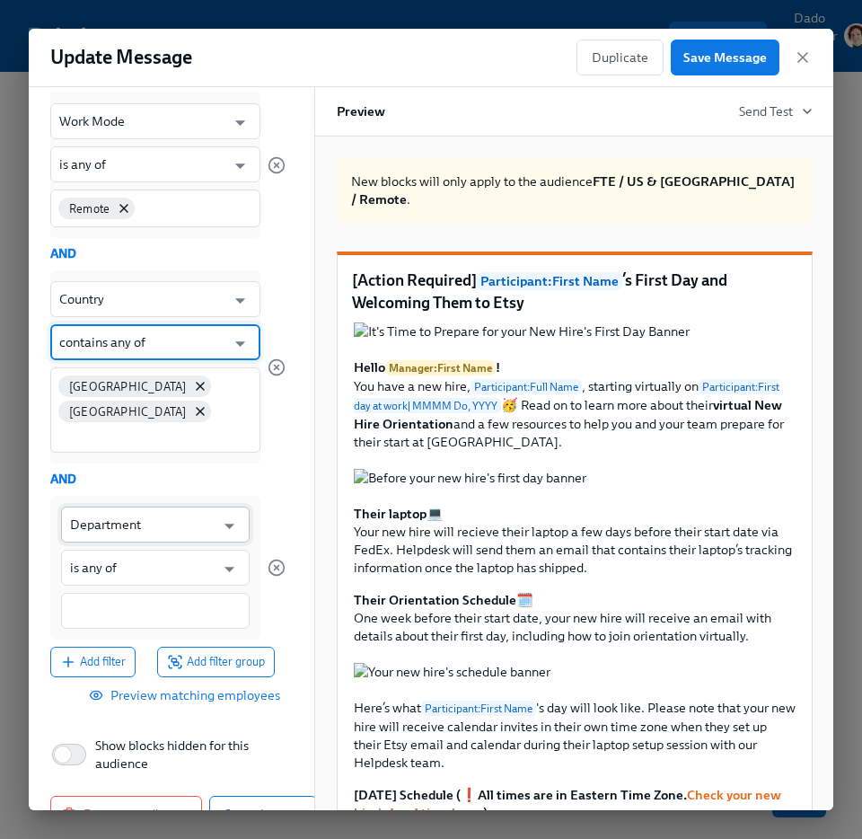
click at [141, 506] on input "Department" at bounding box center [142, 524] width 145 height 36
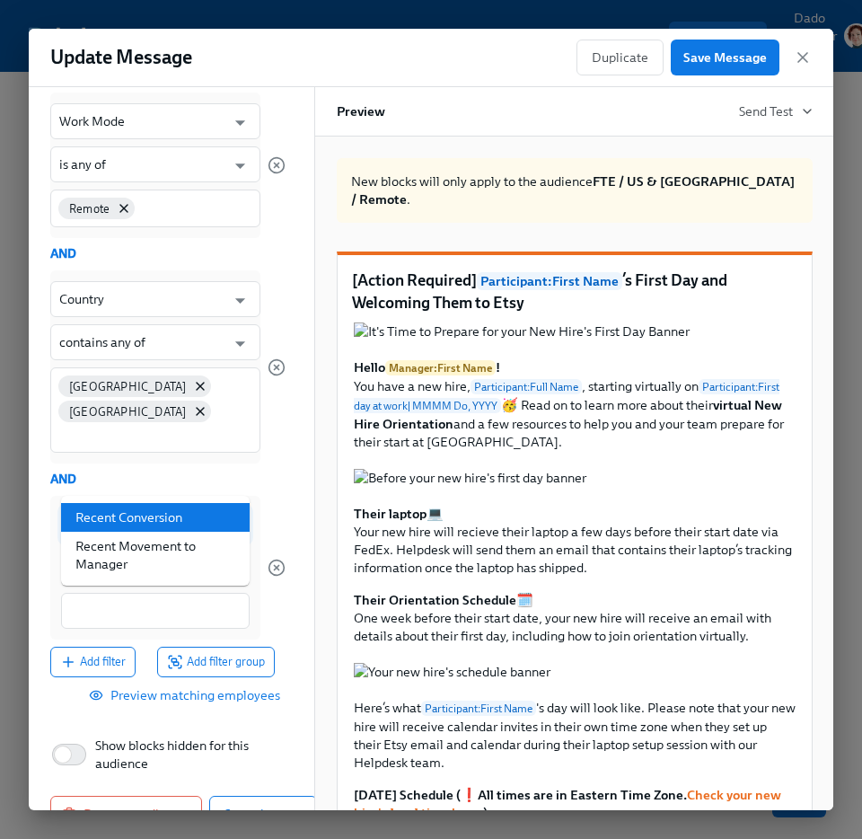
click at [233, 515] on li "Recent Conversion" at bounding box center [155, 517] width 189 height 29
type input "Recent Conversion"
click at [150, 550] on input "is any of" at bounding box center [142, 568] width 145 height 36
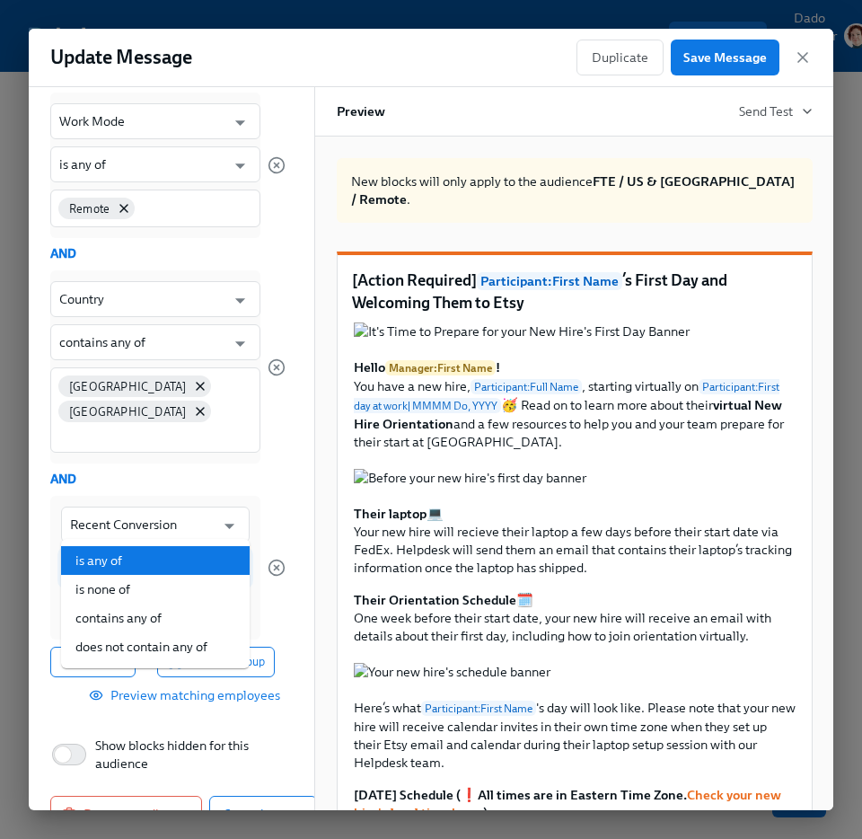
click at [126, 567] on li "is any of" at bounding box center [155, 560] width 189 height 29
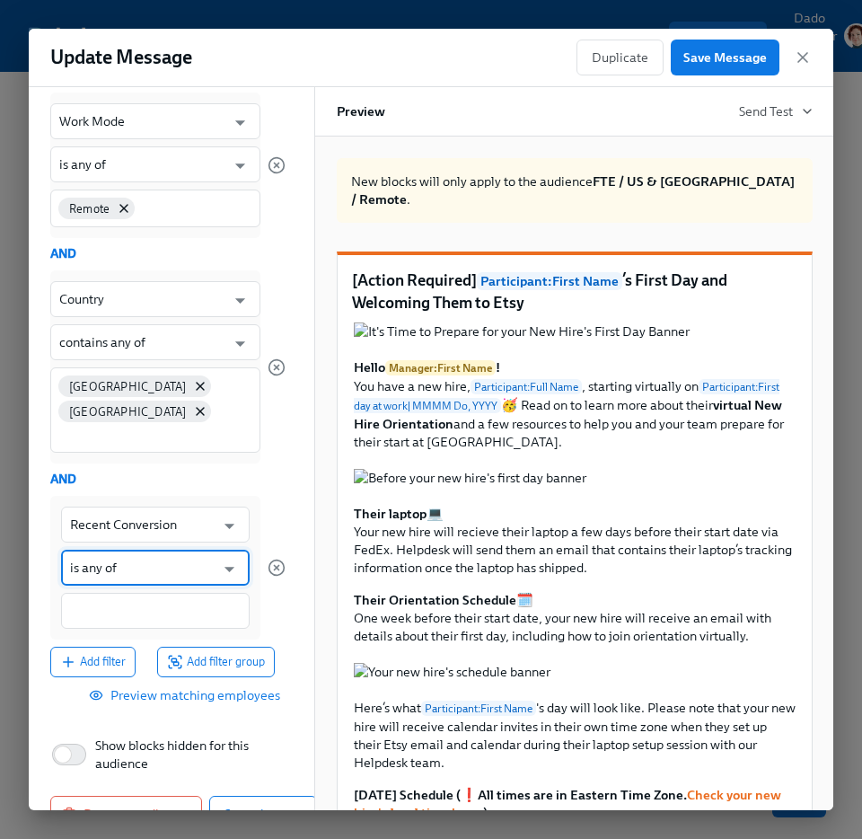
click at [124, 550] on input "is any of" at bounding box center [142, 568] width 145 height 36
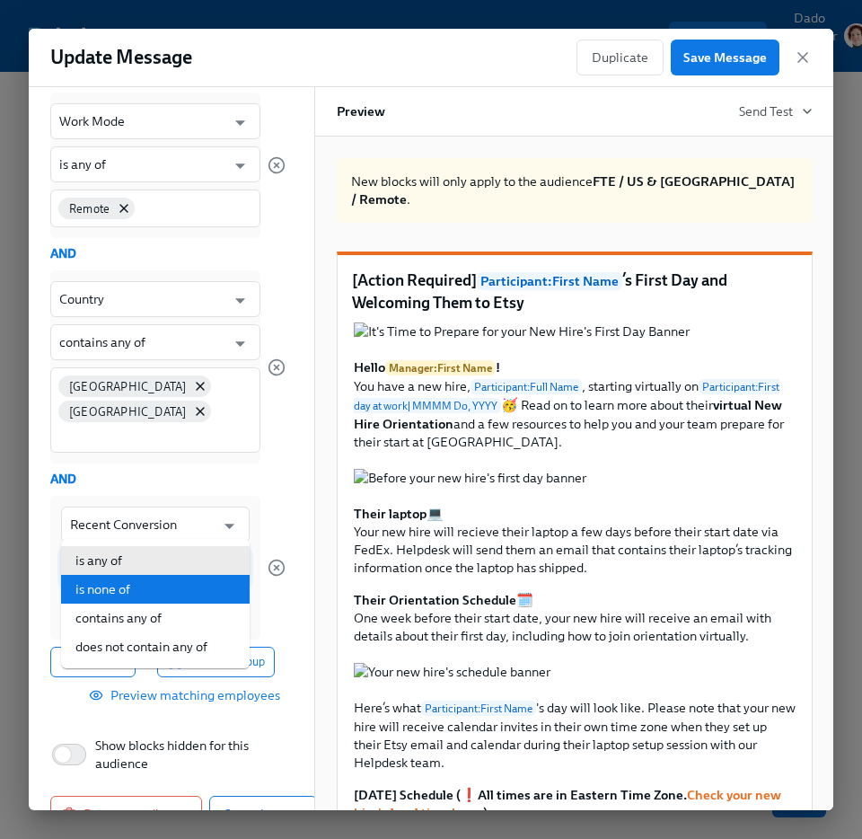
click at [113, 584] on li "is none of" at bounding box center [155, 589] width 189 height 29
type input "is none of"
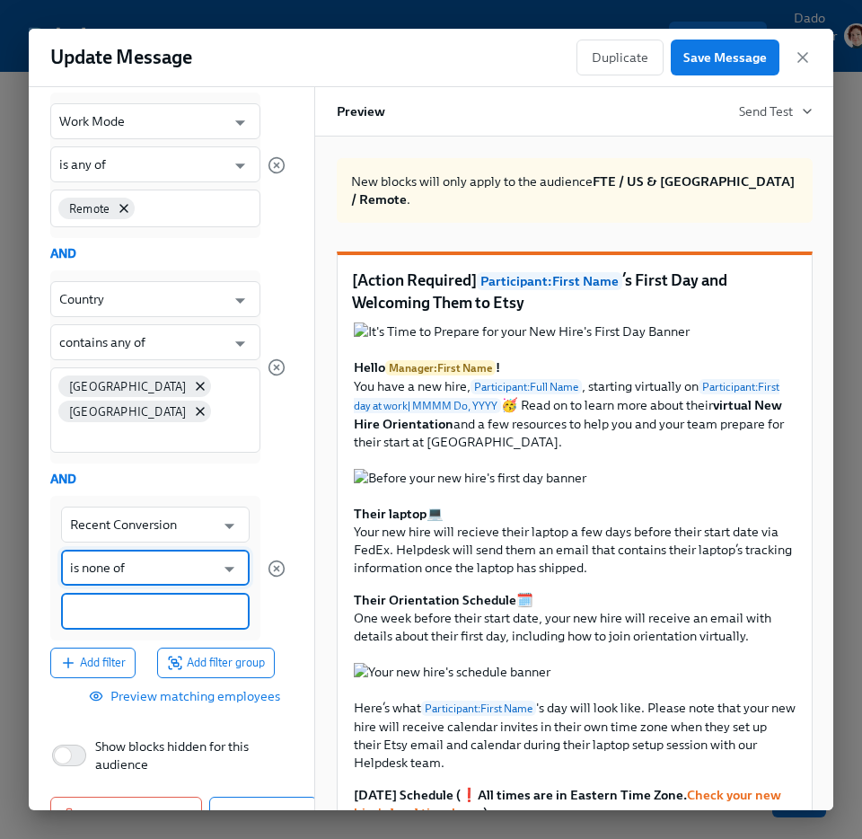
click at [106, 602] on input at bounding box center [155, 611] width 171 height 19
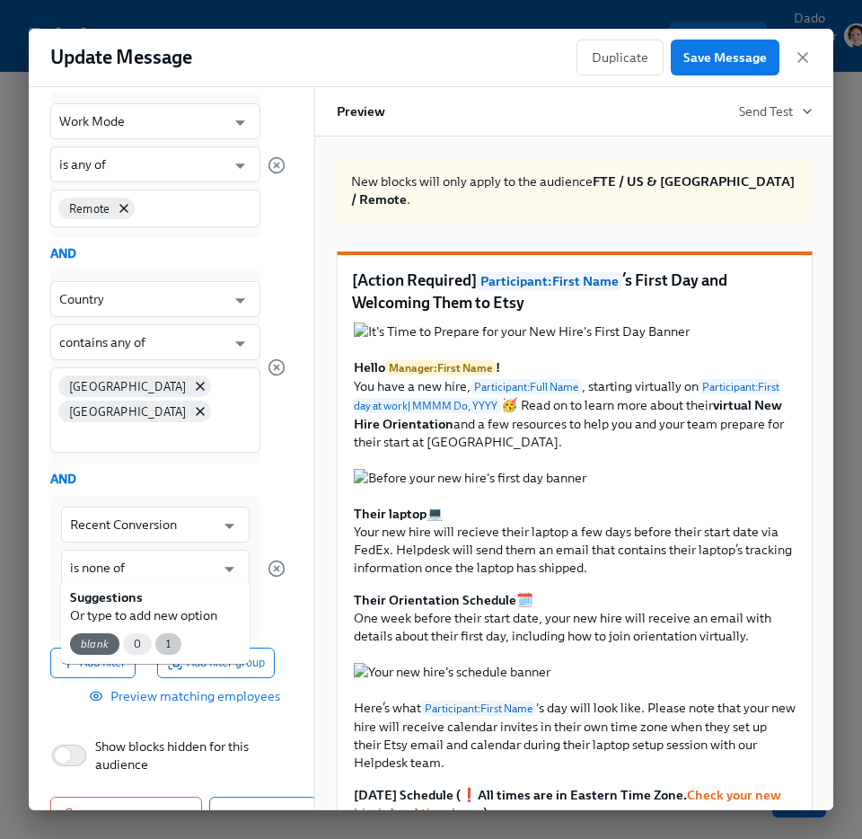
click at [169, 645] on span "1" at bounding box center [168, 644] width 26 height 13
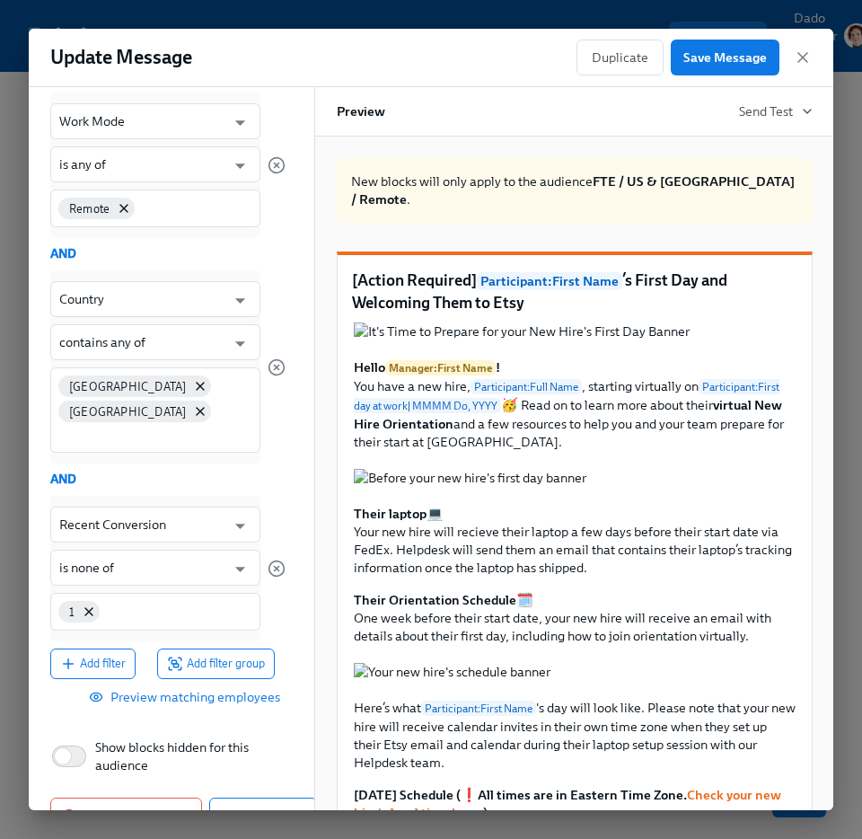
click at [268, 496] on div at bounding box center [277, 568] width 18 height 145
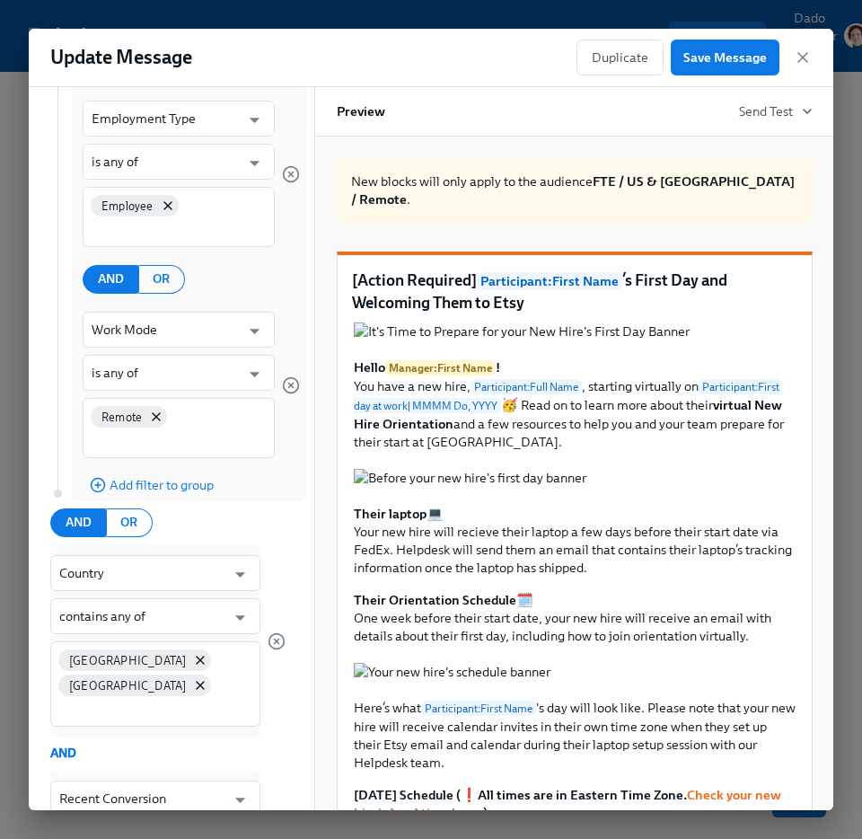
scroll to position [174, 0]
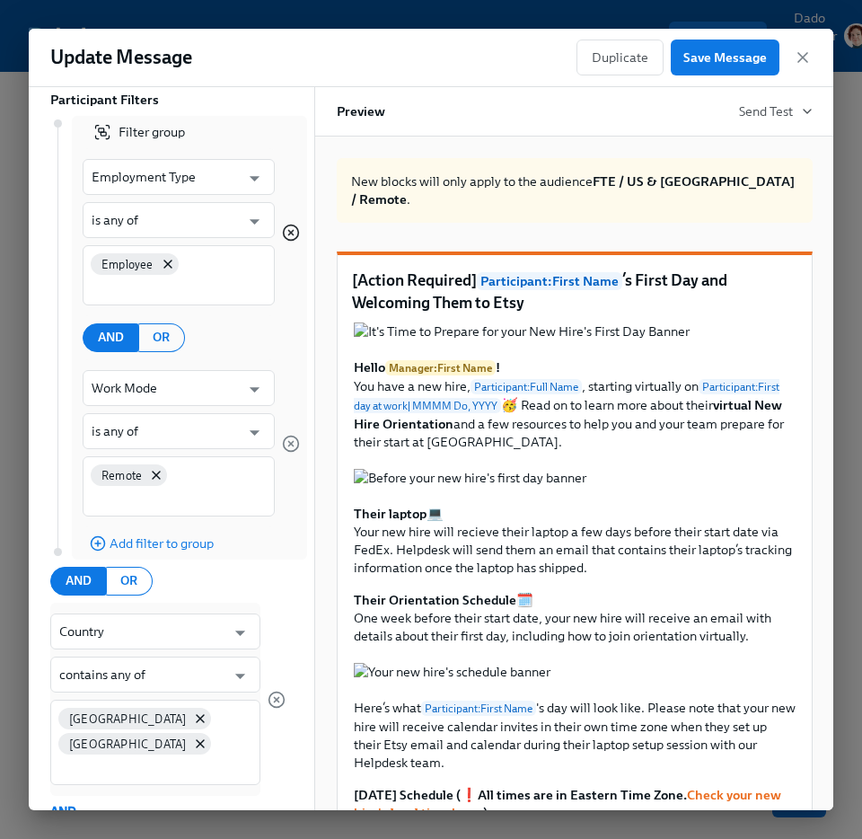
click at [290, 229] on icon "button" at bounding box center [291, 233] width 18 height 18
type input "Work Mode"
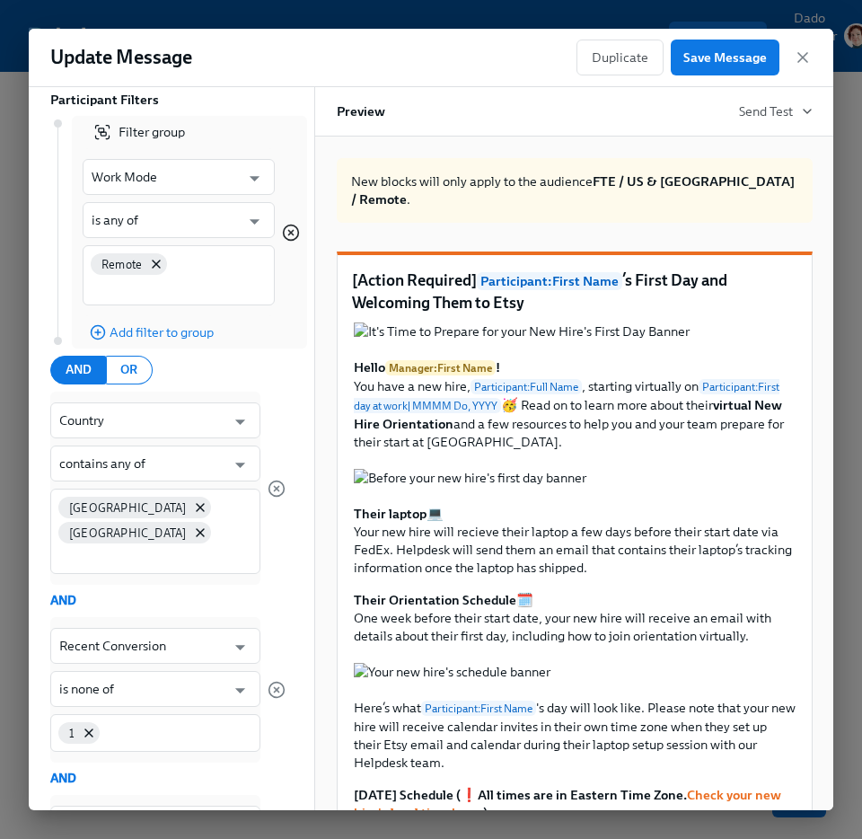
click at [291, 228] on icon "button" at bounding box center [291, 233] width 18 height 18
type input "Recent Conversion"
type input "is none of"
type input "Employment Type"
type input "is any of"
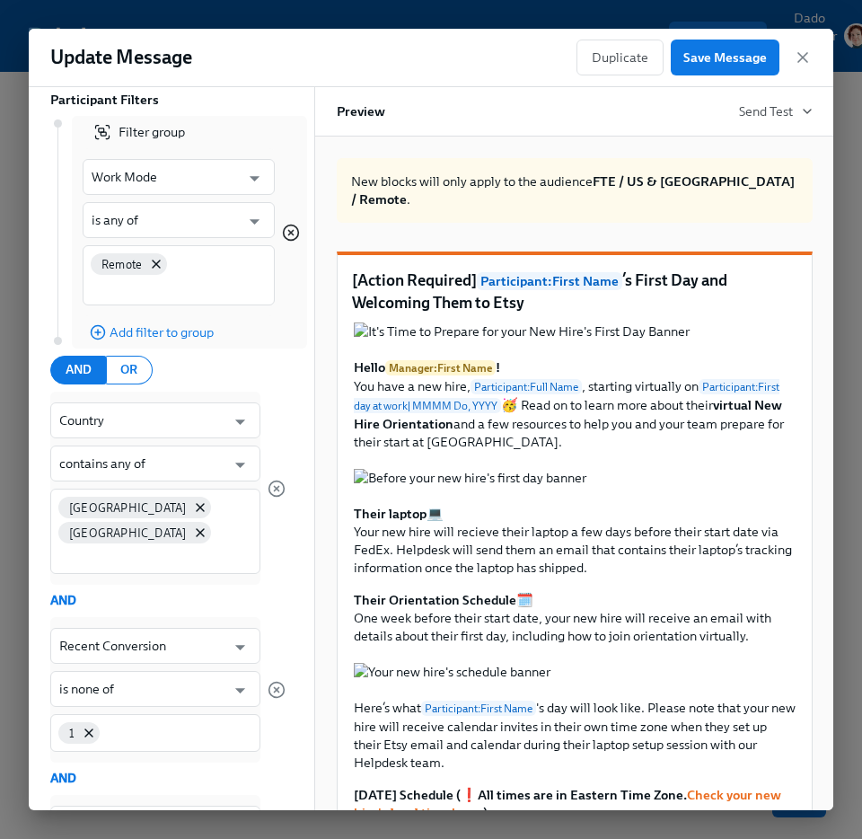
type input "Work Mode"
type input "Country"
type input "contains any of"
type input "Recent Conversion"
type input "is none of"
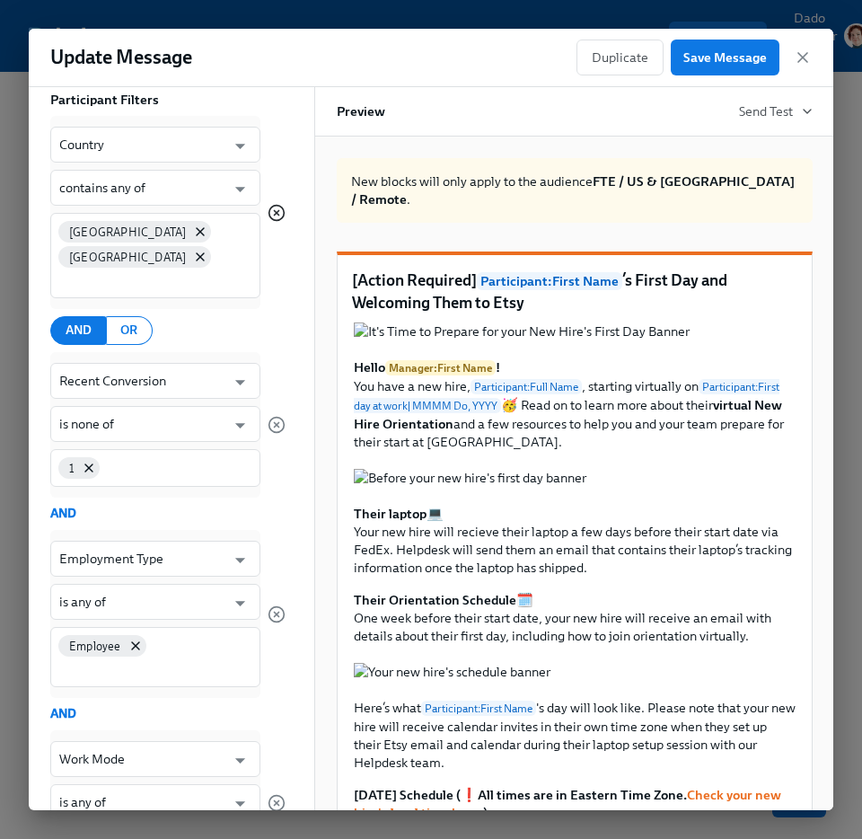
click at [279, 210] on icon "button" at bounding box center [277, 212] width 4 height 4
type input "Employment Type"
type input "is any of"
type input "Work Mode"
type input "Country"
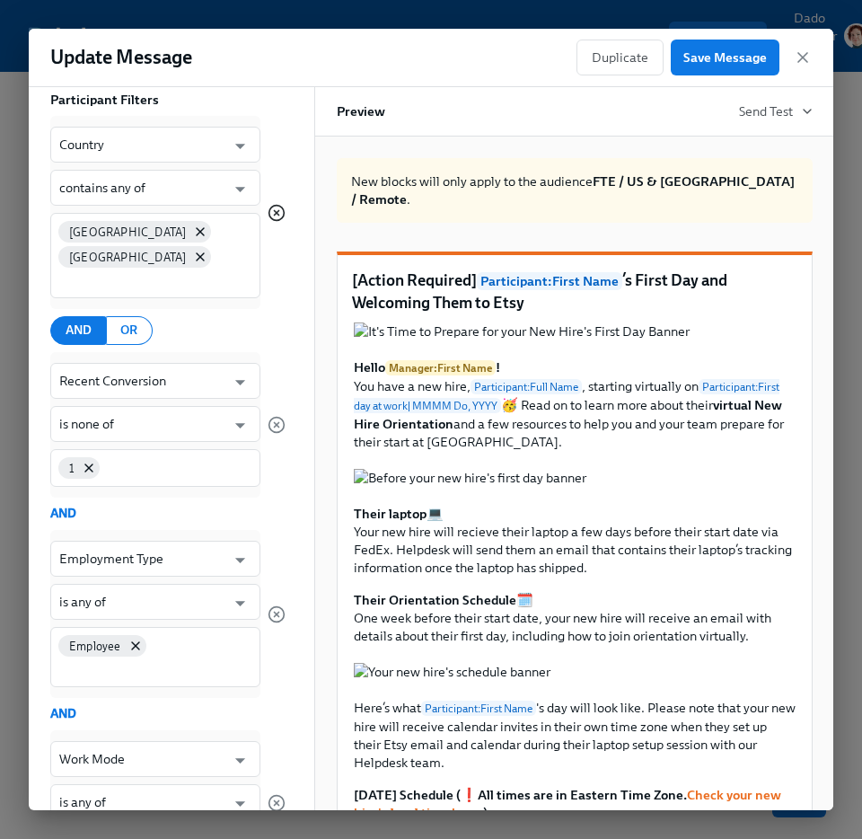
type input "contains any of"
type input "Recent Conversion"
type input "is none of"
type input "Recent Conversion"
type input "is none of"
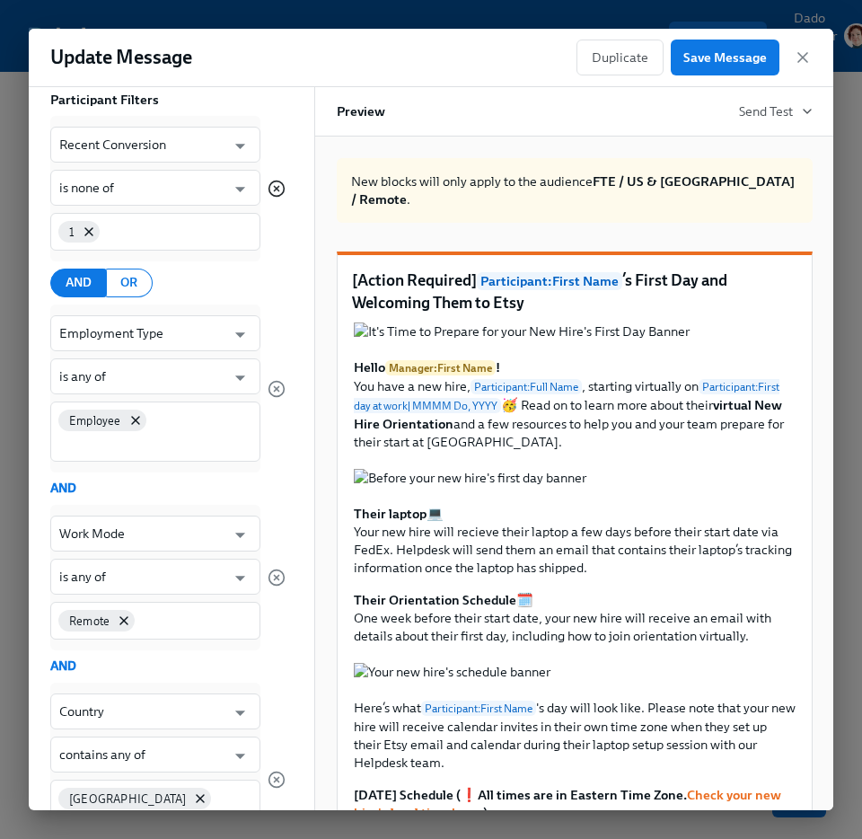
click at [277, 194] on icon "button" at bounding box center [277, 189] width 18 height 18
type input "Work Mode"
type input "Country"
type input "contains any of"
type input "Recent Conversion"
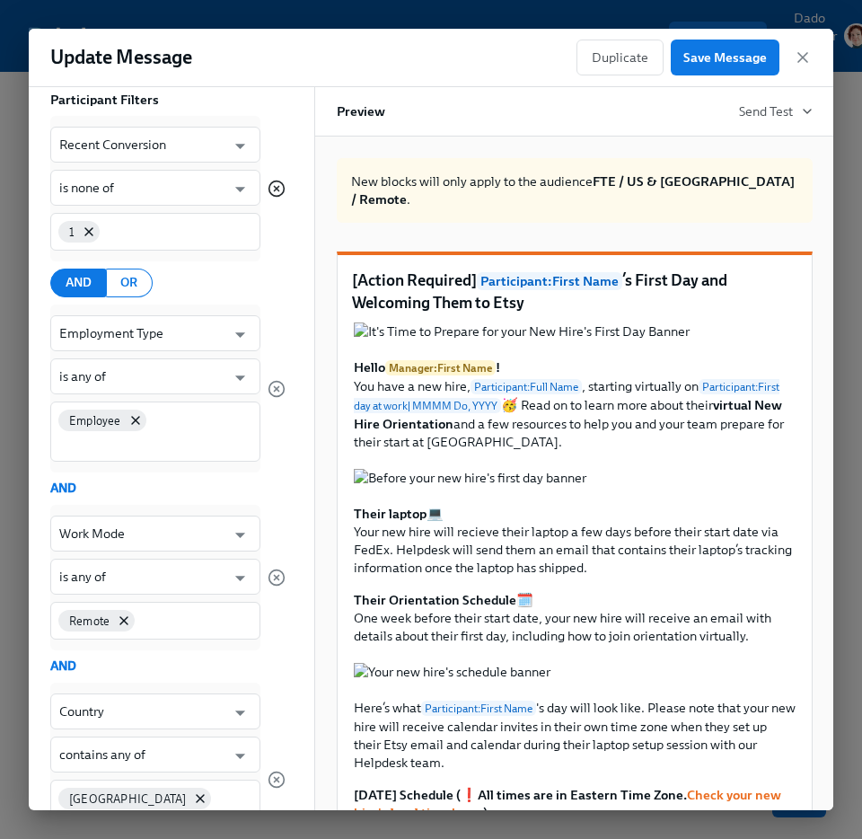
type input "is none of"
type input "Employment Type"
type input "is any of"
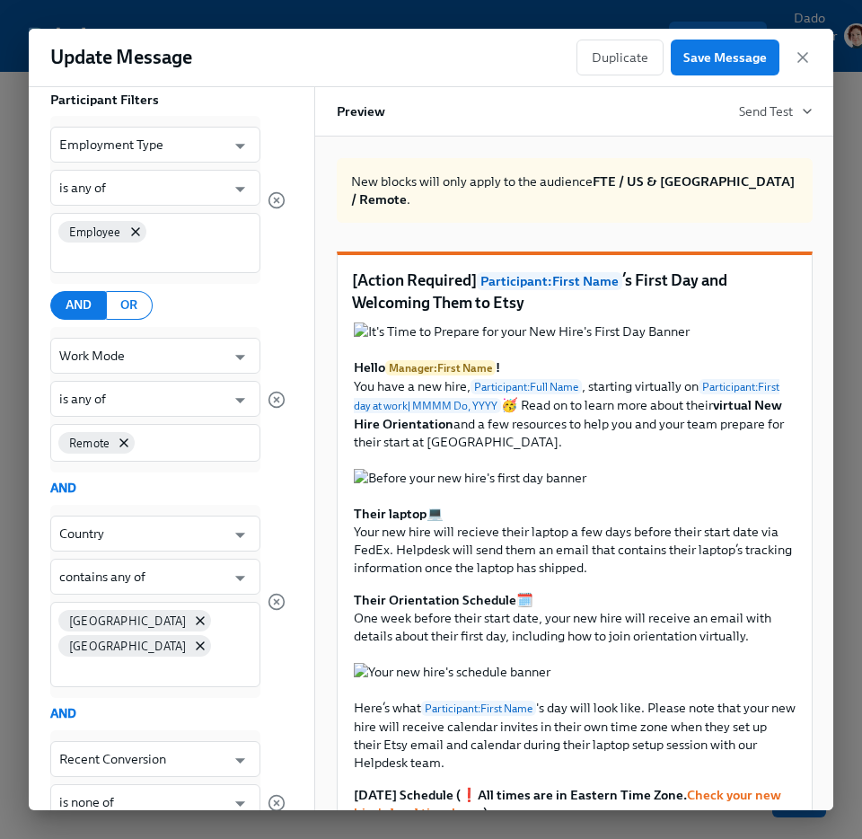
scroll to position [436, 0]
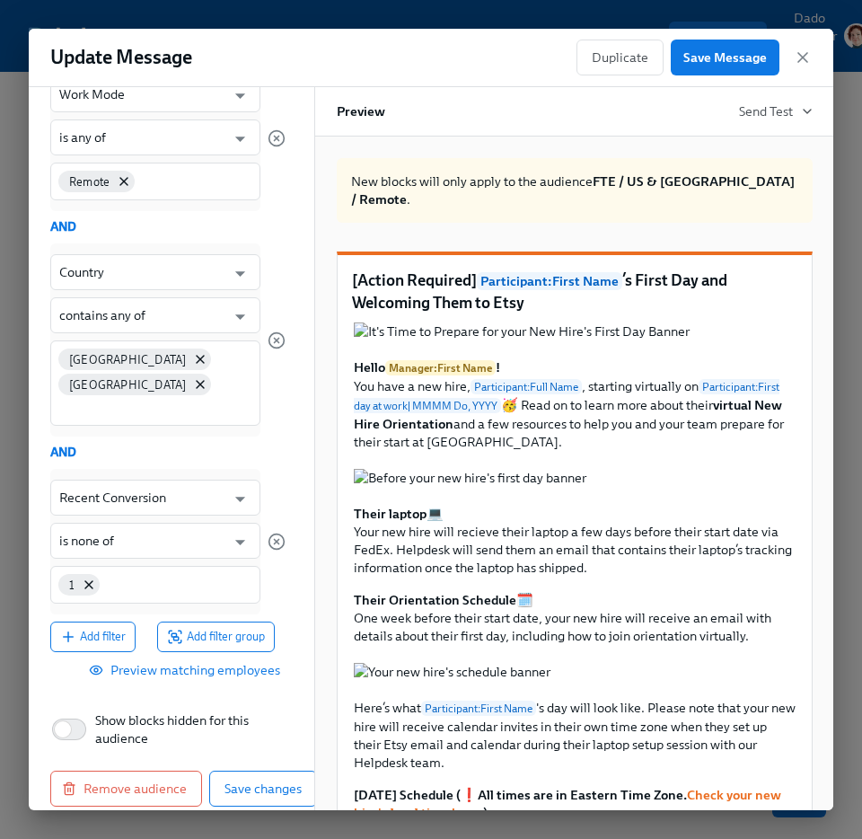
click at [225, 661] on span "Preview matching employees" at bounding box center [186, 670] width 188 height 18
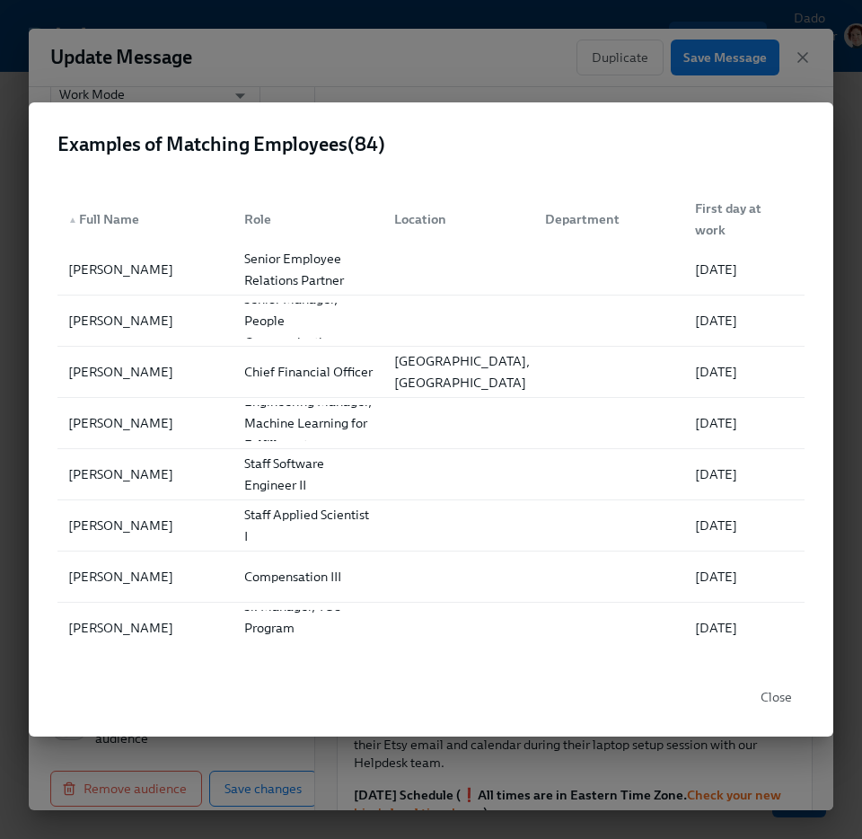
click at [180, 51] on div "Examples of Matching Employees ( 84 ) ▲ Full Name Role Location Department Firs…" at bounding box center [431, 419] width 862 height 839
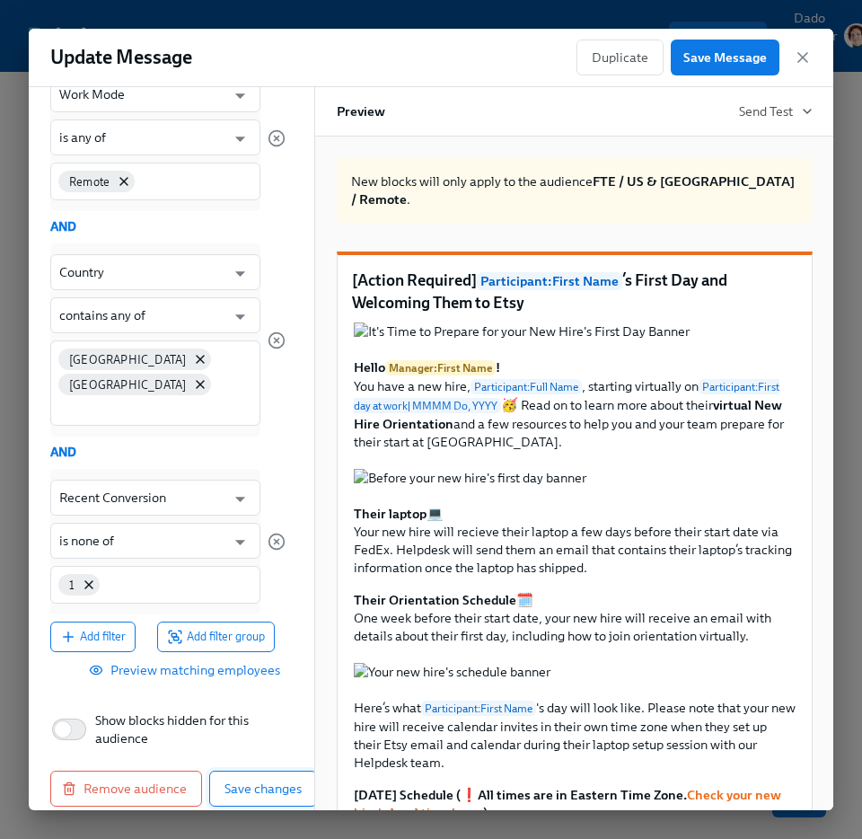
click at [270, 770] on button "Save changes" at bounding box center [263, 788] width 108 height 36
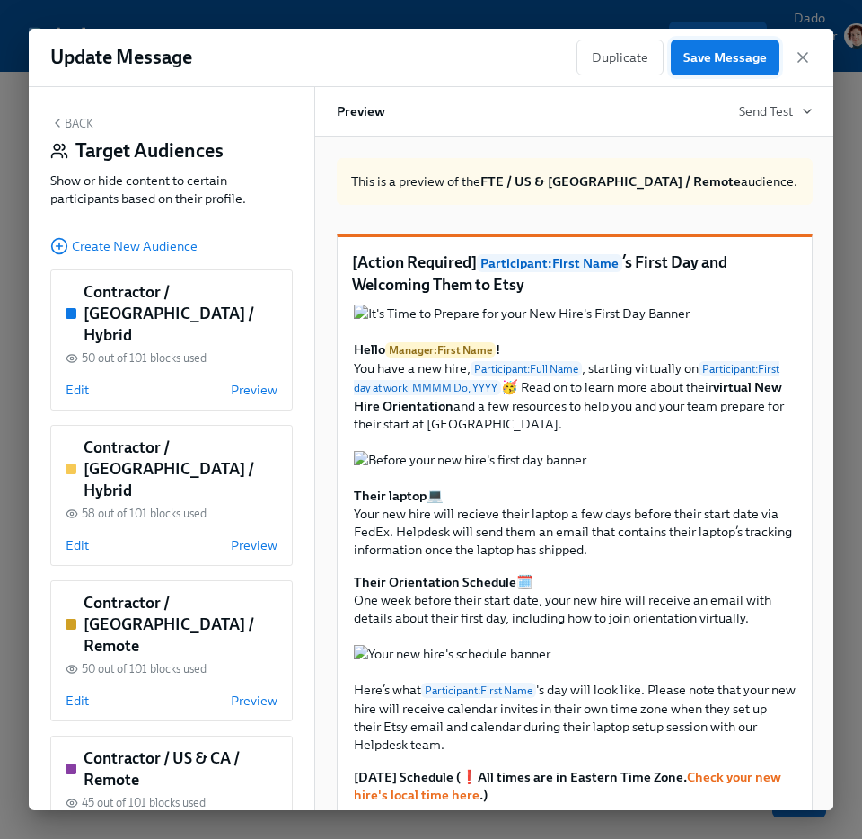
click at [759, 44] on button "Save Message" at bounding box center [725, 58] width 109 height 36
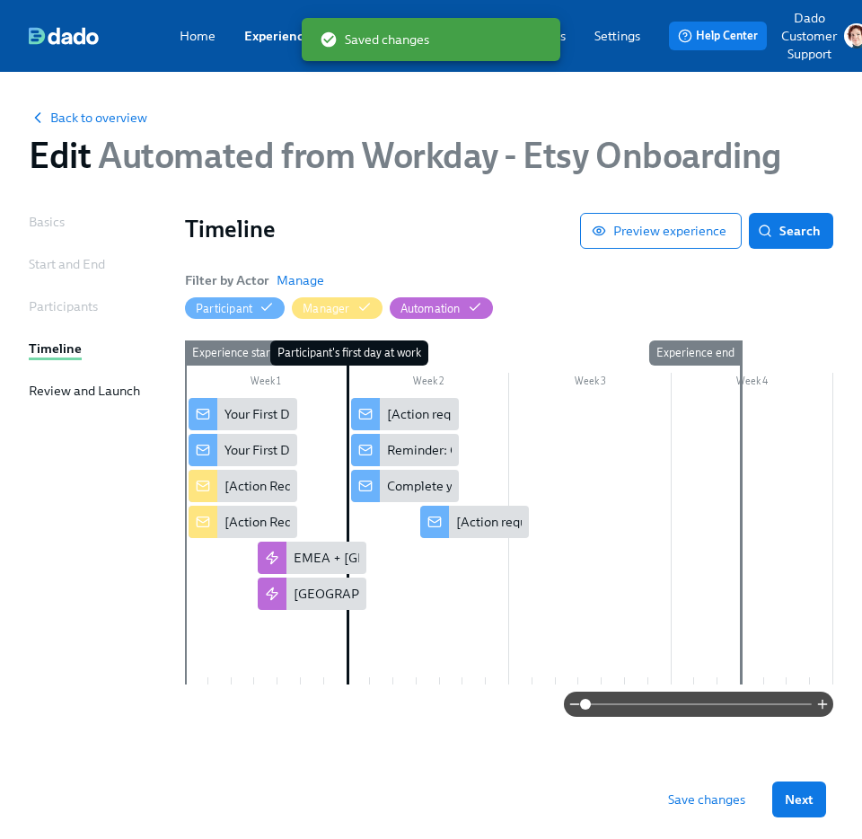
click at [710, 789] on button "Save changes" at bounding box center [707, 799] width 102 height 36
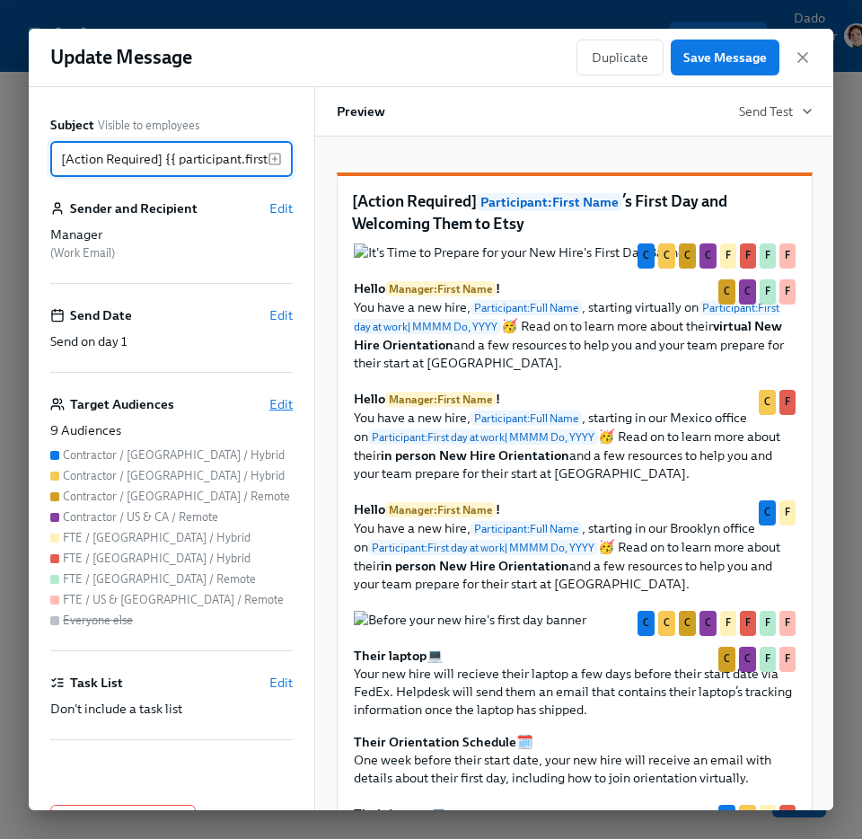
click at [275, 408] on span "Edit" at bounding box center [280, 404] width 23 height 18
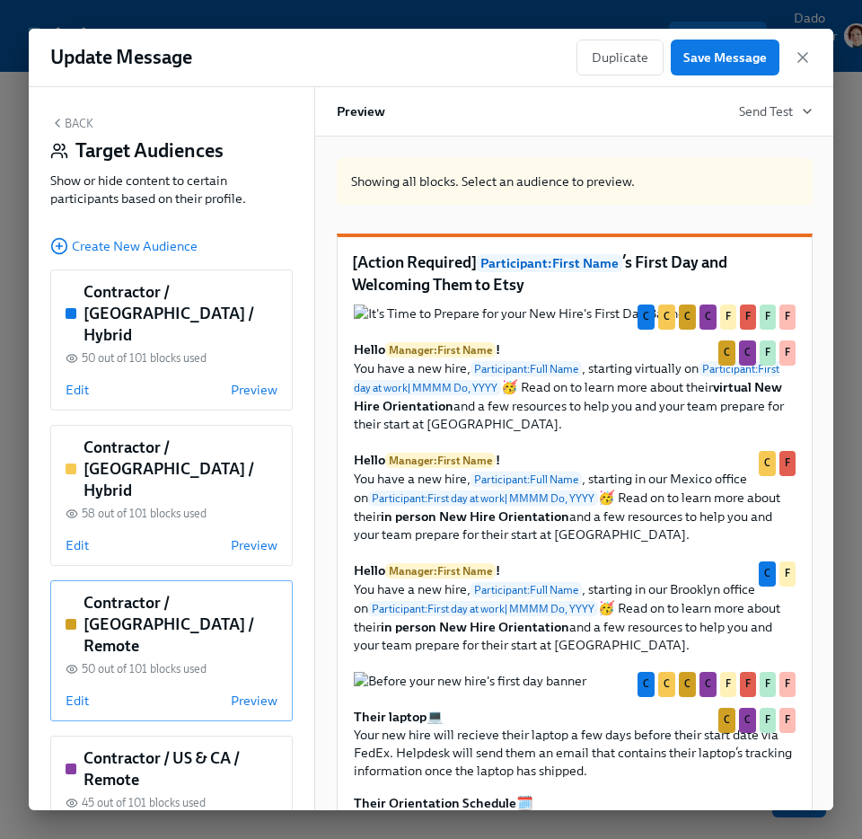
scroll to position [570, 0]
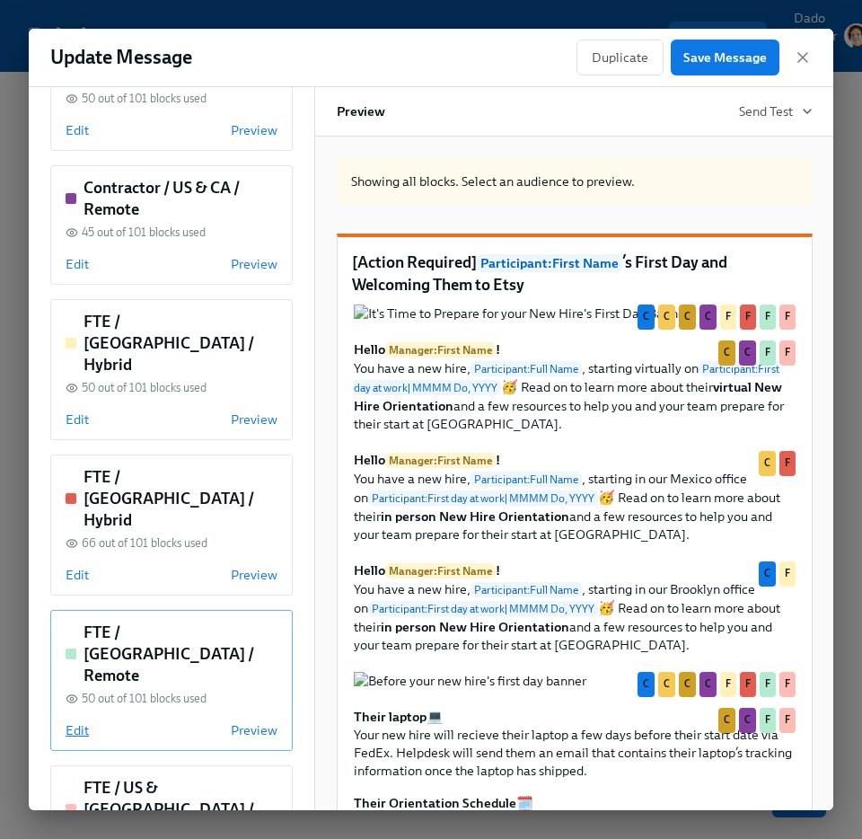
click at [74, 721] on span "Edit" at bounding box center [77, 730] width 23 height 18
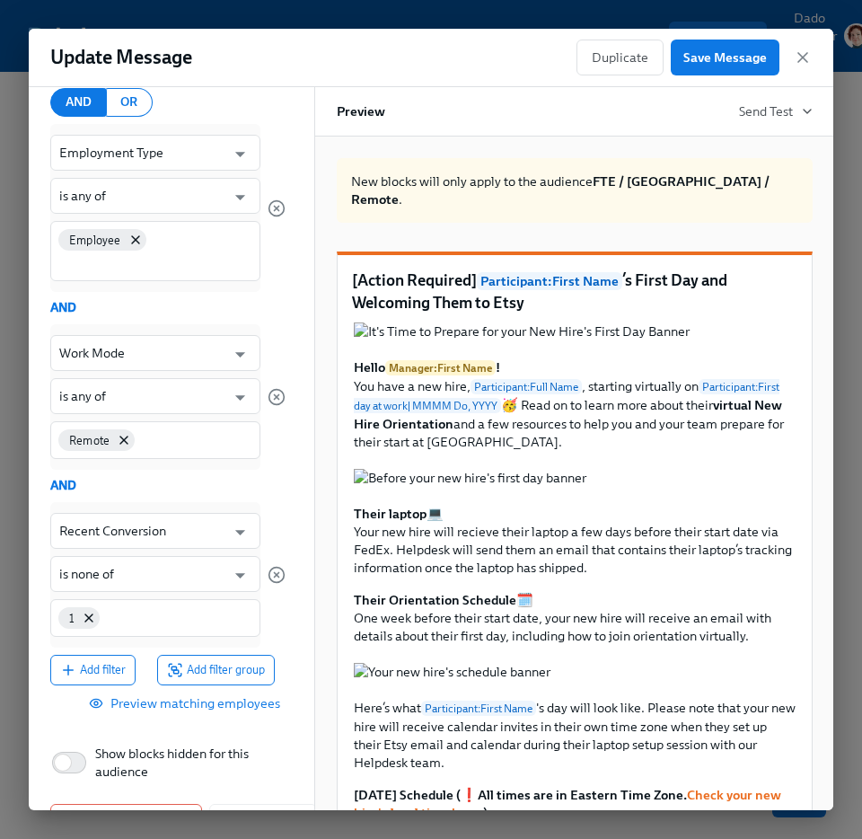
scroll to position [0, 0]
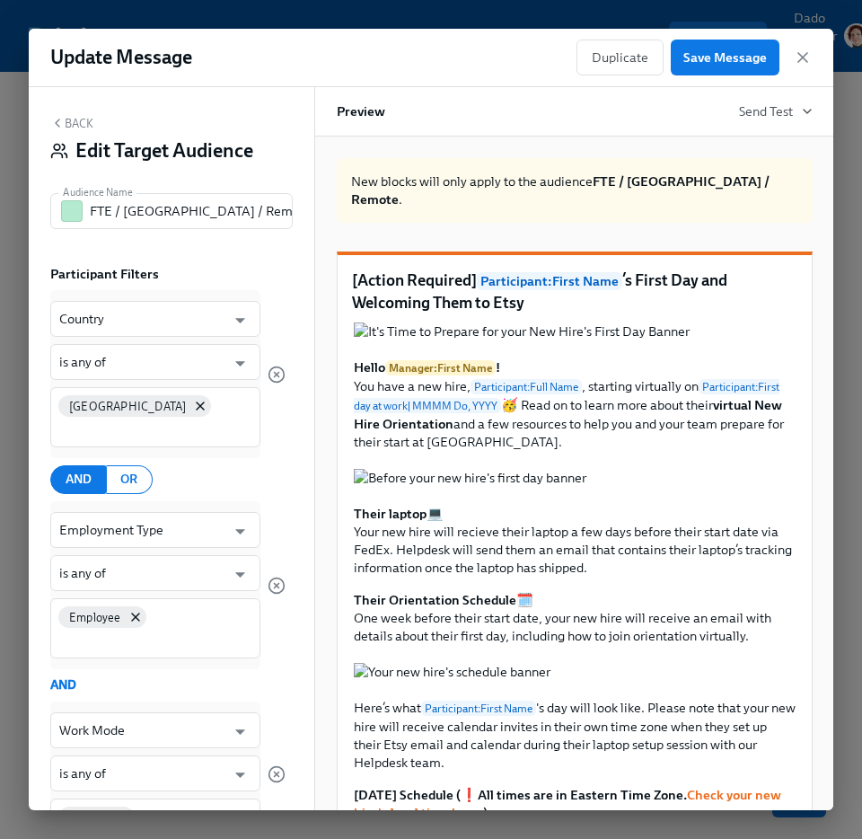
click at [76, 118] on button "Back" at bounding box center [71, 123] width 43 height 14
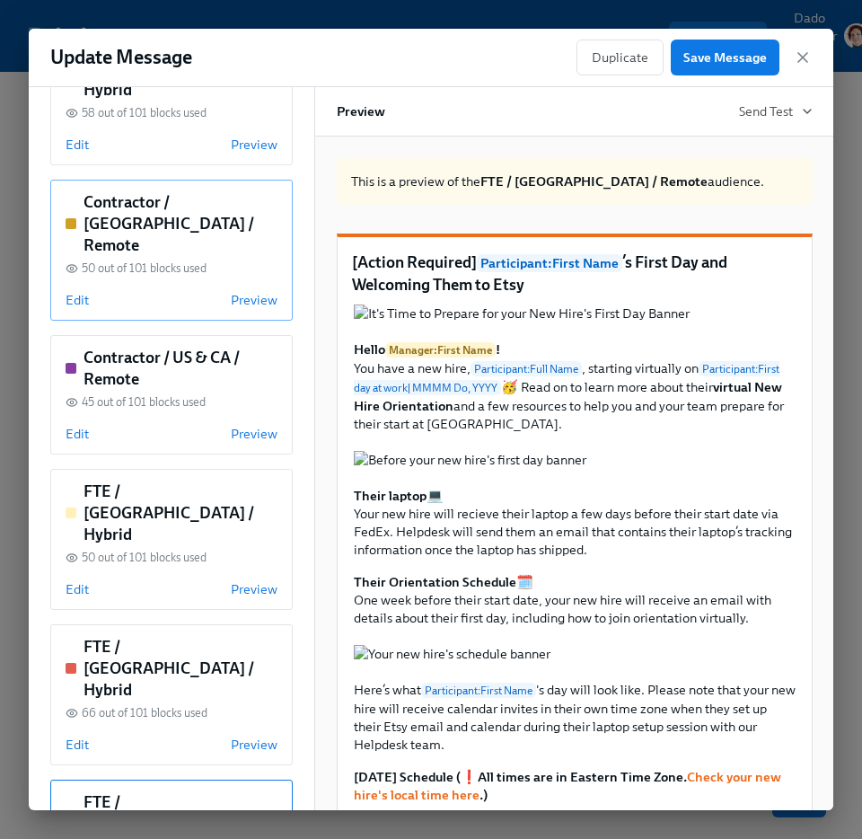
scroll to position [405, 0]
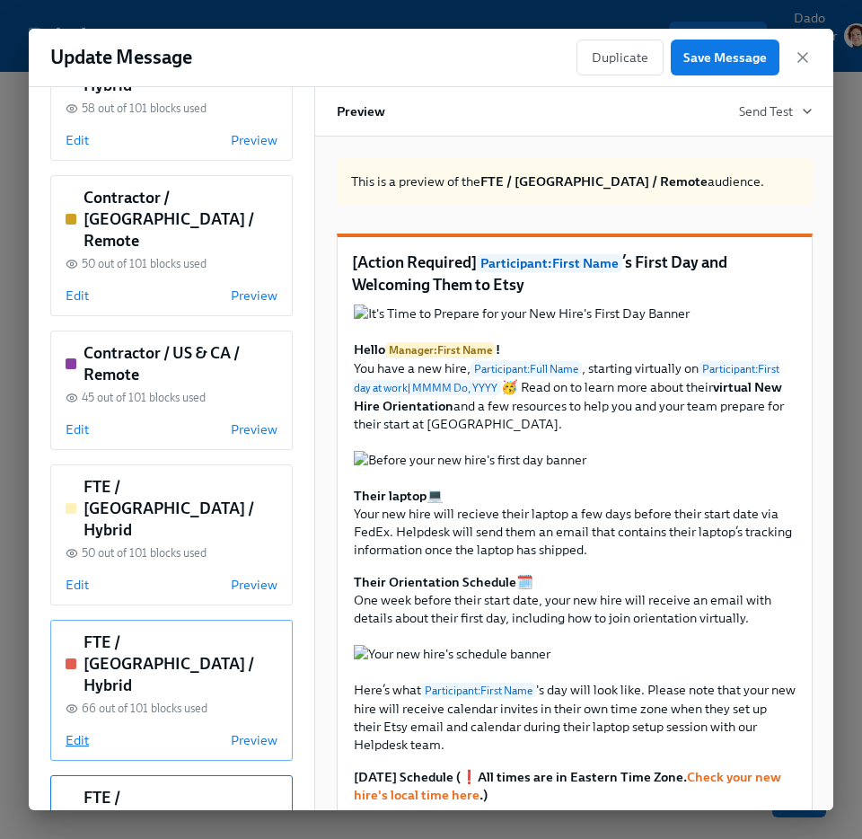
click at [76, 731] on span "Edit" at bounding box center [77, 740] width 23 height 18
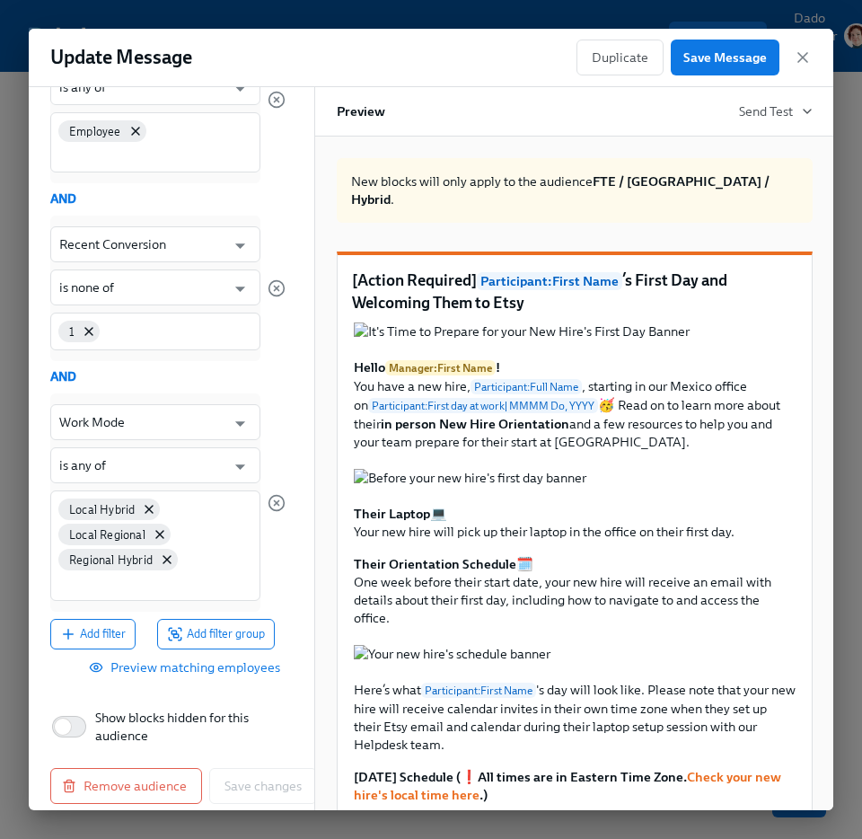
scroll to position [0, 0]
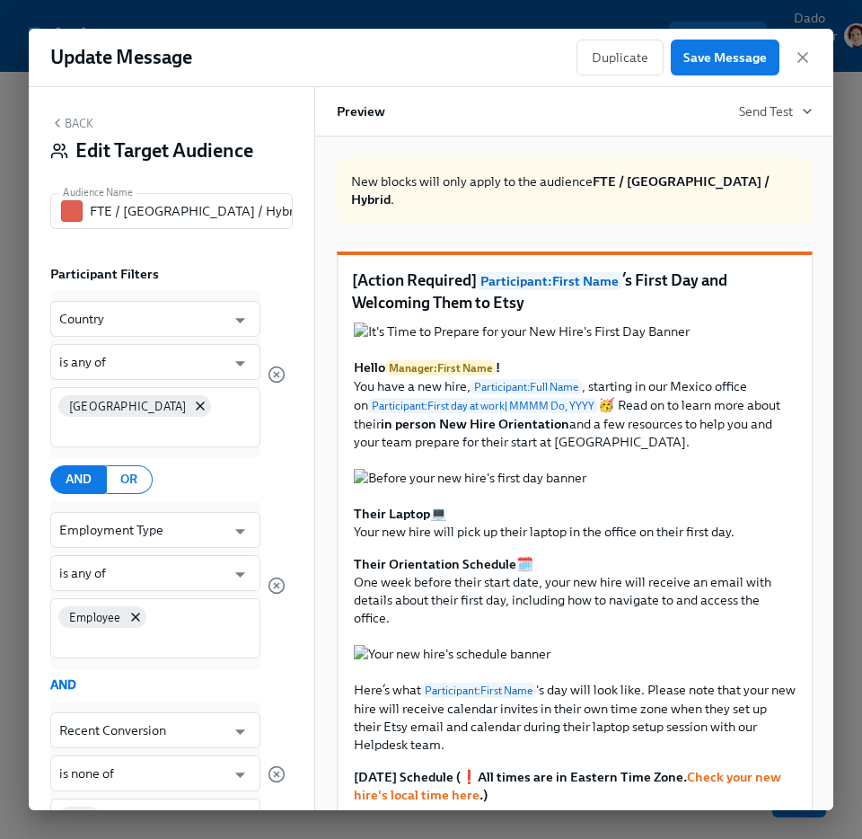
click at [90, 119] on button "Back" at bounding box center [71, 123] width 43 height 14
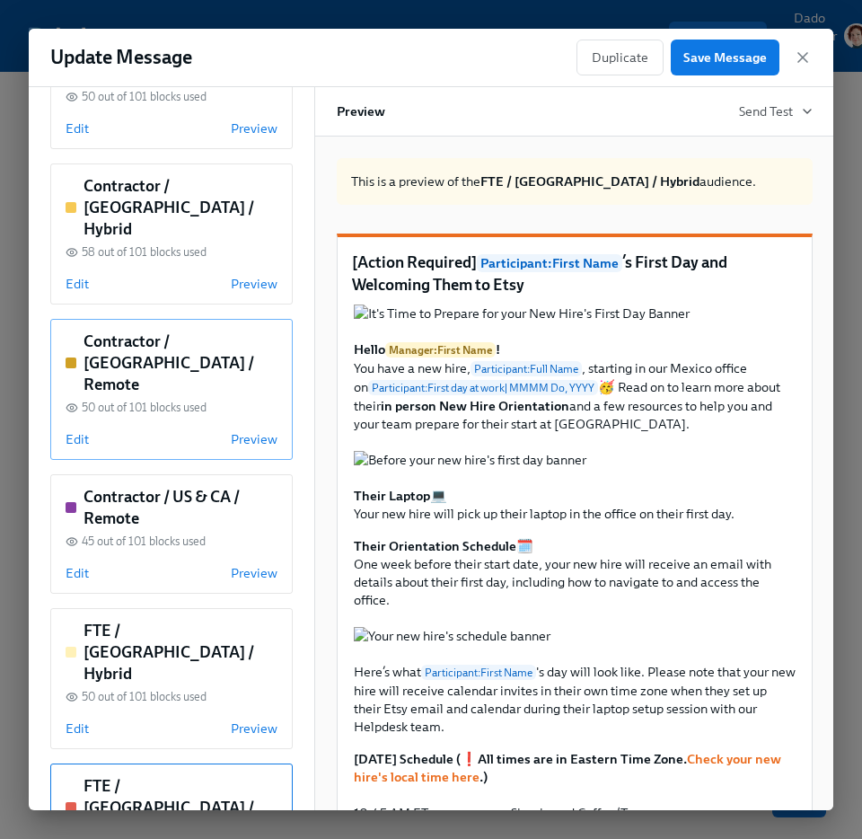
scroll to position [456, 0]
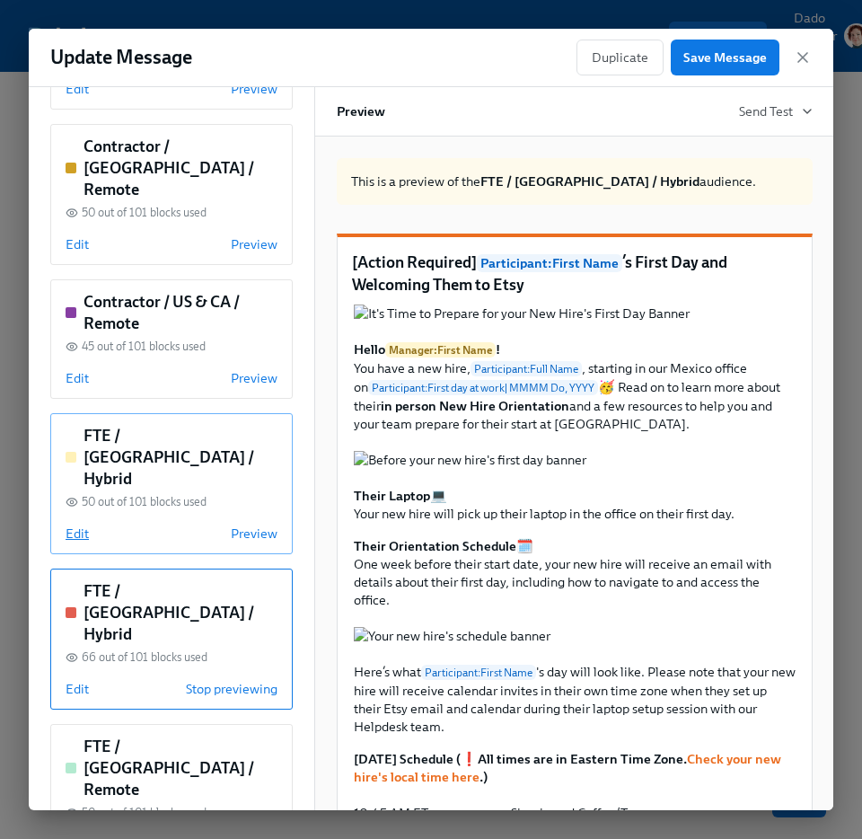
click at [80, 524] on span "Edit" at bounding box center [77, 533] width 23 height 18
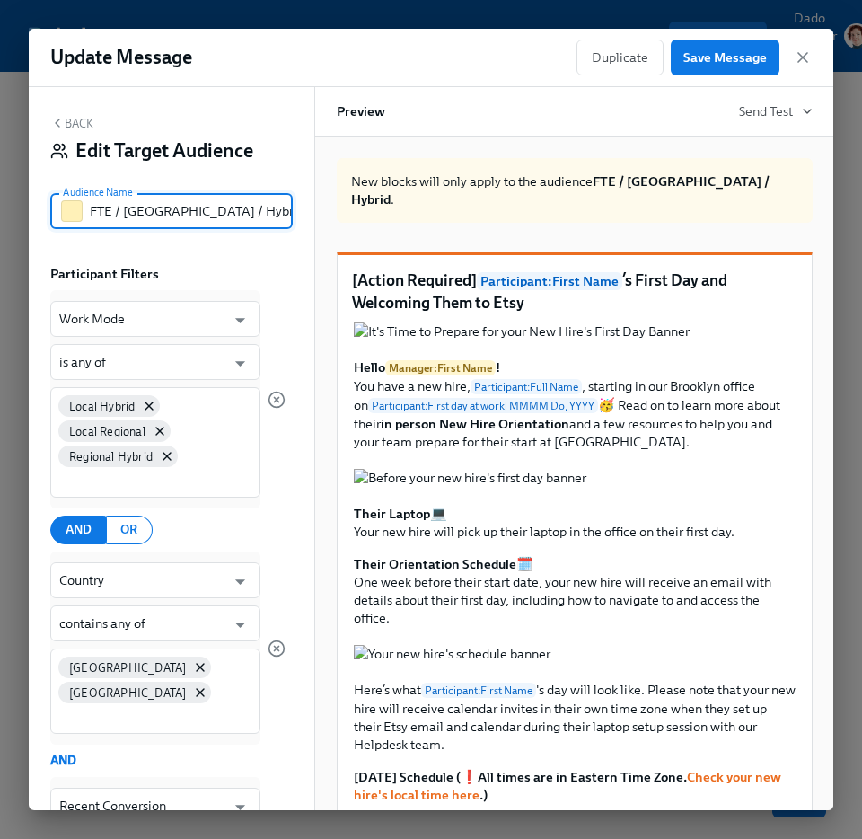
click at [141, 209] on input "FTE / Brooklyn / Hybrid" at bounding box center [191, 211] width 203 height 36
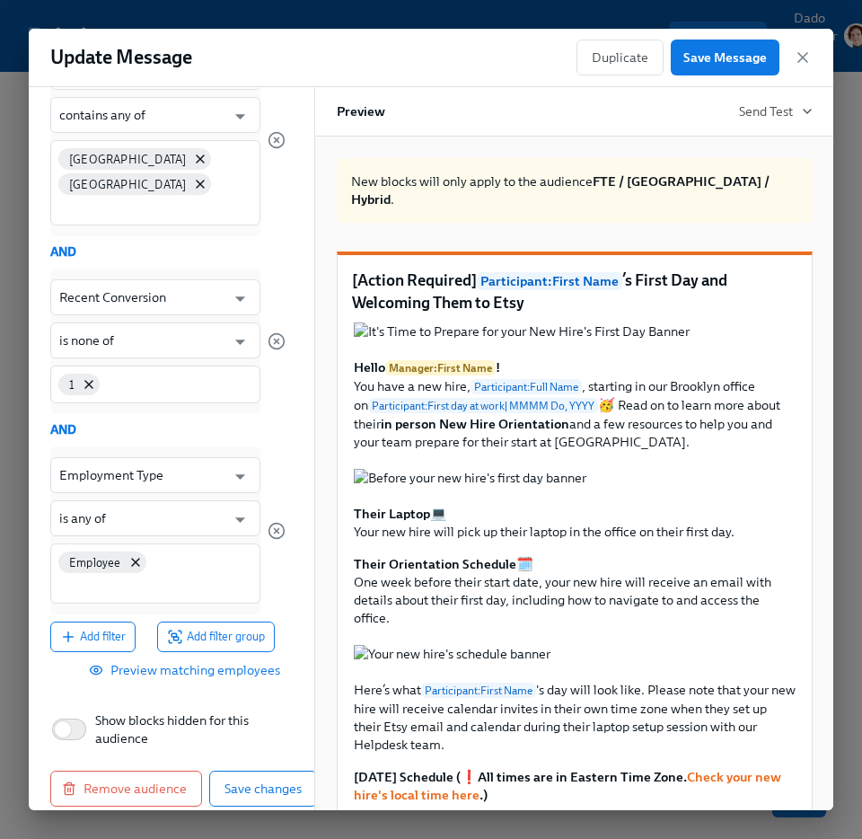
scroll to position [0, 0]
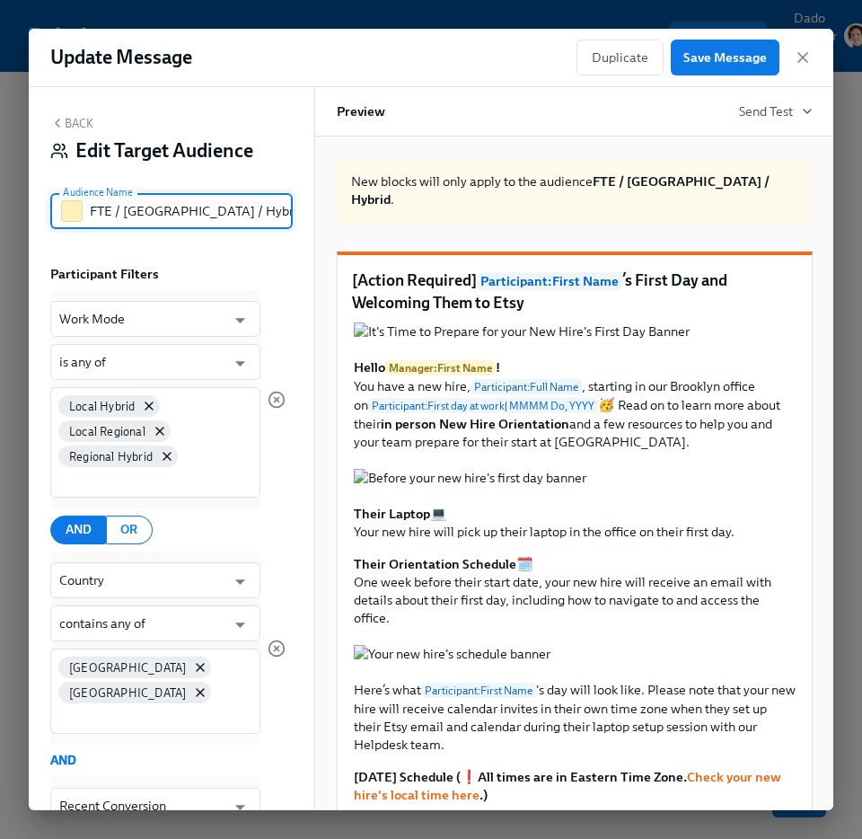
click at [84, 122] on button "Back" at bounding box center [71, 123] width 43 height 14
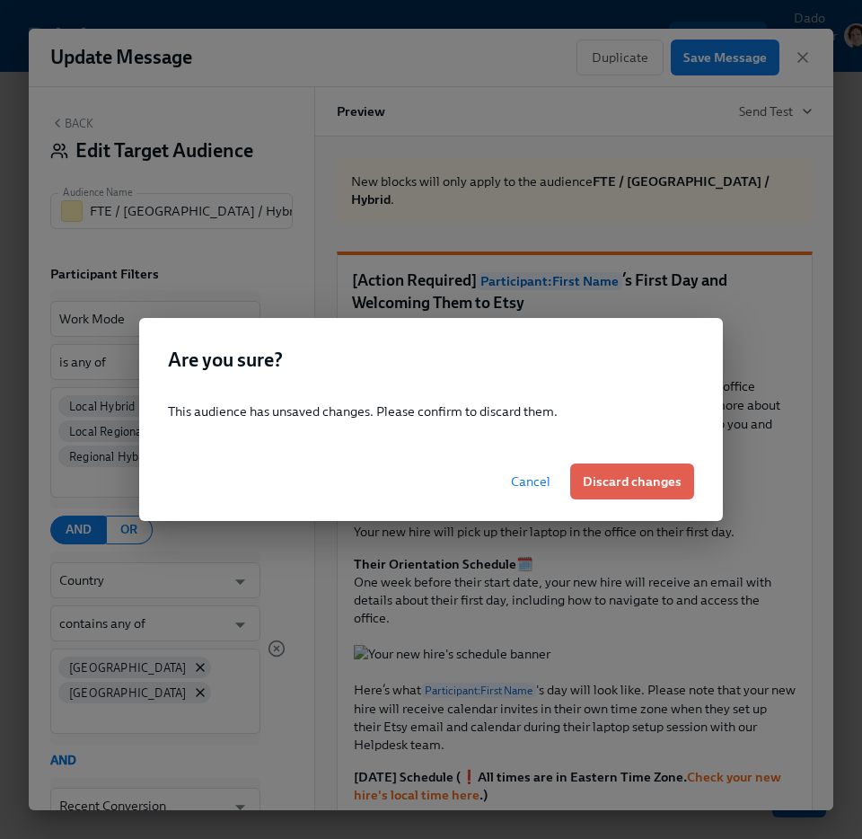
click at [534, 480] on span "Cancel" at bounding box center [531, 481] width 40 height 18
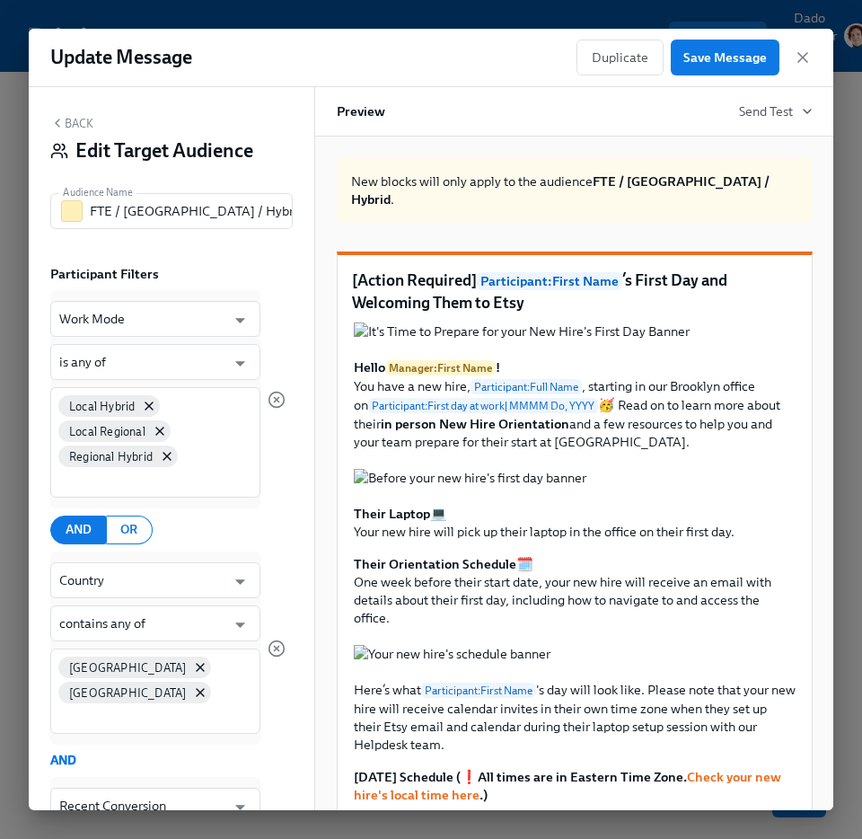
click at [79, 123] on button "Back" at bounding box center [71, 123] width 43 height 14
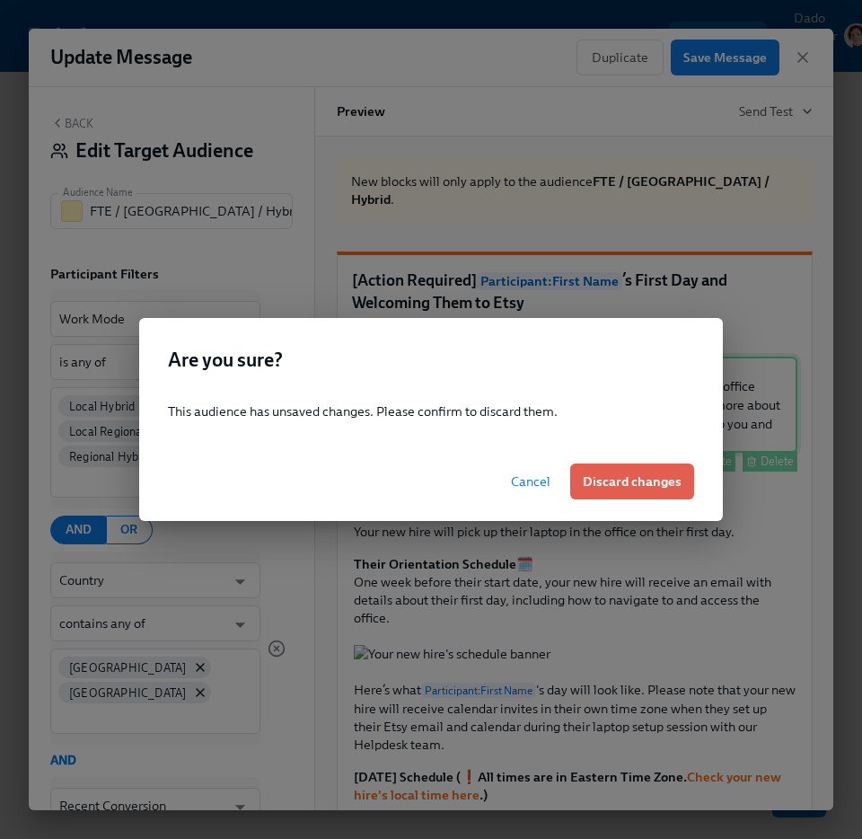
click at [636, 489] on span "Discard changes" at bounding box center [632, 481] width 99 height 18
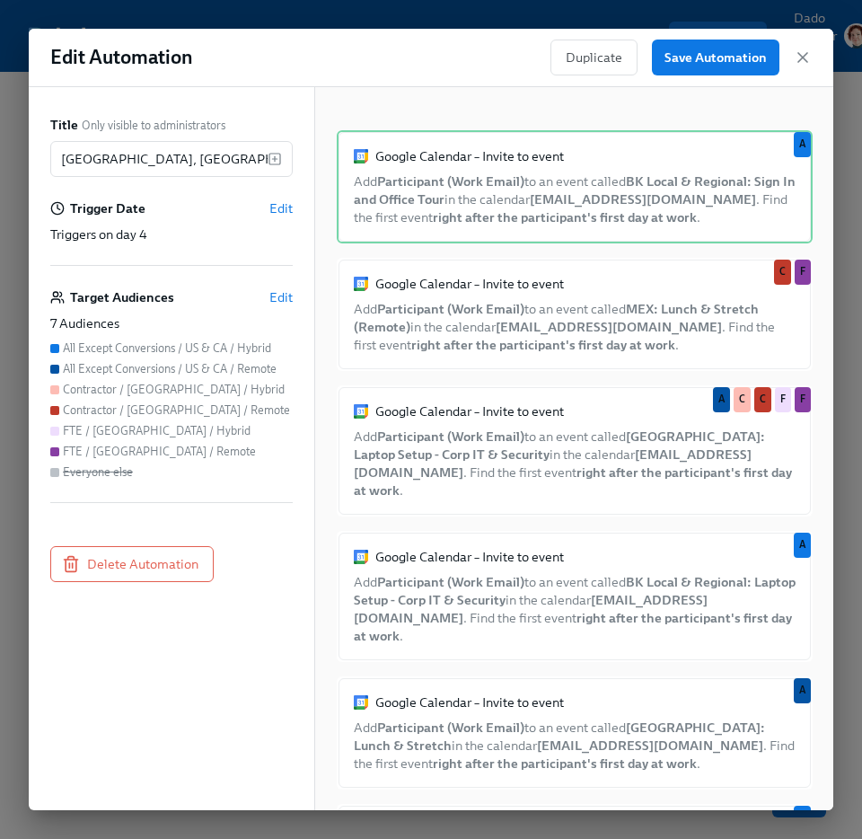
click at [281, 314] on div "7 Audiences" at bounding box center [171, 323] width 242 height 18
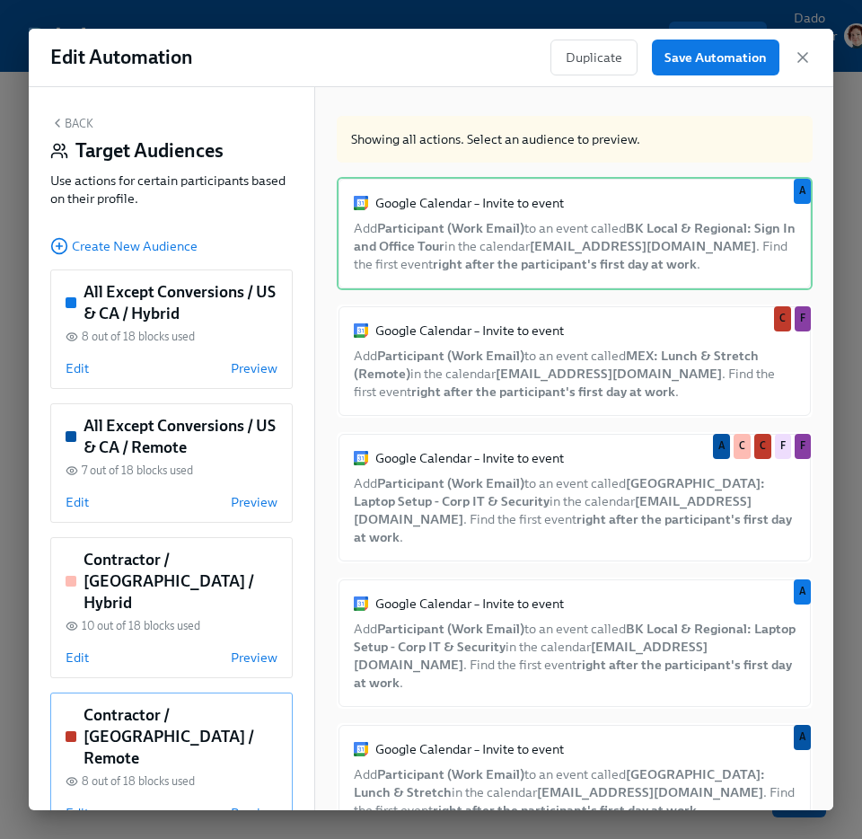
click at [71, 804] on span "Edit" at bounding box center [77, 813] width 23 height 18
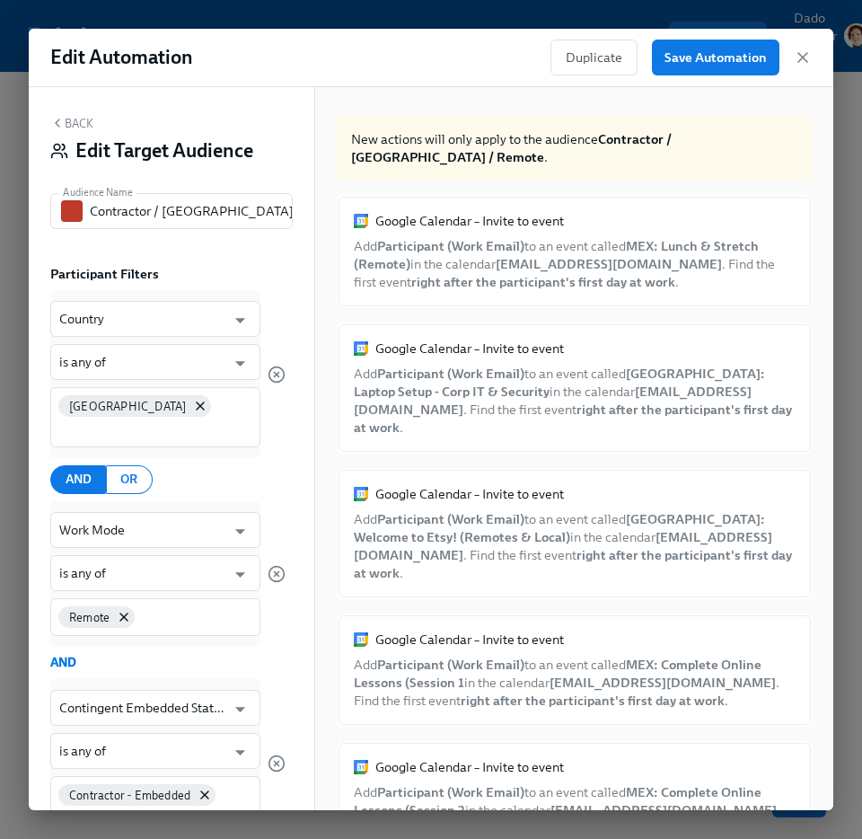
click at [84, 116] on button "Back" at bounding box center [71, 123] width 43 height 14
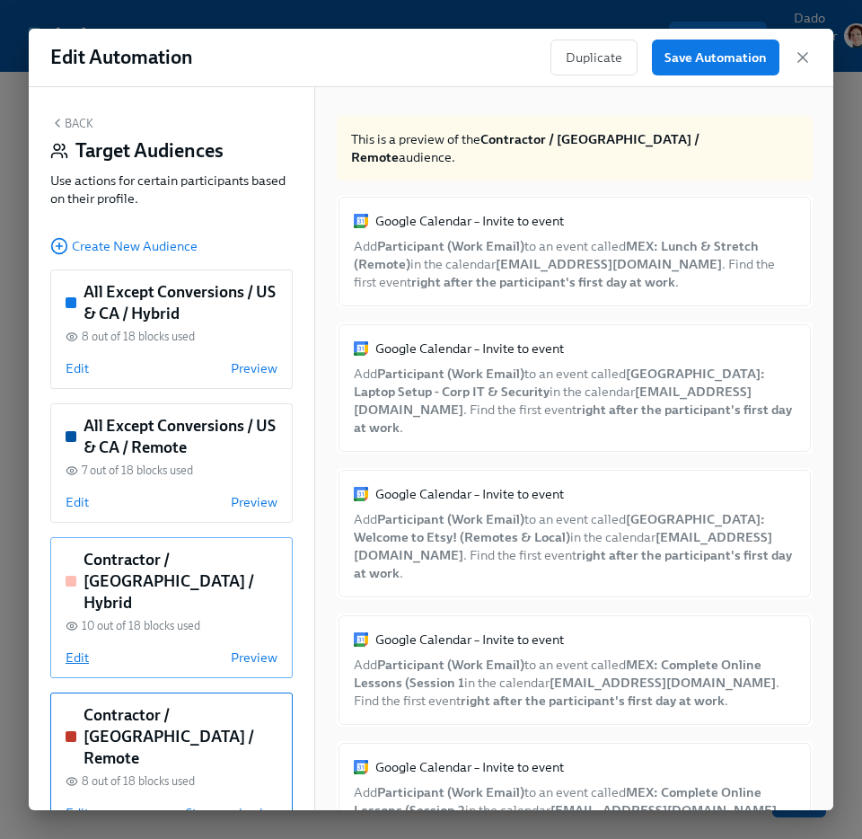
click at [74, 648] on span "Edit" at bounding box center [77, 657] width 23 height 18
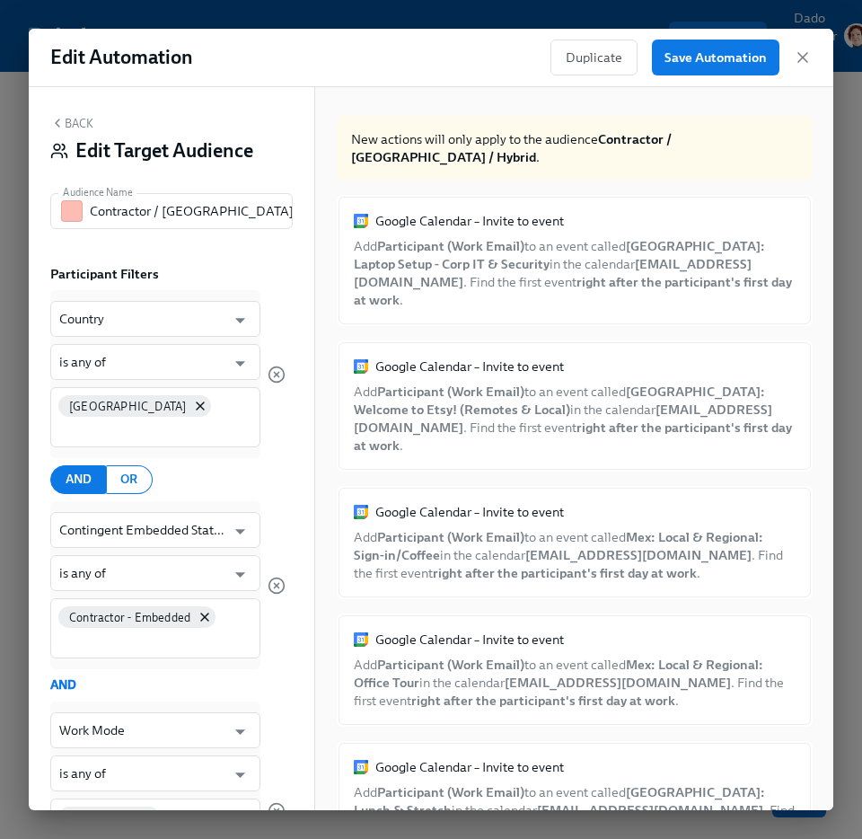
click at [75, 120] on button "Back" at bounding box center [71, 123] width 43 height 14
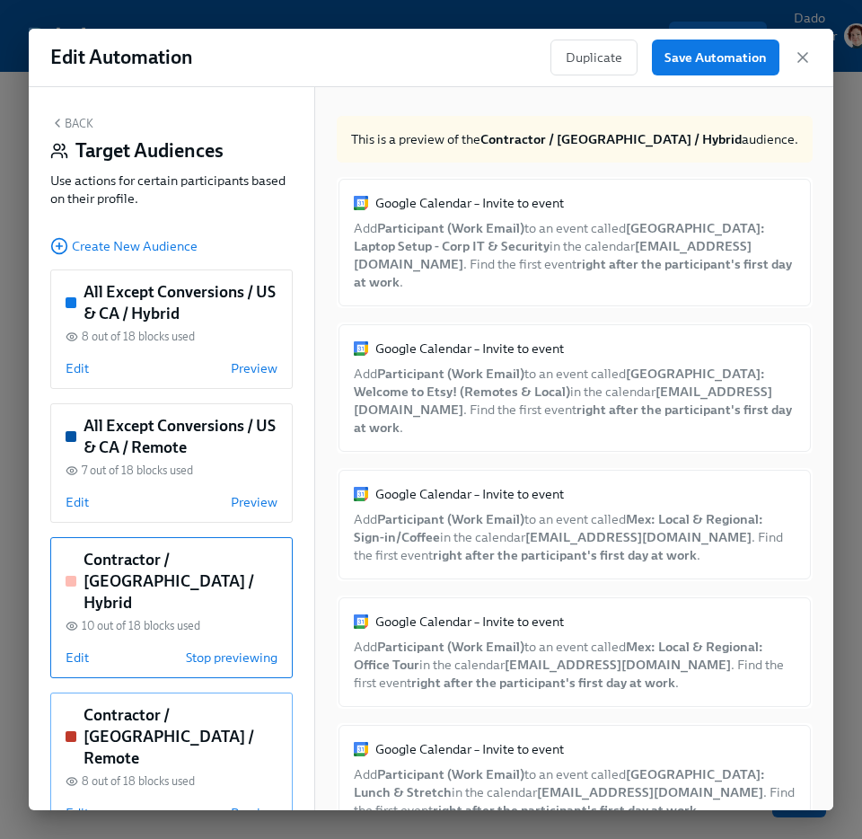
click at [68, 804] on span "Edit" at bounding box center [77, 813] width 23 height 18
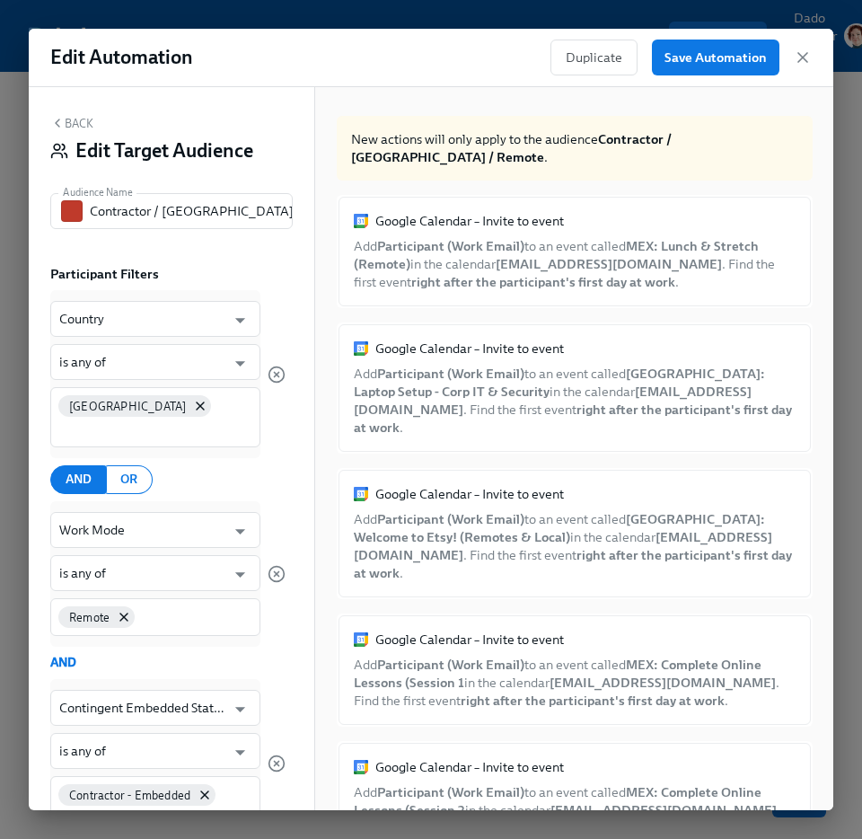
click at [86, 130] on div "Back Edit Target Audience" at bounding box center [171, 144] width 242 height 56
click at [77, 118] on button "Back" at bounding box center [71, 123] width 43 height 14
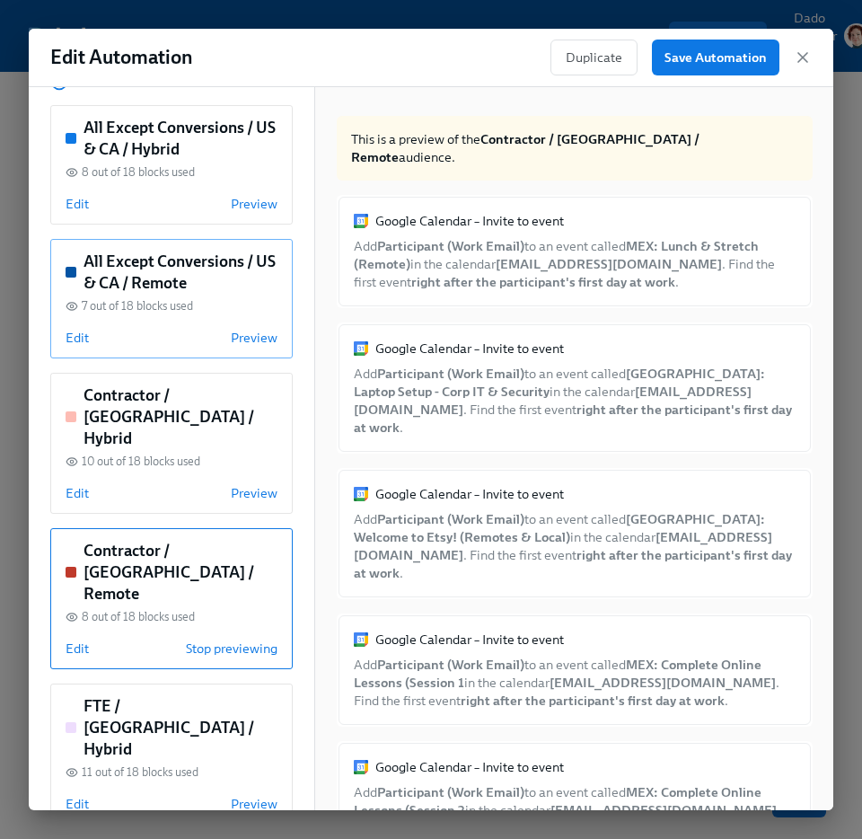
scroll to position [346, 0]
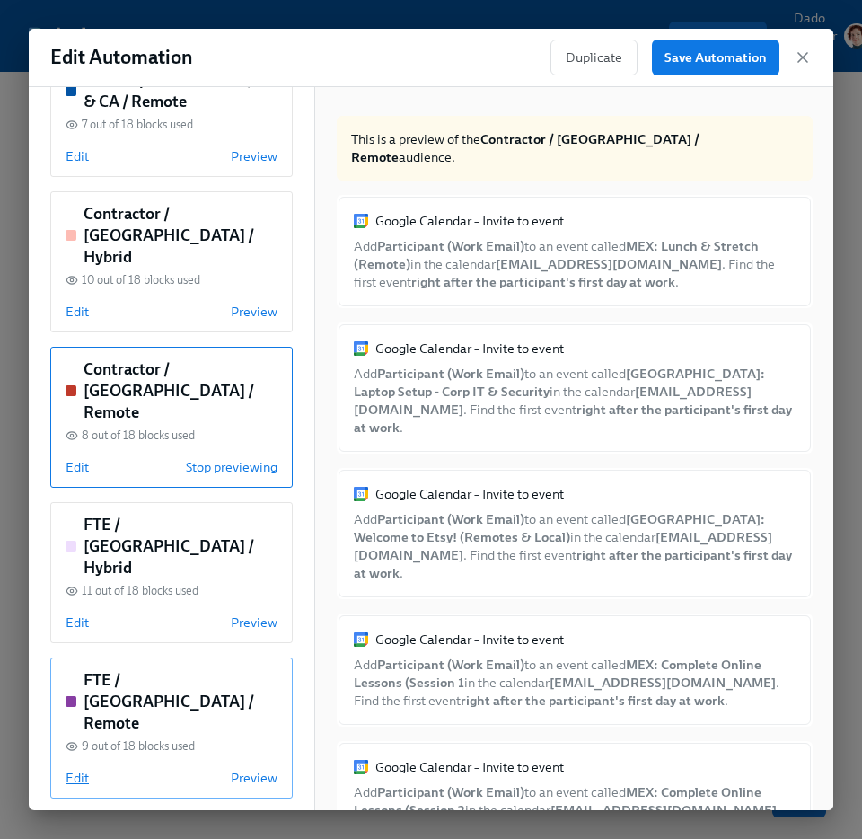
click at [69, 769] on span "Edit" at bounding box center [77, 778] width 23 height 18
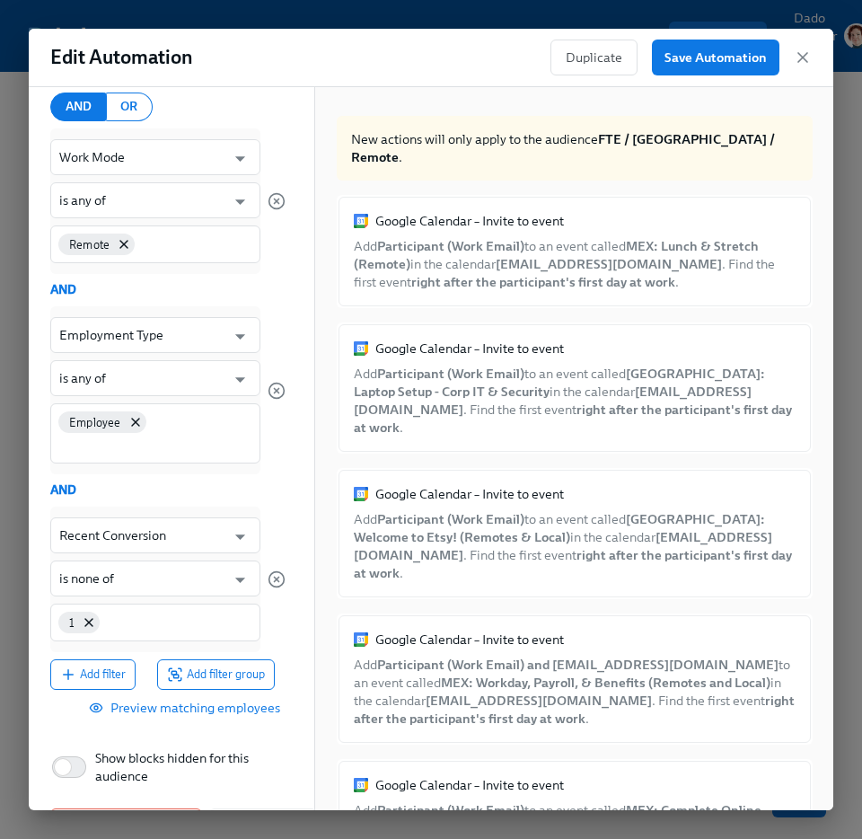
scroll to position [0, 0]
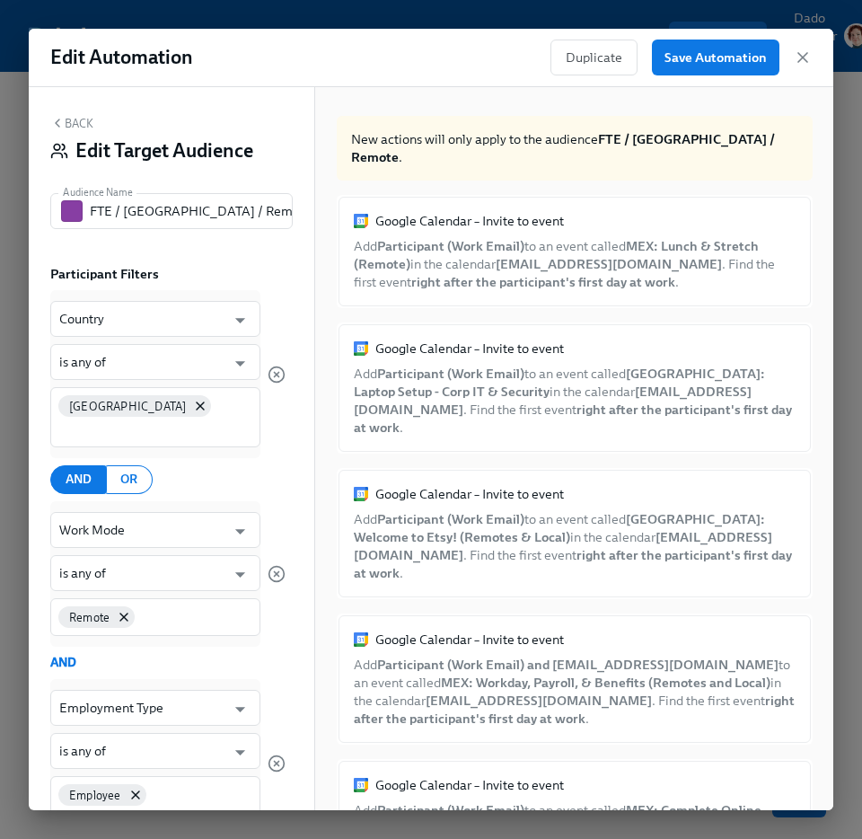
click at [66, 126] on button "Back" at bounding box center [71, 123] width 43 height 14
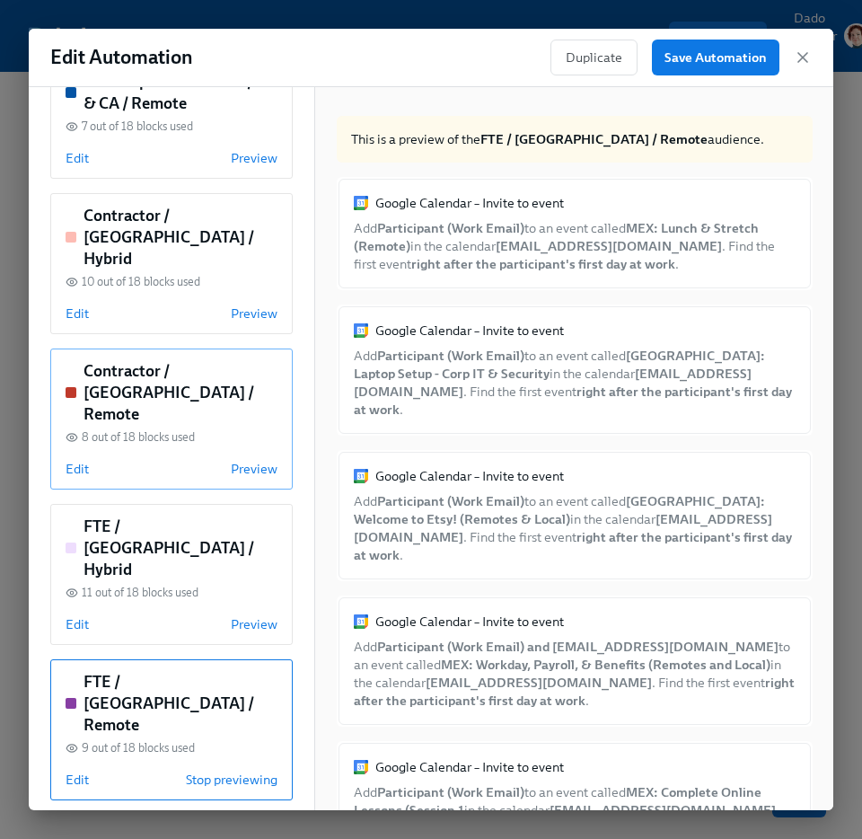
scroll to position [346, 0]
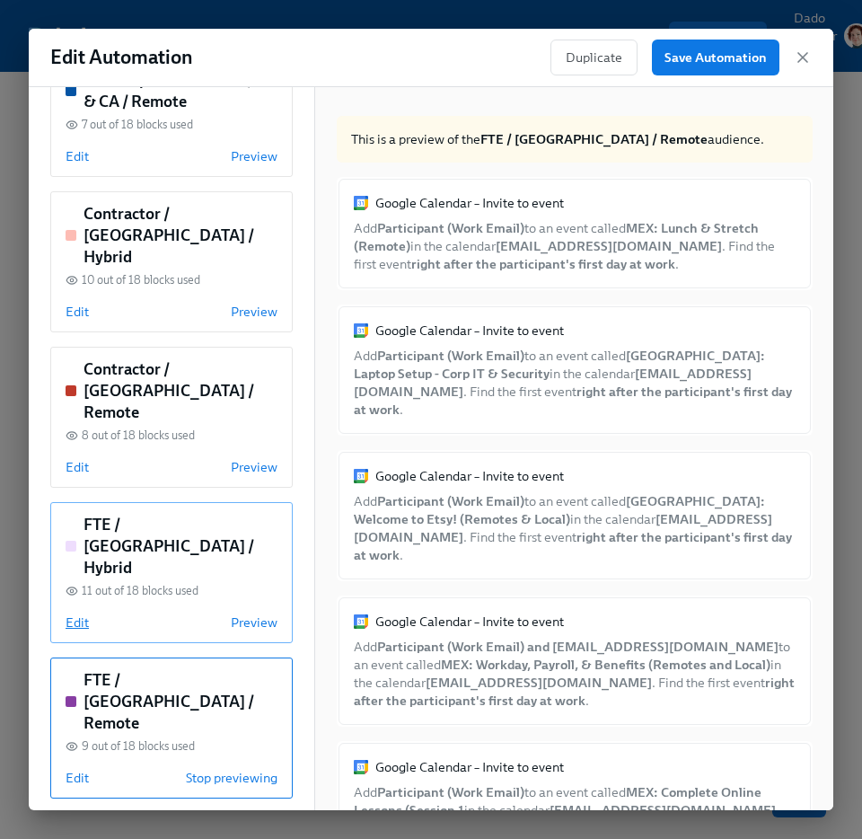
click at [76, 613] on span "Edit" at bounding box center [77, 622] width 23 height 18
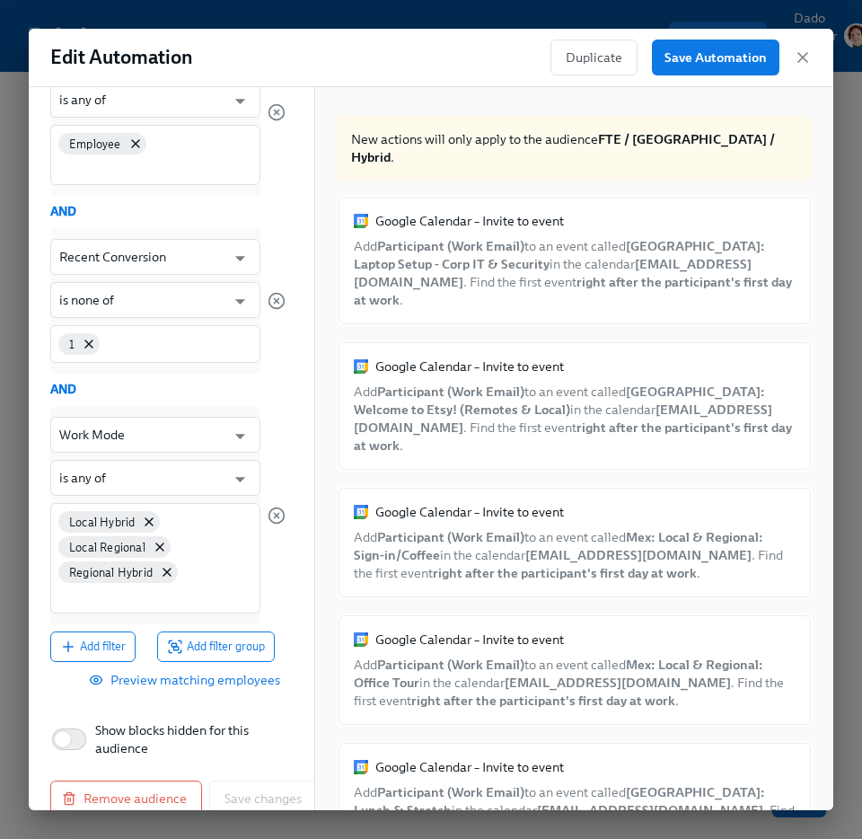
scroll to position [0, 0]
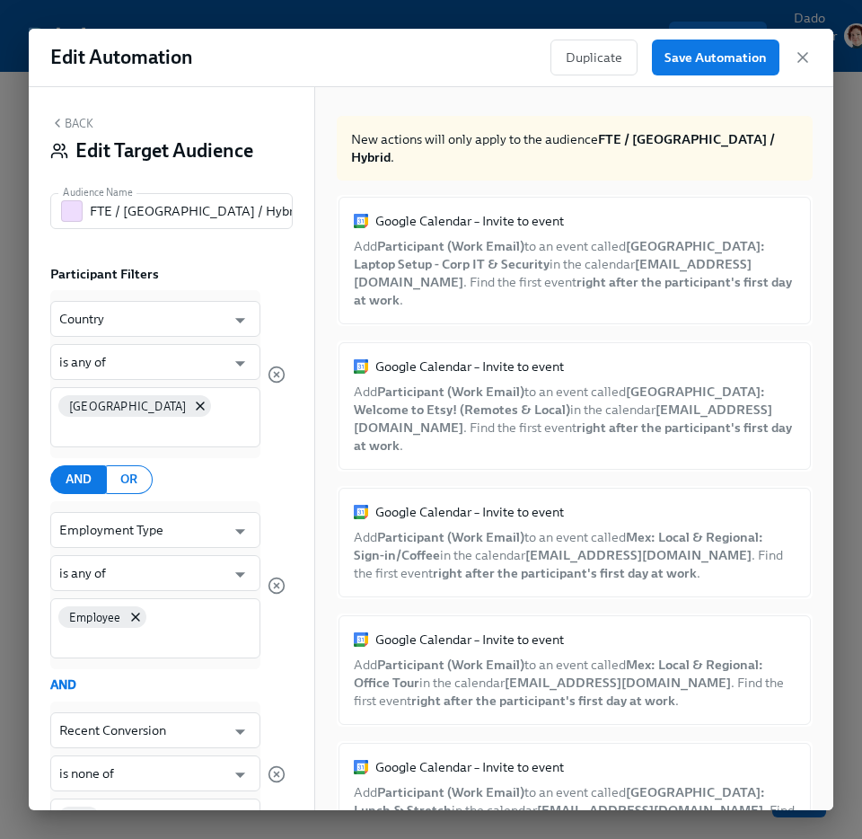
click at [71, 126] on button "Back" at bounding box center [71, 123] width 43 height 14
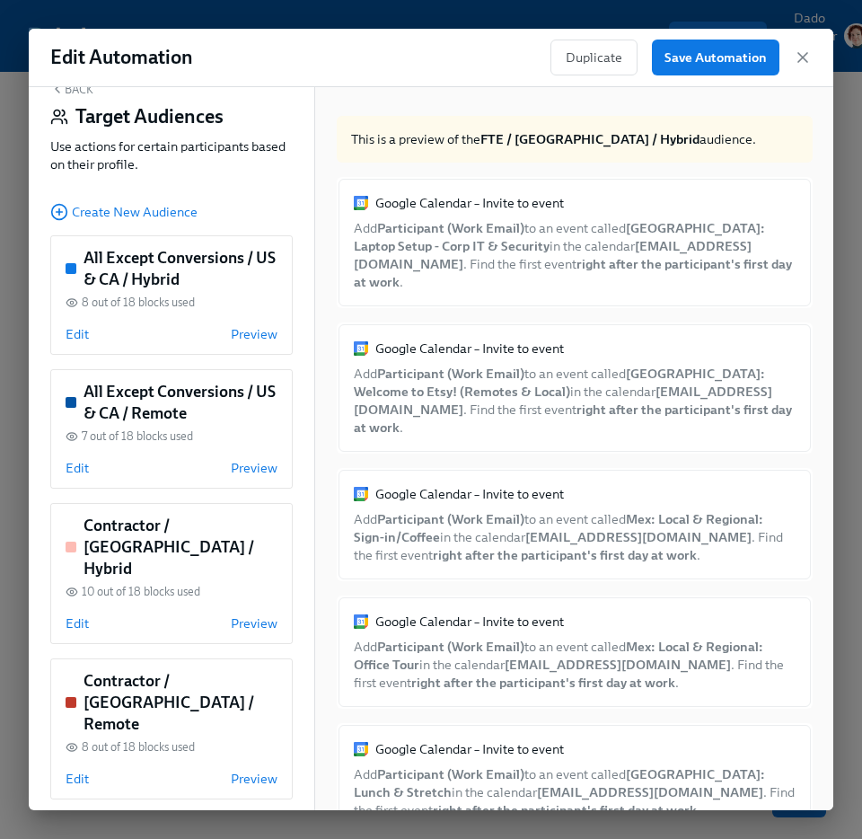
scroll to position [23, 0]
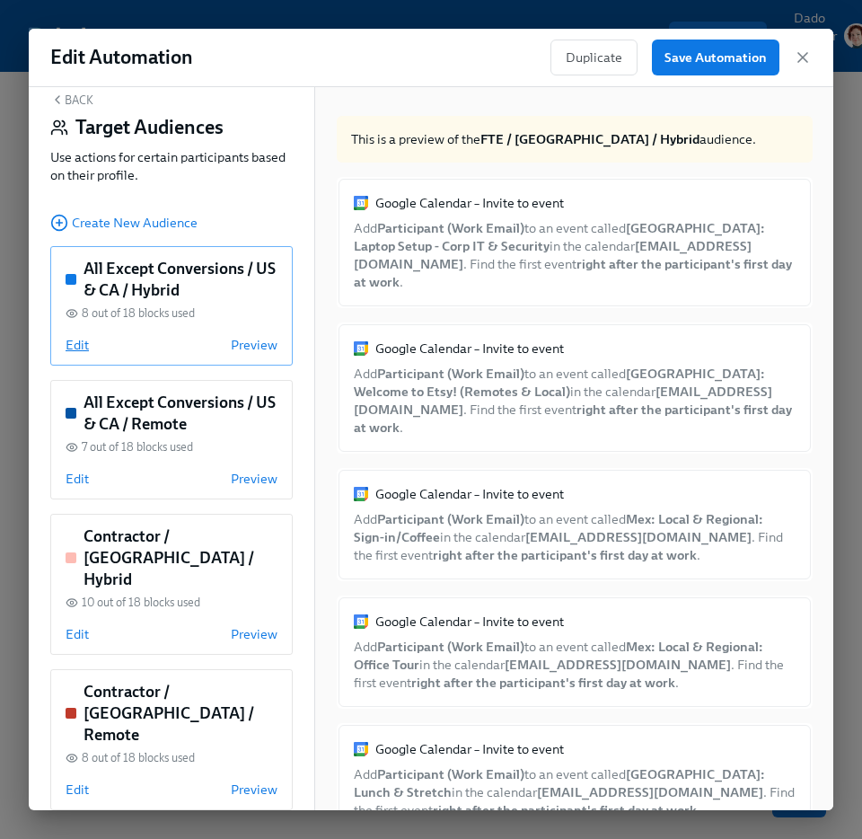
click at [84, 345] on span "Edit" at bounding box center [77, 345] width 23 height 18
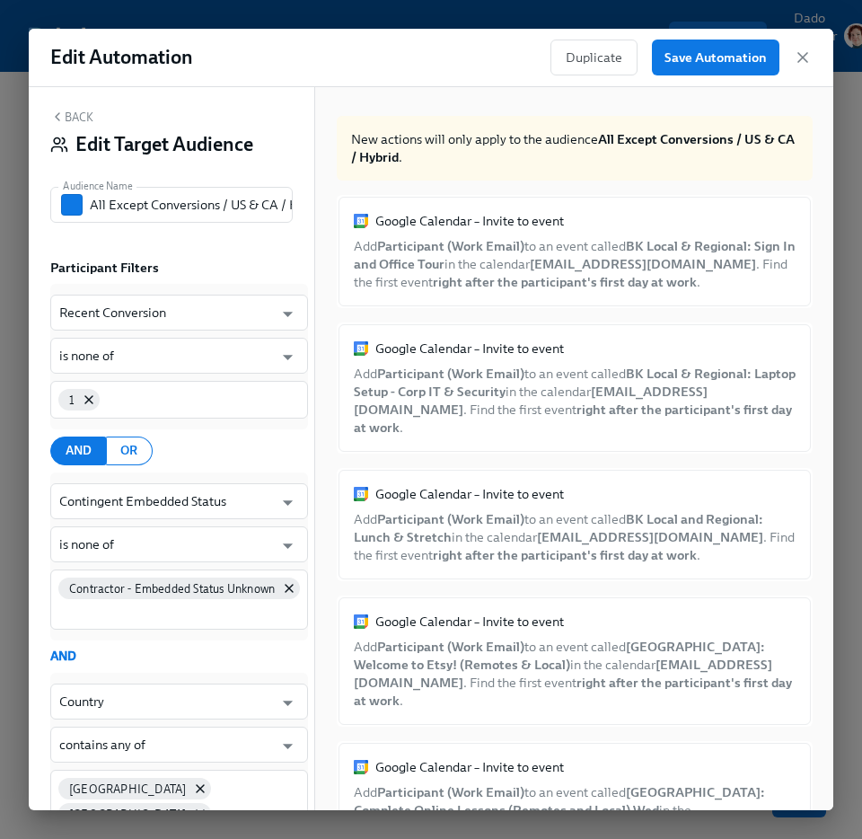
scroll to position [0, 0]
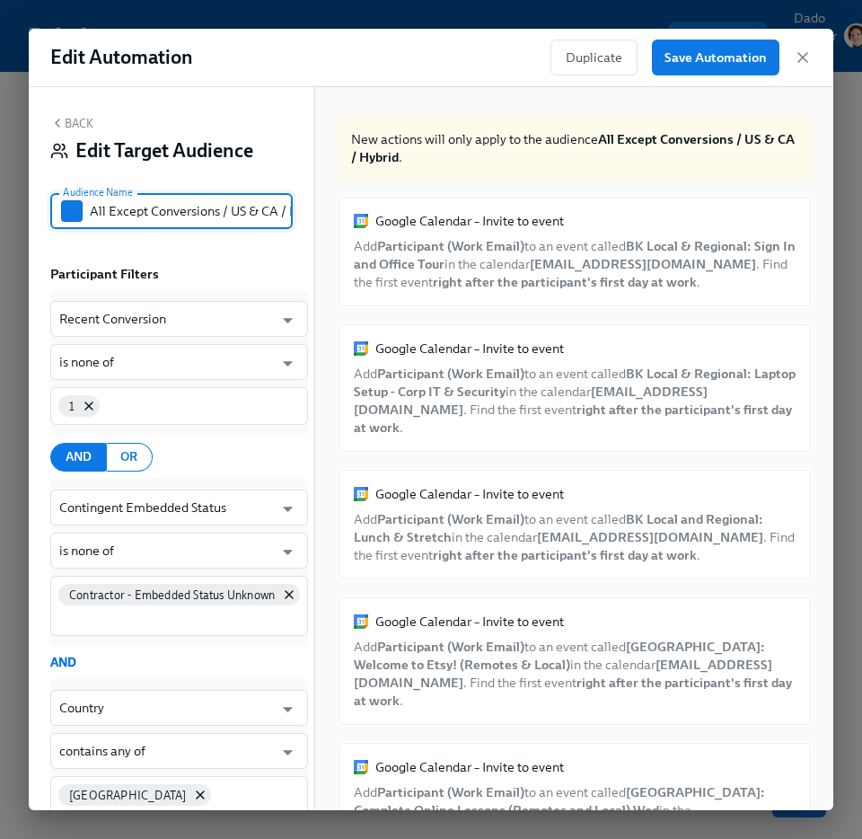
click at [242, 212] on input "All Except Conversions / US & CA / Hybrid" at bounding box center [191, 211] width 203 height 36
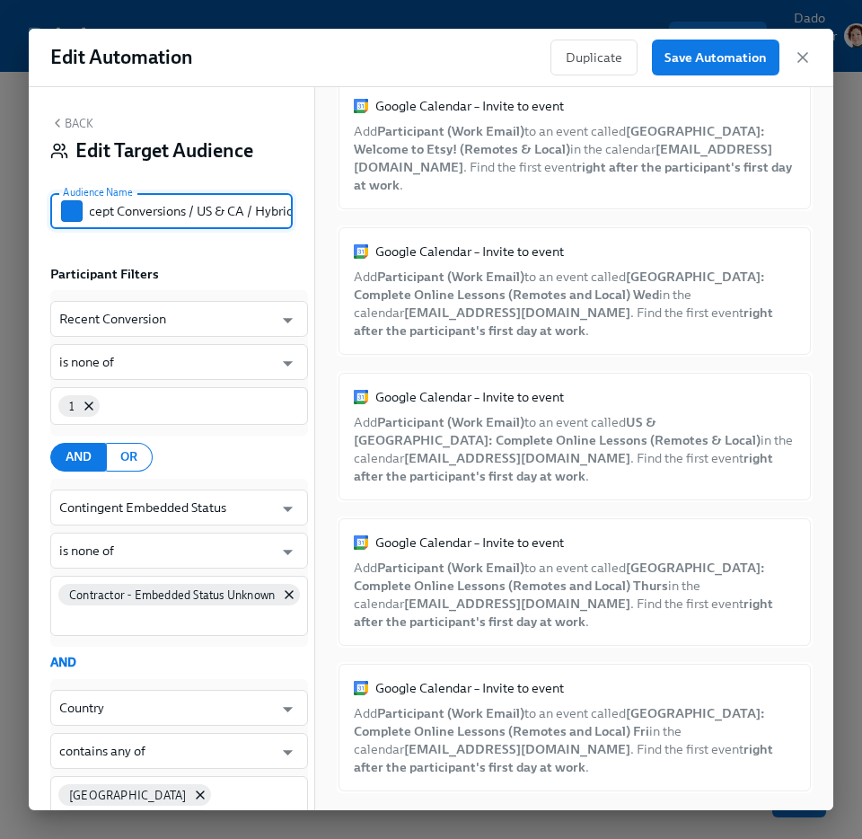
click at [83, 124] on button "Back" at bounding box center [71, 123] width 43 height 14
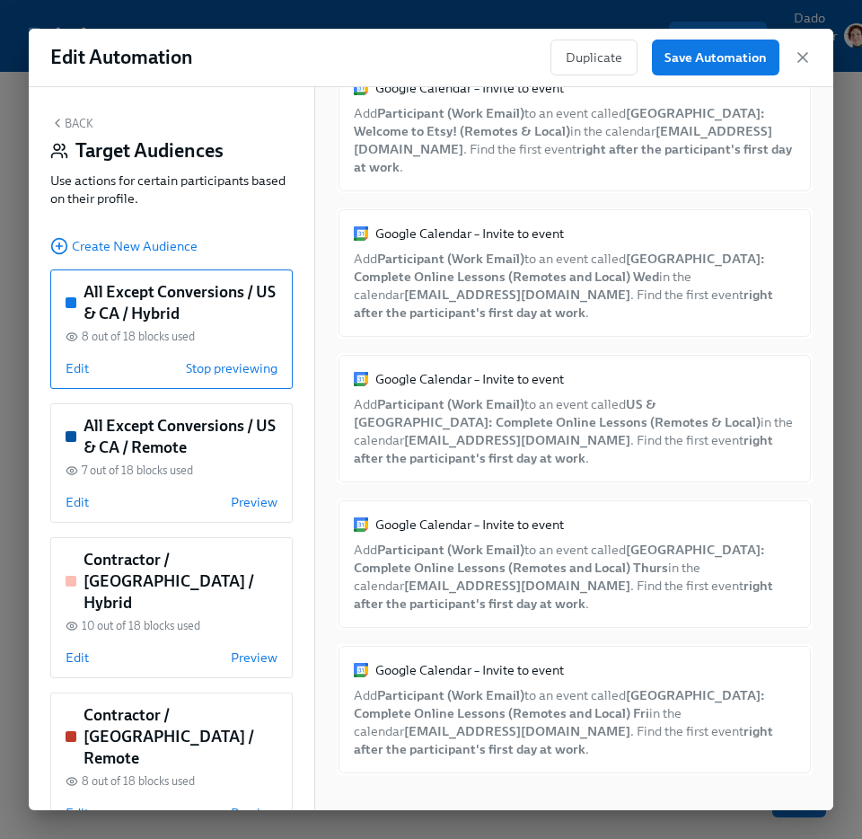
scroll to position [498, 0]
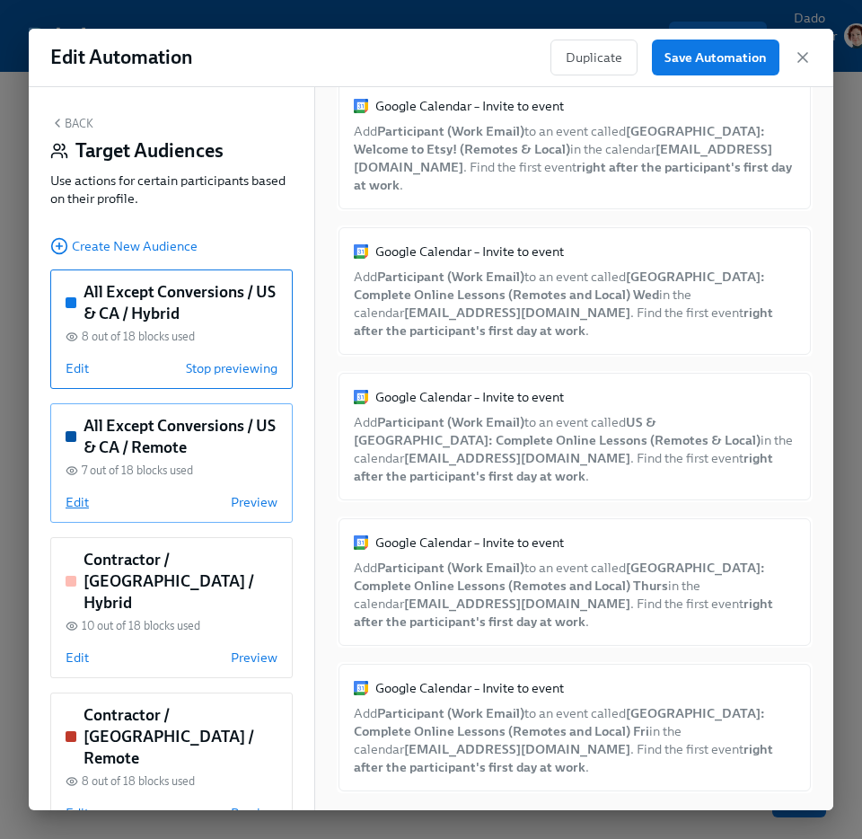
click at [72, 499] on span "Edit" at bounding box center [77, 502] width 23 height 18
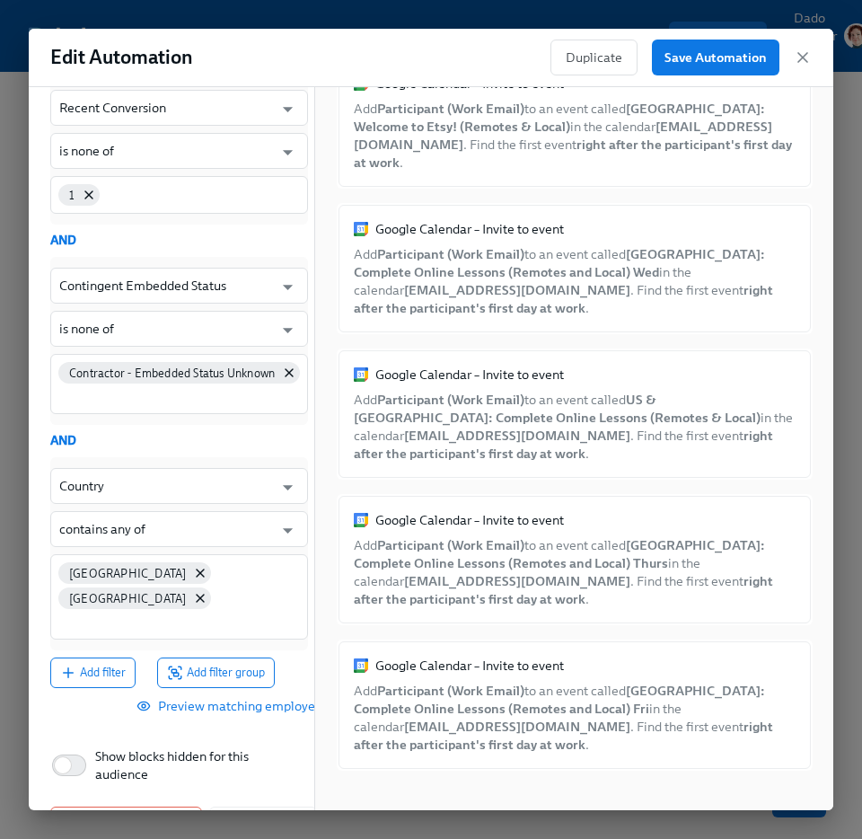
scroll to position [0, 0]
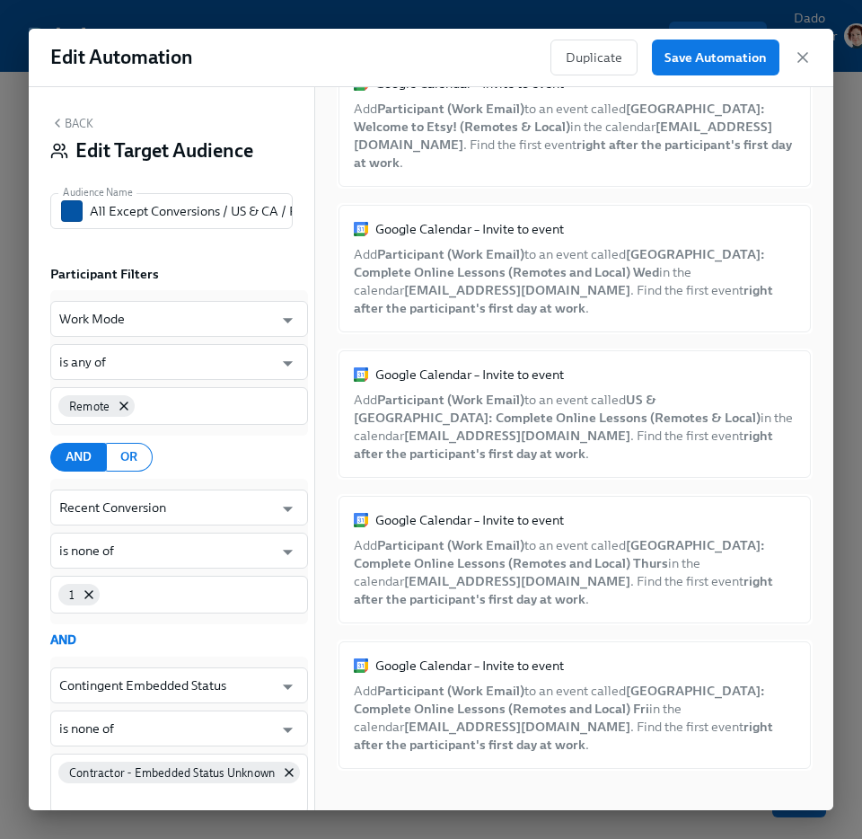
click at [69, 120] on button "Back" at bounding box center [71, 123] width 43 height 14
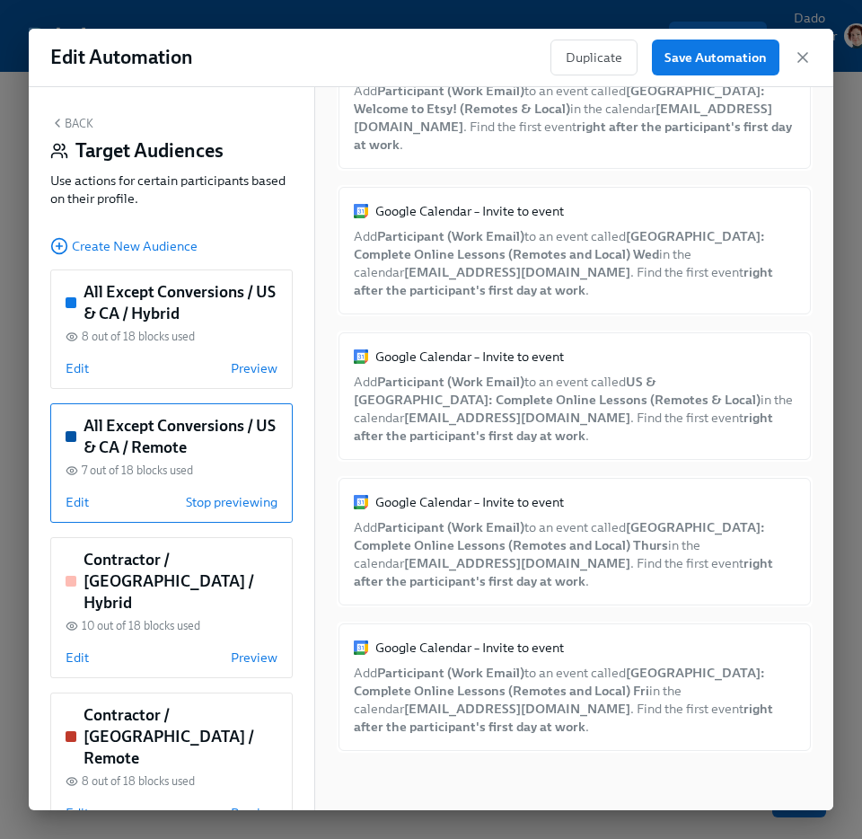
scroll to position [374, 0]
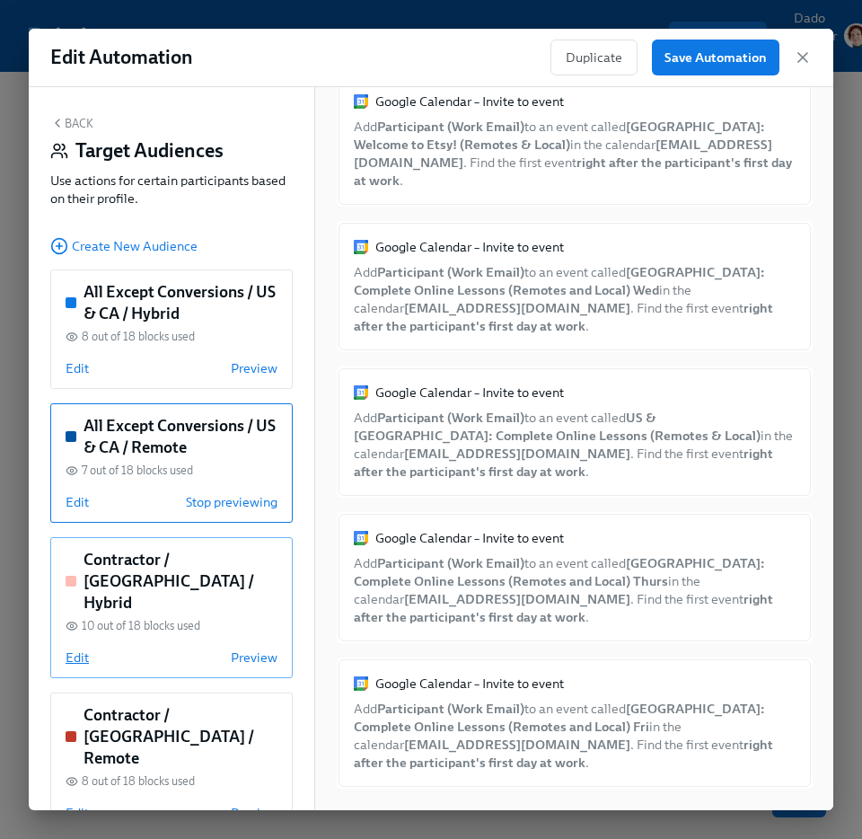
click at [79, 648] on span "Edit" at bounding box center [77, 657] width 23 height 18
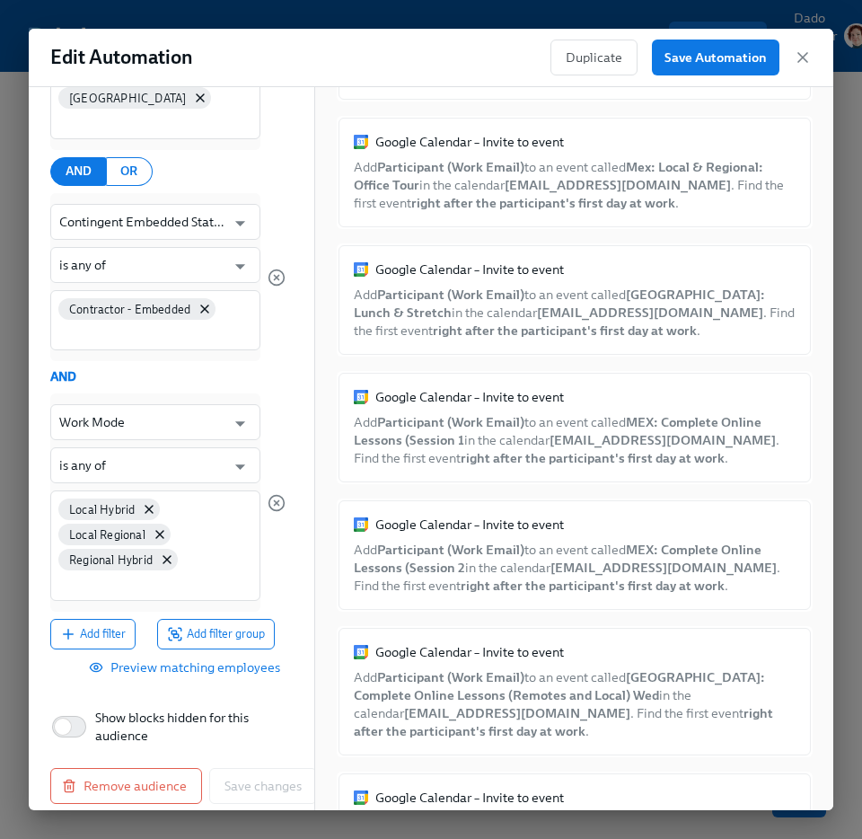
scroll to position [0, 0]
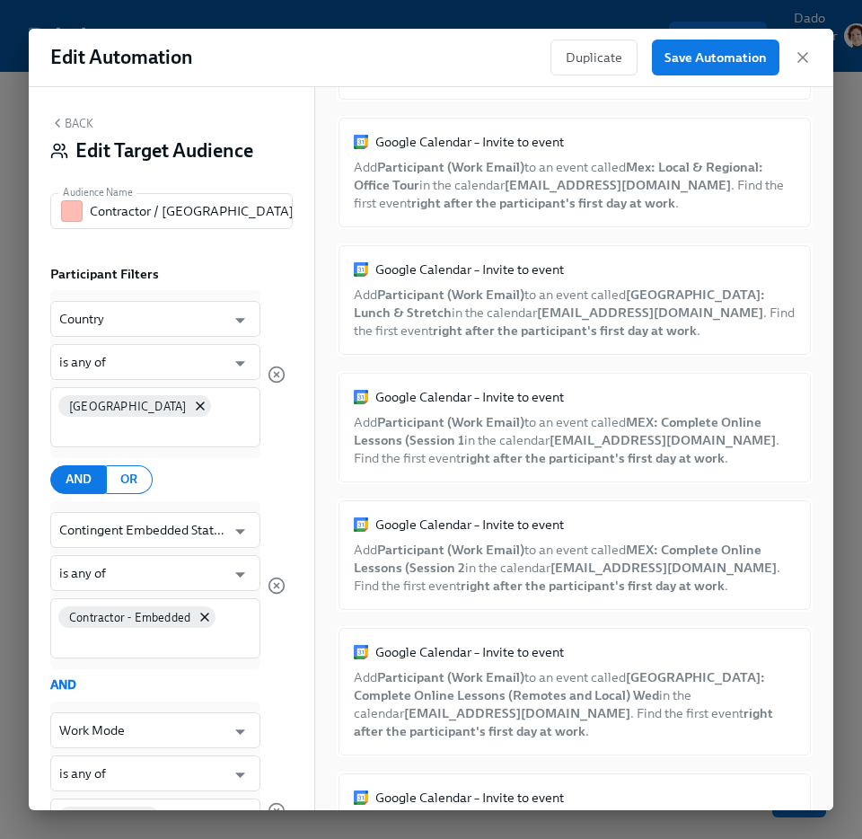
click at [70, 119] on button "Back" at bounding box center [71, 123] width 43 height 14
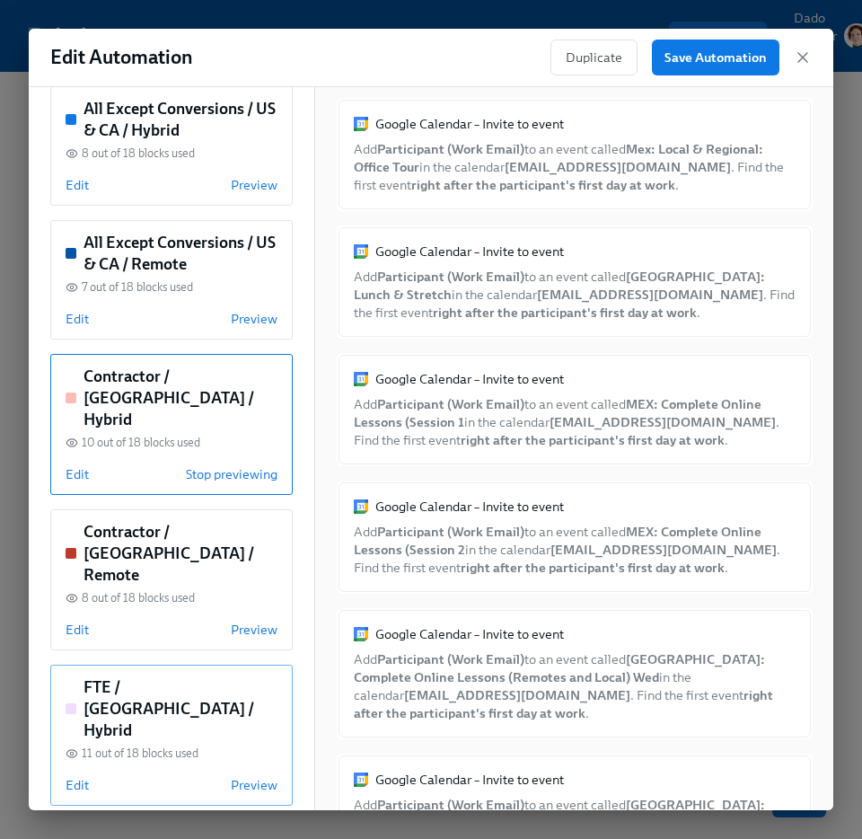
scroll to position [182, 0]
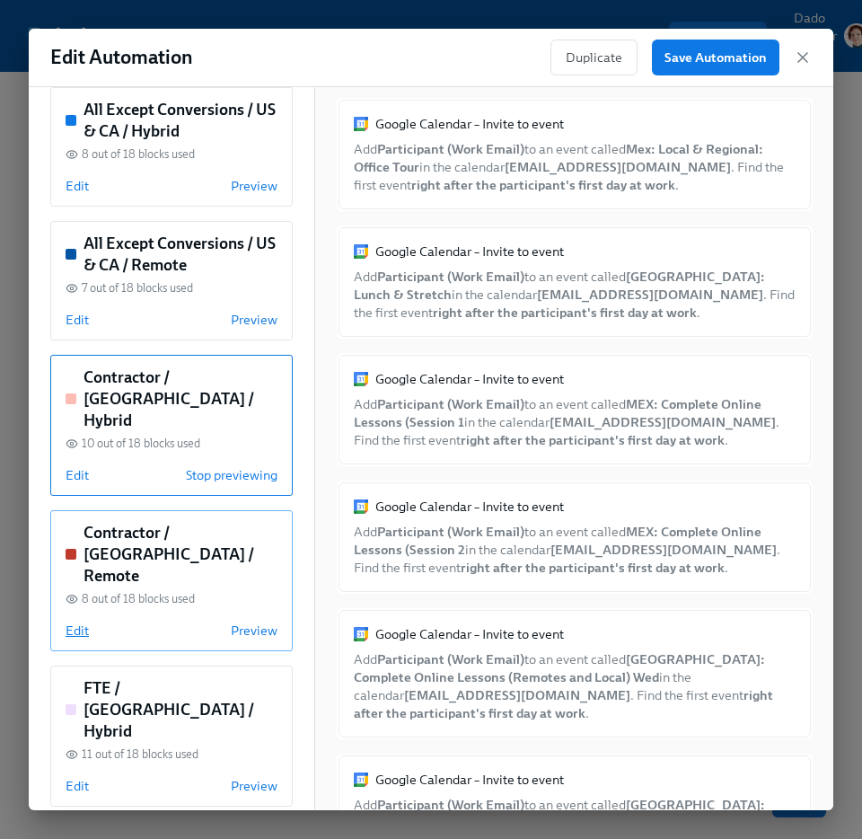
click at [72, 621] on span "Edit" at bounding box center [77, 630] width 23 height 18
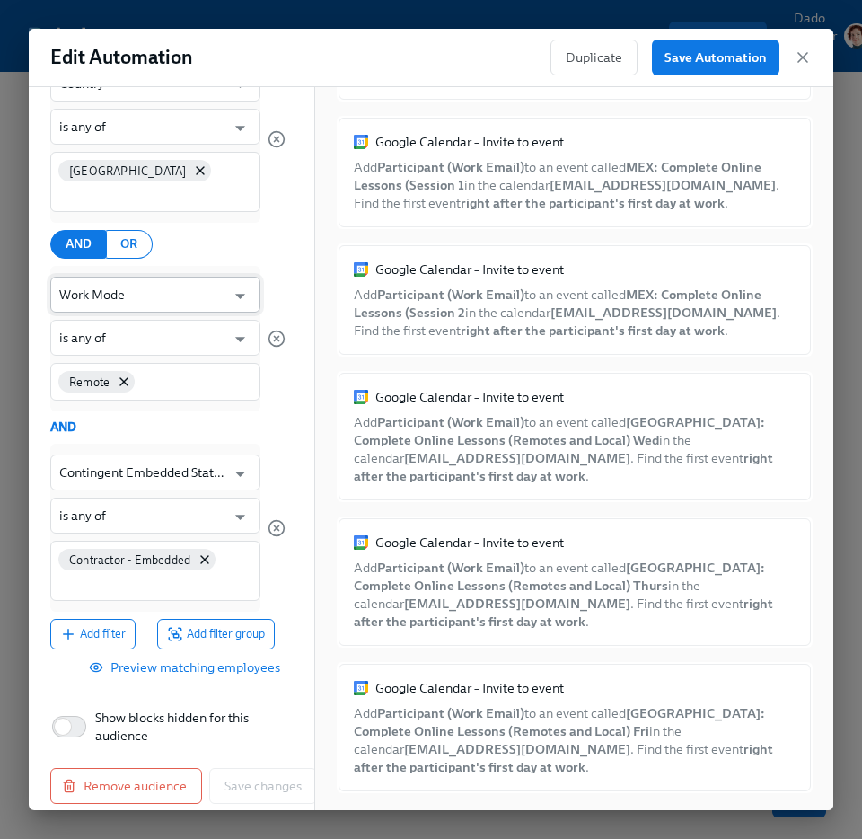
scroll to position [0, 0]
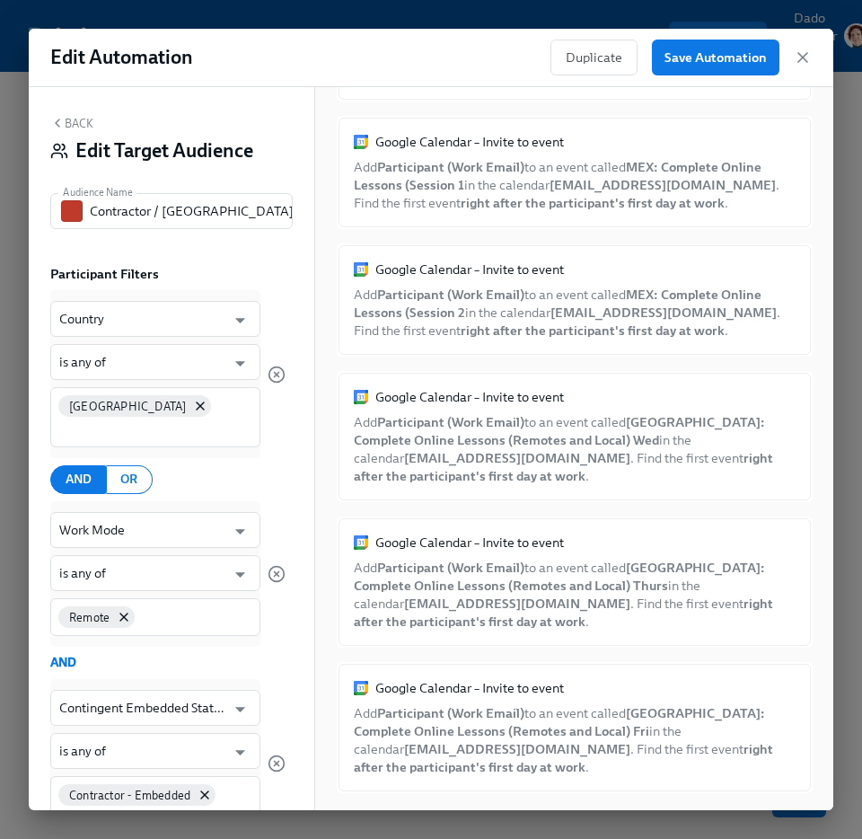
click at [66, 112] on div "Back Edit Target Audience Audience Name Contractor / Mexico / Remote Audience N…" at bounding box center [172, 448] width 286 height 723
click at [66, 121] on button "Back" at bounding box center [71, 123] width 43 height 14
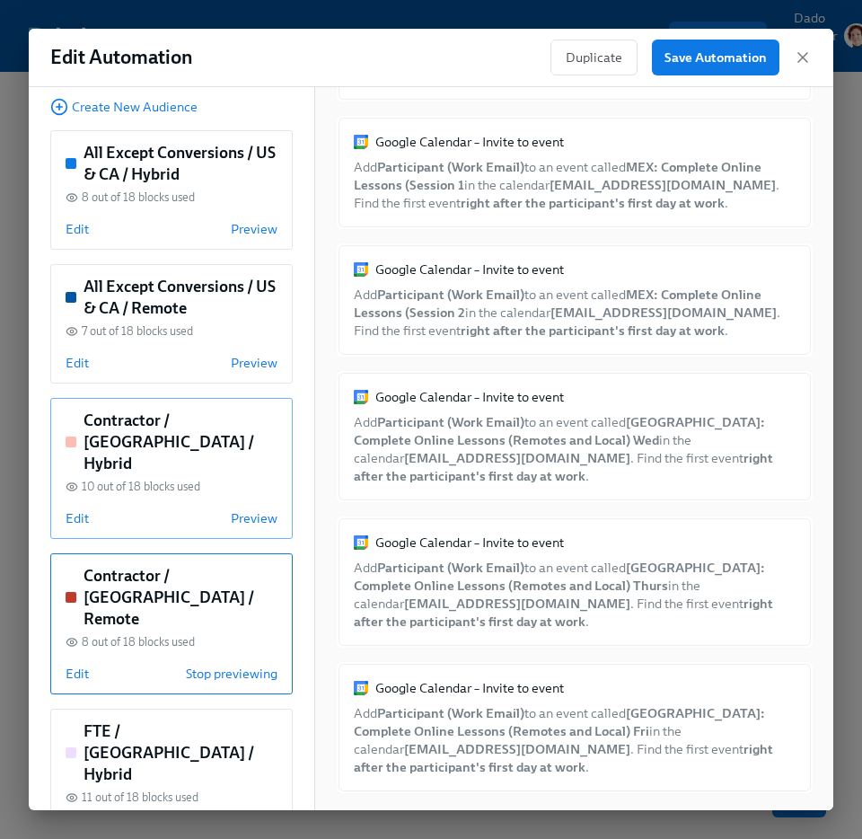
scroll to position [346, 0]
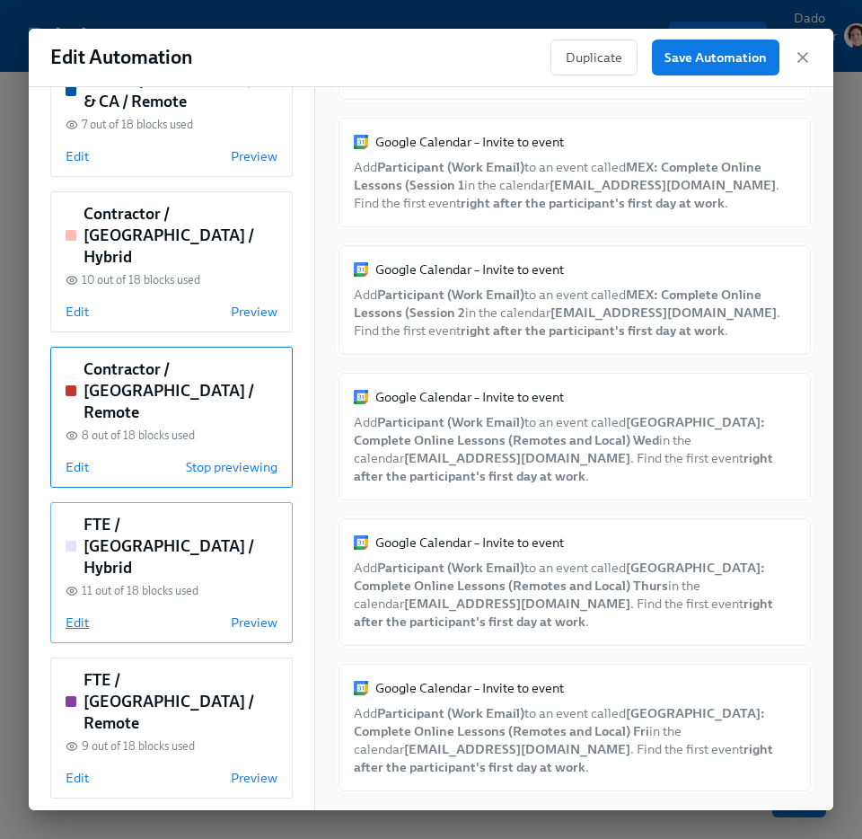
click at [81, 613] on span "Edit" at bounding box center [77, 622] width 23 height 18
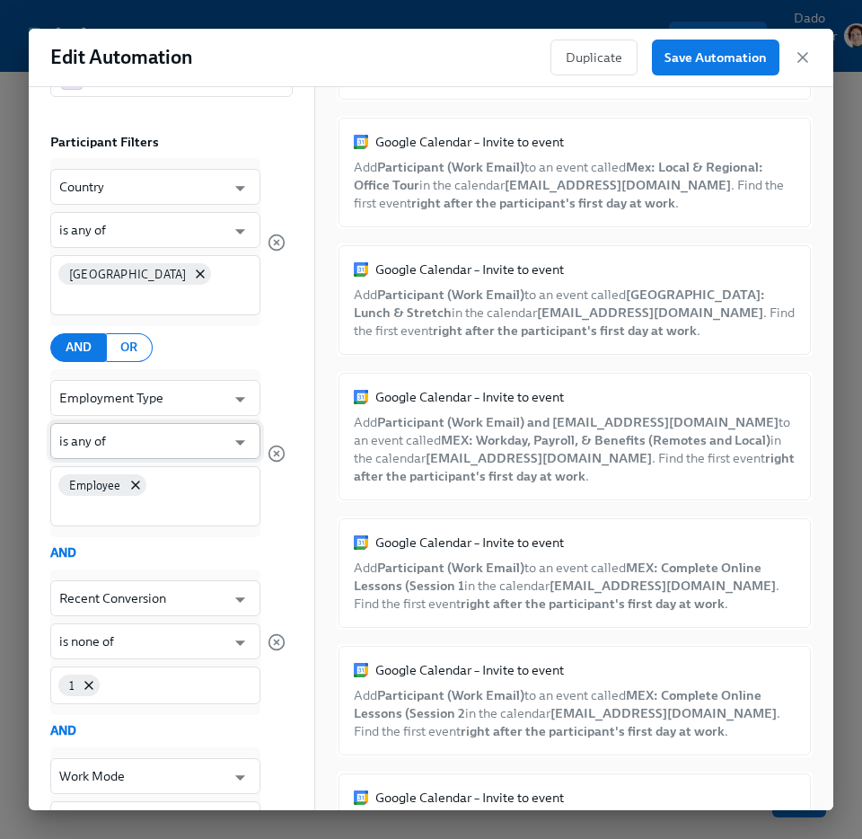
scroll to position [0, 0]
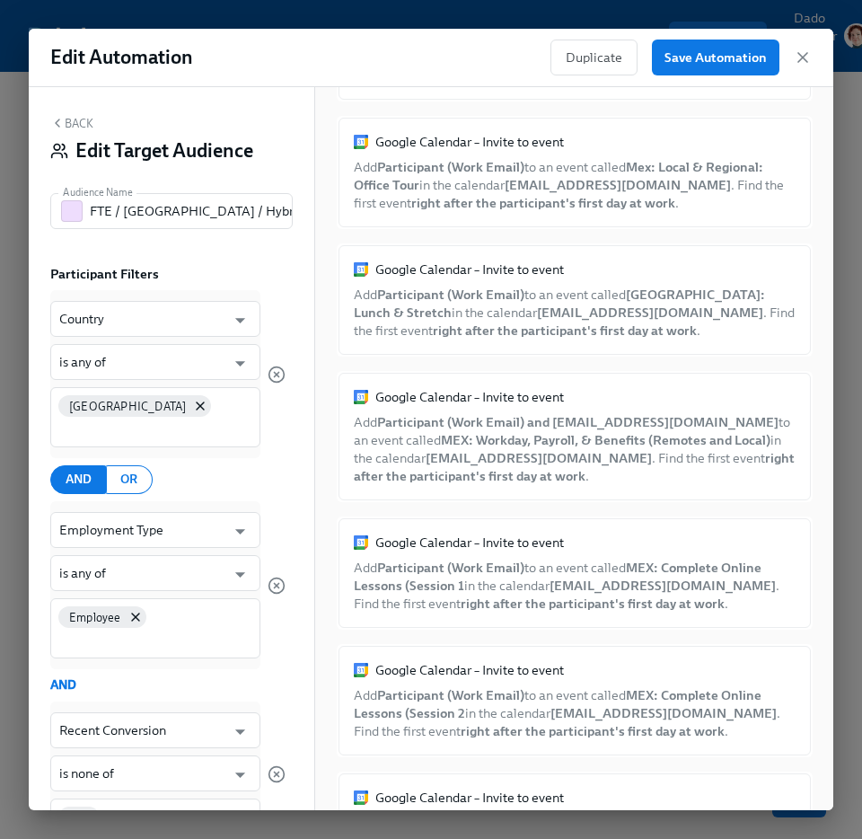
click at [80, 124] on button "Back" at bounding box center [71, 123] width 43 height 14
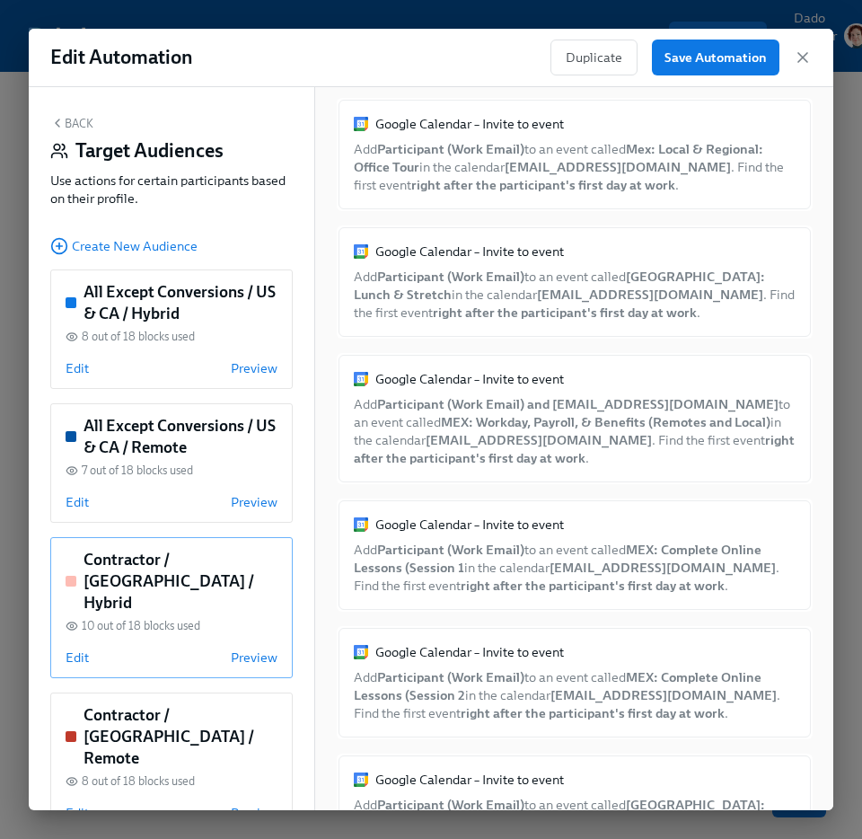
scroll to position [346, 0]
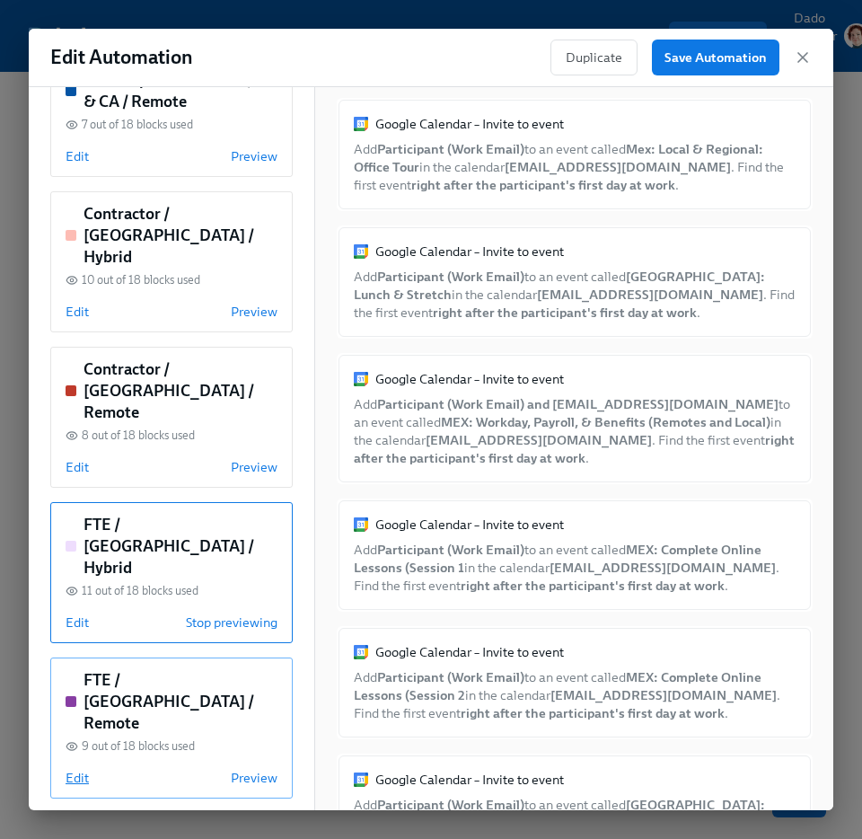
click at [75, 769] on span "Edit" at bounding box center [77, 778] width 23 height 18
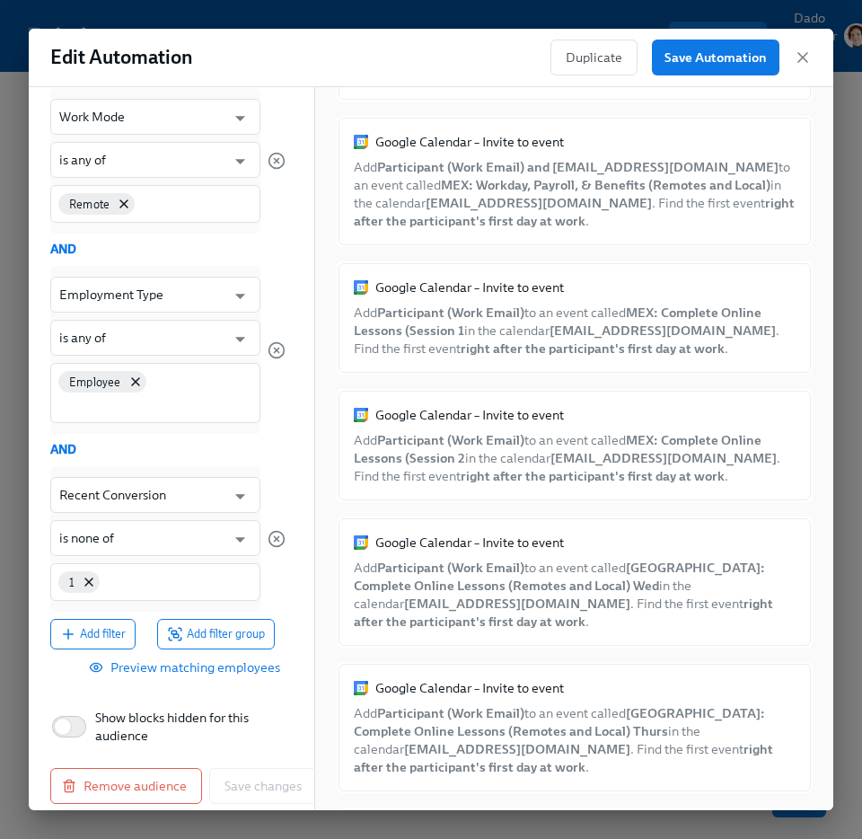
scroll to position [0, 0]
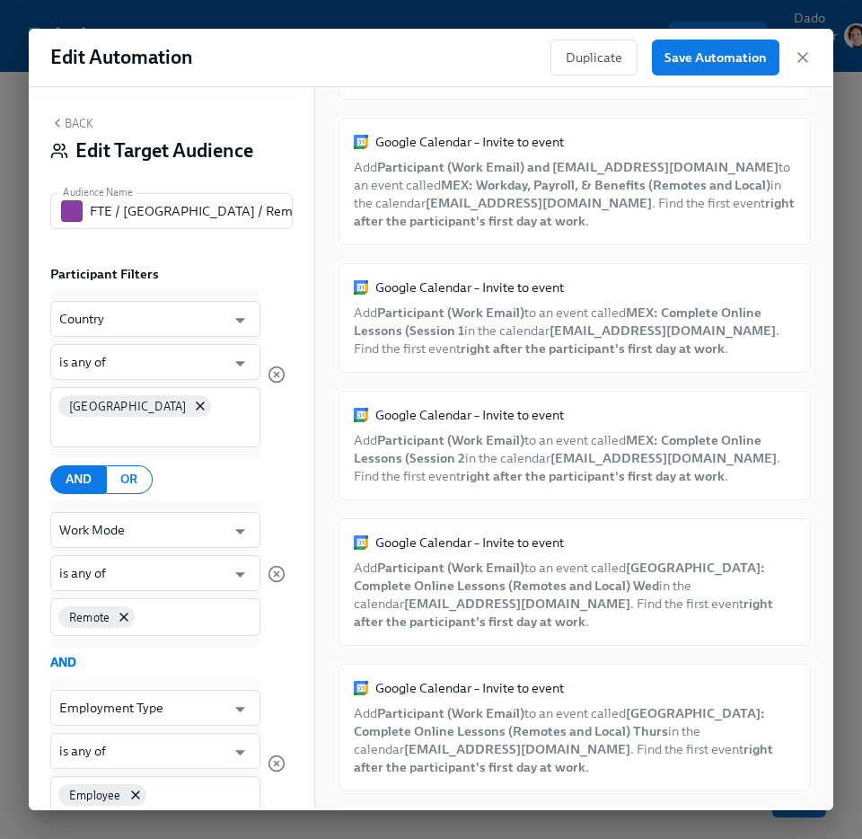
click at [84, 124] on button "Back" at bounding box center [71, 123] width 43 height 14
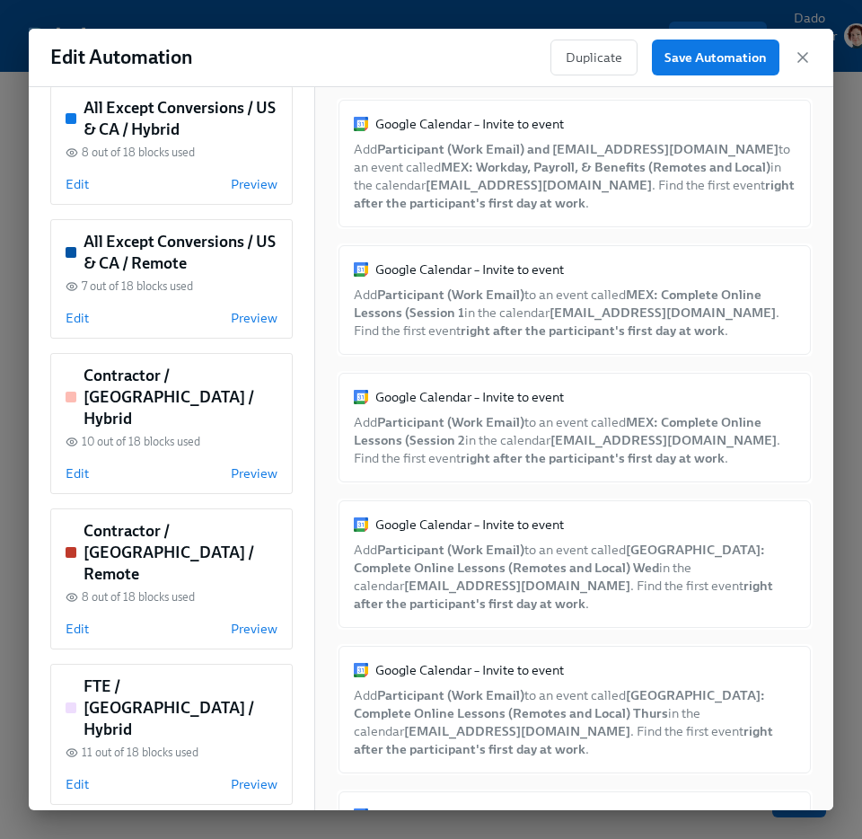
scroll to position [346, 0]
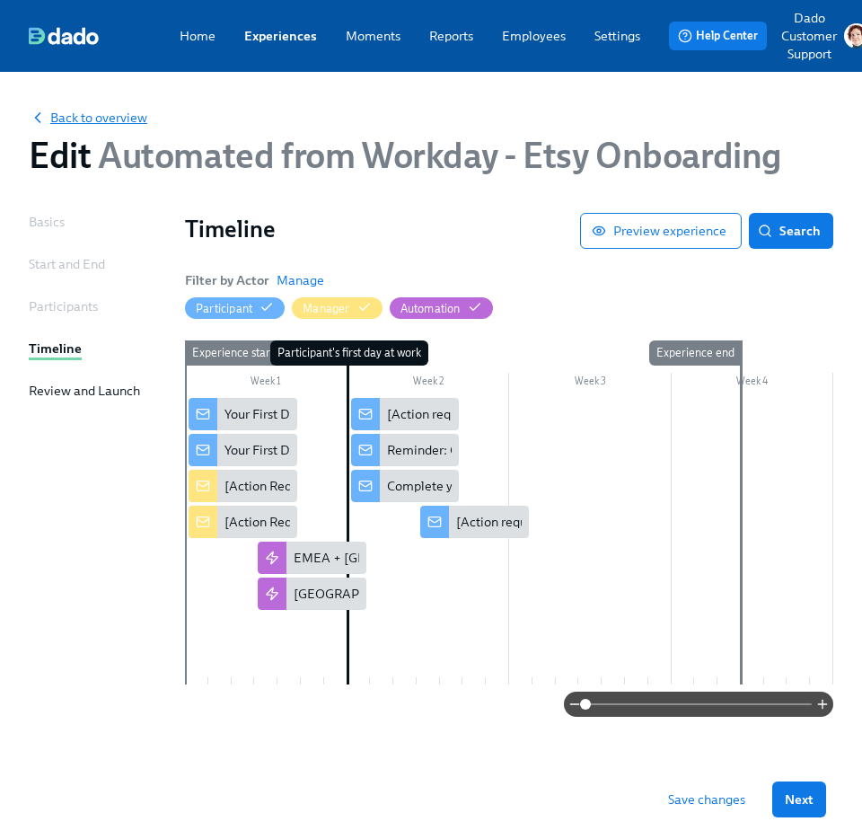
click at [89, 110] on span "Back to overview" at bounding box center [88, 118] width 119 height 18
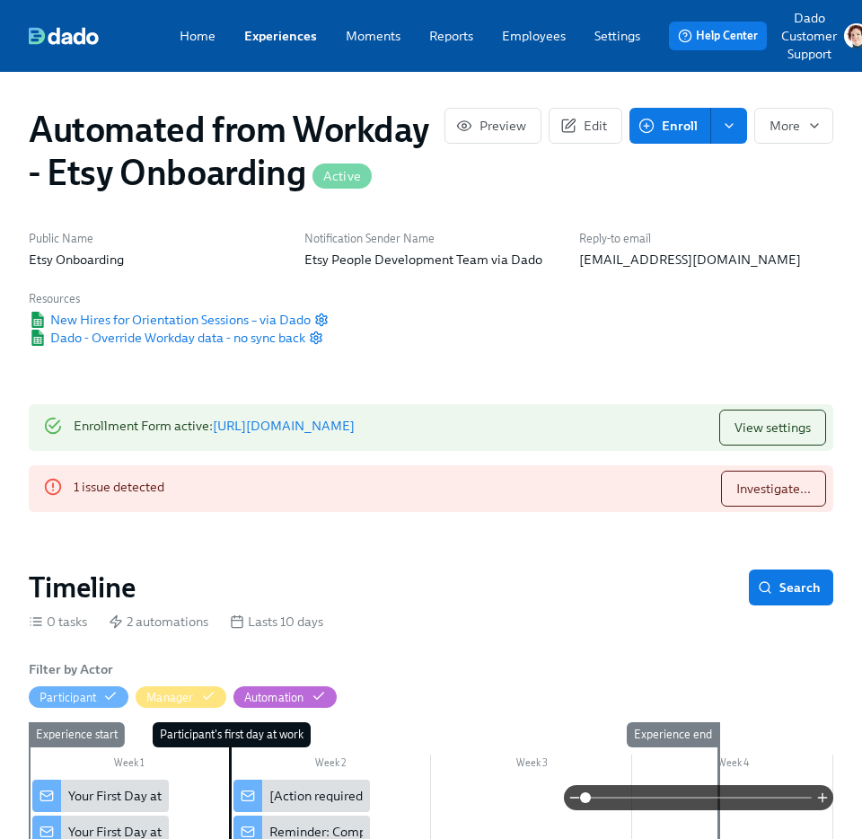
scroll to position [0, 209]
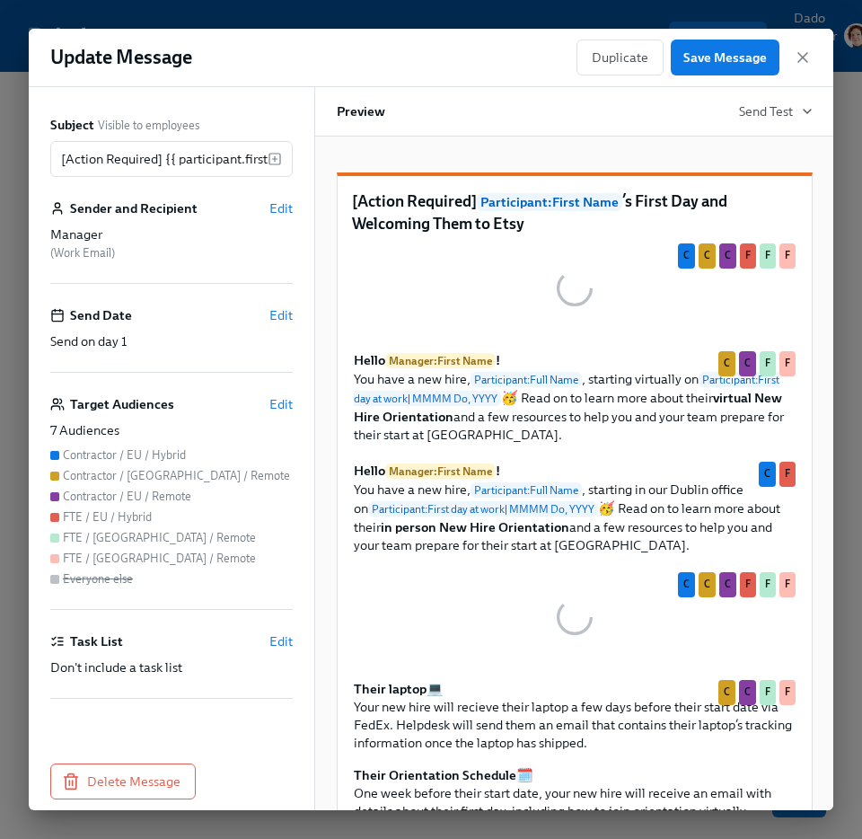
scroll to position [0, 277]
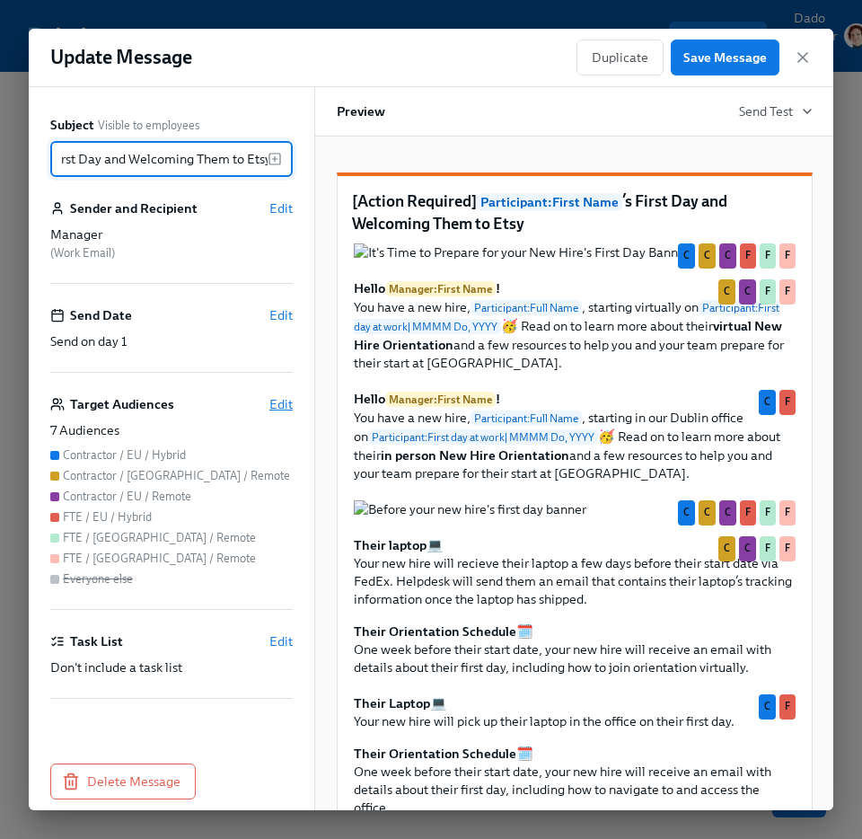
click at [276, 401] on span "Edit" at bounding box center [280, 404] width 23 height 18
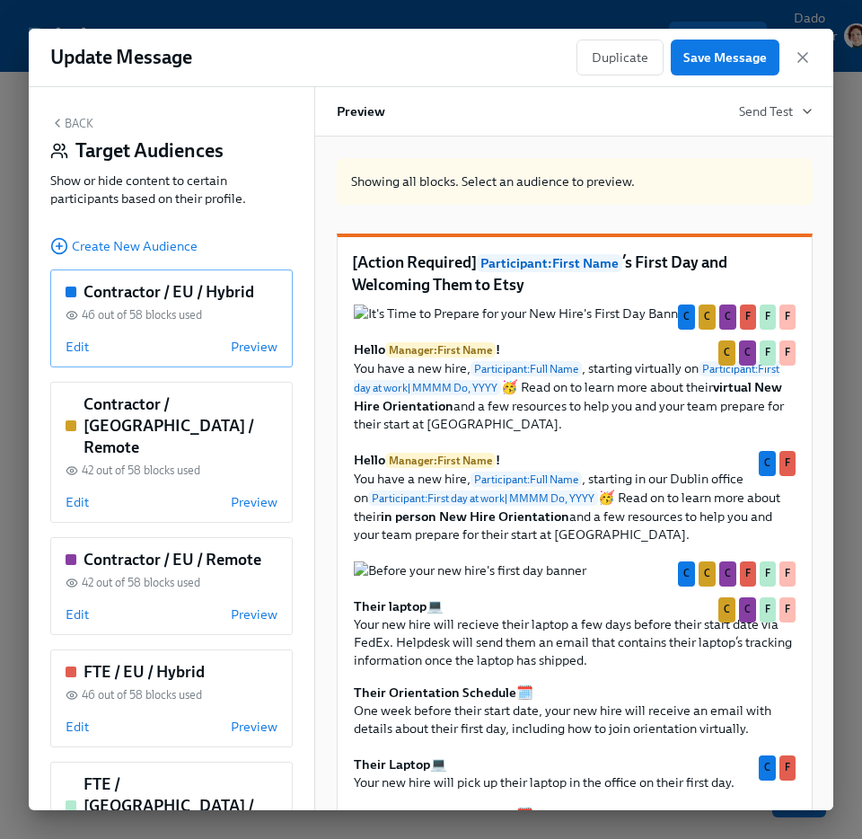
click at [54, 345] on div "Contractor / EU / Hybrid 46 out of 58 blocks used Edit Preview" at bounding box center [171, 318] width 242 height 98
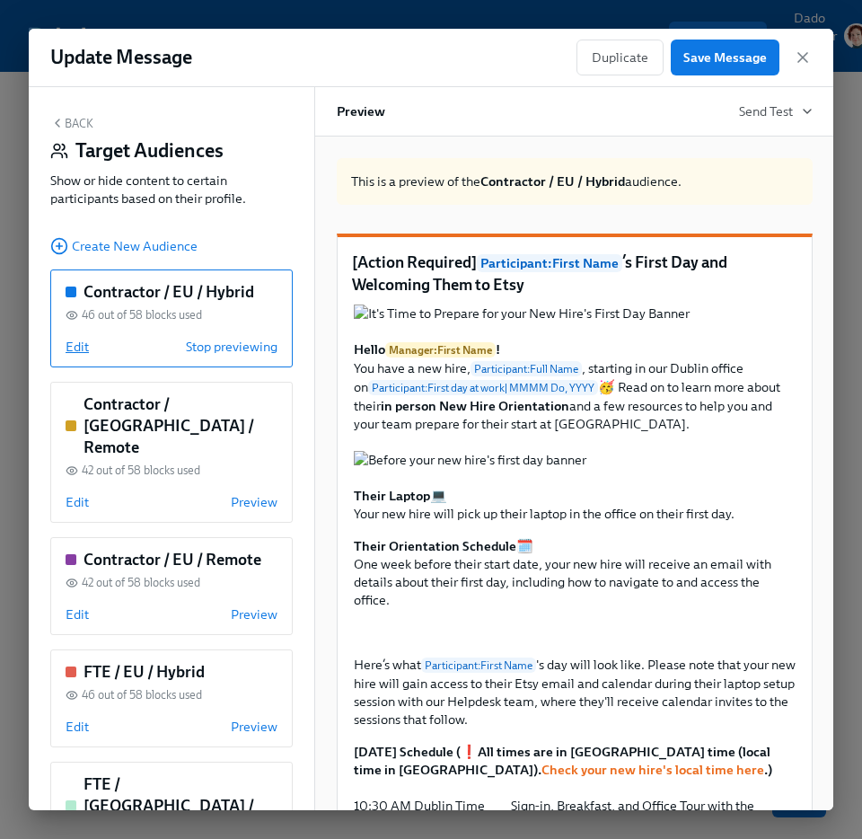
click at [81, 344] on span "Edit" at bounding box center [77, 347] width 23 height 18
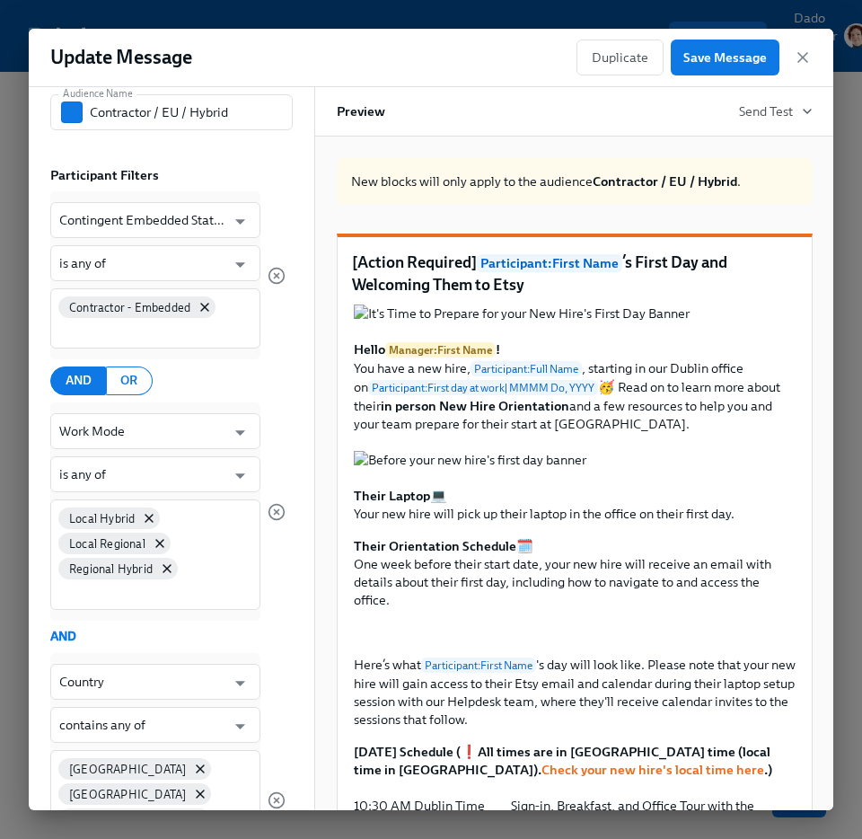
scroll to position [0, 0]
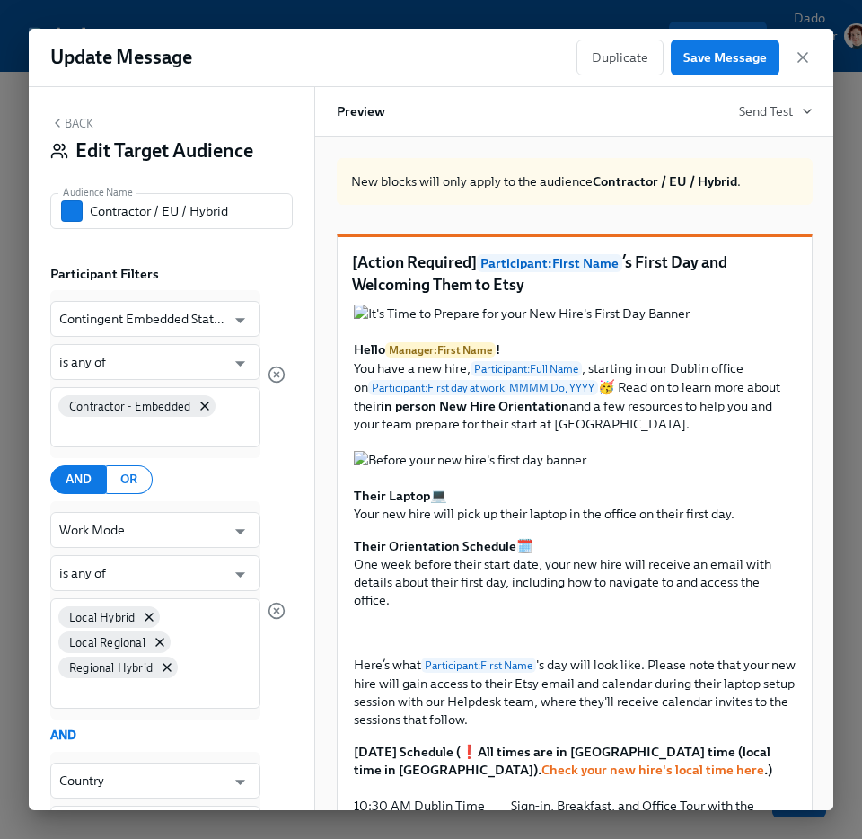
click at [75, 126] on button "Back" at bounding box center [71, 123] width 43 height 14
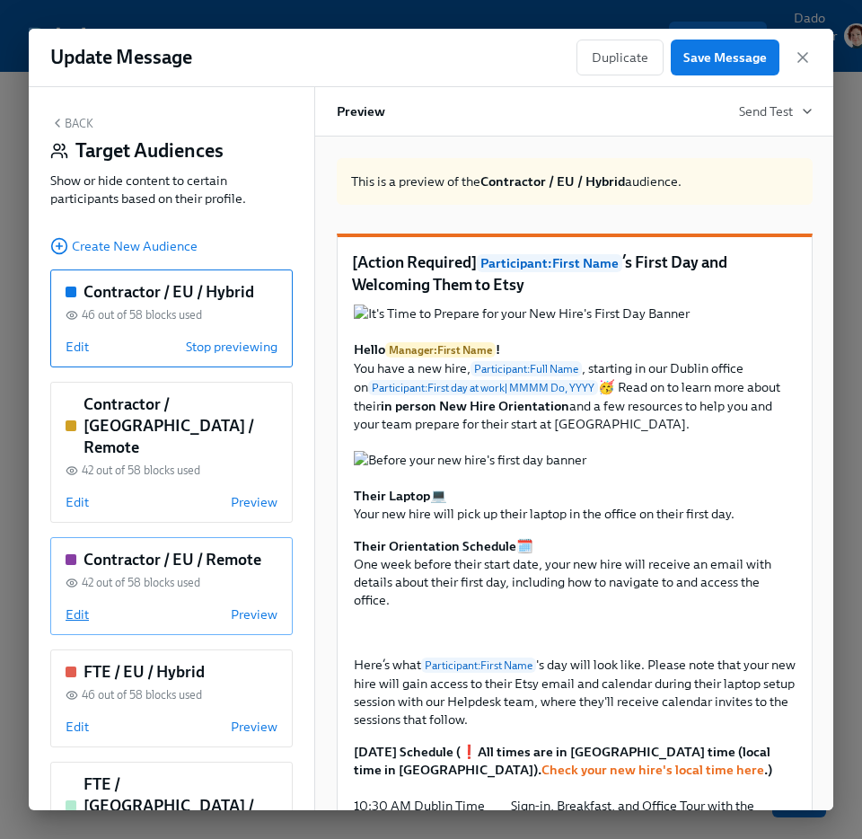
click at [74, 605] on span "Edit" at bounding box center [77, 614] width 23 height 18
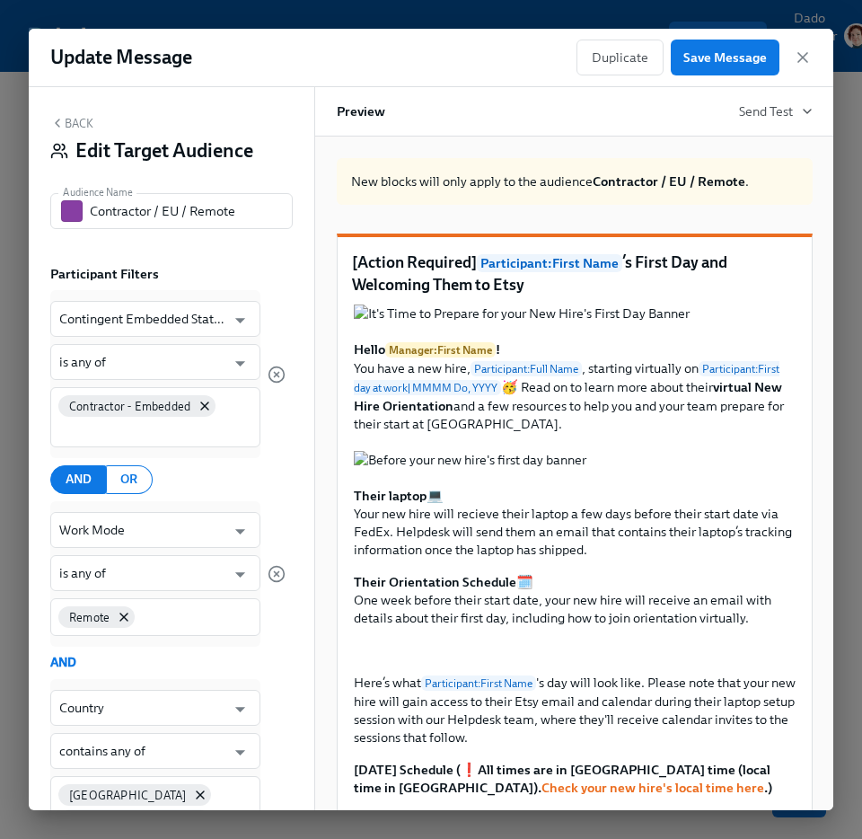
click at [75, 123] on button "Back" at bounding box center [71, 123] width 43 height 14
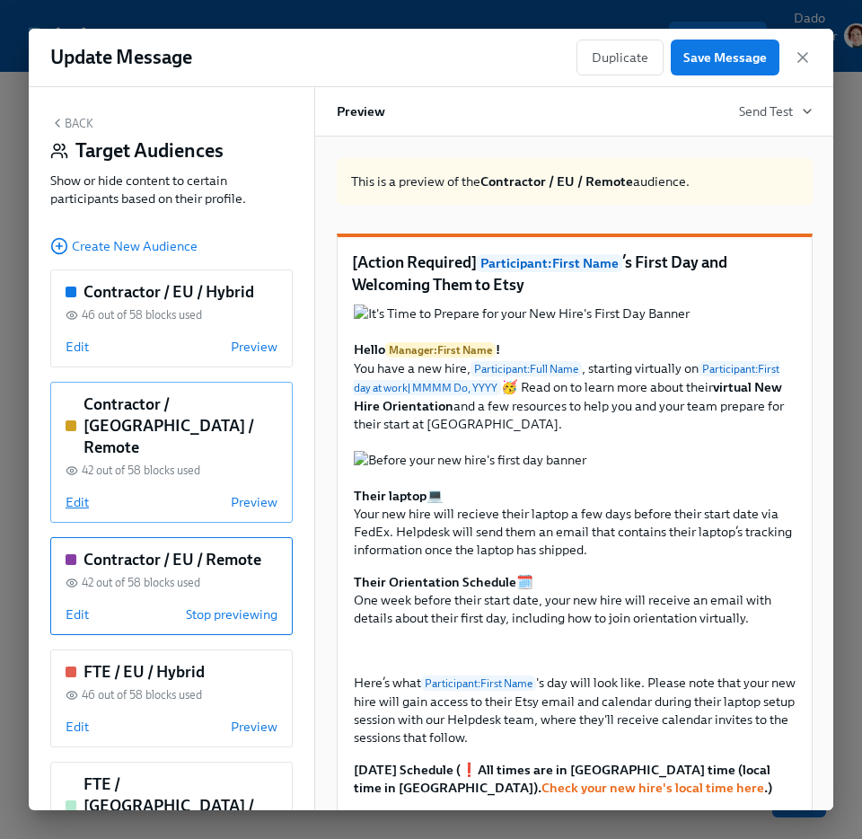
click at [77, 493] on span "Edit" at bounding box center [77, 502] width 23 height 18
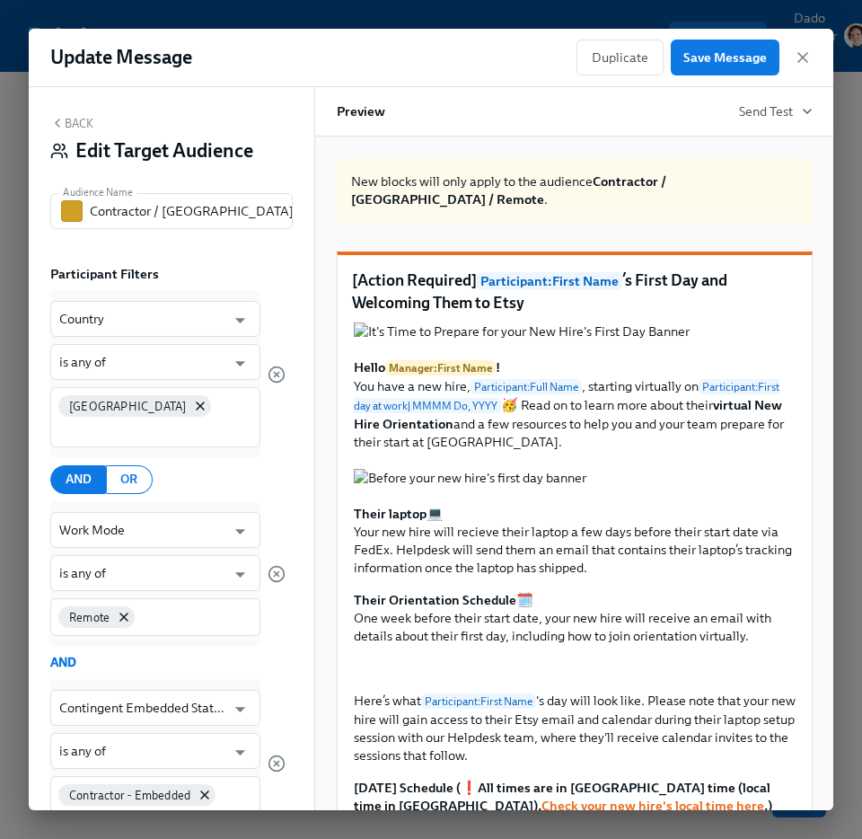
click at [68, 126] on button "Back" at bounding box center [71, 123] width 43 height 14
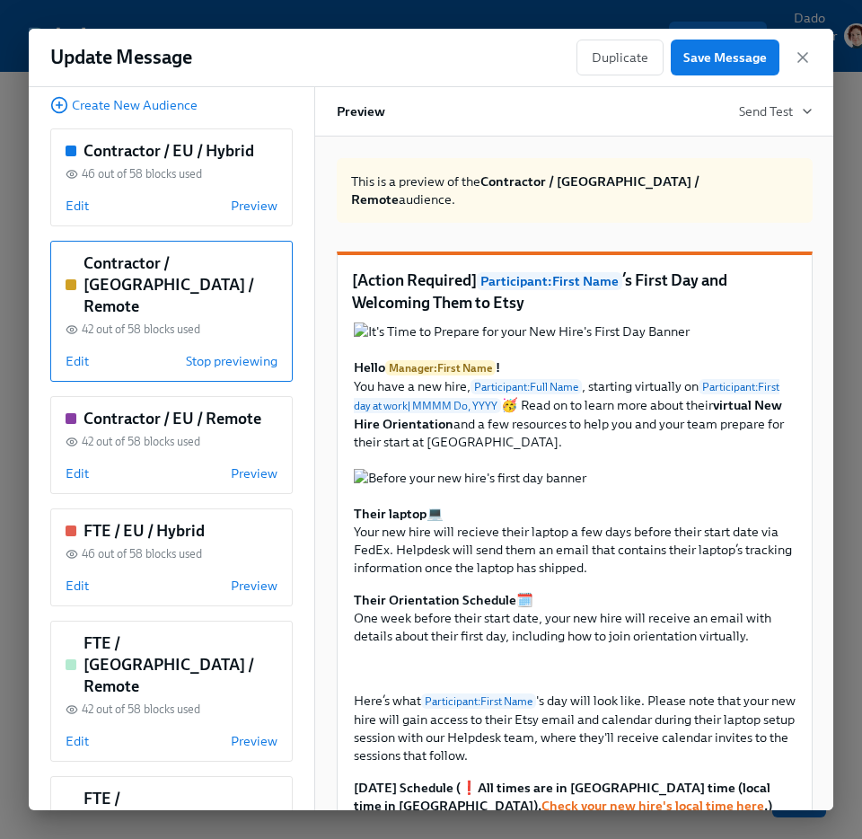
scroll to position [281, 0]
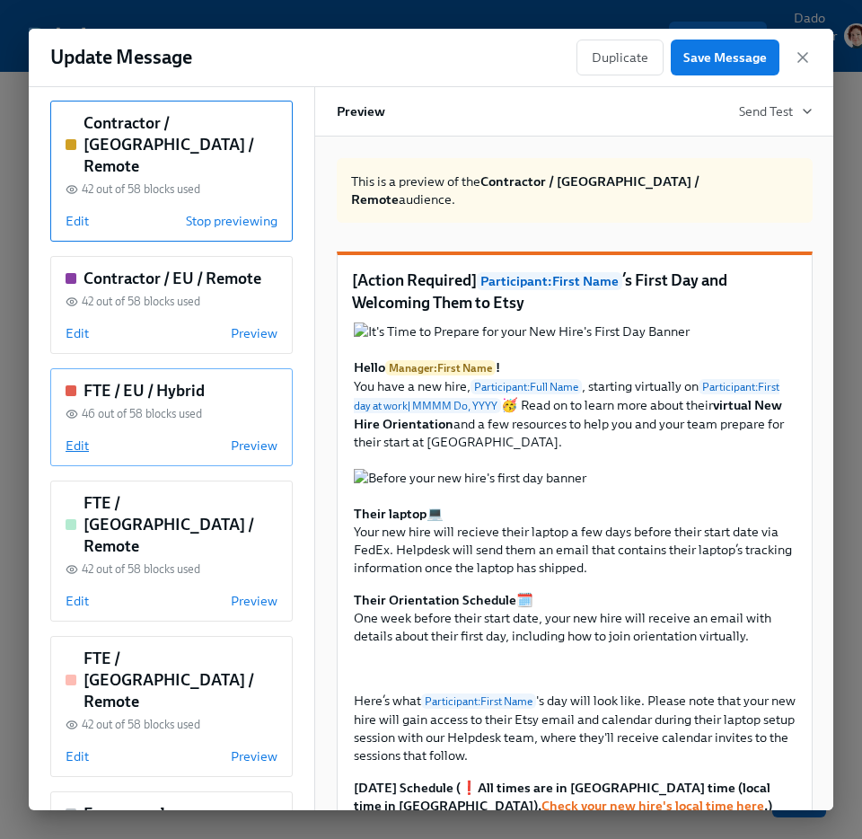
click at [73, 436] on span "Edit" at bounding box center [77, 445] width 23 height 18
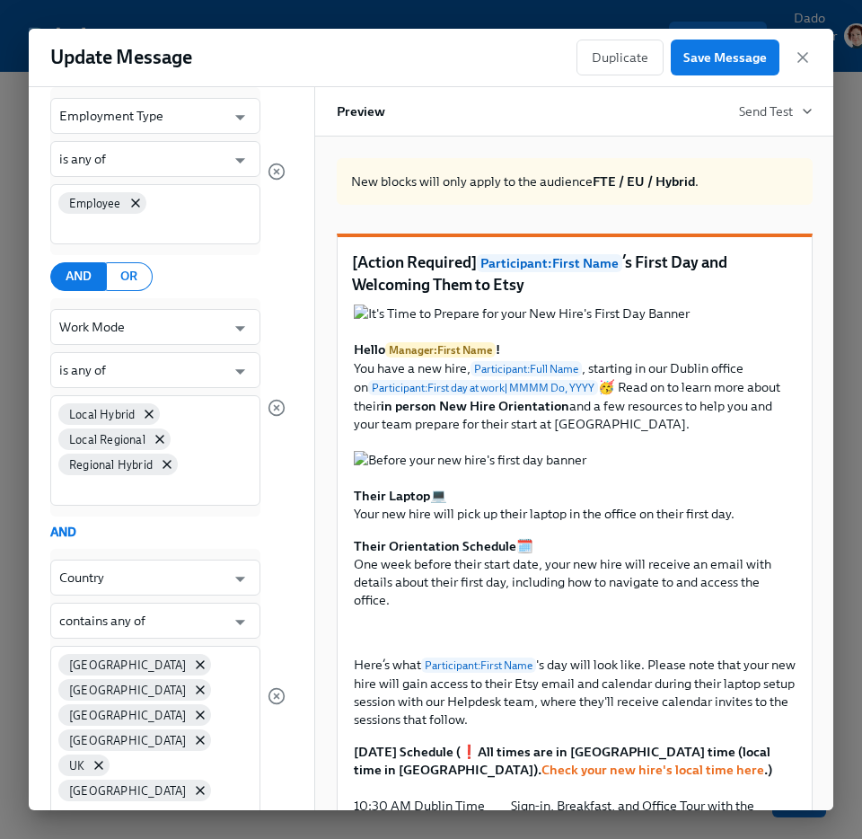
scroll to position [0, 0]
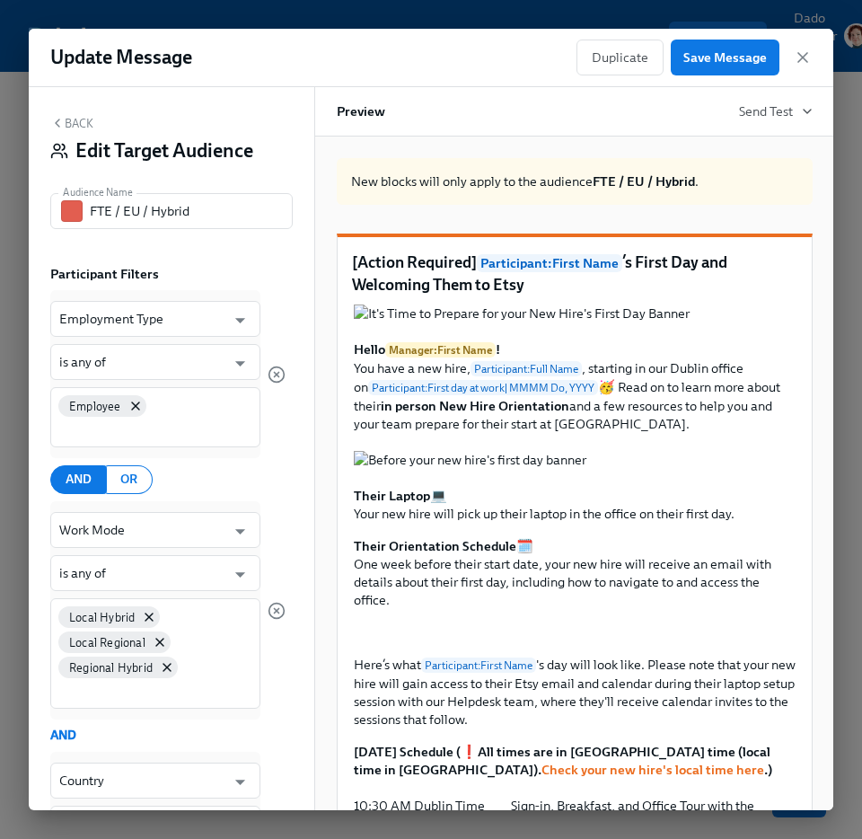
click at [77, 128] on button "Back" at bounding box center [71, 123] width 43 height 14
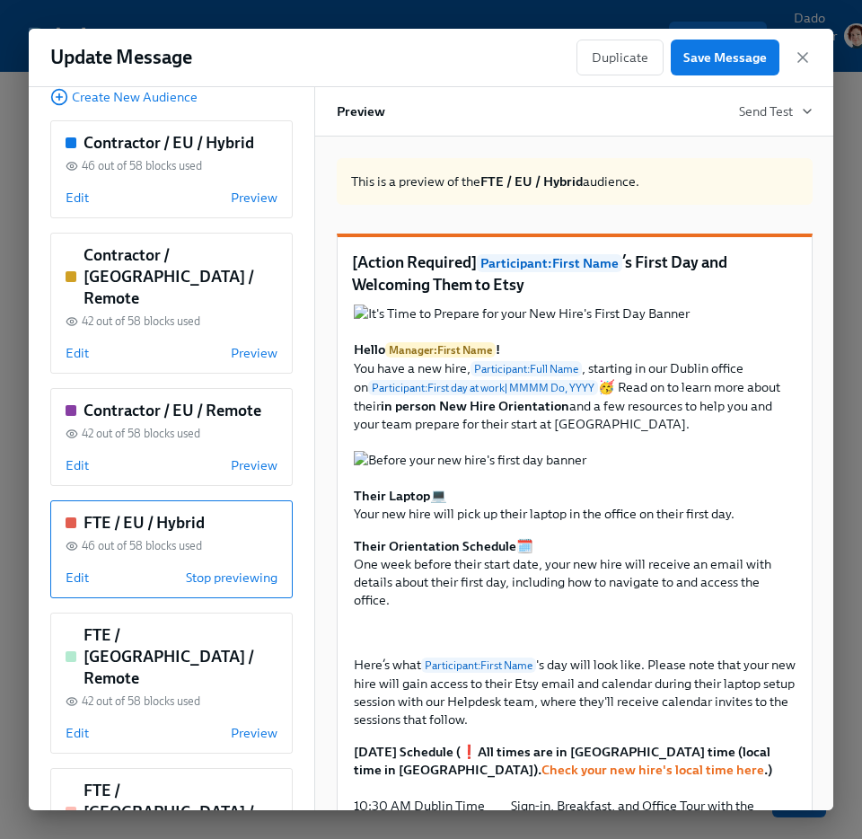
scroll to position [277, 0]
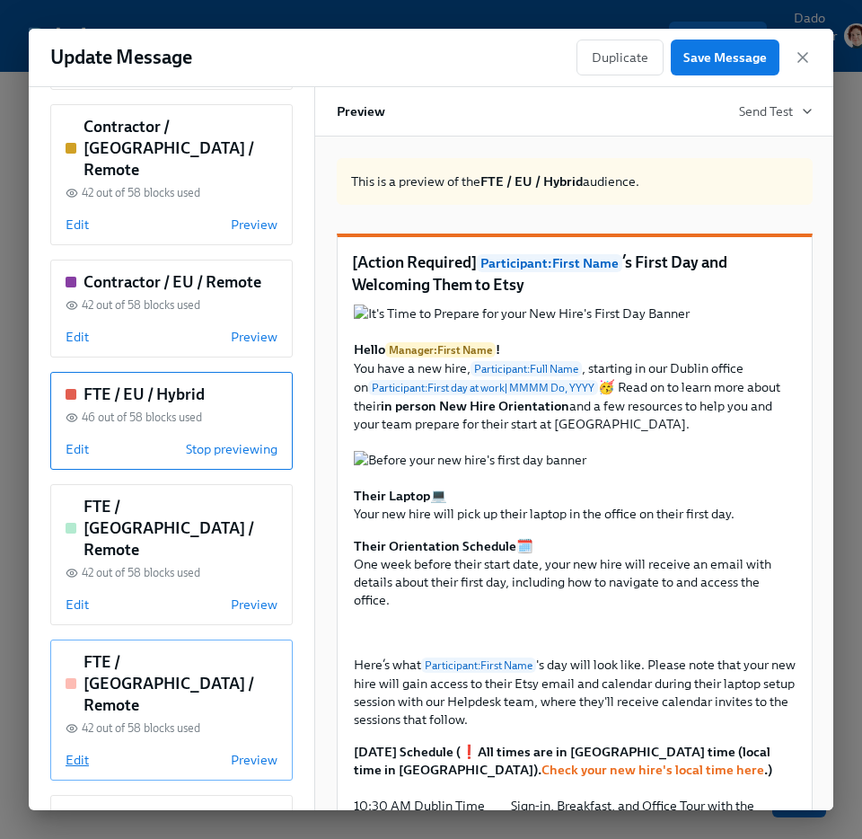
click at [82, 751] on span "Edit" at bounding box center [77, 760] width 23 height 18
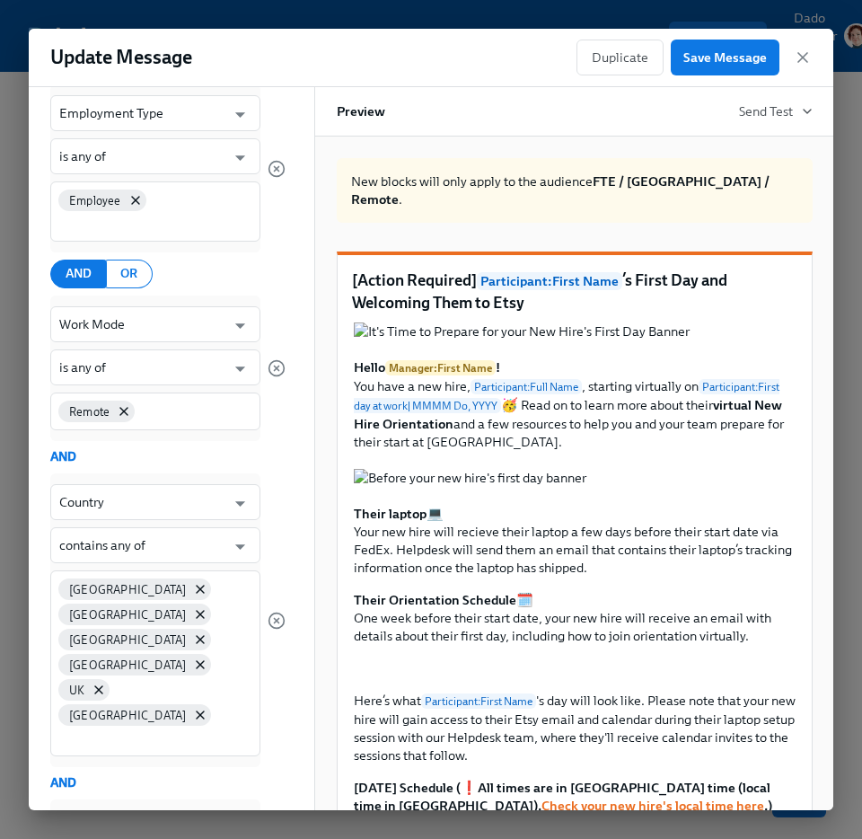
scroll to position [0, 0]
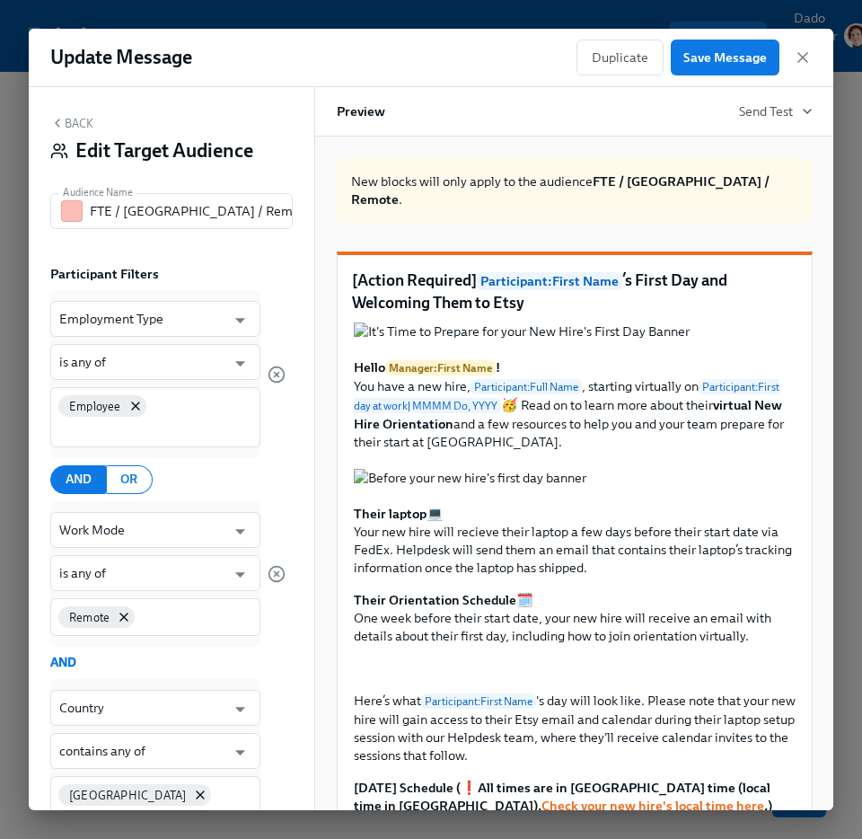
click at [80, 119] on button "Back" at bounding box center [71, 123] width 43 height 14
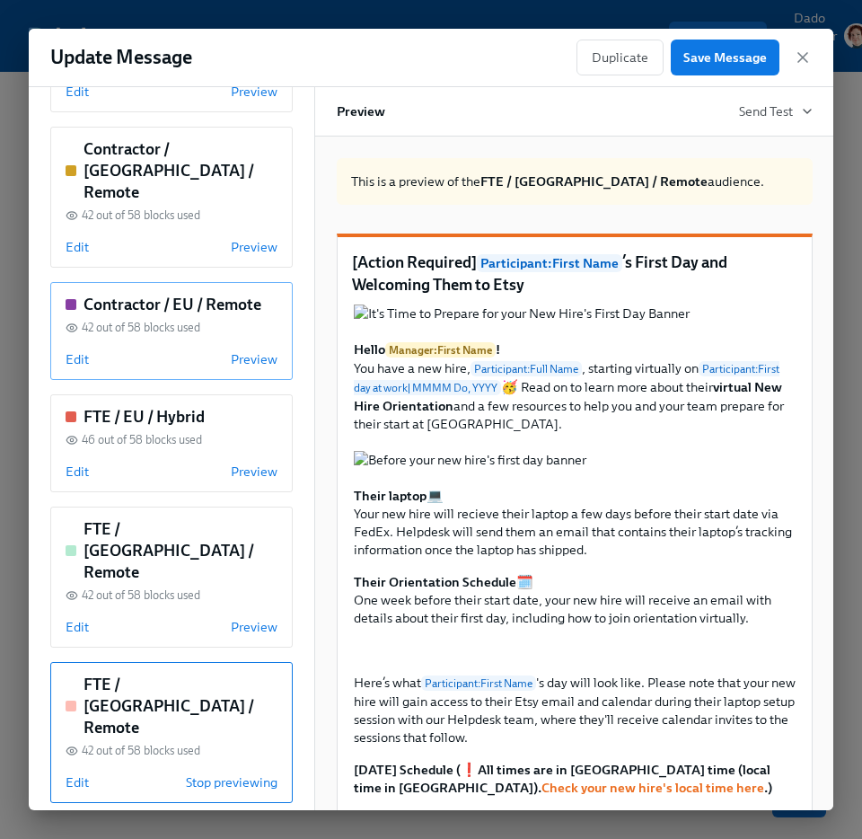
scroll to position [281, 0]
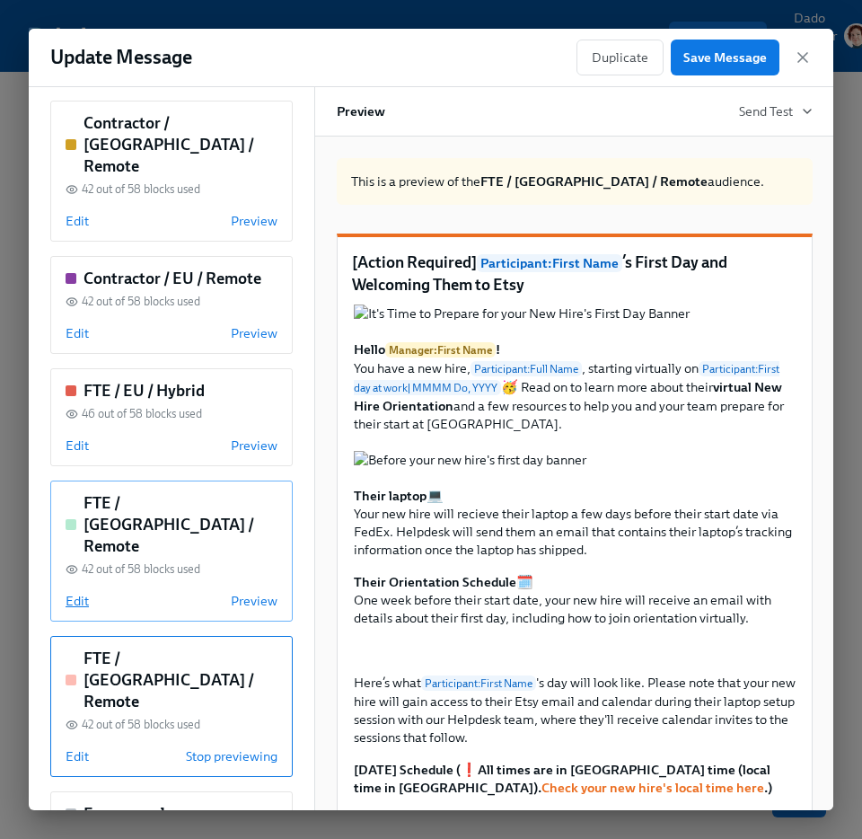
click at [80, 592] on span "Edit" at bounding box center [77, 601] width 23 height 18
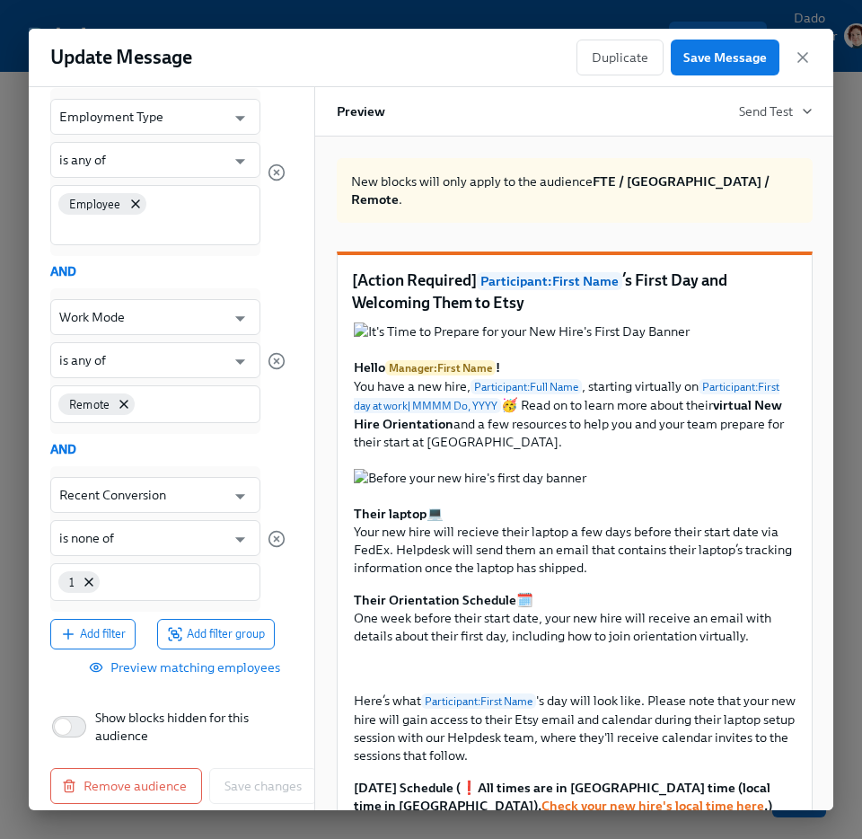
scroll to position [0, 0]
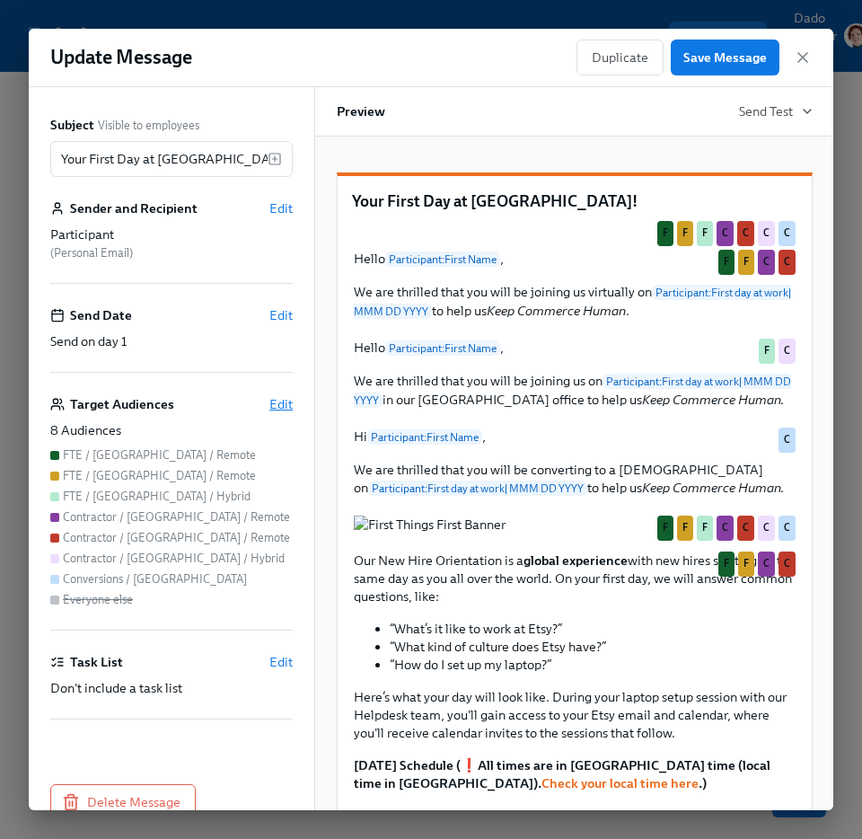
click at [279, 407] on span "Edit" at bounding box center [280, 404] width 23 height 18
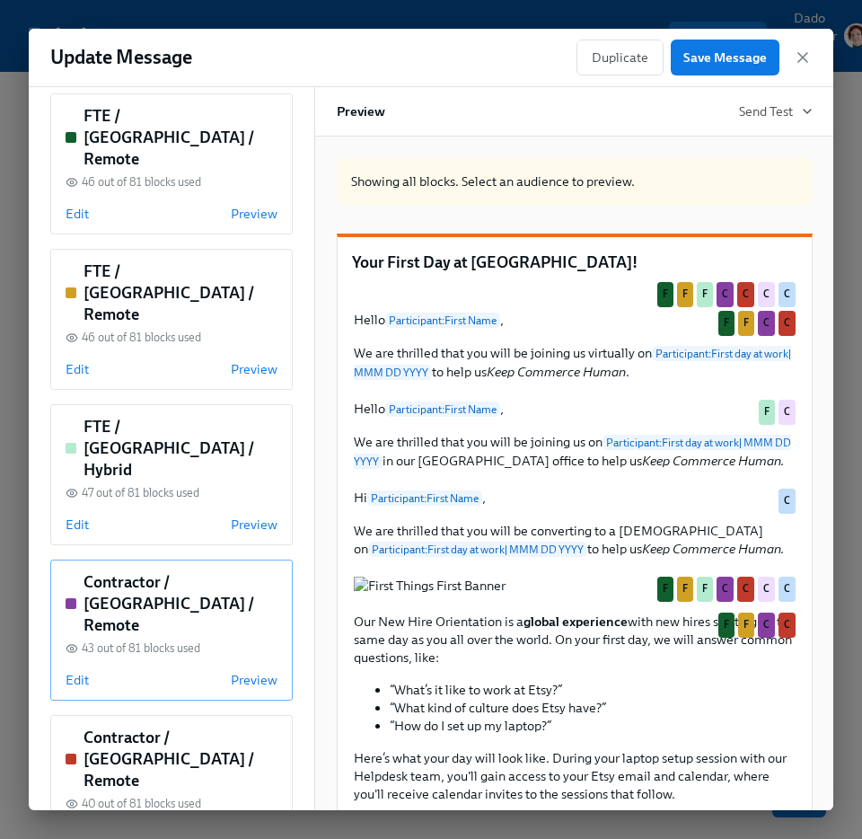
scroll to position [400, 0]
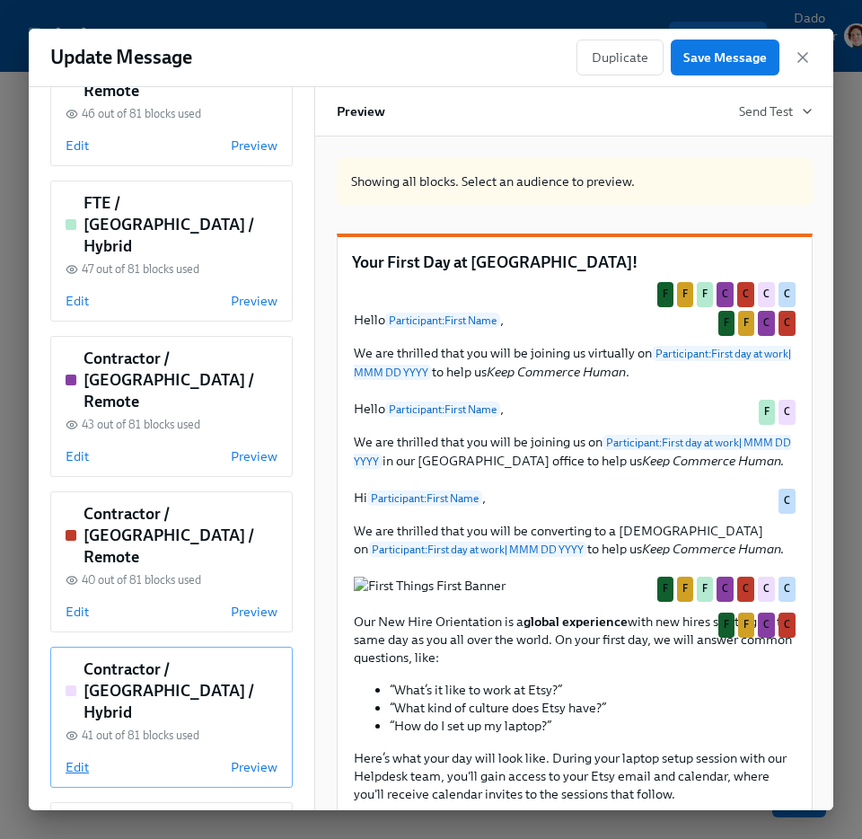
click at [75, 758] on span "Edit" at bounding box center [77, 767] width 23 height 18
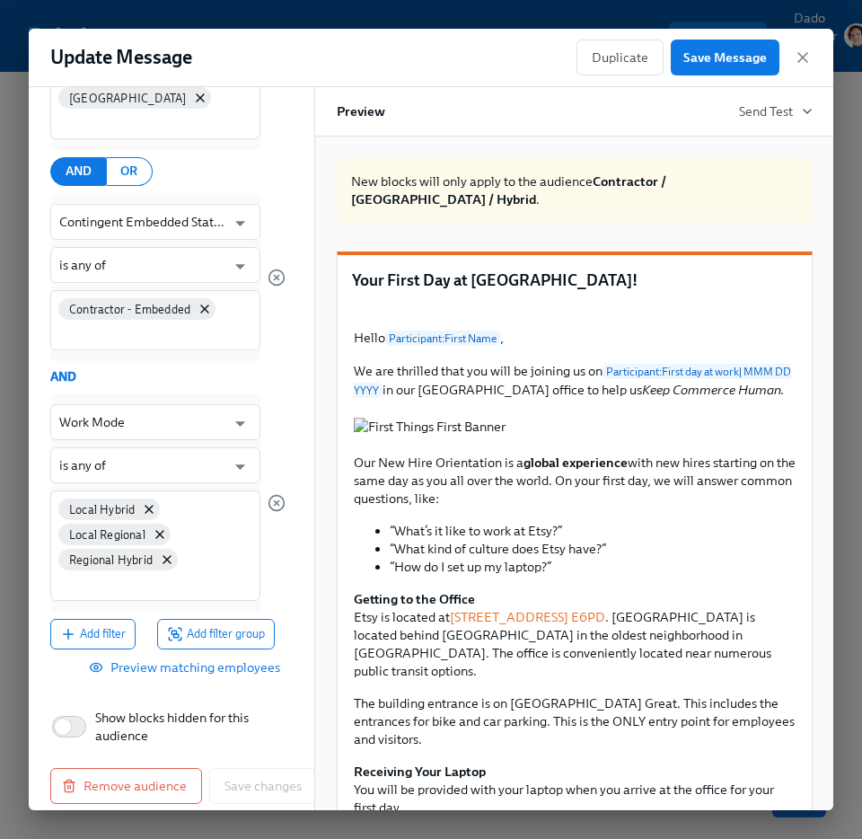
scroll to position [0, 0]
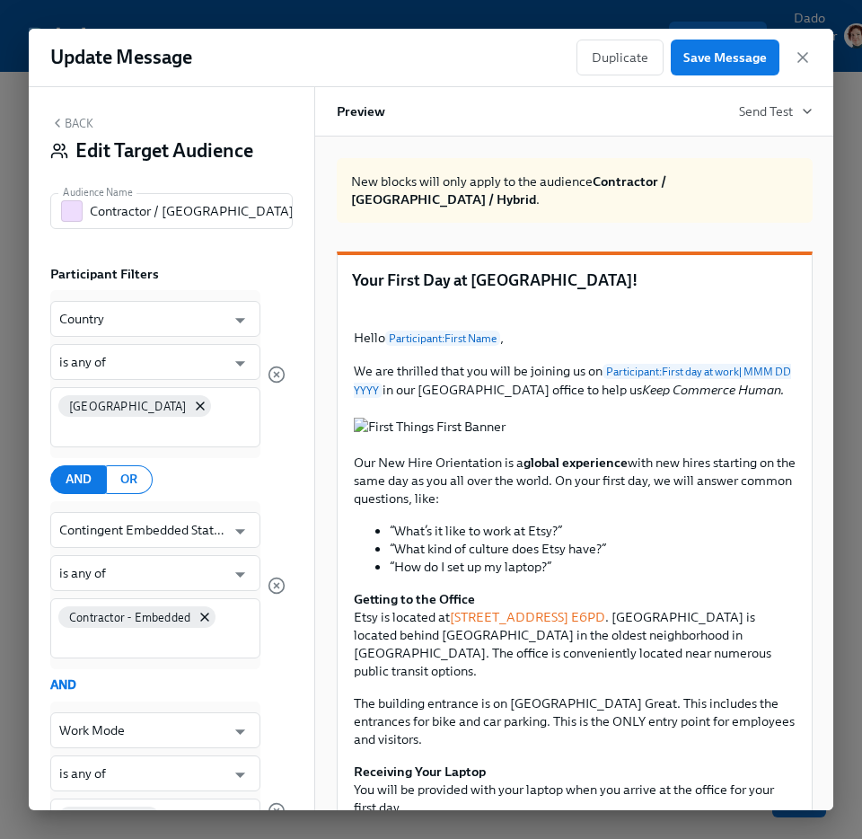
click at [66, 121] on button "Back" at bounding box center [71, 123] width 43 height 14
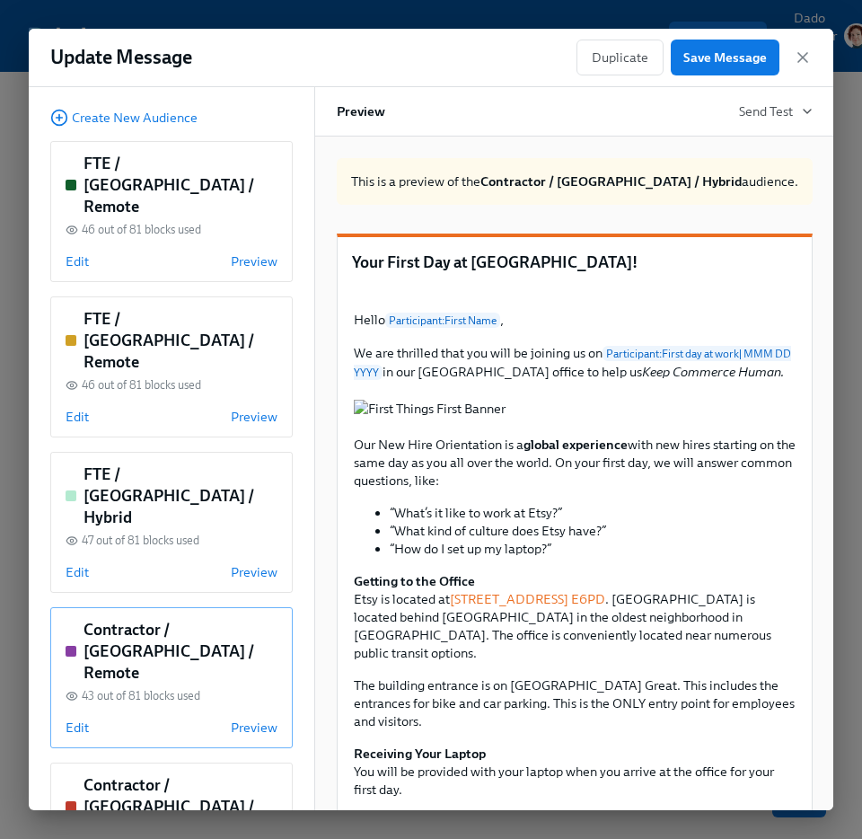
scroll to position [127, 0]
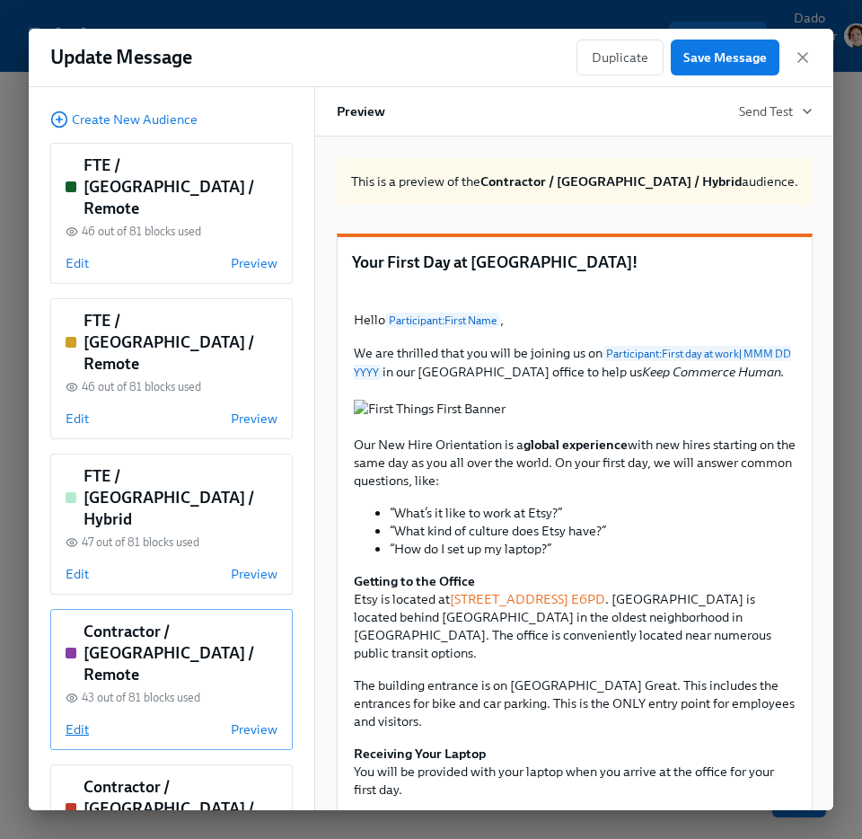
click at [75, 720] on span "Edit" at bounding box center [77, 729] width 23 height 18
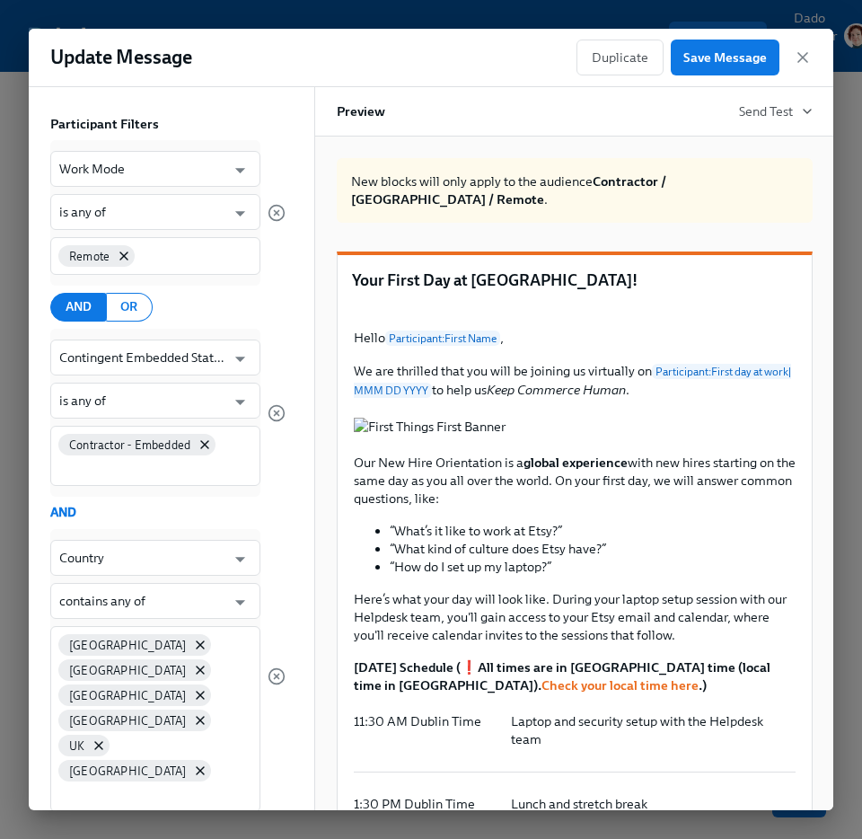
scroll to position [0, 0]
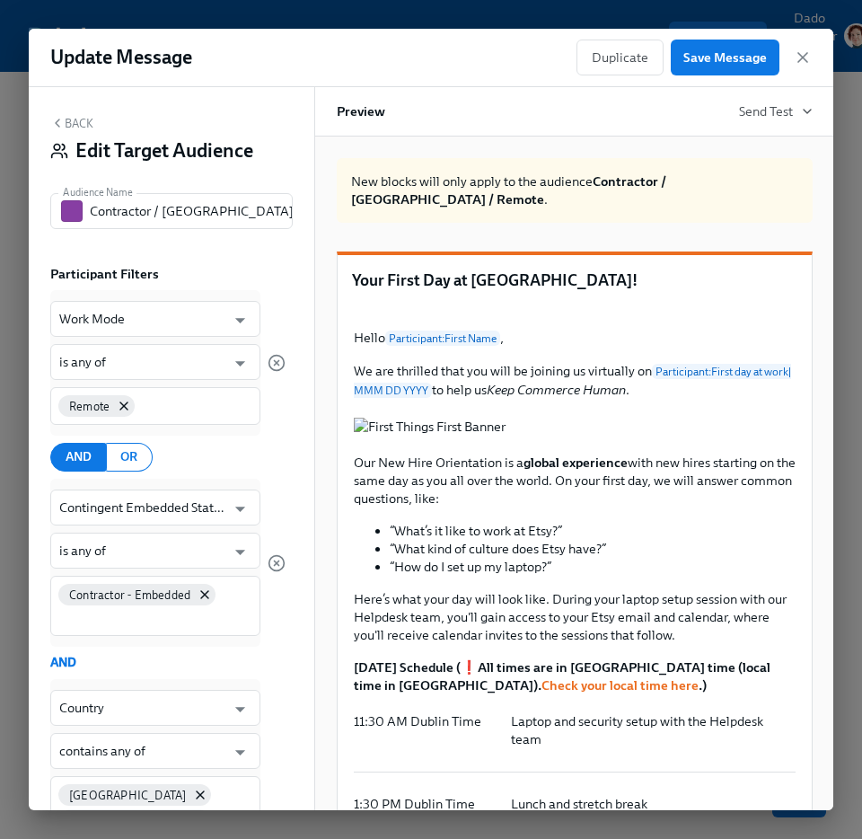
click at [81, 120] on button "Back" at bounding box center [71, 123] width 43 height 14
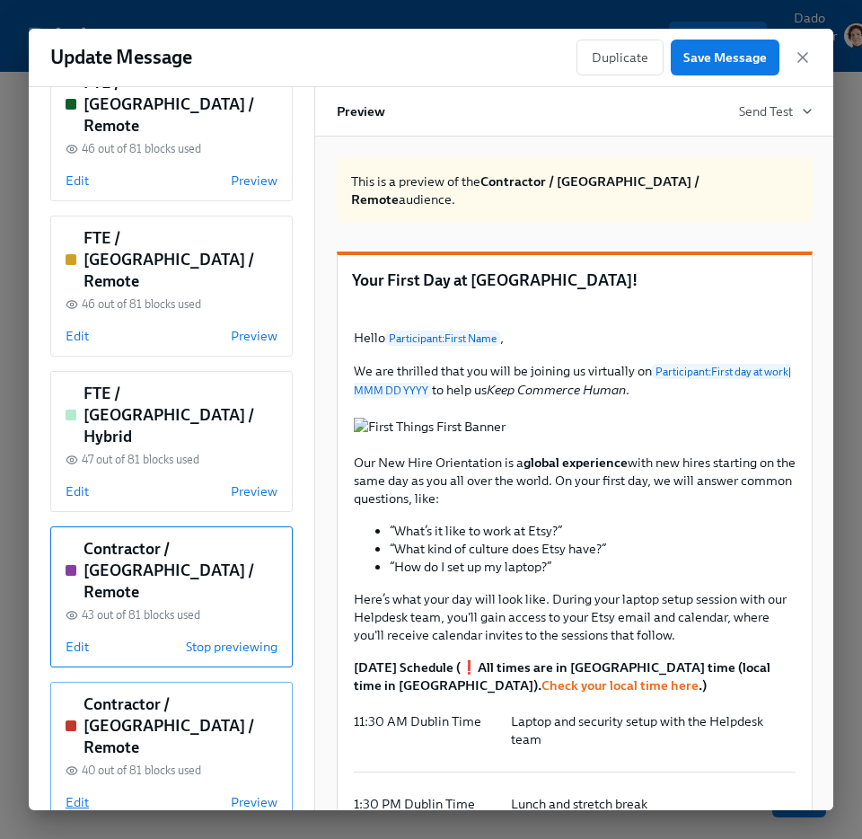
scroll to position [331, 0]
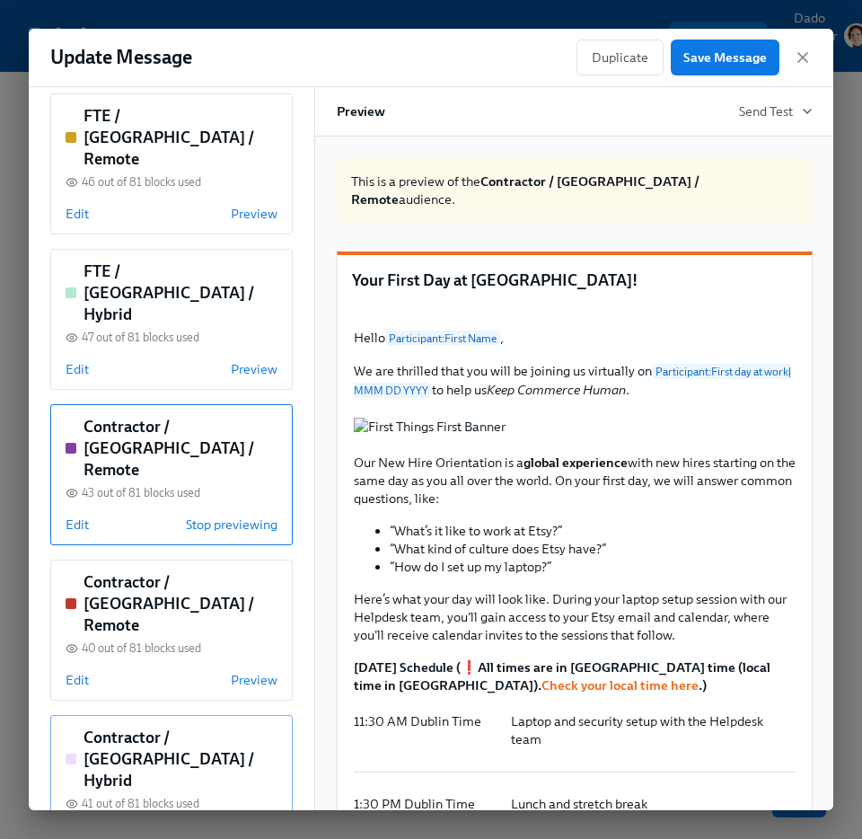
click at [77, 715] on div "Contractor / [GEOGRAPHIC_DATA] / Hybrid 41 out of 81 blocks used Edit Preview" at bounding box center [171, 785] width 242 height 141
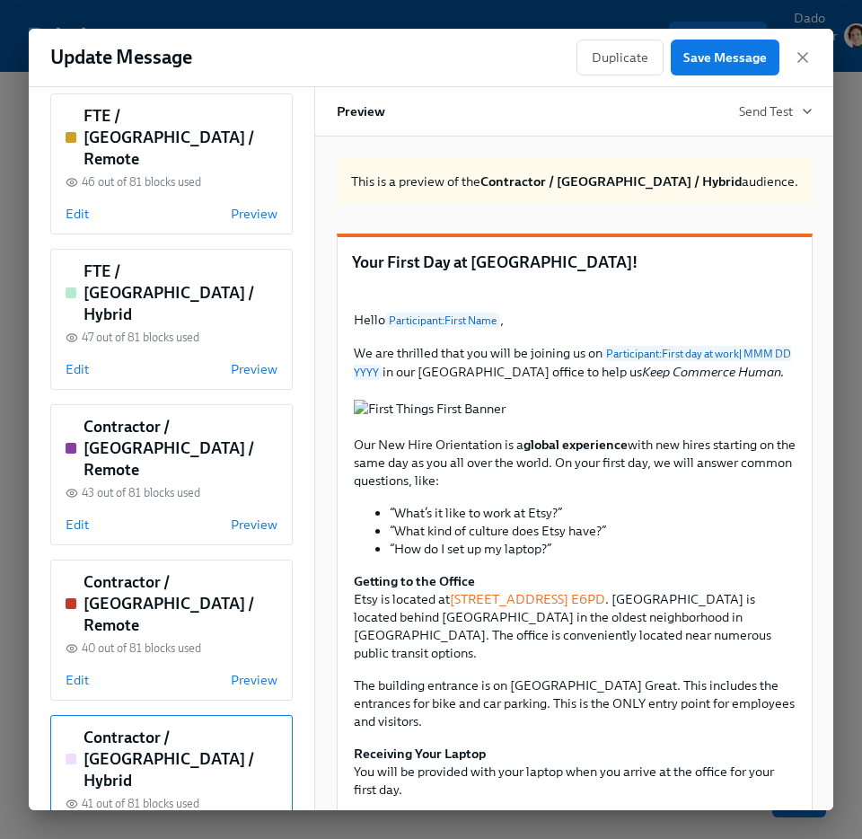
click at [76, 826] on span "Edit" at bounding box center [77, 835] width 23 height 18
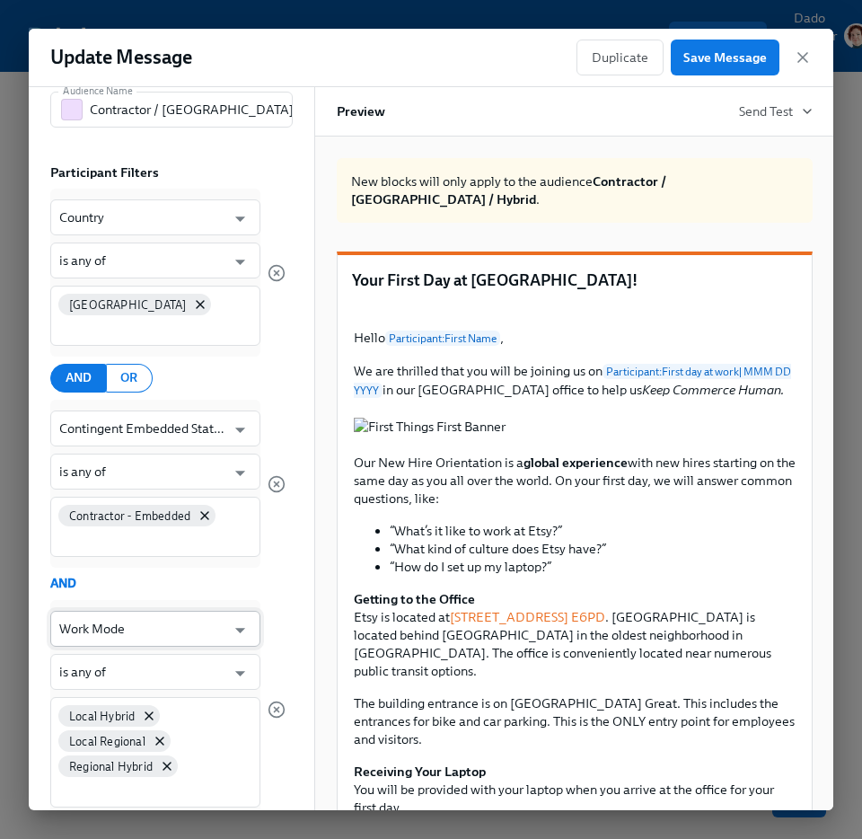
scroll to position [0, 0]
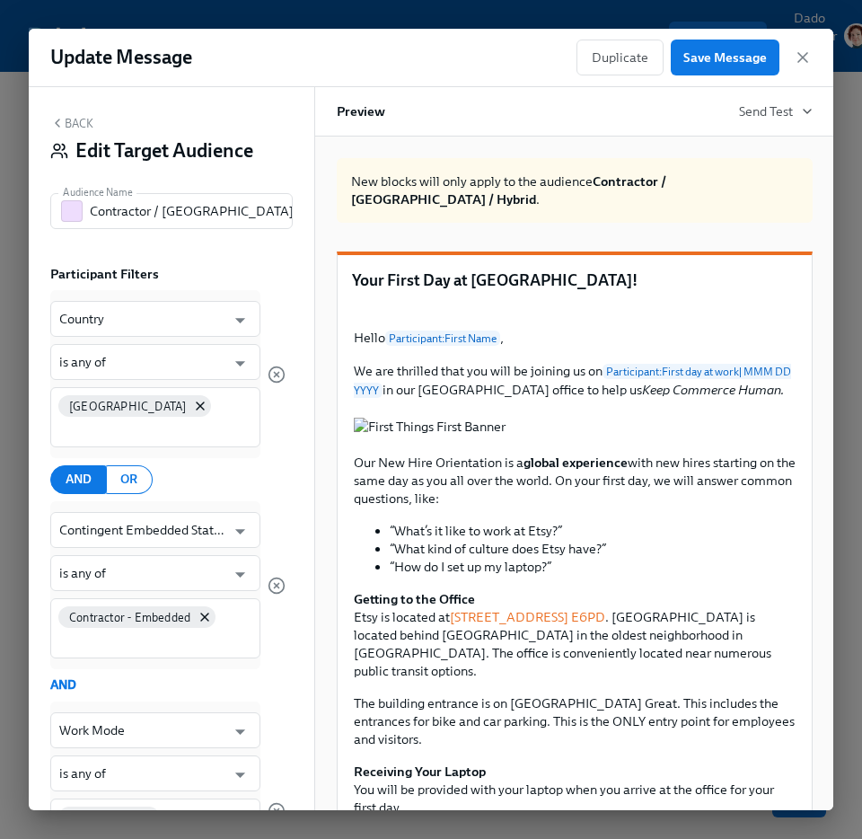
click at [75, 122] on button "Back" at bounding box center [71, 123] width 43 height 14
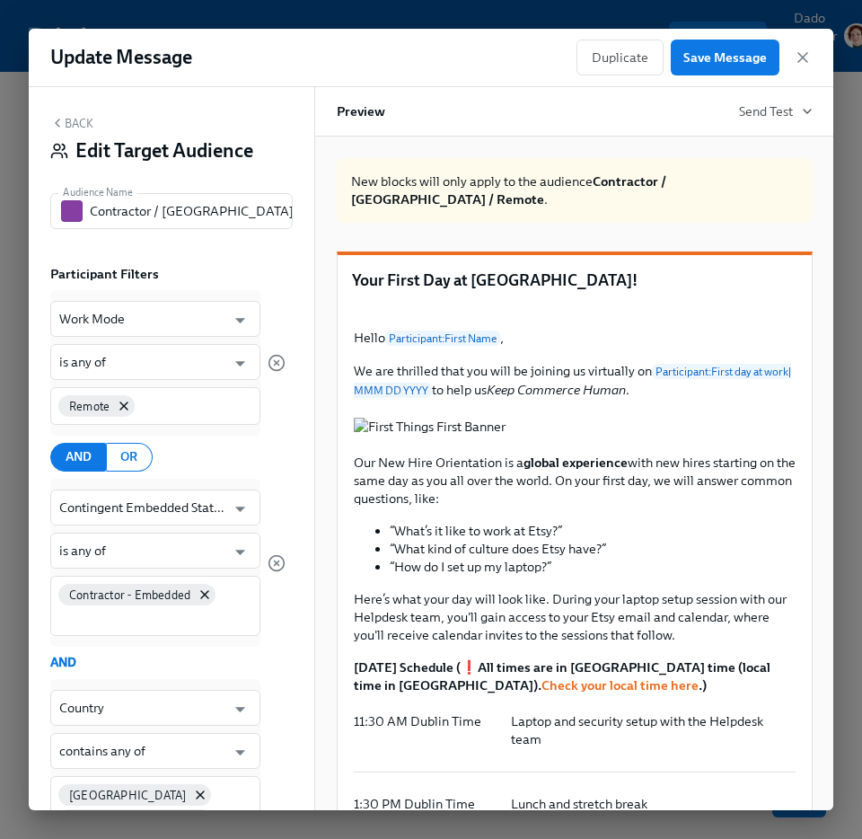
click at [70, 128] on button "Back" at bounding box center [71, 123] width 43 height 14
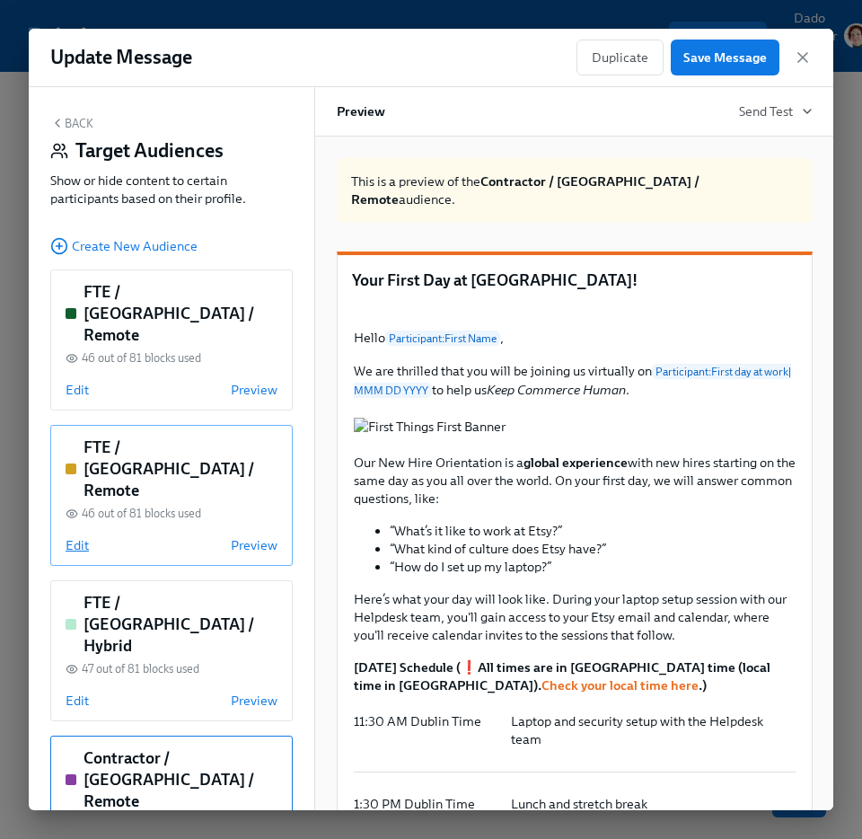
click at [77, 536] on span "Edit" at bounding box center [77, 545] width 23 height 18
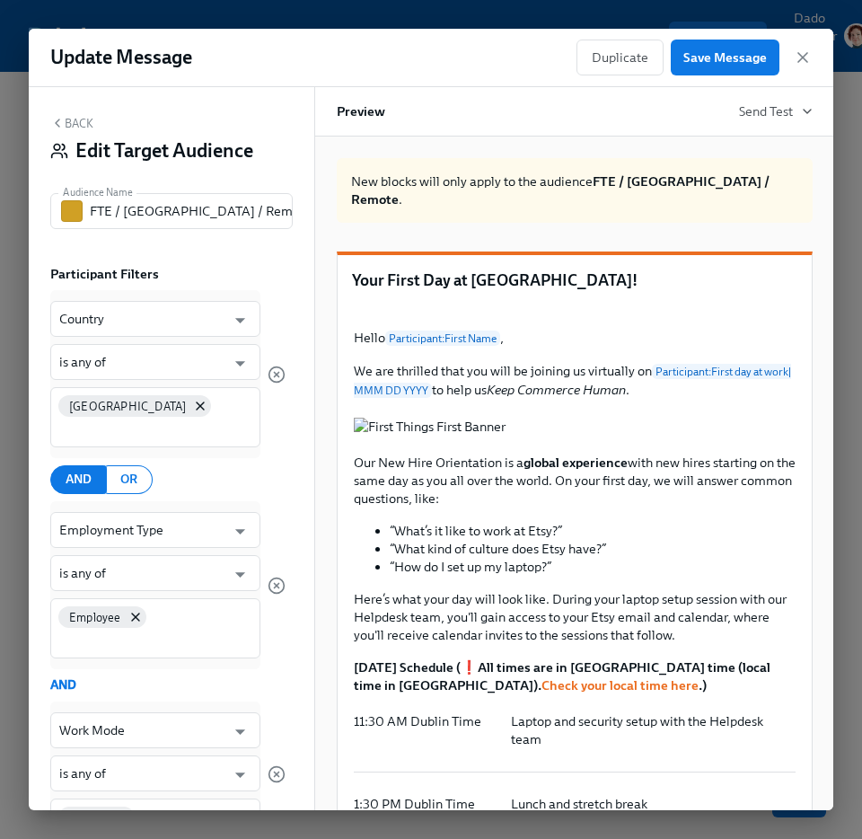
click at [84, 119] on button "Back" at bounding box center [71, 123] width 43 height 14
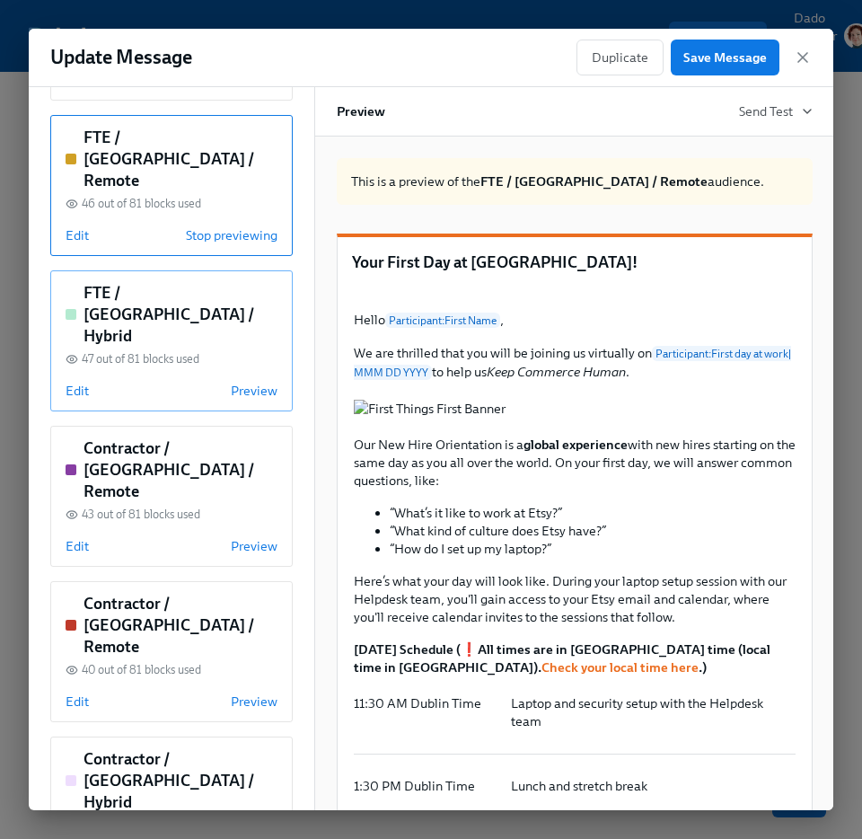
scroll to position [436, 0]
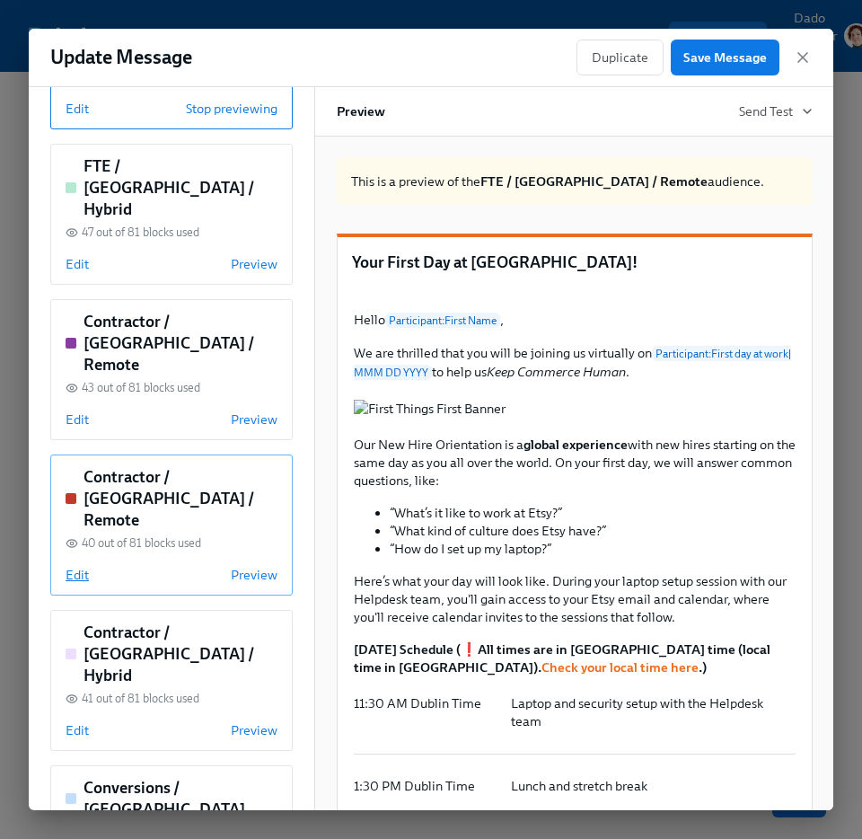
click at [71, 566] on span "Edit" at bounding box center [77, 575] width 23 height 18
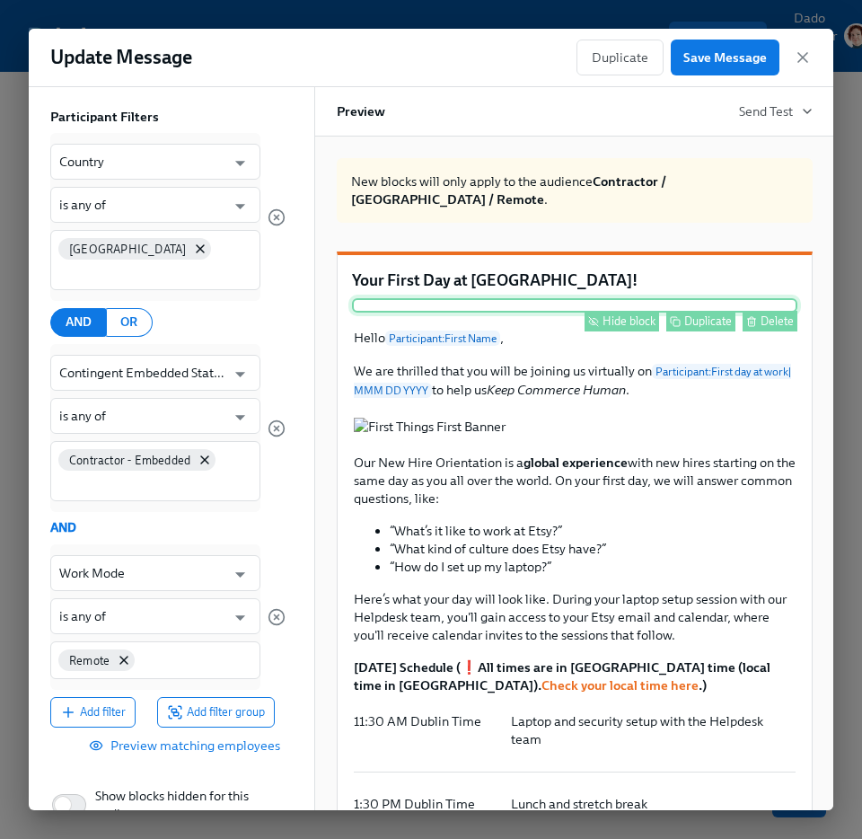
scroll to position [0, 0]
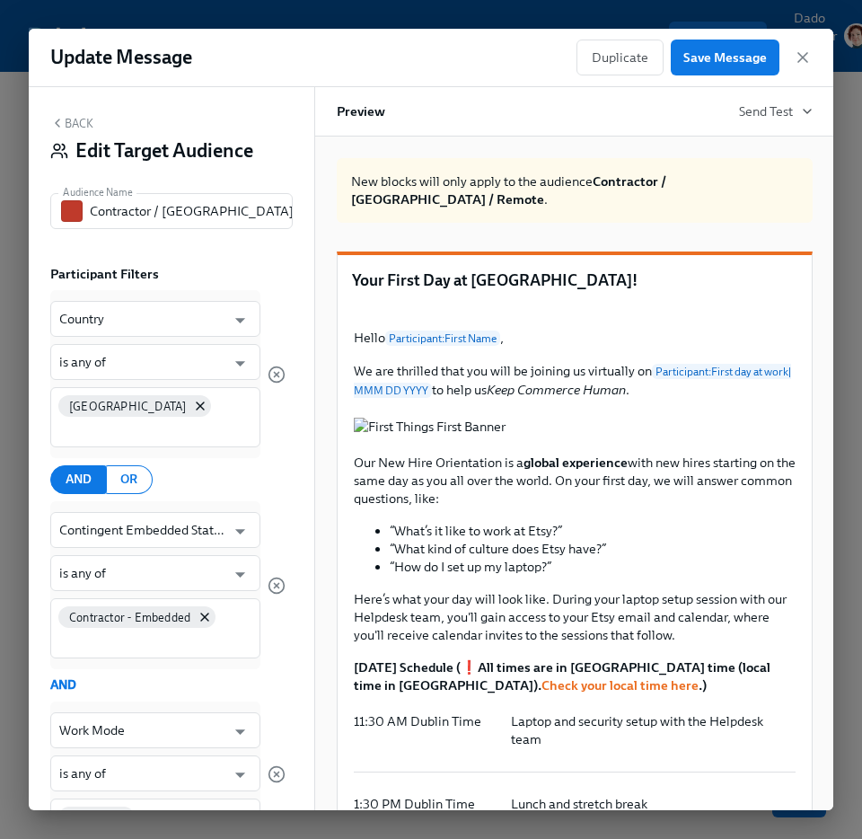
click at [75, 118] on button "Back" at bounding box center [71, 123] width 43 height 14
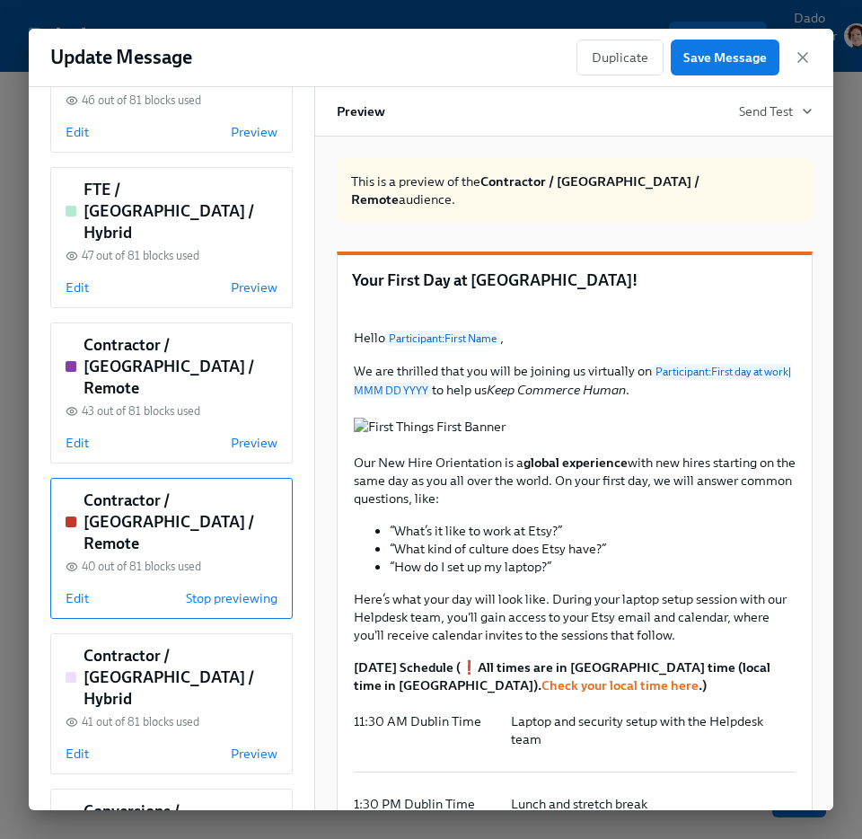
scroll to position [436, 0]
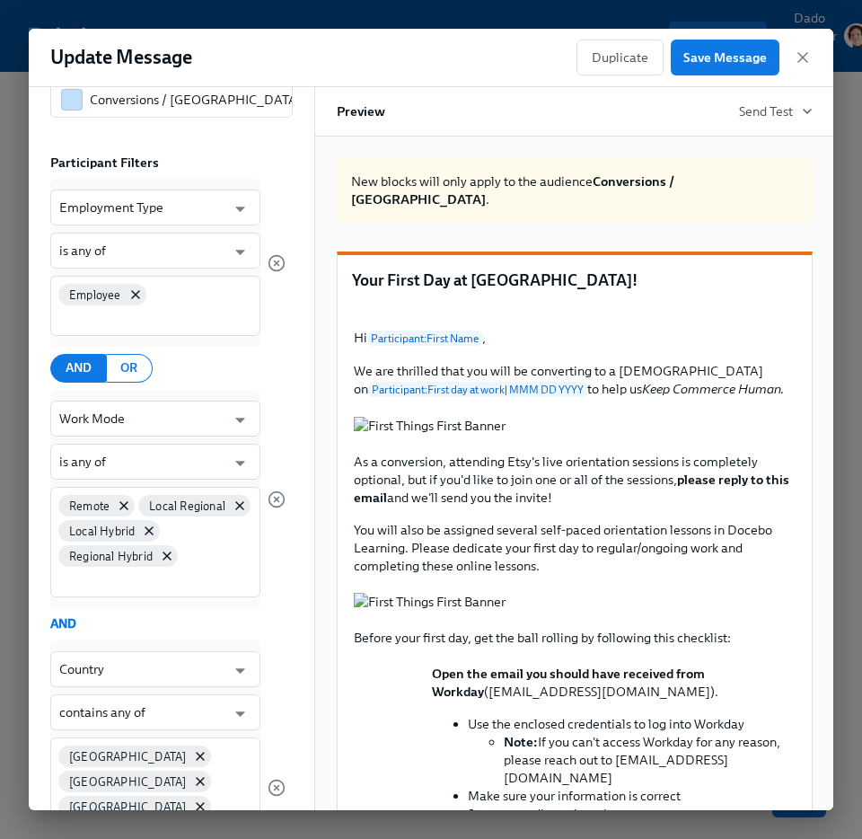
scroll to position [0, 0]
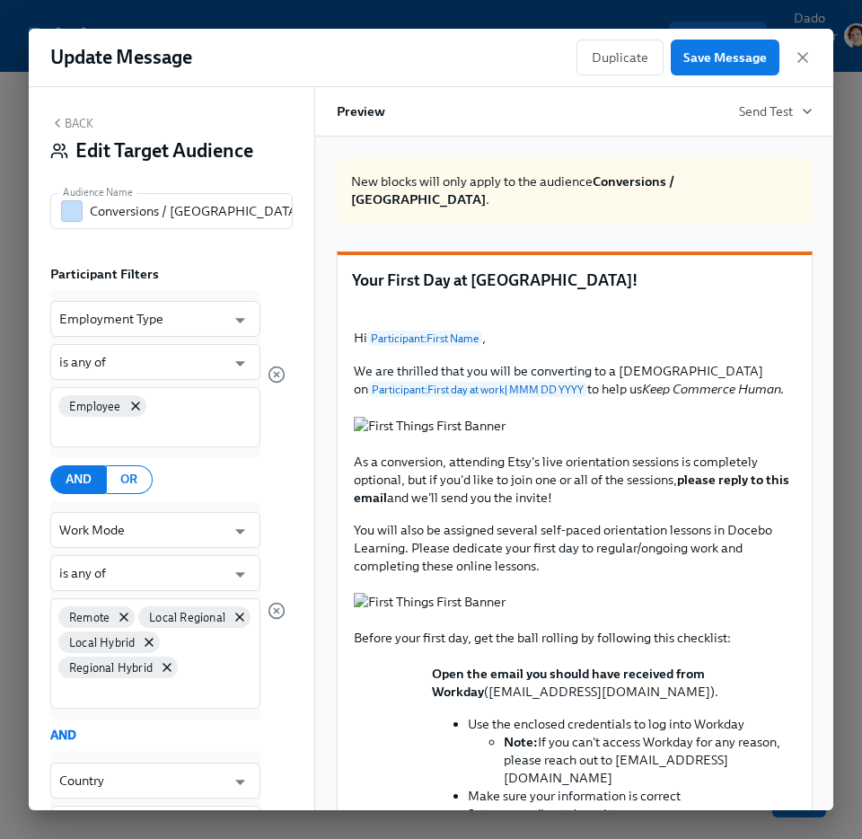
click at [85, 124] on button "Back" at bounding box center [71, 123] width 43 height 14
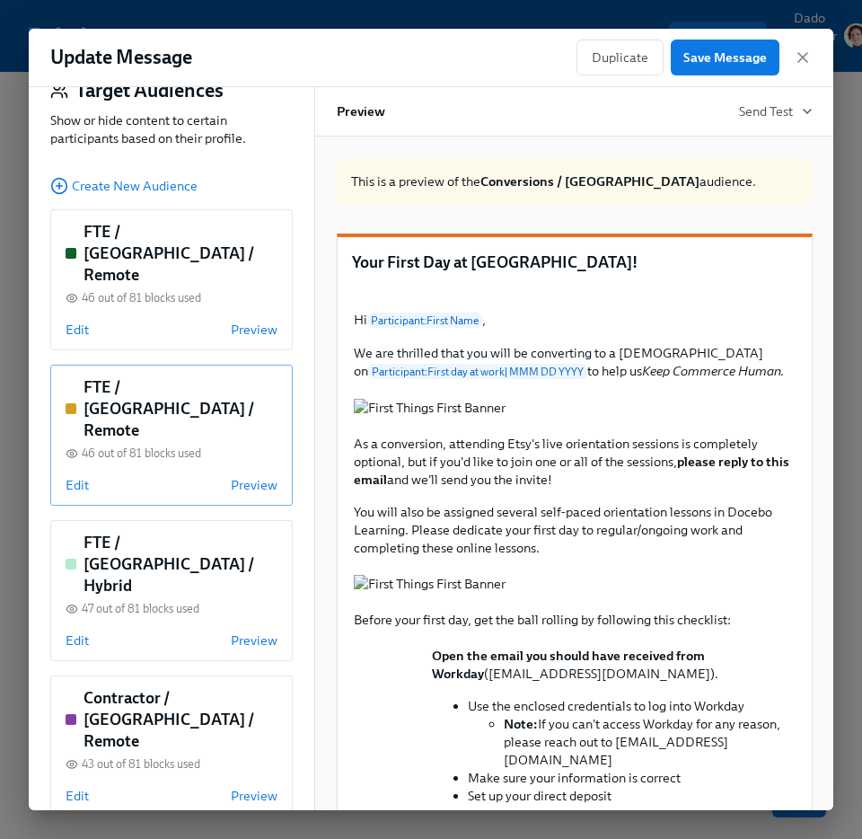
scroll to position [61, 0]
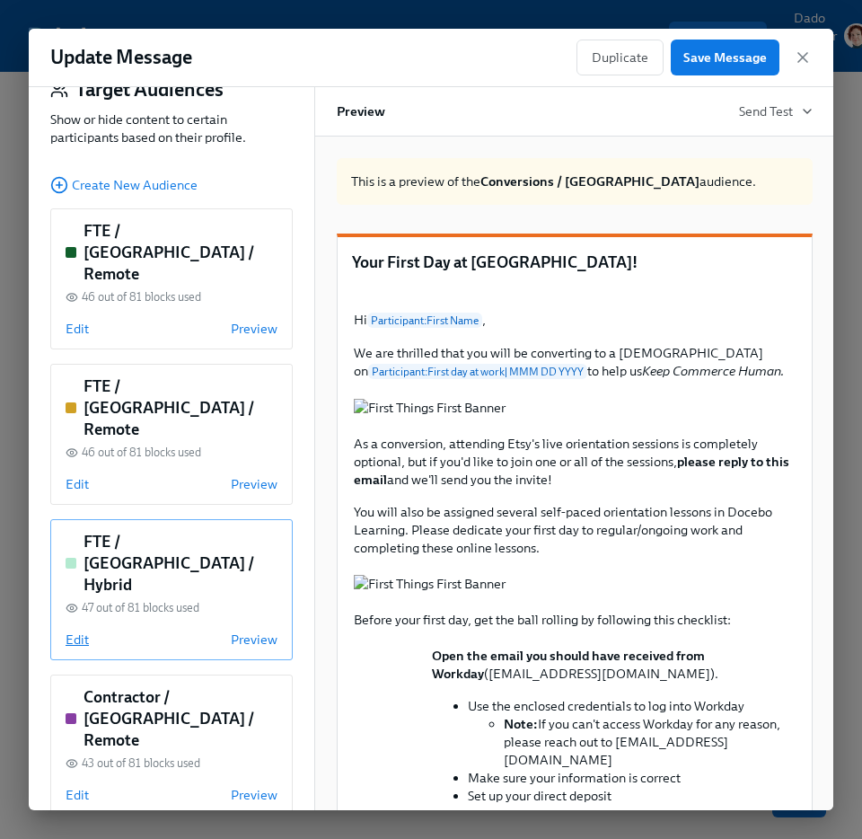
click at [78, 630] on span "Edit" at bounding box center [77, 639] width 23 height 18
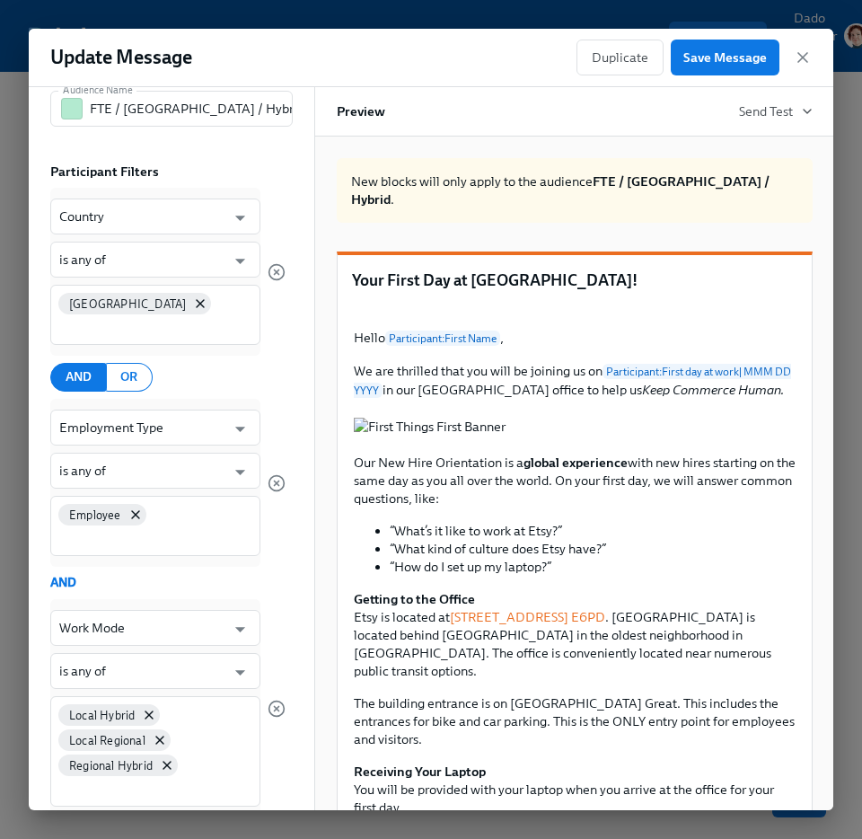
scroll to position [0, 0]
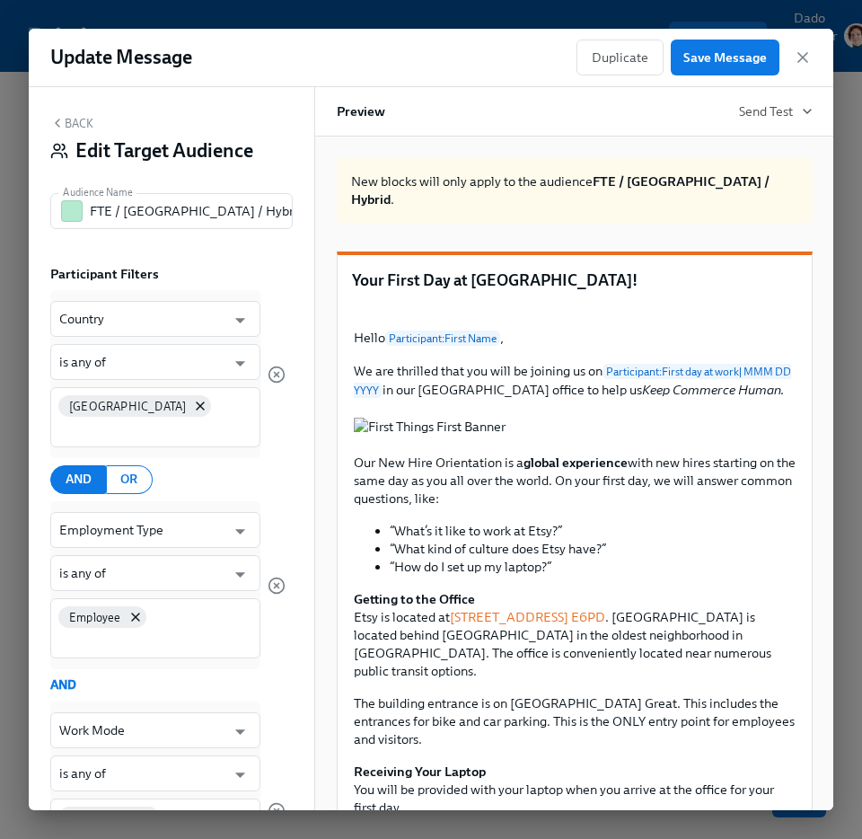
click at [72, 119] on button "Back" at bounding box center [71, 123] width 43 height 14
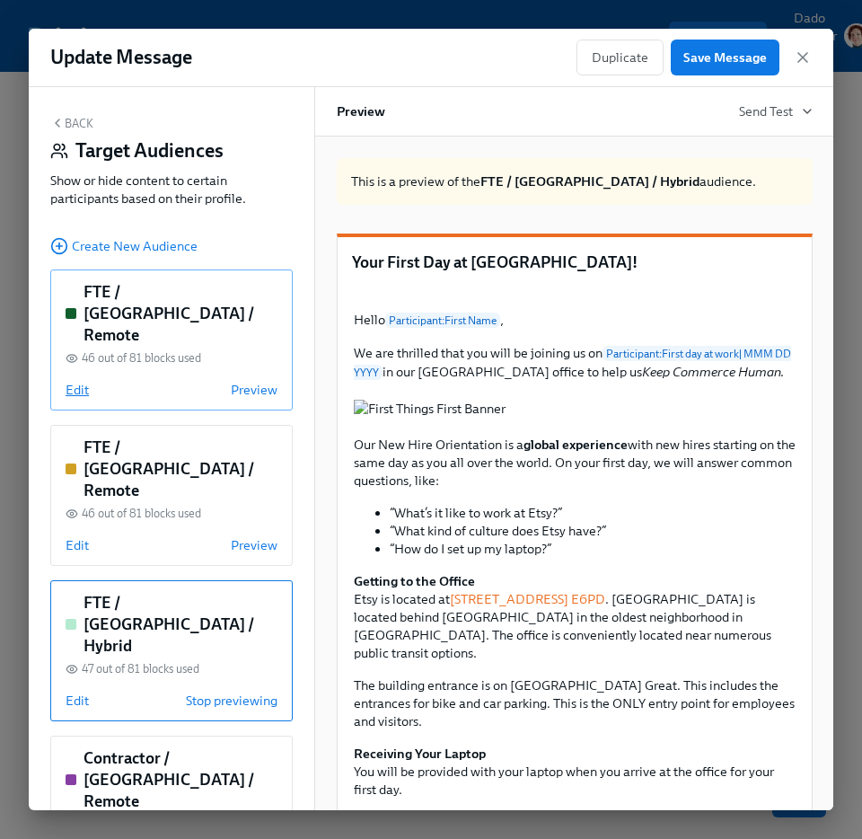
click at [80, 381] on span "Edit" at bounding box center [77, 390] width 23 height 18
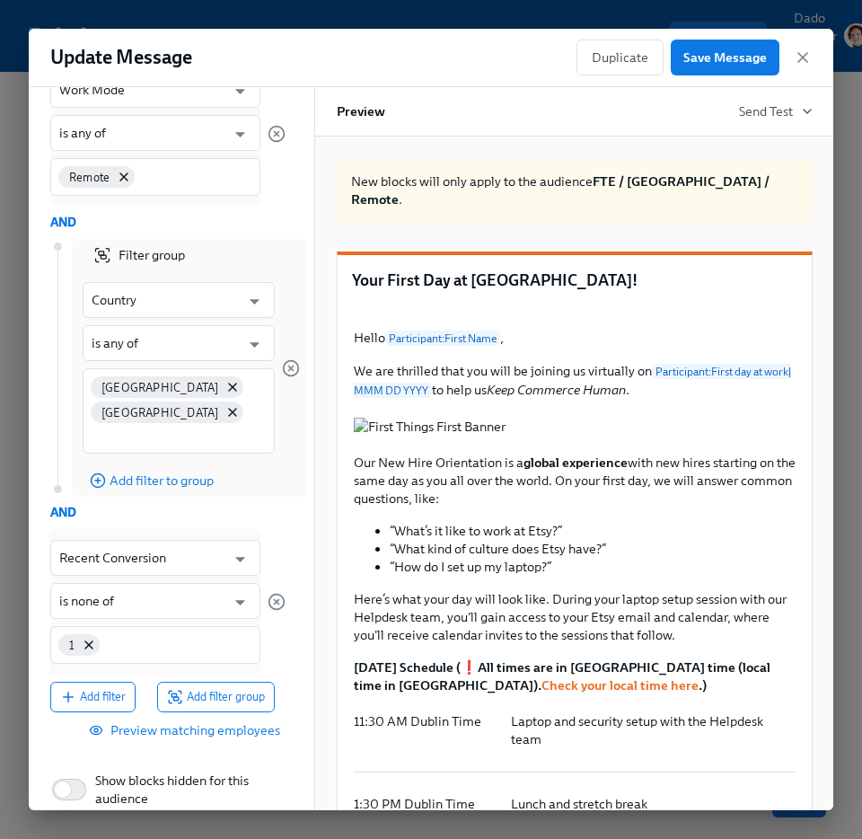
scroll to position [435, 0]
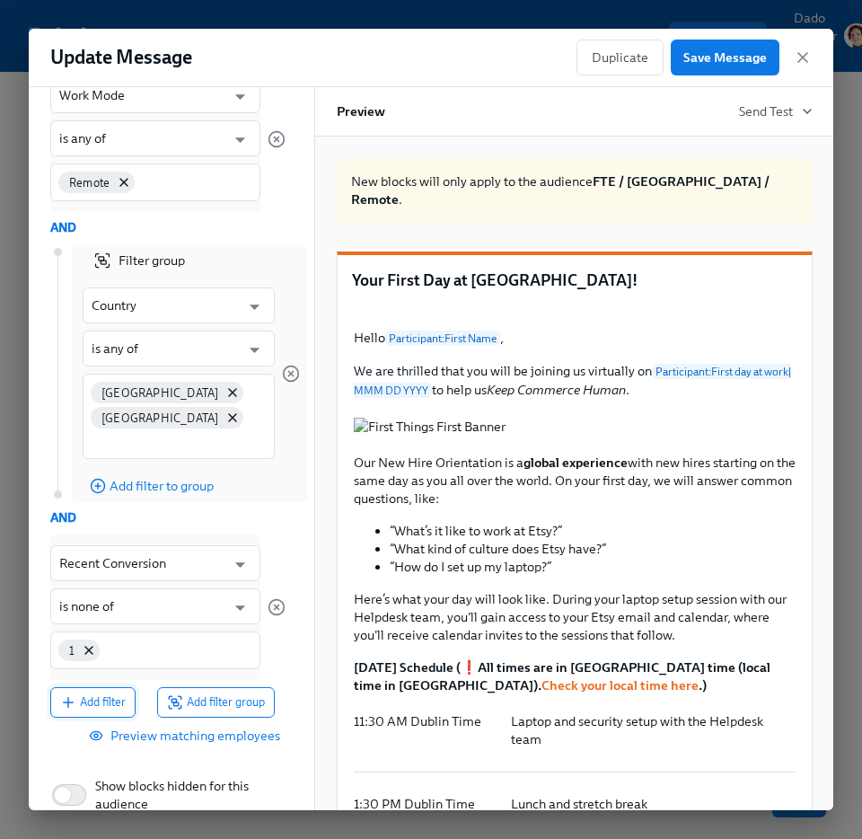
click at [107, 702] on span "Add filter" at bounding box center [93, 702] width 66 height 18
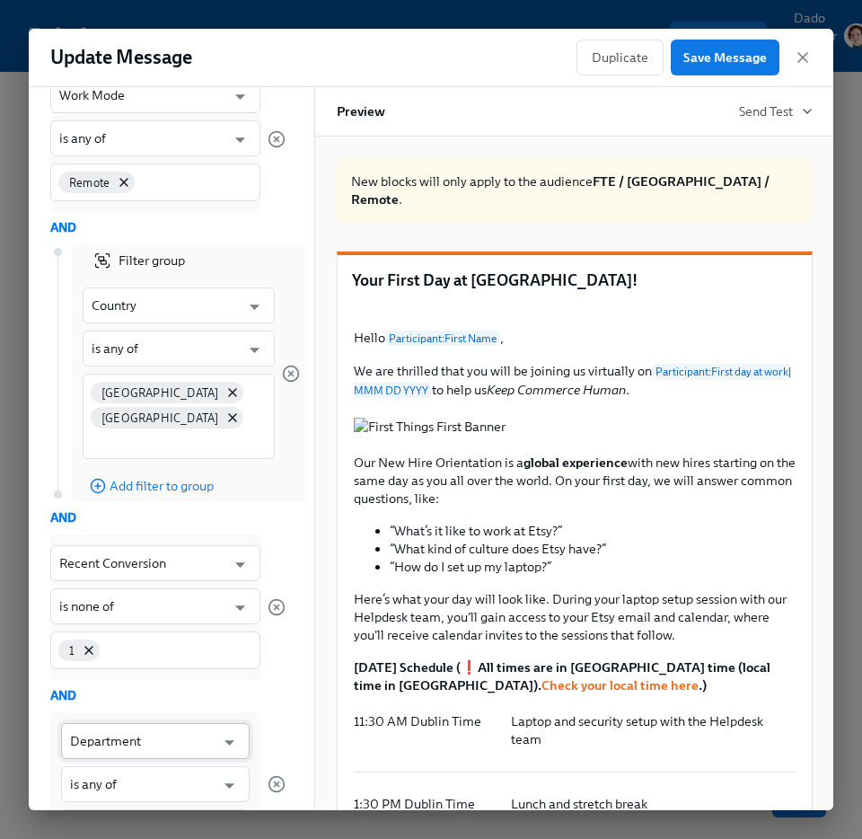
click at [98, 729] on input "Department" at bounding box center [142, 741] width 145 height 36
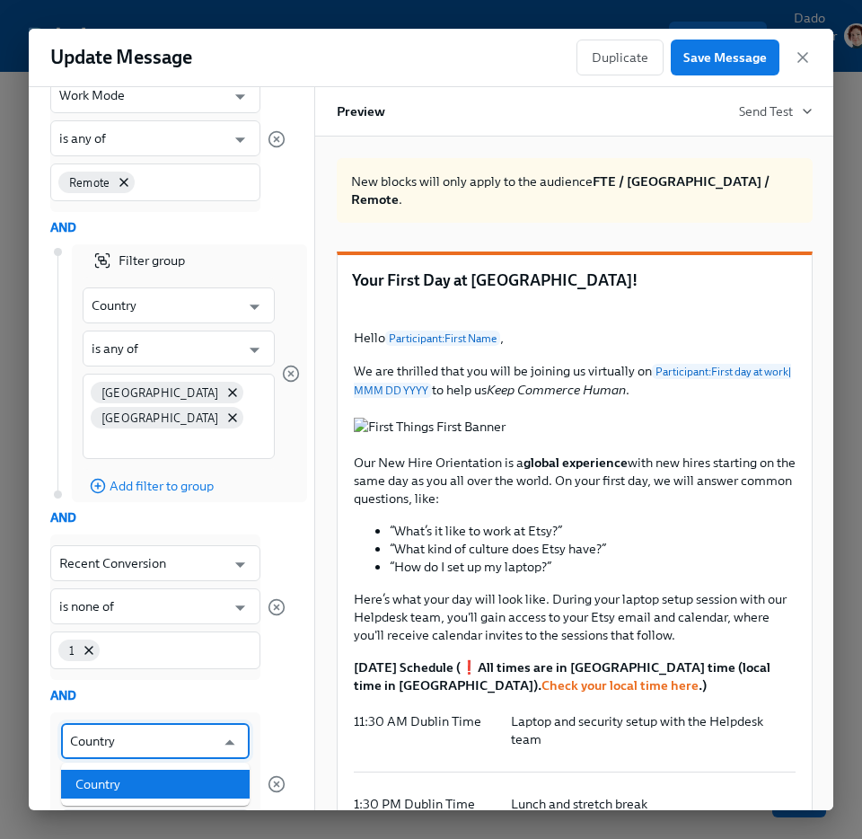
click at [104, 775] on li "Country" at bounding box center [155, 784] width 189 height 29
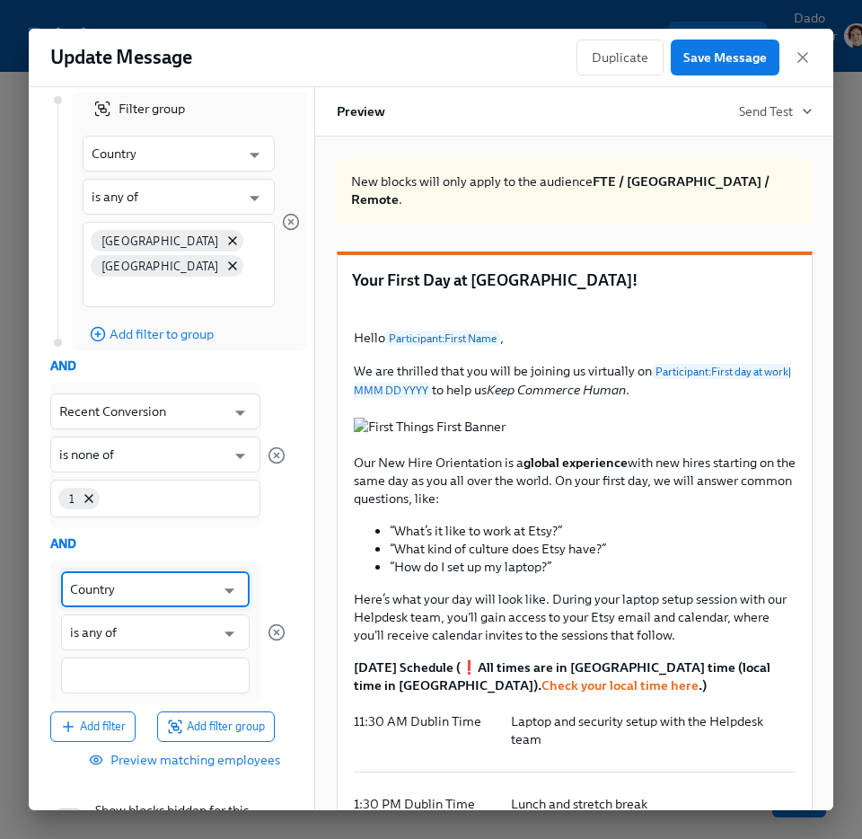
scroll to position [582, 0]
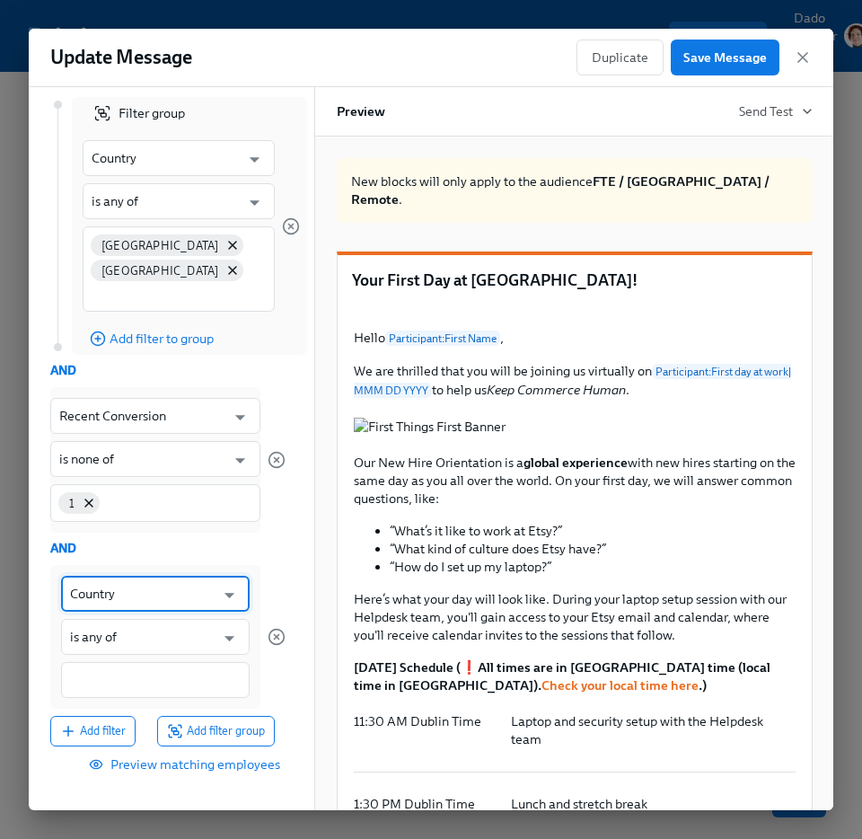
type input "Country"
click at [104, 700] on div "Country ​ is any of ​" at bounding box center [155, 637] width 210 height 144
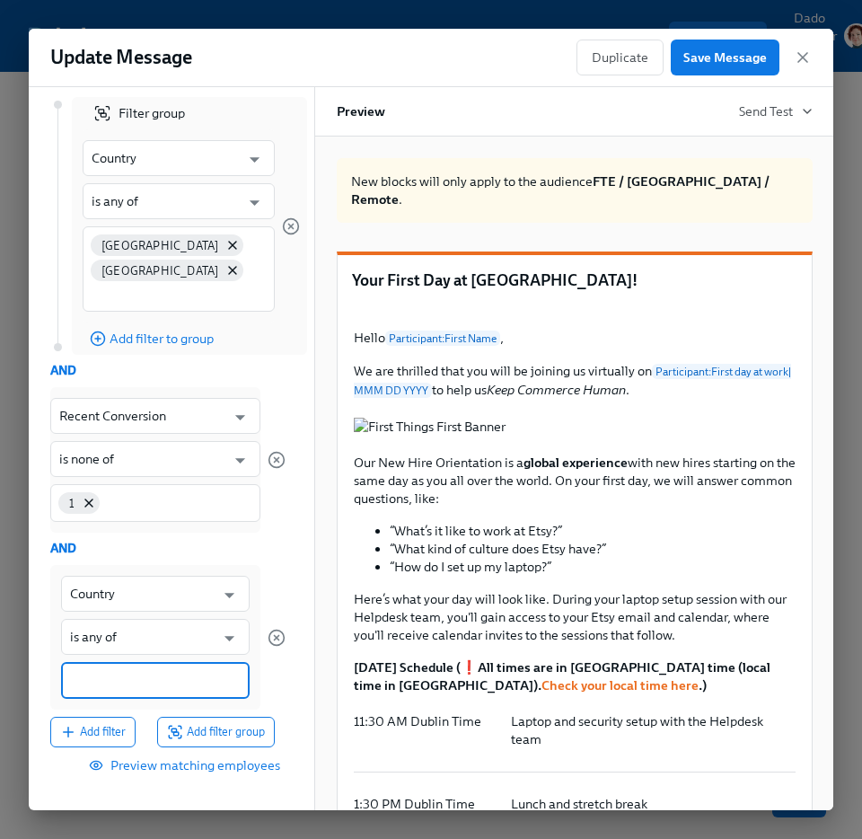
click at [103, 673] on input at bounding box center [155, 680] width 171 height 19
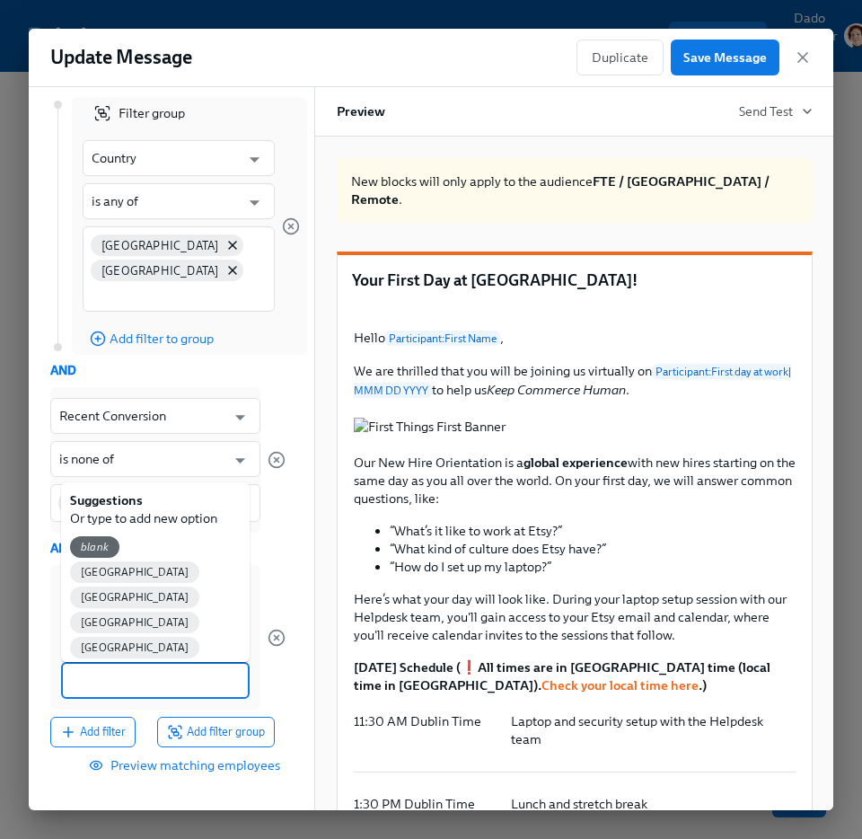
click at [140, 666] on span "[GEOGRAPHIC_DATA]" at bounding box center [134, 672] width 129 height 13
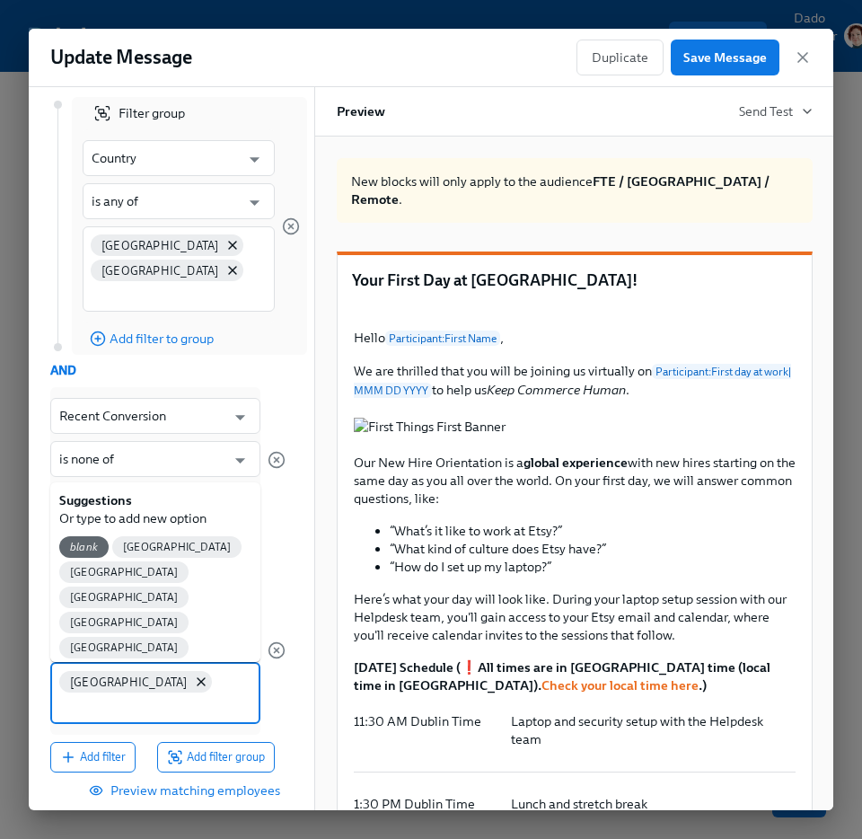
click at [168, 696] on input at bounding box center [155, 705] width 192 height 19
click at [128, 717] on span "United Kingdom" at bounding box center [123, 723] width 129 height 13
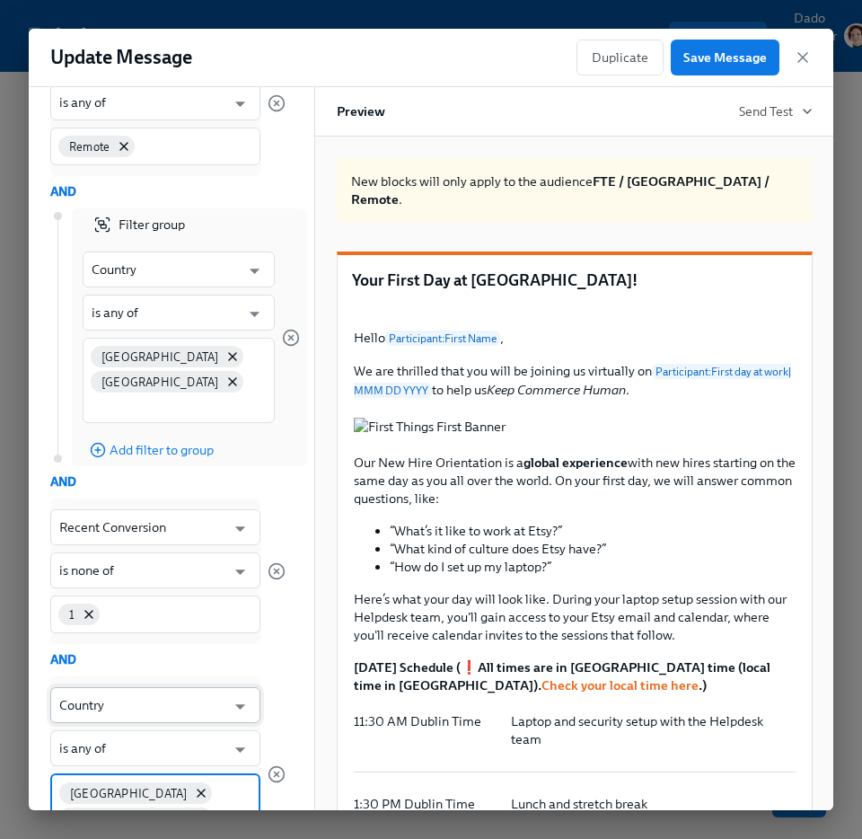
scroll to position [470, 0]
click at [291, 333] on icon "button" at bounding box center [291, 339] width 18 height 18
type input "Country"
type input "is any of"
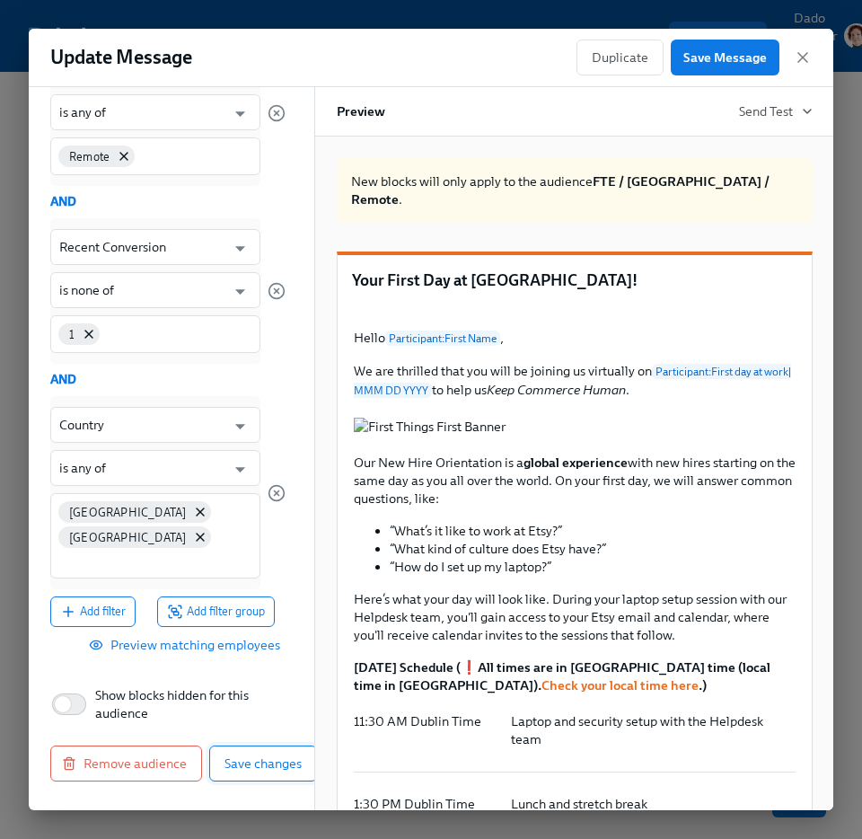
click at [275, 771] on span "Save changes" at bounding box center [263, 763] width 77 height 18
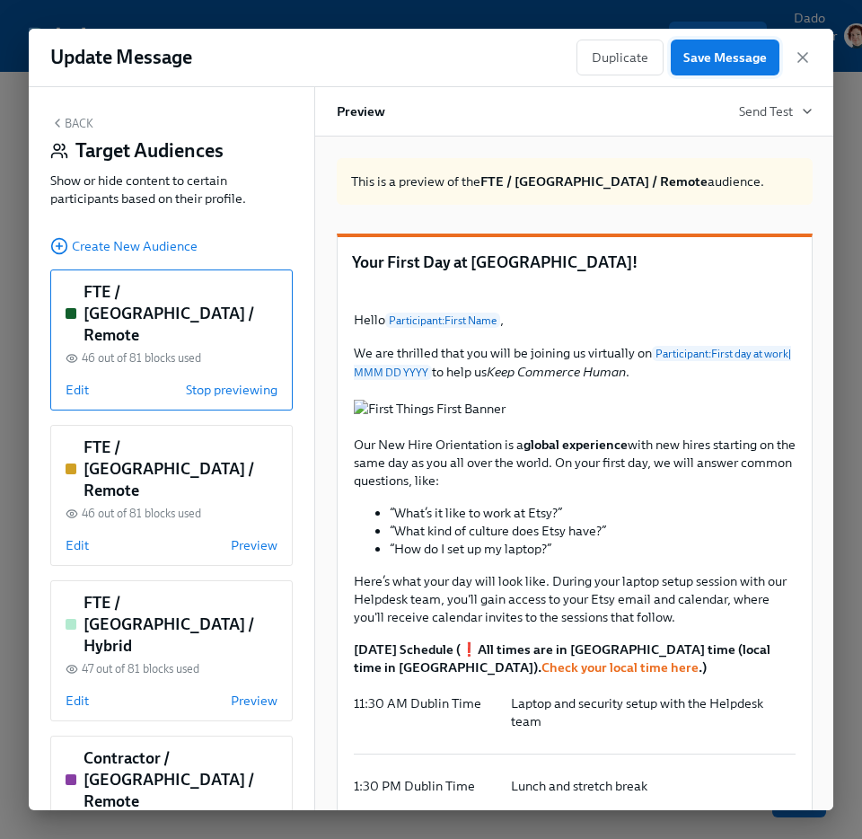
click at [750, 68] on button "Save Message" at bounding box center [725, 58] width 109 height 36
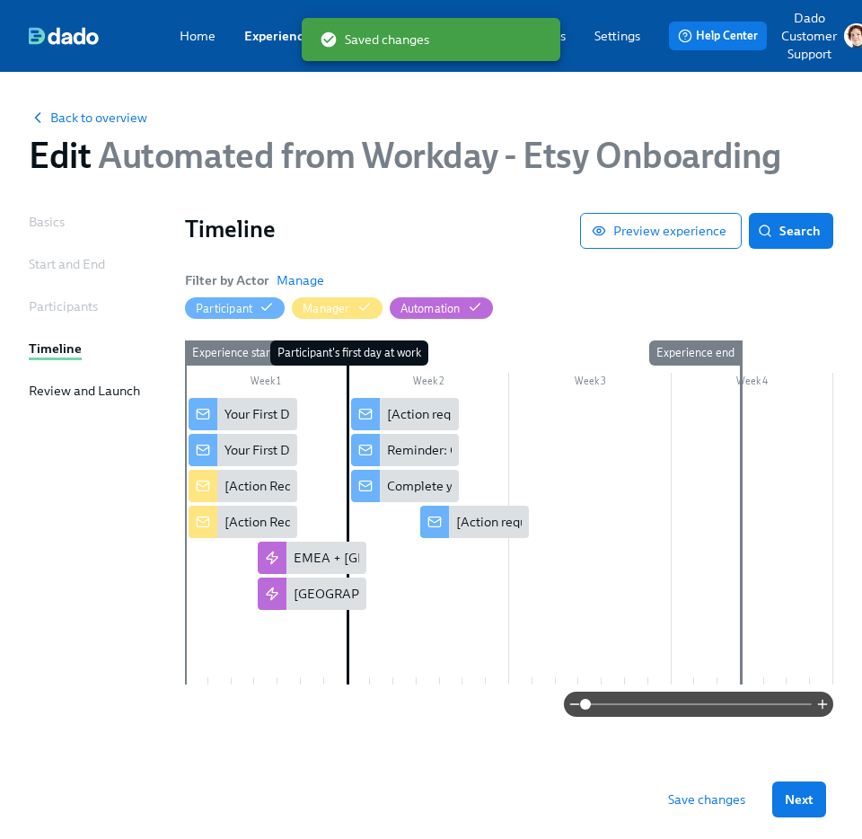
click at [709, 820] on div "Save changes Next" at bounding box center [431, 799] width 862 height 79
click at [701, 788] on button "Save changes" at bounding box center [707, 799] width 102 height 36
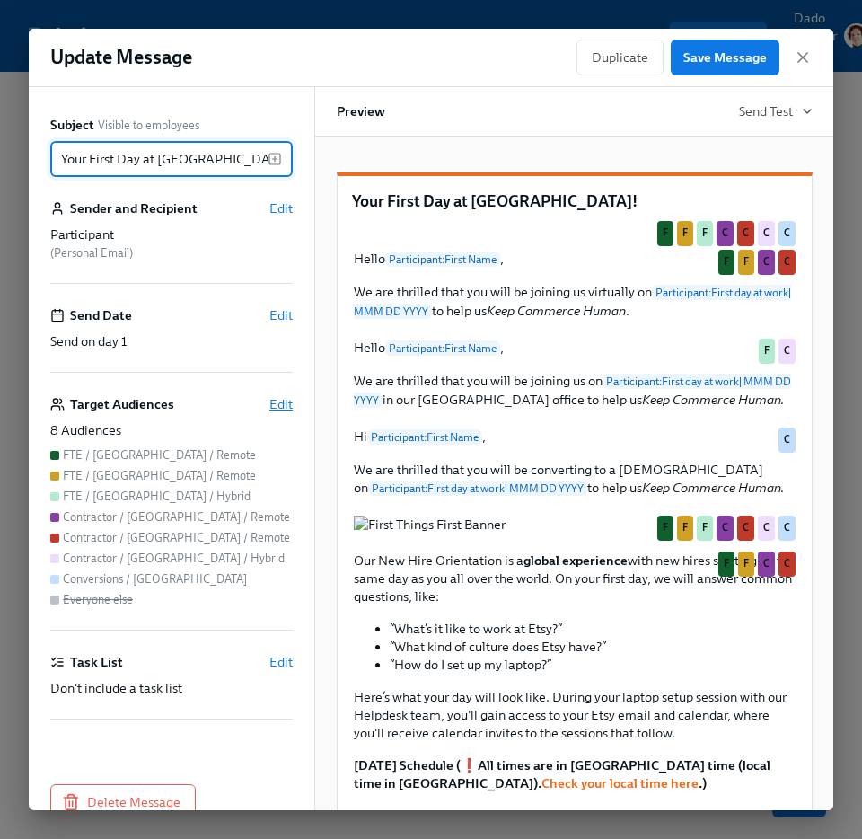
click at [279, 403] on span "Edit" at bounding box center [280, 404] width 23 height 18
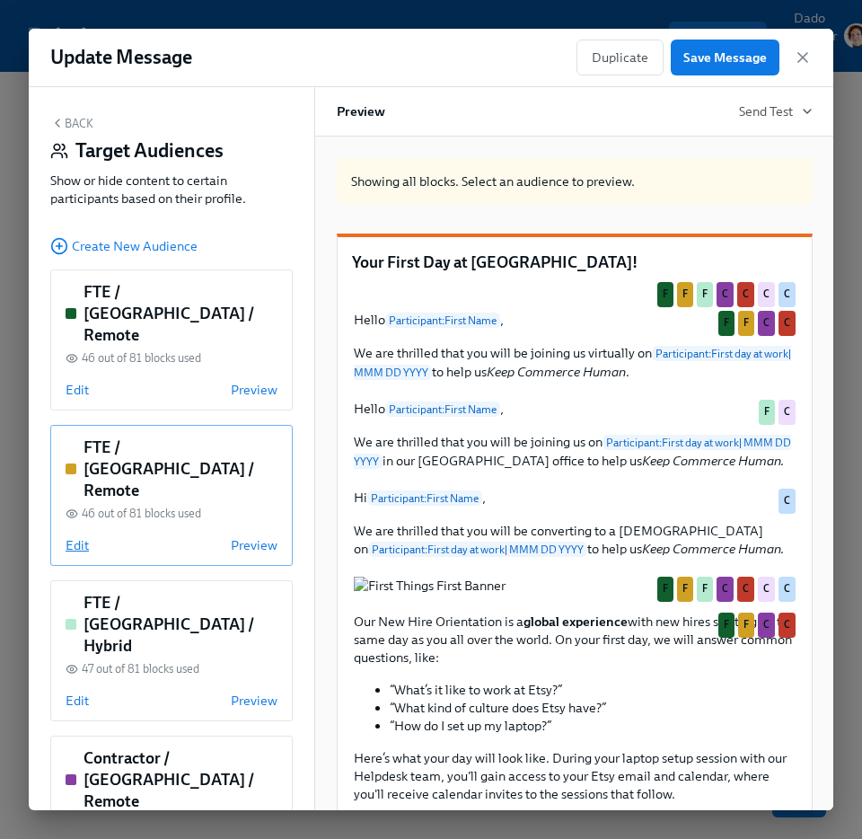
click at [75, 536] on span "Edit" at bounding box center [77, 545] width 23 height 18
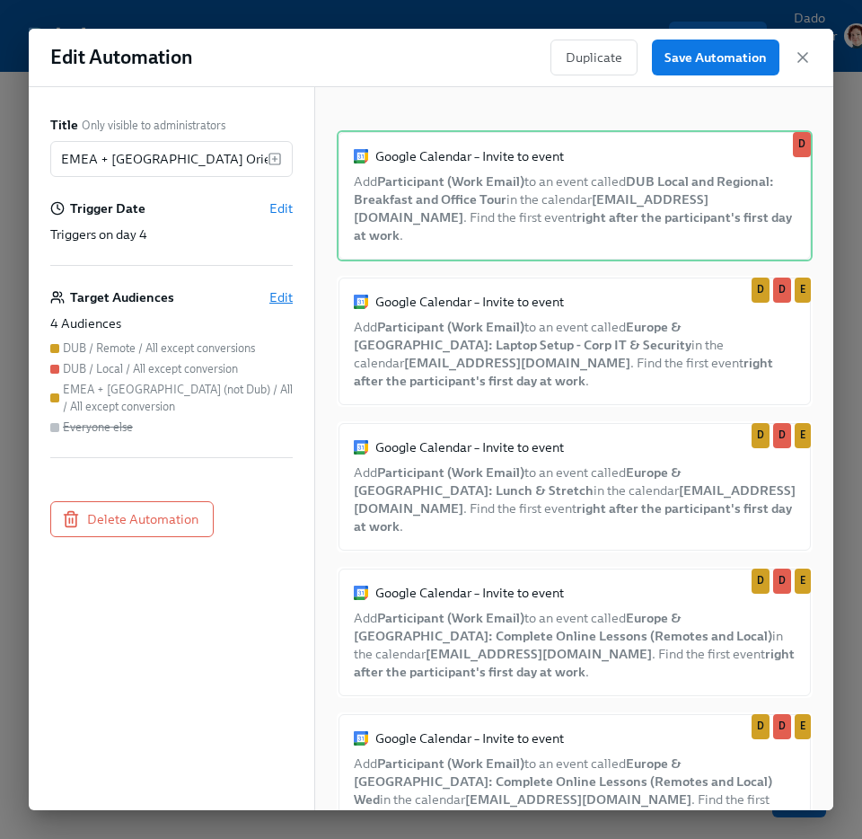
click at [288, 295] on span "Edit" at bounding box center [280, 297] width 23 height 18
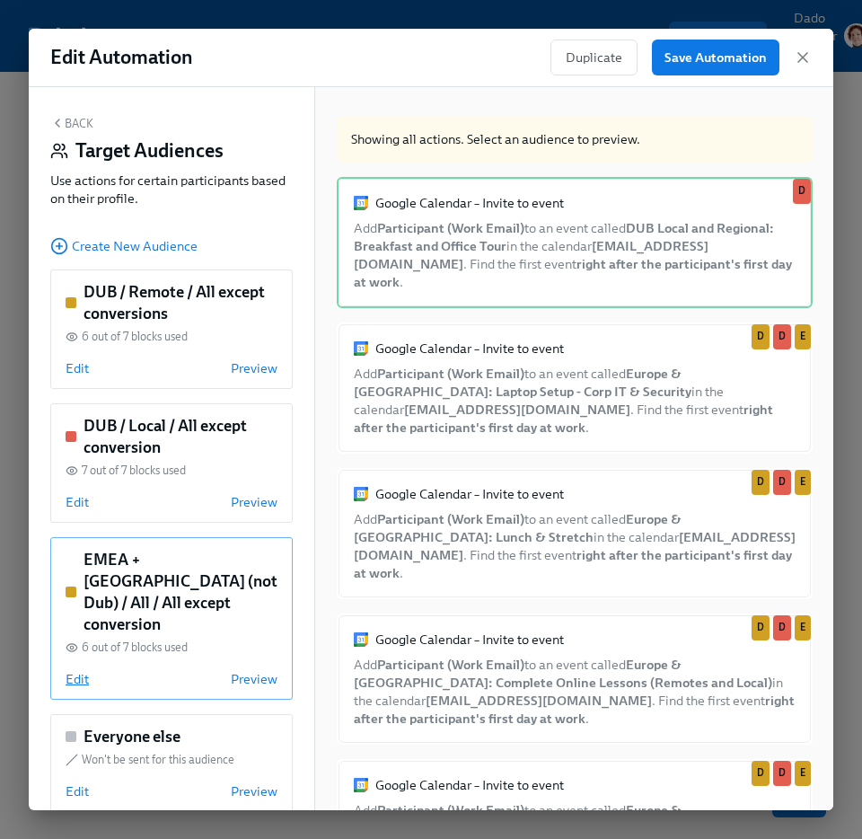
click at [82, 670] on span "Edit" at bounding box center [77, 679] width 23 height 18
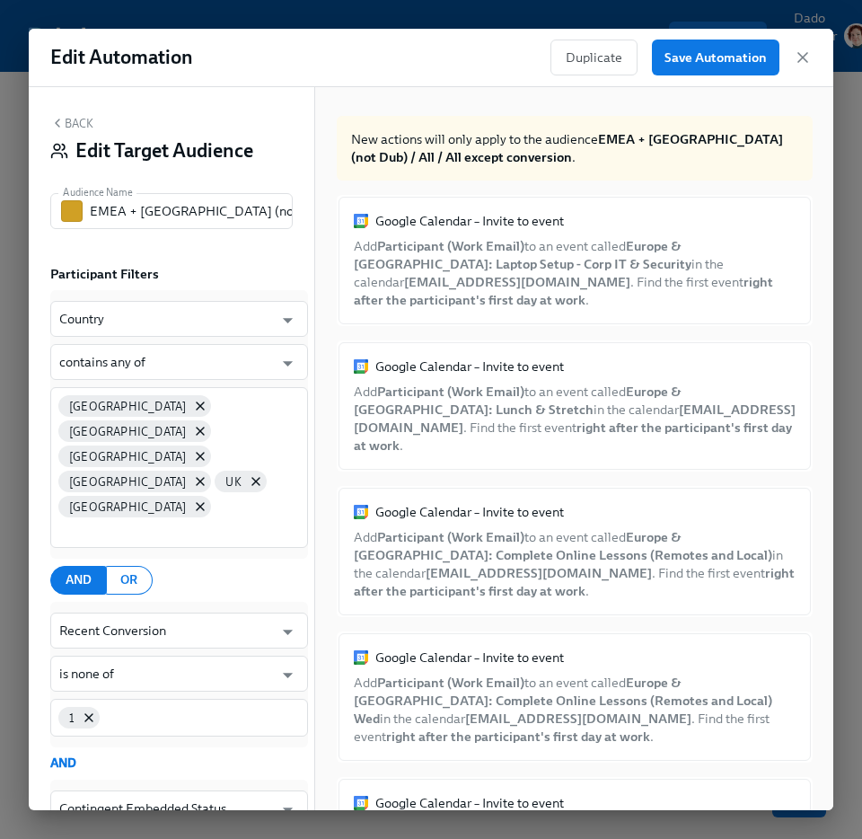
click at [85, 125] on button "Back" at bounding box center [71, 123] width 43 height 14
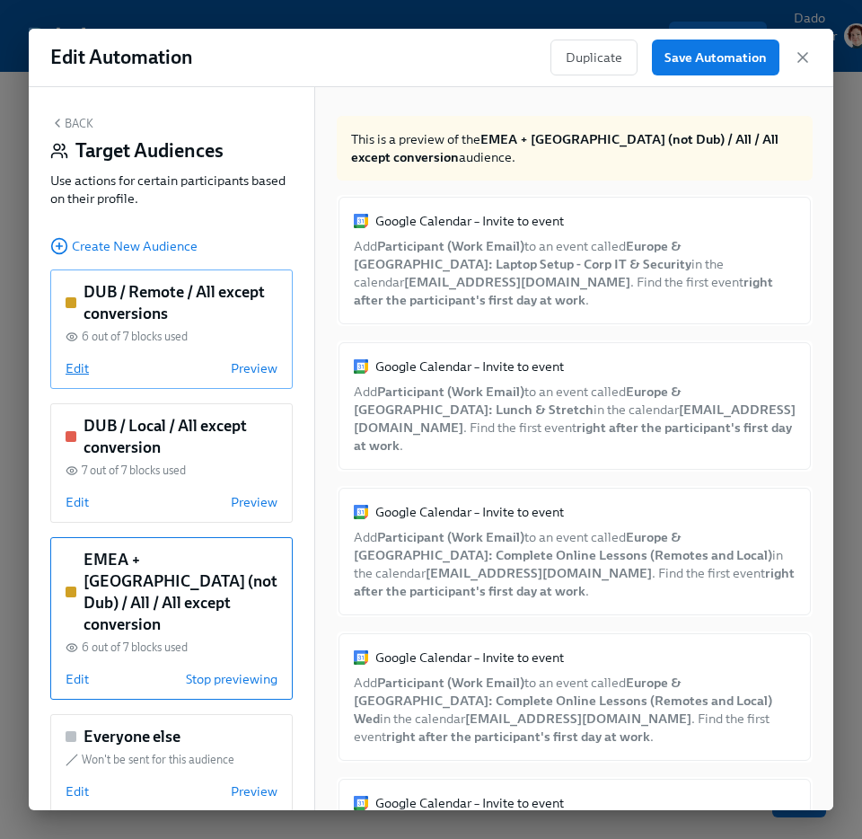
click at [66, 364] on span "Edit" at bounding box center [77, 368] width 23 height 18
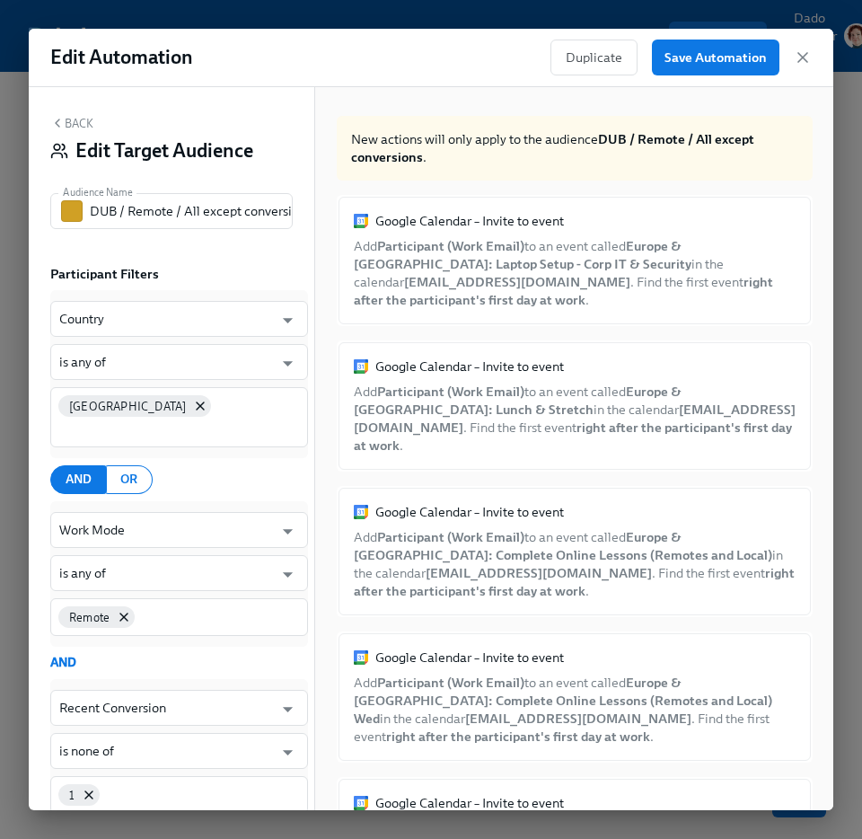
click at [75, 126] on button "Back" at bounding box center [71, 123] width 43 height 14
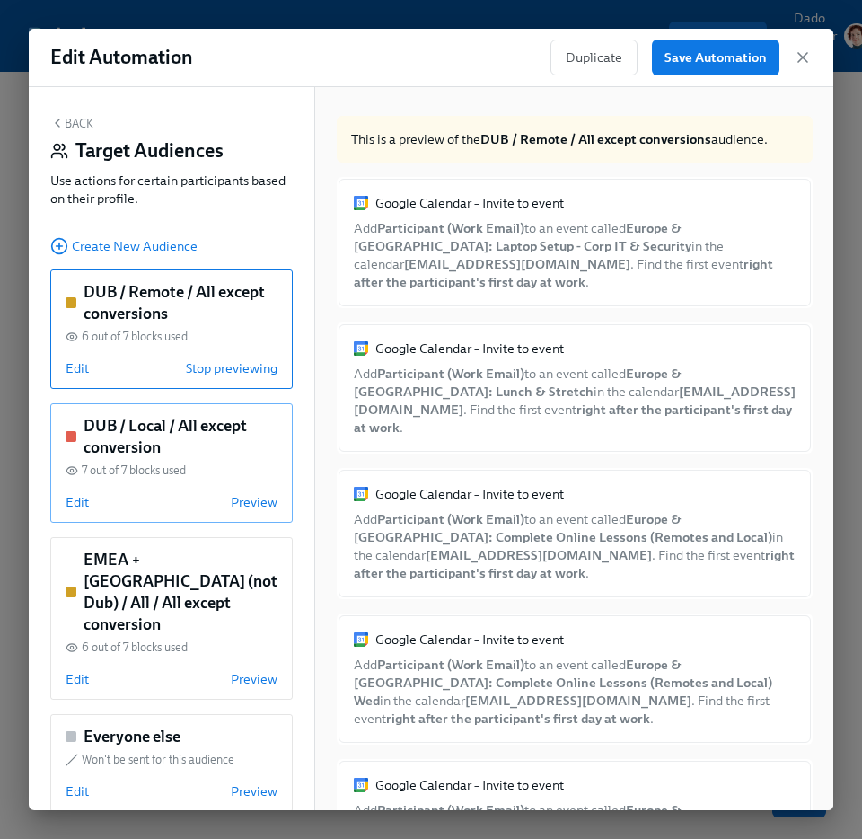
click at [73, 505] on span "Edit" at bounding box center [77, 502] width 23 height 18
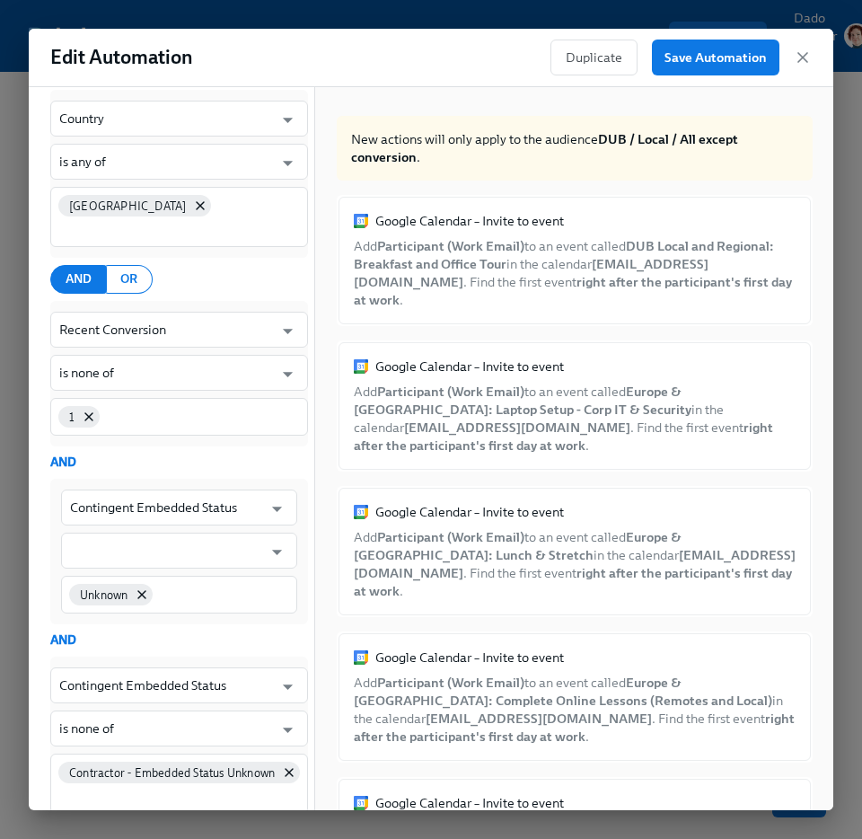
scroll to position [199, 0]
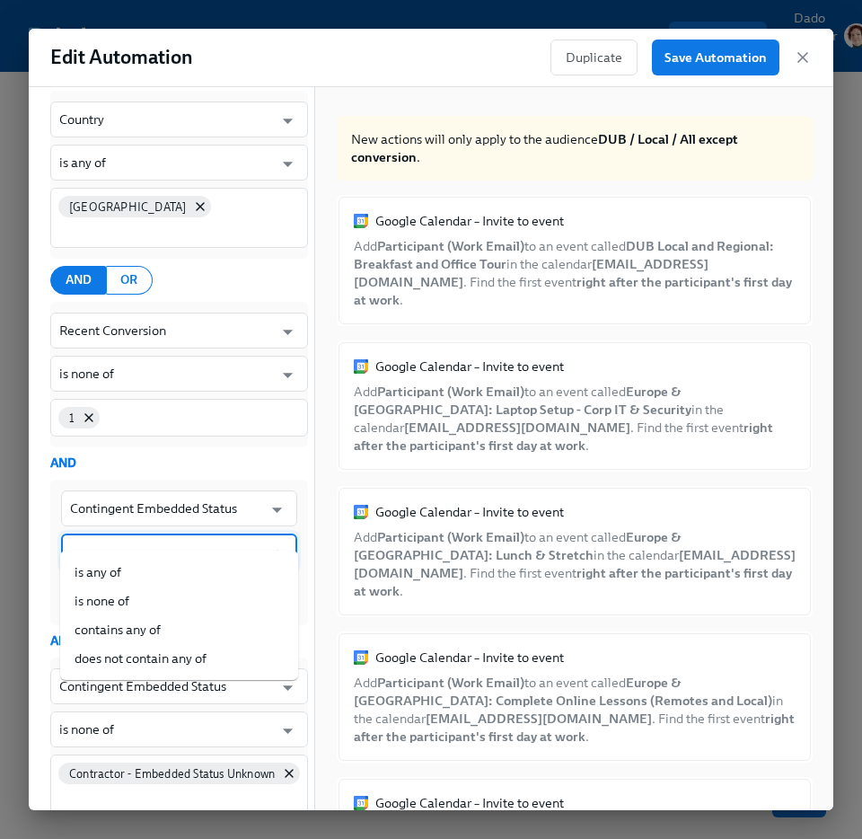
click at [164, 538] on input "text" at bounding box center [166, 551] width 192 height 36
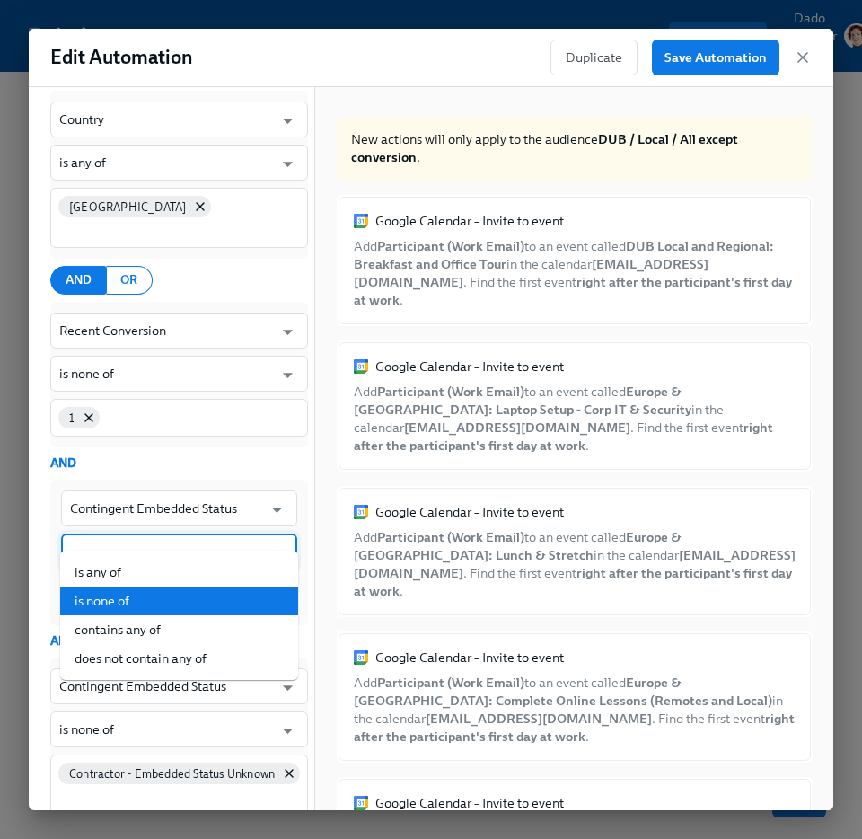
click at [146, 602] on li "is none of" at bounding box center [179, 600] width 238 height 29
type input "is none of"
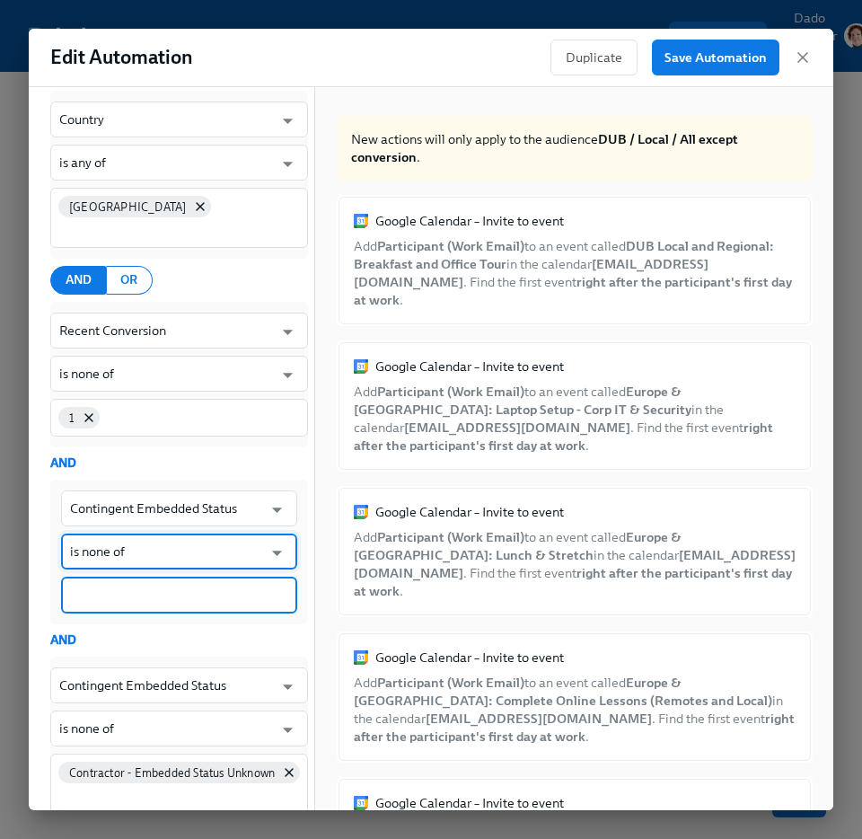
click at [137, 586] on input at bounding box center [179, 595] width 218 height 19
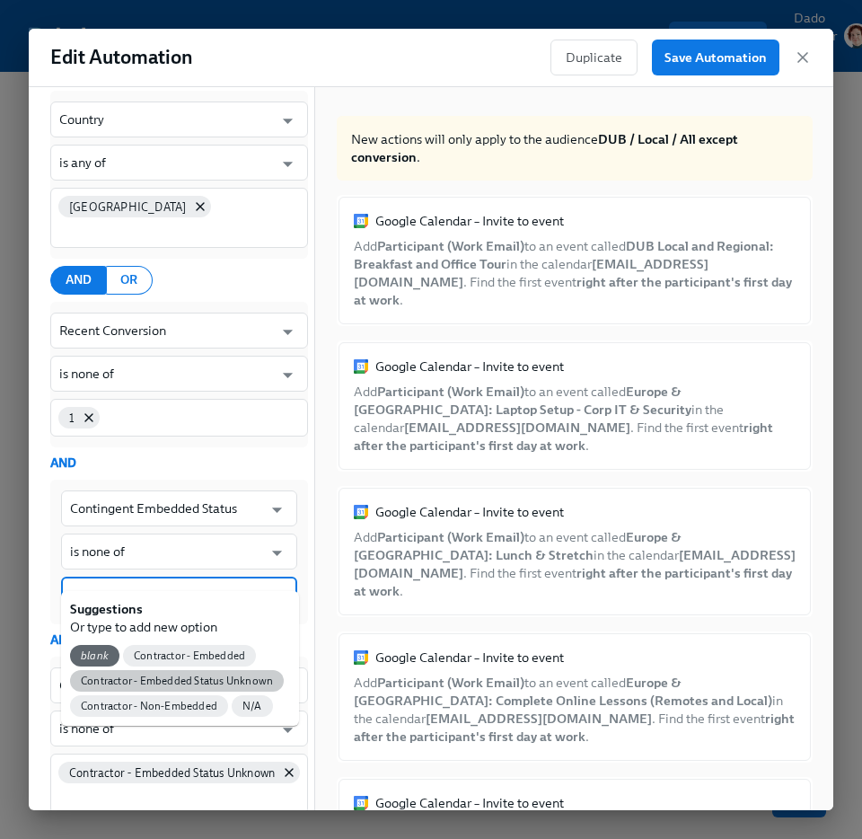
click at [180, 682] on span "Contractor - Embedded Status Unknown" at bounding box center [177, 680] width 214 height 13
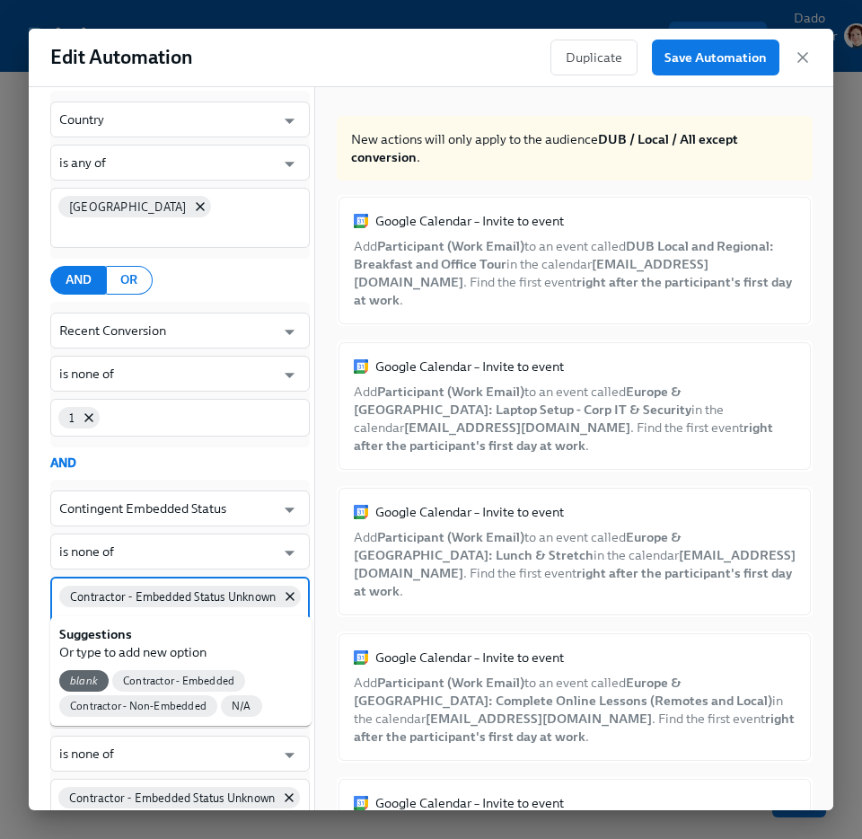
click at [162, 611] on input at bounding box center [180, 620] width 242 height 19
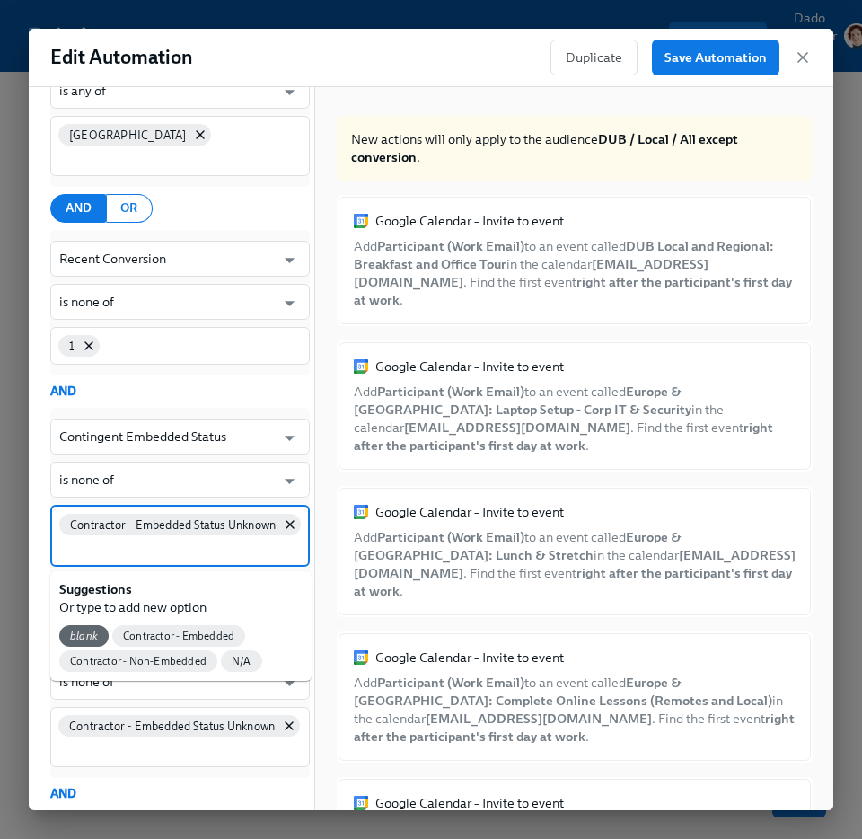
scroll to position [327, 0]
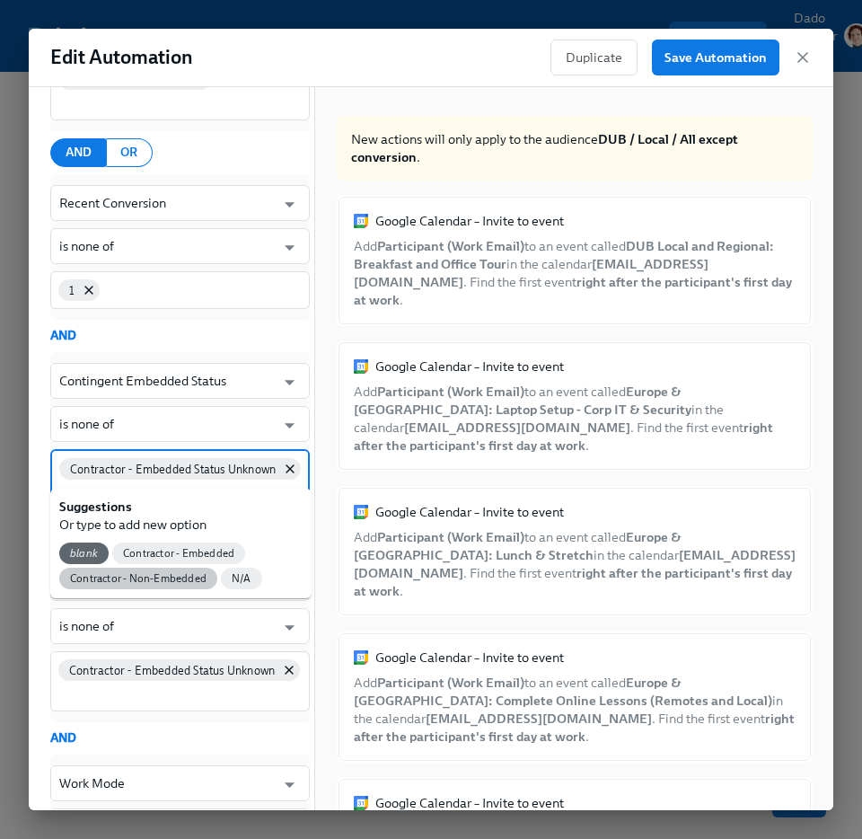
click at [163, 577] on span "Contractor - Non-Embedded" at bounding box center [138, 578] width 158 height 13
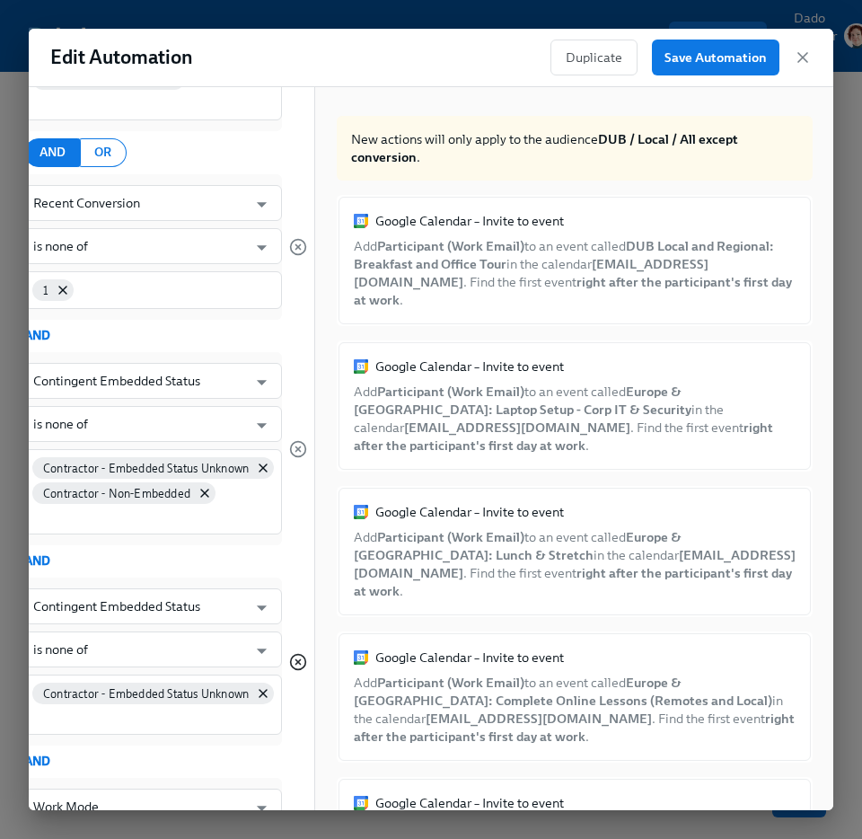
click at [299, 653] on icon "button" at bounding box center [298, 662] width 18 height 18
type input "Work Mode"
type input "is any of"
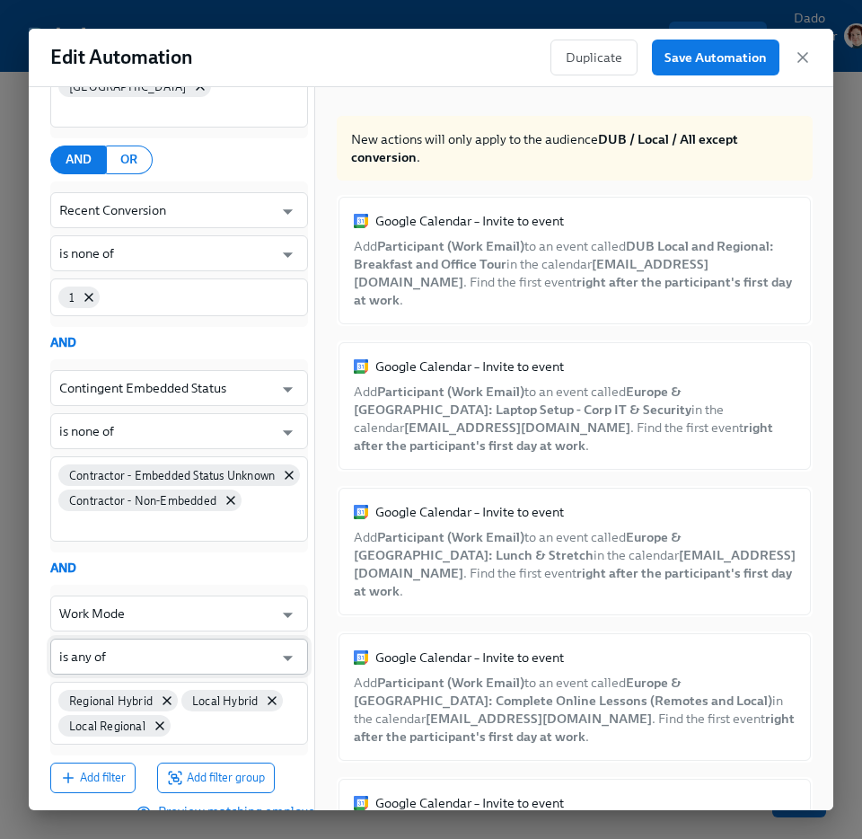
scroll to position [463, 0]
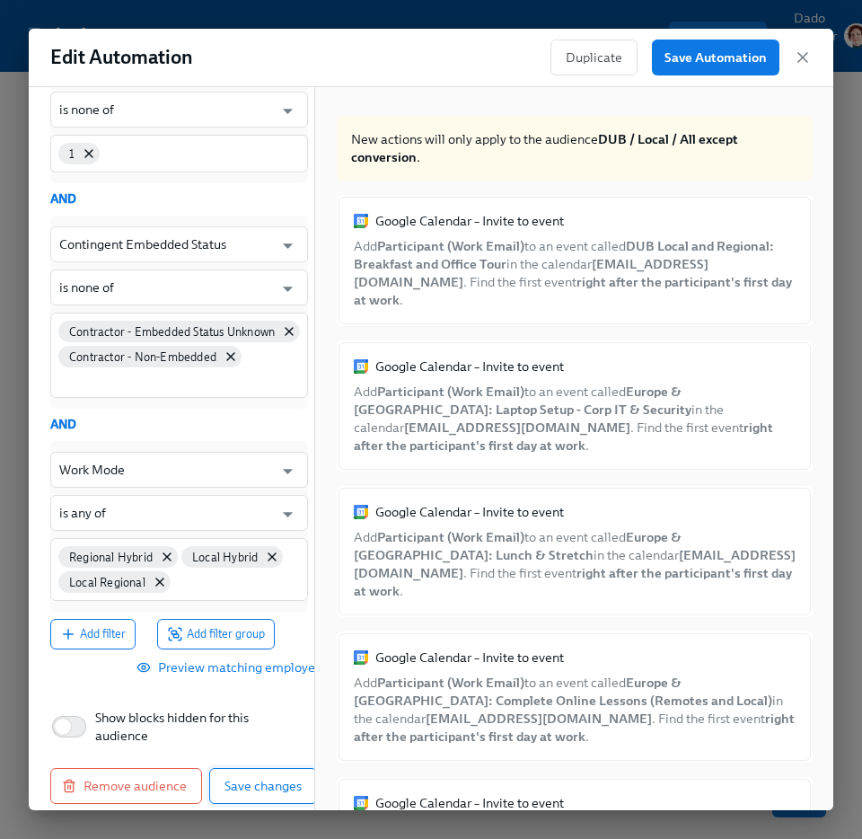
click at [234, 779] on button "Save changes" at bounding box center [263, 786] width 108 height 36
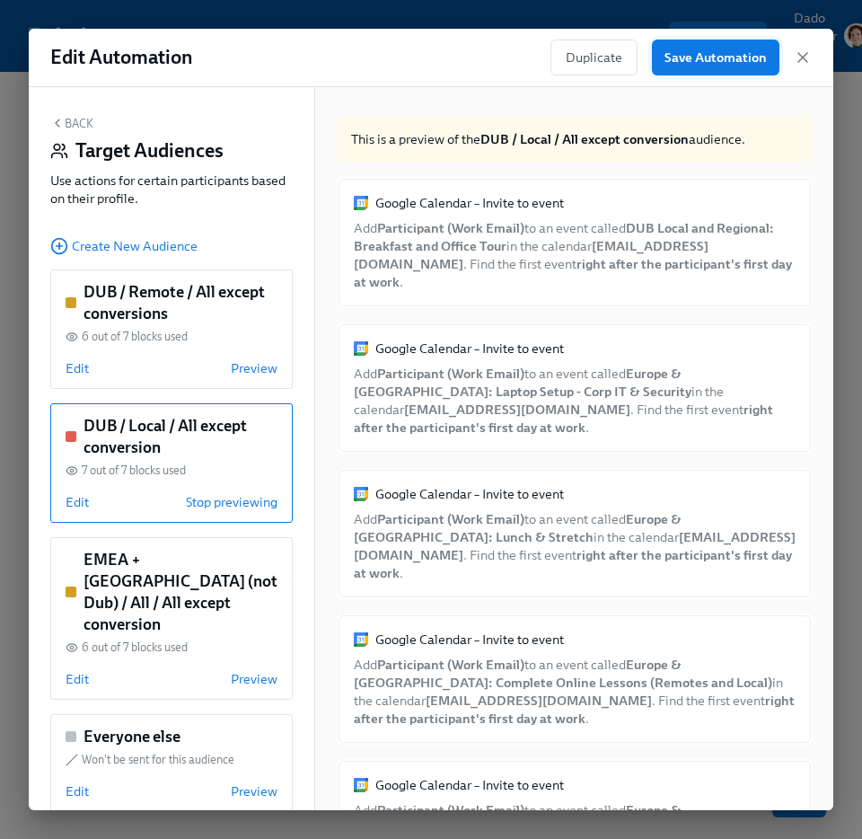
click at [700, 57] on span "Save Automation" at bounding box center [716, 57] width 102 height 18
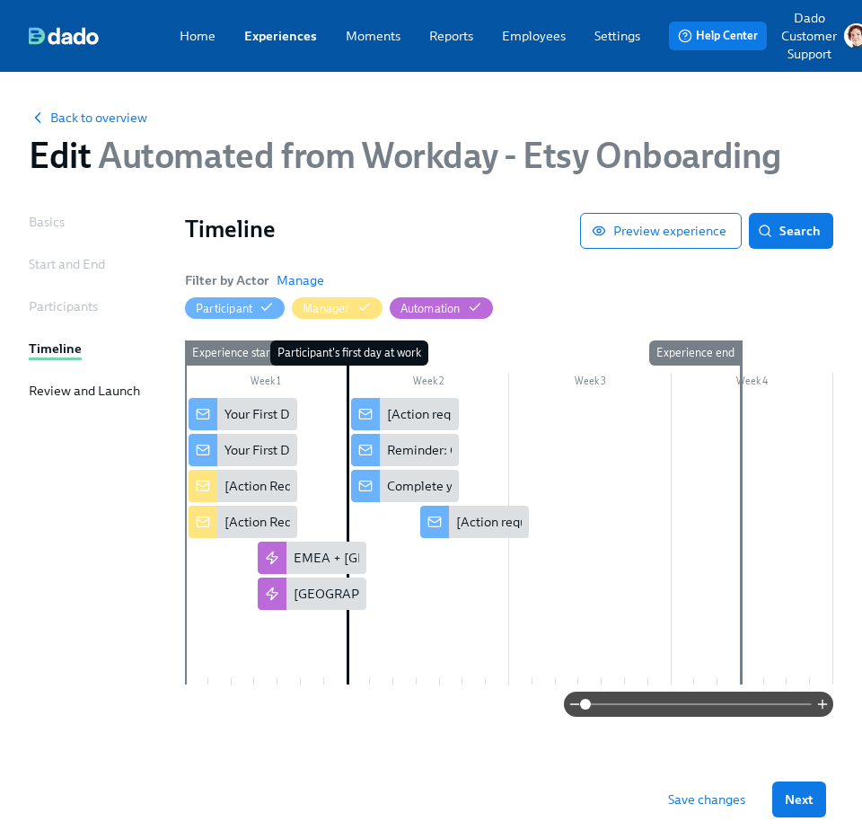
click at [731, 799] on span "Save changes" at bounding box center [706, 799] width 77 height 18
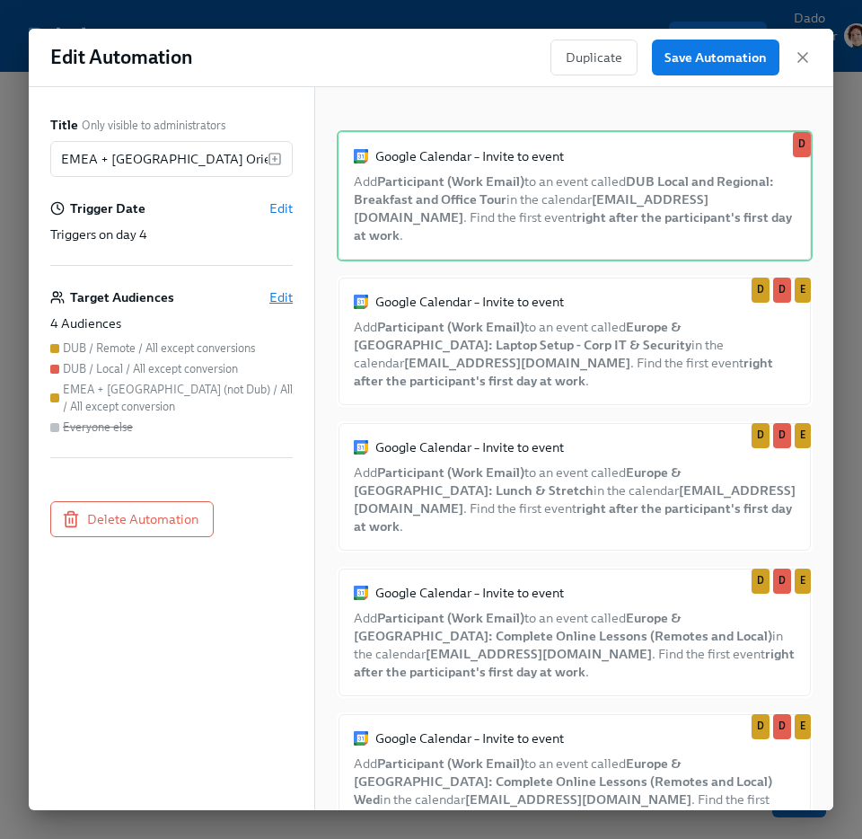
click at [285, 295] on span "Edit" at bounding box center [280, 297] width 23 height 18
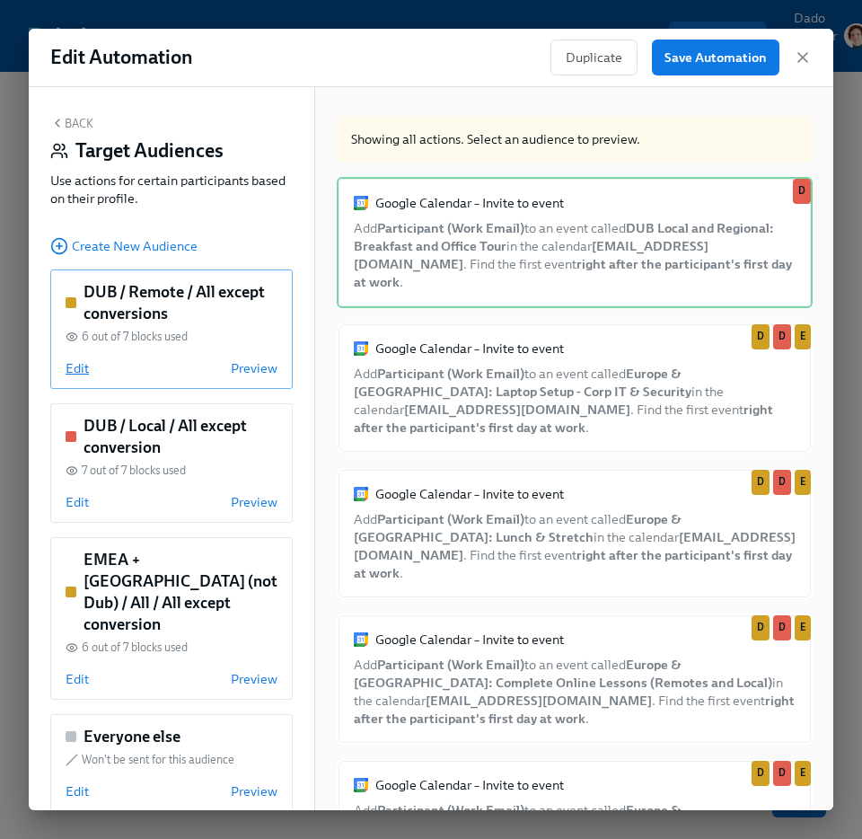
click at [75, 363] on span "Edit" at bounding box center [77, 368] width 23 height 18
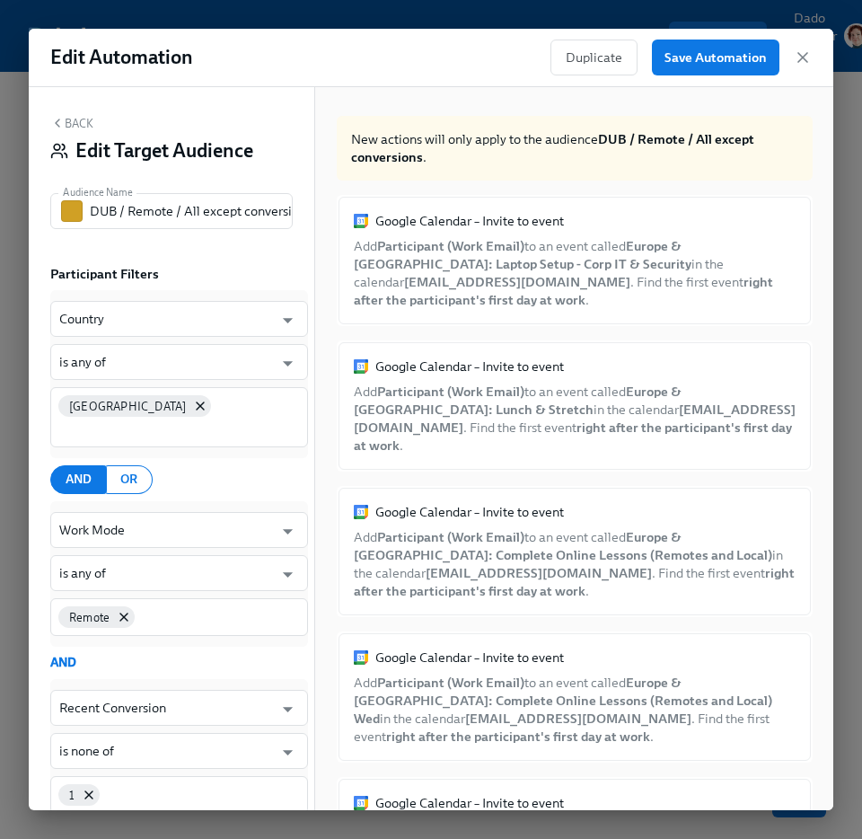
click at [75, 119] on button "Back" at bounding box center [71, 123] width 43 height 14
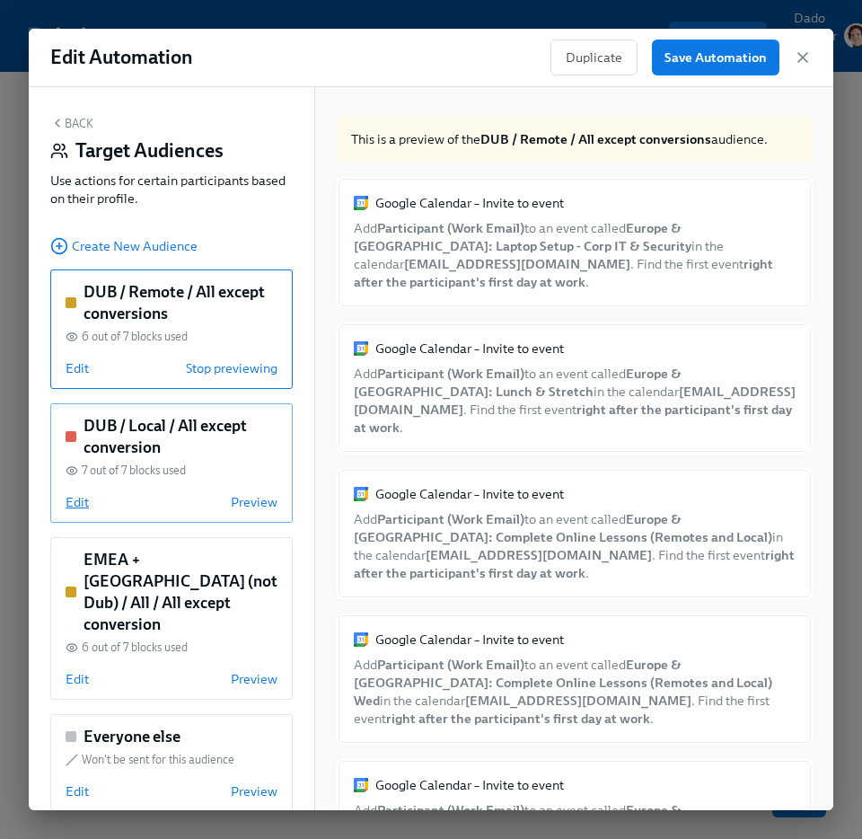
click at [70, 496] on span "Edit" at bounding box center [77, 502] width 23 height 18
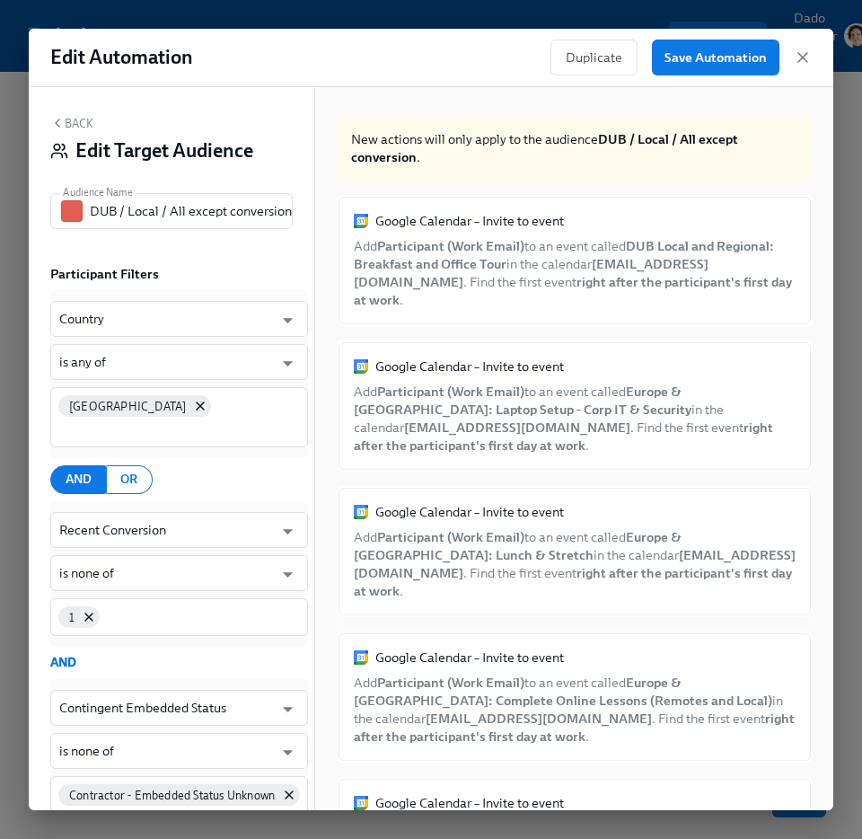
click at [76, 119] on button "Back" at bounding box center [71, 123] width 43 height 14
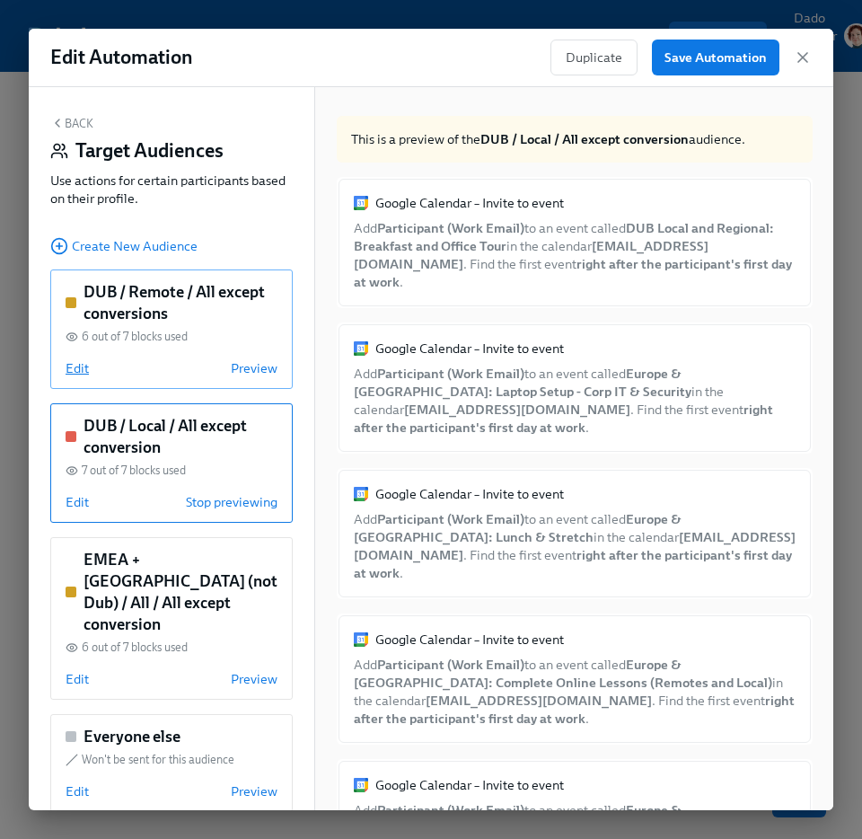
click at [74, 369] on span "Edit" at bounding box center [77, 368] width 23 height 18
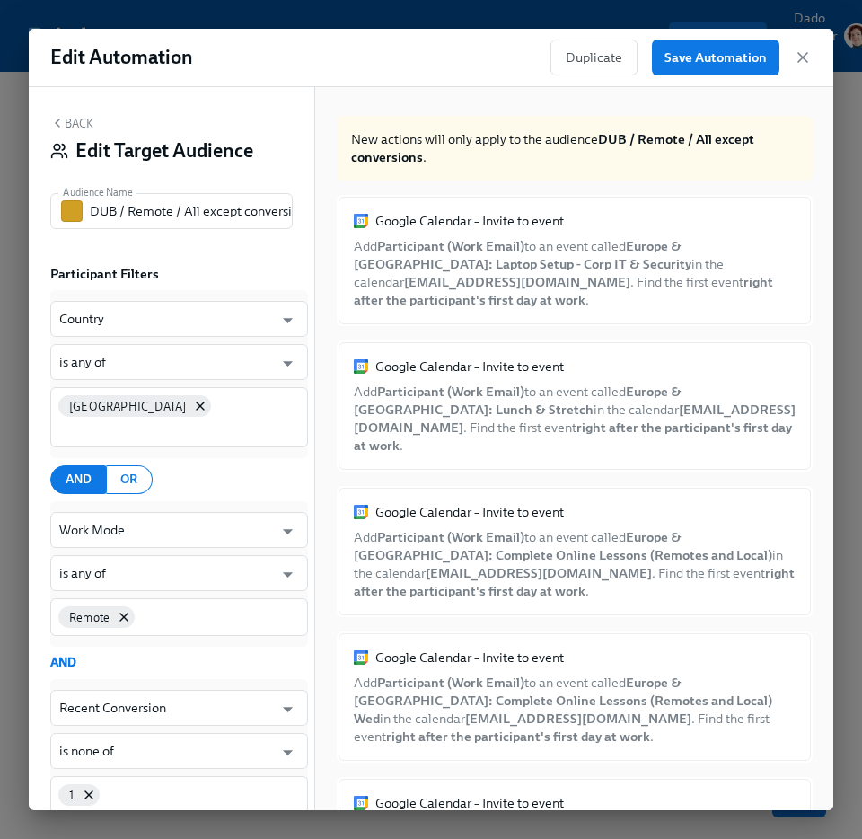
click at [72, 122] on button "Back" at bounding box center [71, 123] width 43 height 14
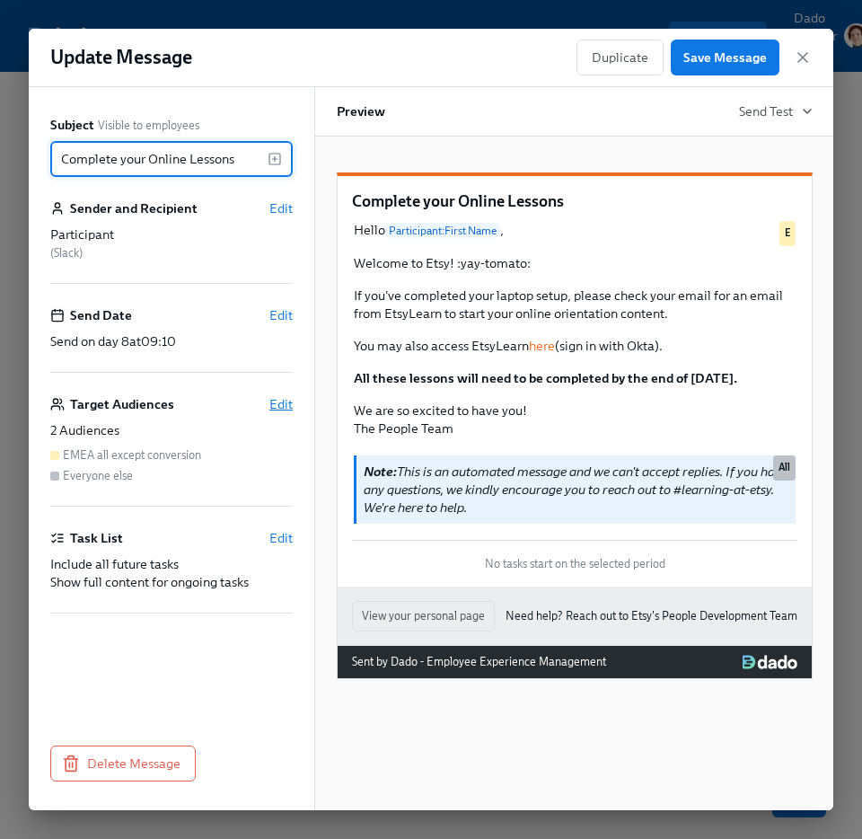
click at [276, 409] on span "Edit" at bounding box center [280, 404] width 23 height 18
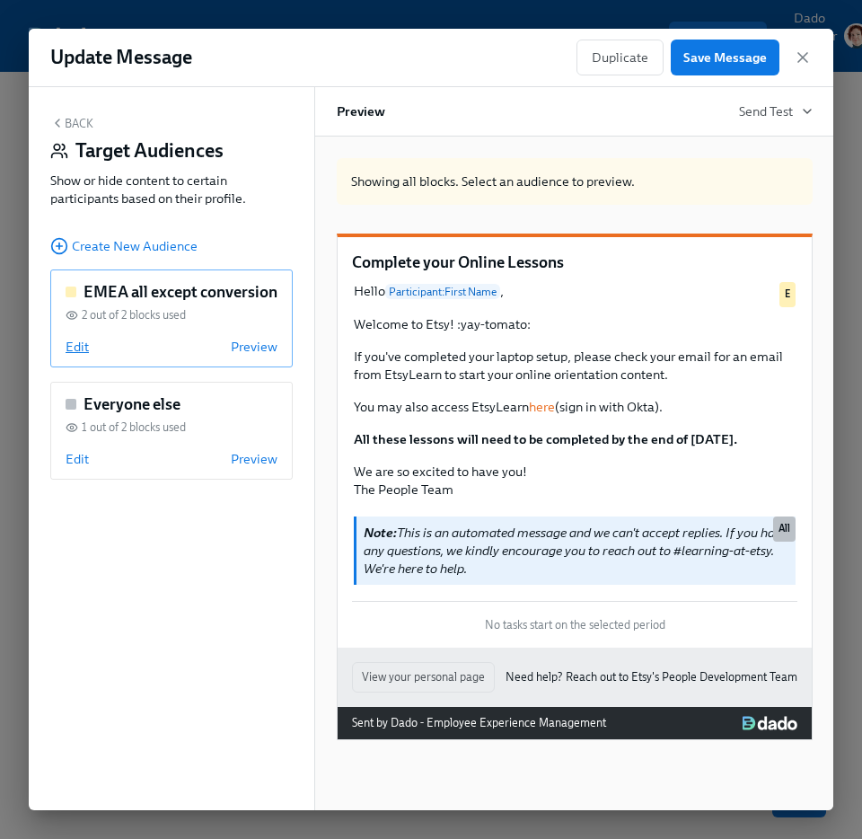
click at [80, 343] on span "Edit" at bounding box center [77, 347] width 23 height 18
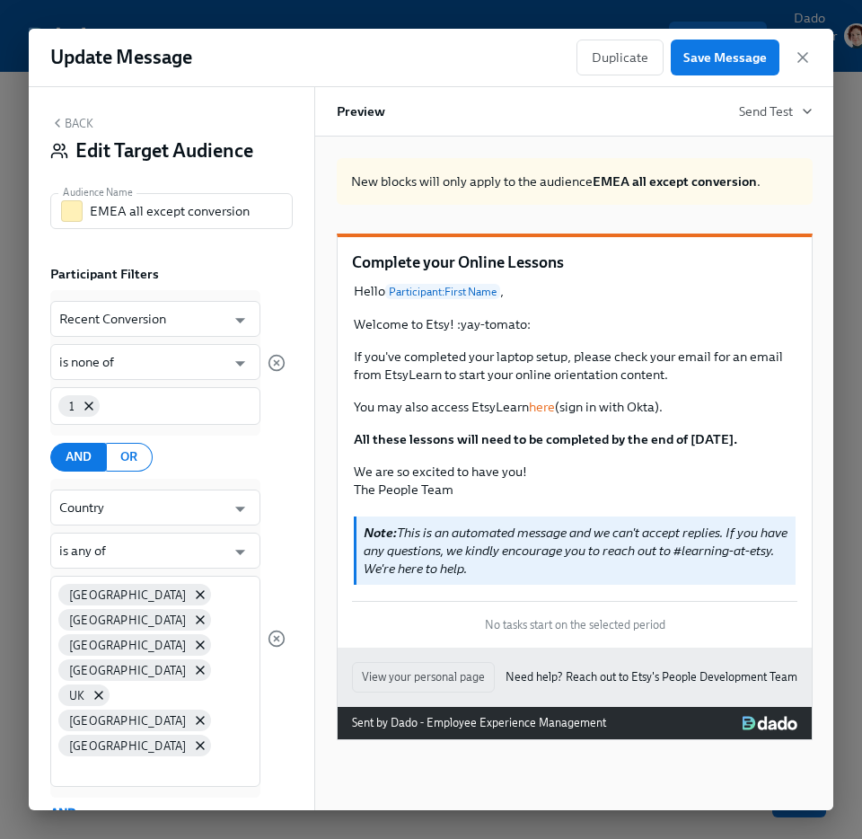
click at [85, 118] on button "Back" at bounding box center [71, 123] width 43 height 14
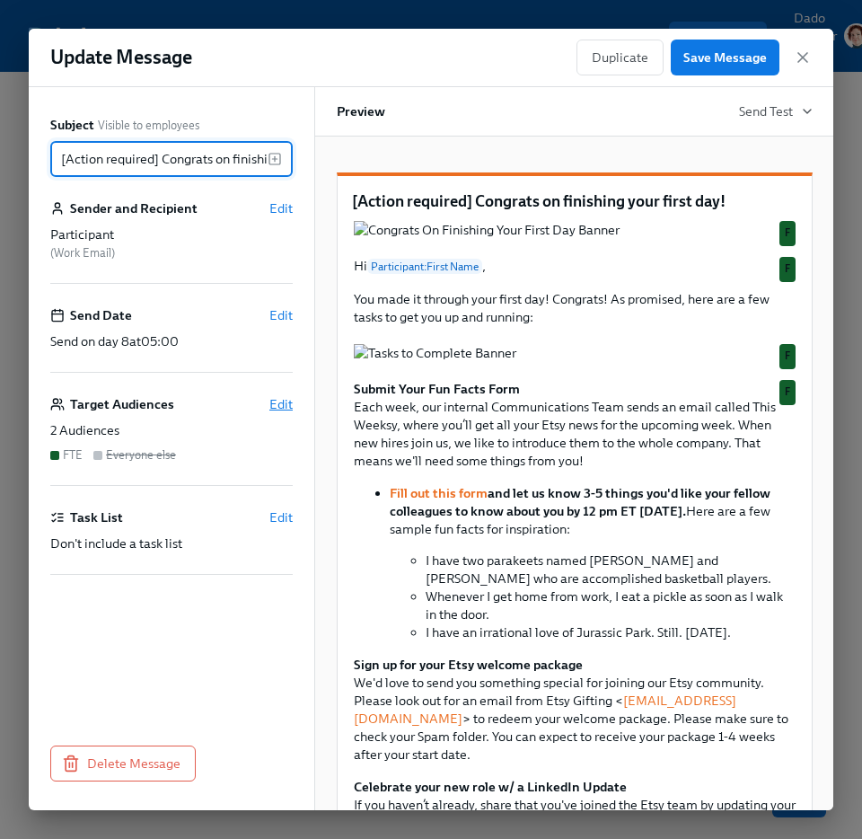
click at [277, 403] on span "Edit" at bounding box center [280, 404] width 23 height 18
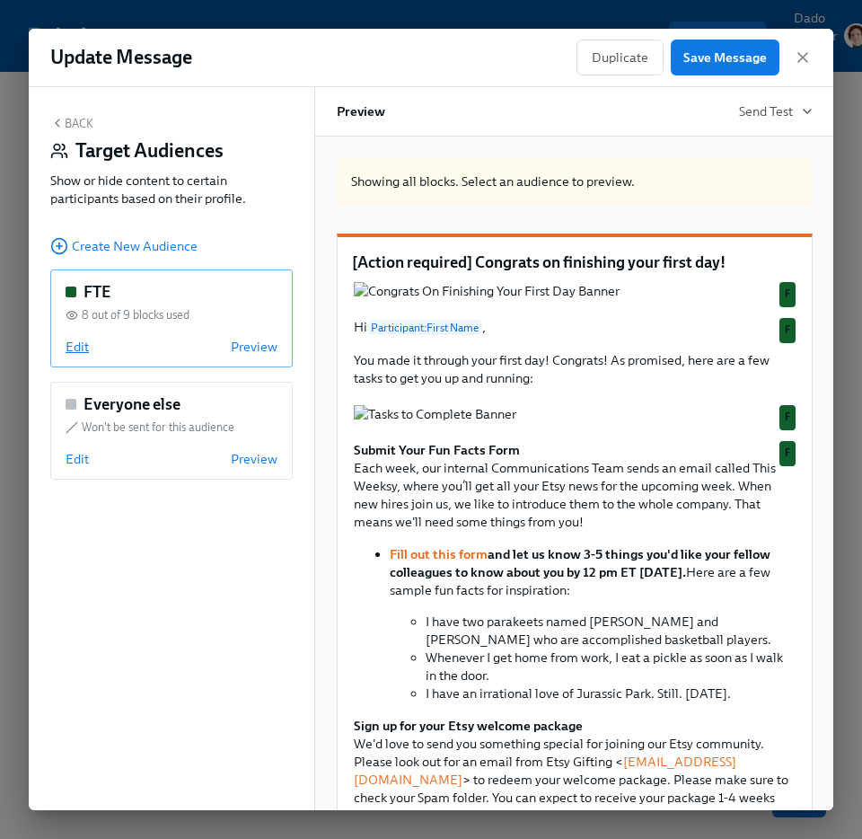
click at [75, 348] on span "Edit" at bounding box center [77, 347] width 23 height 18
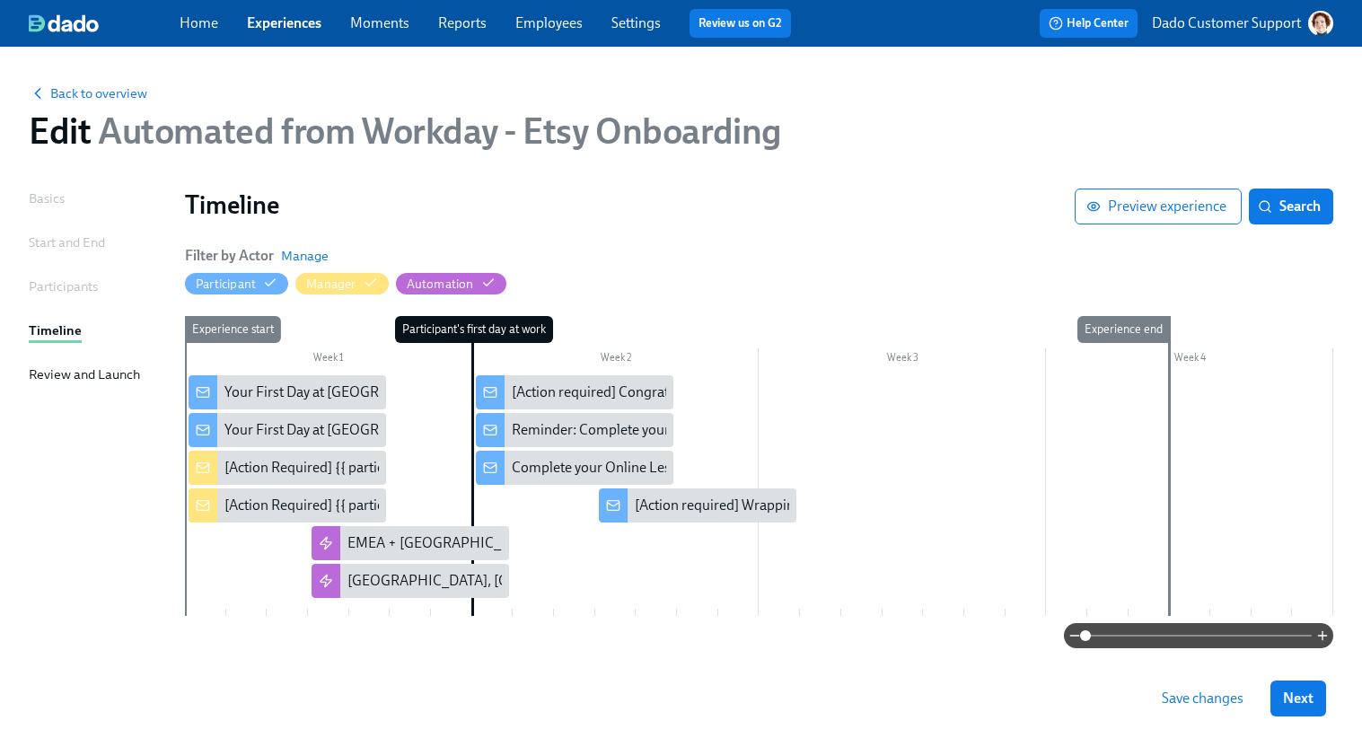
click at [0, 0] on div "Home Experiences Moments Reports Employees Settings Review us on G2 Help Center…" at bounding box center [681, 385] width 1362 height 770
click at [86, 92] on span "Back to overview" at bounding box center [88, 93] width 119 height 18
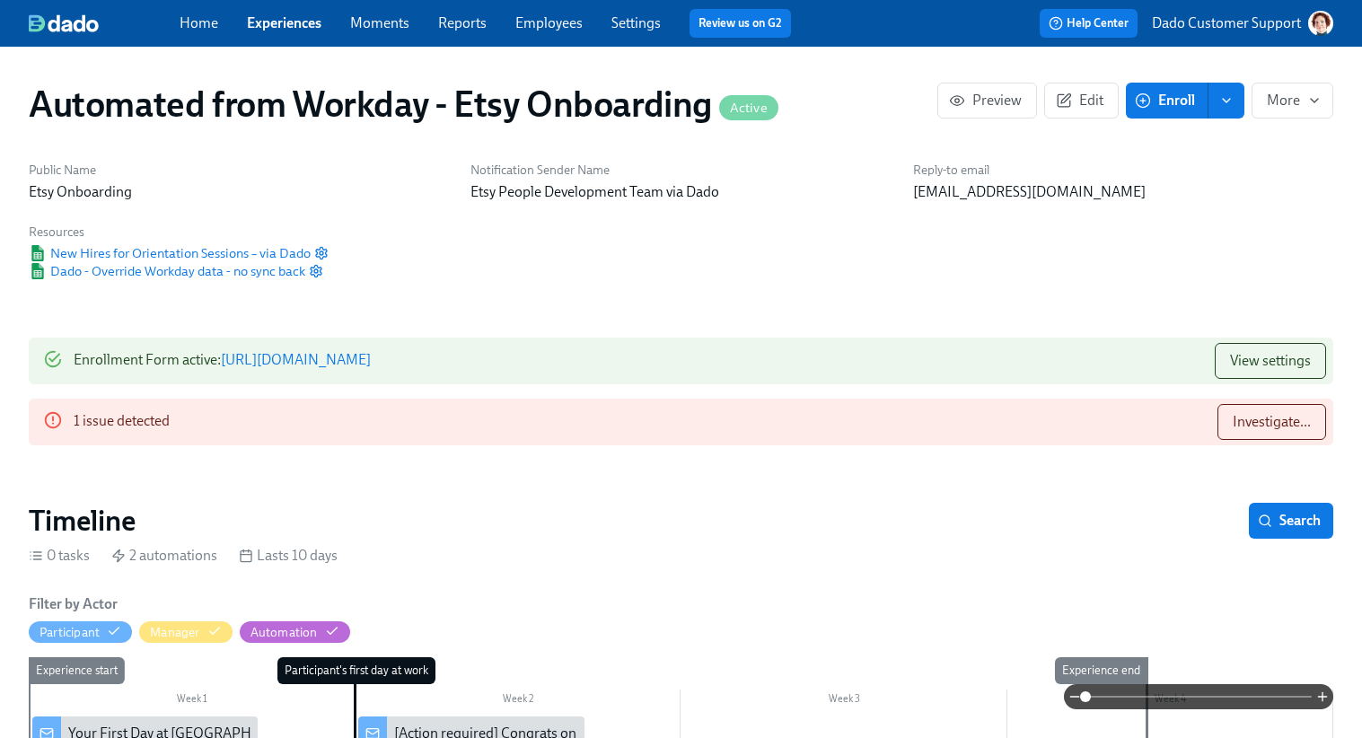
scroll to position [0, 2831]
click at [1286, 424] on span "Investigate..." at bounding box center [1272, 422] width 78 height 18
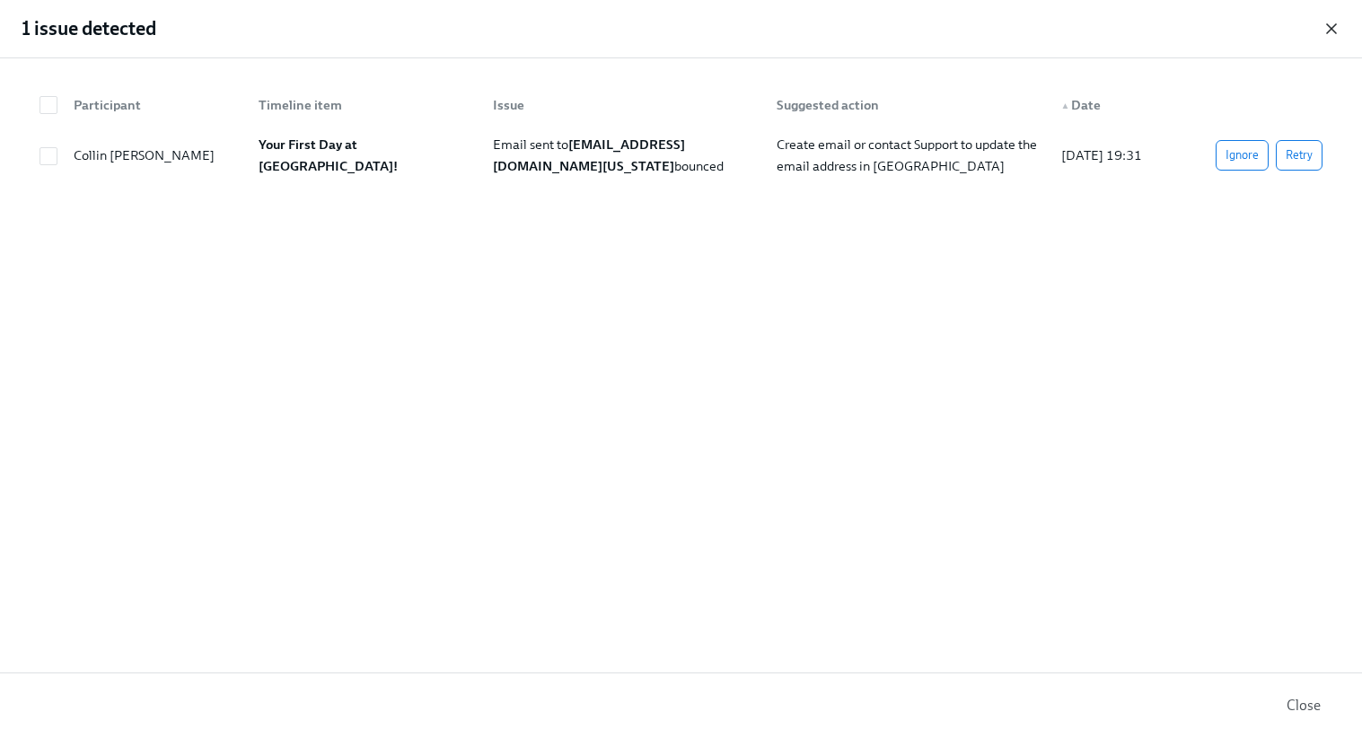
click at [1323, 27] on icon "button" at bounding box center [1332, 29] width 18 height 18
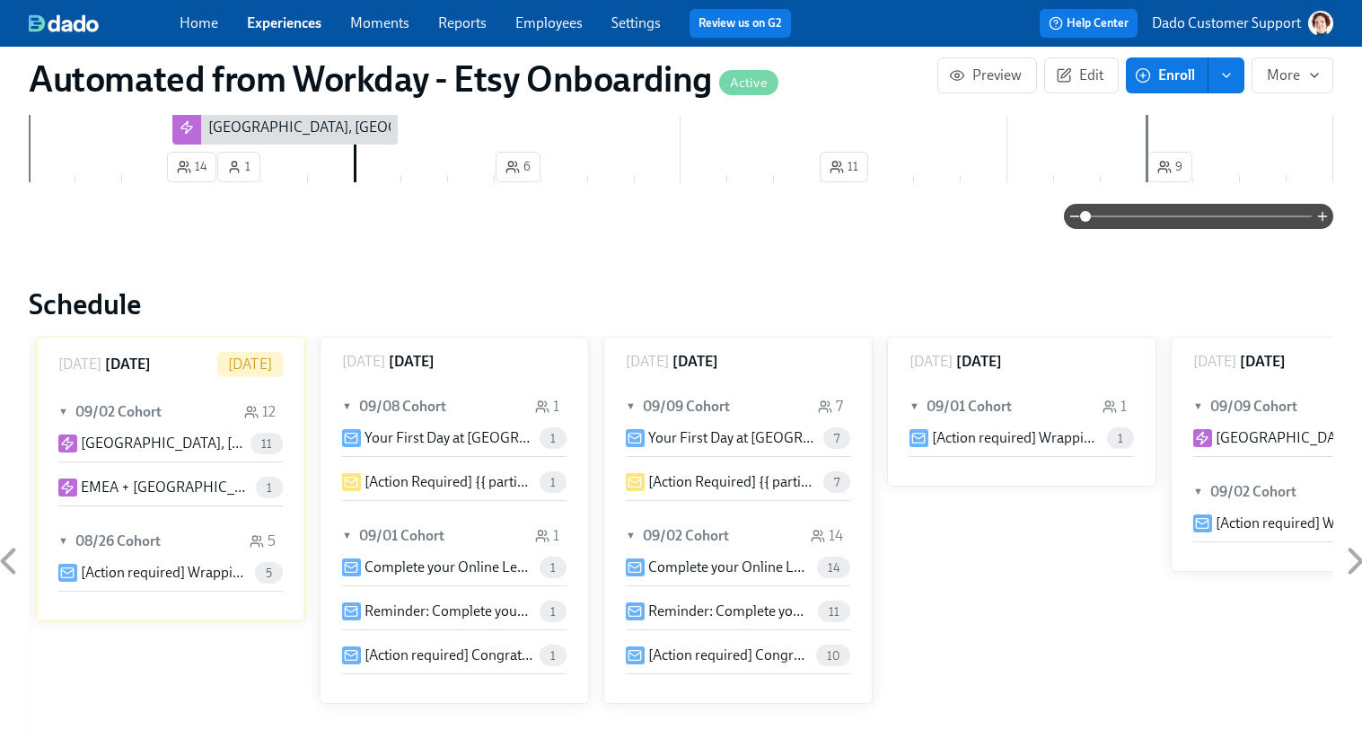
scroll to position [152, 0]
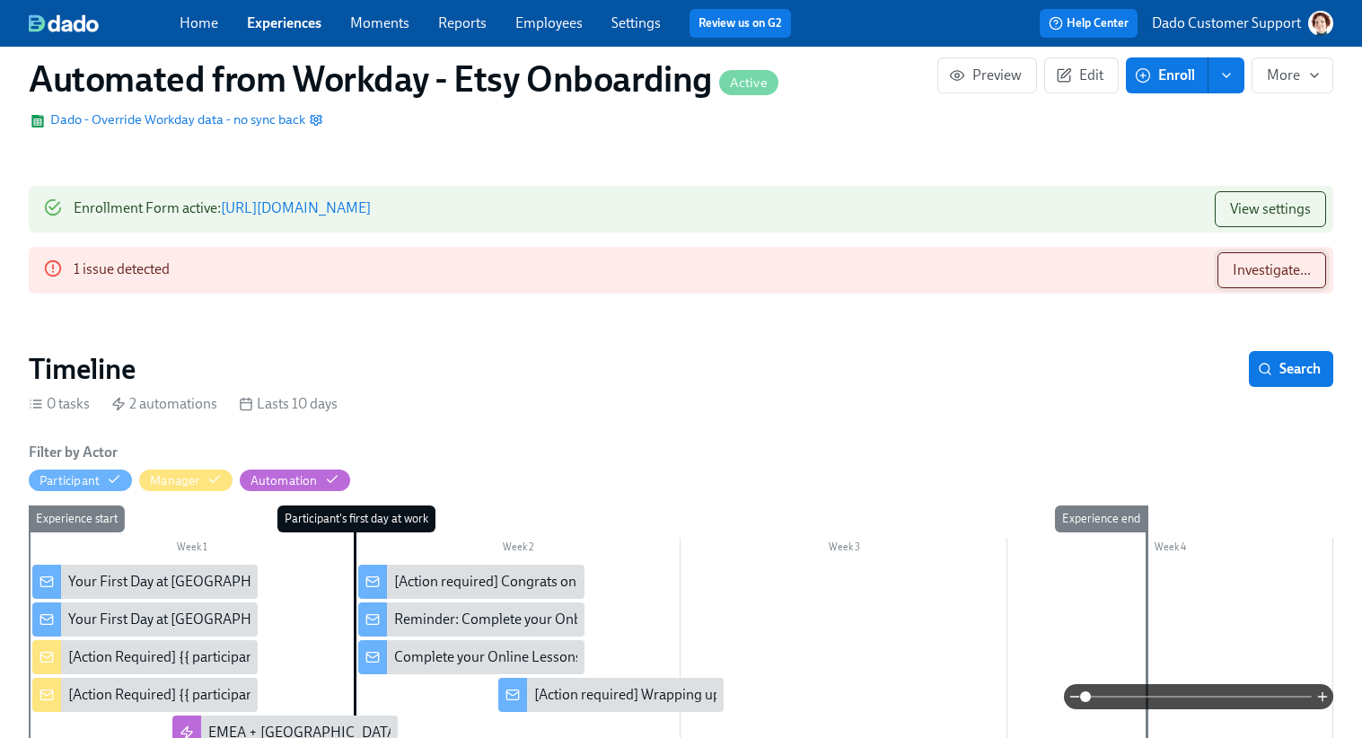
click at [1259, 271] on span "Investigate..." at bounding box center [1272, 270] width 78 height 18
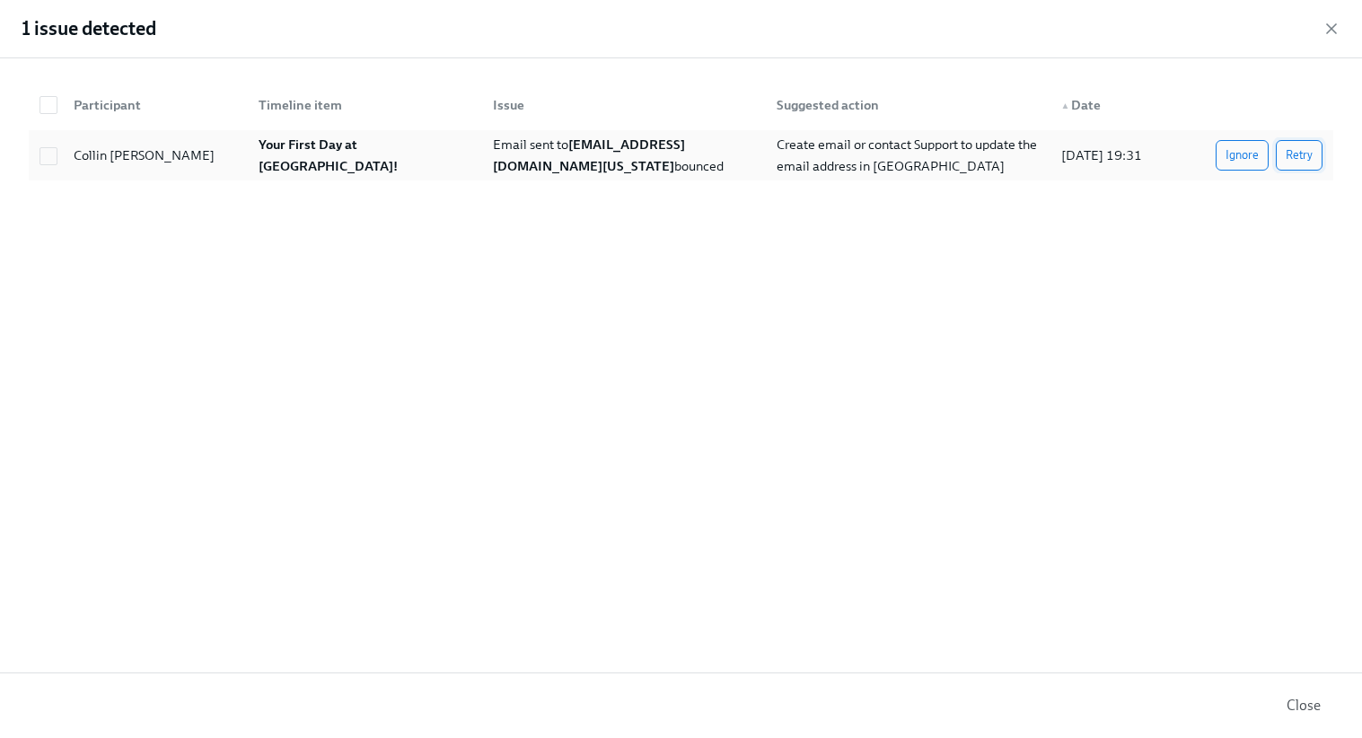
click at [1287, 157] on span "Retry" at bounding box center [1299, 155] width 27 height 18
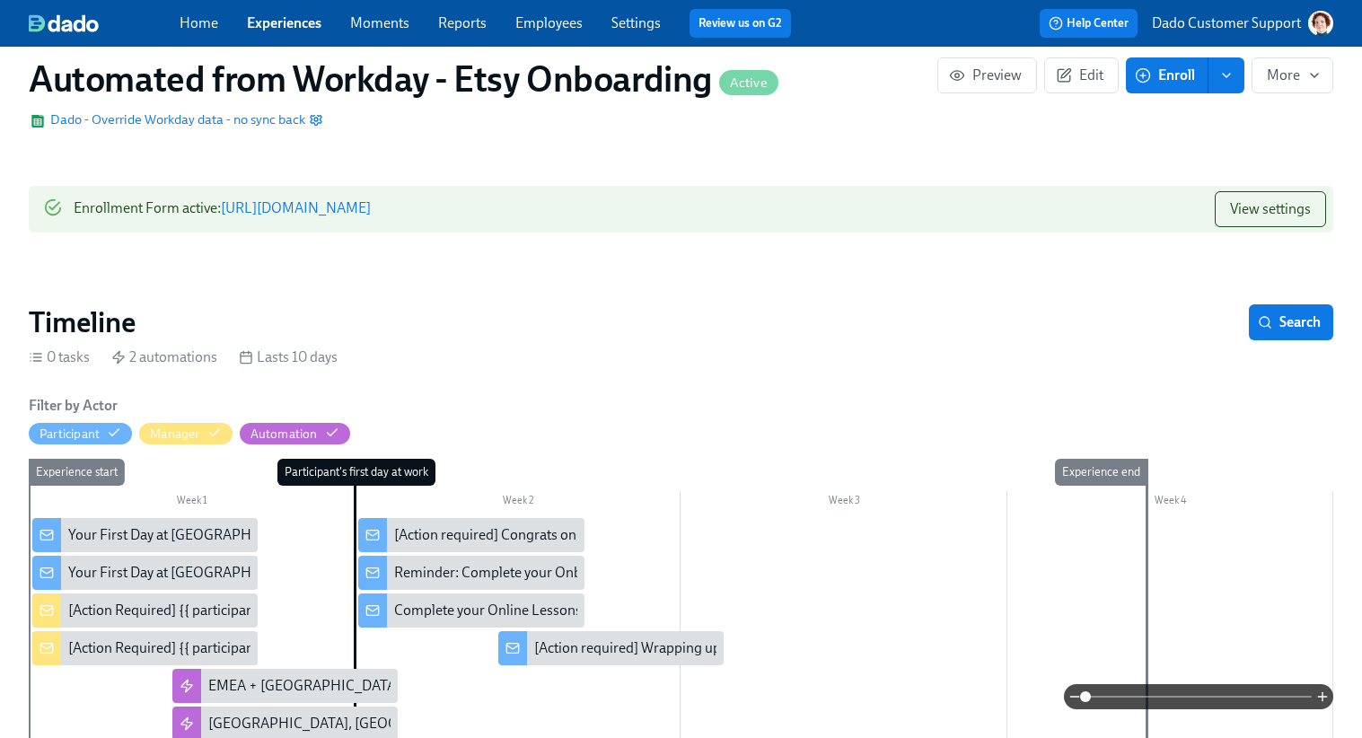
scroll to position [0, 0]
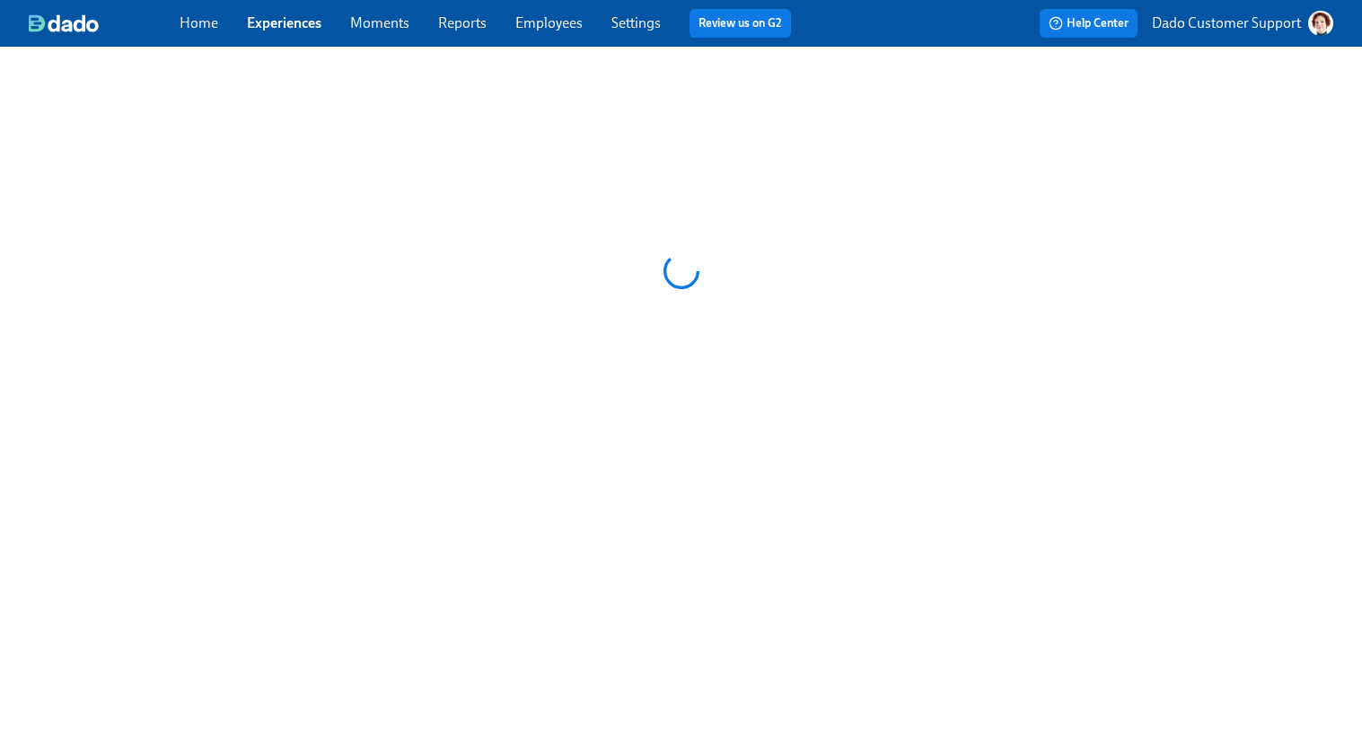
click at [258, 20] on link "Experiences" at bounding box center [284, 22] width 75 height 17
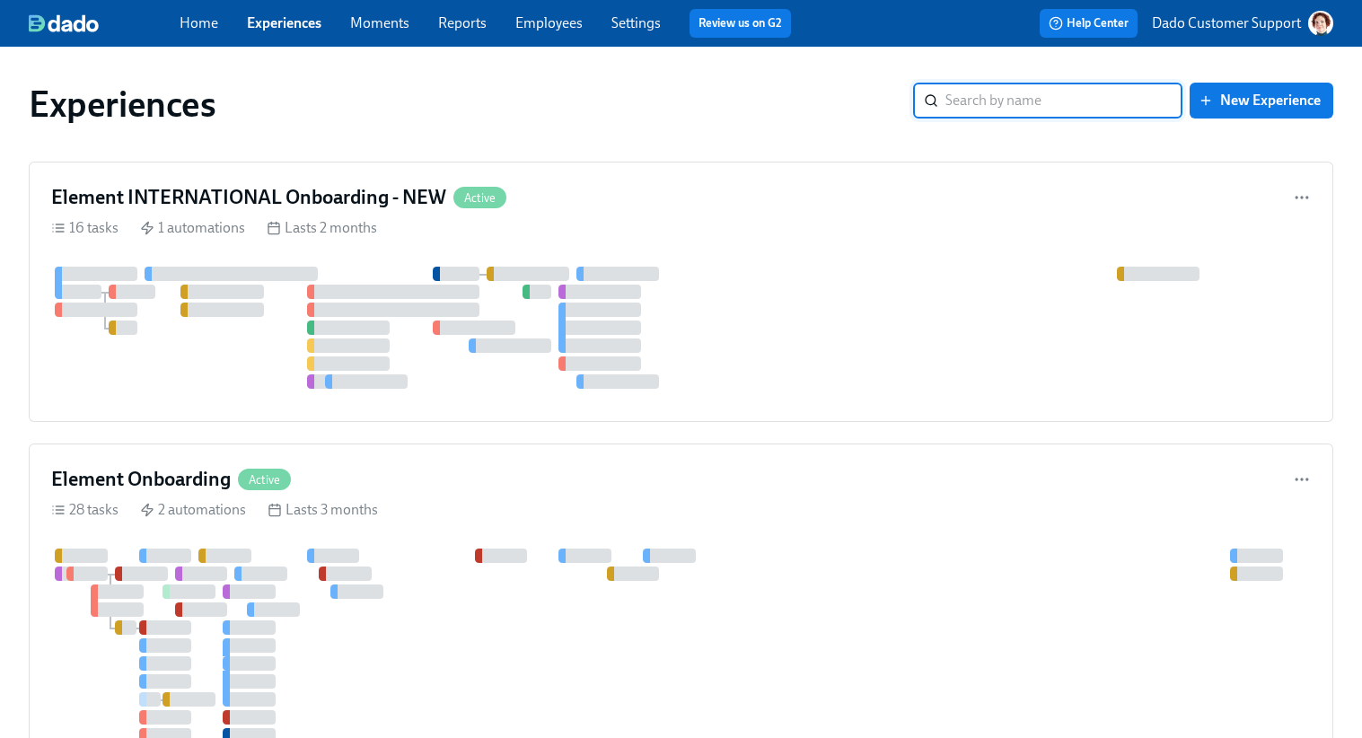
click at [1026, 106] on input "search" at bounding box center [1064, 101] width 237 height 36
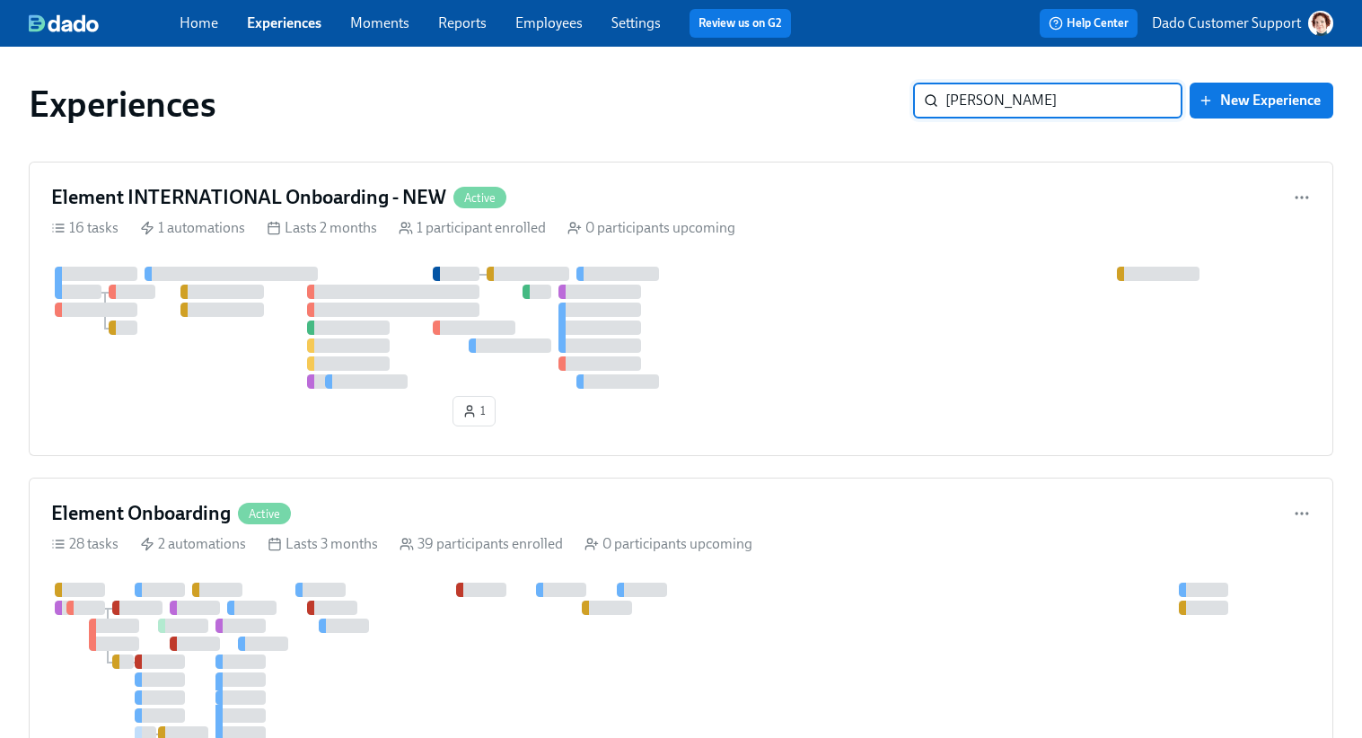
type input "[PERSON_NAME]"
type input "cale"
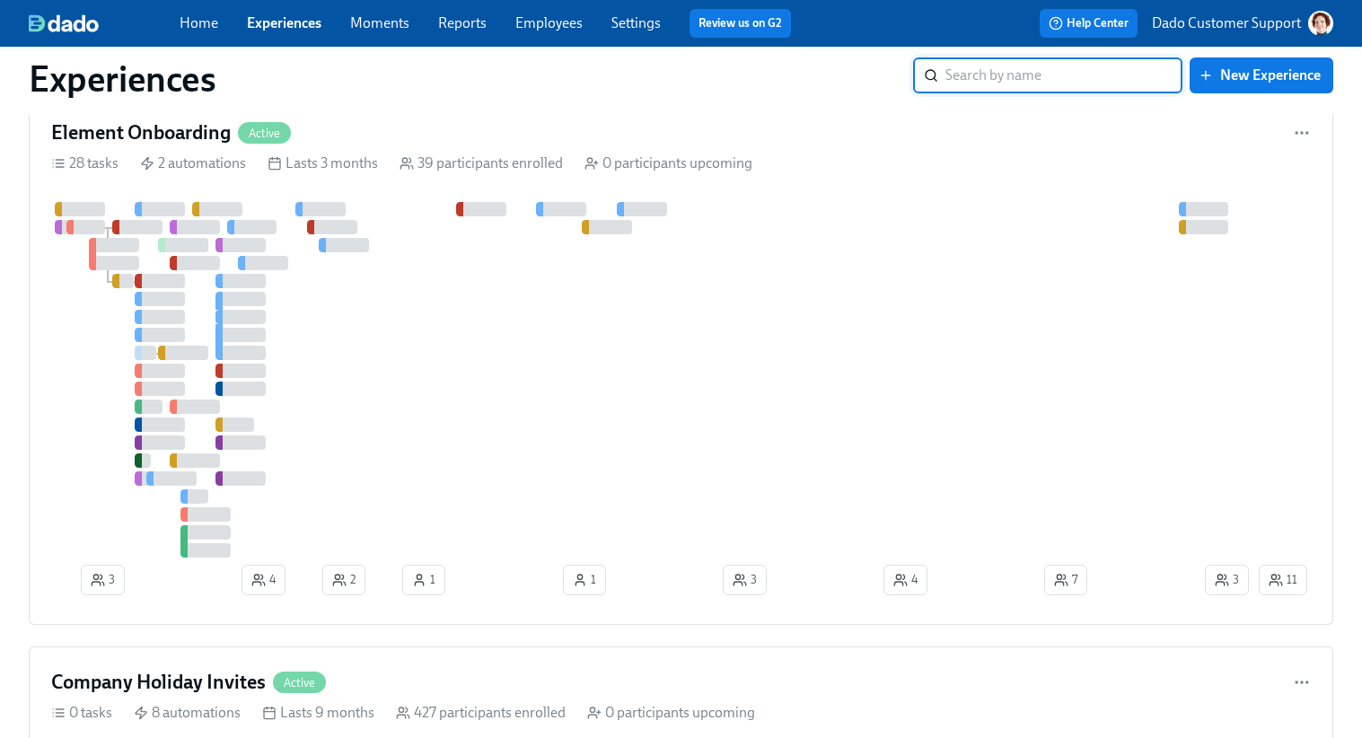
scroll to position [503, 0]
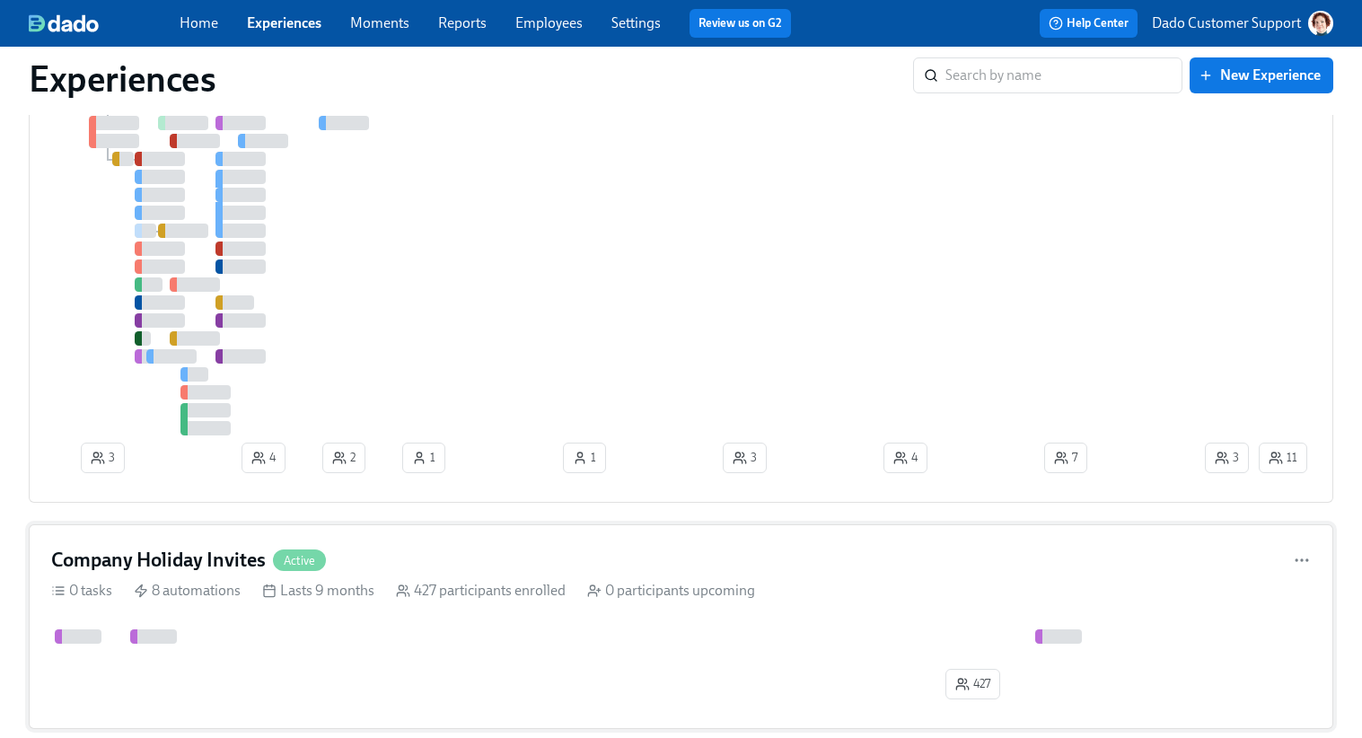
click at [398, 573] on div "Company Holiday Invites Active" at bounding box center [681, 560] width 1260 height 27
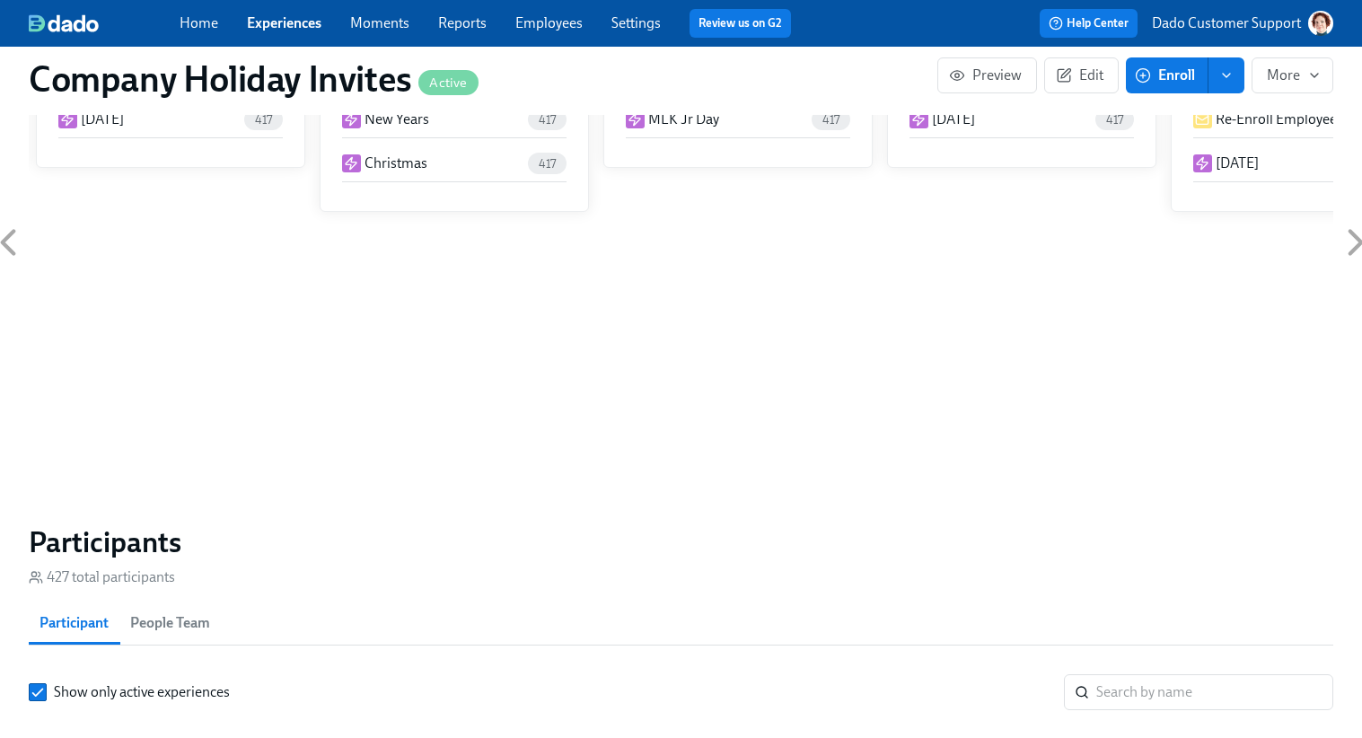
scroll to position [1337, 0]
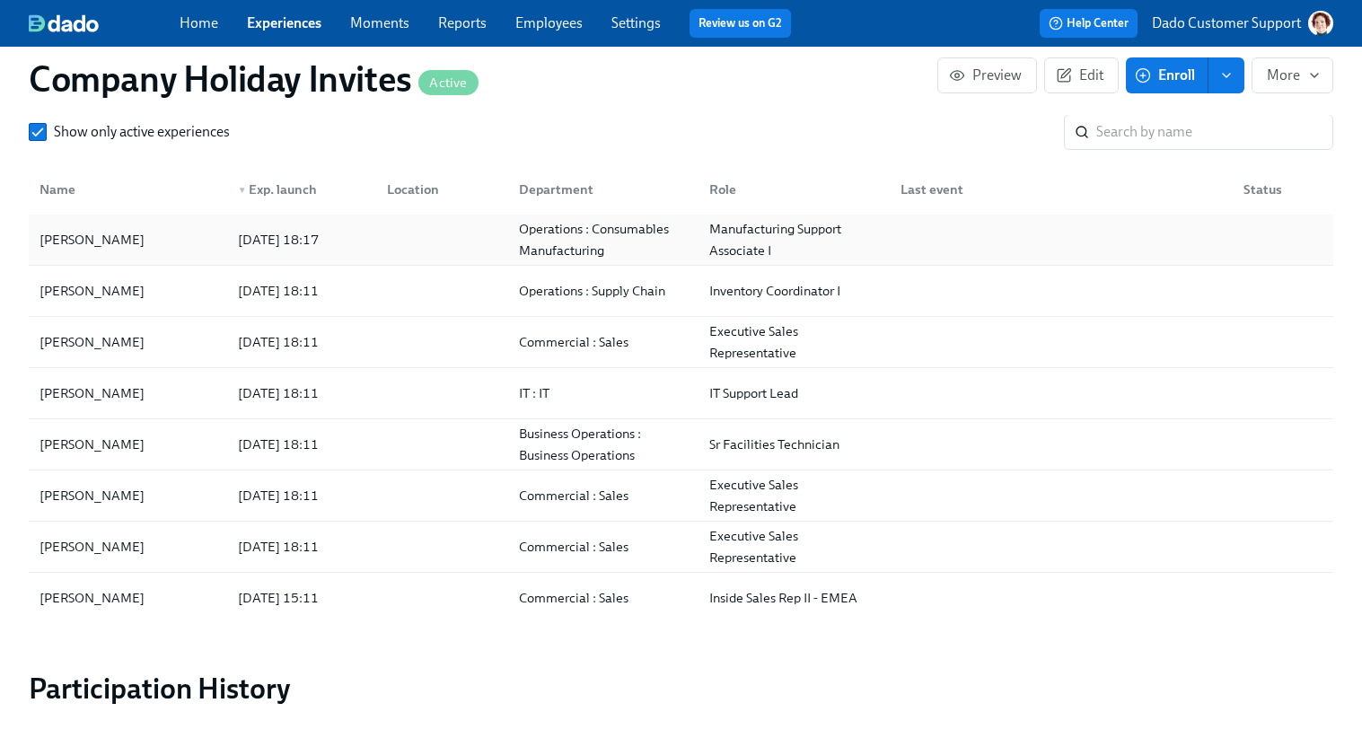
click at [125, 235] on div "Angie Rendon" at bounding box center [91, 240] width 119 height 22
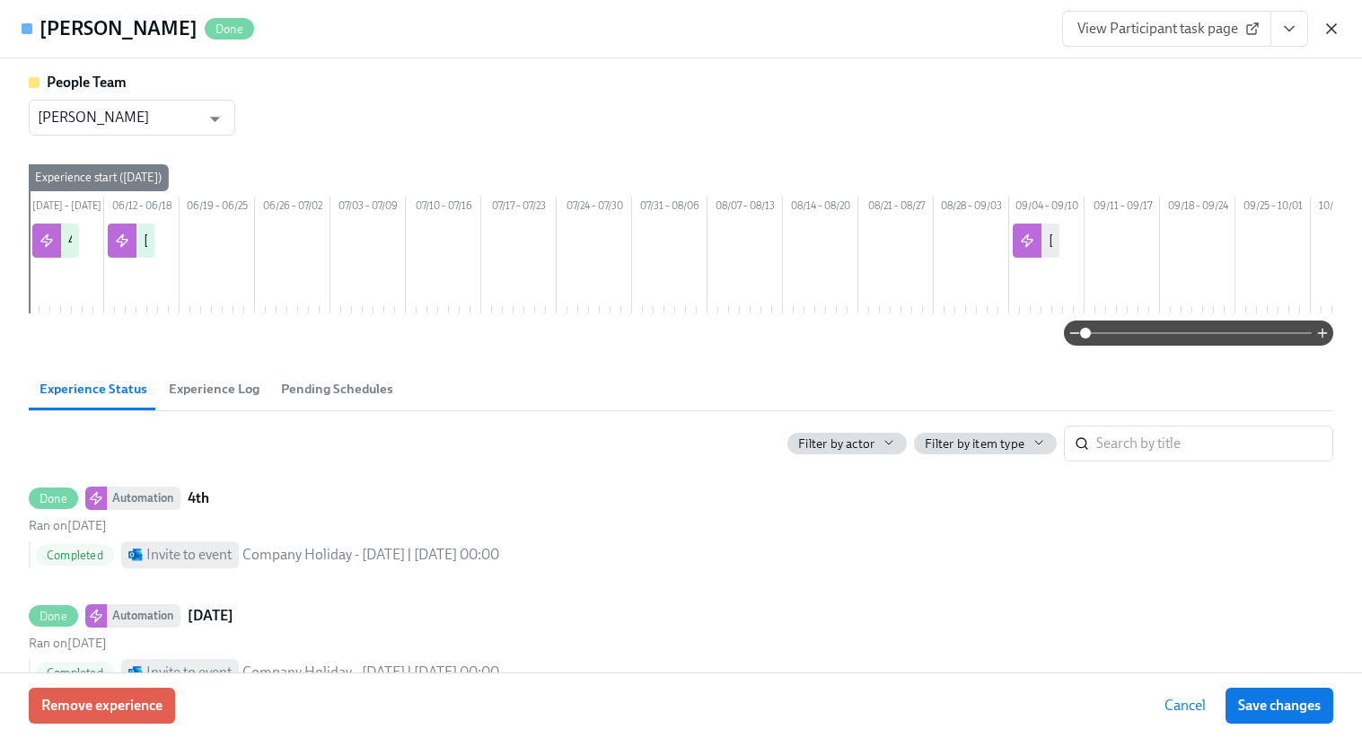
click at [1331, 27] on icon "button" at bounding box center [1331, 28] width 9 height 9
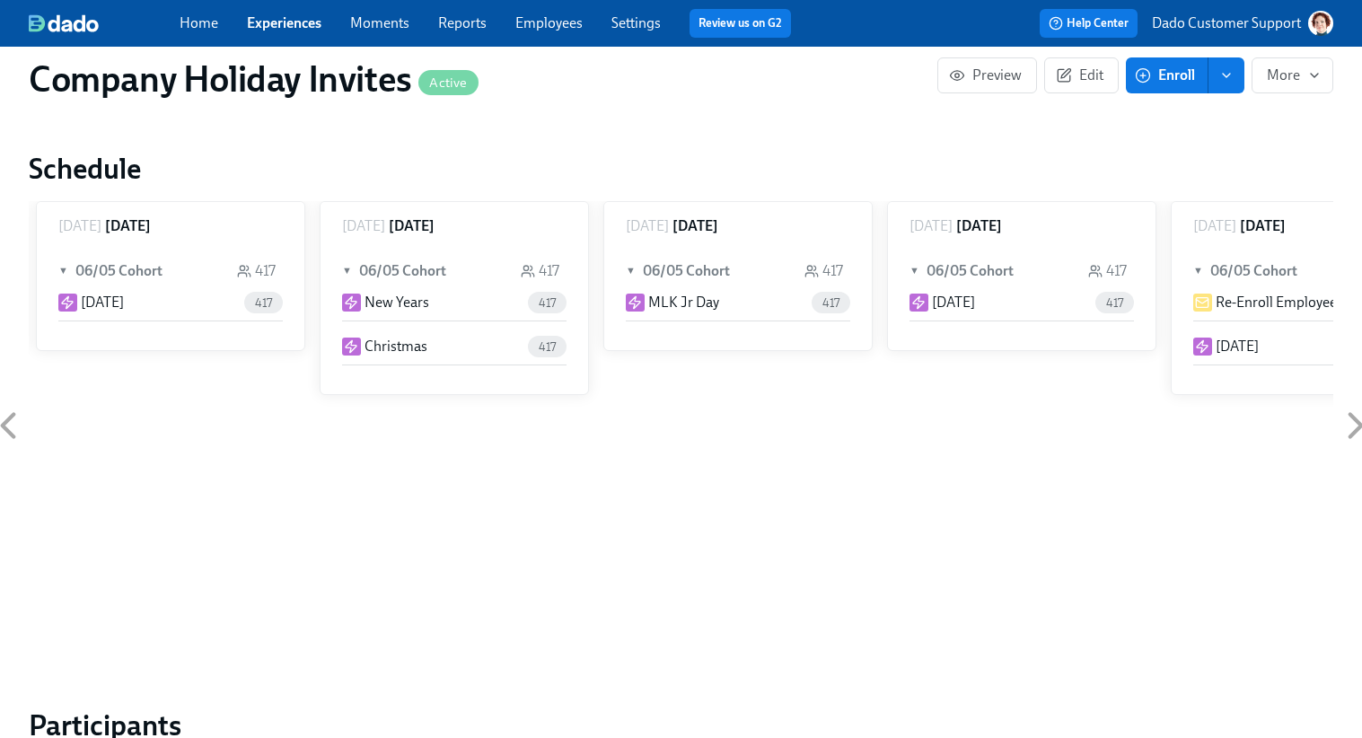
scroll to position [250, 0]
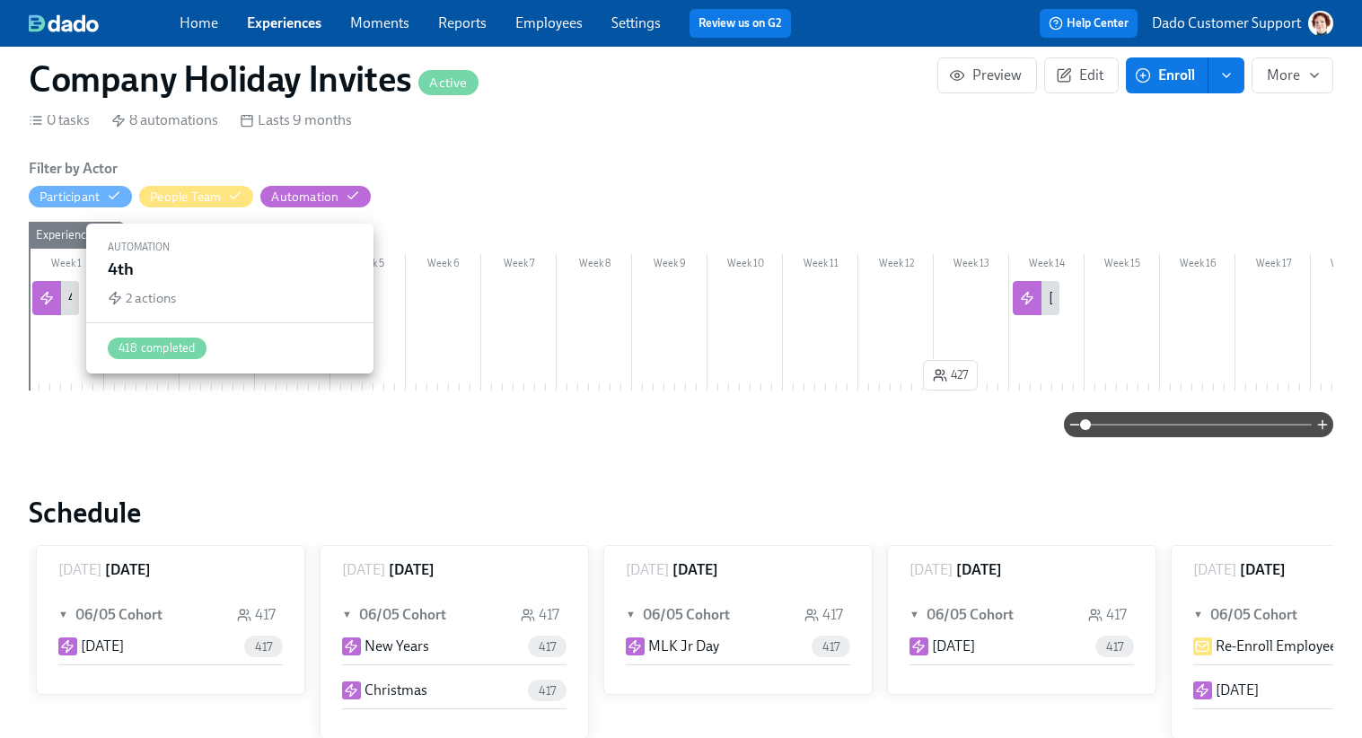
click at [37, 301] on div at bounding box center [46, 298] width 29 height 34
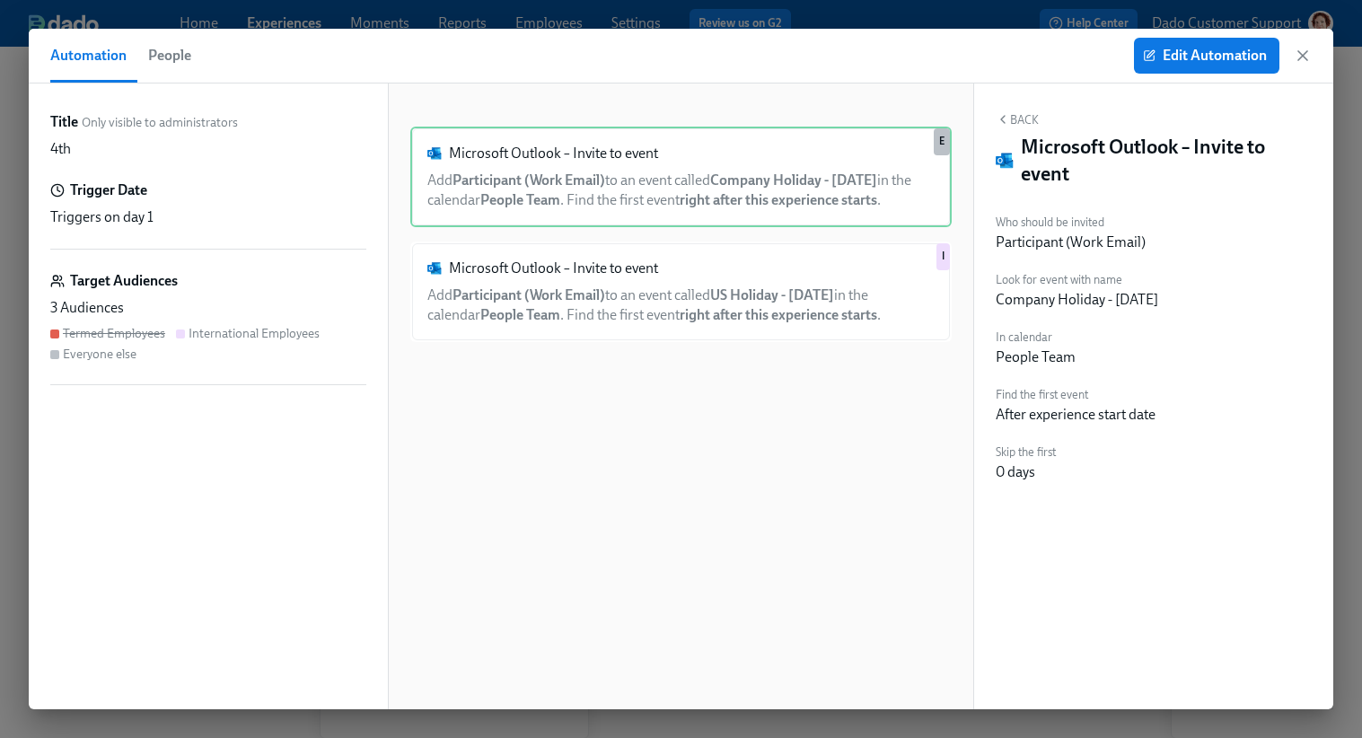
click at [180, 40] on button "People" at bounding box center [169, 56] width 65 height 54
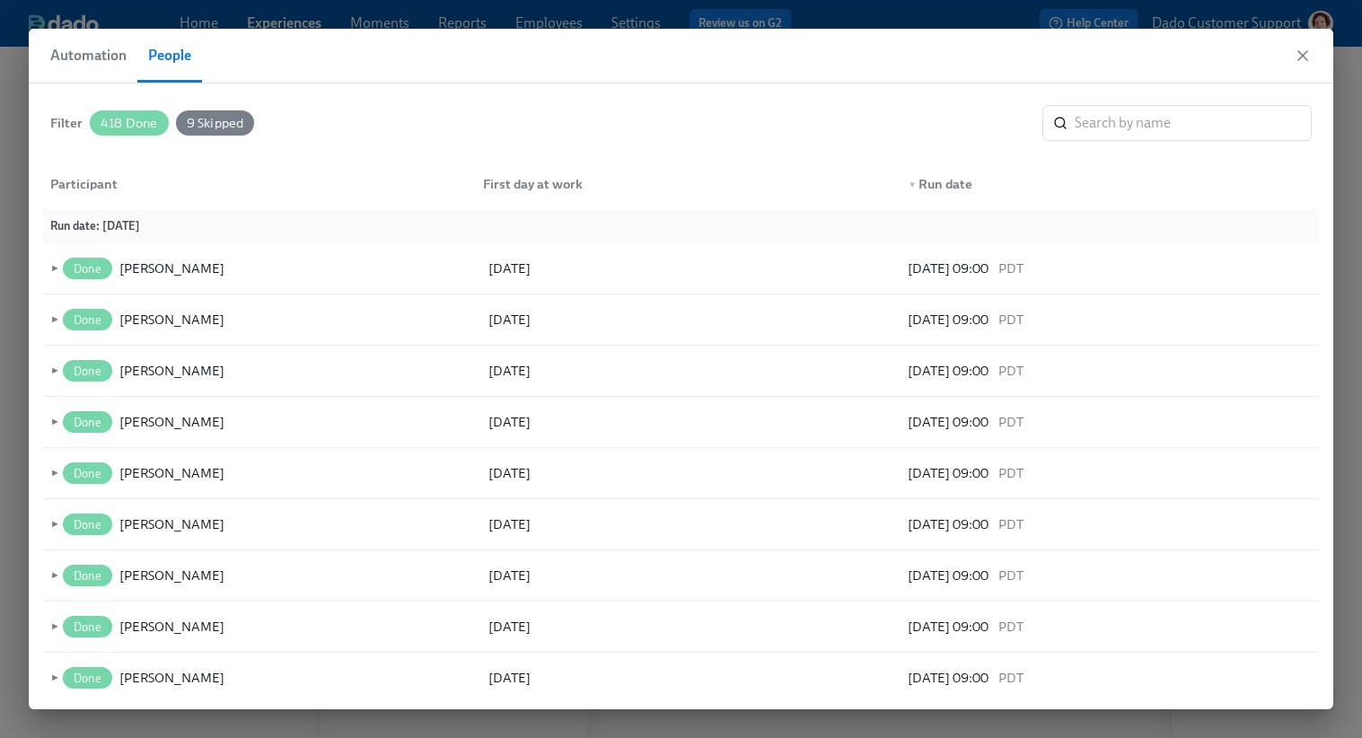
click at [120, 119] on span "418 Done" at bounding box center [129, 123] width 79 height 13
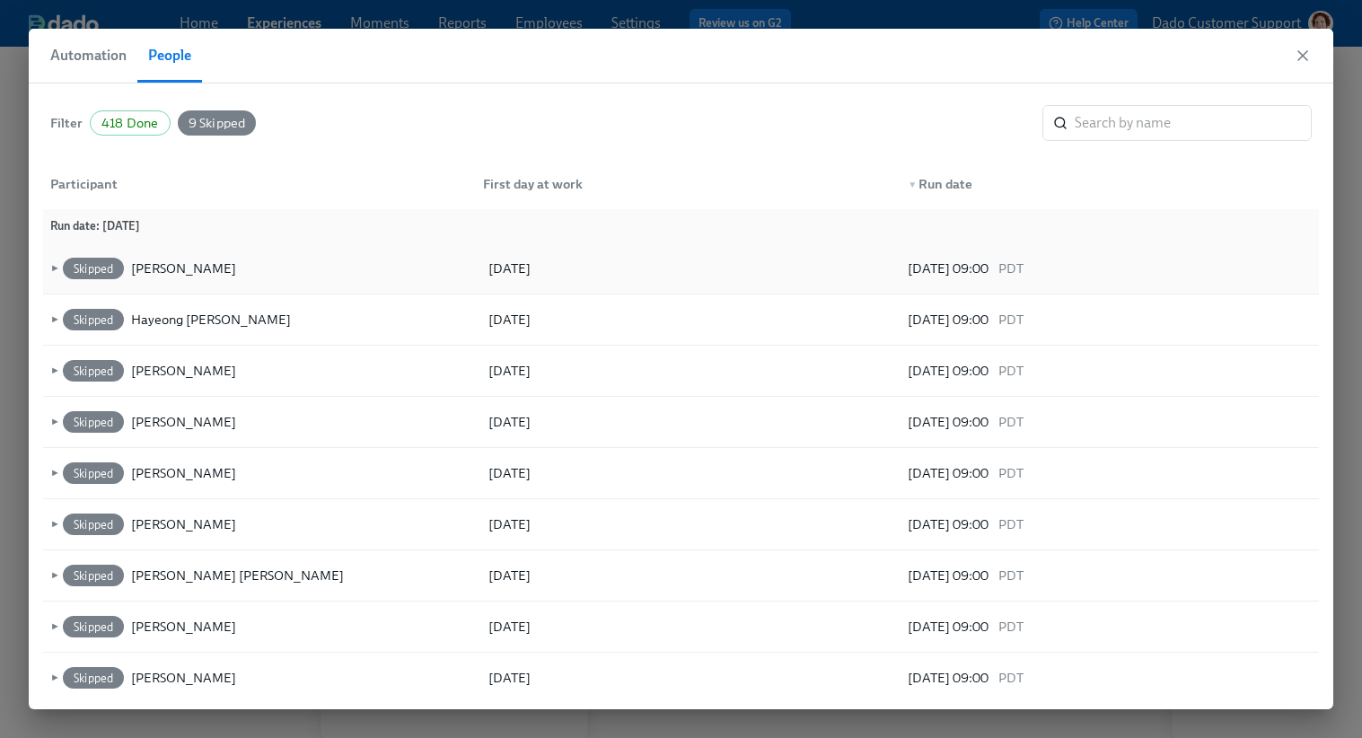
click at [50, 261] on span "►" at bounding box center [53, 269] width 13 height 20
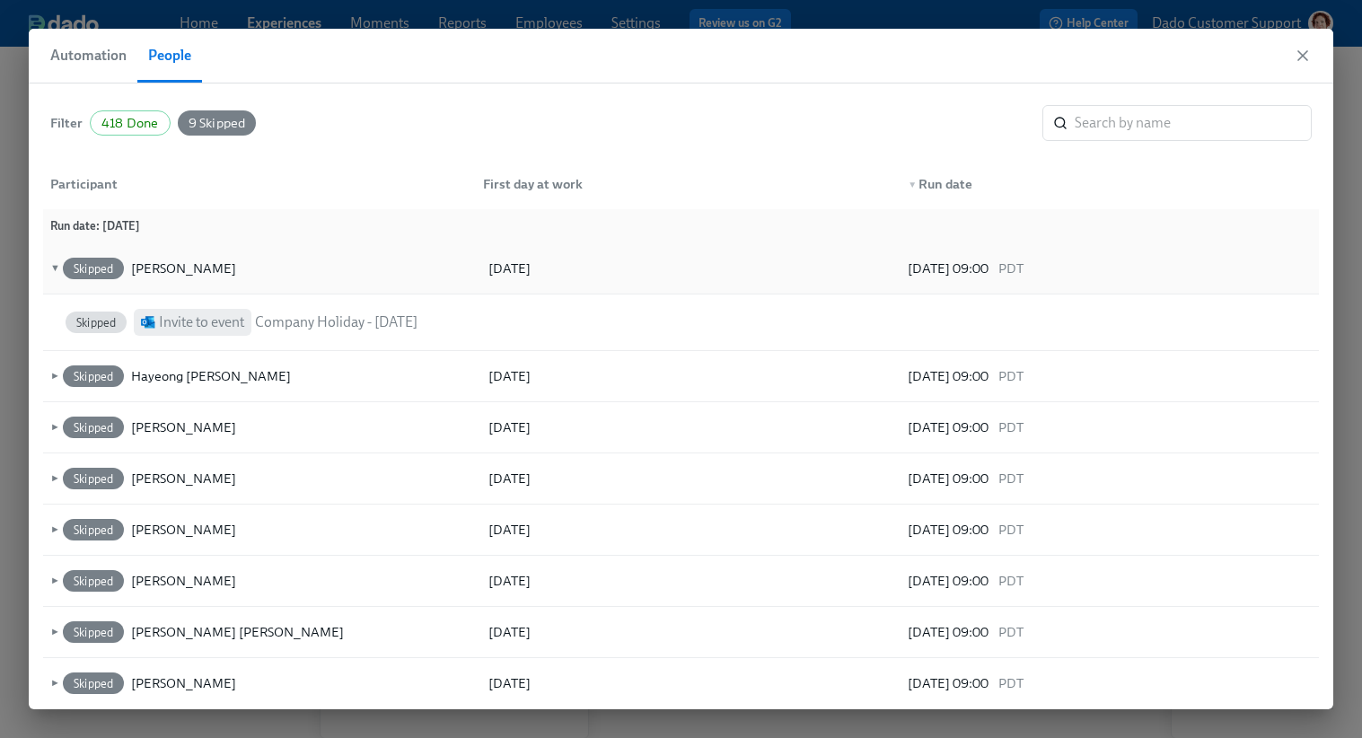
click at [50, 262] on span "▼" at bounding box center [53, 269] width 13 height 20
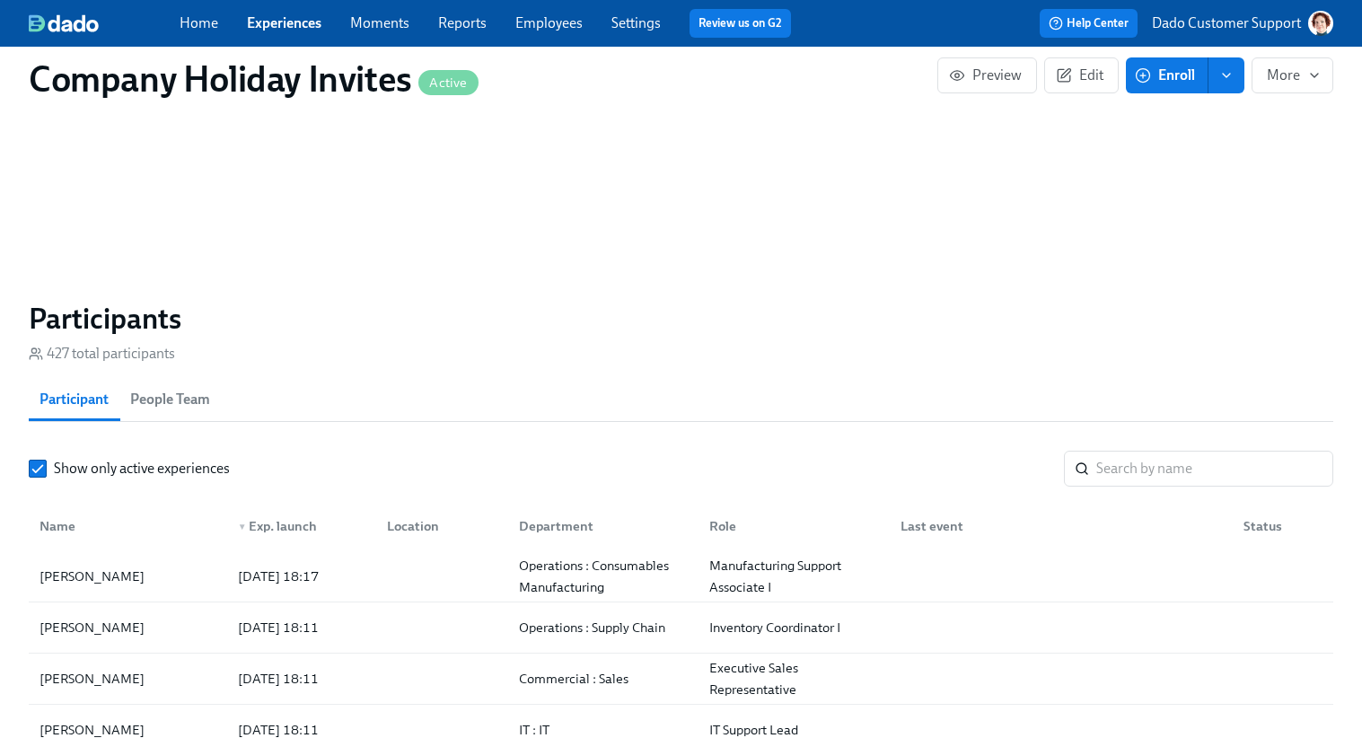
scroll to position [1340, 0]
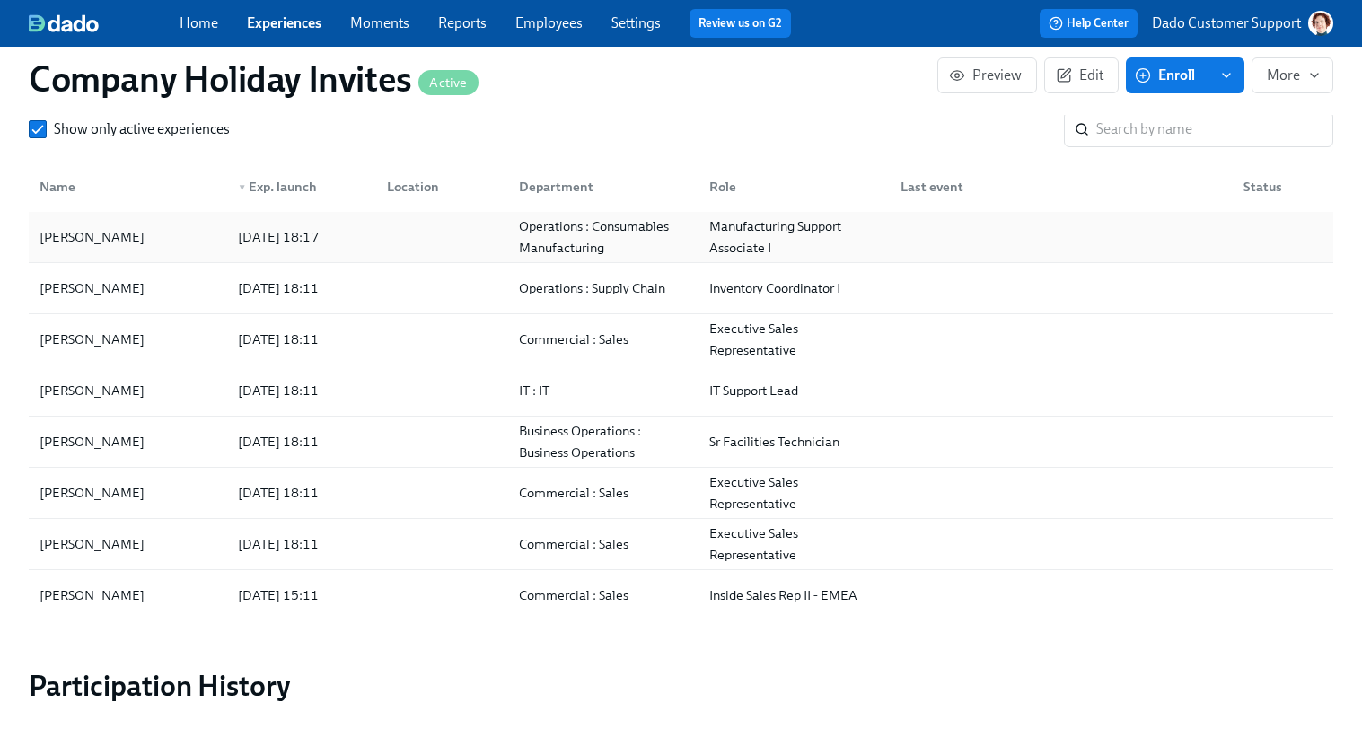
click at [289, 237] on div "2025/08/28 18:17" at bounding box center [278, 237] width 95 height 22
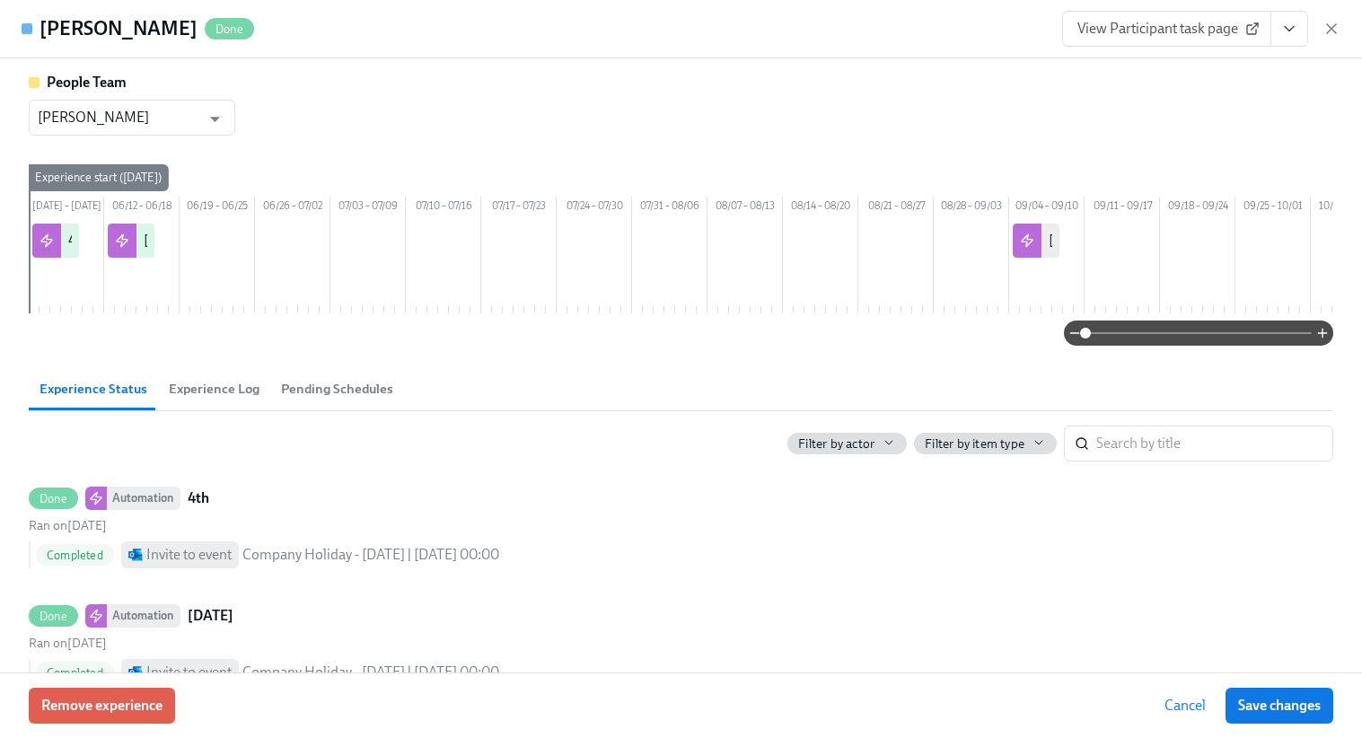
click at [57, 29] on h4 "Angie Rendon" at bounding box center [119, 28] width 158 height 27
copy h4 "Angie"
click at [1343, 16] on div "Angie Rendon Done View Participant task page" at bounding box center [681, 29] width 1362 height 58
click at [1335, 28] on icon "button" at bounding box center [1332, 29] width 18 height 18
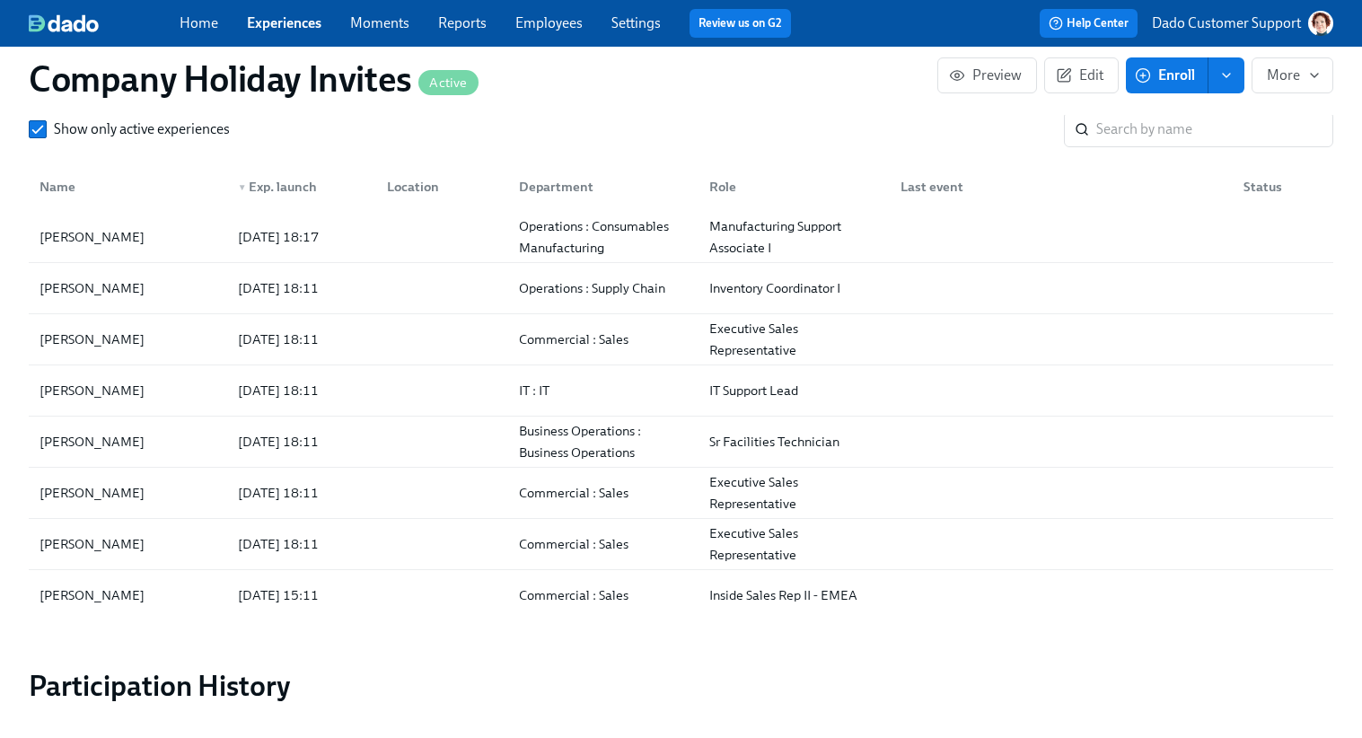
click at [546, 31] on link "Employees" at bounding box center [548, 22] width 67 height 17
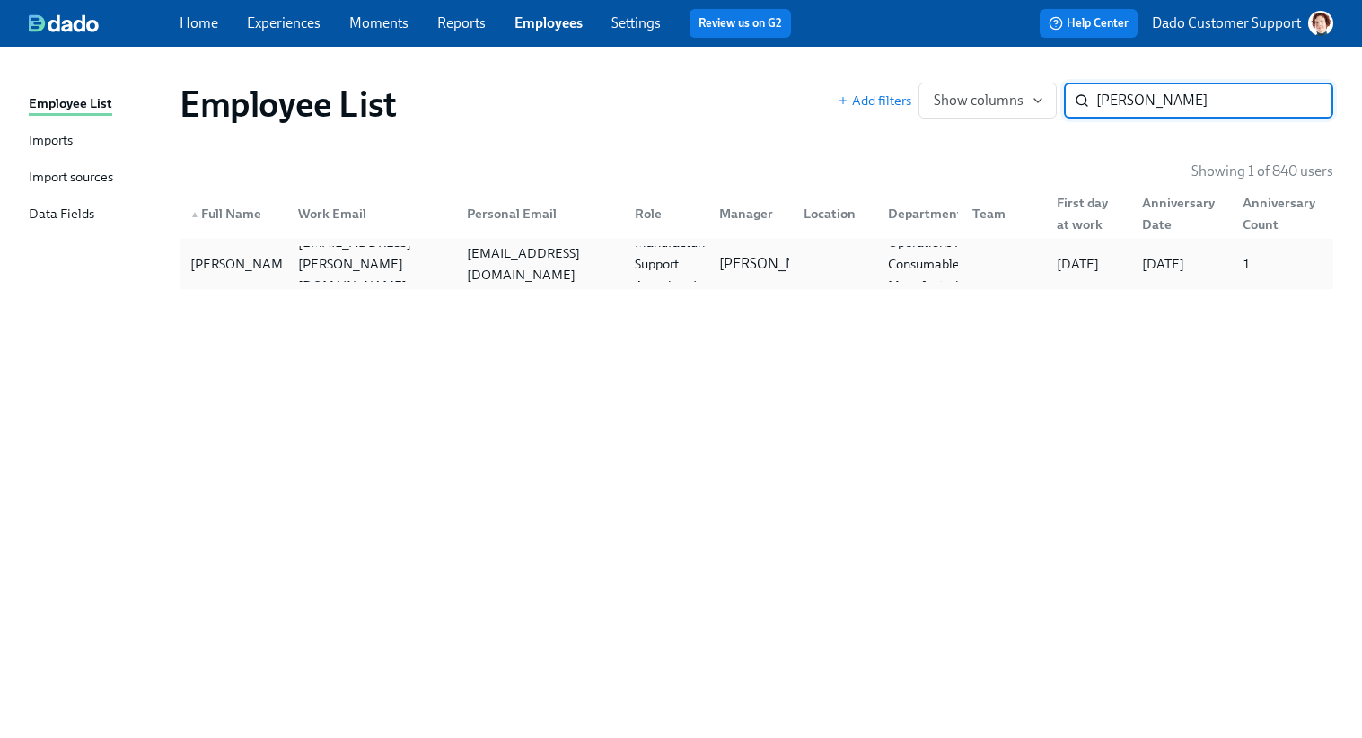
type input "Angie"
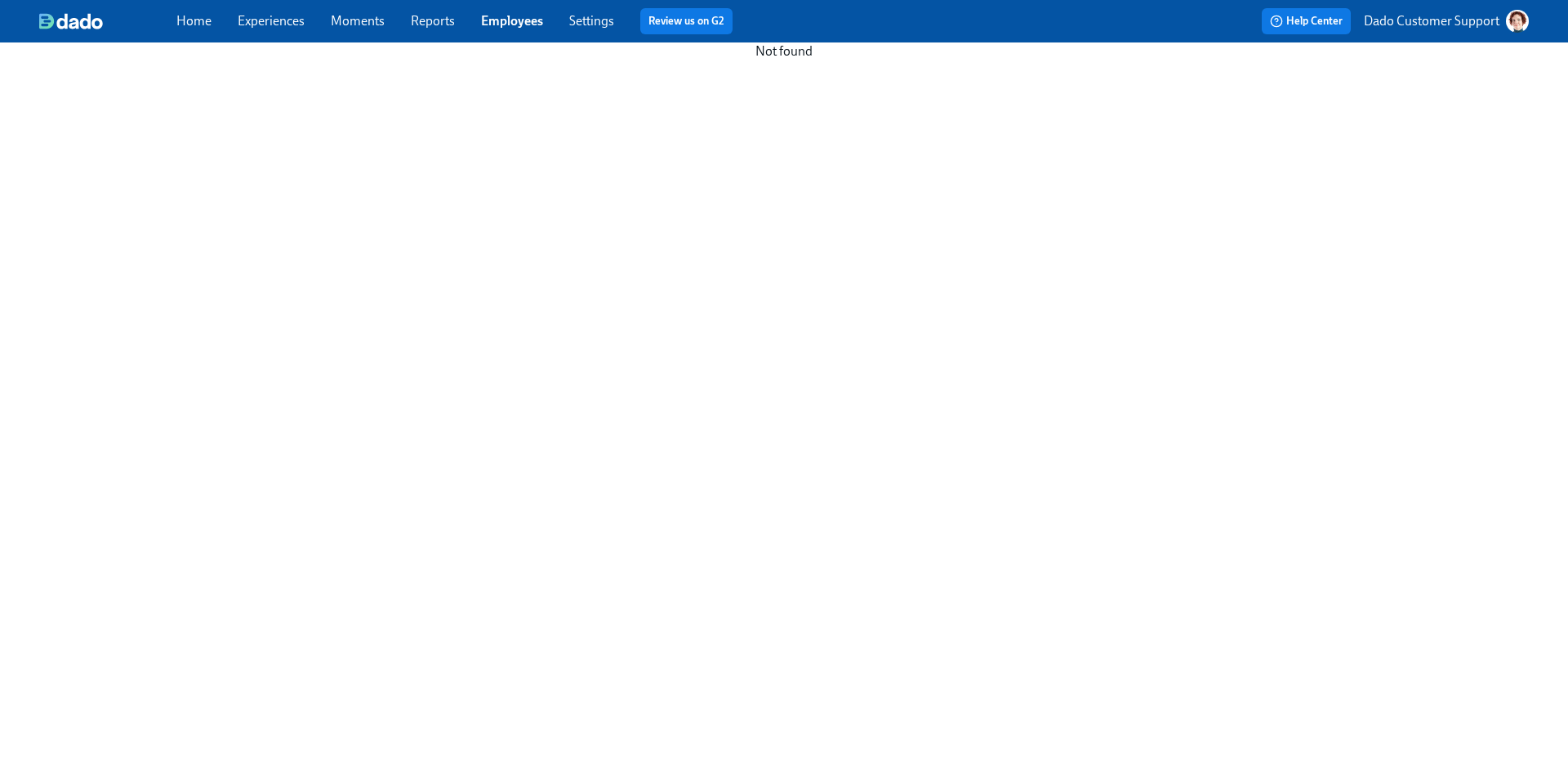
click at [493, 23] on link "Employees" at bounding box center [512, 20] width 62 height 15
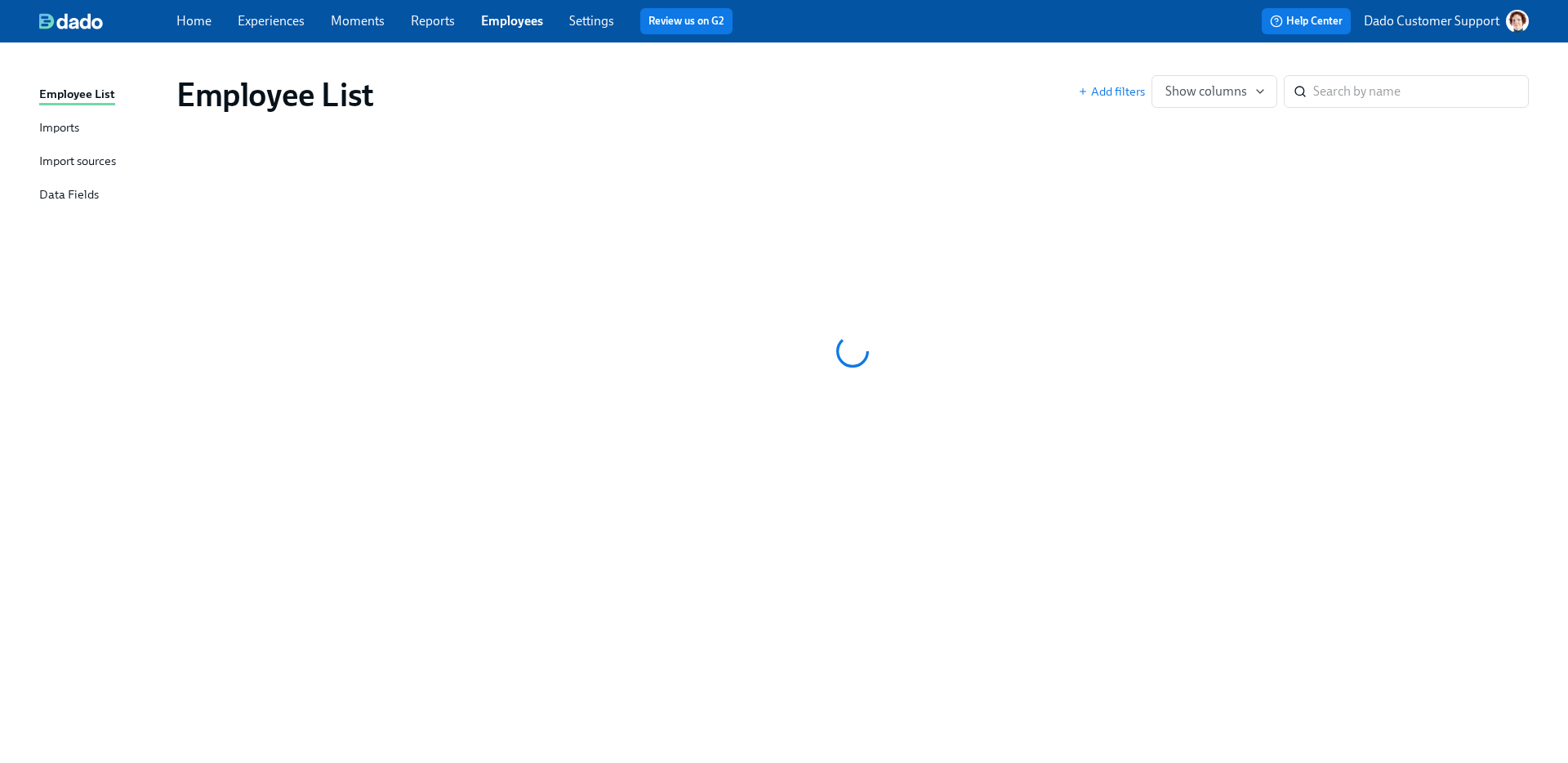
click at [45, 124] on div "Imports" at bounding box center [59, 128] width 40 height 20
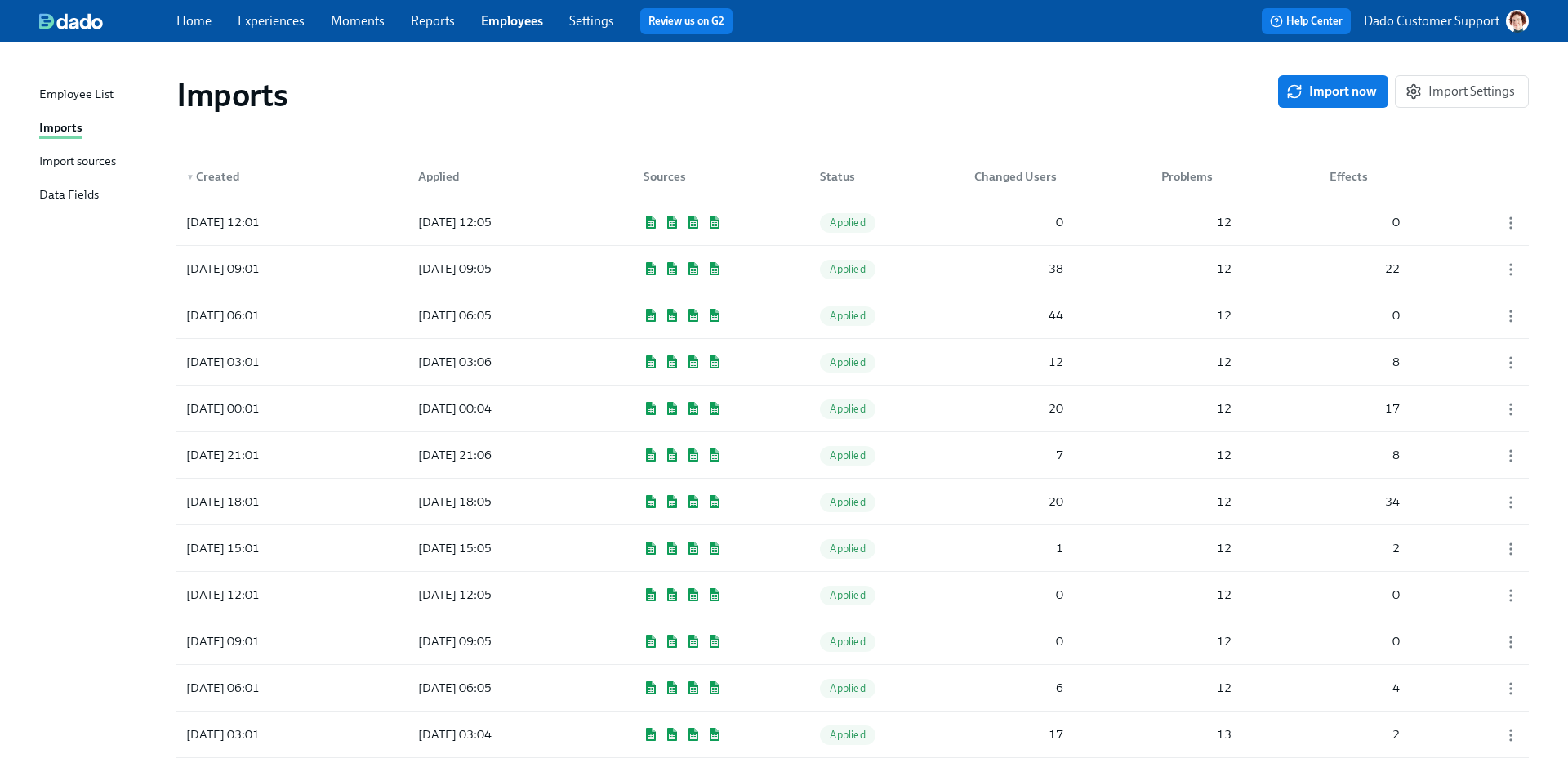
click at [1366, 89] on span "Import now" at bounding box center [1333, 92] width 87 height 16
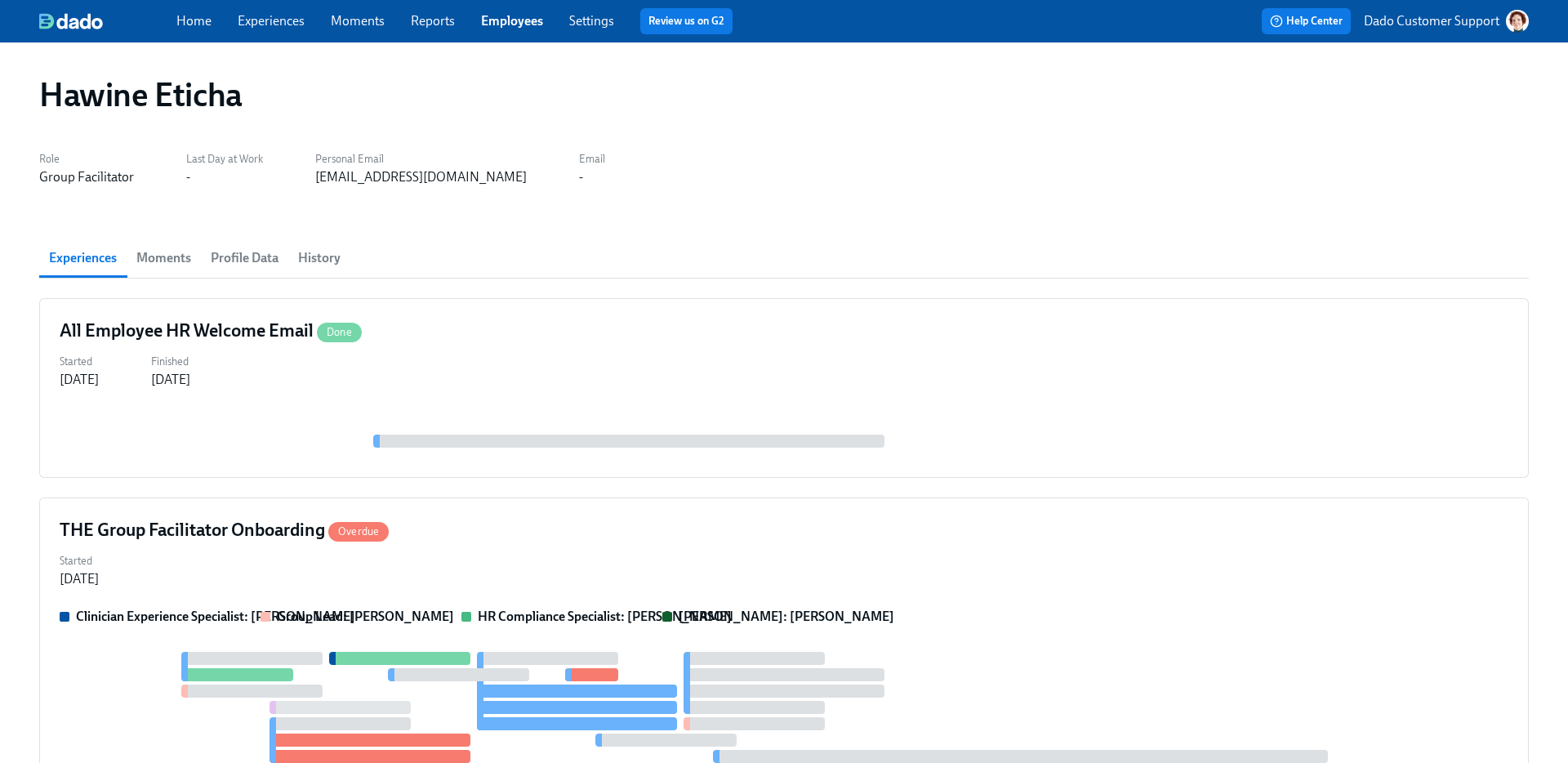
click at [513, 15] on link "Employees" at bounding box center [512, 20] width 62 height 15
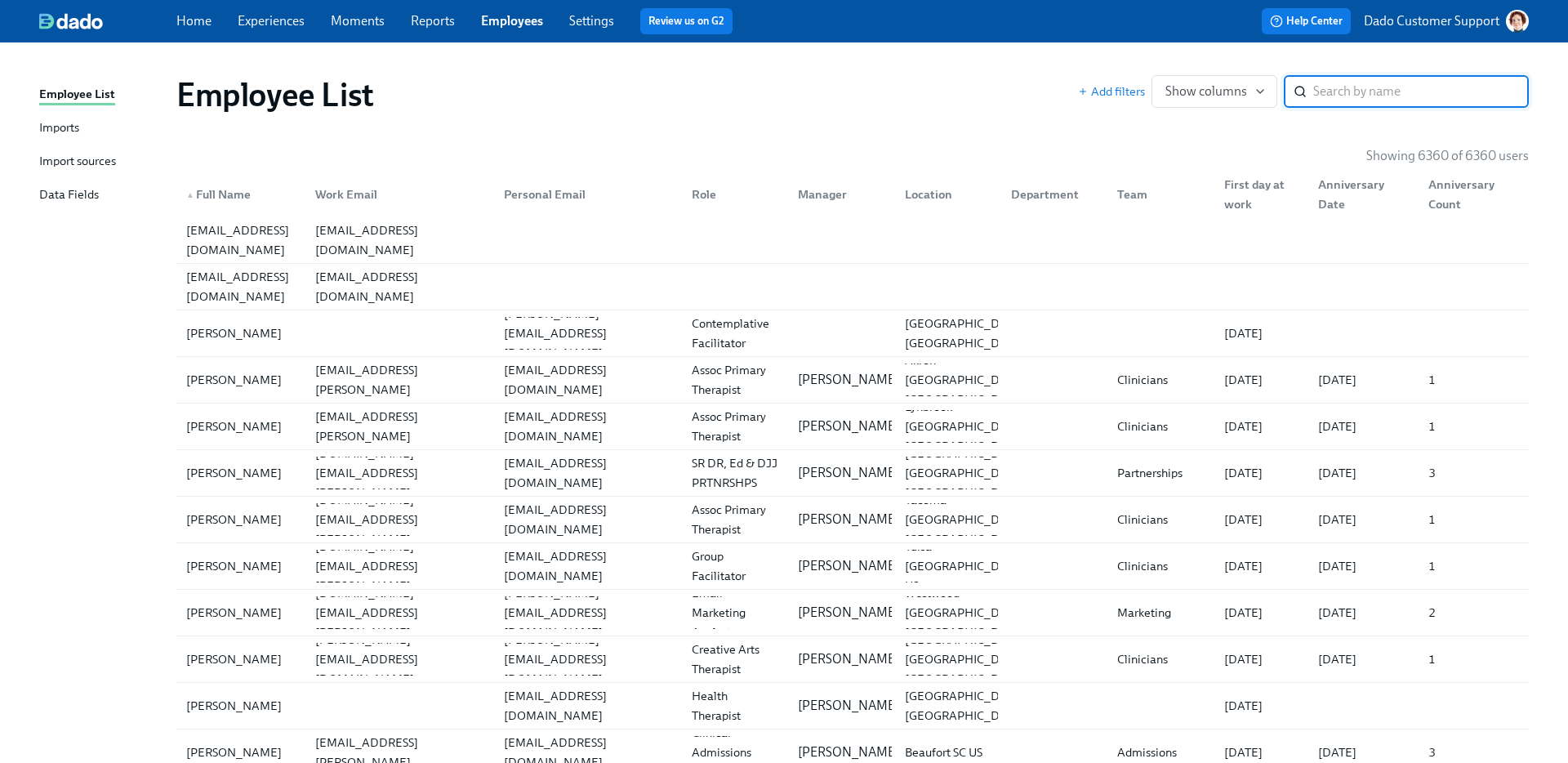
click at [58, 116] on div "Employee List Imports Import sources Data Fields" at bounding box center [107, 151] width 137 height 134
click at [55, 128] on div "Imports" at bounding box center [59, 128] width 40 height 20
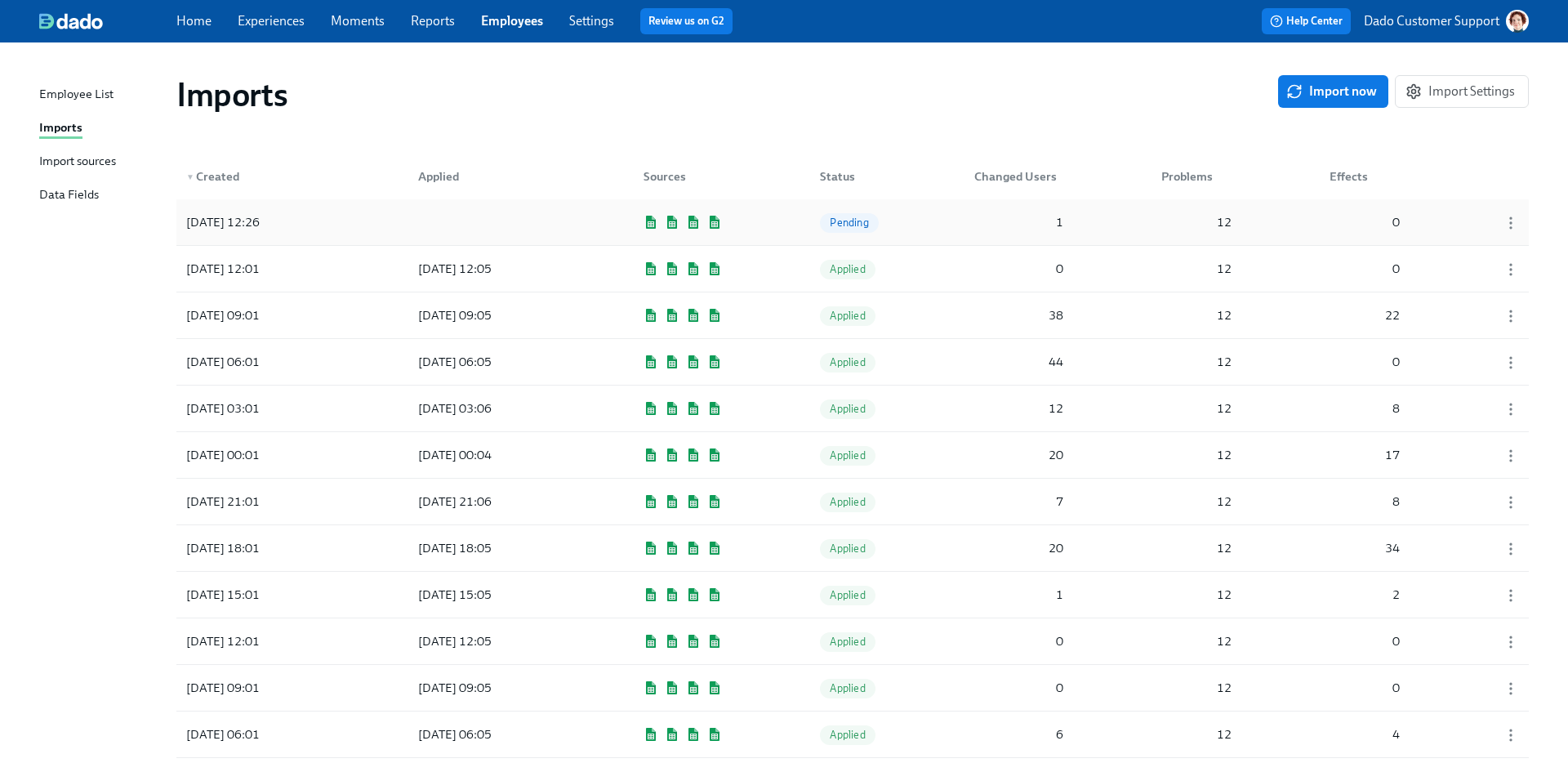
click at [884, 226] on div "Pending" at bounding box center [849, 222] width 71 height 20
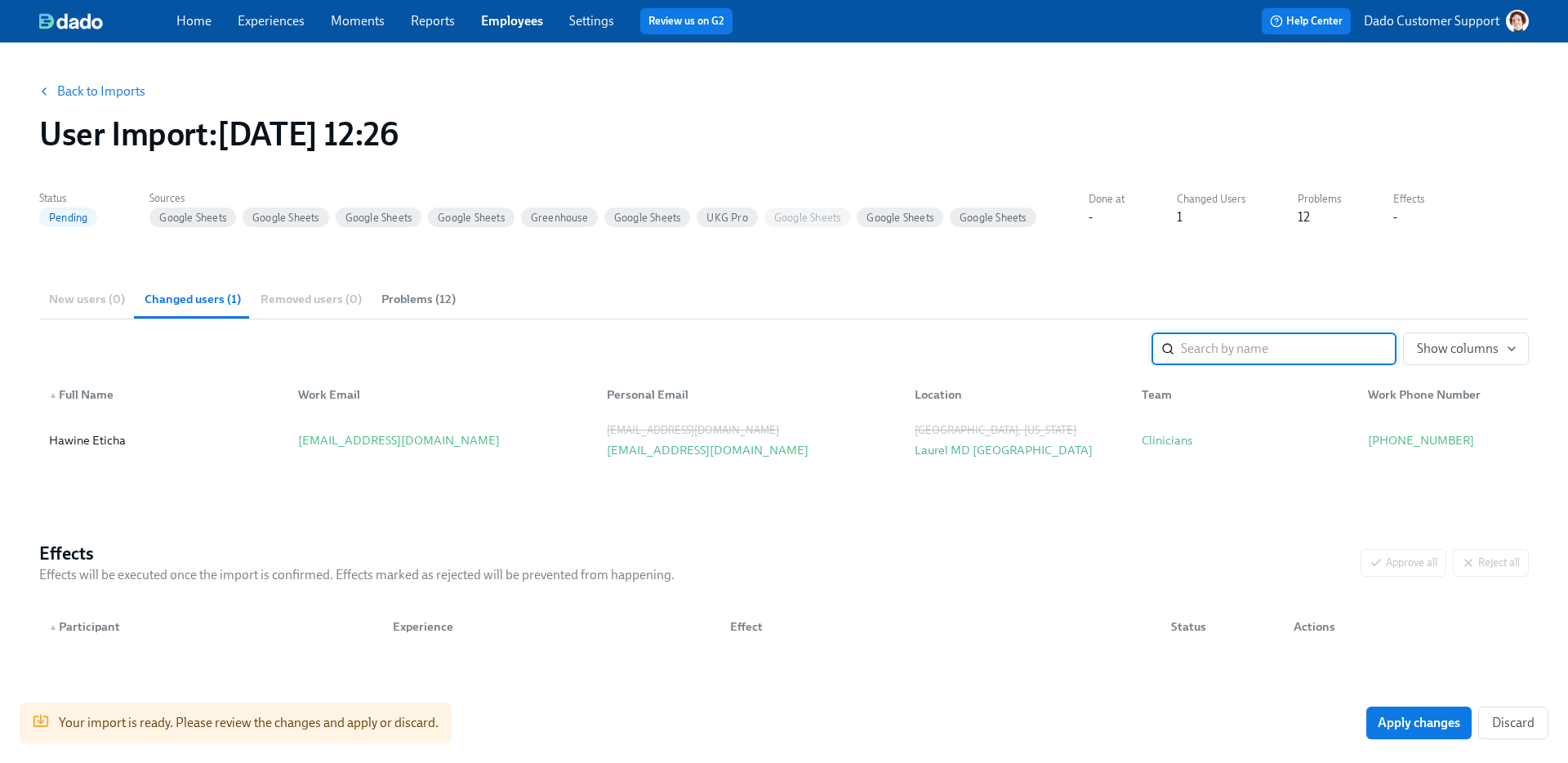
click at [385, 286] on button "Problems (12)" at bounding box center [418, 298] width 94 height 39
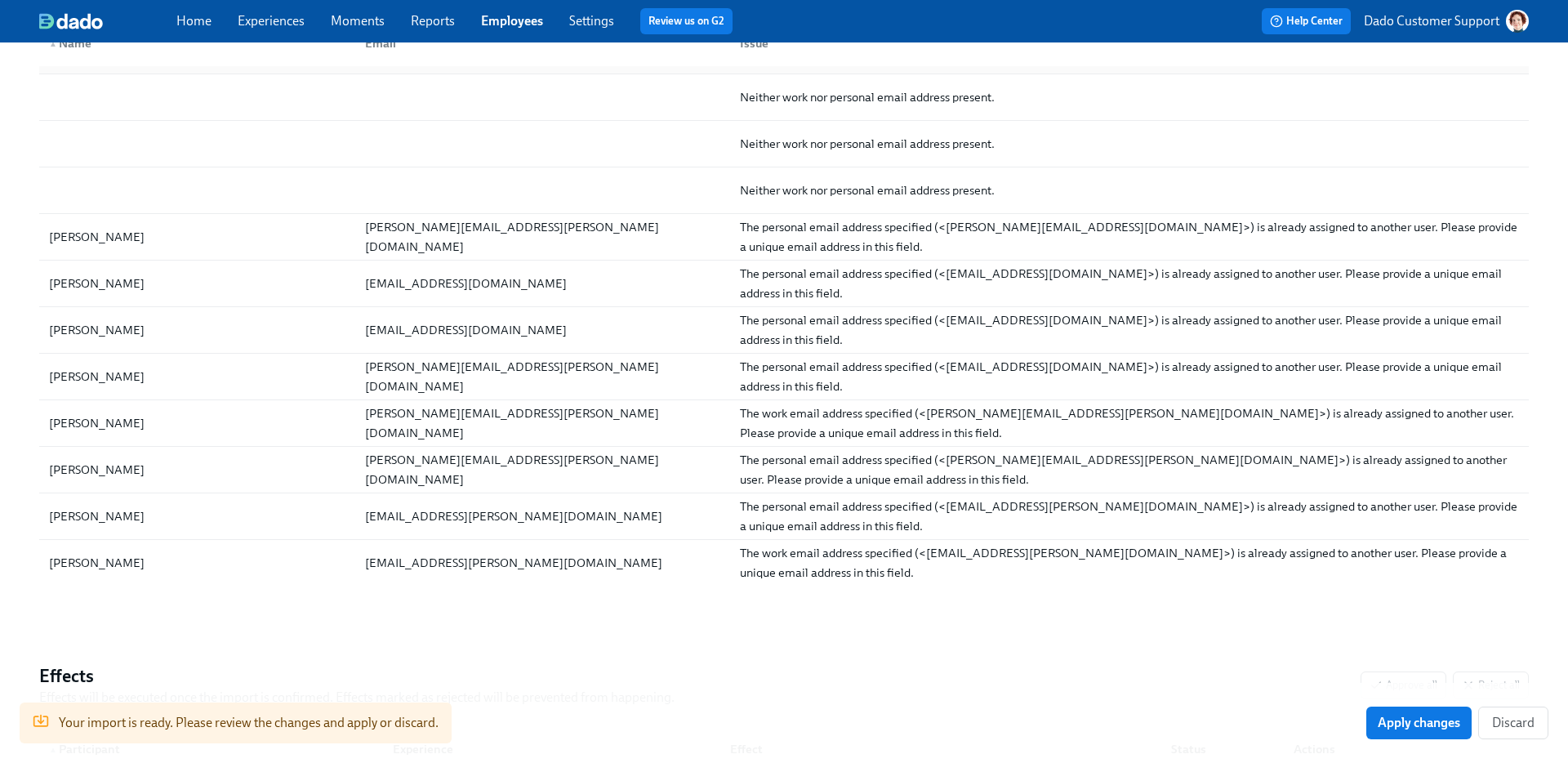
scroll to position [326, 0]
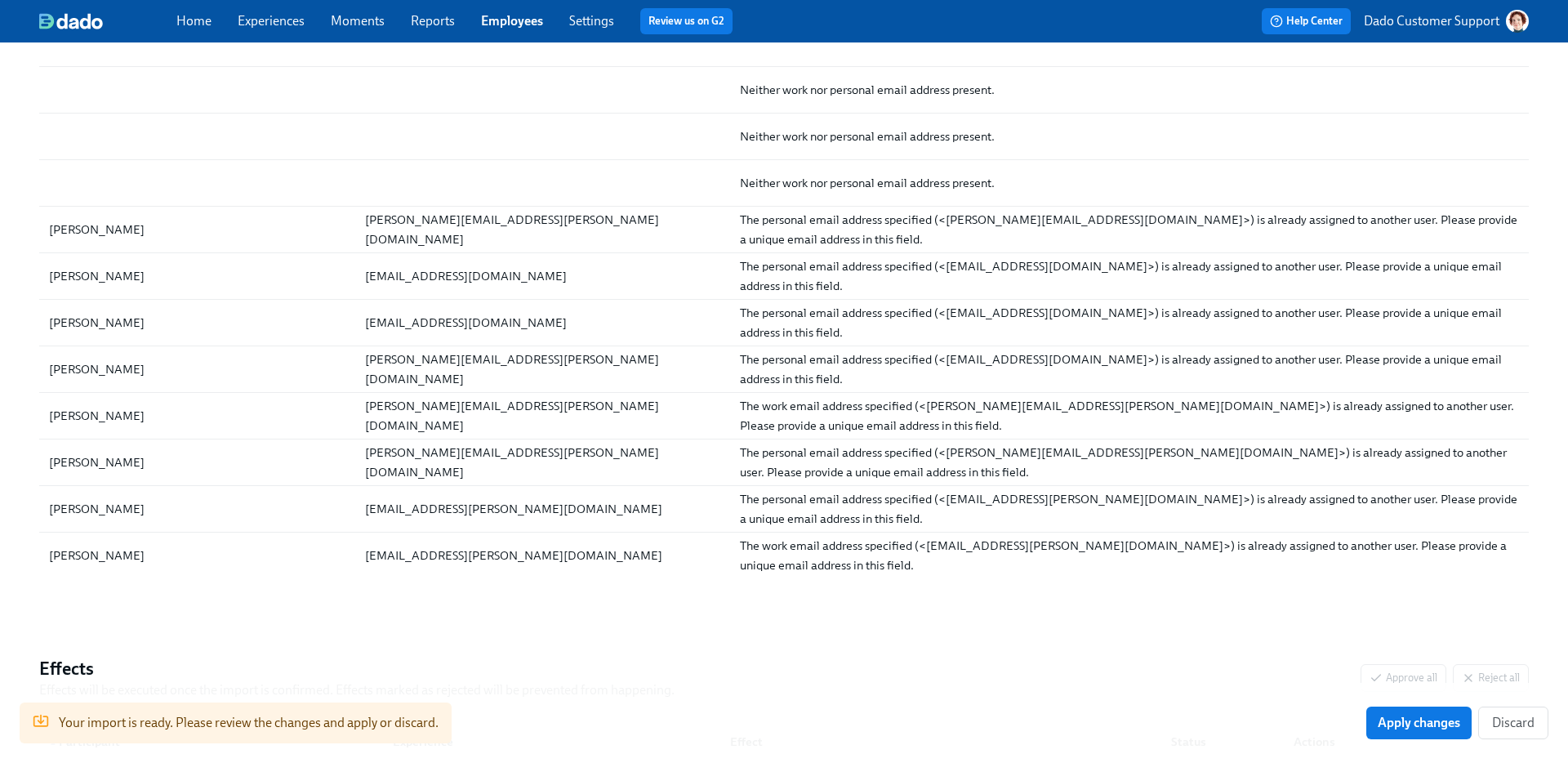
click at [508, 24] on link "Employees" at bounding box center [512, 20] width 62 height 15
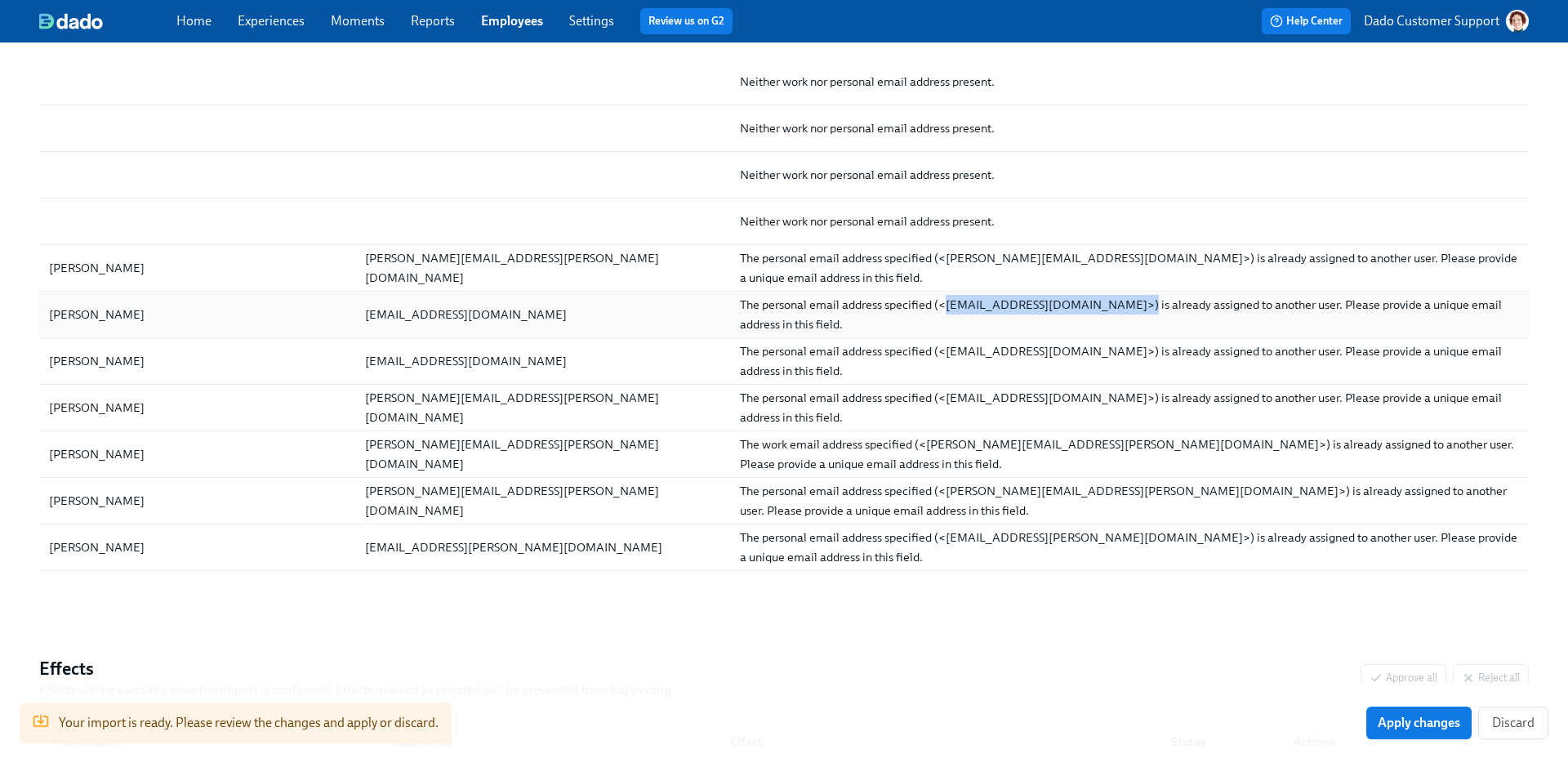
drag, startPoint x: 941, startPoint y: 305, endPoint x: 1113, endPoint y: 305, distance: 172.0
click at [1112, 305] on div "The personal email address specified (<ashley.cook2@charliehealth.com>) is alre…" at bounding box center [1130, 314] width 779 height 39
copy div "ashley.cook2@charliehealth.com"
click at [1532, 721] on span "Discard" at bounding box center [1513, 723] width 43 height 16
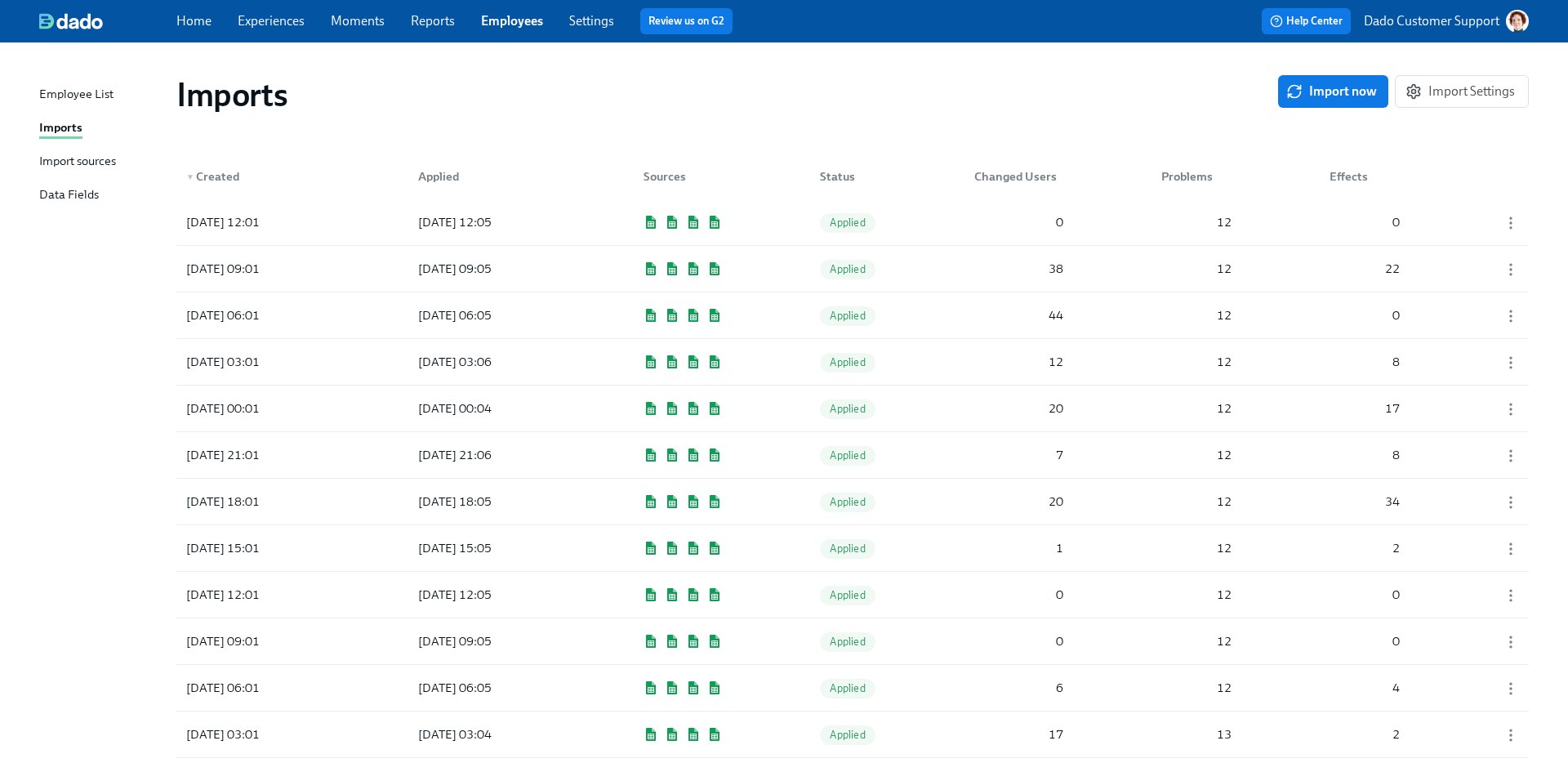
click at [1350, 99] on button "Import now" at bounding box center [1332, 92] width 110 height 33
click at [325, 196] on div "▼ Created Applied Sources Status Changed Users Problems Effects" at bounding box center [852, 173] width 1352 height 52
click at [307, 230] on div "2025/08/29 12:42" at bounding box center [254, 222] width 147 height 33
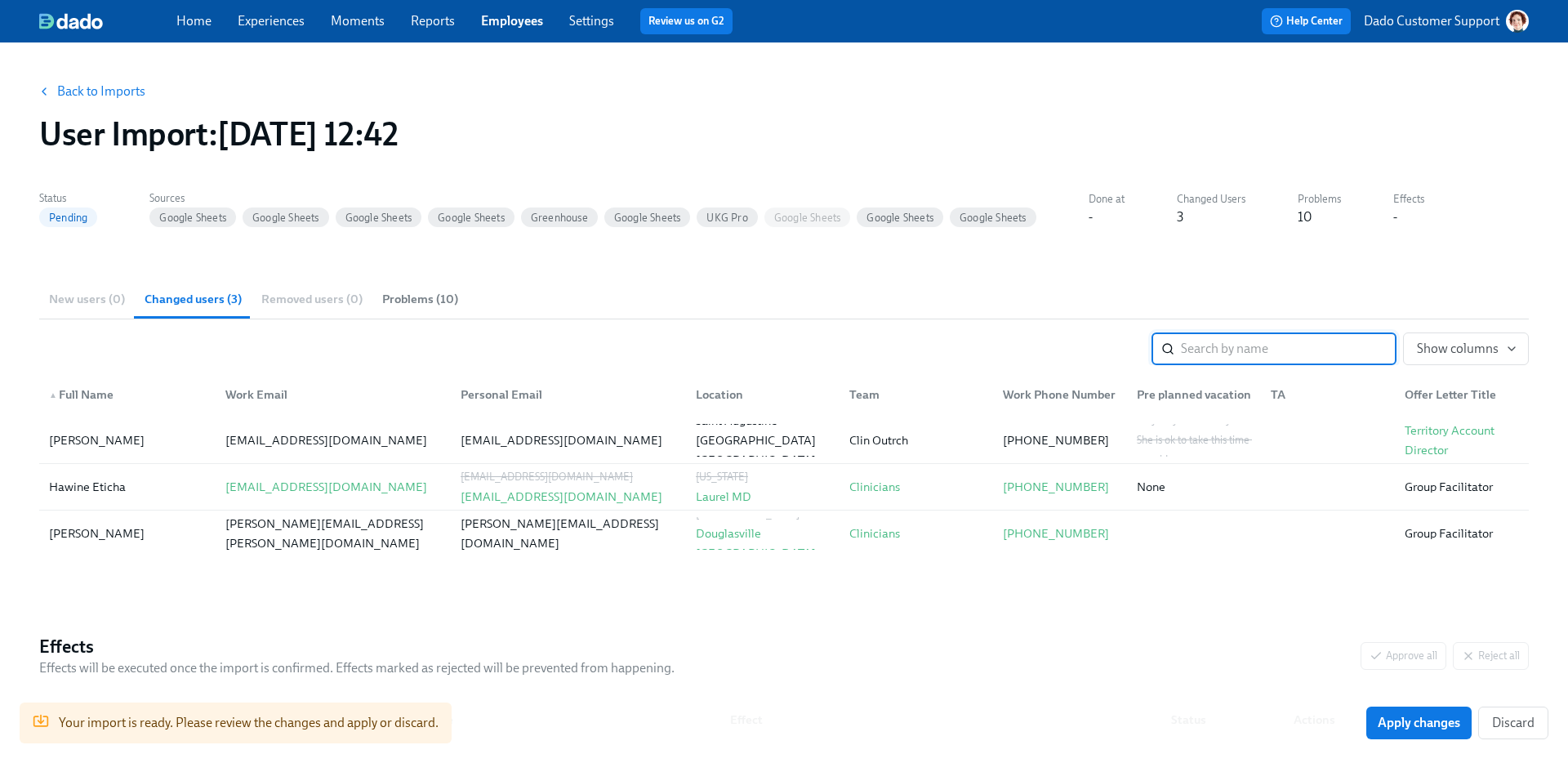
click at [426, 297] on span "Problems (10)" at bounding box center [420, 299] width 76 height 19
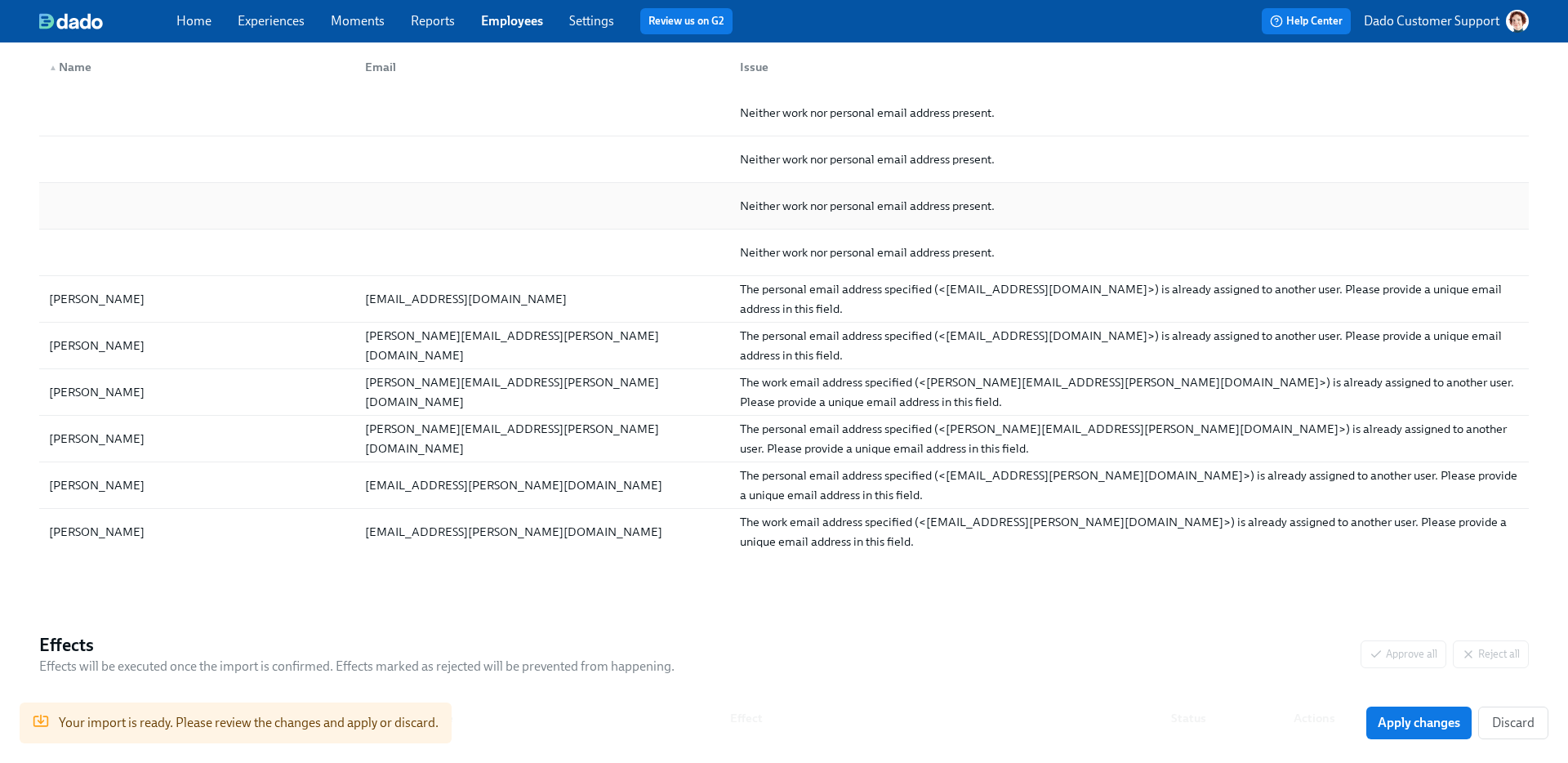
scroll to position [354, 0]
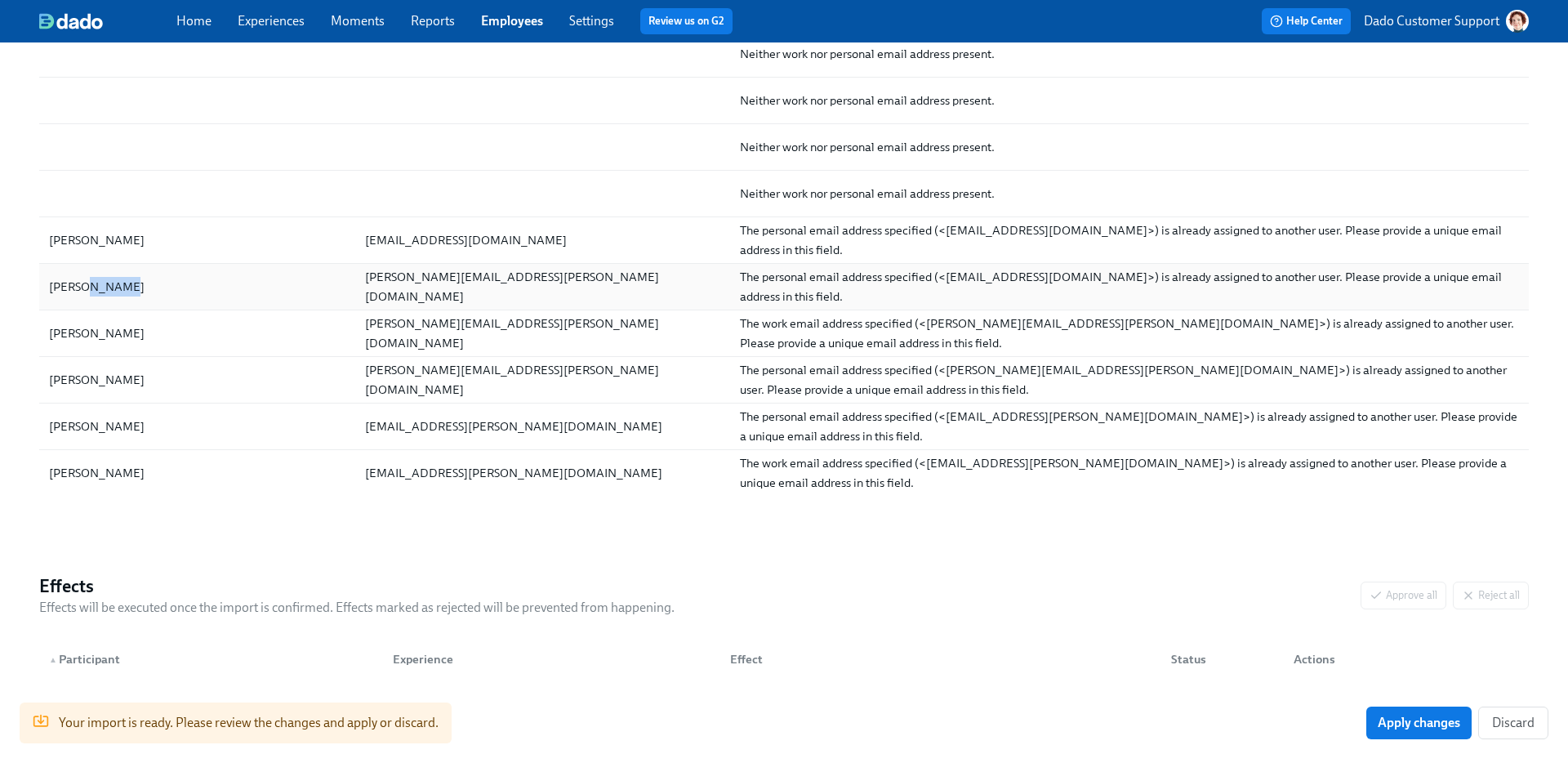
click at [259, 283] on div "Erika Walker" at bounding box center [197, 286] width 309 height 33
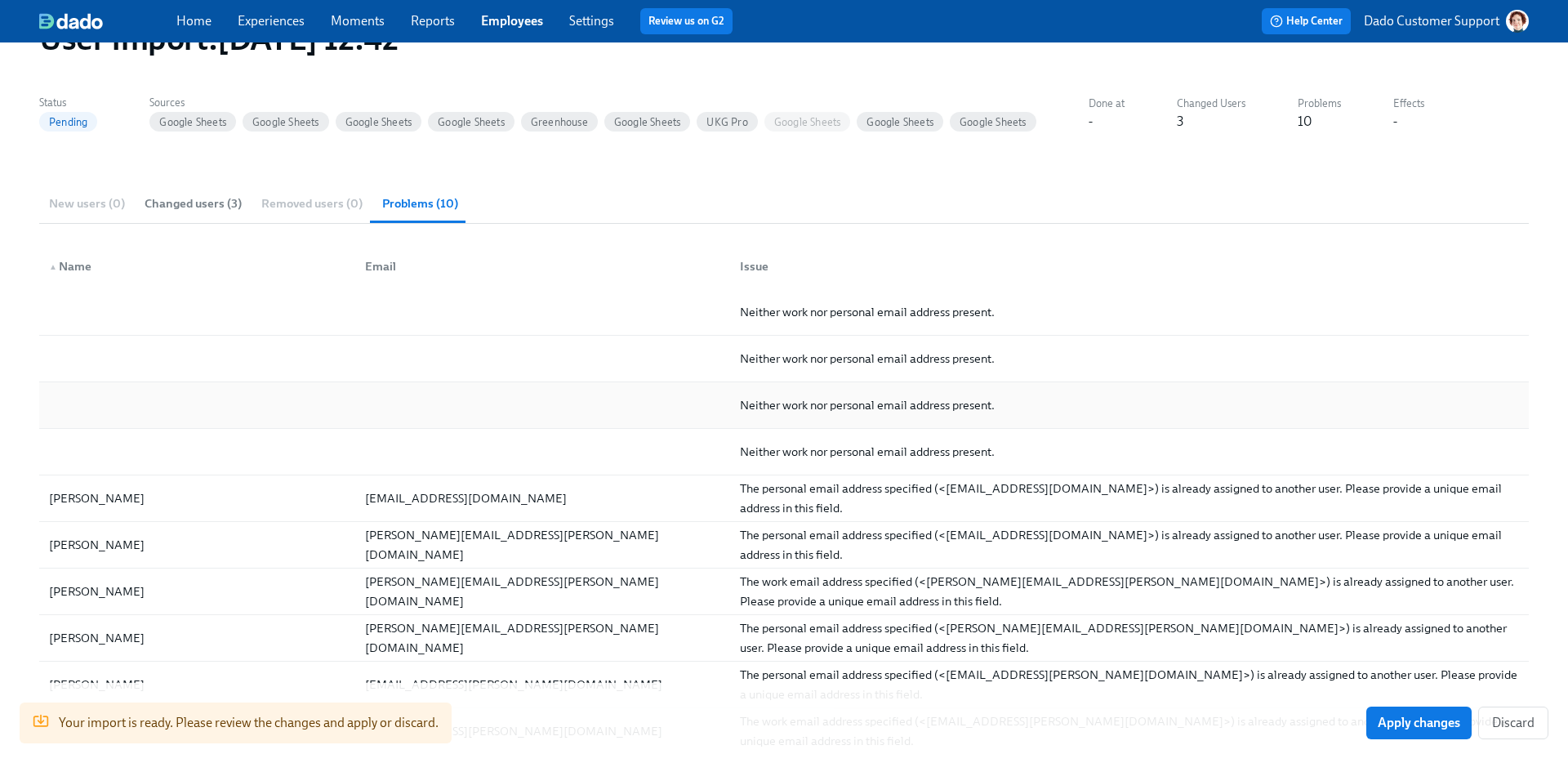
scroll to position [94, 0]
drag, startPoint x: 40, startPoint y: 501, endPoint x: 108, endPoint y: 501, distance: 68.0
click at [108, 501] on div "Back to Imports User Import : 2025/08/29 12:42 Status Pending Sources Google Sh…" at bounding box center [784, 517] width 1568 height 1137
copy div "Asma Jama"
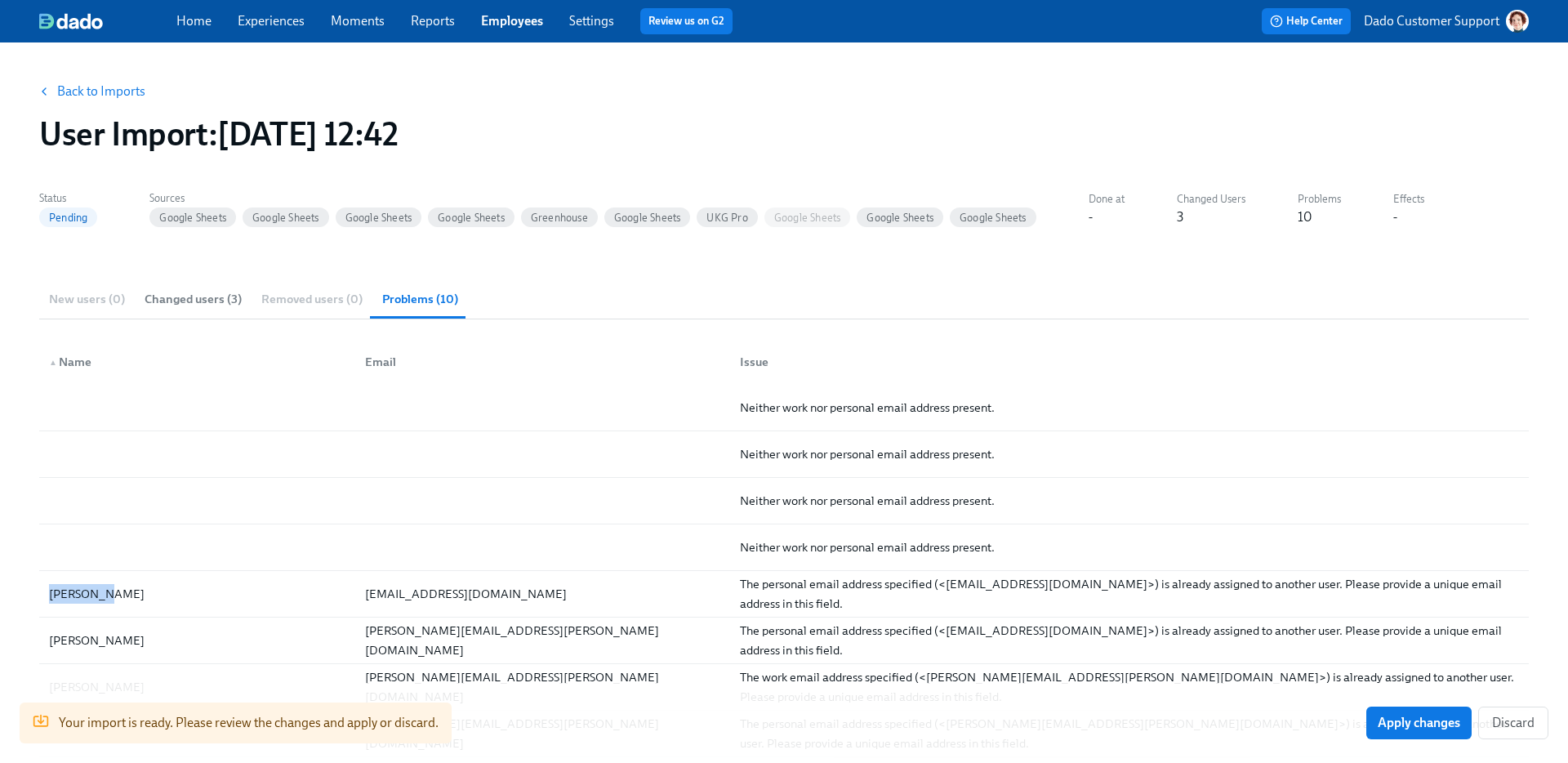
click at [84, 92] on link "Back to Imports" at bounding box center [101, 92] width 88 height 16
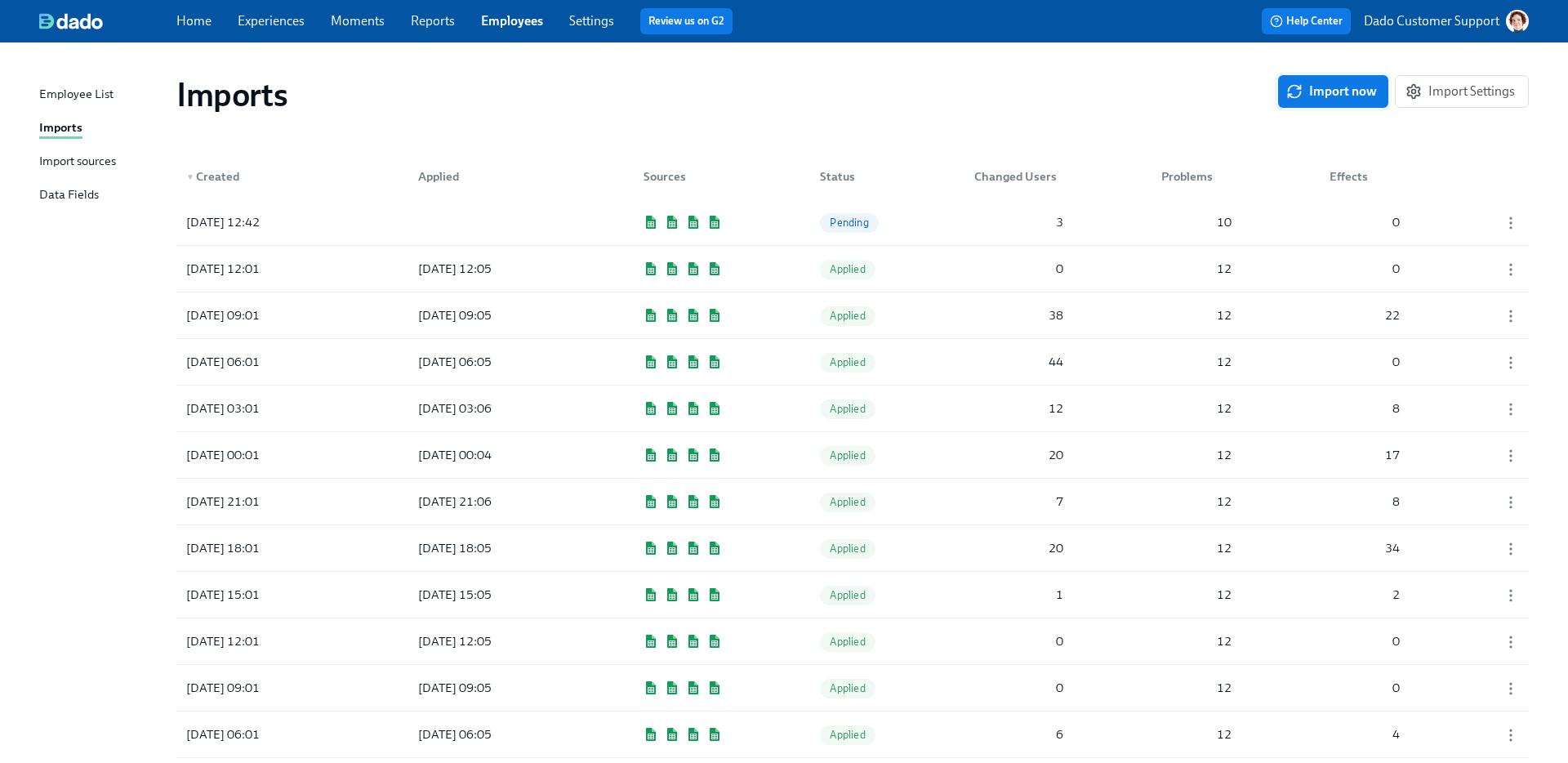
click at [1308, 79] on button "Import now" at bounding box center [1332, 92] width 110 height 33
click at [412, 228] on div at bounding box center [478, 222] width 147 height 33
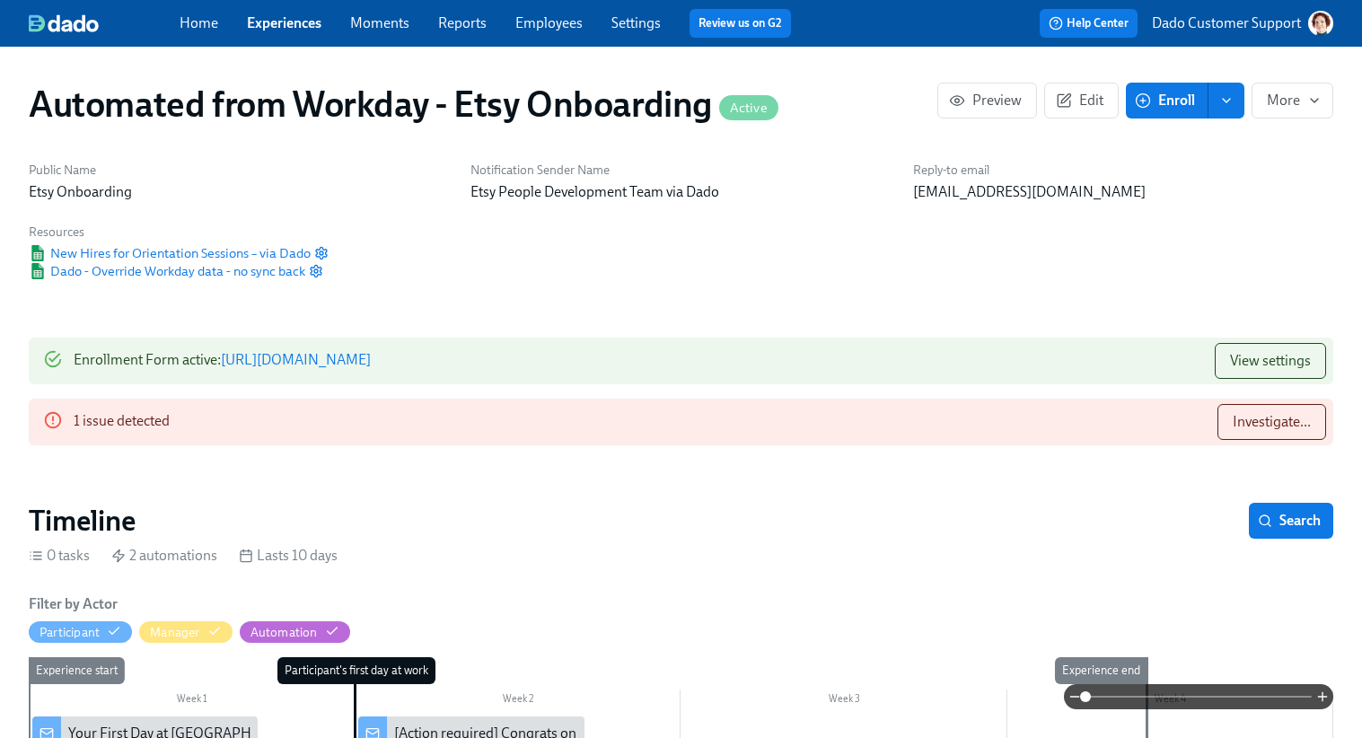
scroll to position [0, 4640]
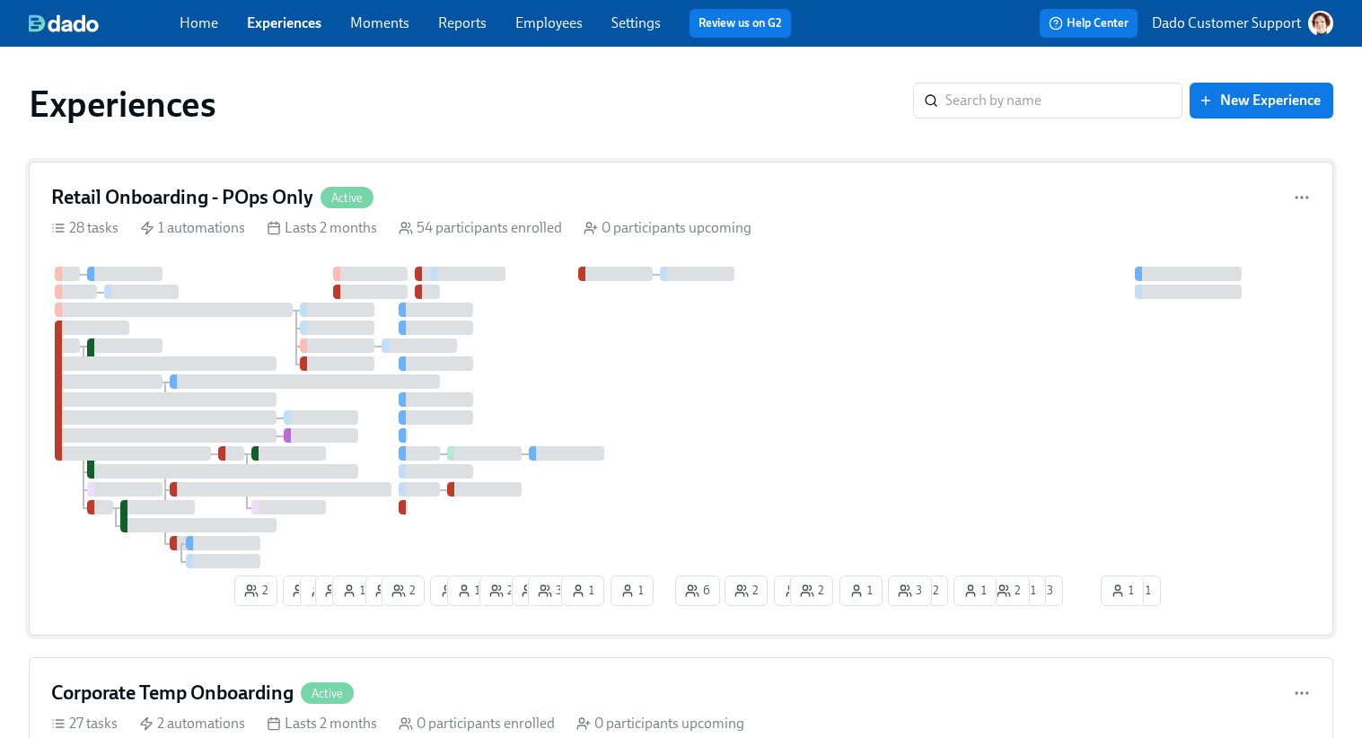
click at [820, 250] on div "Retail Onboarding - POps Only Active 28 tasks 1 automations Lasts 2 months 54 p…" at bounding box center [681, 399] width 1305 height 474
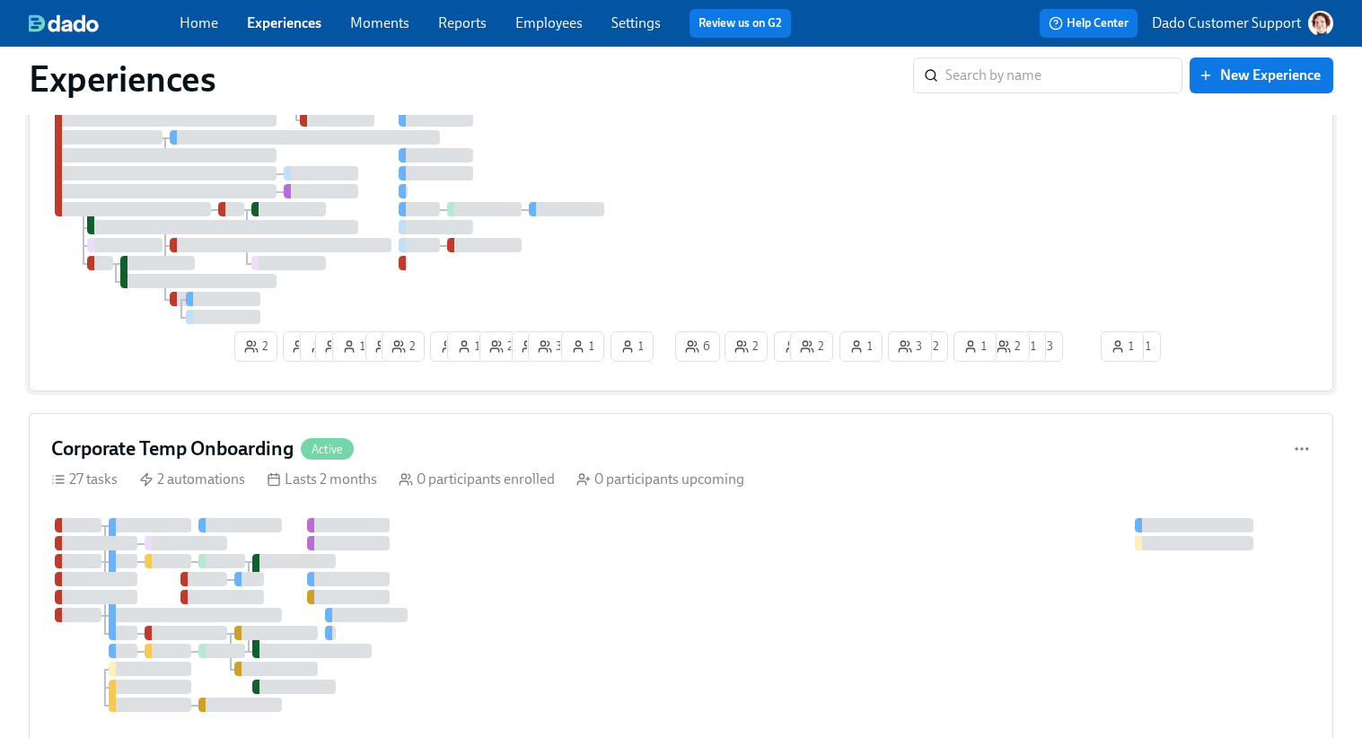
scroll to position [256, 0]
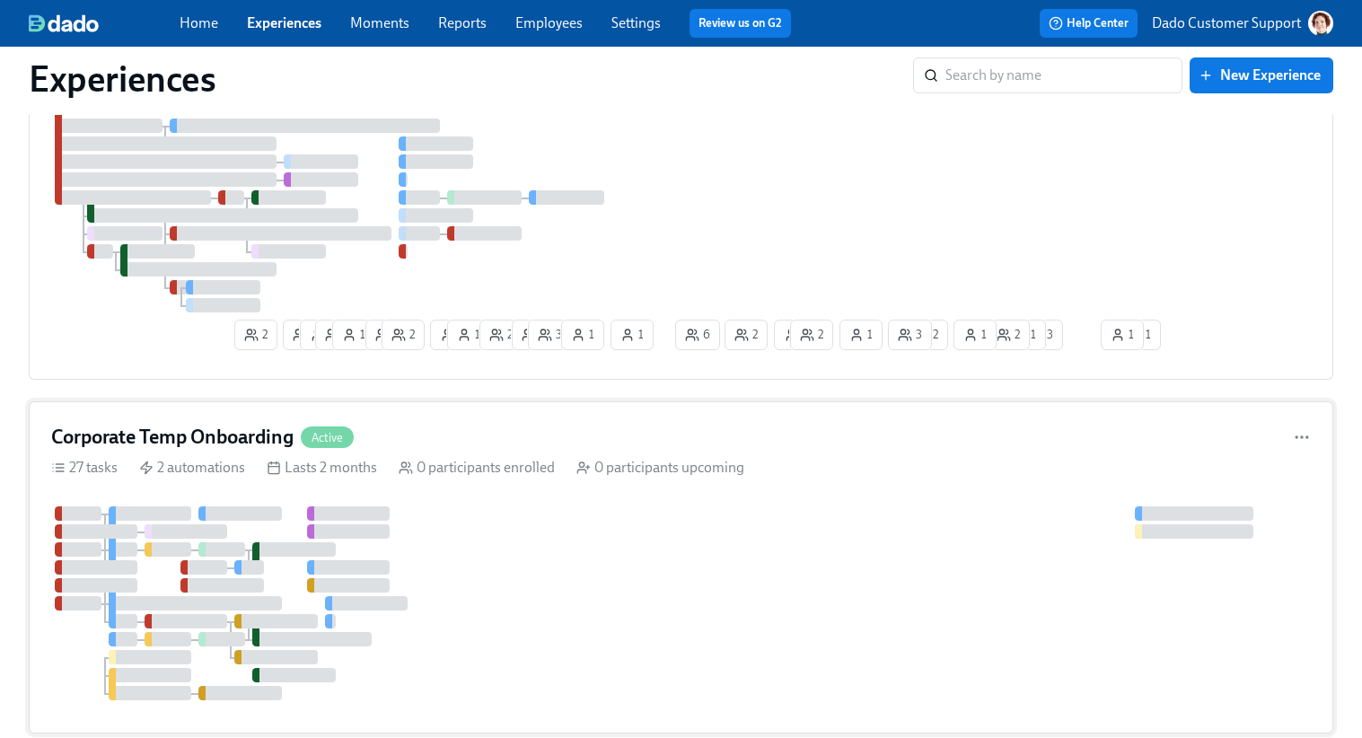
click at [716, 576] on div at bounding box center [681, 603] width 1260 height 194
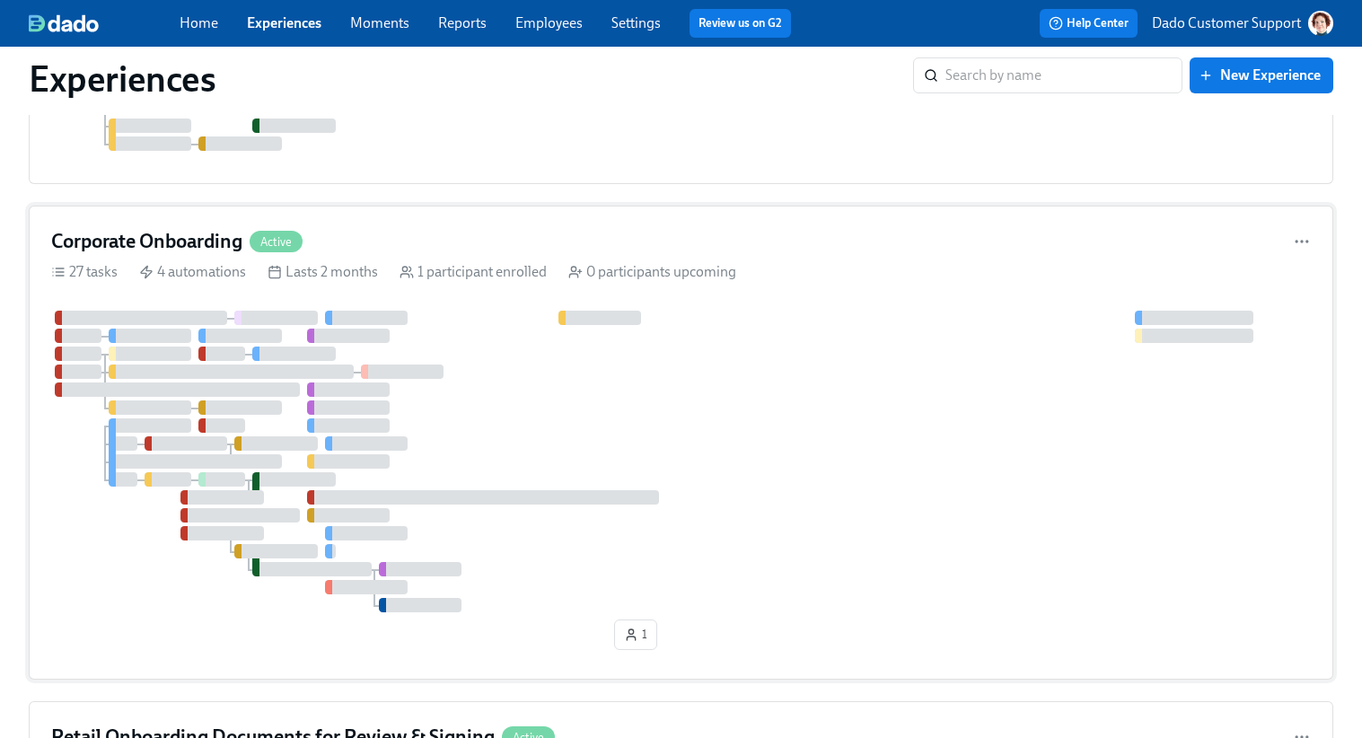
scroll to position [809, 0]
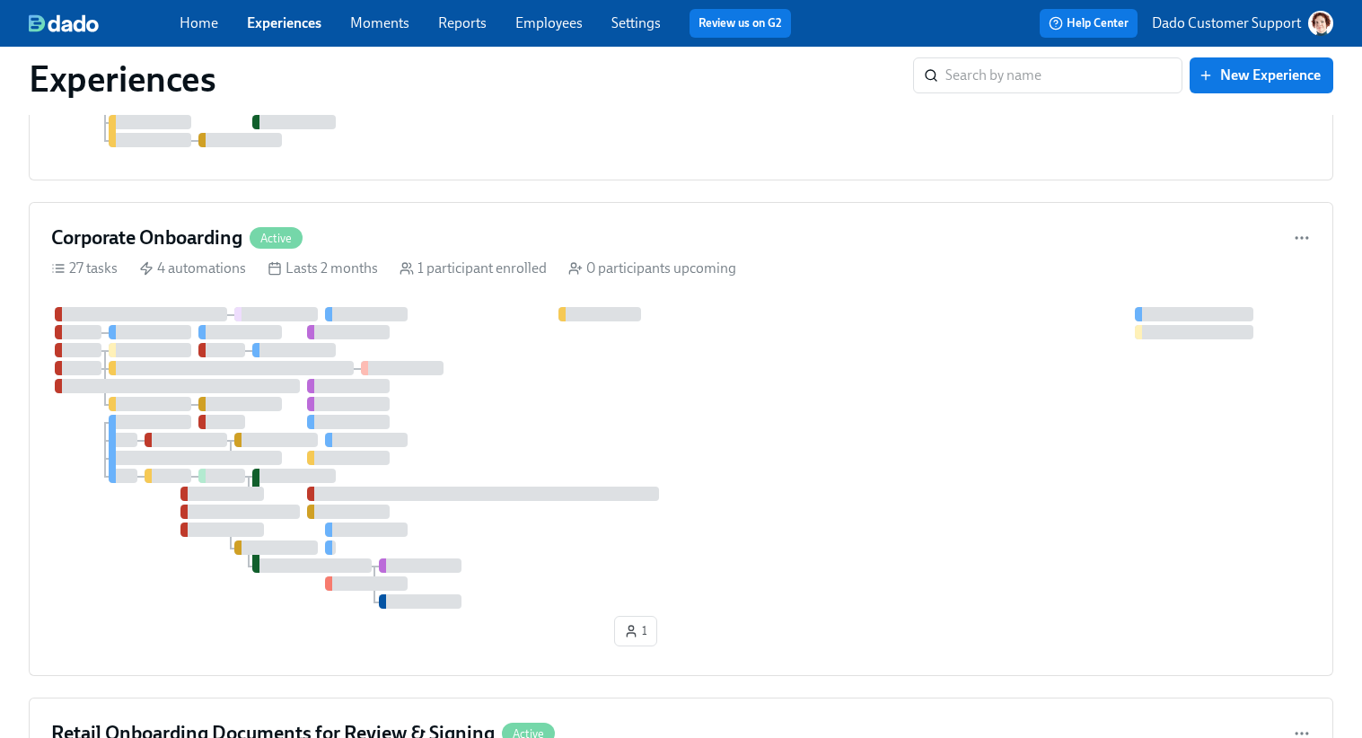
drag, startPoint x: 719, startPoint y: 476, endPoint x: 999, endPoint y: 3, distance: 550.0
click at [921, 255] on div "Corporate Onboarding Active 27 tasks 4 automations Lasts 2 months 1 participant…" at bounding box center [681, 439] width 1305 height 474
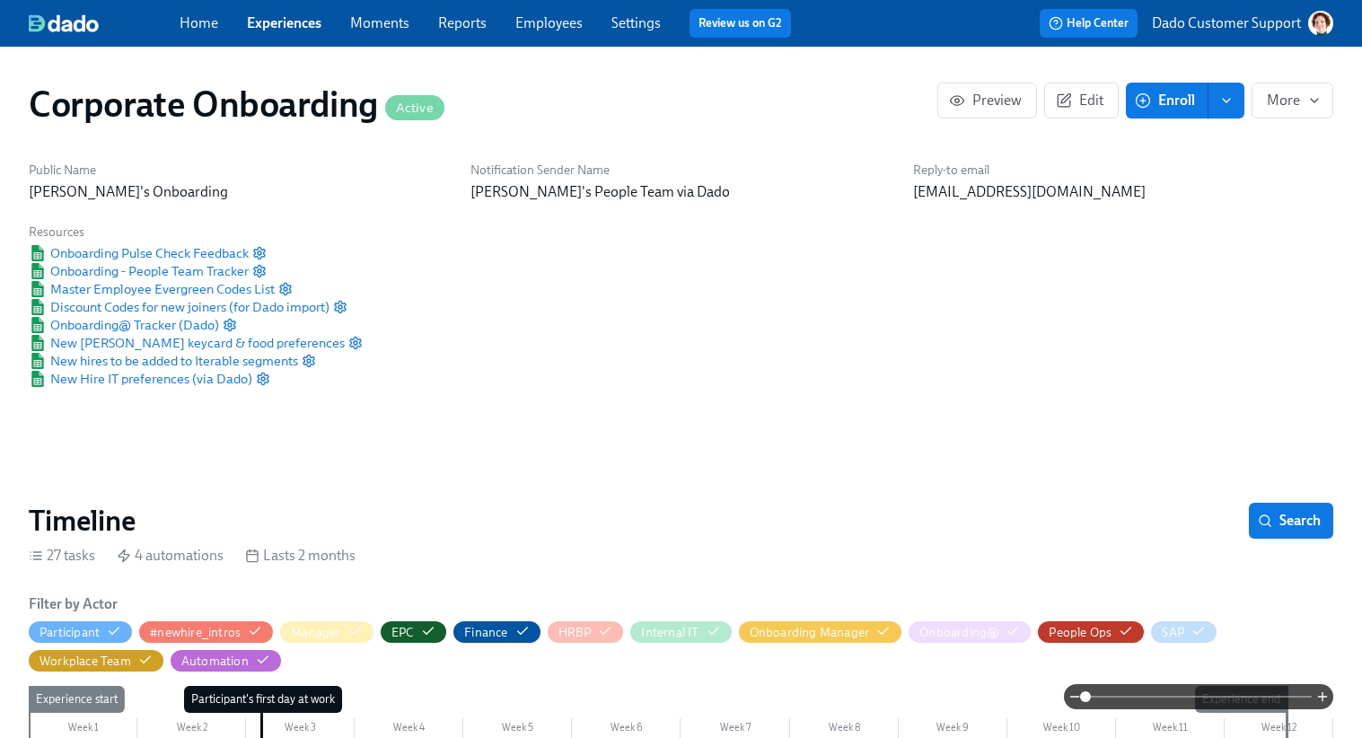
scroll to position [0, 1519]
click at [118, 252] on span "Onboarding Pulse Check Feedback" at bounding box center [139, 253] width 220 height 18
click at [255, 248] on icon "button" at bounding box center [259, 253] width 14 height 14
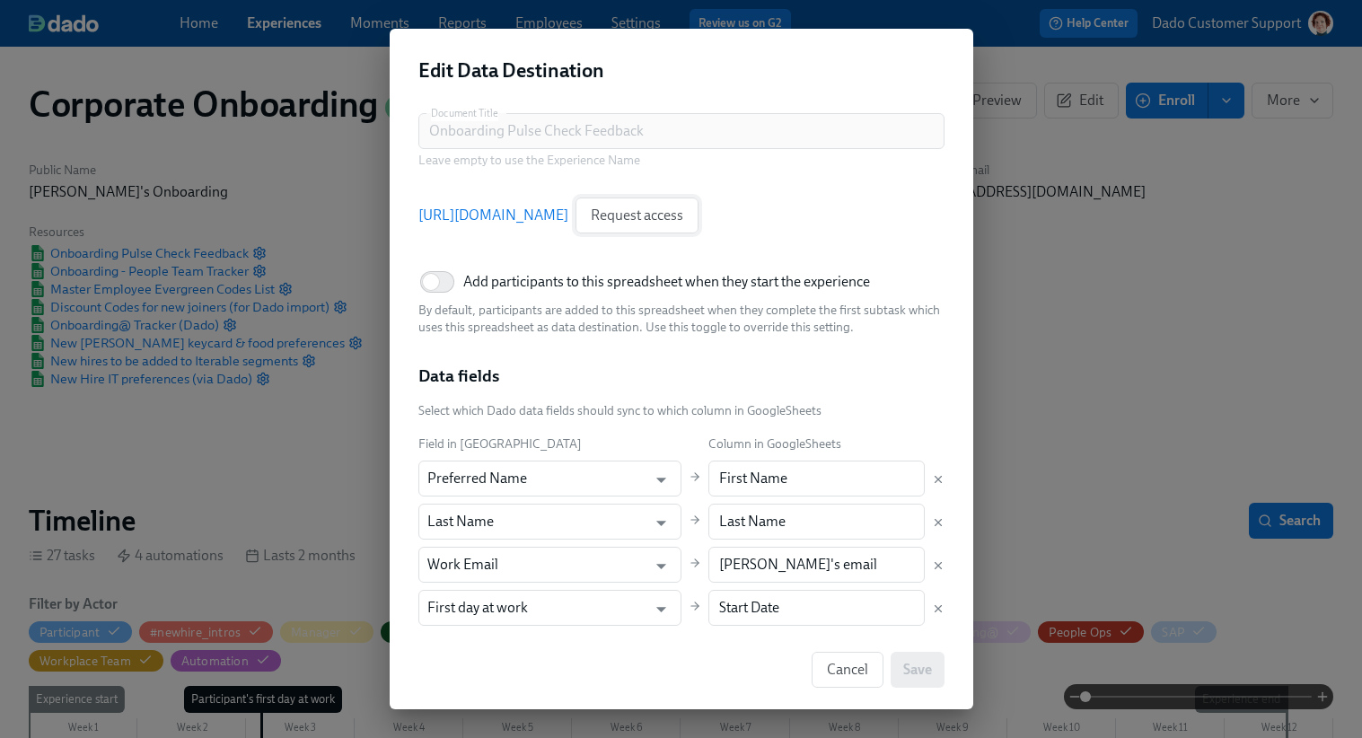
click at [699, 203] on button "Request access" at bounding box center [637, 216] width 123 height 36
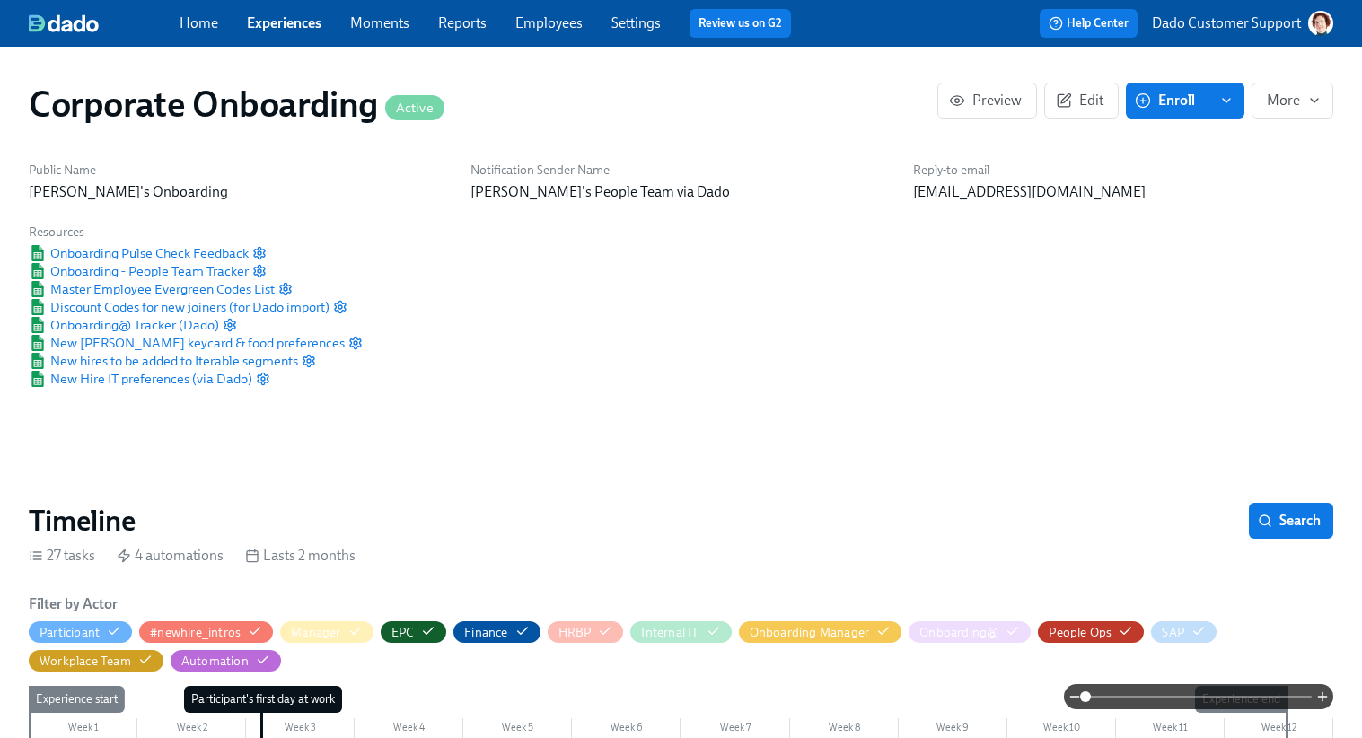
click at [1286, 519] on span "Search" at bounding box center [1291, 521] width 59 height 18
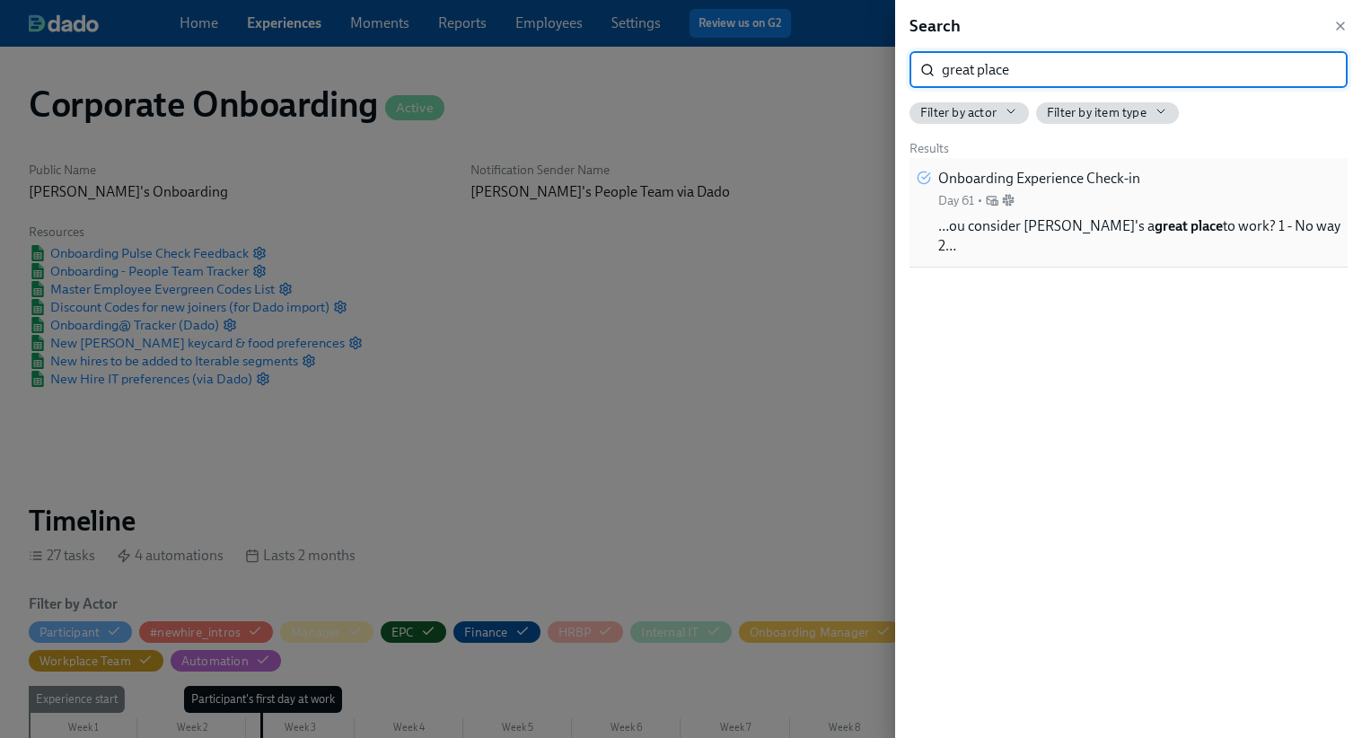
type input "great place"
click at [1148, 204] on div "Onboarding Experience Check-in Day 61 • …ou consider Rothy's a great place to w…" at bounding box center [1139, 212] width 402 height 87
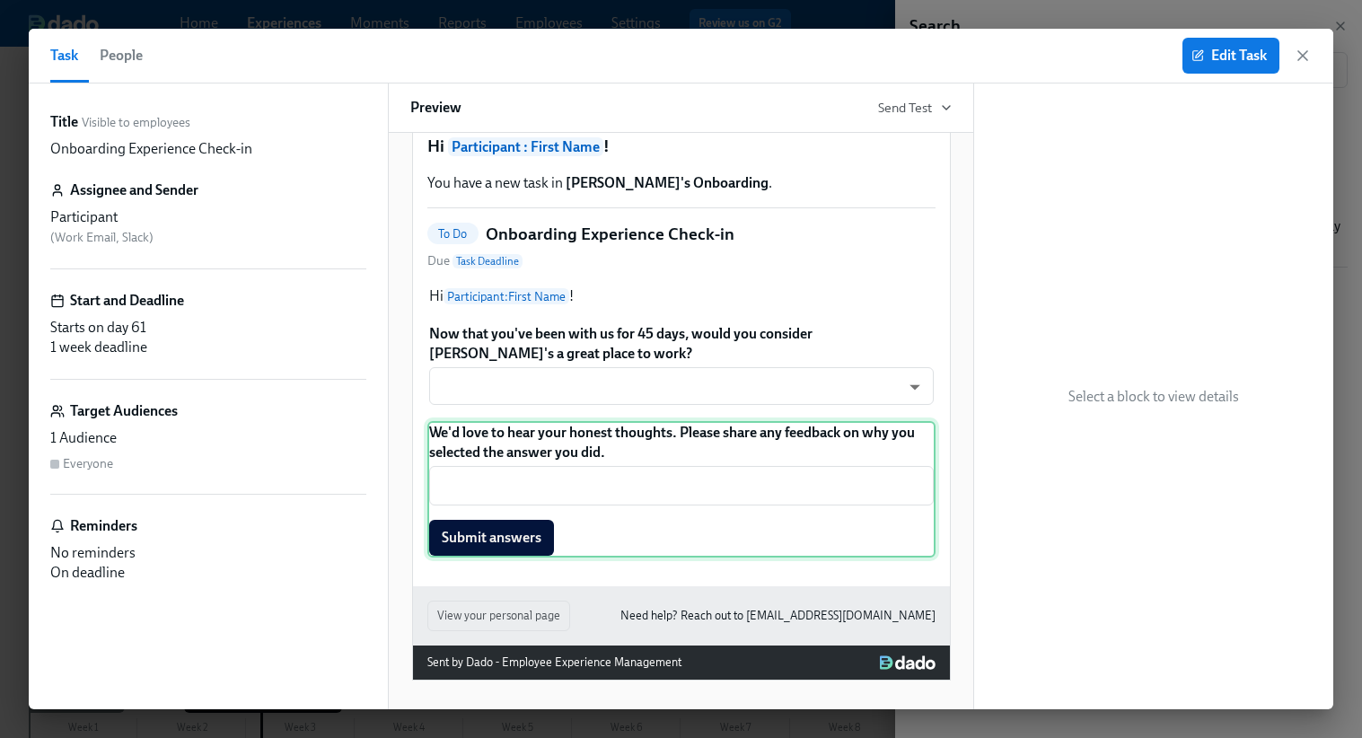
scroll to position [80, 0]
click at [637, 464] on div "We'd love to hear your honest thoughts. Please share any feedback on why you se…" at bounding box center [681, 489] width 508 height 136
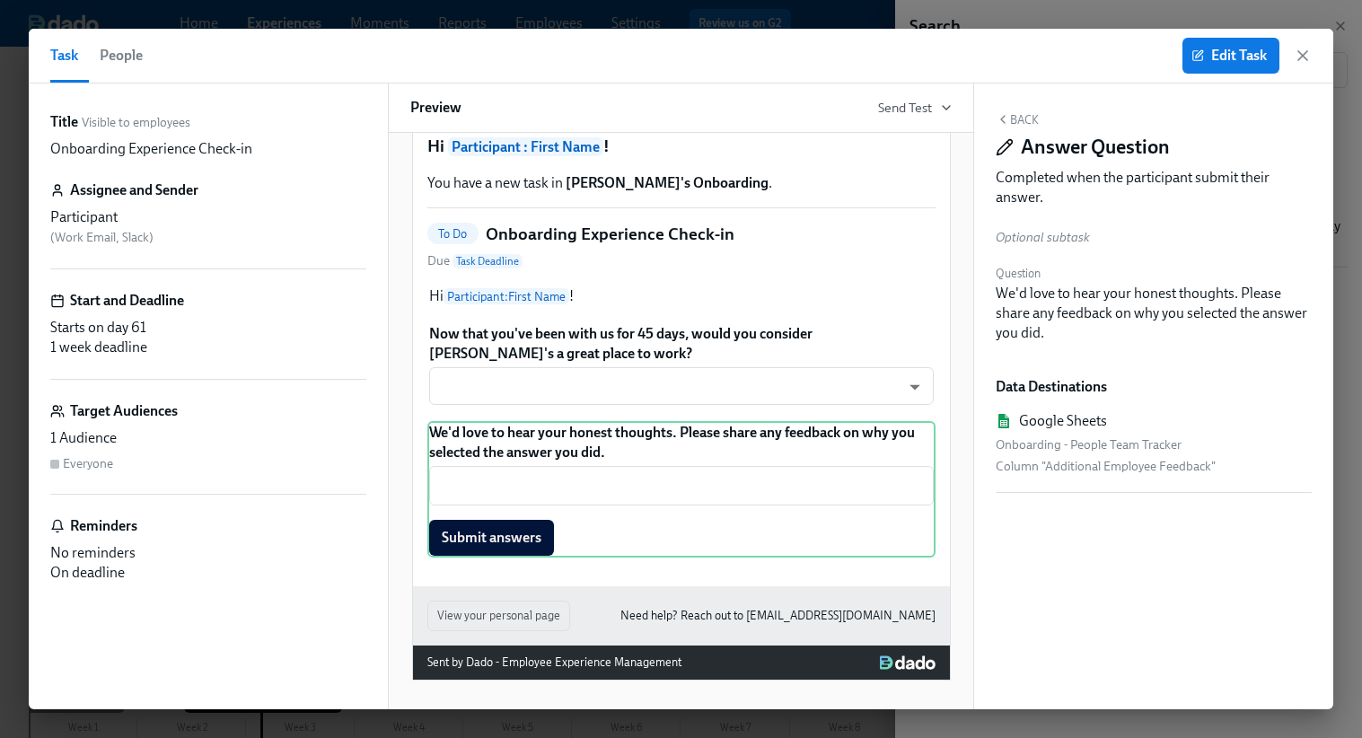
click at [1098, 445] on div "Onboarding - People Team Tracker" at bounding box center [1154, 446] width 316 height 22
click at [1239, 48] on span "Edit Task" at bounding box center [1231, 56] width 72 height 18
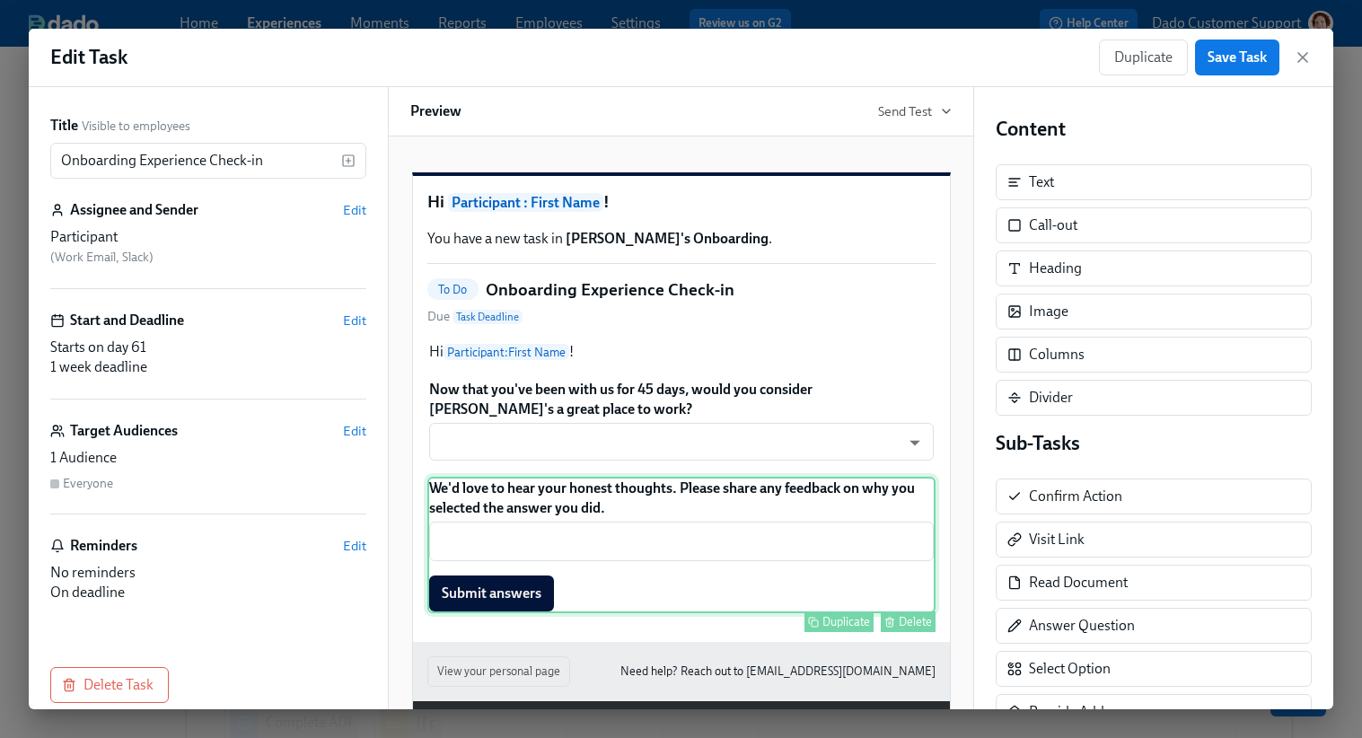
click at [848, 552] on div "We'd love to hear your honest thoughts. Please share any feedback on why you se…" at bounding box center [681, 545] width 508 height 136
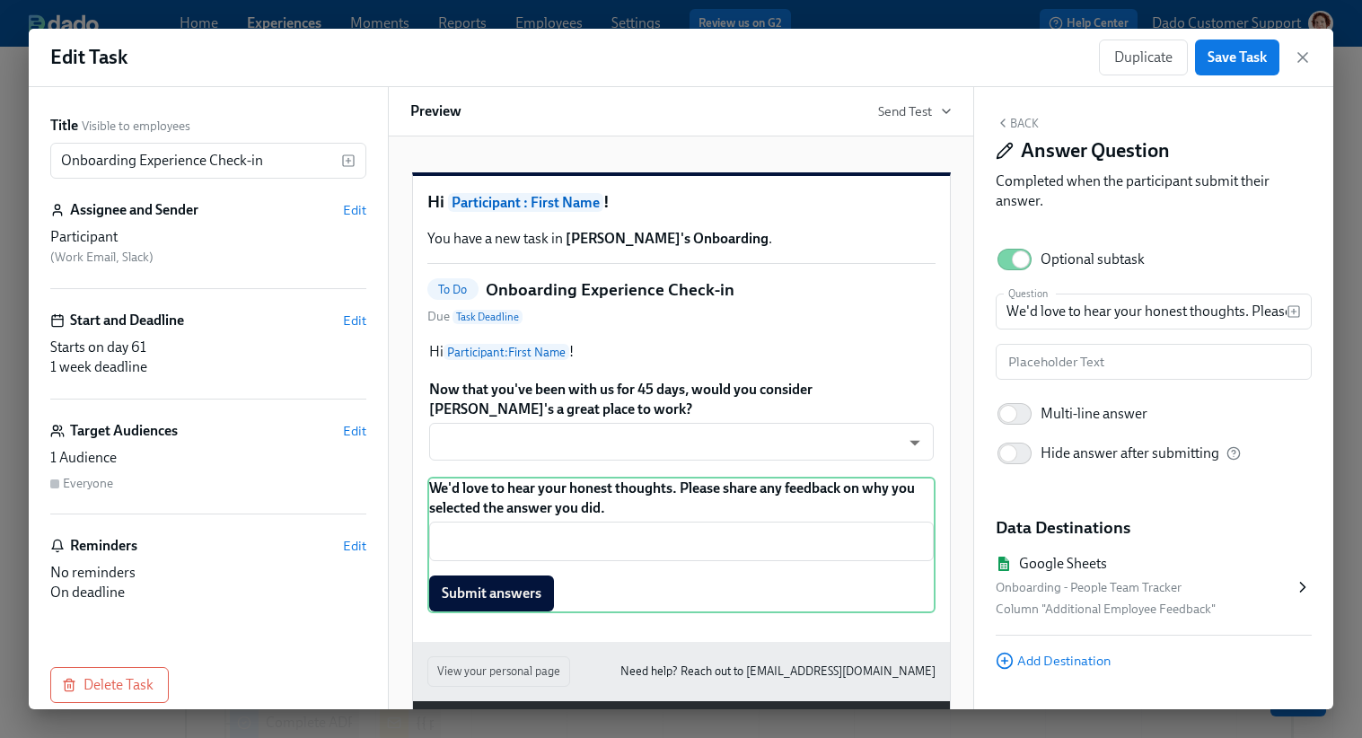
click at [1082, 557] on div "Google Sheets" at bounding box center [1063, 564] width 88 height 20
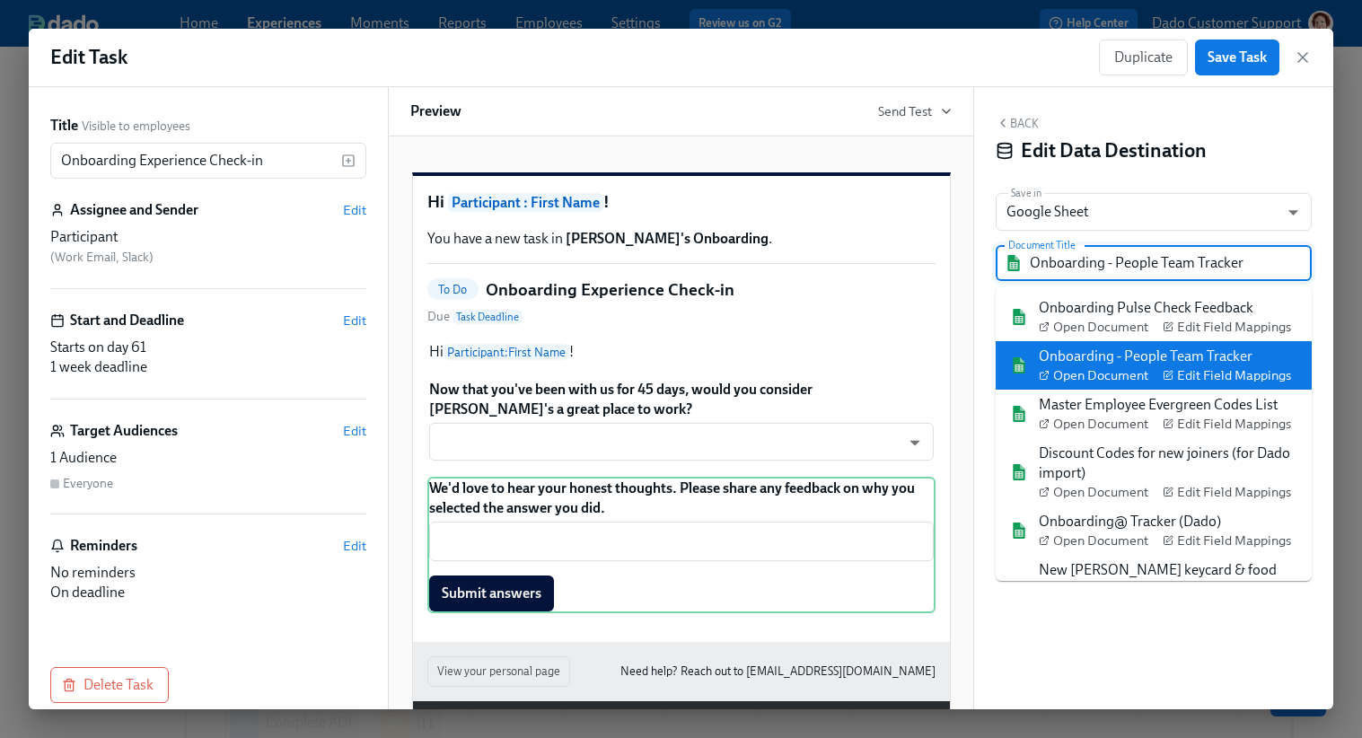
click at [1094, 257] on input "Onboarding - People Team Tracker" at bounding box center [1166, 263] width 273 height 36
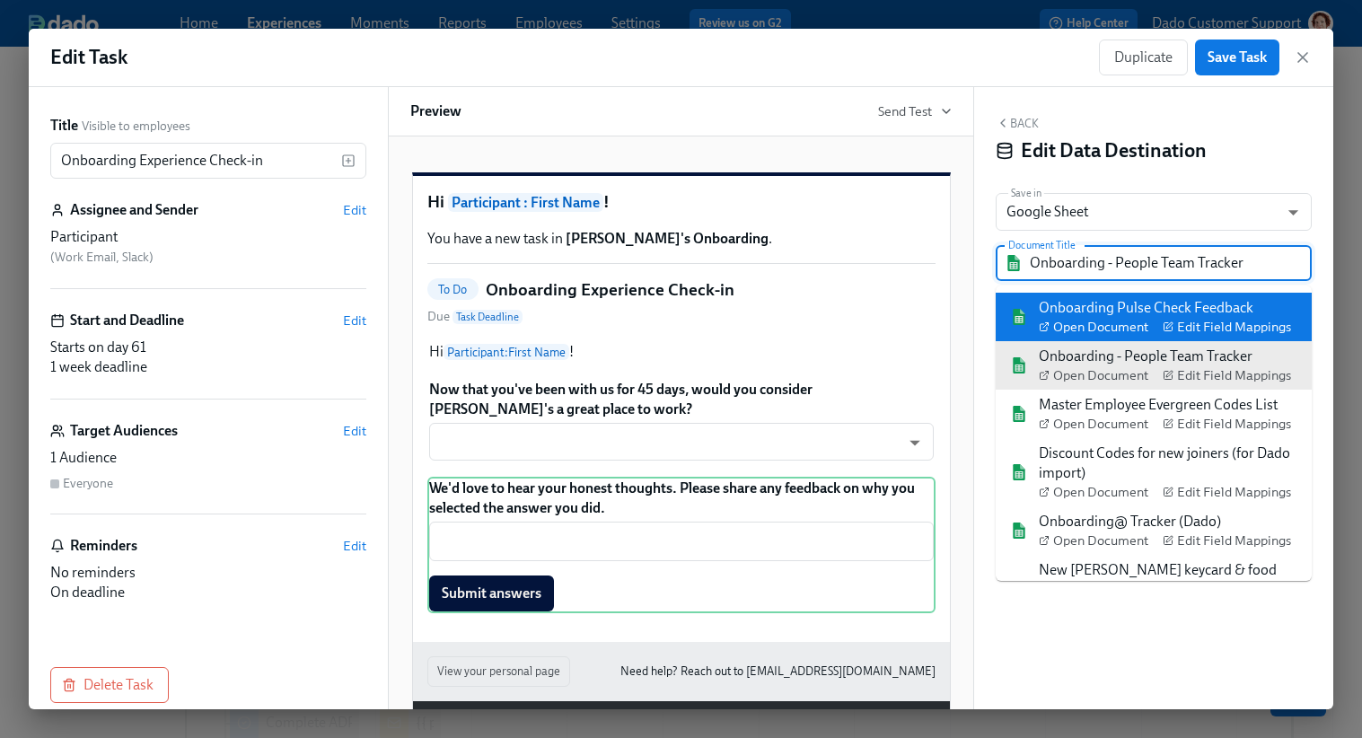
click at [1098, 298] on div "Onboarding Pulse Check Feedback Open Document Edit Field Mappings" at bounding box center [1165, 317] width 252 height 38
type input "Onboarding Pulse Check Feedback"
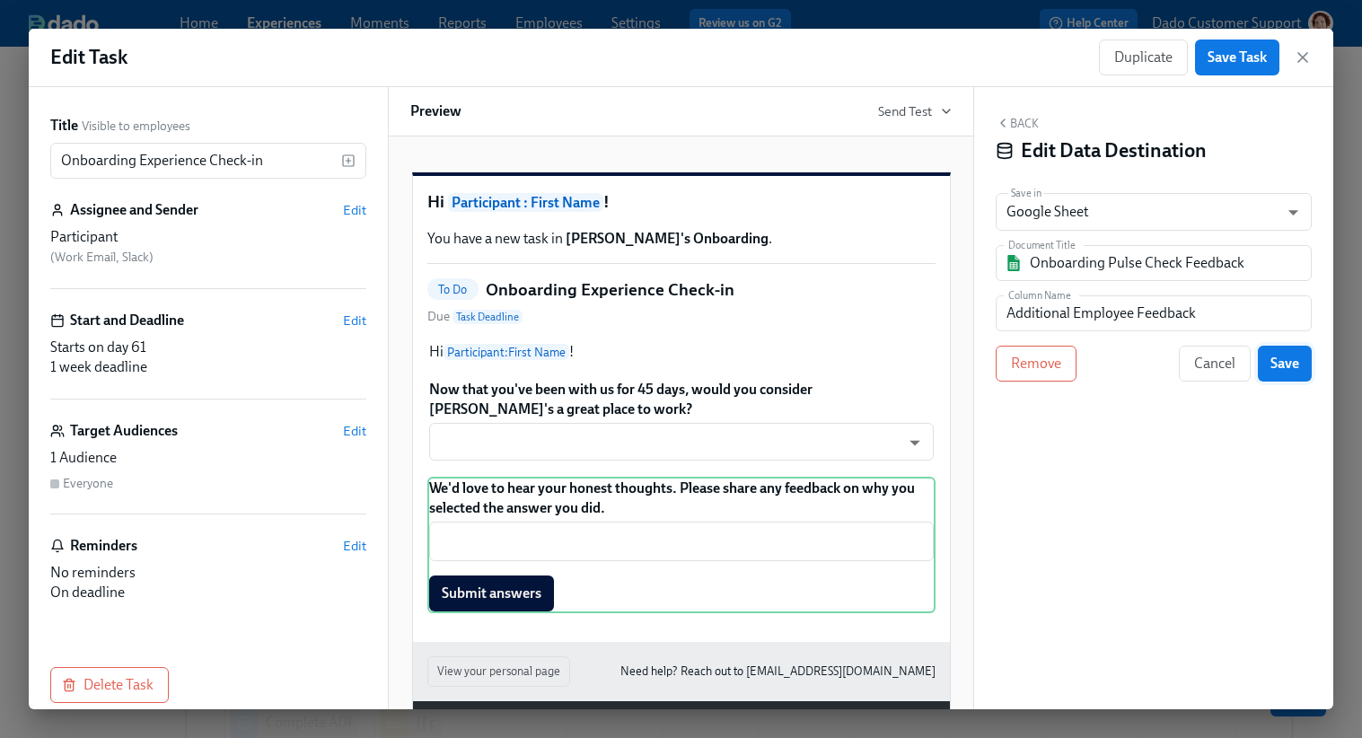
click at [1272, 363] on span "Save" at bounding box center [1285, 364] width 29 height 18
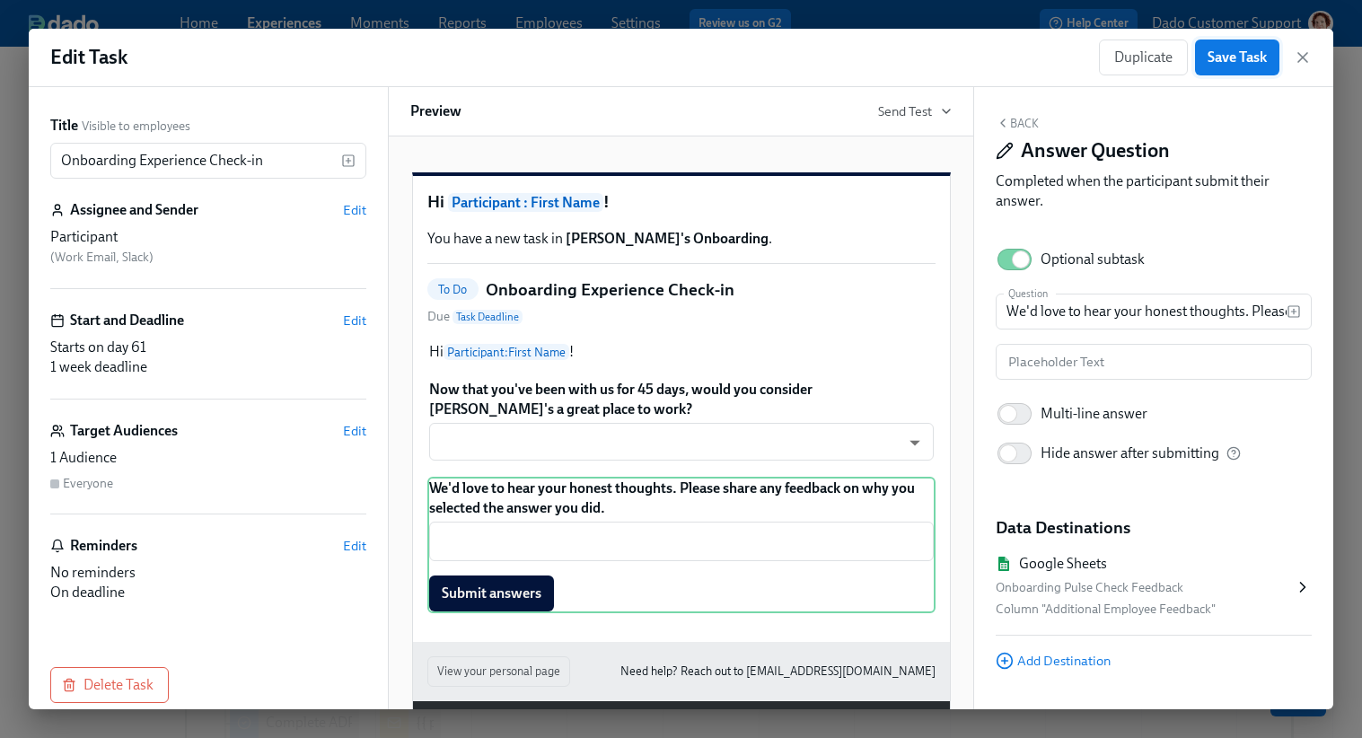
click at [1250, 56] on span "Save Task" at bounding box center [1237, 57] width 59 height 18
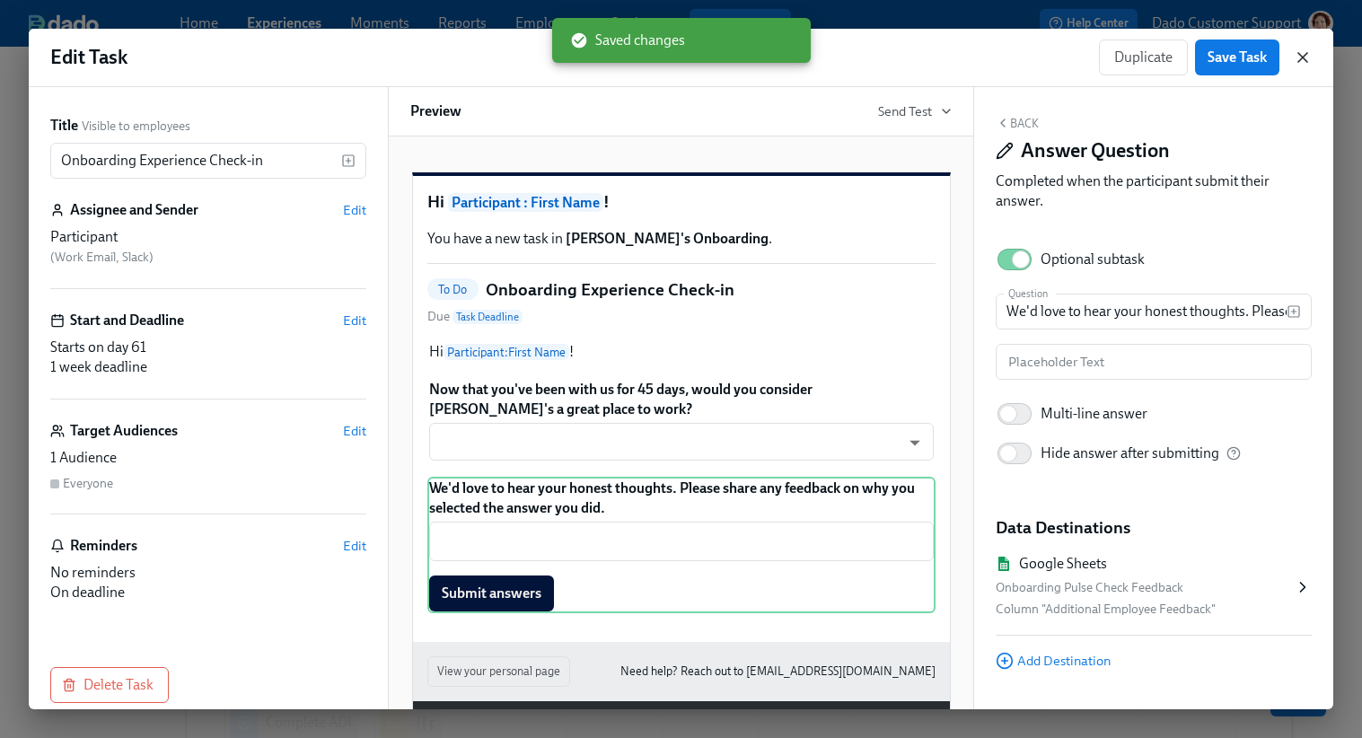
click at [1306, 57] on icon "button" at bounding box center [1303, 57] width 18 height 18
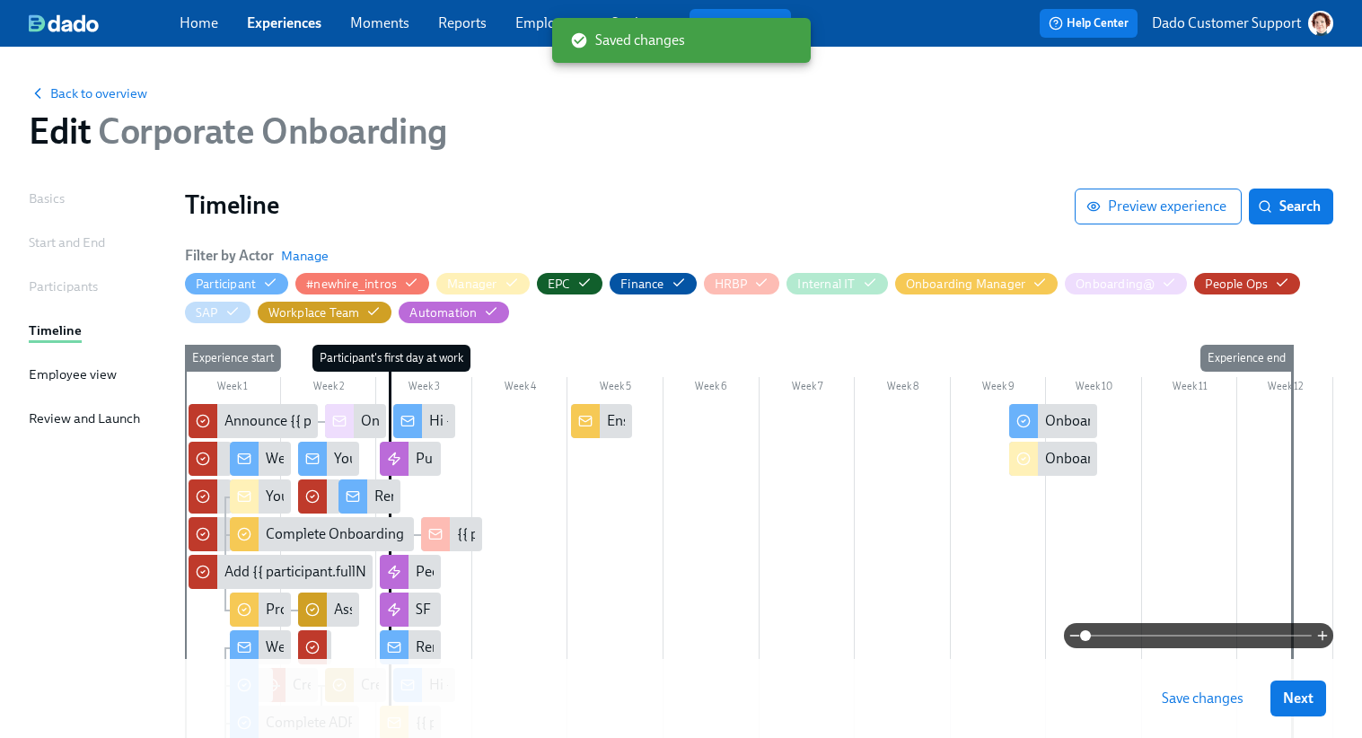
click at [1184, 709] on button "Save changes" at bounding box center [1202, 699] width 107 height 36
click at [136, 94] on span "Back to overview" at bounding box center [88, 93] width 119 height 18
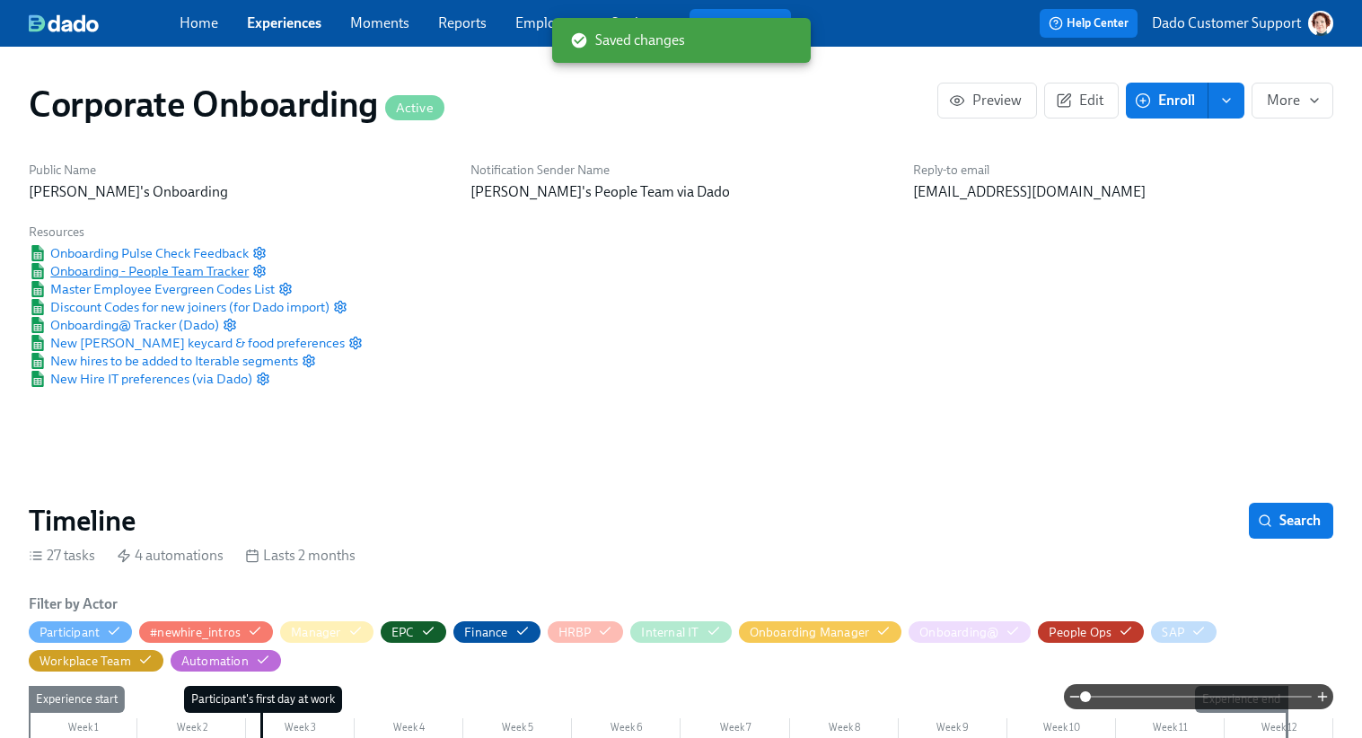
scroll to position [0, 1519]
click at [160, 267] on span "Onboarding - People Team Tracker" at bounding box center [139, 271] width 220 height 18
click at [269, 249] on div "Onboarding Pulse Check Feedback" at bounding box center [196, 253] width 334 height 18
click at [262, 253] on icon "button" at bounding box center [259, 253] width 14 height 14
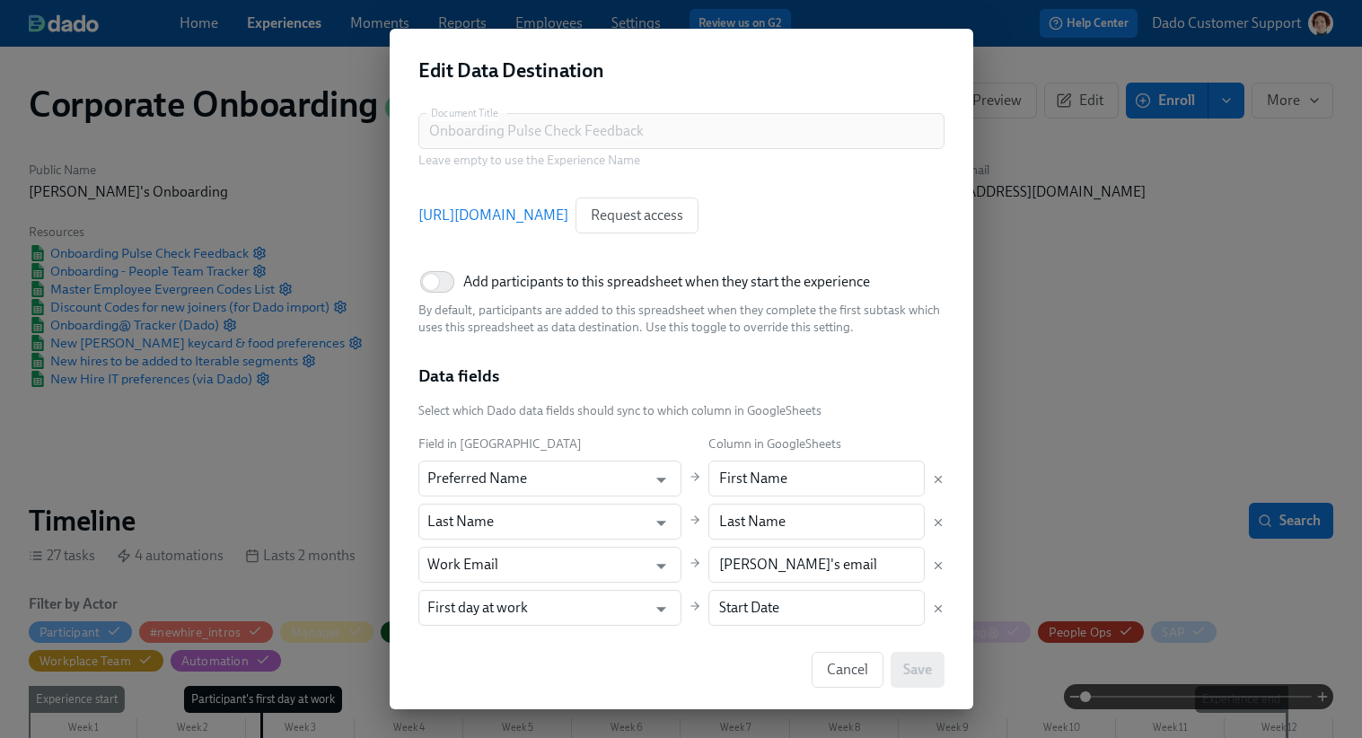
click at [508, 272] on span "Add participants to this spreadsheet when they start the experience" at bounding box center [666, 282] width 407 height 20
click at [490, 272] on input "Add participants to this spreadsheet when they start the experience" at bounding box center [431, 282] width 119 height 40
checkbox input "true"
click at [917, 674] on span "Save" at bounding box center [917, 670] width 29 height 18
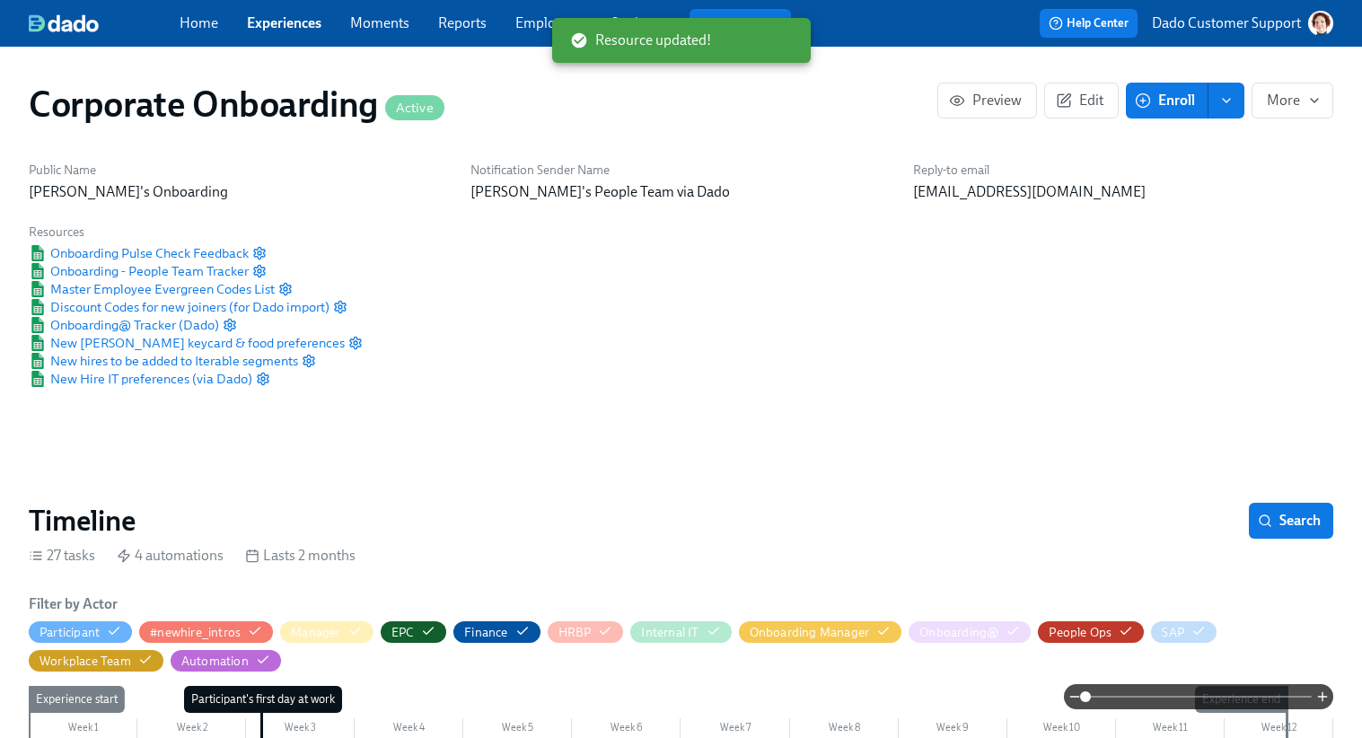
click at [287, 27] on link "Experiences" at bounding box center [284, 22] width 75 height 17
click at [191, 252] on span "Onboarding Pulse Check Feedback" at bounding box center [139, 253] width 220 height 18
click at [199, 253] on span "Onboarding Pulse Check Feedback" at bounding box center [139, 253] width 220 height 18
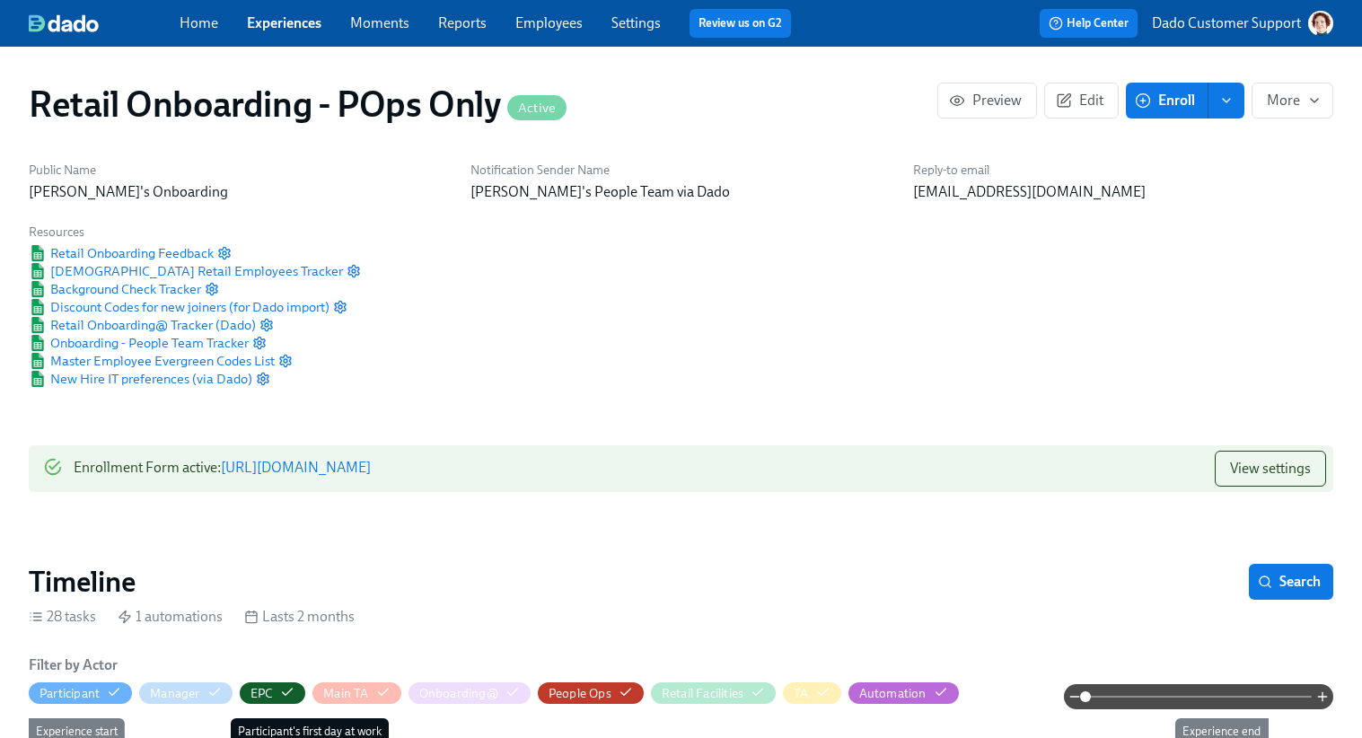
scroll to position [0, 16735]
click at [106, 246] on span "Retail Onboarding Feedback" at bounding box center [121, 253] width 185 height 18
click at [226, 250] on icon "button" at bounding box center [224, 253] width 11 height 12
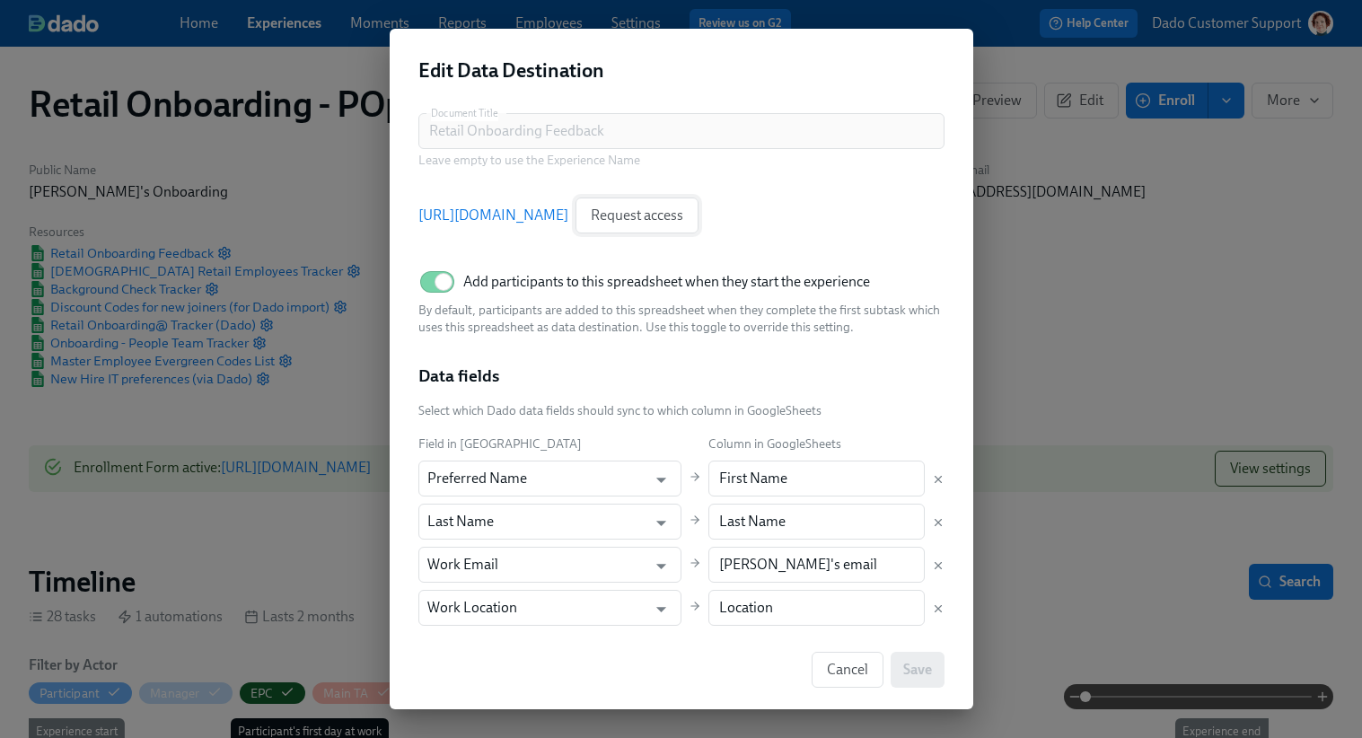
click at [683, 207] on span "Request access" at bounding box center [637, 216] width 92 height 18
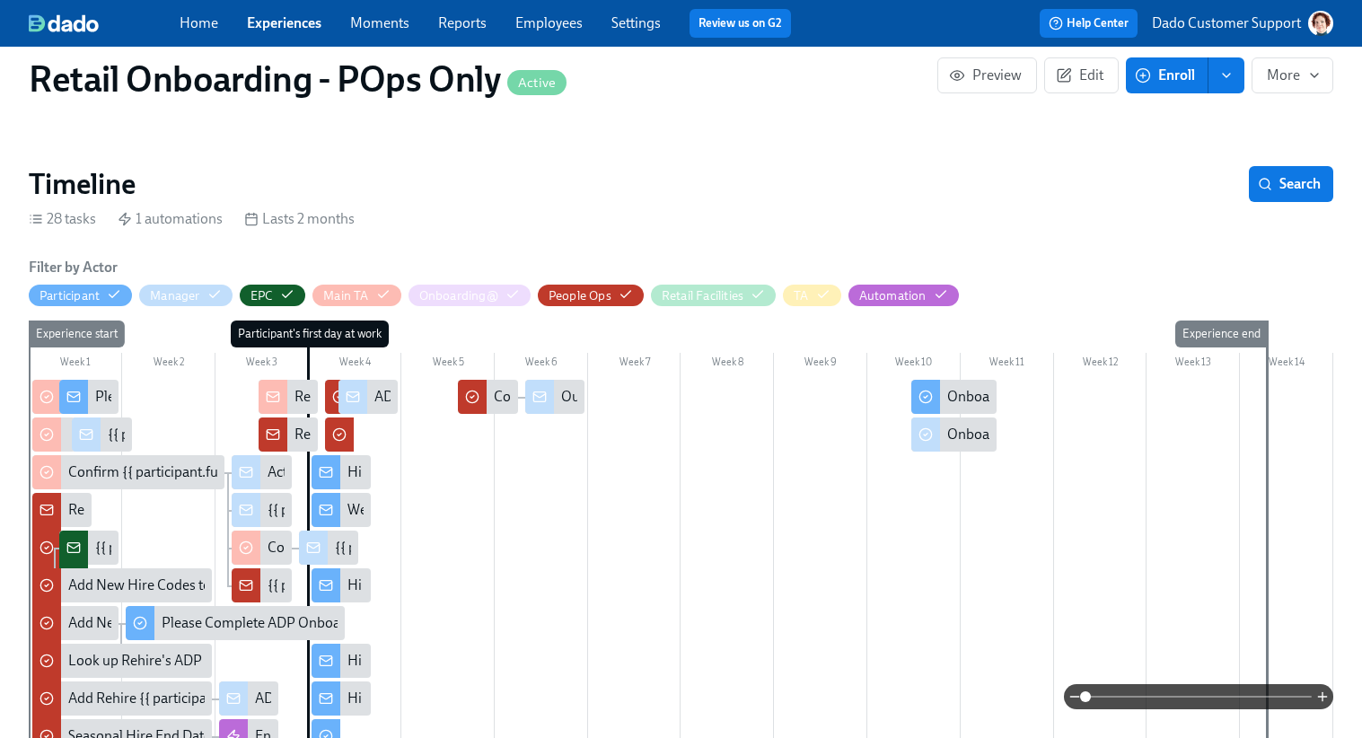
scroll to position [391, 0]
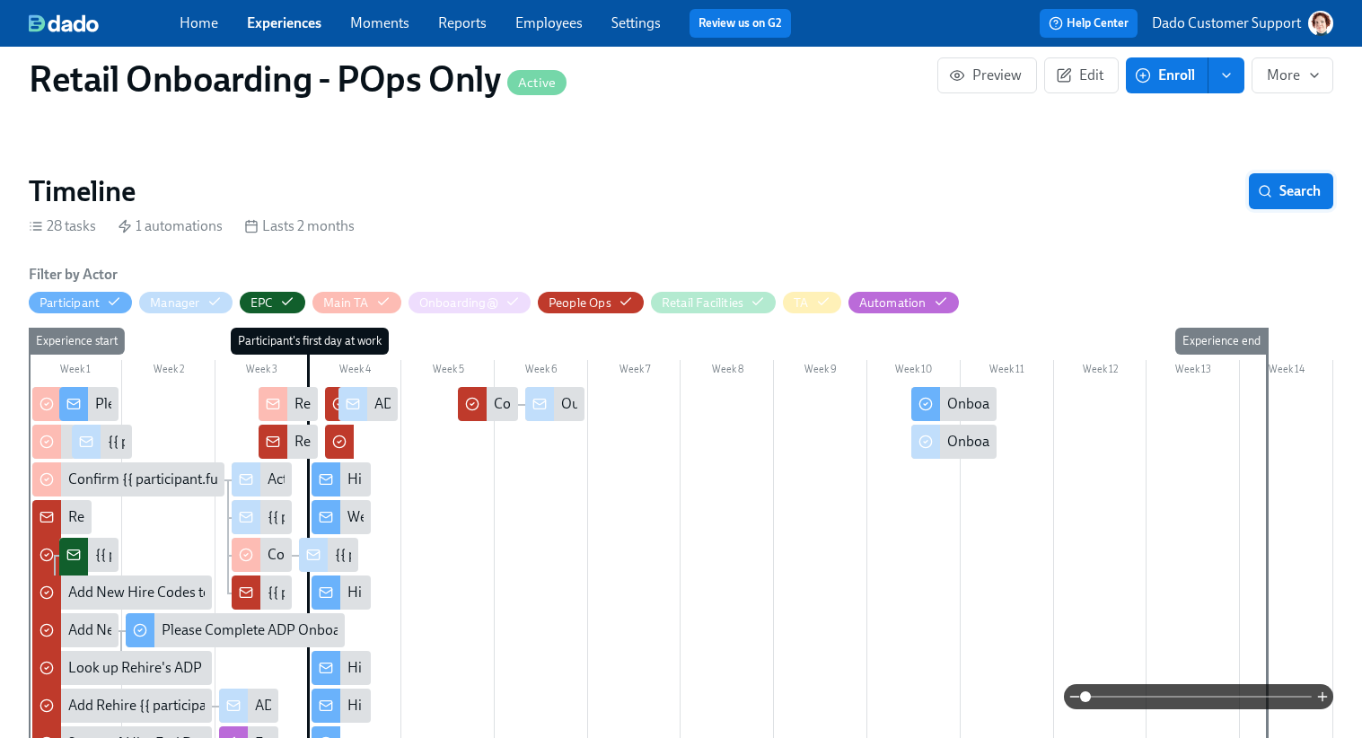
click at [1288, 192] on span "Search" at bounding box center [1291, 191] width 59 height 18
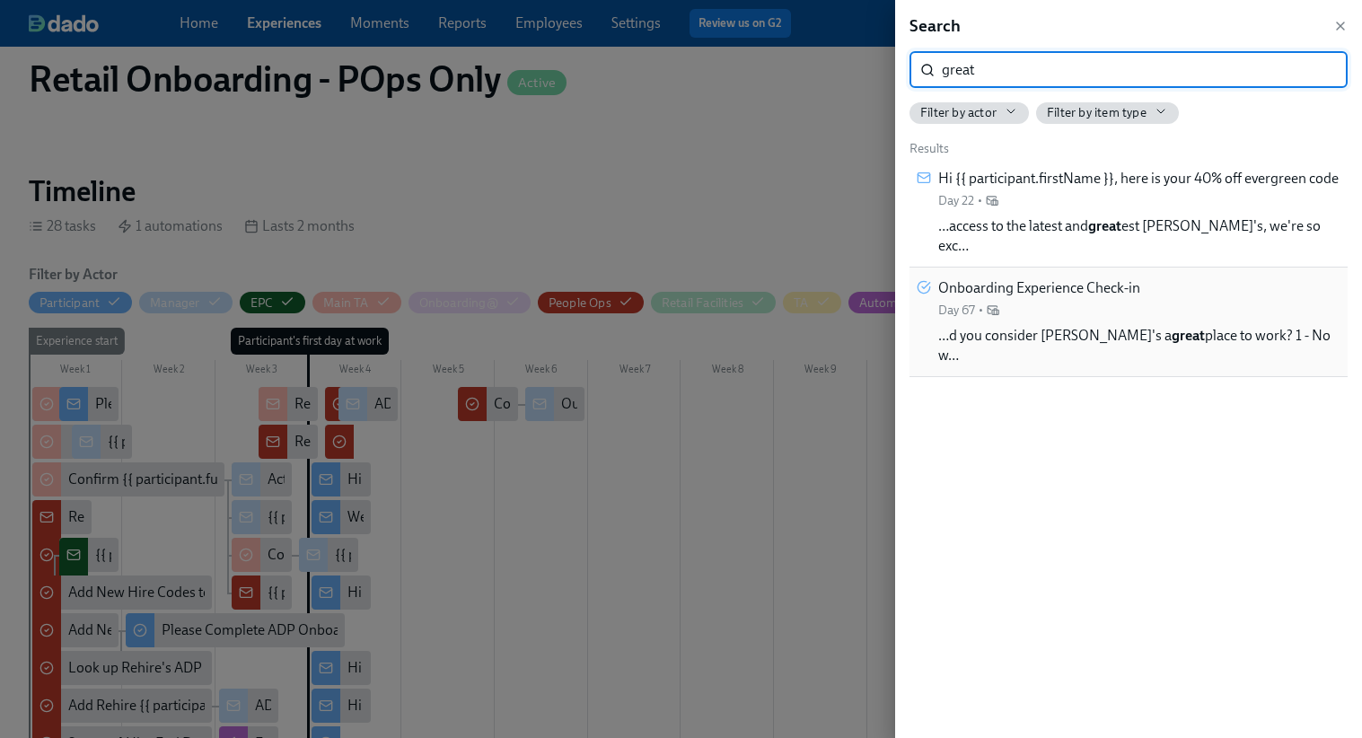
type input "great"
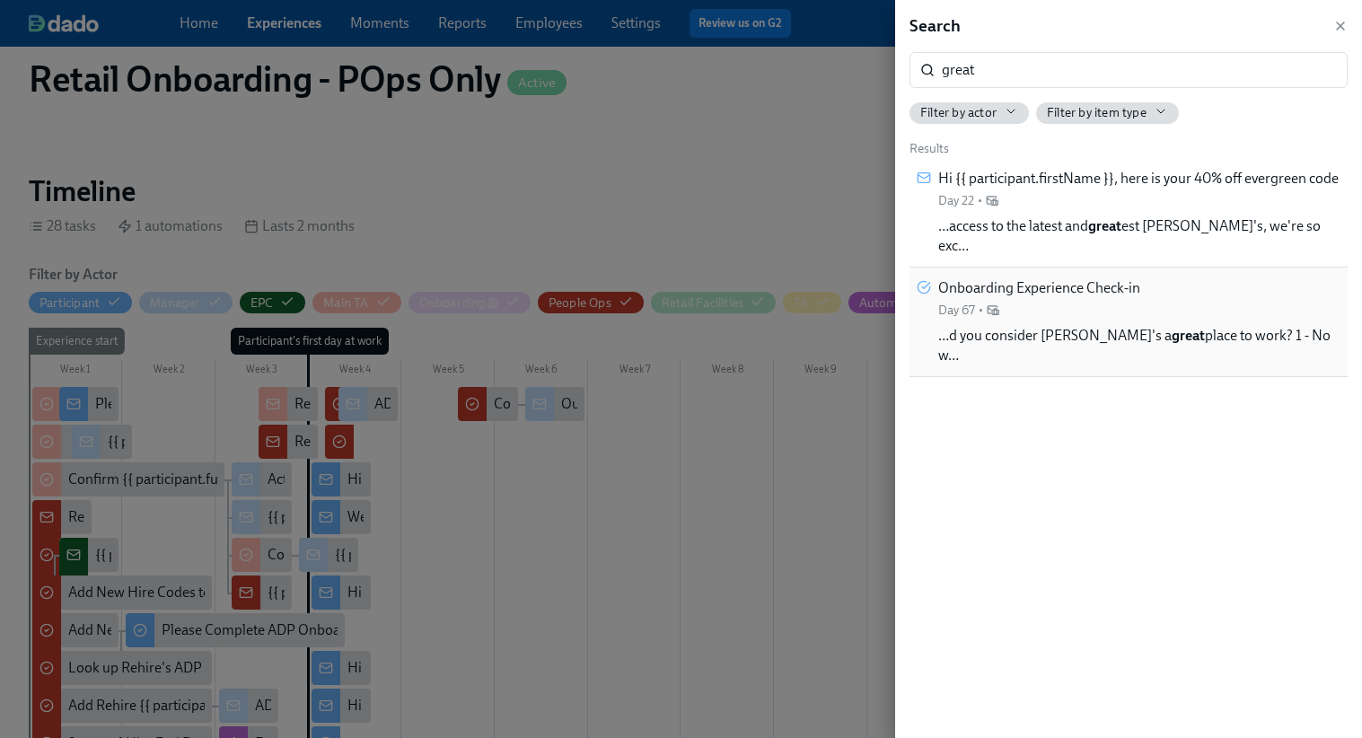
click at [1239, 326] on span "…d you consider Rothy's a great place to work? 1 - No w…" at bounding box center [1139, 346] width 402 height 40
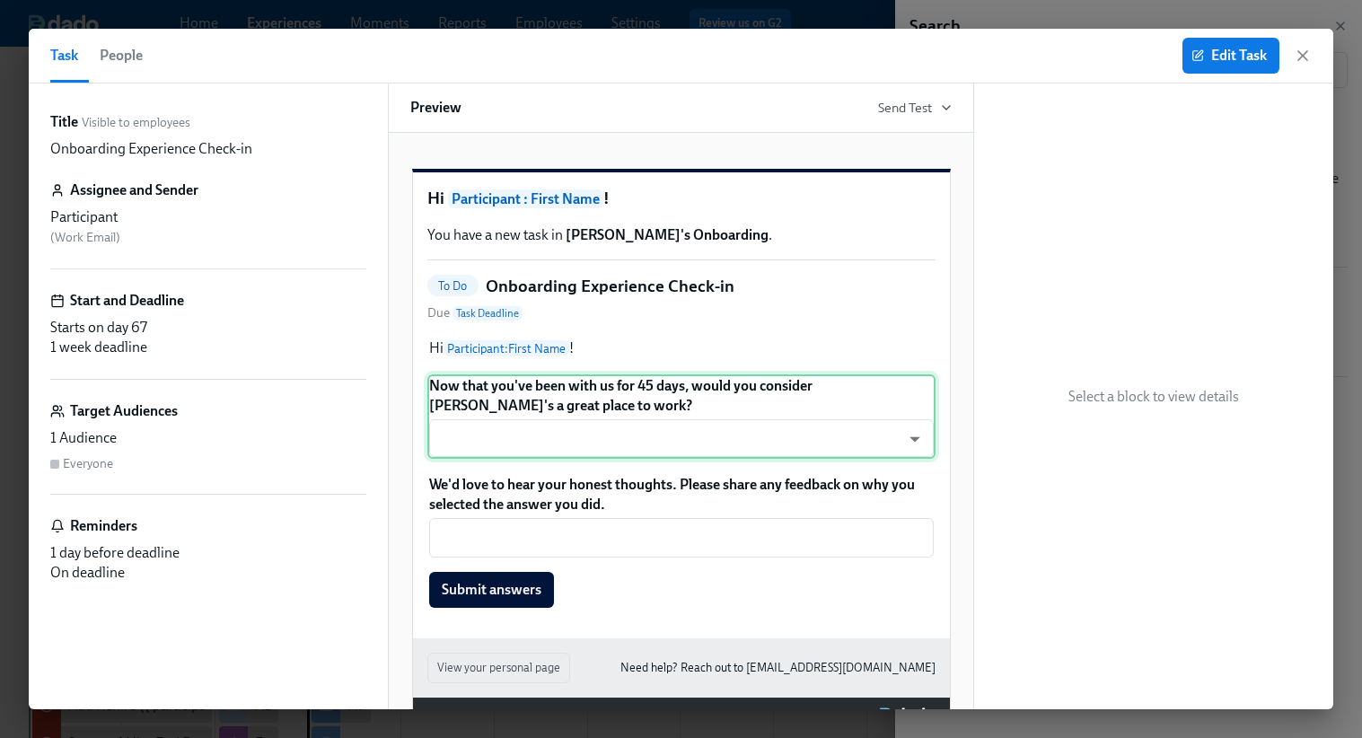
click at [680, 445] on div "Now that you've been with us for 45 days, would you consider Rothy's a great pl…" at bounding box center [681, 416] width 508 height 84
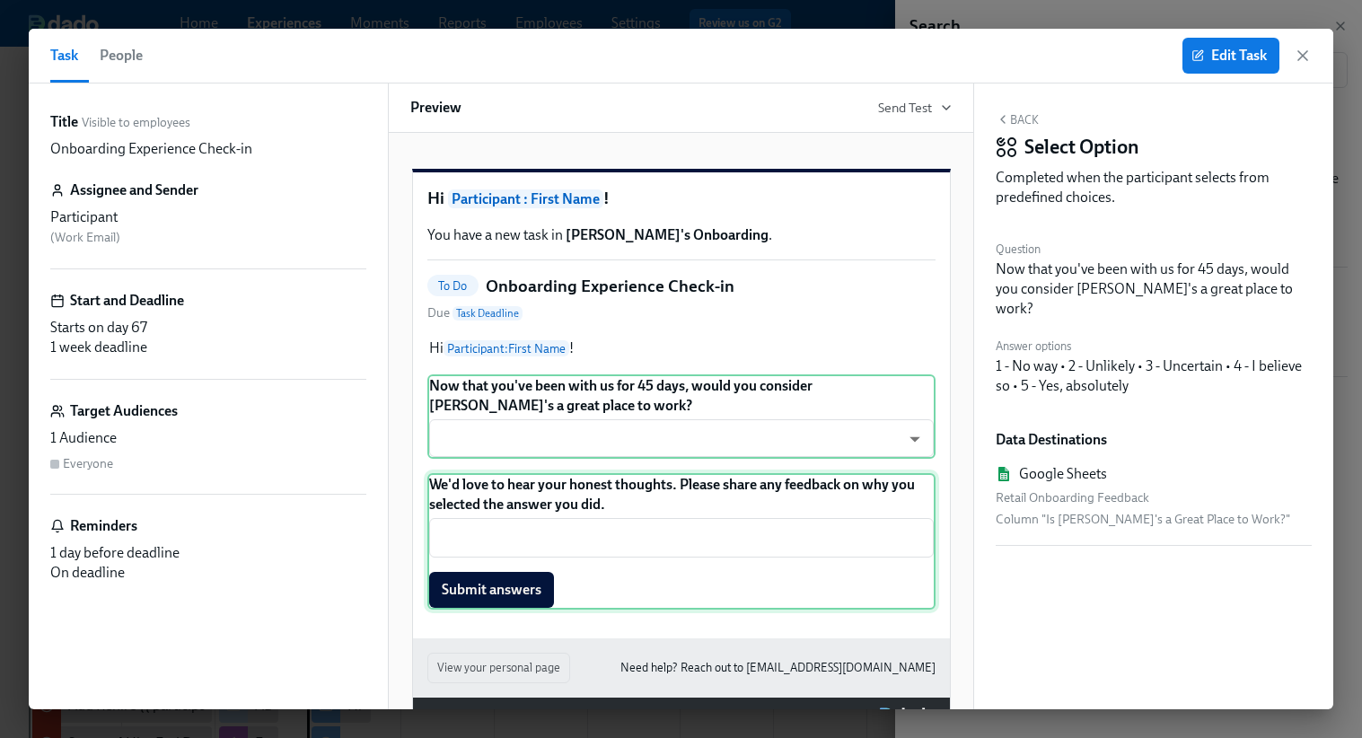
click at [766, 557] on div "We'd love to hear your honest thoughts. Please share any feedback on why you se…" at bounding box center [681, 541] width 508 height 136
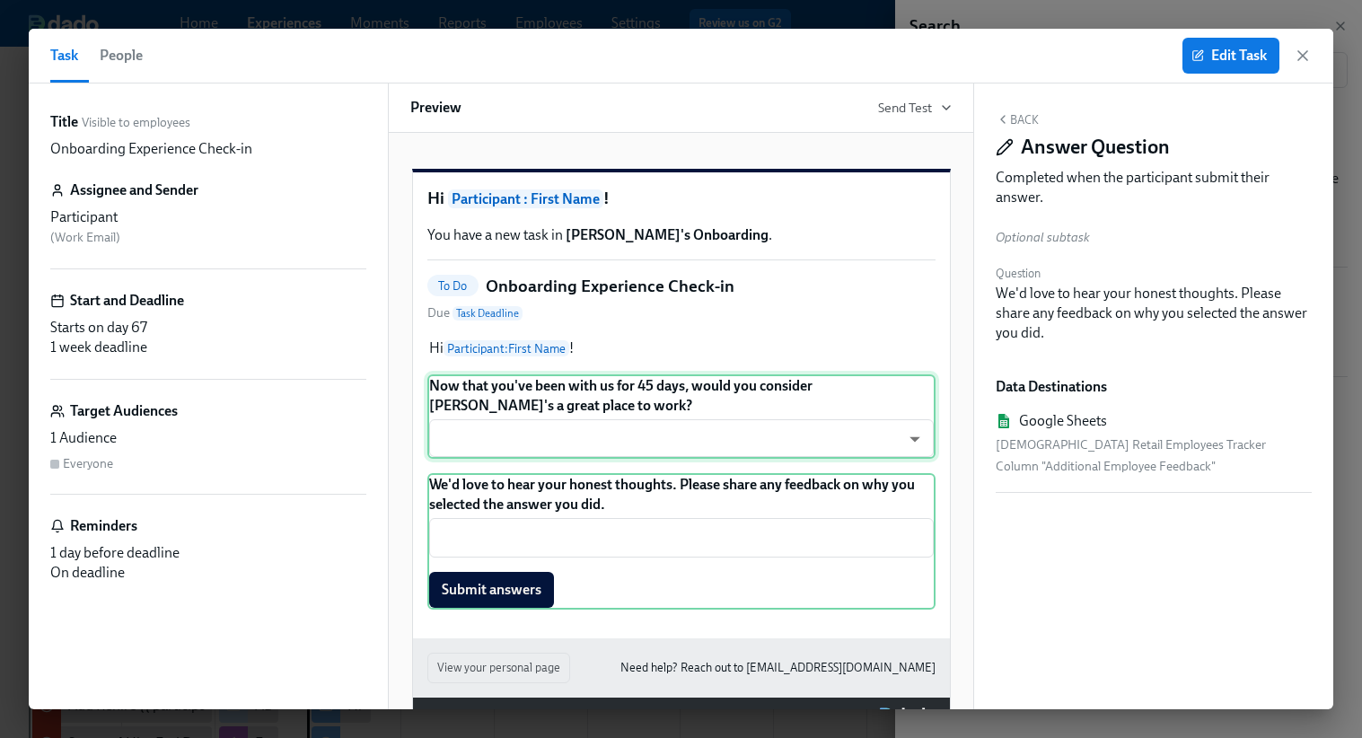
click at [827, 412] on div "Now that you've been with us for 45 days, would you consider Rothy's a great pl…" at bounding box center [681, 416] width 508 height 84
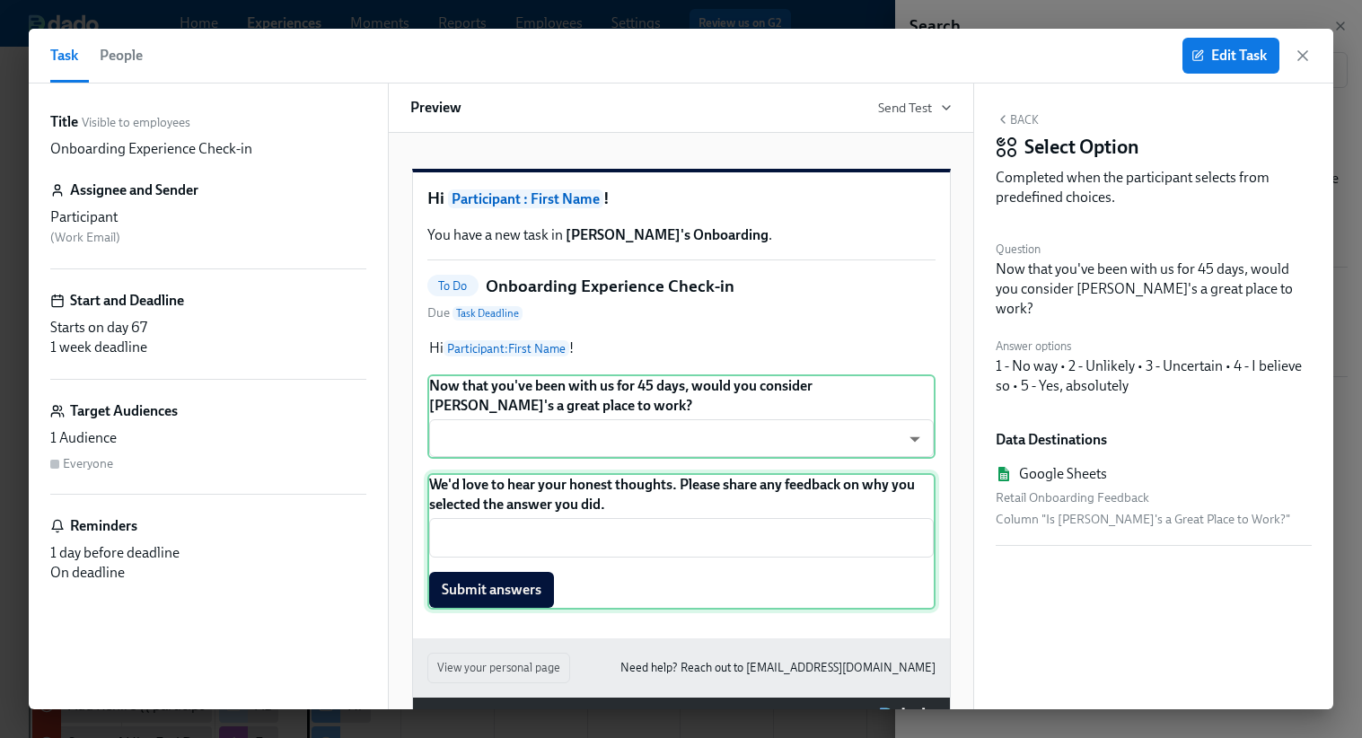
click at [809, 585] on div "We'd love to hear your honest thoughts. Please share any feedback on why you se…" at bounding box center [681, 541] width 508 height 136
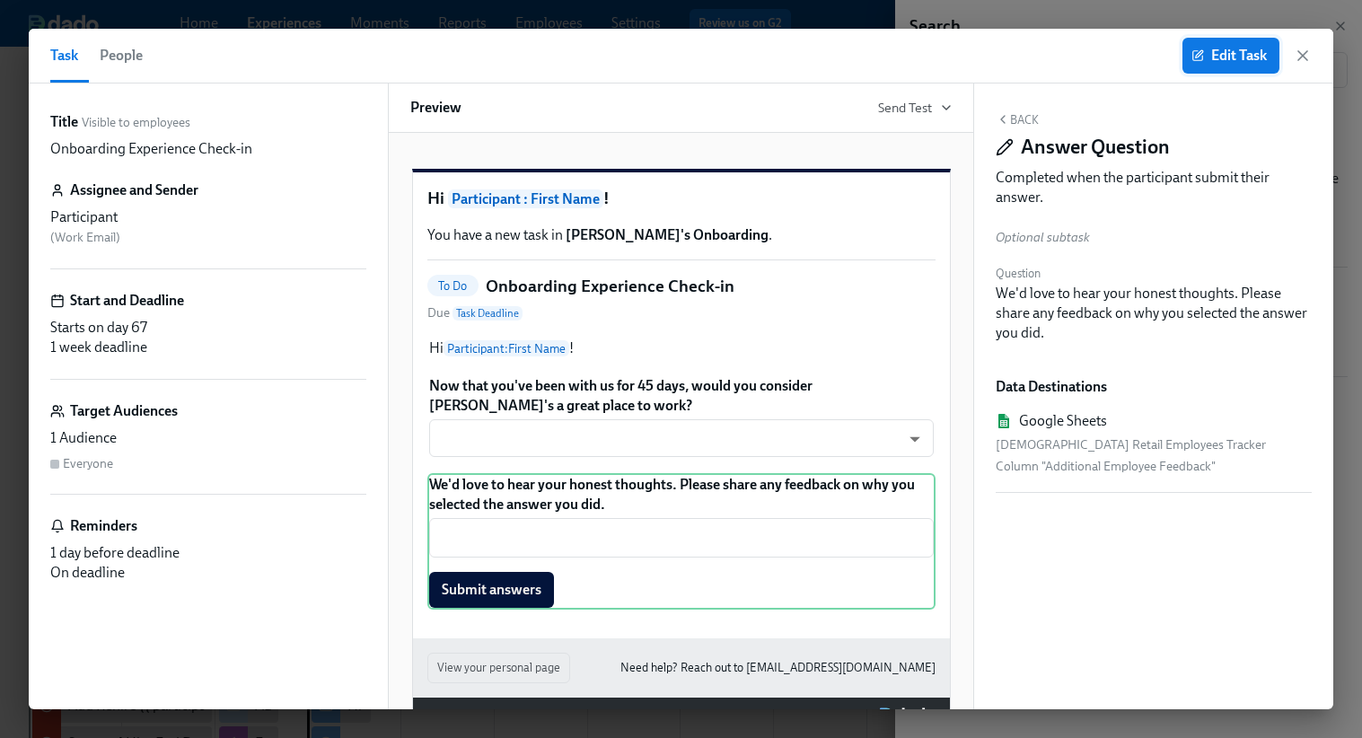
click at [1250, 41] on button "Edit Task" at bounding box center [1231, 56] width 97 height 36
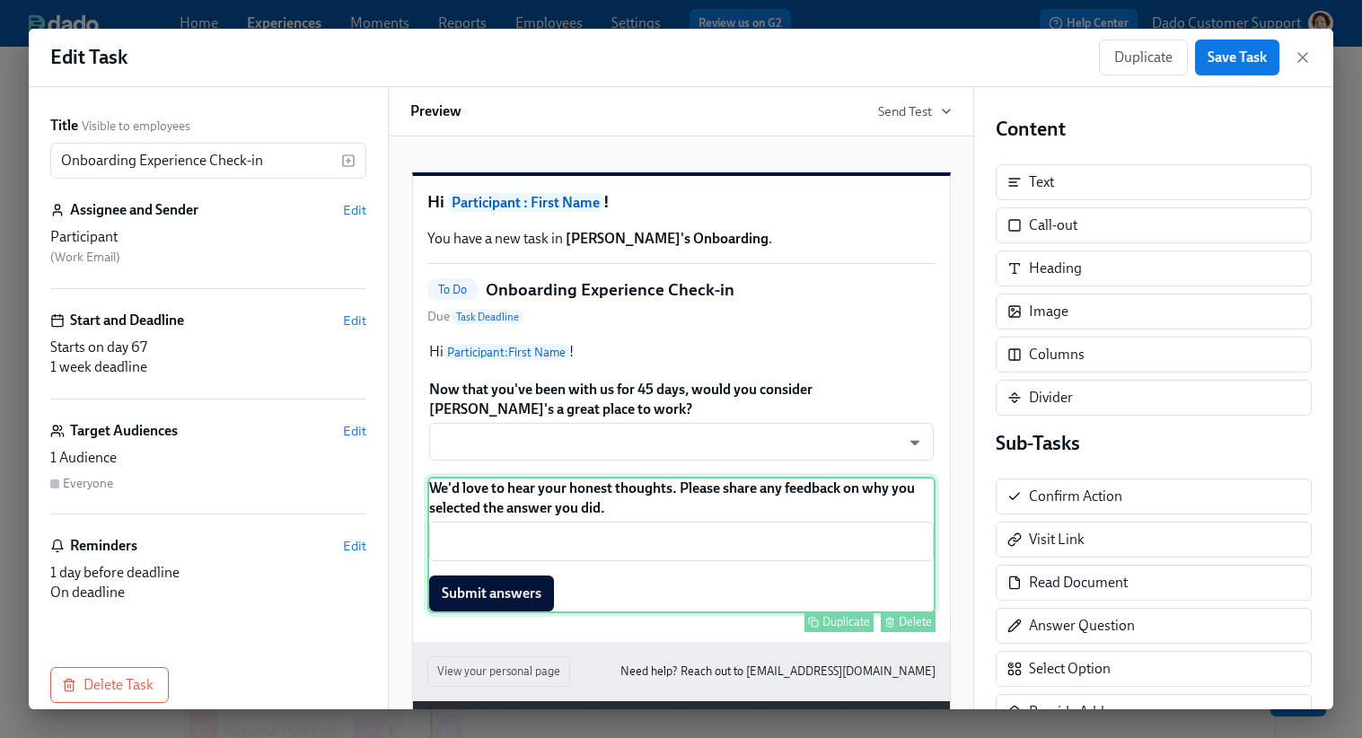
click at [780, 613] on div "We'd love to hear your honest thoughts. Please share any feedback on why you se…" at bounding box center [681, 545] width 508 height 136
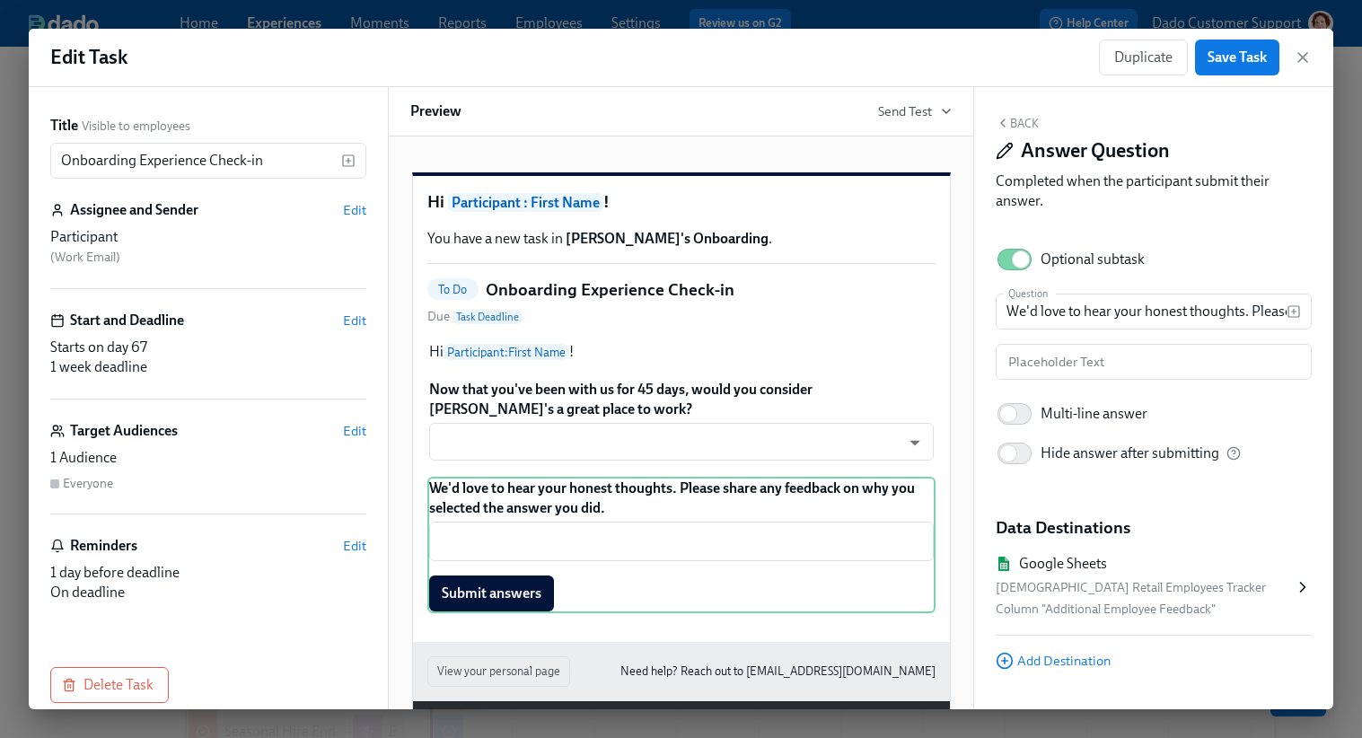
click at [1071, 582] on div "Seasonal Retail Employees Tracker" at bounding box center [1145, 588] width 298 height 22
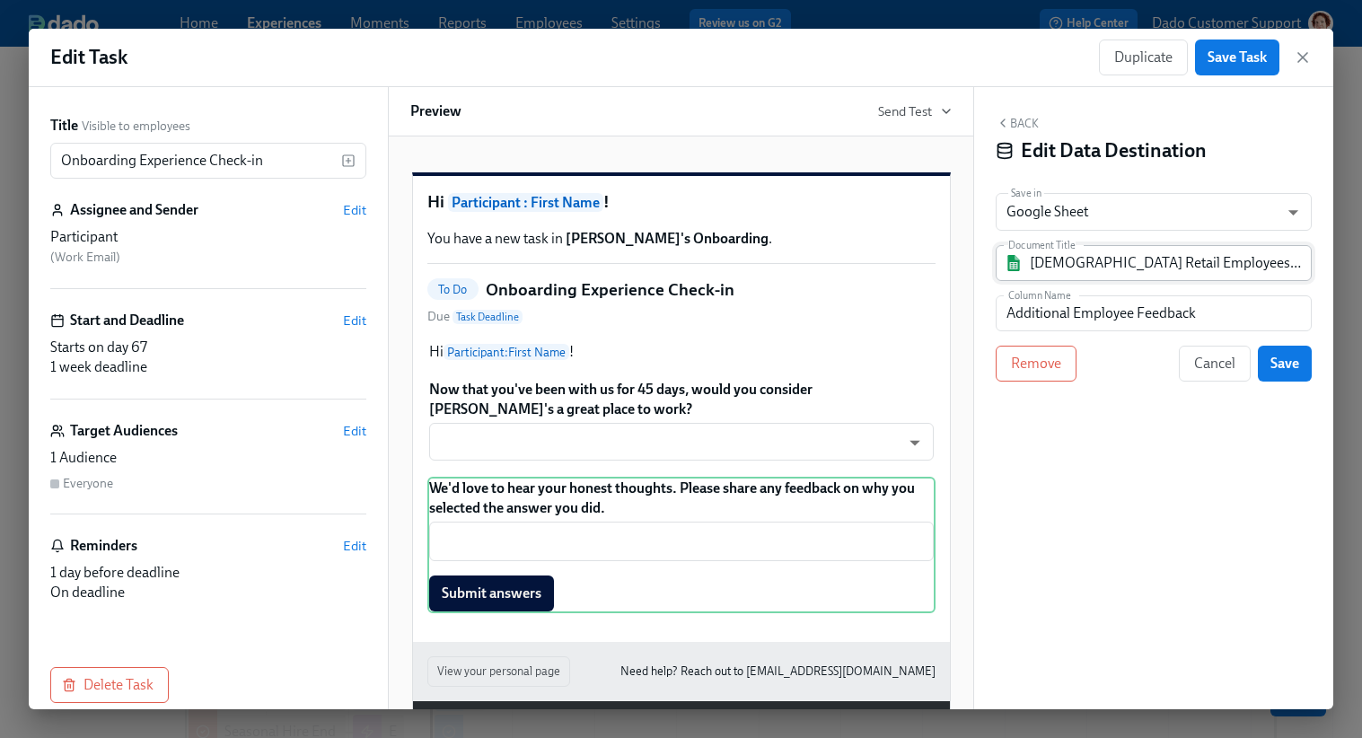
click at [1115, 251] on input "Seasonal Retail Employees Tracker" at bounding box center [1166, 263] width 273 height 36
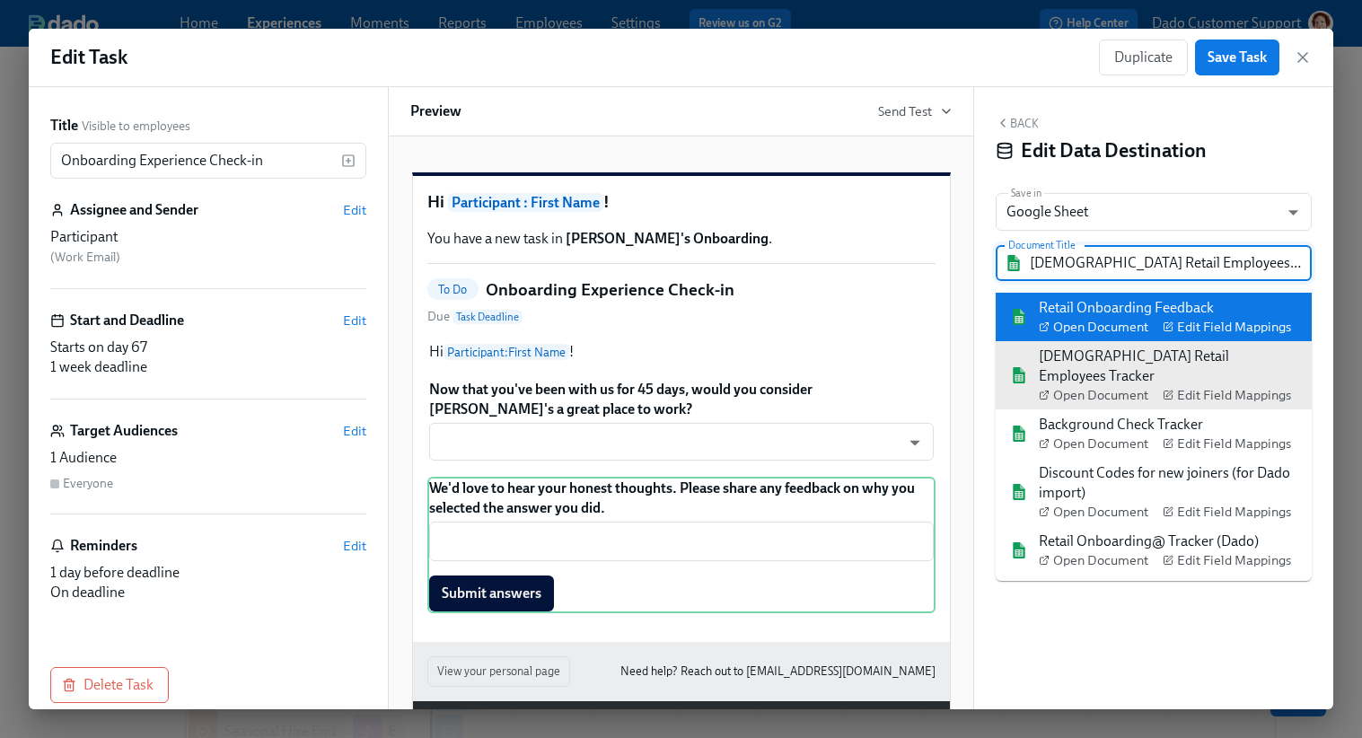
click at [1115, 308] on div "Retail Onboarding Feedback Open Document Edit Field Mappings" at bounding box center [1165, 317] width 252 height 38
type input "Retail Onboarding Feedback"
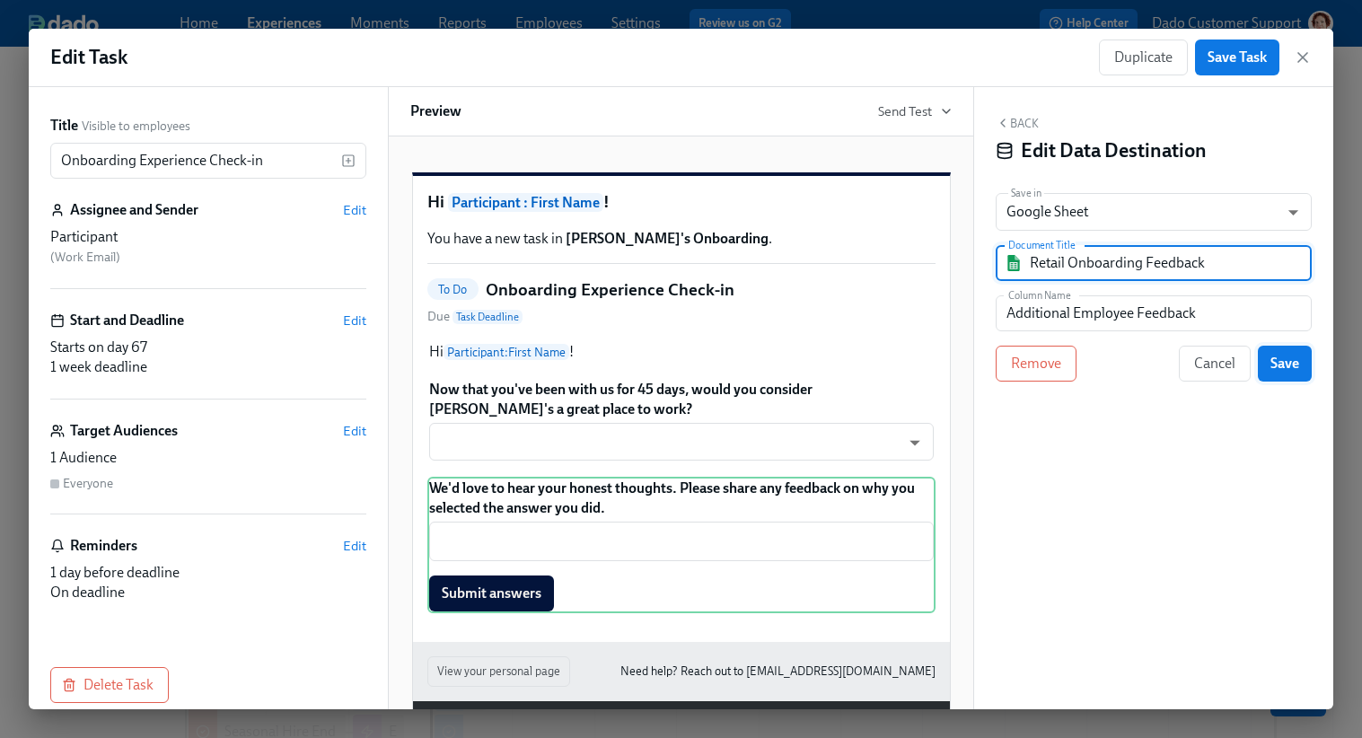
click at [1270, 368] on button "Save" at bounding box center [1285, 364] width 54 height 36
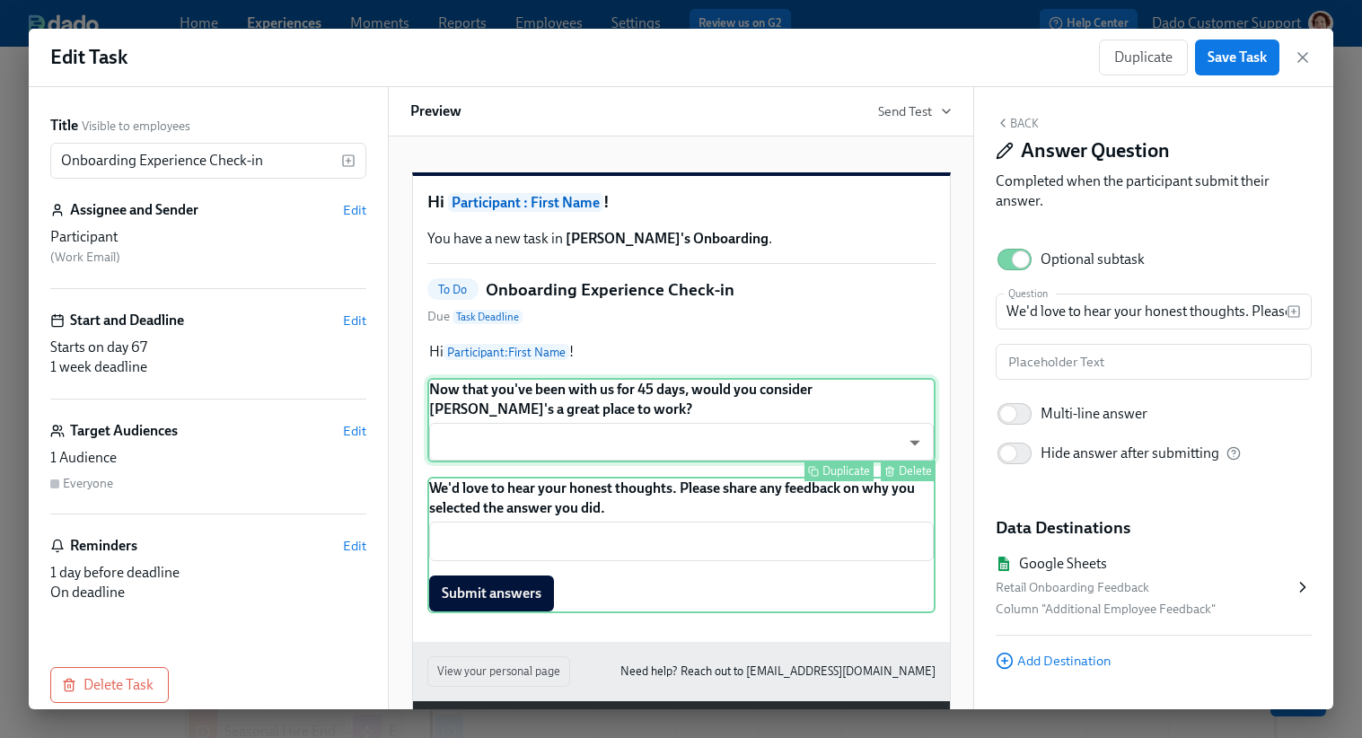
click at [773, 462] on div "Now that you've been with us for 45 days, would you consider Rothy's a great pl…" at bounding box center [681, 420] width 508 height 84
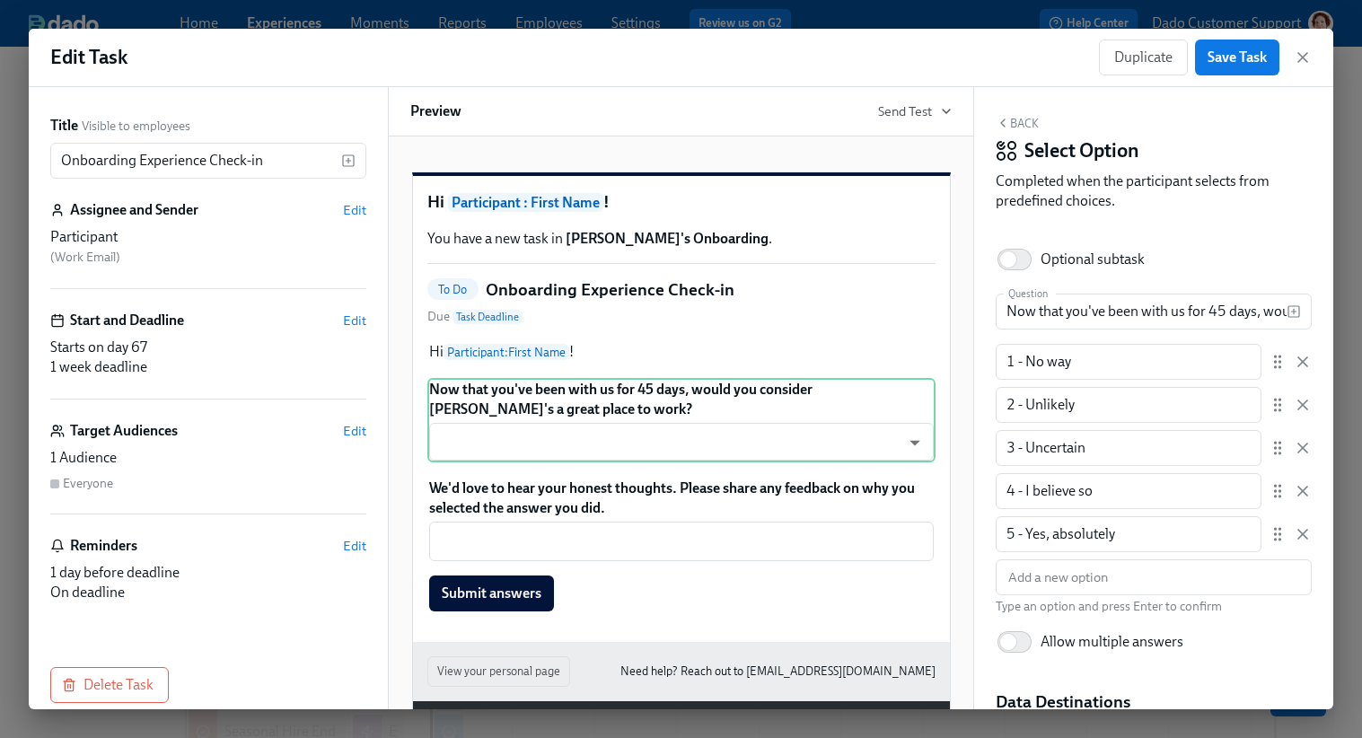
scroll to position [213, 0]
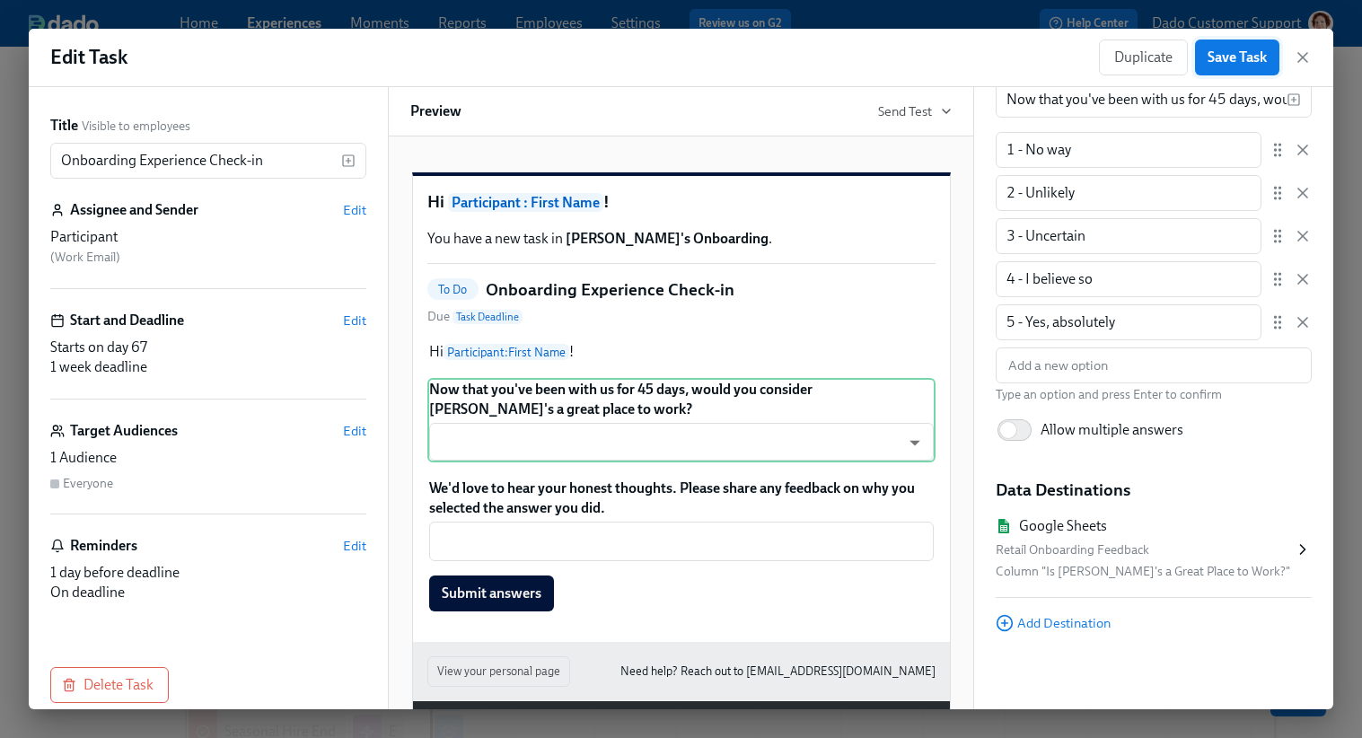
click at [1227, 71] on button "Save Task" at bounding box center [1237, 58] width 84 height 36
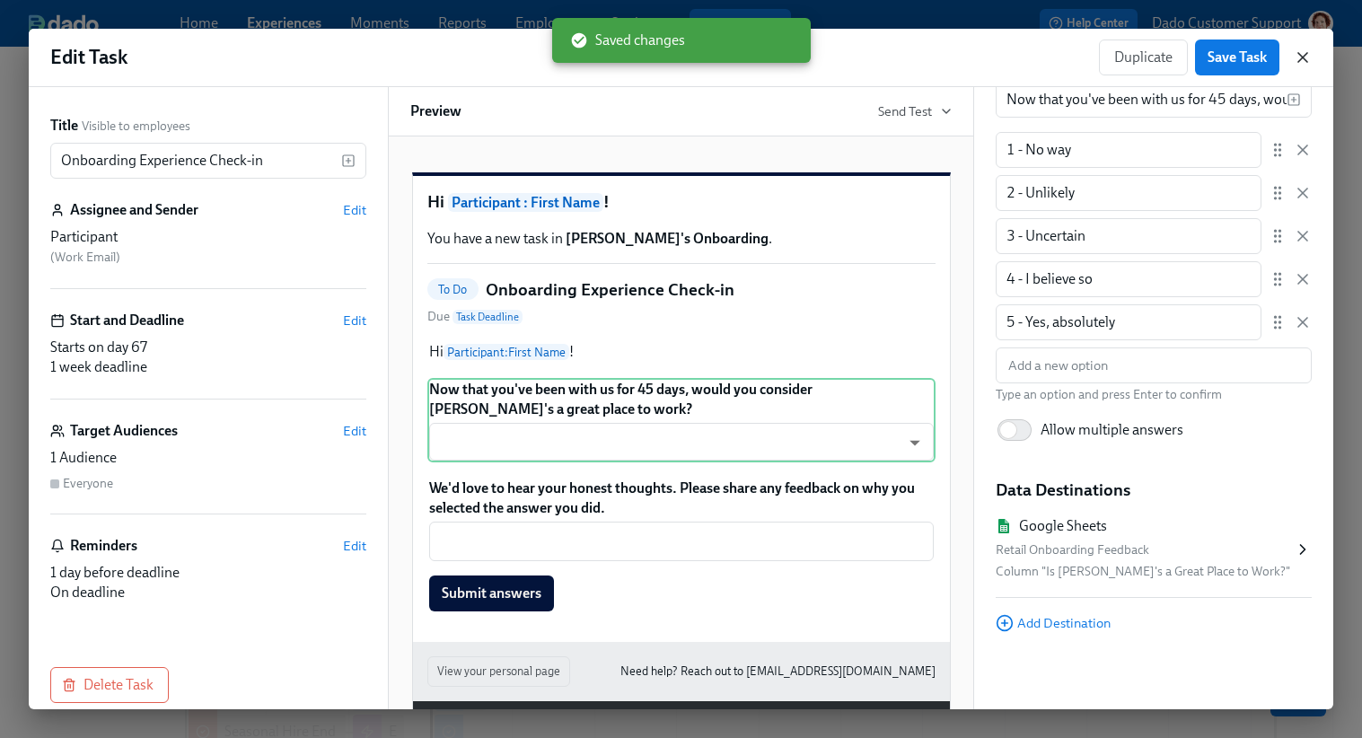
click at [1301, 56] on icon "button" at bounding box center [1303, 57] width 18 height 18
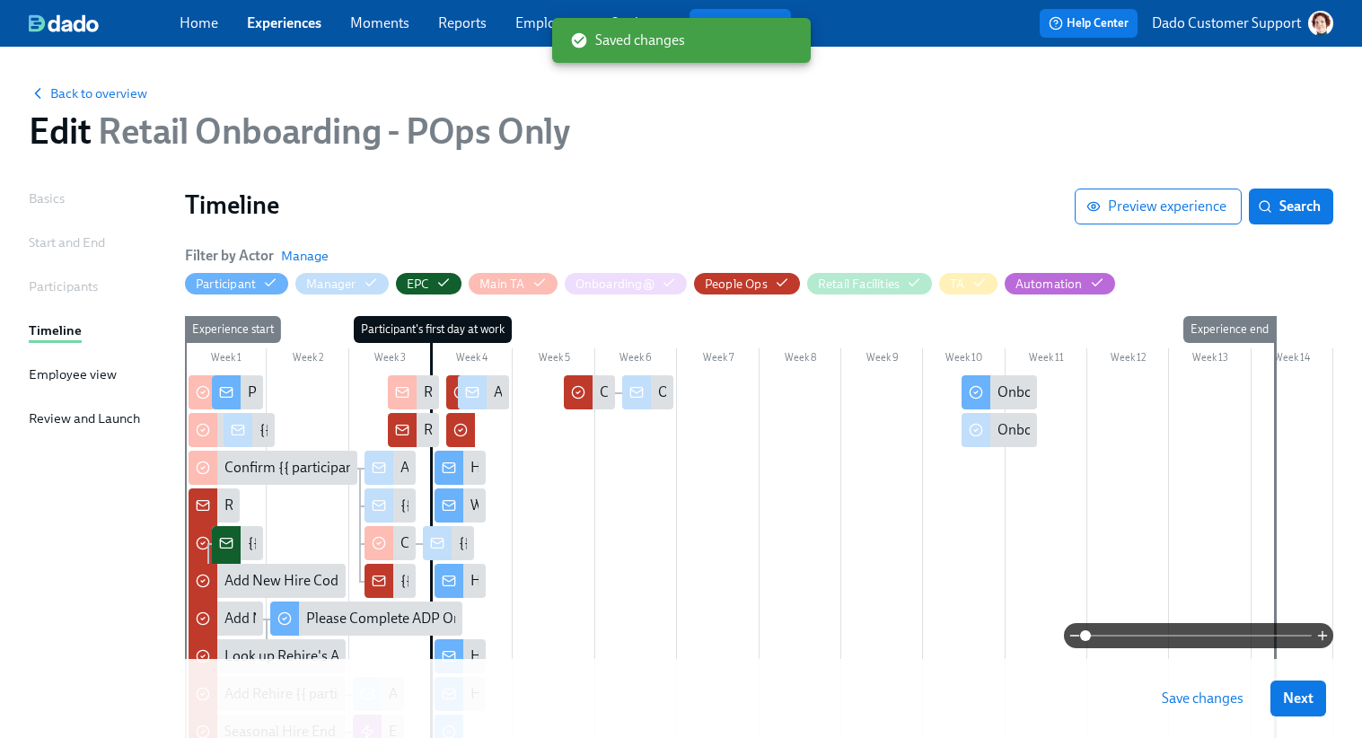
click at [1176, 698] on span "Save changes" at bounding box center [1203, 699] width 82 height 18
click at [1277, 192] on button "Search" at bounding box center [1291, 207] width 84 height 36
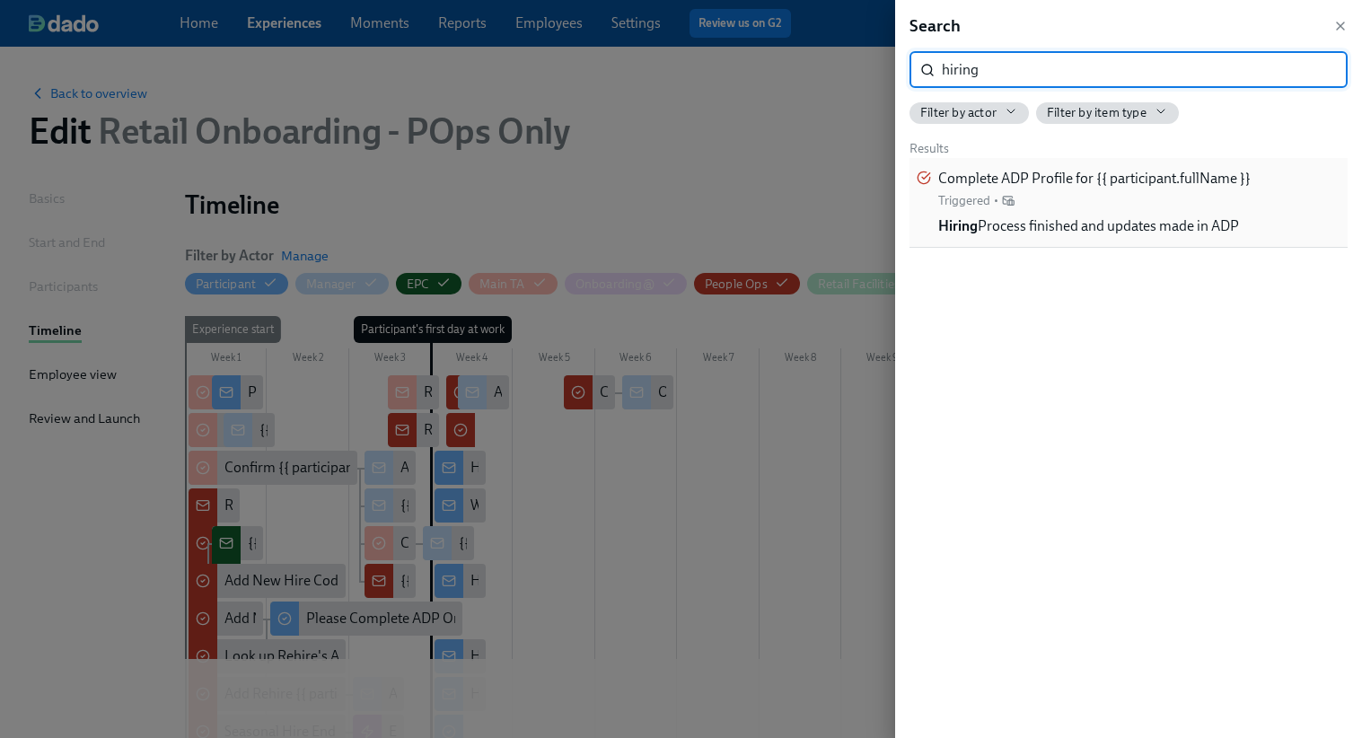
click at [1234, 181] on span "Complete ADP Profile for {{ participant.fullName }}" at bounding box center [1094, 179] width 313 height 20
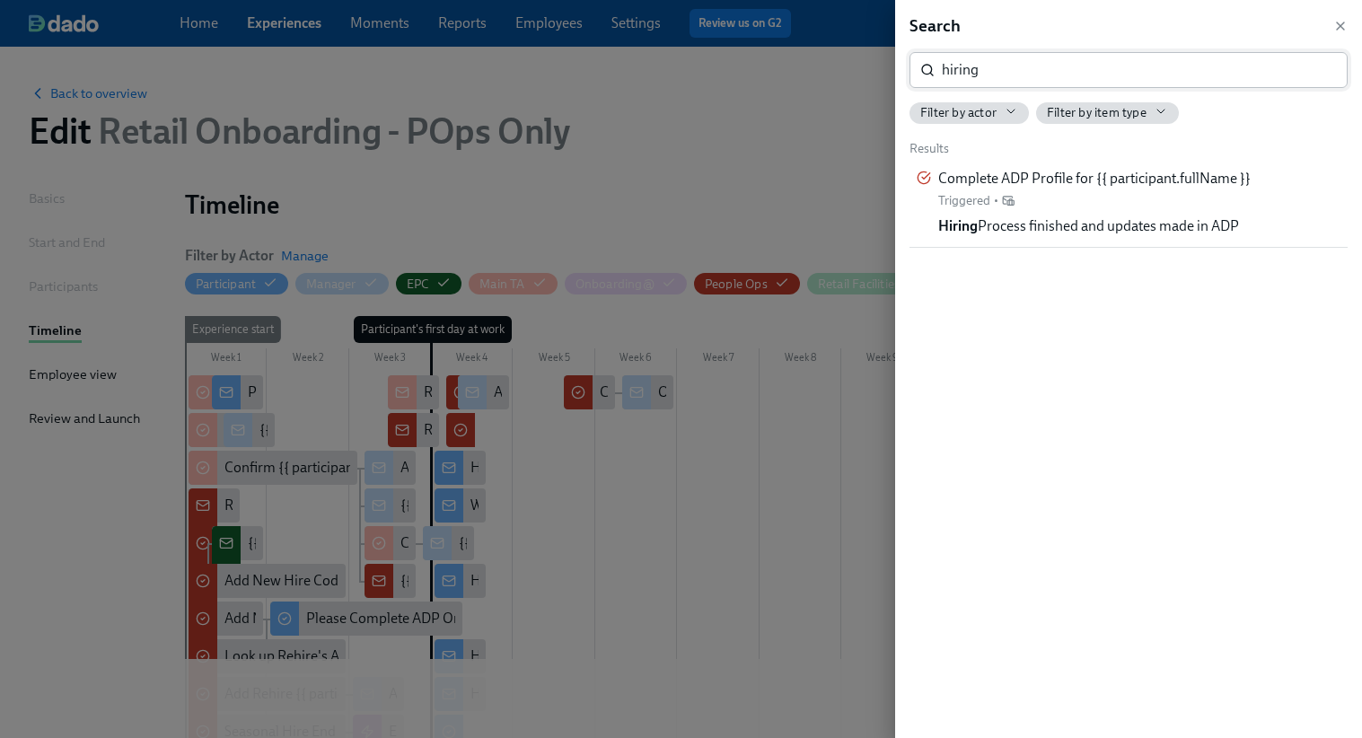
click at [1076, 72] on input "hiring" at bounding box center [1145, 70] width 406 height 36
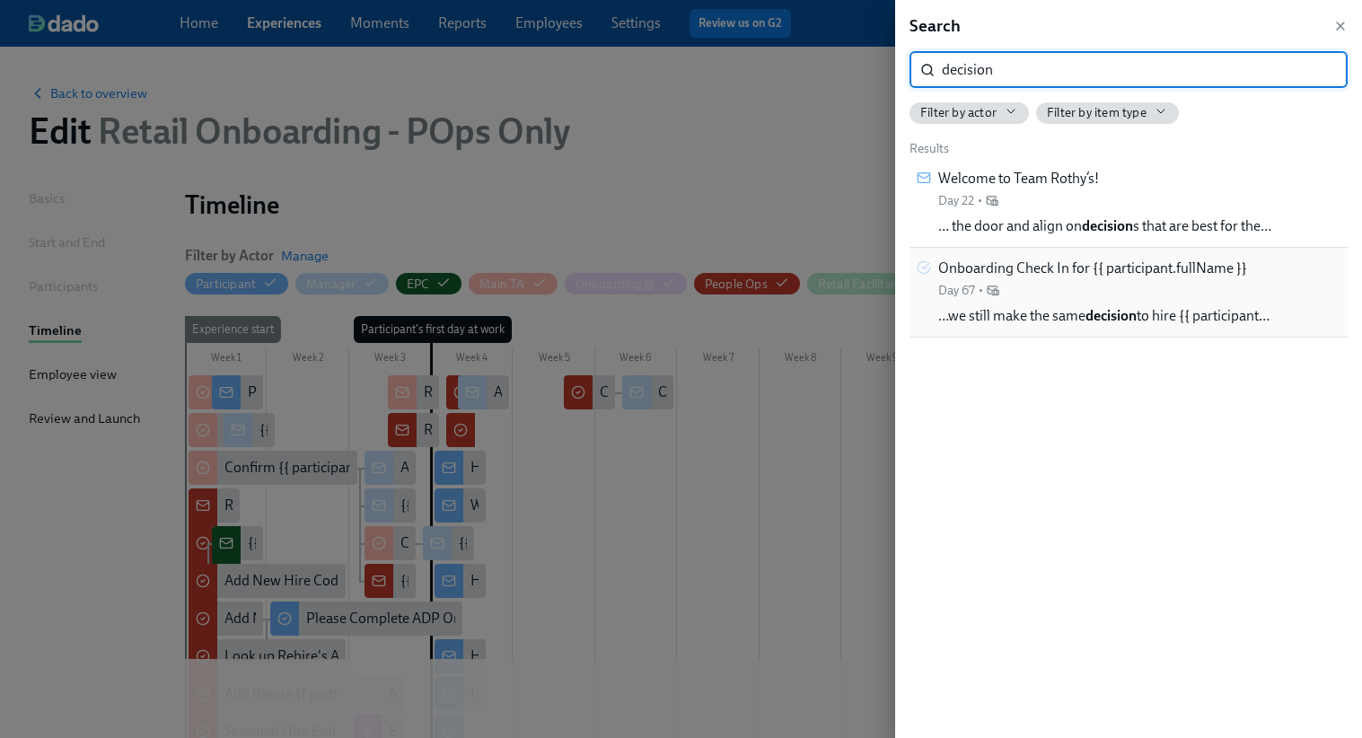
type input "decision"
click at [1070, 305] on div "Onboarding Check In for {{ participant.fullName }} Day 67 • …we still make the …" at bounding box center [1103, 292] width 331 height 67
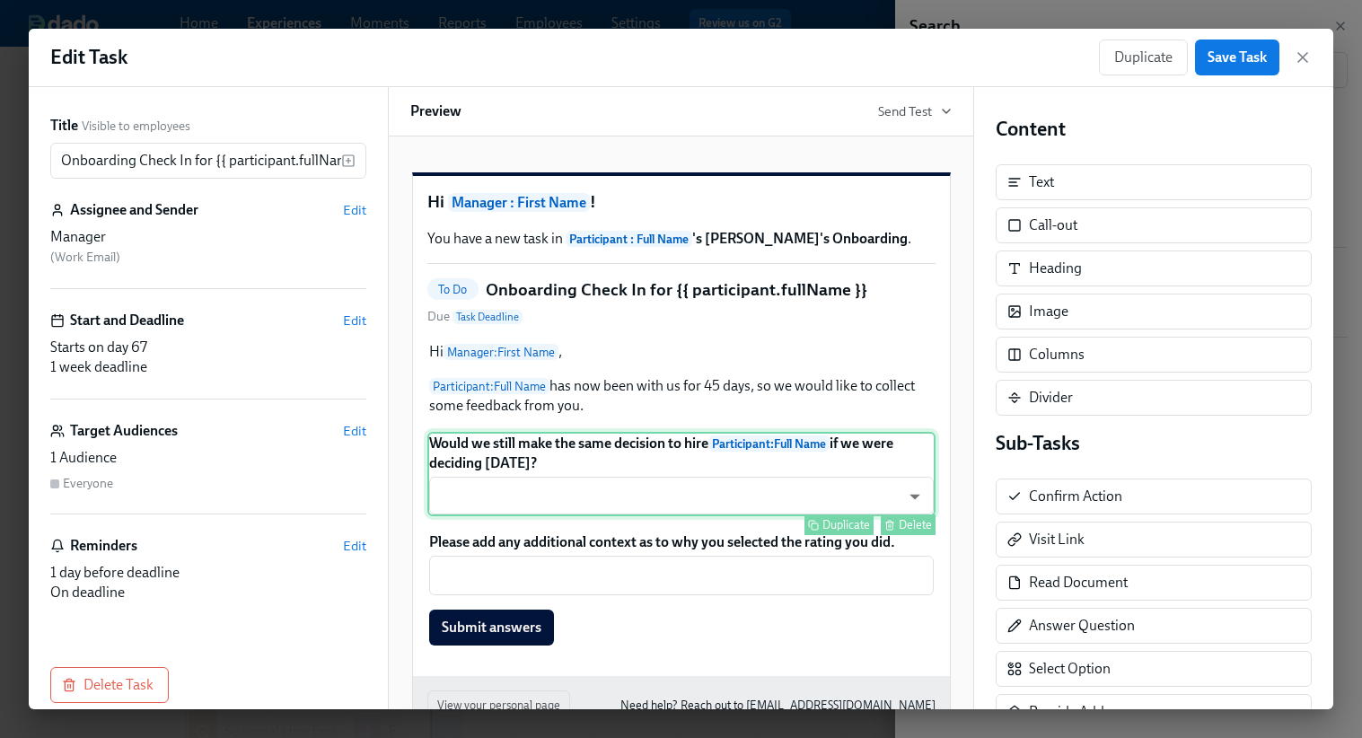
click at [597, 500] on div "Would we still make the same decision to hire Participant : Full Name if we wer…" at bounding box center [681, 474] width 508 height 84
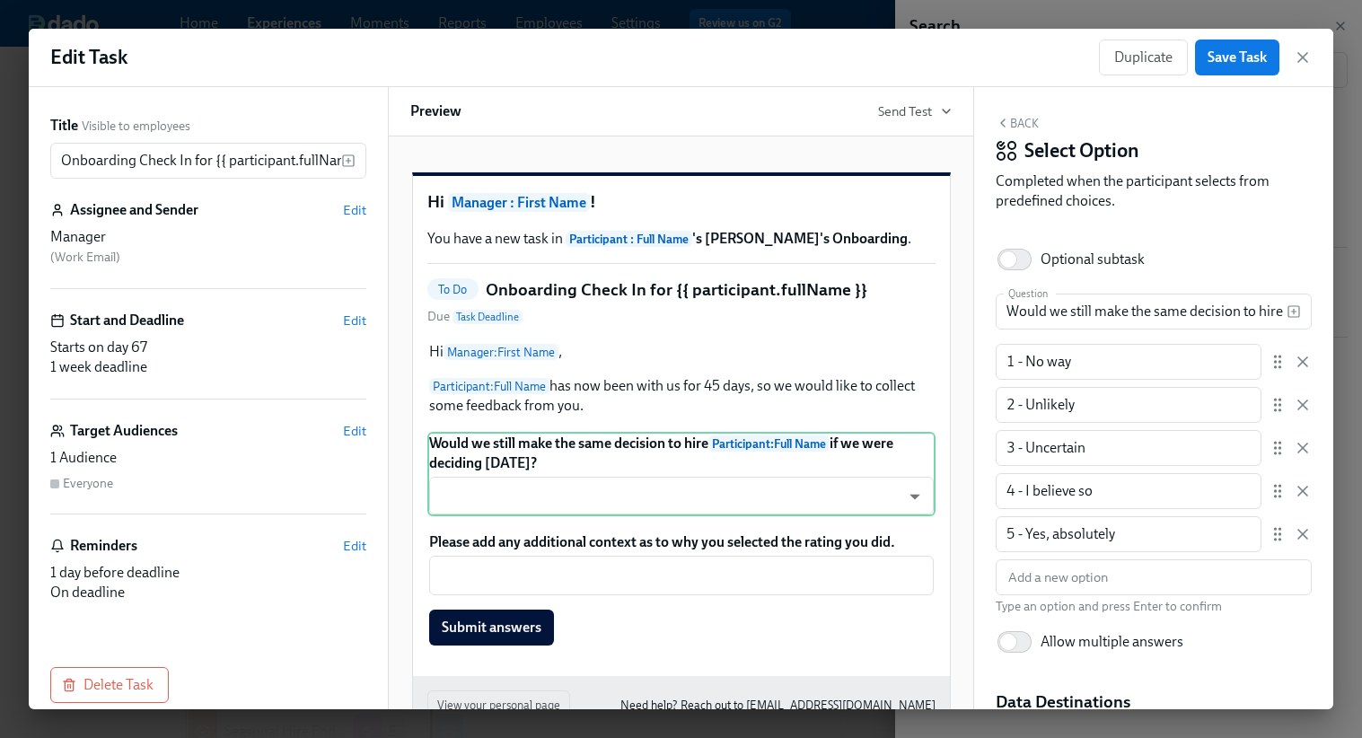
scroll to position [213, 0]
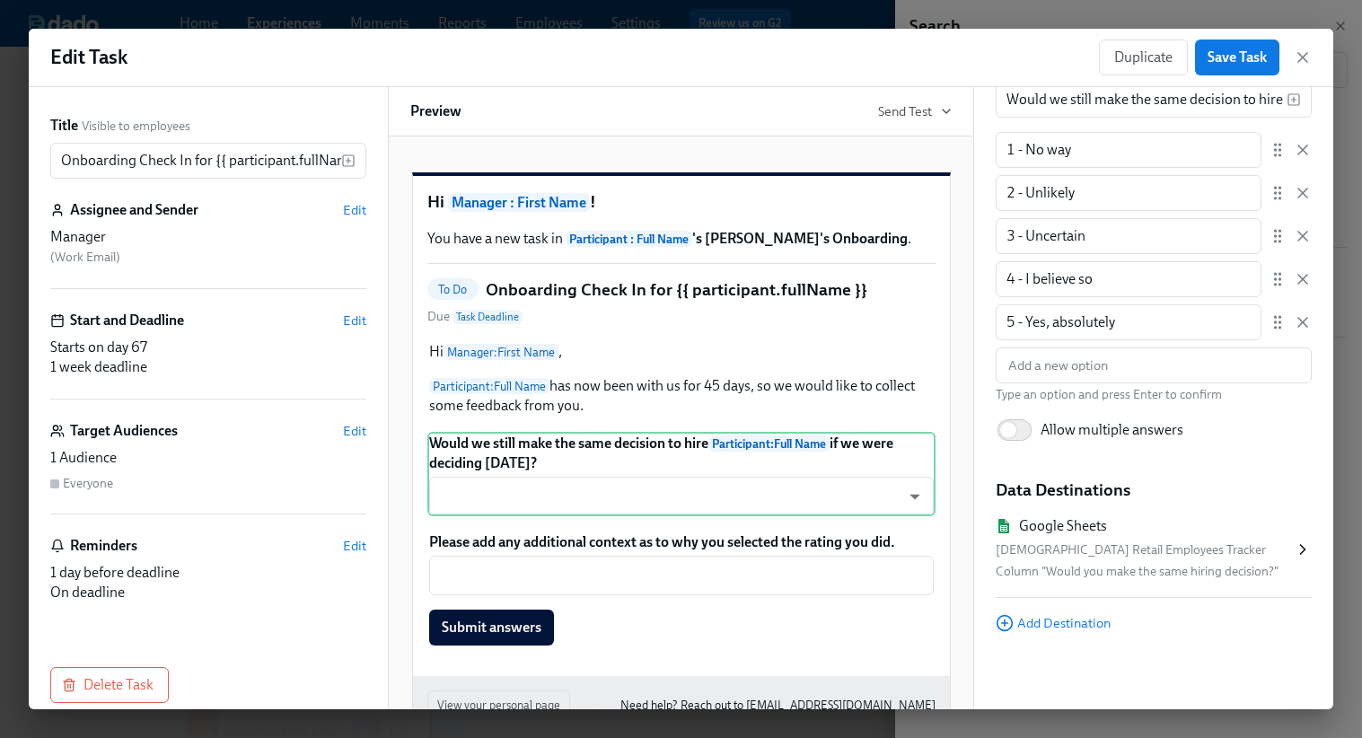
click at [1093, 537] on div "Google Sheets Seasonal Retail Employees Tracker Column "Would you make the same…" at bounding box center [1145, 549] width 298 height 66
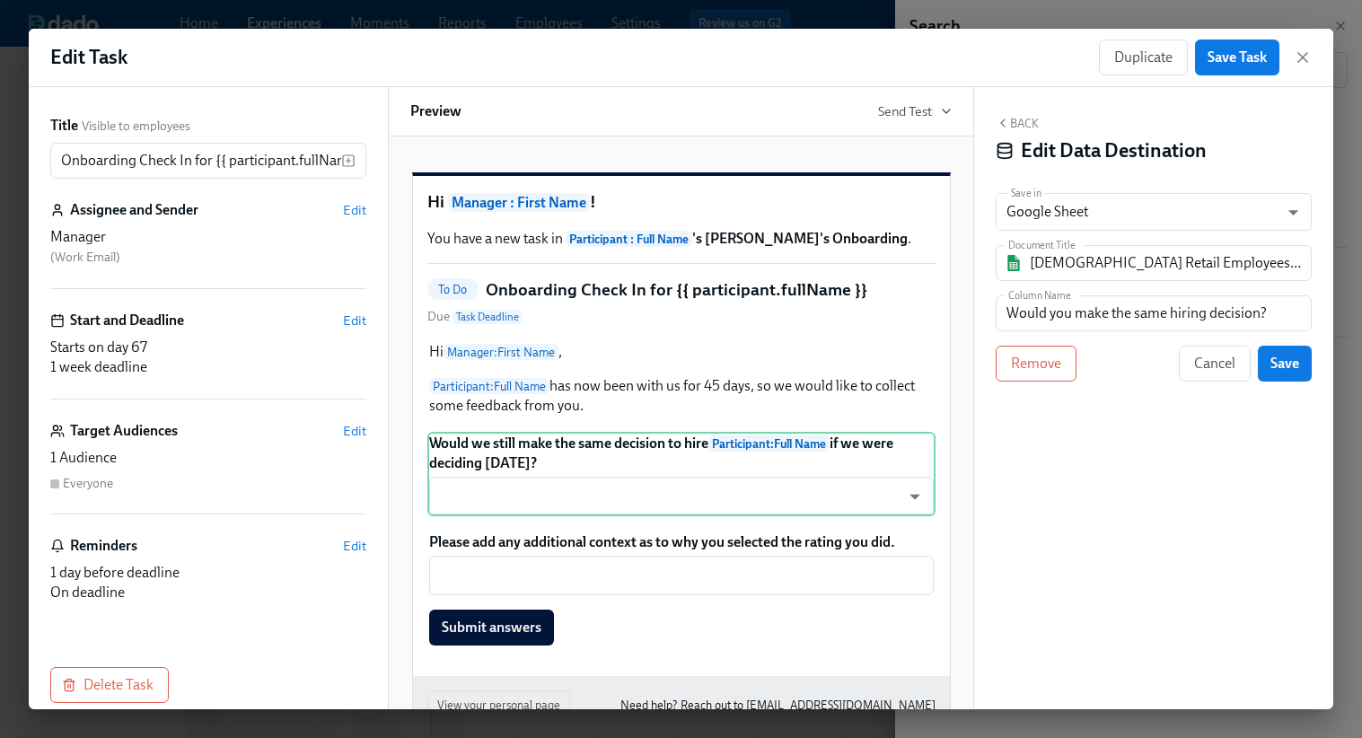
scroll to position [0, 0]
click at [1094, 251] on input "Seasonal Retail Employees Tracker" at bounding box center [1166, 263] width 273 height 36
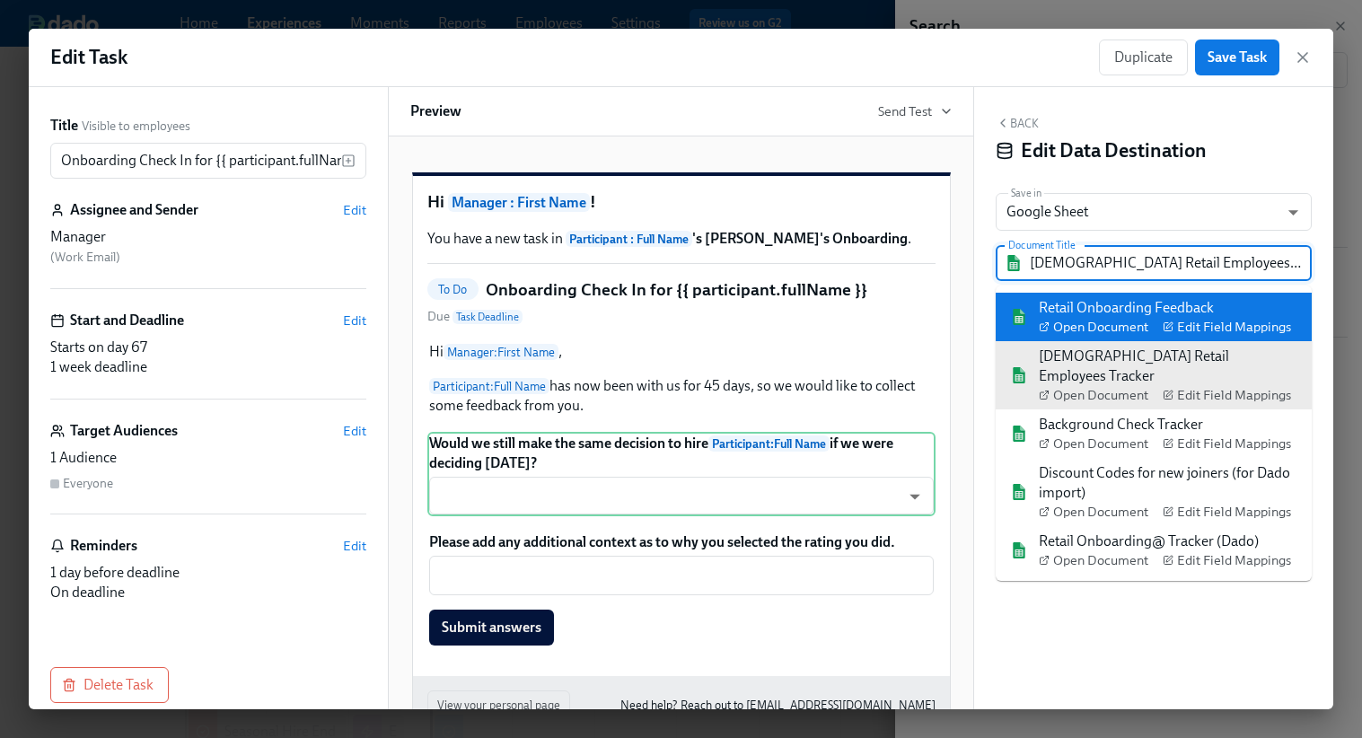
click at [1098, 306] on div "Retail Onboarding Feedback Open Document Edit Field Mappings" at bounding box center [1165, 317] width 252 height 38
type input "Retail Onboarding Feedback"
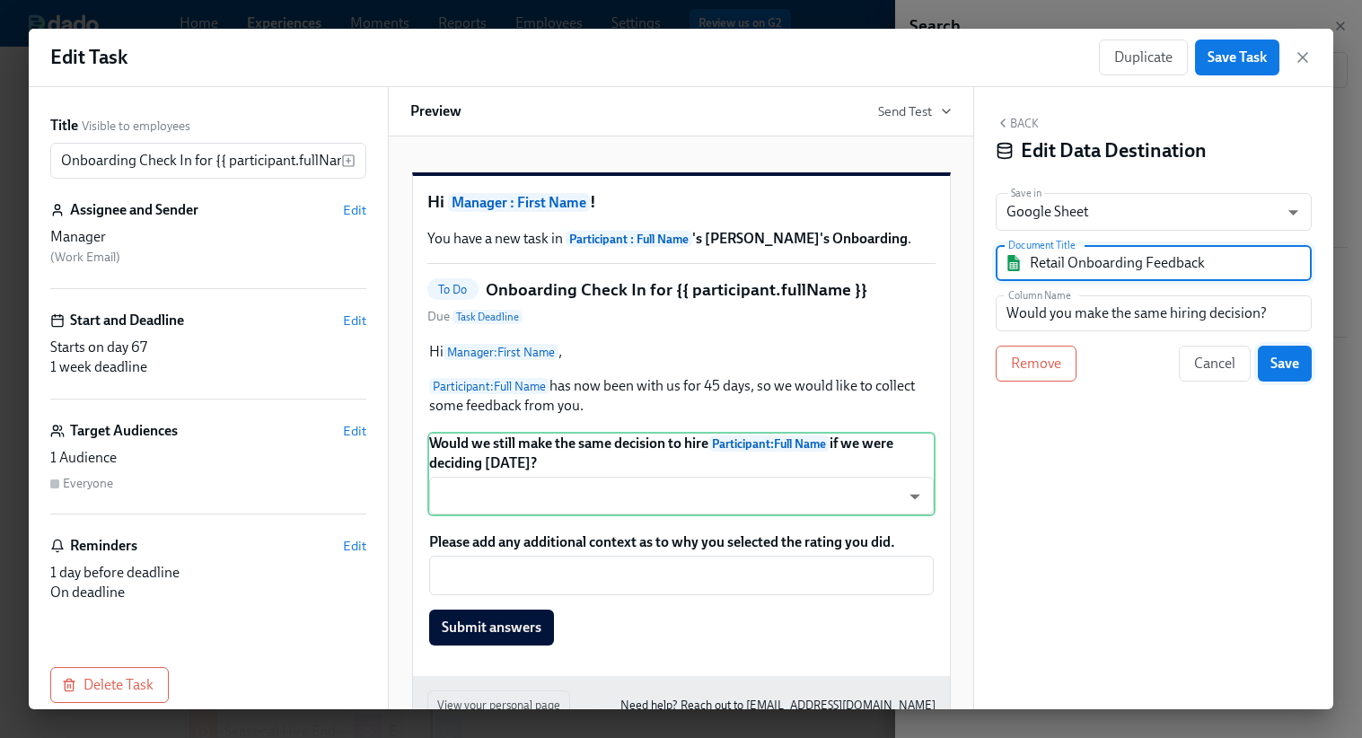
click at [1292, 373] on span "Save" at bounding box center [1285, 364] width 29 height 18
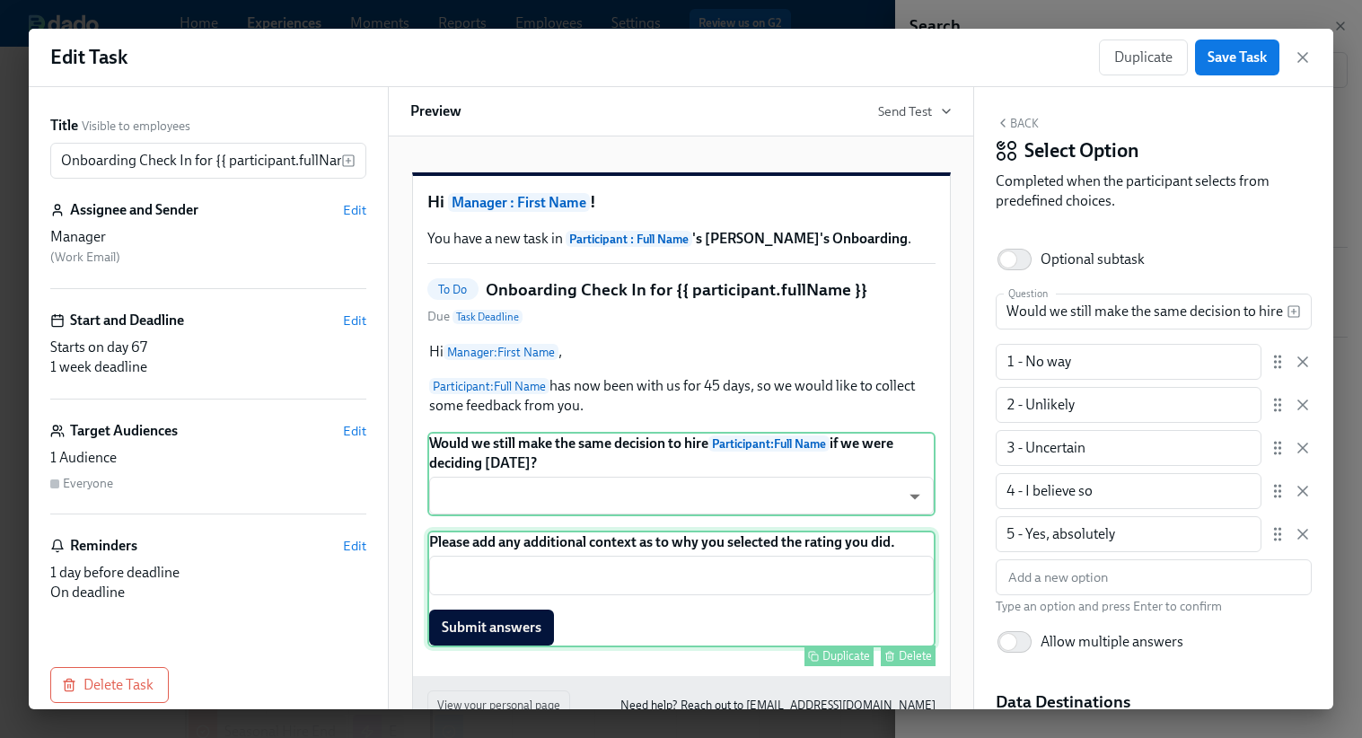
click at [730, 616] on div "Please add any additional context as to why you selected the rating you did. ​ …" at bounding box center [681, 589] width 508 height 117
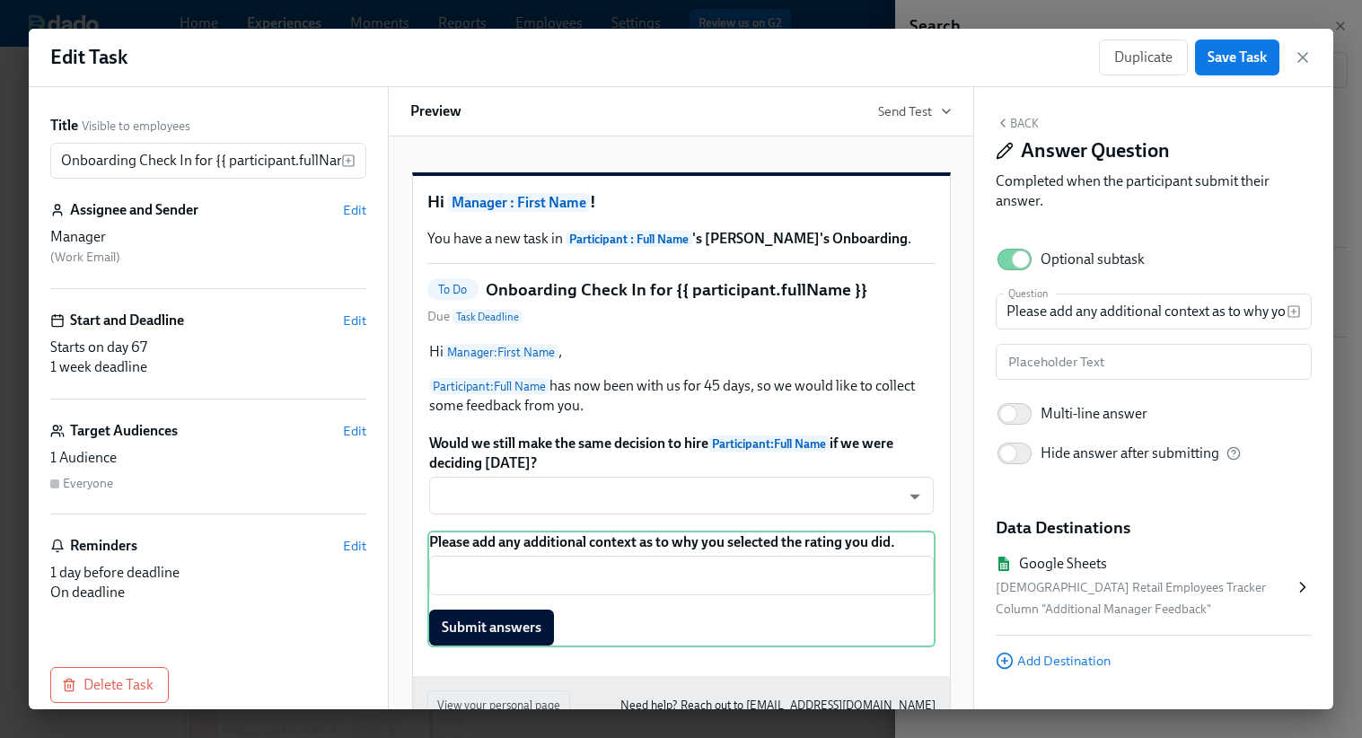
click at [1140, 592] on div "Seasonal Retail Employees Tracker" at bounding box center [1145, 588] width 298 height 22
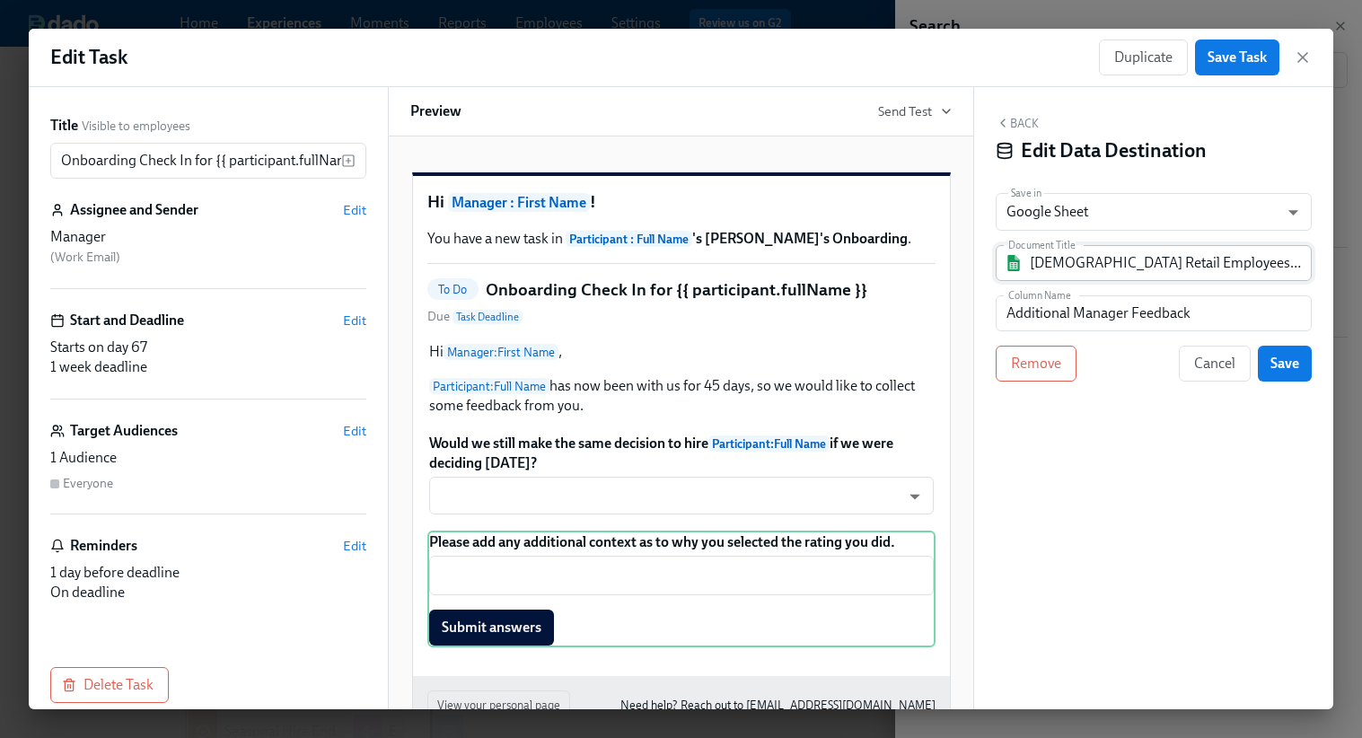
click at [1121, 269] on input "Seasonal Retail Employees Tracker" at bounding box center [1166, 263] width 273 height 36
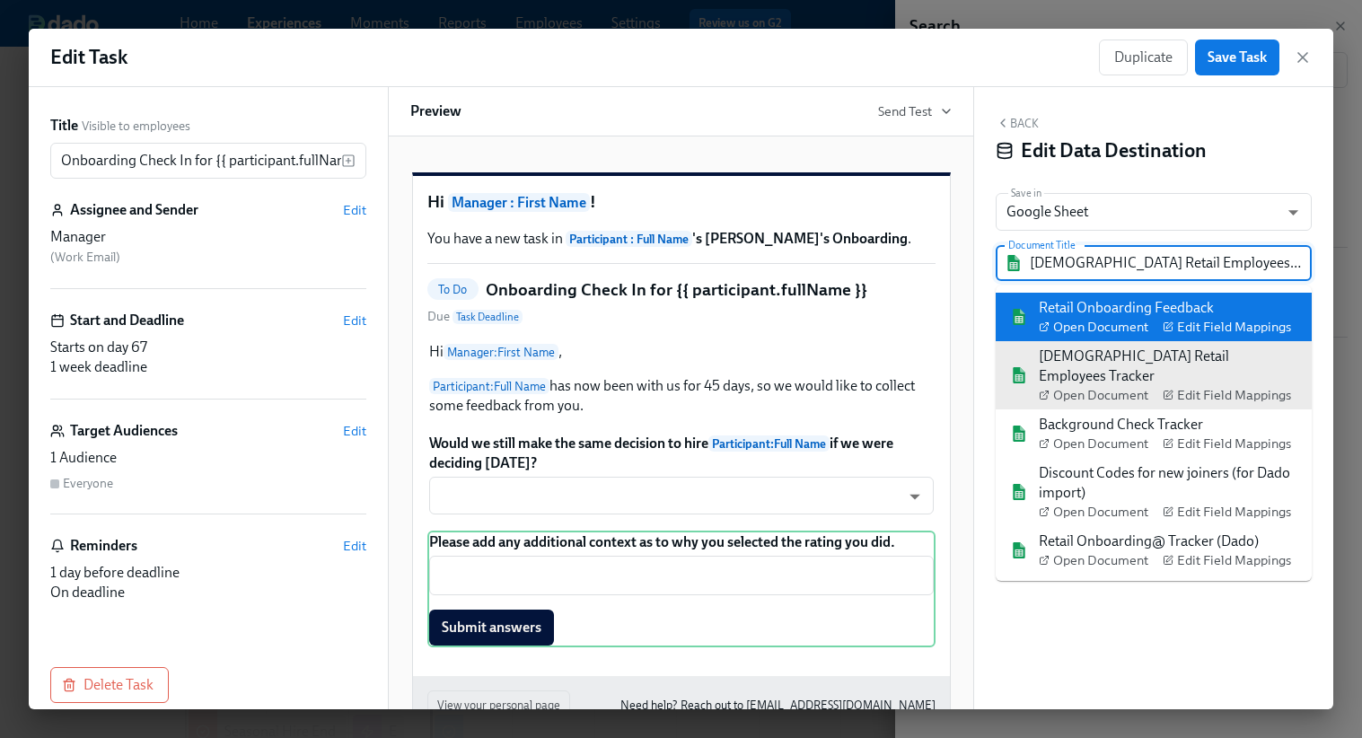
click at [1107, 310] on div "Retail Onboarding Feedback Open Document Edit Field Mappings" at bounding box center [1165, 317] width 252 height 38
type input "Retail Onboarding Feedback"
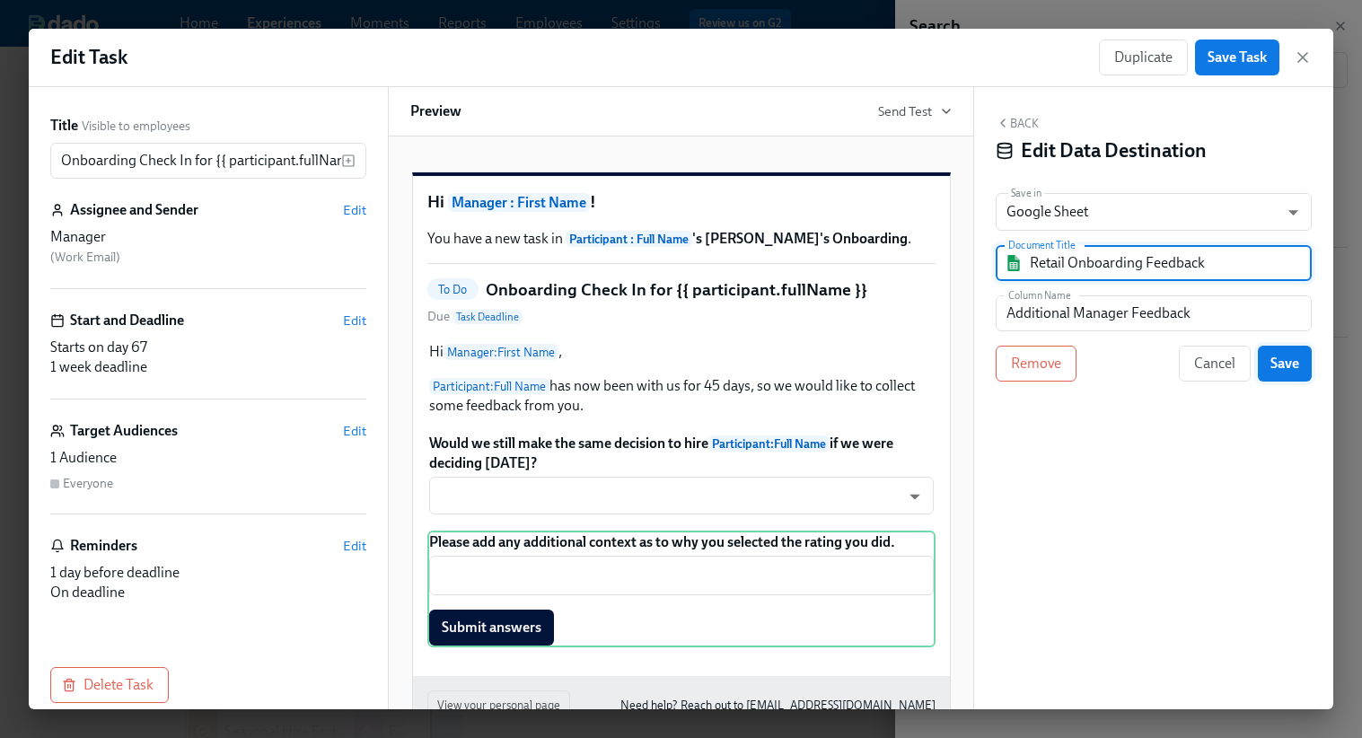
click at [1291, 369] on span "Save" at bounding box center [1285, 364] width 29 height 18
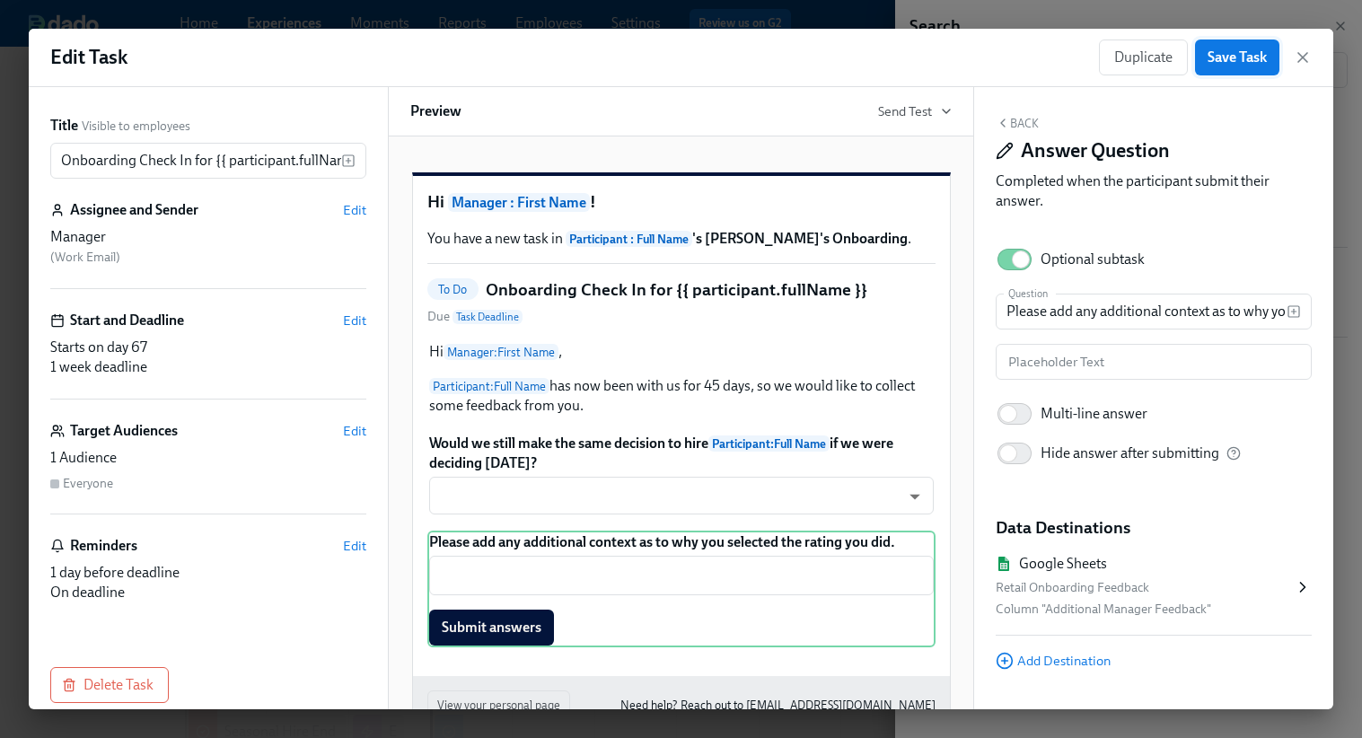
click at [1246, 61] on span "Save Task" at bounding box center [1237, 57] width 59 height 18
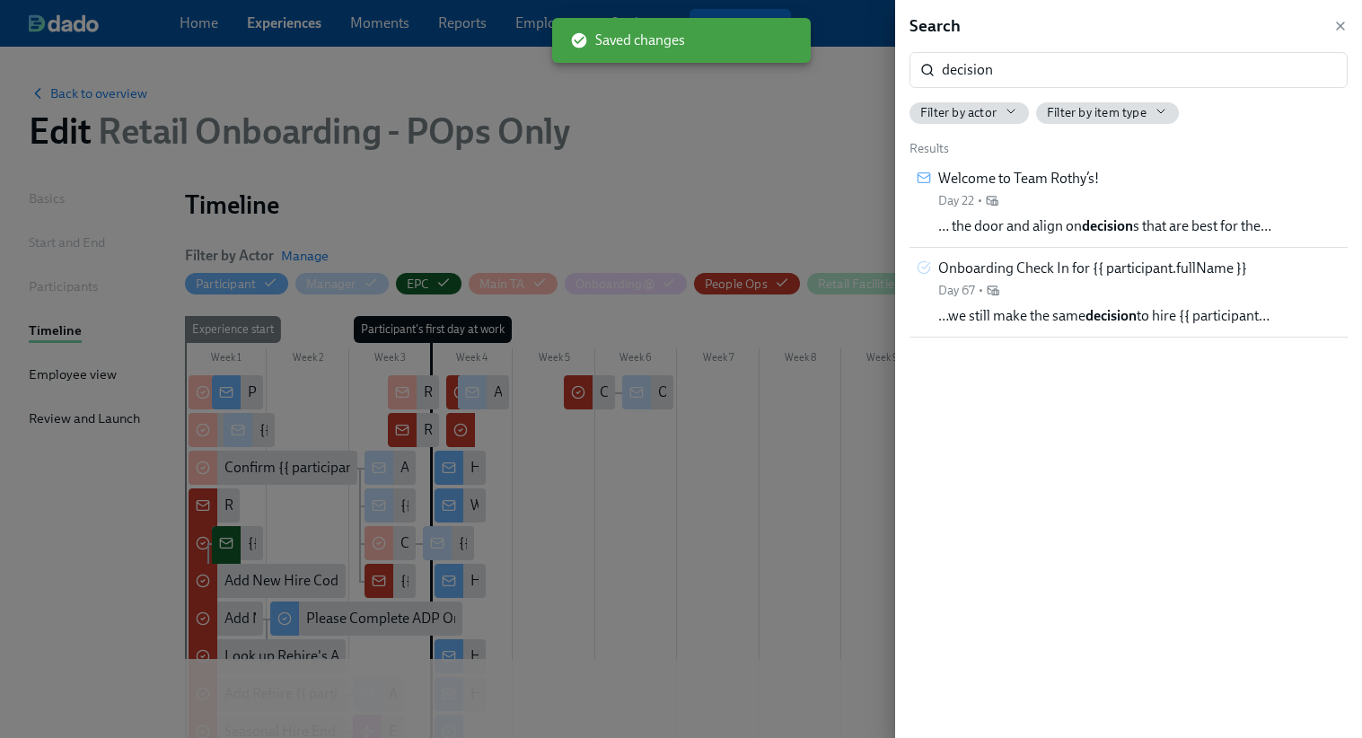
click at [816, 54] on div at bounding box center [681, 369] width 1362 height 738
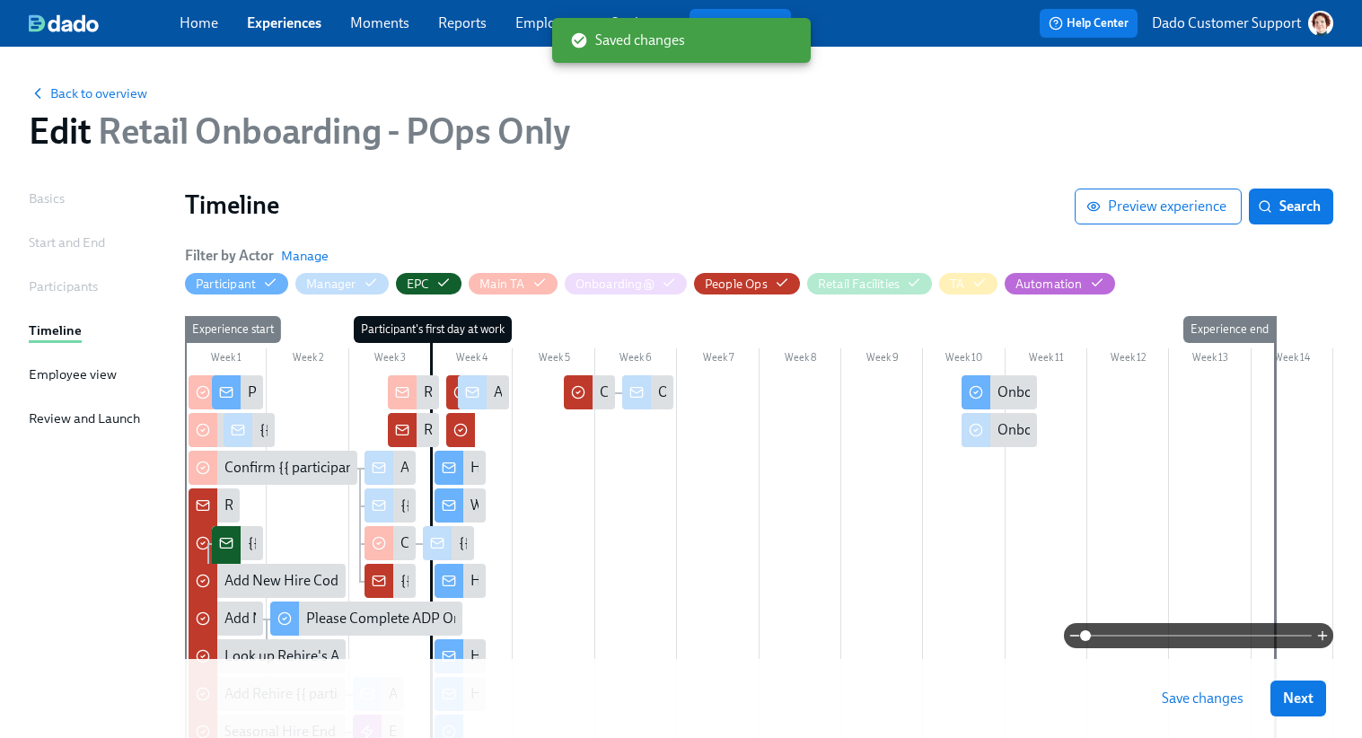
click at [1176, 706] on span "Save changes" at bounding box center [1203, 699] width 82 height 18
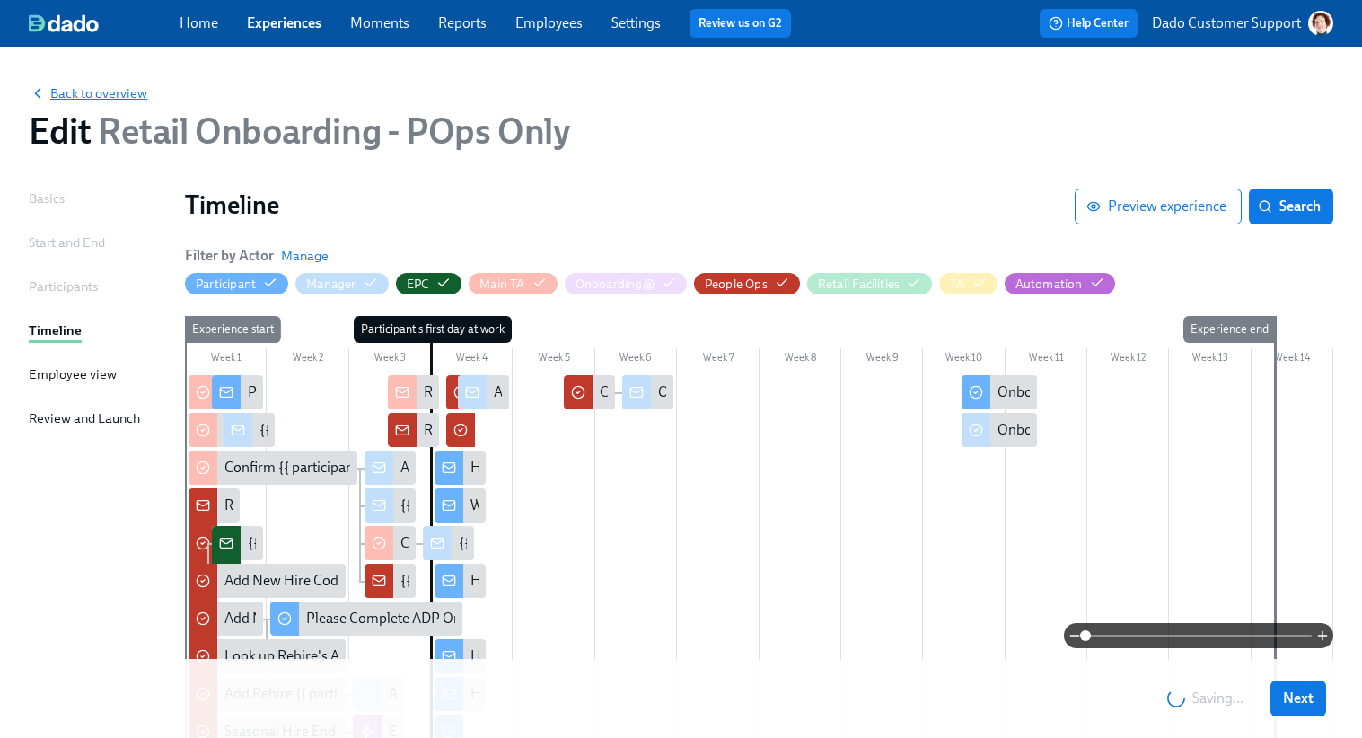
click at [105, 86] on span "Back to overview" at bounding box center [88, 93] width 119 height 18
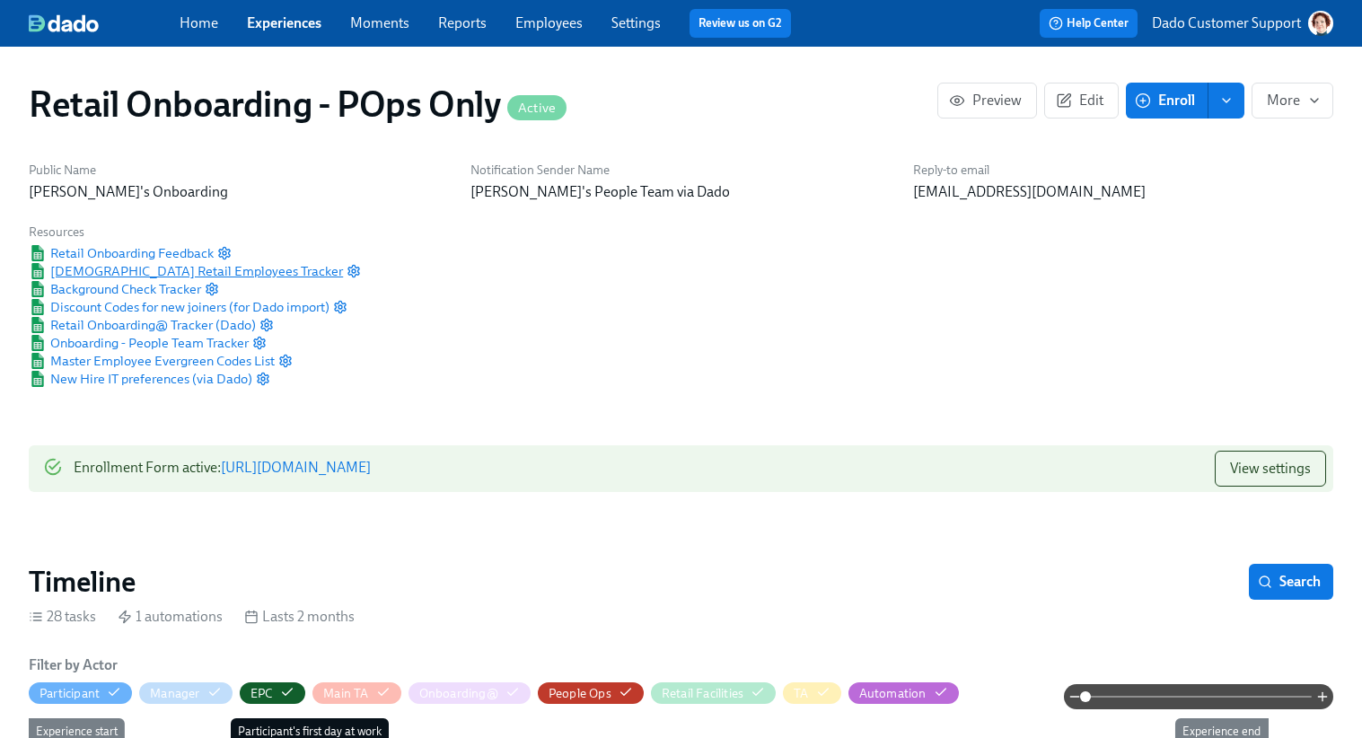
scroll to position [0, 16735]
click at [104, 271] on span "Seasonal Retail Employees Tracker" at bounding box center [186, 271] width 314 height 18
click at [205, 260] on span "Retail Onboarding Feedback" at bounding box center [121, 253] width 185 height 18
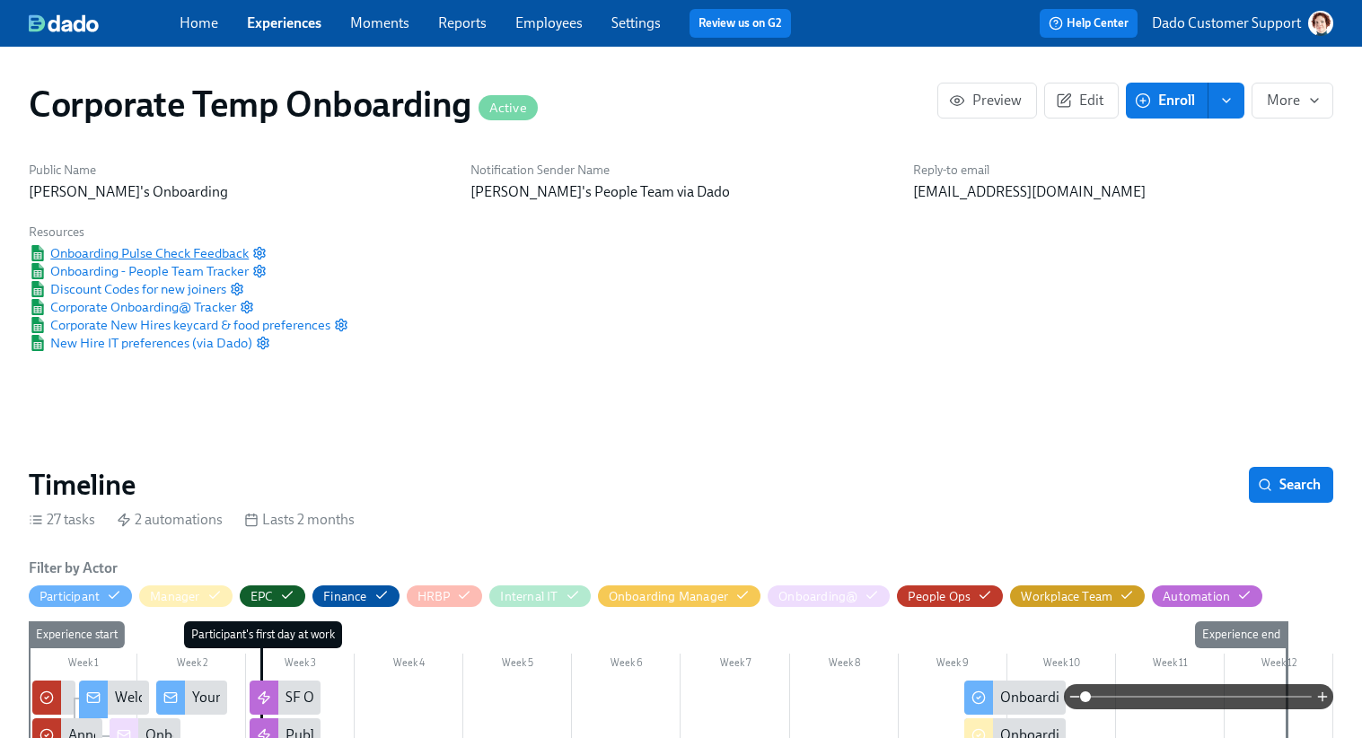
click at [175, 255] on span "Onboarding Pulse Check Feedback" at bounding box center [139, 253] width 220 height 18
click at [261, 254] on icon "button" at bounding box center [259, 253] width 14 height 14
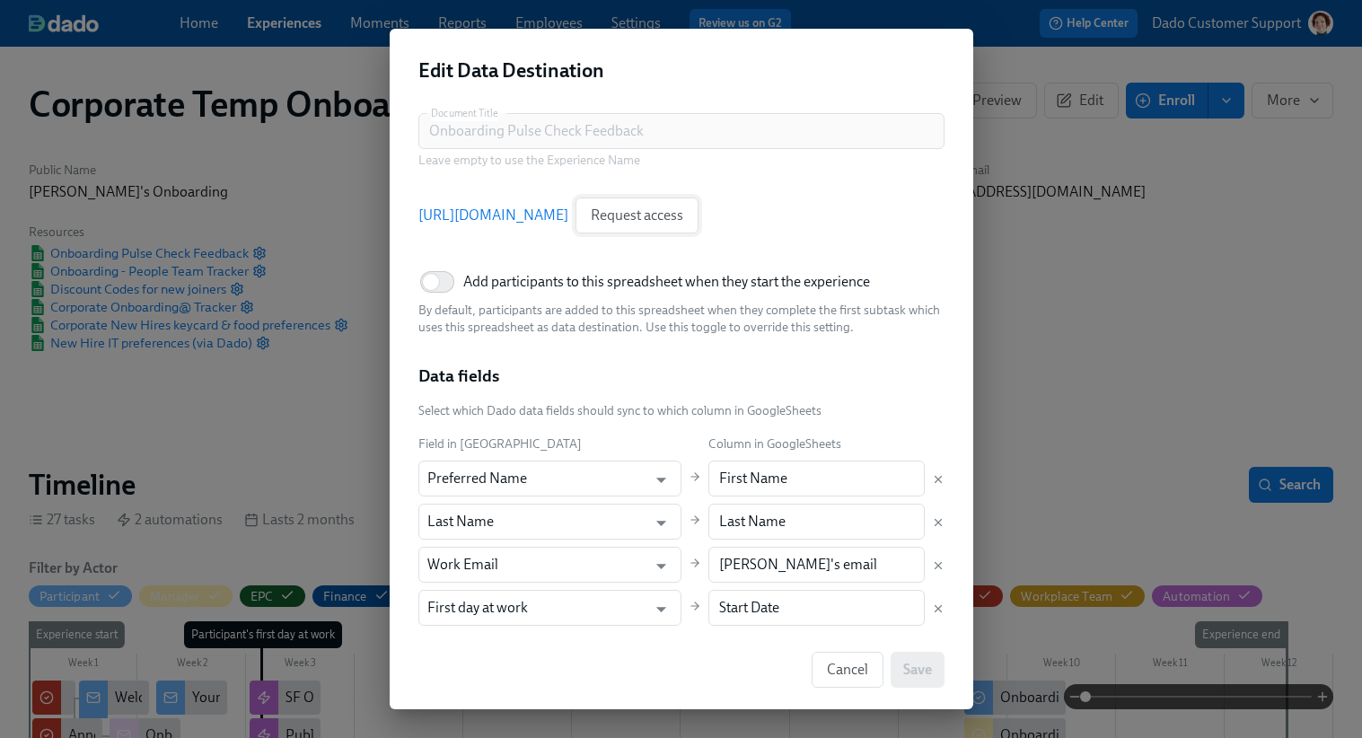
click at [683, 218] on span "Request access" at bounding box center [637, 216] width 92 height 18
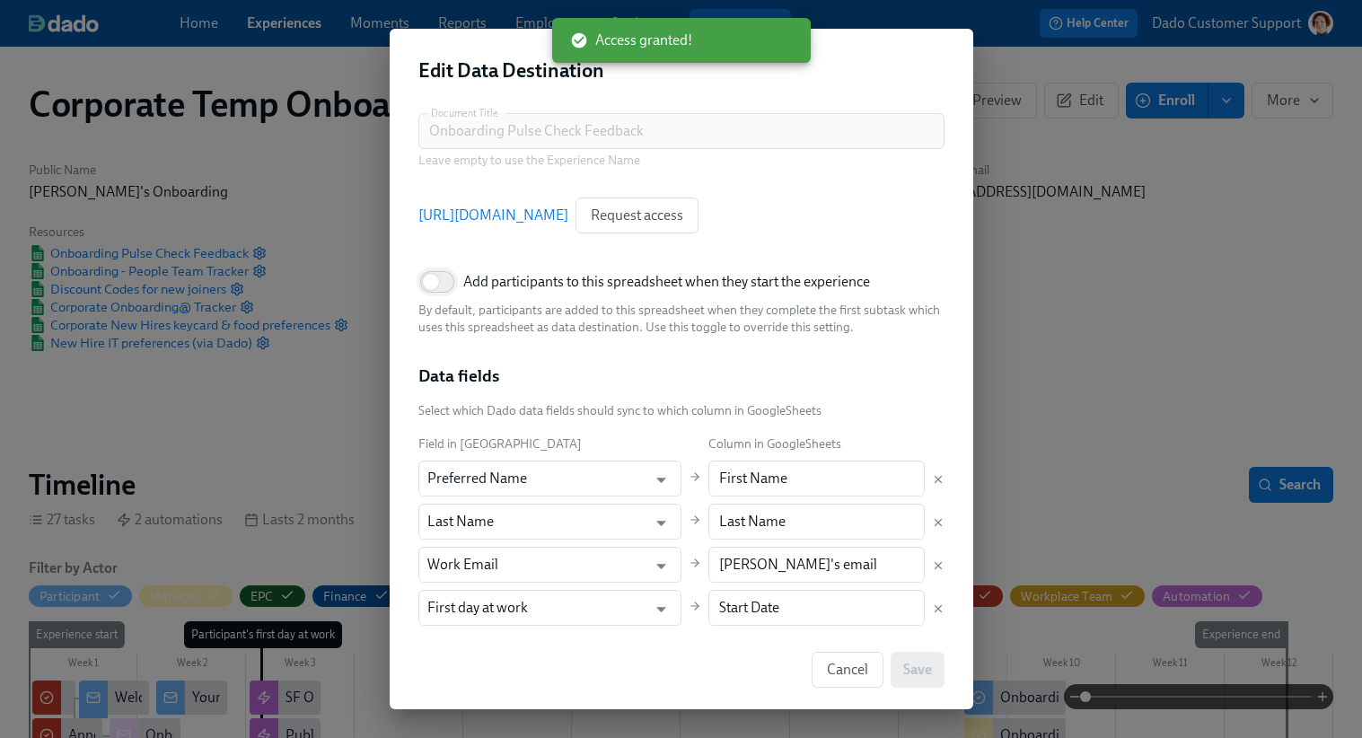
click at [432, 285] on input "Add participants to this spreadsheet when they start the experience" at bounding box center [431, 282] width 119 height 40
checkbox input "true"
click at [913, 678] on span "Save" at bounding box center [917, 670] width 29 height 18
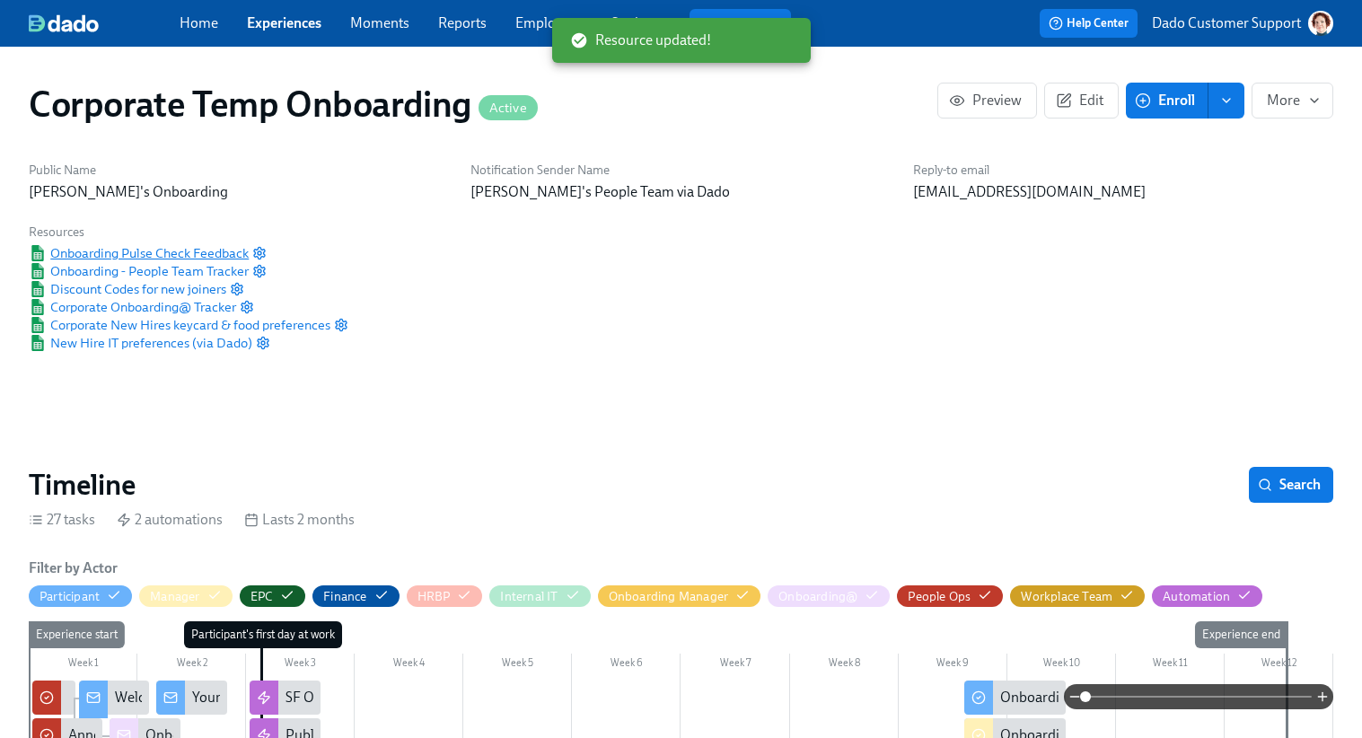
click at [110, 252] on span "Onboarding Pulse Check Feedback" at bounding box center [139, 253] width 220 height 18
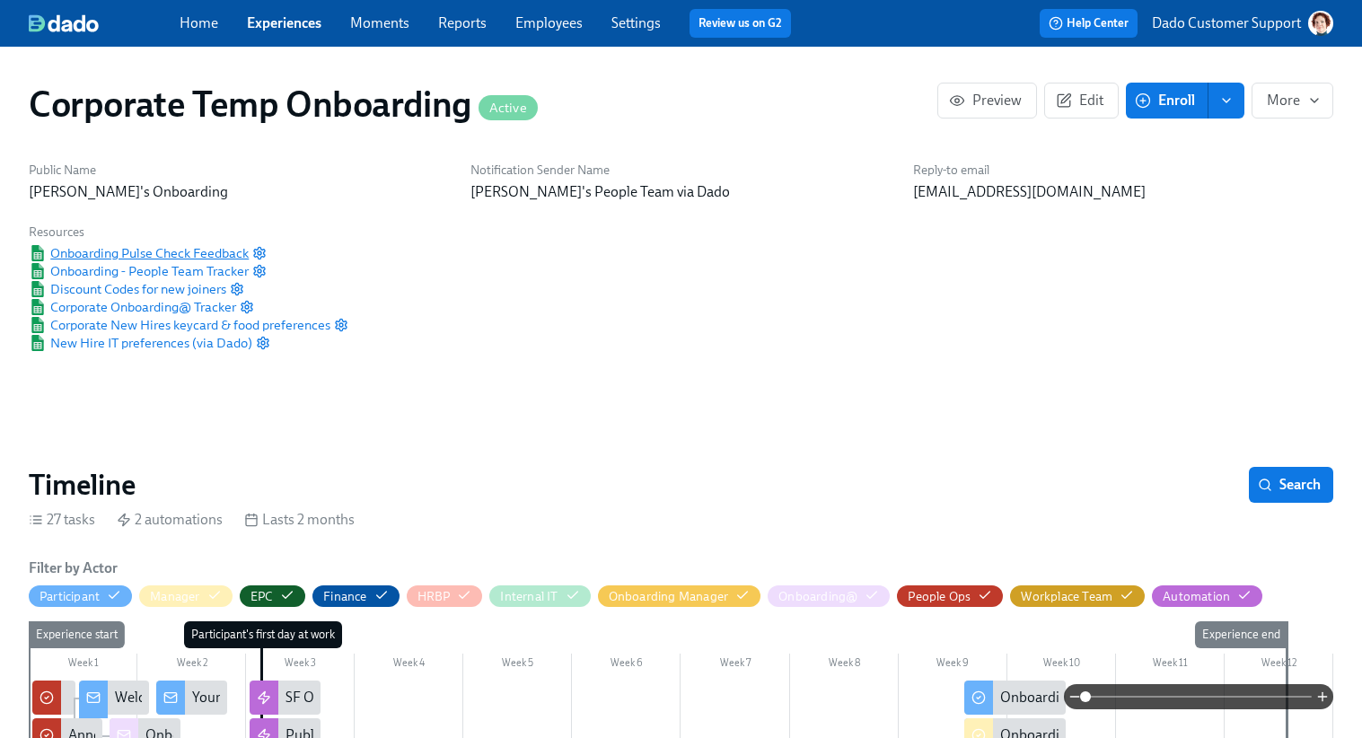
click at [194, 246] on span "Onboarding Pulse Check Feedback" at bounding box center [139, 253] width 220 height 18
click at [125, 257] on span "Onboarding Pulse Check Feedback" at bounding box center [139, 253] width 220 height 18
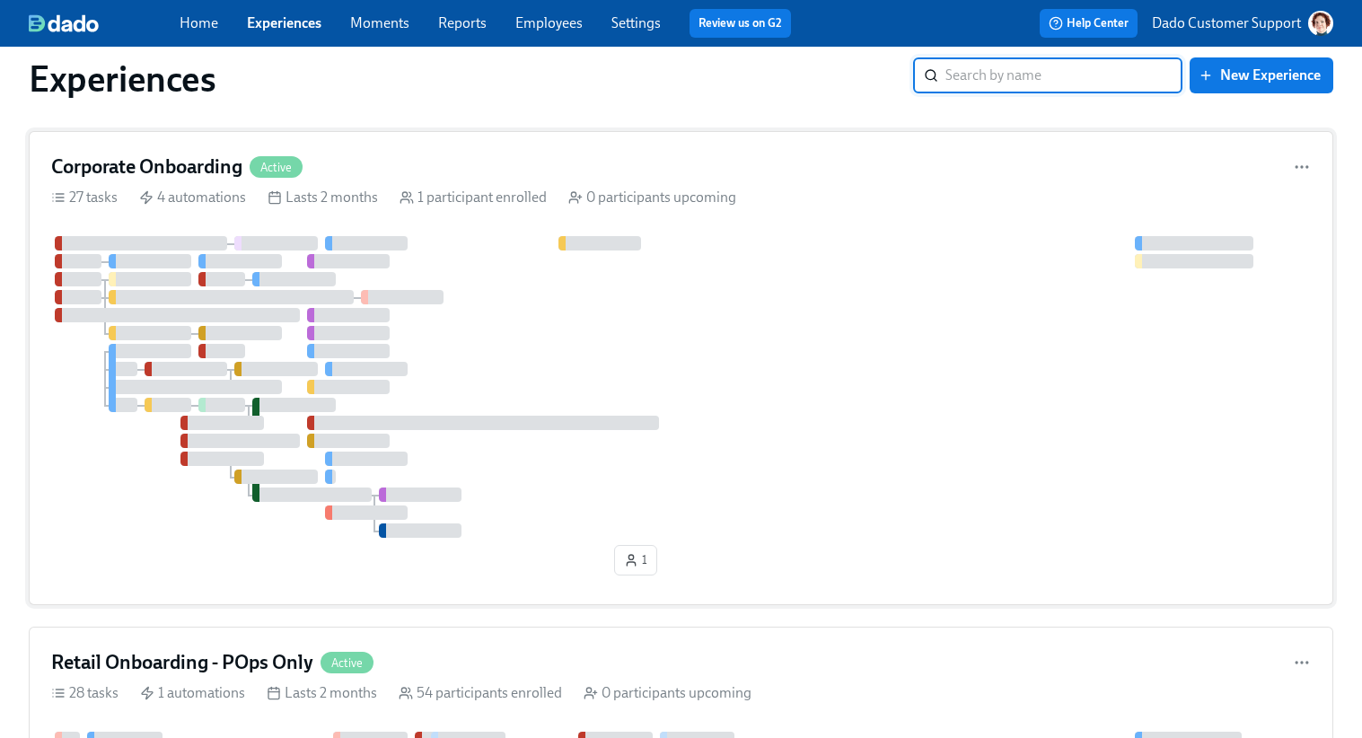
scroll to position [424, 0]
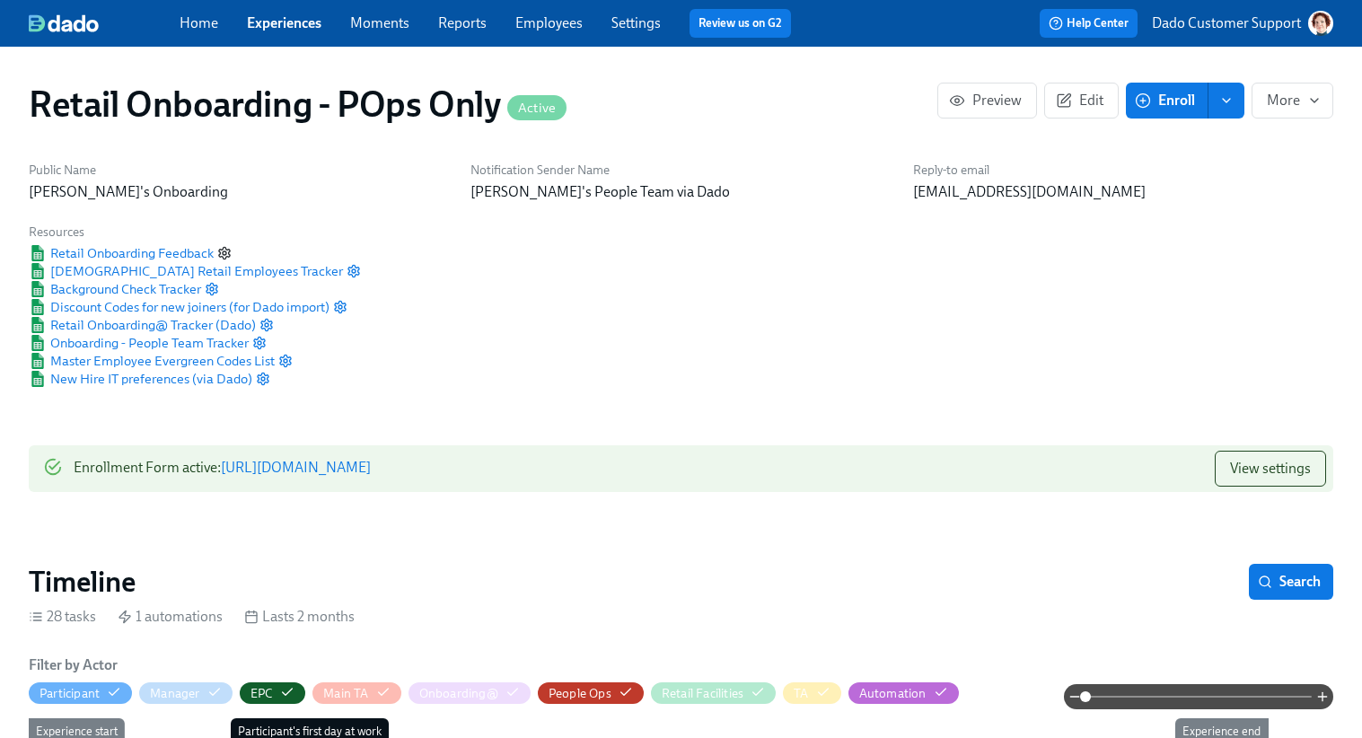
scroll to position [0, 16735]
click at [226, 251] on icon "button" at bounding box center [224, 253] width 14 height 14
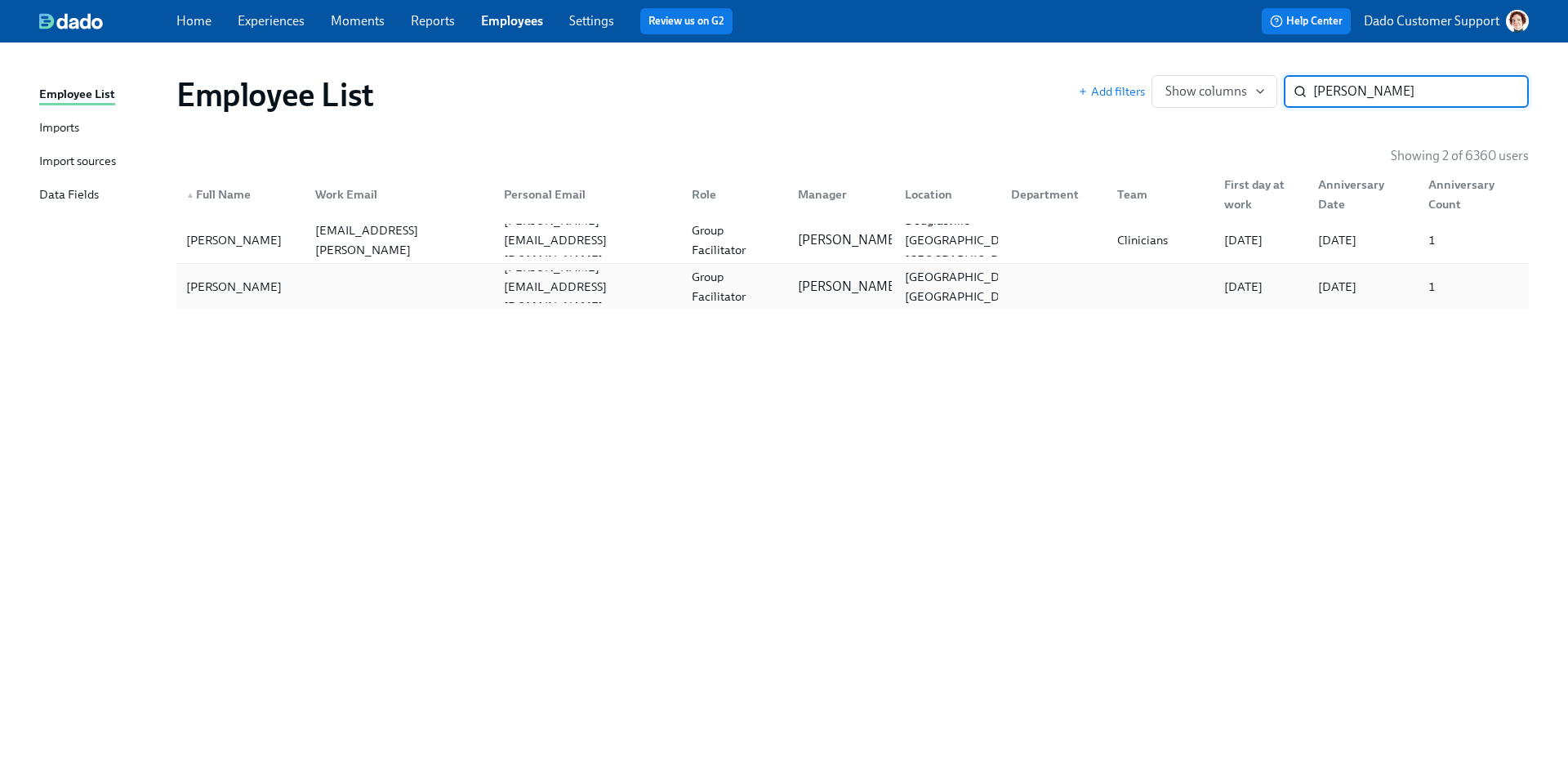
click at [416, 276] on div at bounding box center [396, 286] width 188 height 33
click at [417, 236] on div "[PERSON_NAME][EMAIL_ADDRESS][PERSON_NAME][DOMAIN_NAME]" at bounding box center [398, 240] width 181 height 78
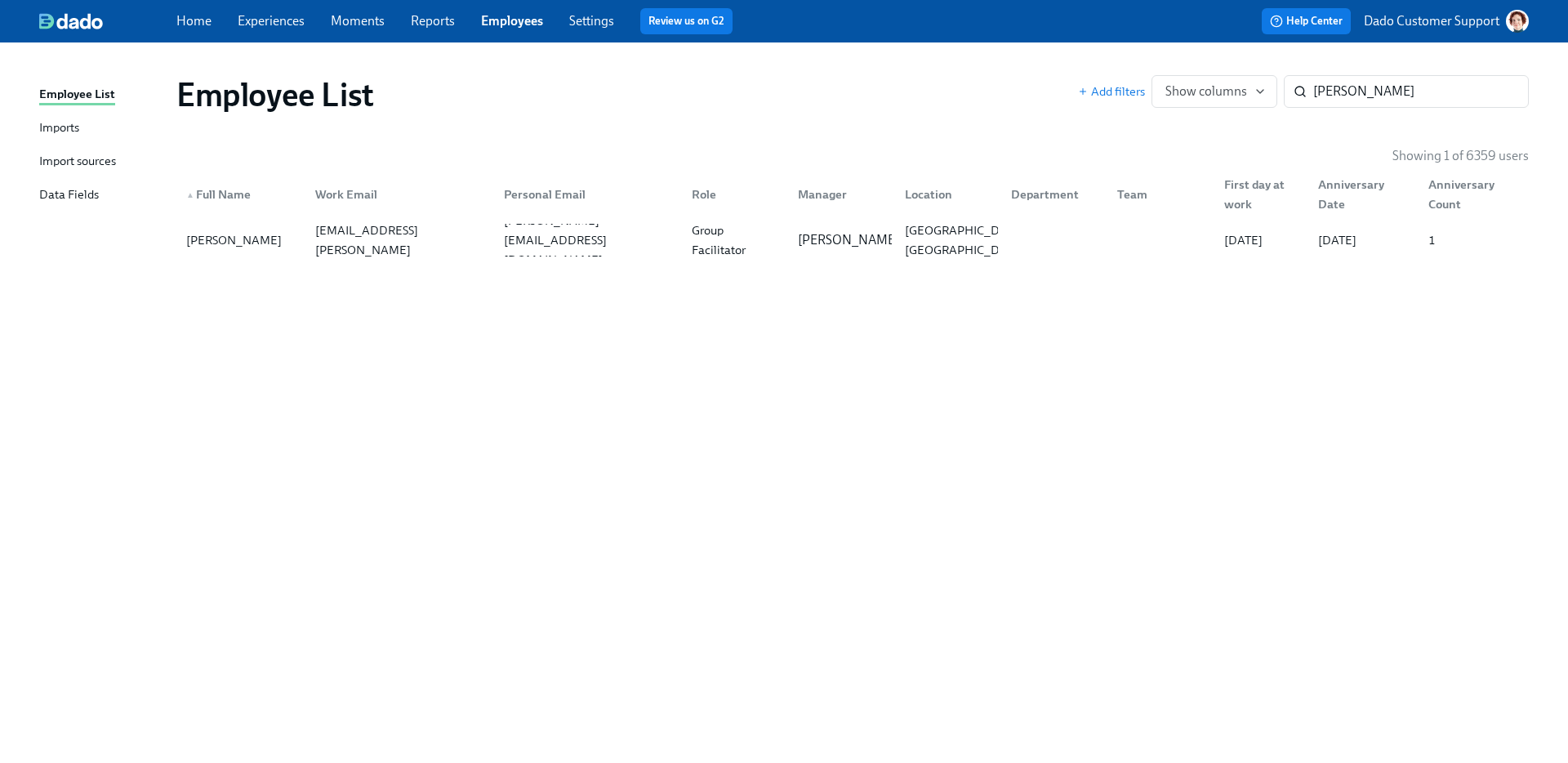
click at [1407, 64] on div "Employee List Add filters Show columns [PERSON_NAME] ​" at bounding box center [853, 95] width 1379 height 65
click at [1405, 85] on input "[PERSON_NAME]" at bounding box center [1421, 92] width 216 height 33
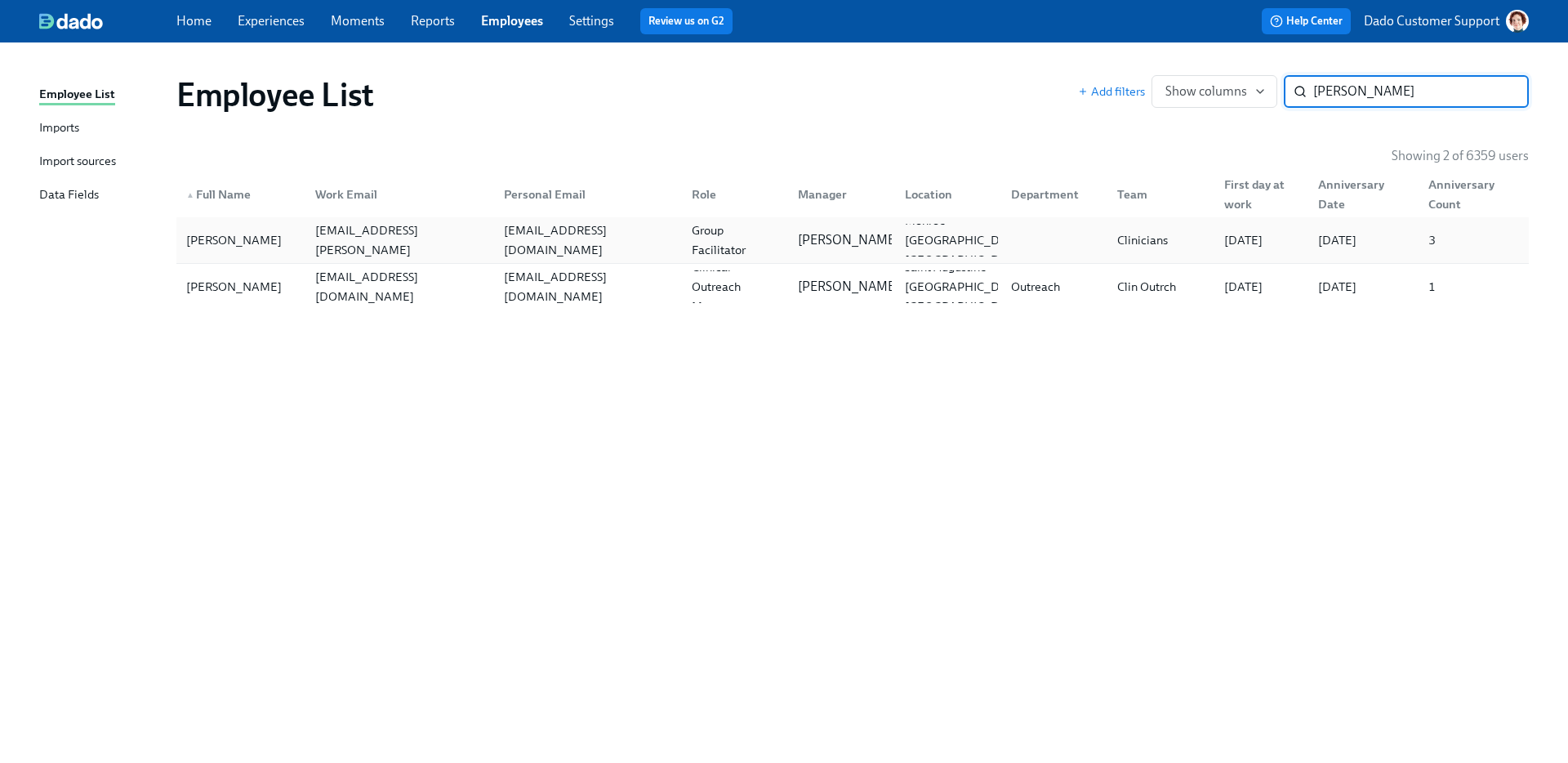
type input "[PERSON_NAME]"
click at [253, 233] on div "[PERSON_NAME]" at bounding box center [234, 240] width 108 height 20
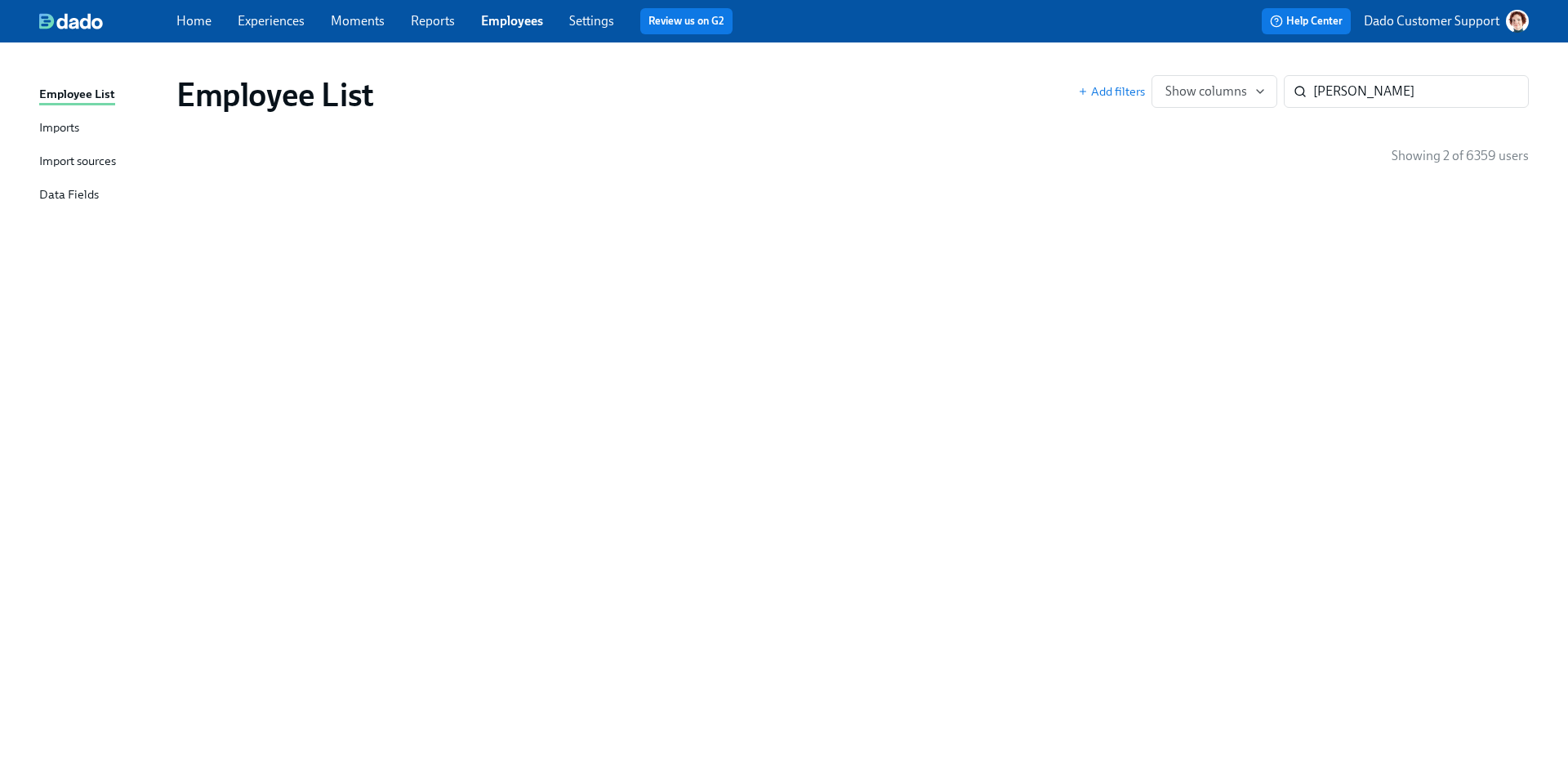
drag, startPoint x: 310, startPoint y: 430, endPoint x: 350, endPoint y: 740, distance: 312.6
click at [0, 0] on div "Home Experiences Moments Reports Employees Settings Review us on G2 Help Center…" at bounding box center [784, 381] width 1568 height 763
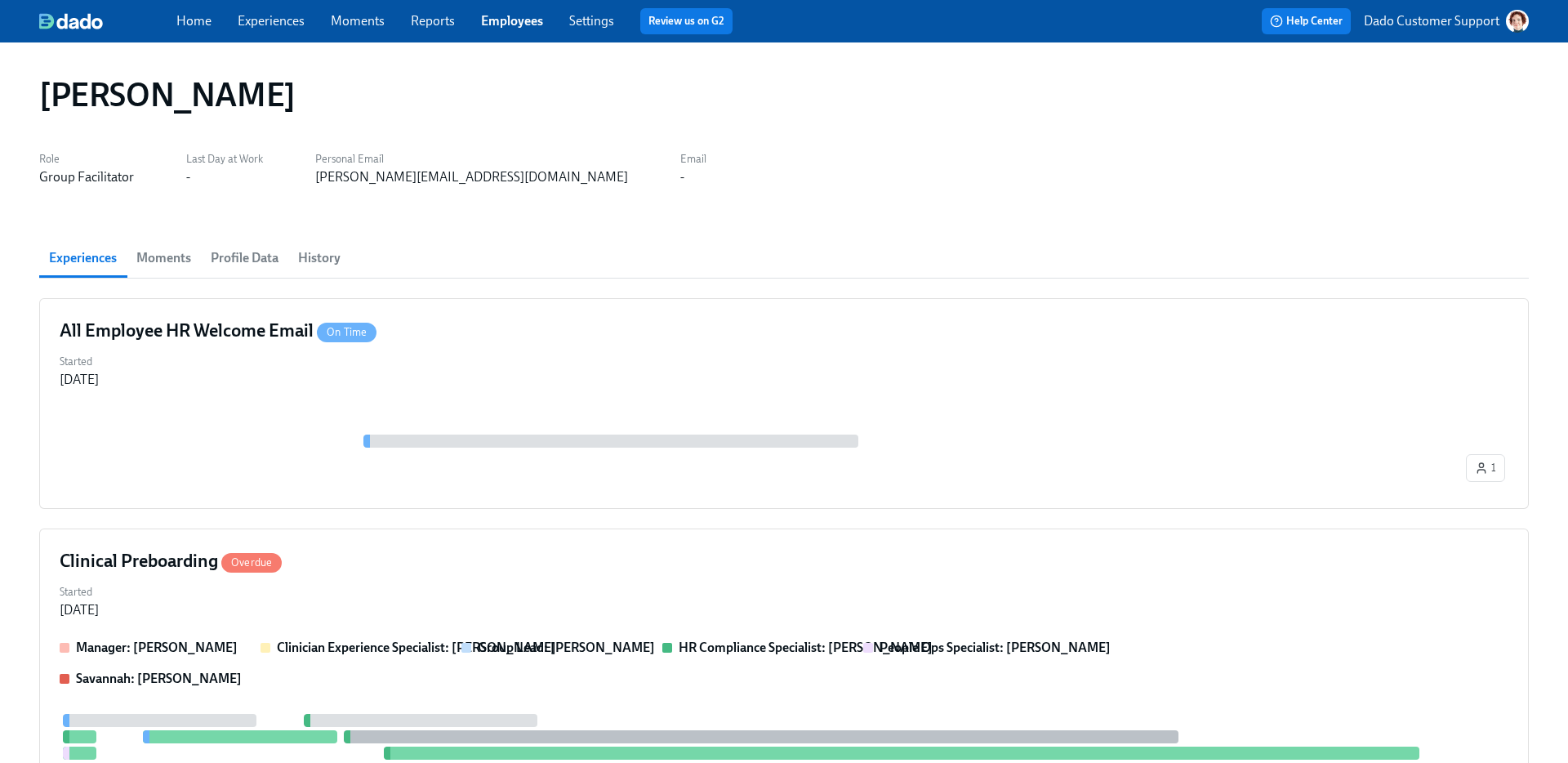
click at [258, 260] on span "Profile Data" at bounding box center [245, 257] width 68 height 23
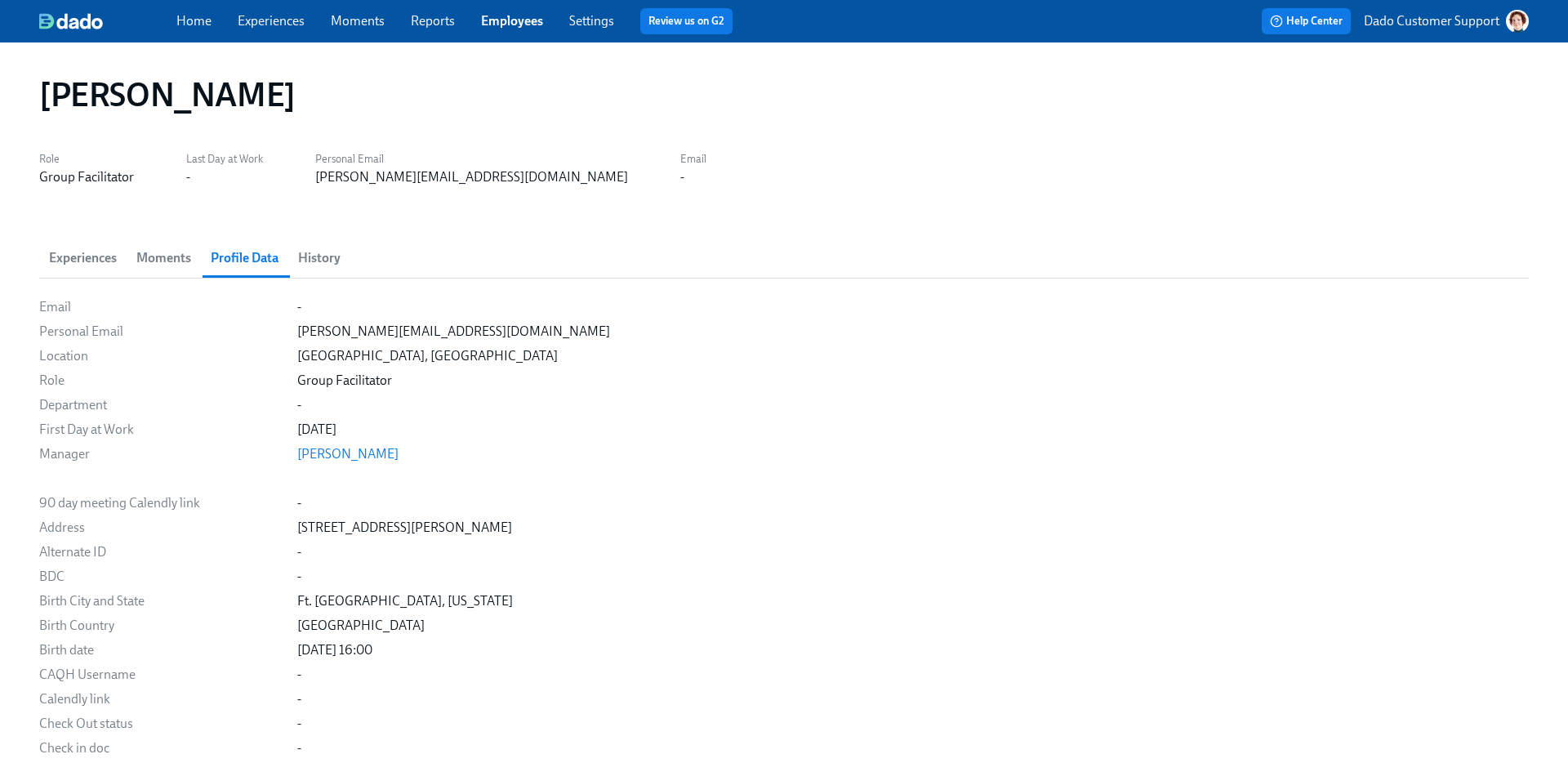
click at [84, 252] on span "Experiences" at bounding box center [83, 257] width 68 height 23
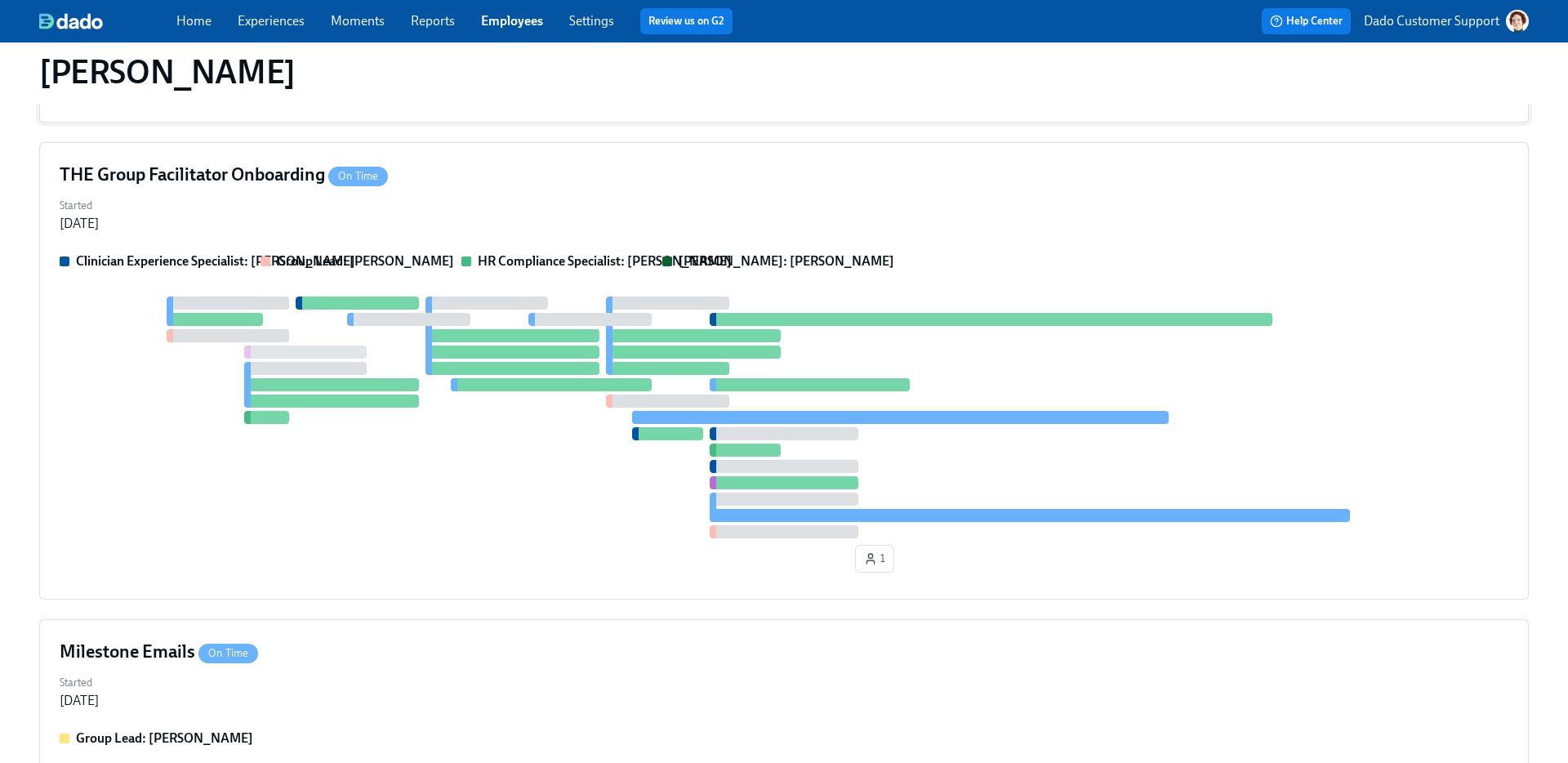
scroll to position [773, 0]
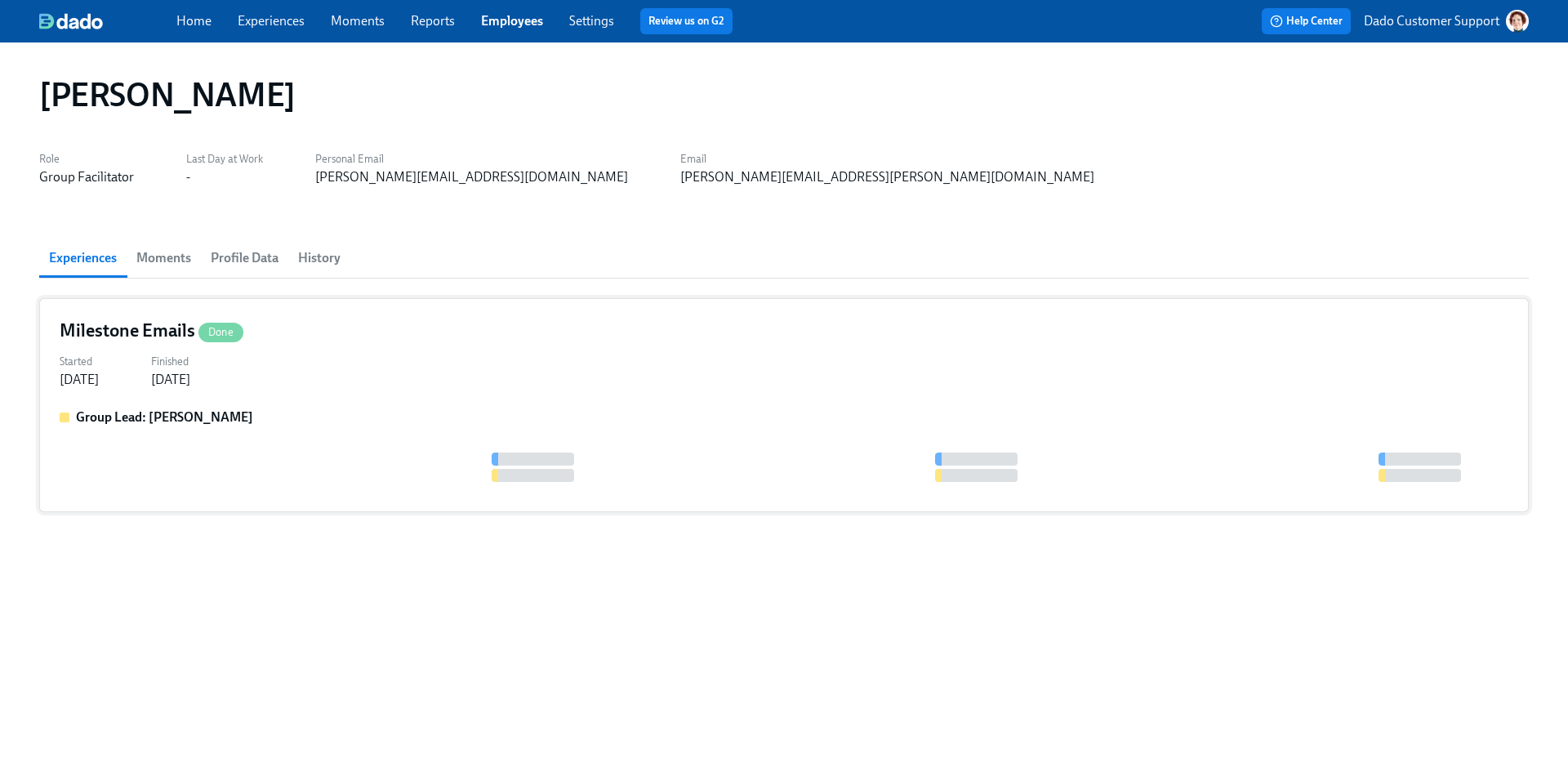
click at [317, 392] on div "Milestone Emails Done Started [DATE] Finished [DATE] Group Lead: [PERSON_NAME]" at bounding box center [784, 405] width 1490 height 214
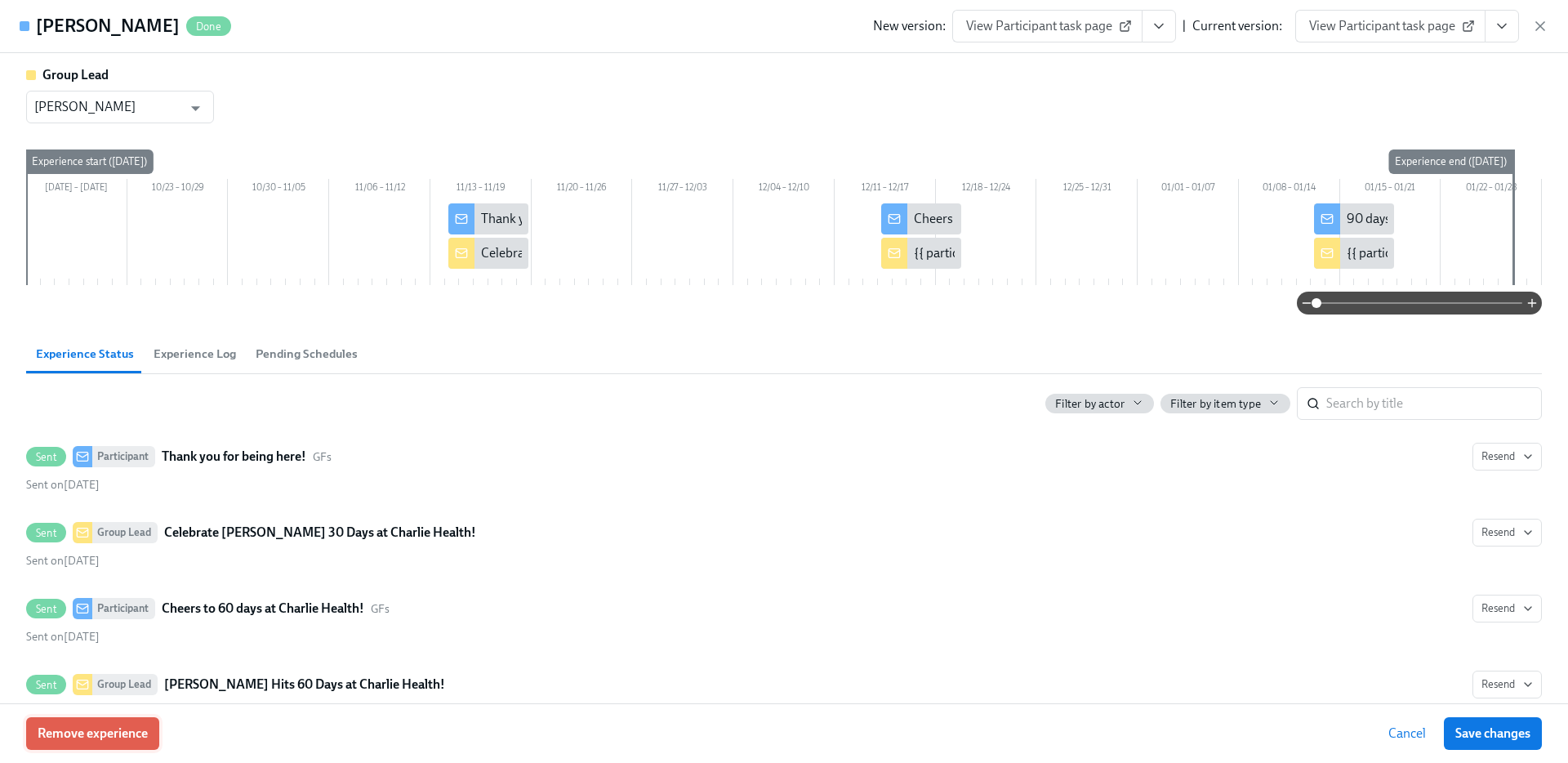
click at [95, 736] on span "Remove experience" at bounding box center [92, 733] width 110 height 16
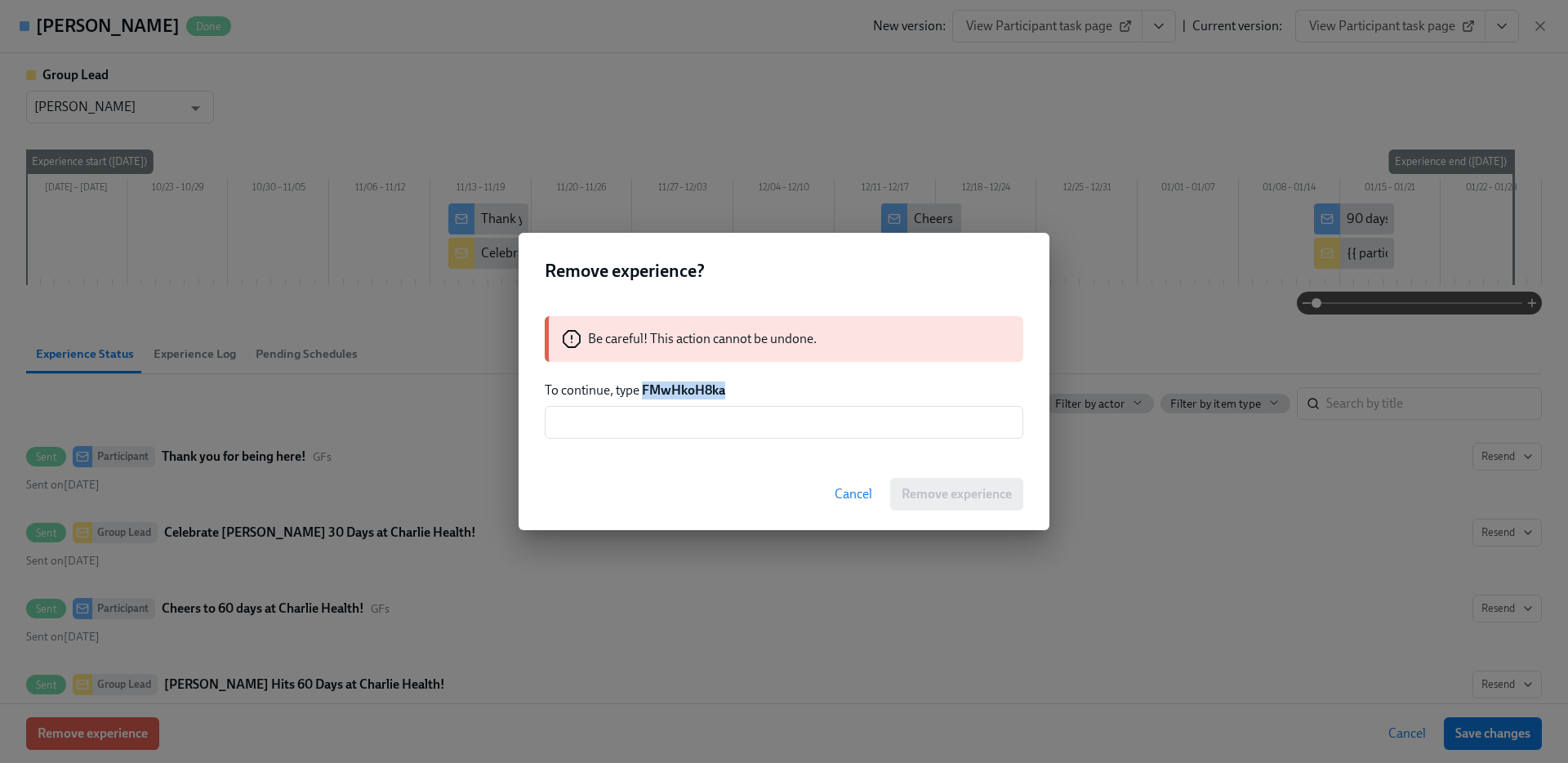
drag, startPoint x: 645, startPoint y: 390, endPoint x: 779, endPoint y: 390, distance: 134.0
click at [779, 390] on p "To continue, type FMwHkoH8ka" at bounding box center [784, 390] width 478 height 18
copy strong "FMwHkoH8ka"
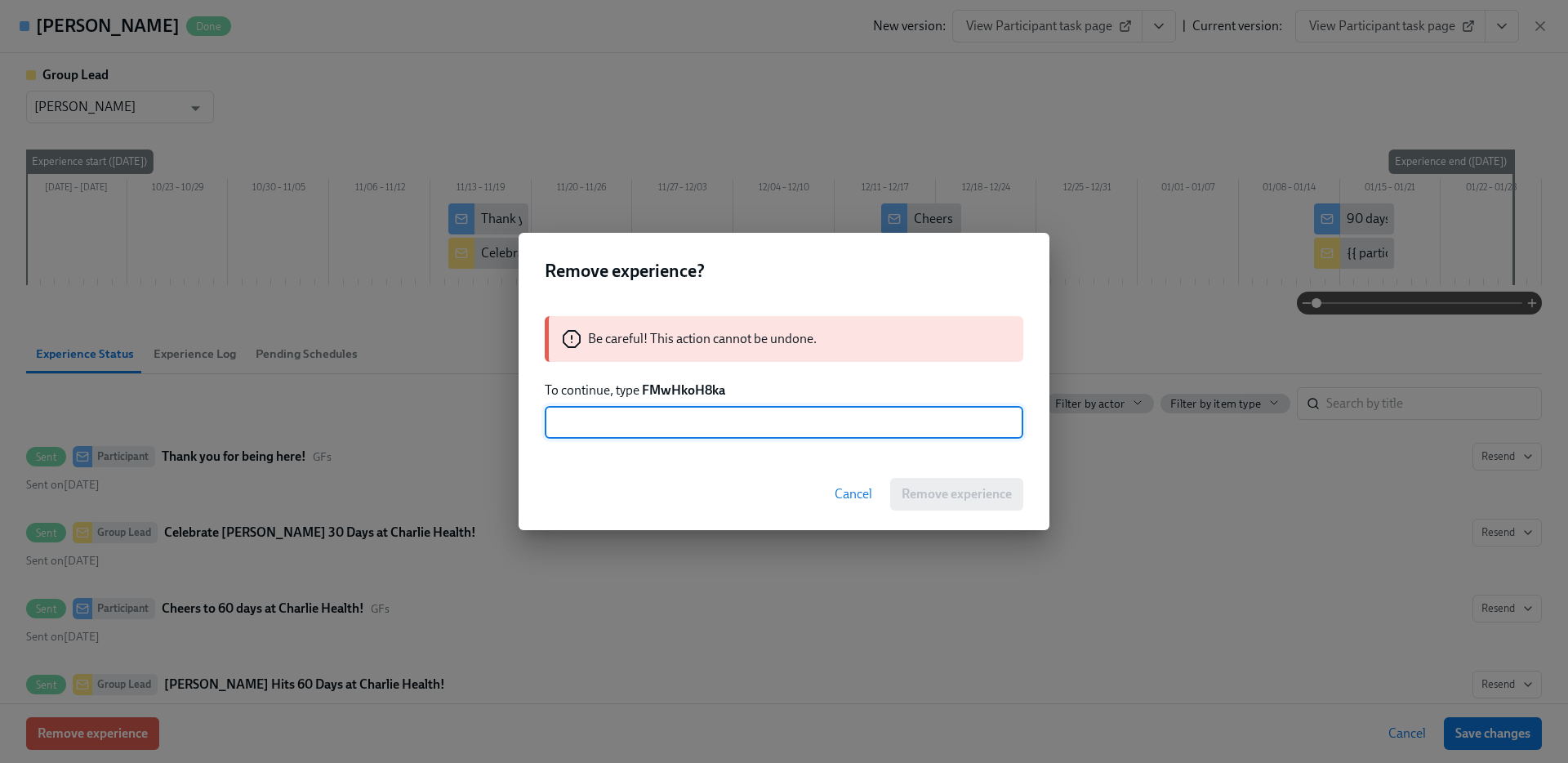
click at [725, 437] on input "text" at bounding box center [784, 422] width 478 height 33
paste input "FMwHkoH8ka"
type input "FMwHkoH8ka"
click at [957, 490] on span "Remove experience" at bounding box center [956, 494] width 110 height 16
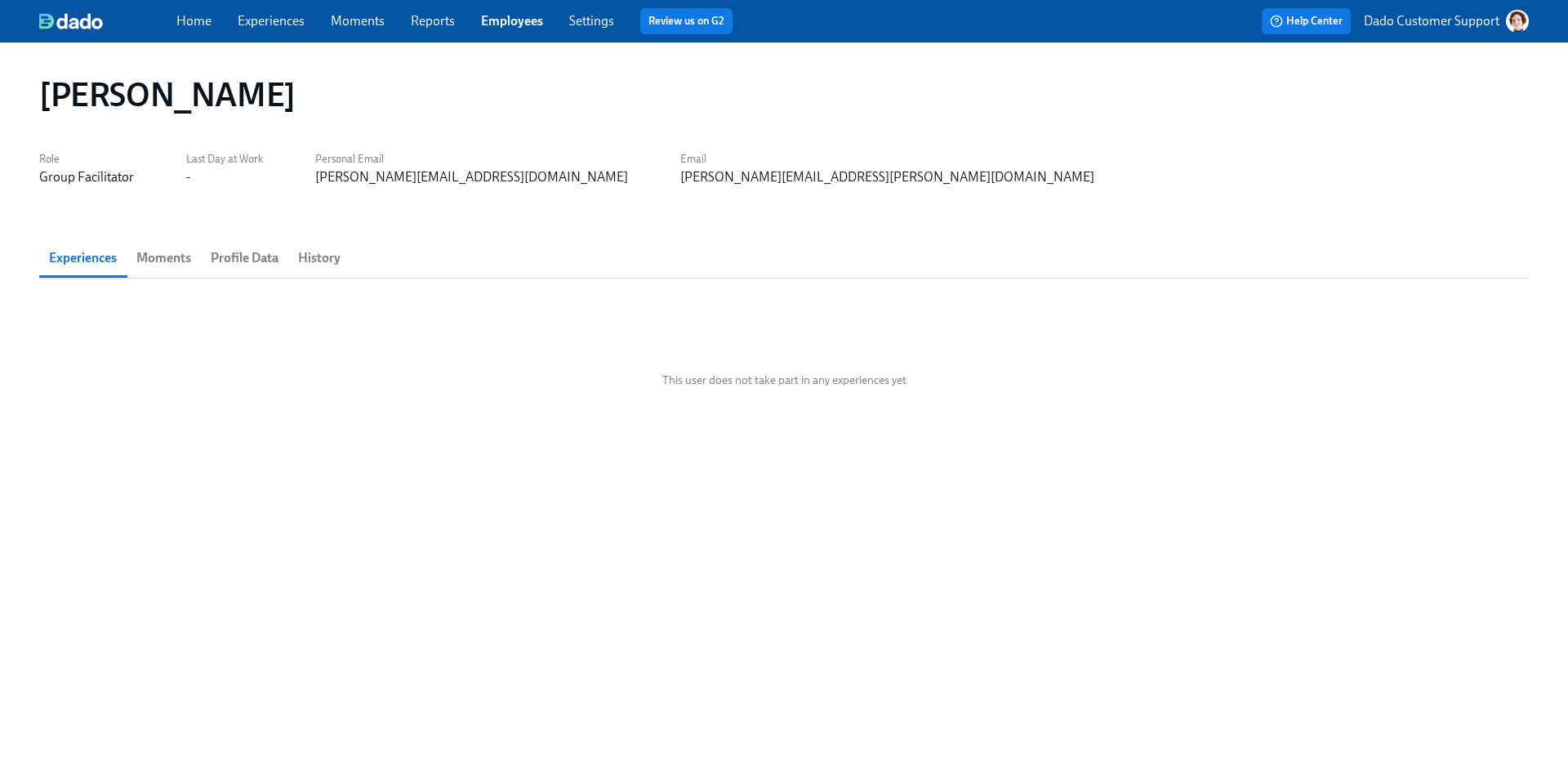
click at [272, 124] on div "[PERSON_NAME]" at bounding box center [784, 95] width 1516 height 65
